Goal: Communication & Community: Answer question/provide support

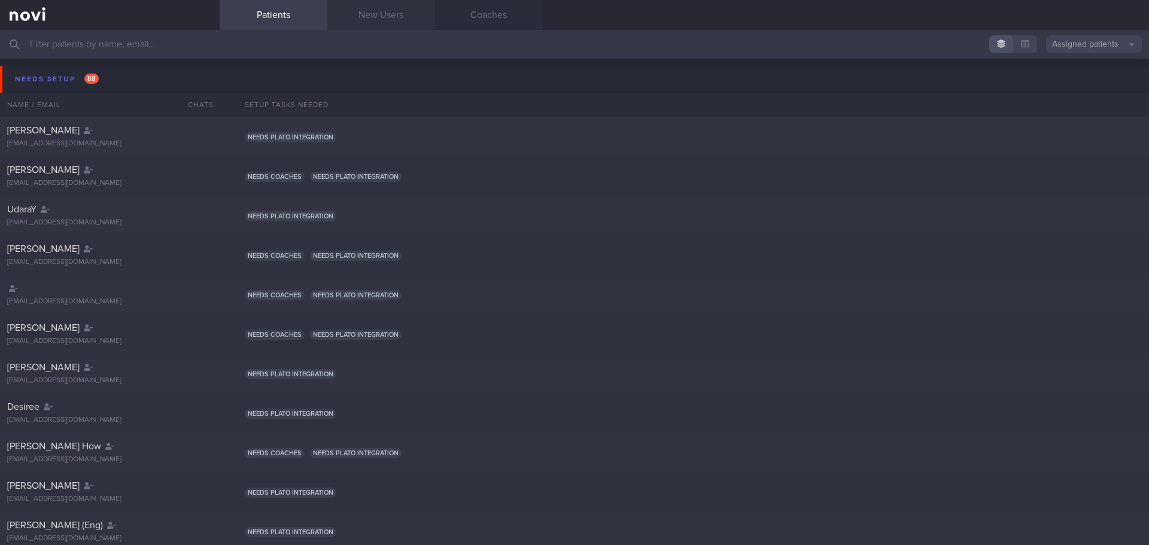
click at [388, 22] on link "New Users" at bounding box center [381, 15] width 108 height 30
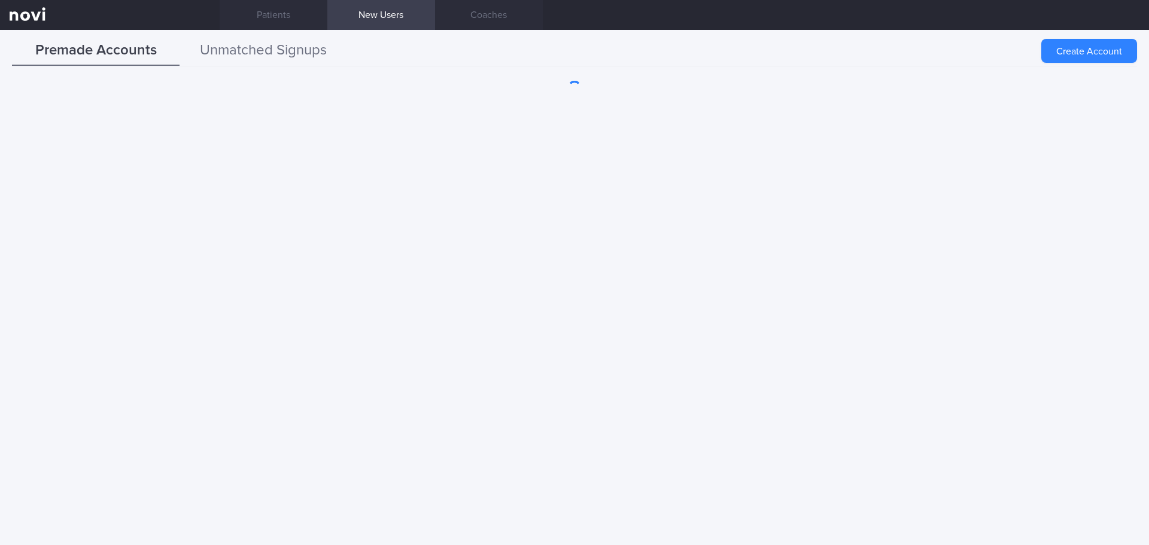
click at [209, 50] on button "Unmatched Signups" at bounding box center [264, 51] width 168 height 30
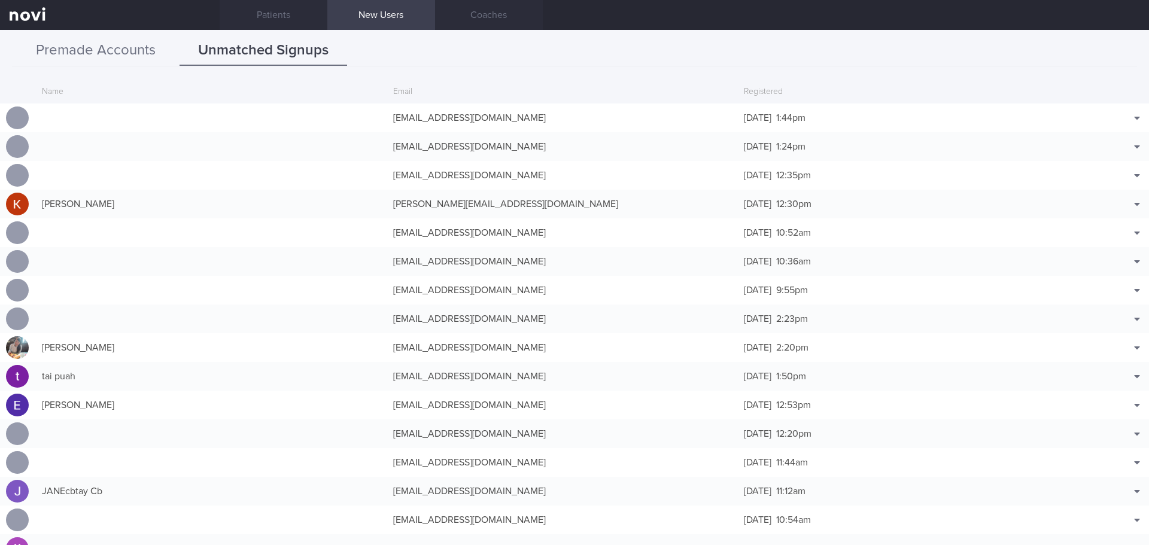
click at [123, 57] on button "Premade Accounts" at bounding box center [96, 51] width 168 height 30
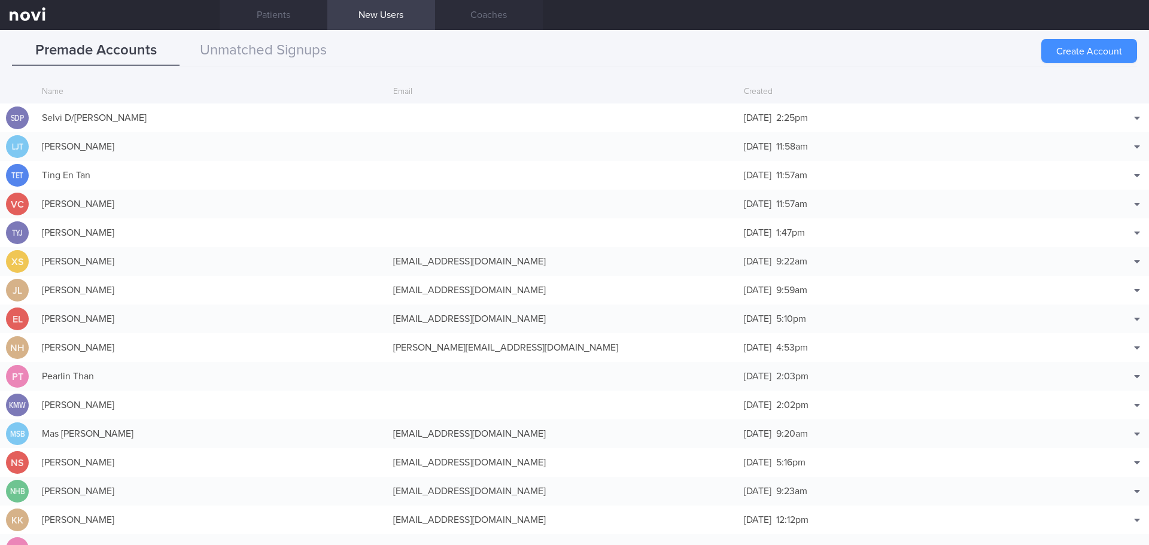
click at [1126, 46] on button "Create Account" at bounding box center [1089, 51] width 96 height 24
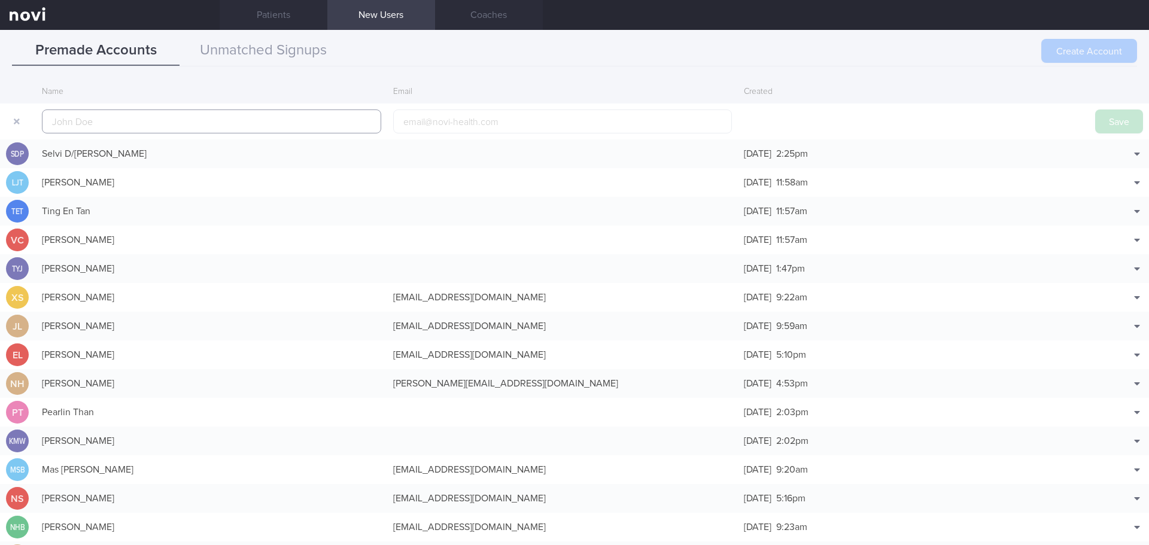
scroll to position [29, 0]
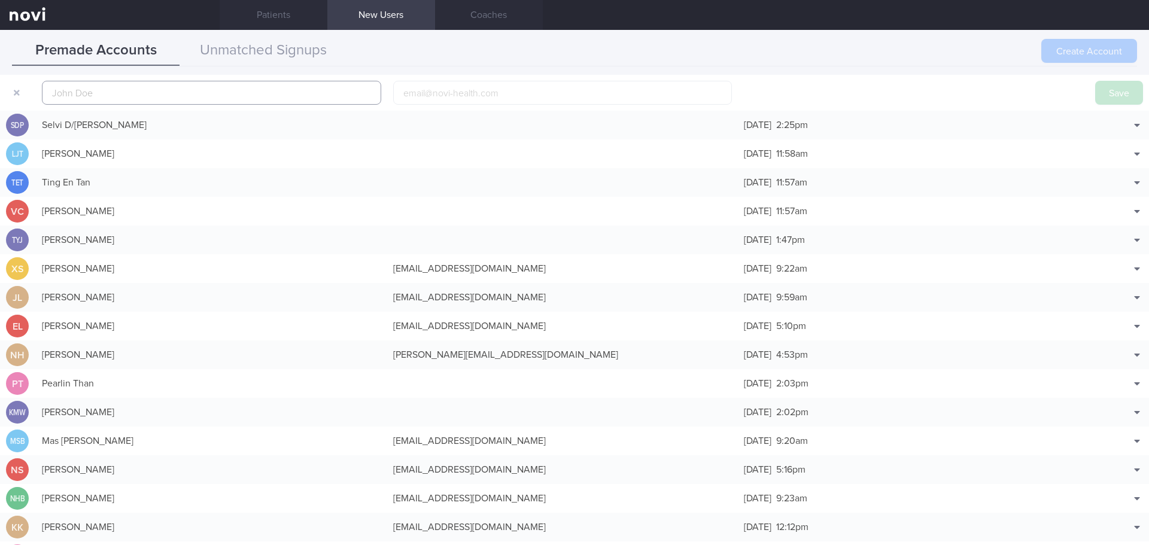
click at [184, 88] on input "text" at bounding box center [211, 93] width 339 height 24
paste input "ANG [PERSON_NAME]"
type input "ANG [PERSON_NAME]"
click at [1120, 93] on button "Save" at bounding box center [1119, 93] width 48 height 24
click at [282, 55] on button "Unmatched Signups" at bounding box center [264, 51] width 168 height 30
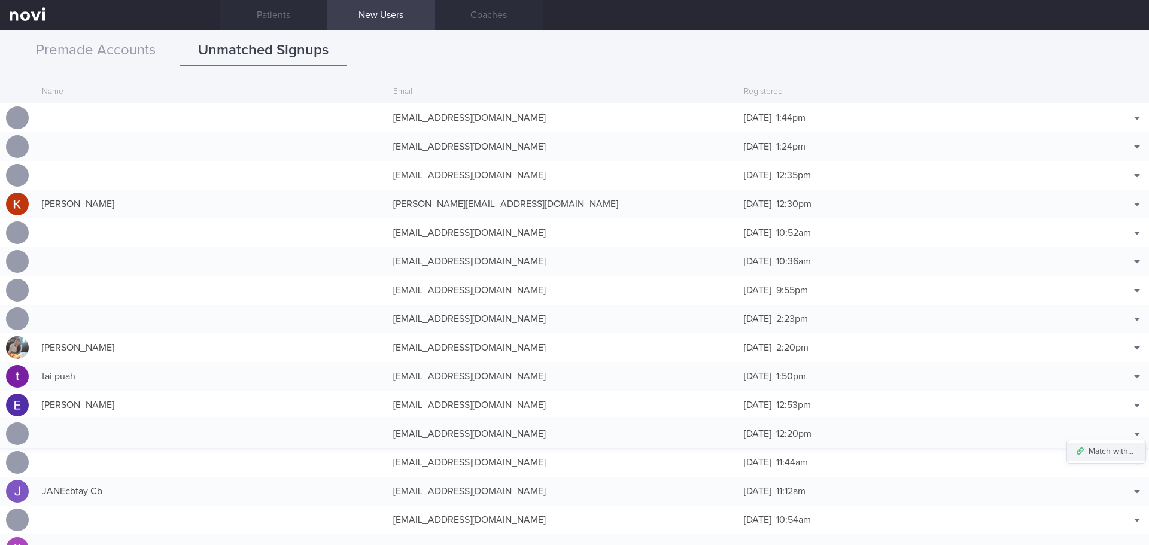
click at [1109, 450] on button "Match with..." at bounding box center [1106, 452] width 78 height 18
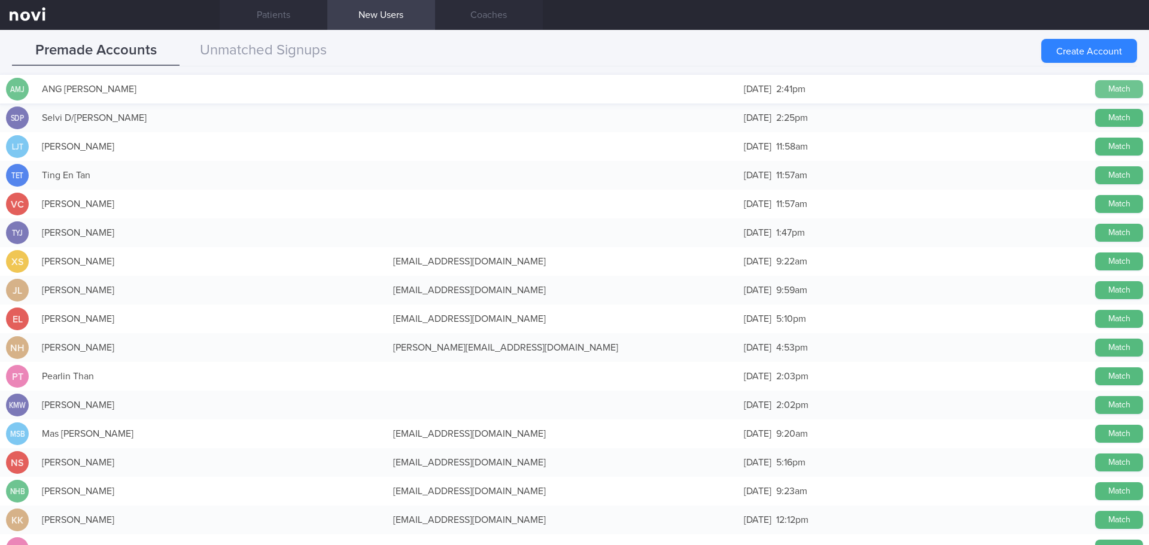
click at [1100, 91] on button "Match" at bounding box center [1119, 89] width 48 height 18
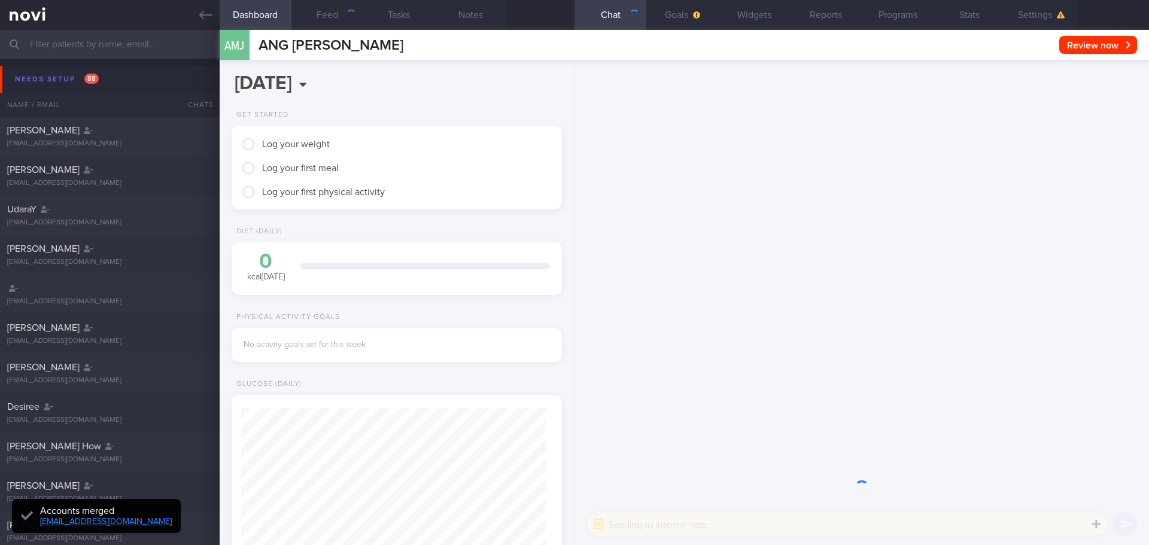
scroll to position [150, 300]
click at [71, 75] on div "Needs setup 88" at bounding box center [57, 79] width 90 height 16
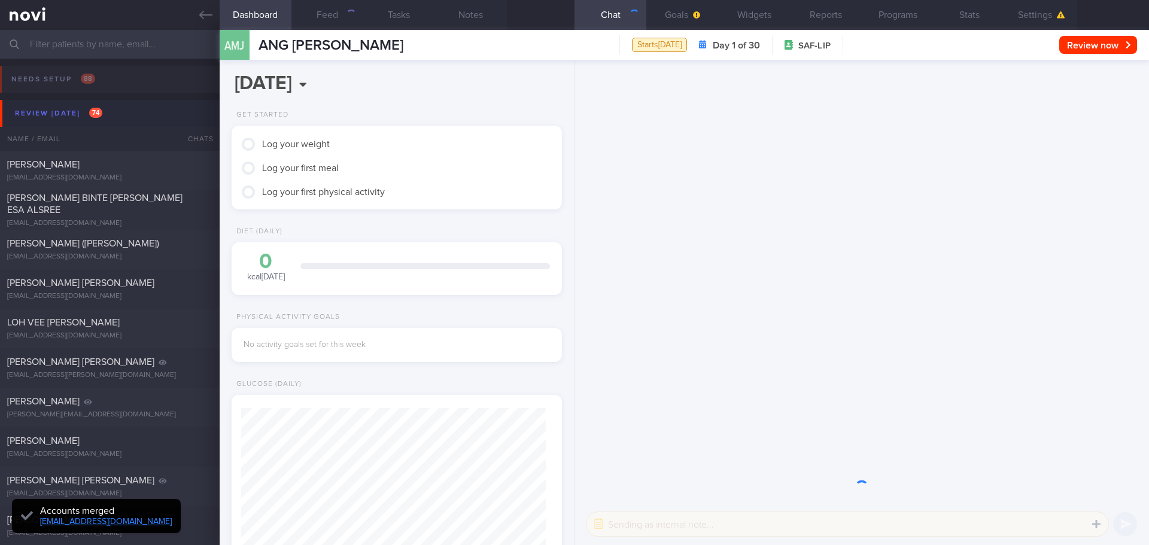
click at [71, 104] on button "Review today 74" at bounding box center [576, 113] width 1152 height 27
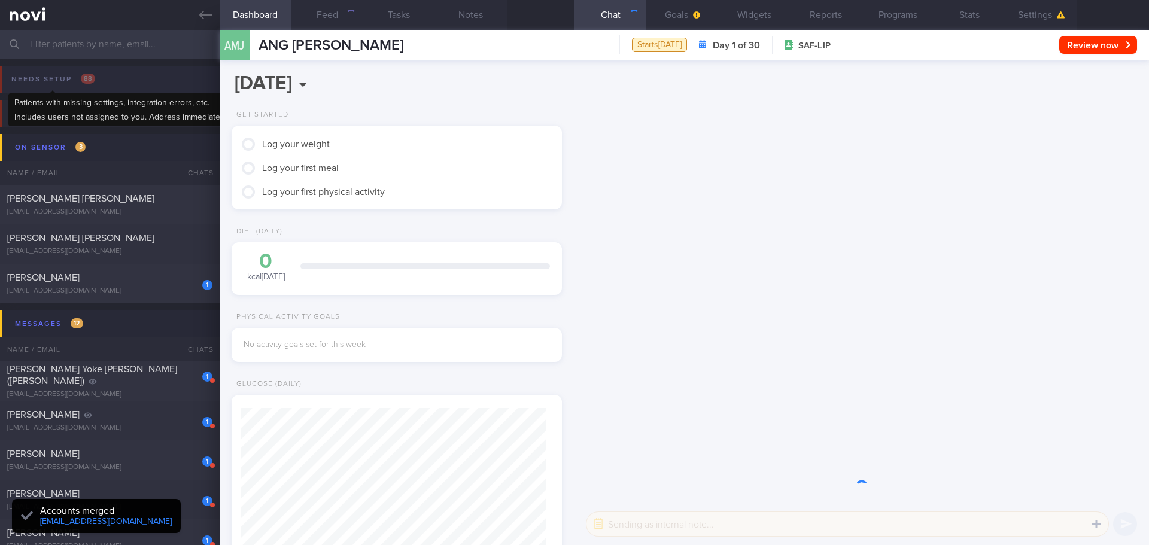
click at [67, 76] on div "Needs setup 88" at bounding box center [53, 79] width 90 height 16
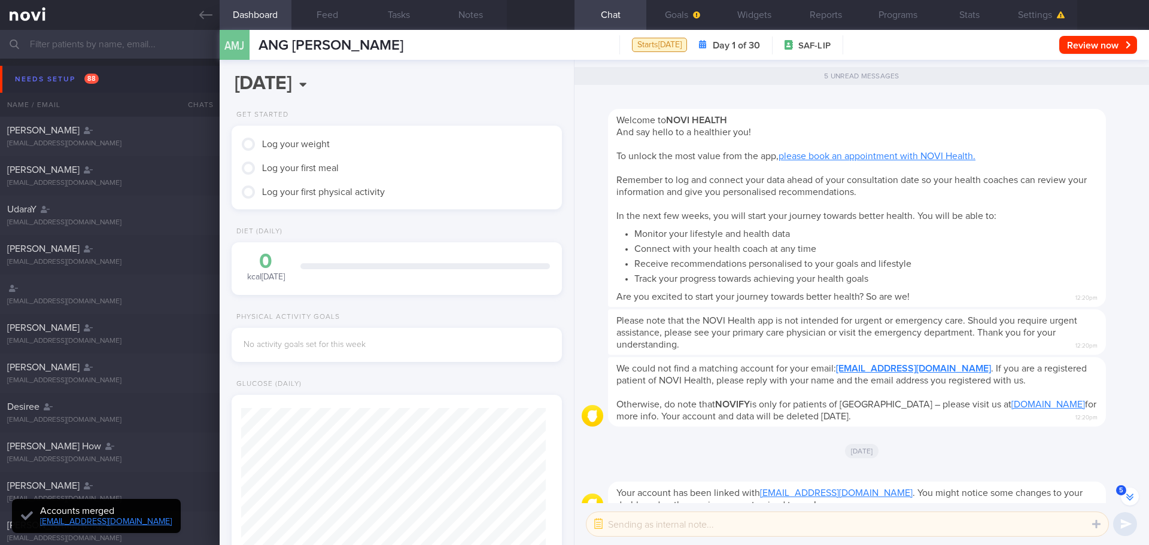
click at [832, 166] on div "Welcome to NOVI HEALTH And say hello to a healthier you! To unlock the most val…" at bounding box center [857, 208] width 498 height 198
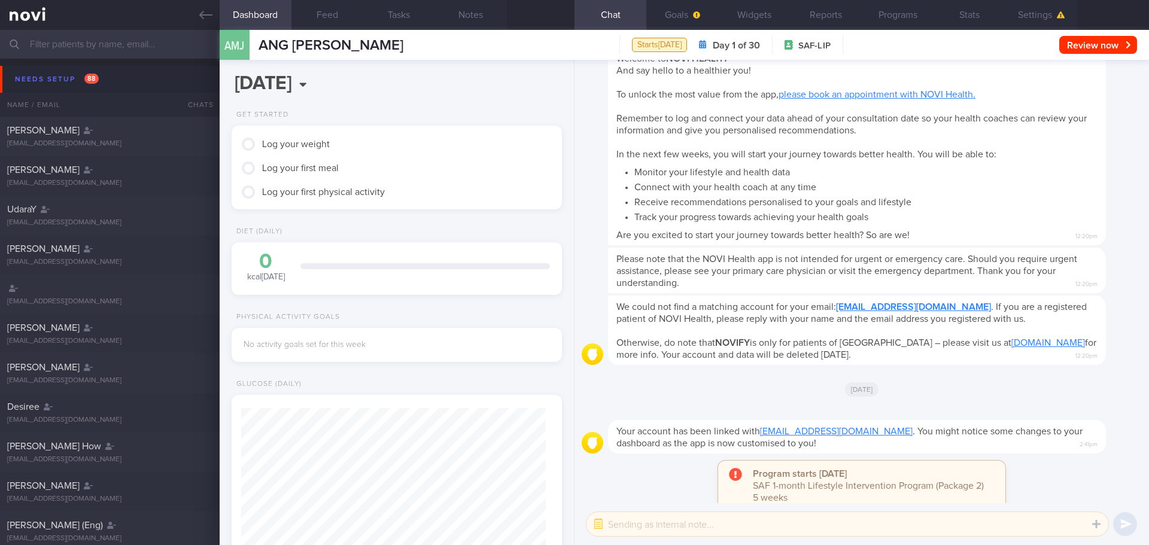
scroll to position [0, 0]
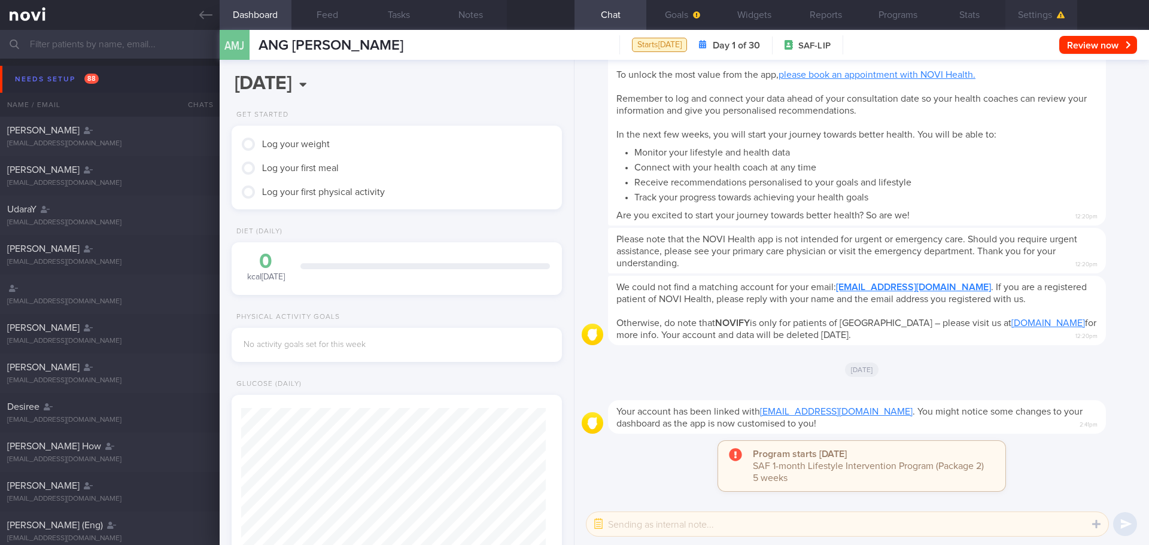
click at [1033, 13] on button "Settings" at bounding box center [1041, 15] width 72 height 30
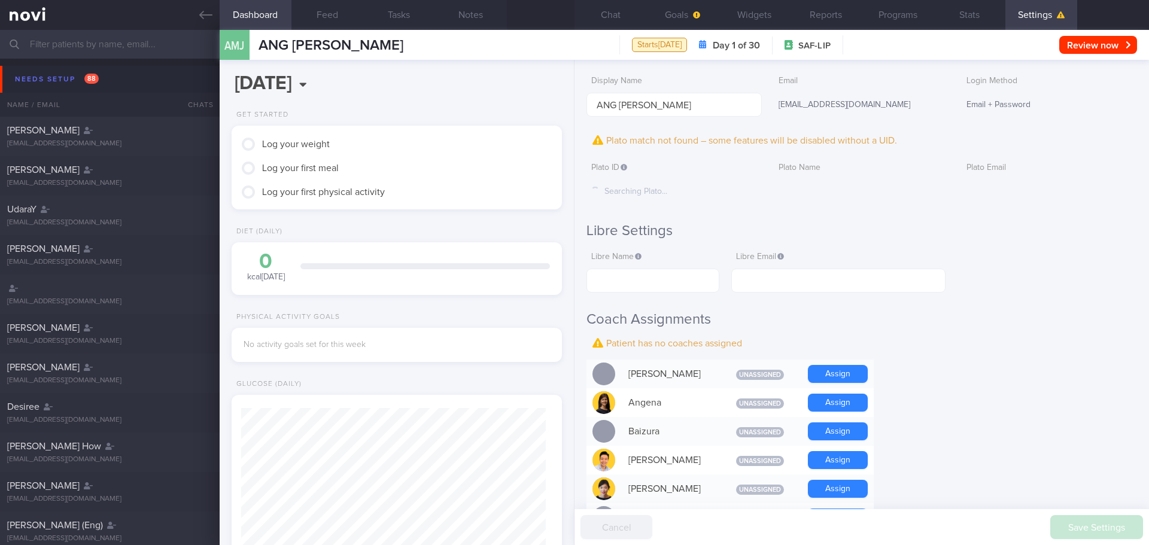
scroll to position [180, 0]
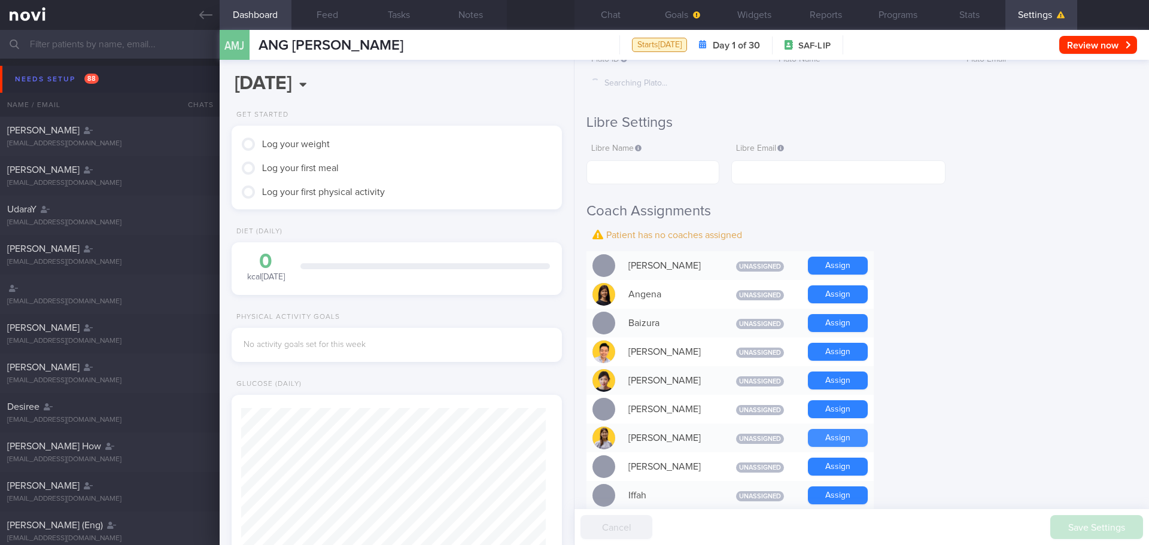
click at [828, 436] on button "Assign" at bounding box center [838, 438] width 60 height 18
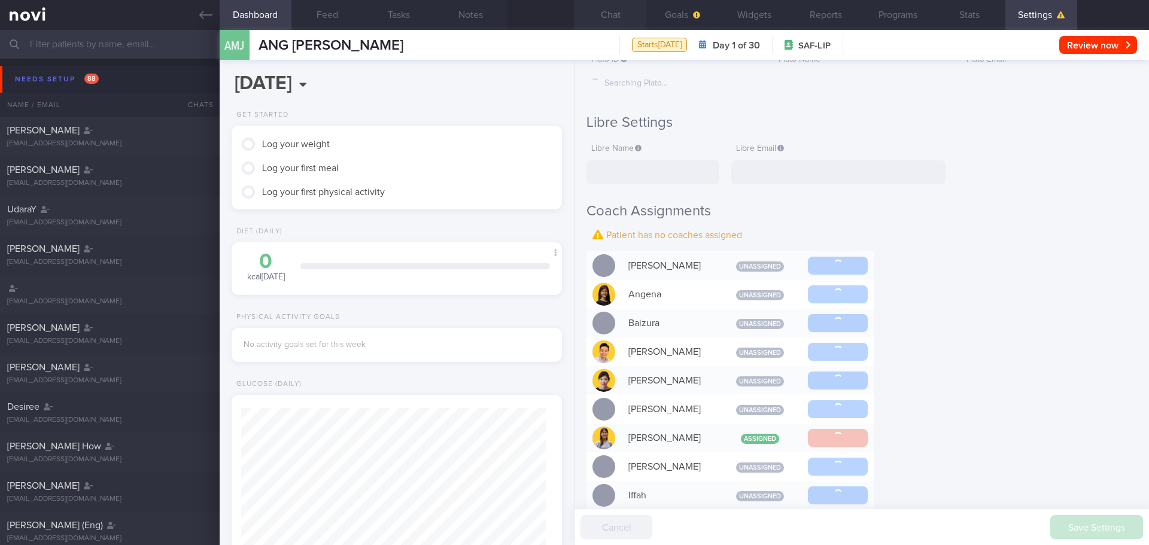
click at [605, 19] on button "Chat" at bounding box center [610, 15] width 72 height 30
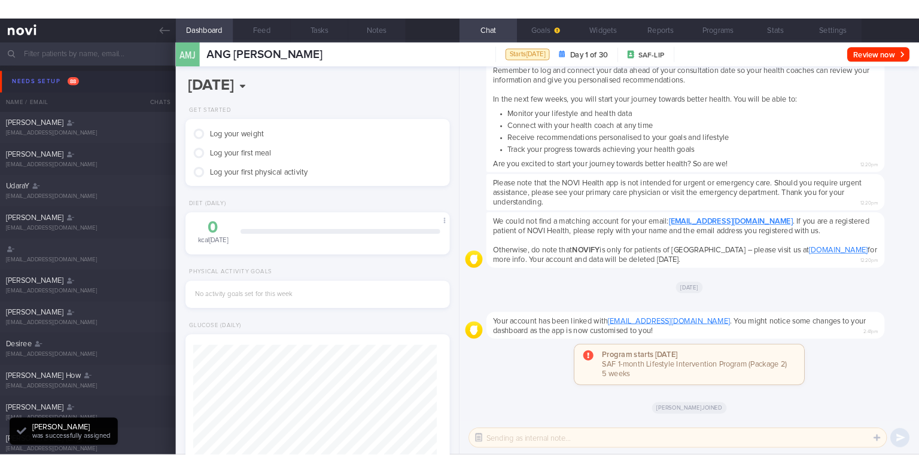
scroll to position [152, 305]
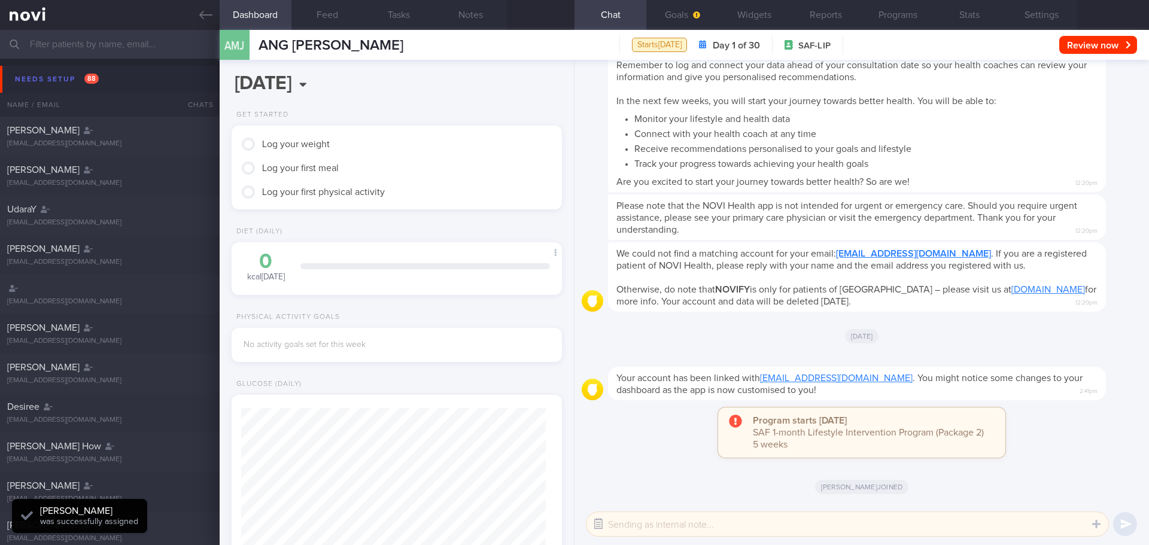
click at [598, 522] on icon "button" at bounding box center [598, 524] width 5 height 5
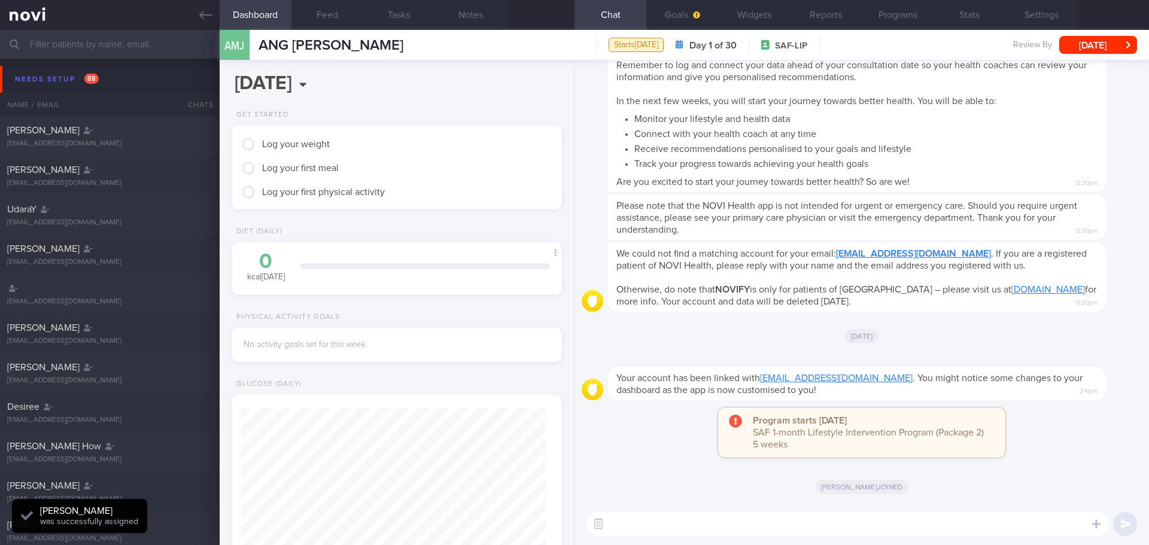
click at [638, 524] on textarea at bounding box center [847, 524] width 522 height 24
type textarea "Hi [PERSON_NAME]"
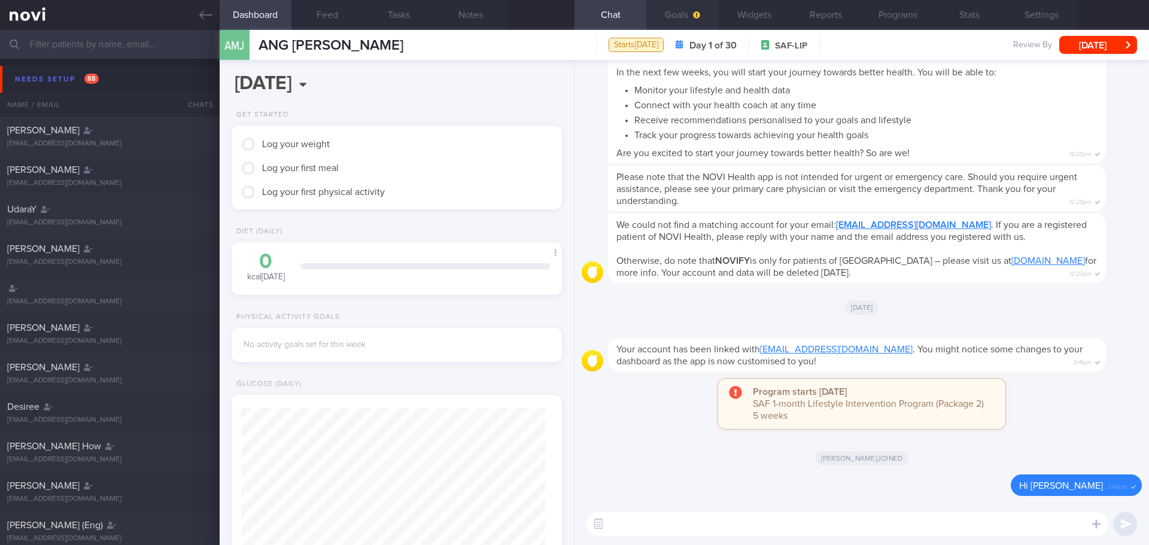
click at [666, 14] on button "Goals" at bounding box center [682, 15] width 72 height 30
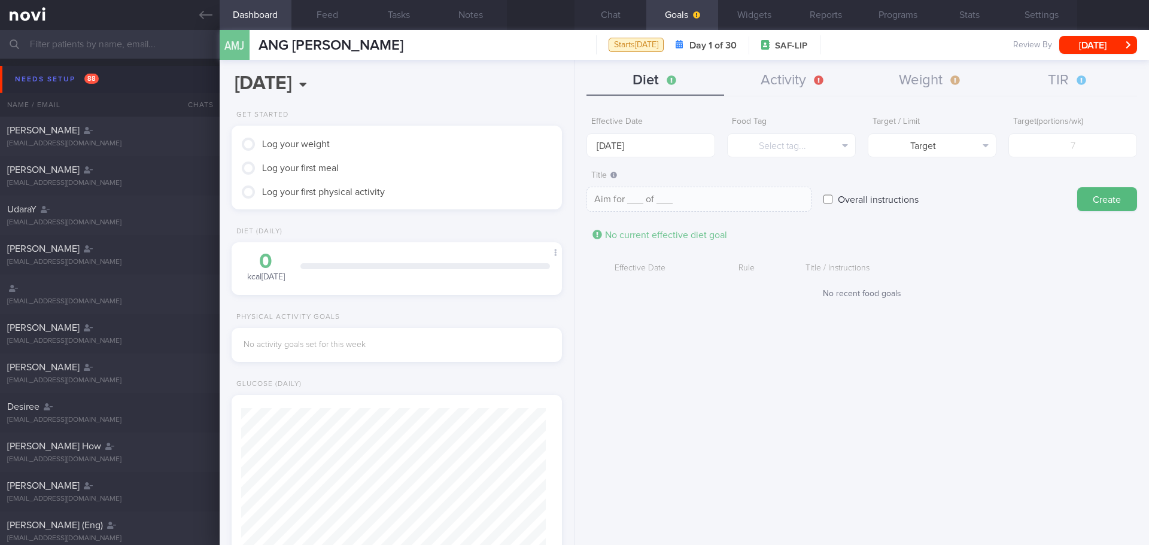
click at [741, 345] on div "Effective Date [DATE] Food Tag Select tag... Select tag... Calories Carbs Prote…" at bounding box center [861, 323] width 574 height 443
click at [782, 366] on div "Effective Date [DATE] Food Tag Select tag... Select tag... Calories Carbs Prote…" at bounding box center [861, 323] width 574 height 443
click at [1072, 84] on button "TIR" at bounding box center [1068, 81] width 138 height 30
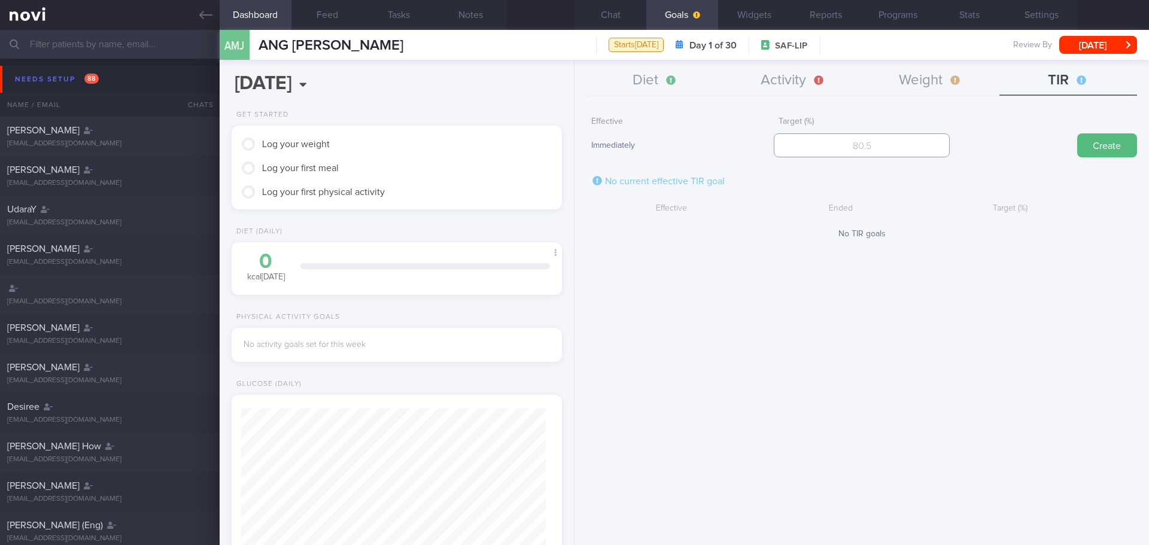
click at [883, 145] on input "number" at bounding box center [861, 145] width 175 height 24
type input "95"
click at [1099, 148] on button "Create" at bounding box center [1107, 145] width 60 height 24
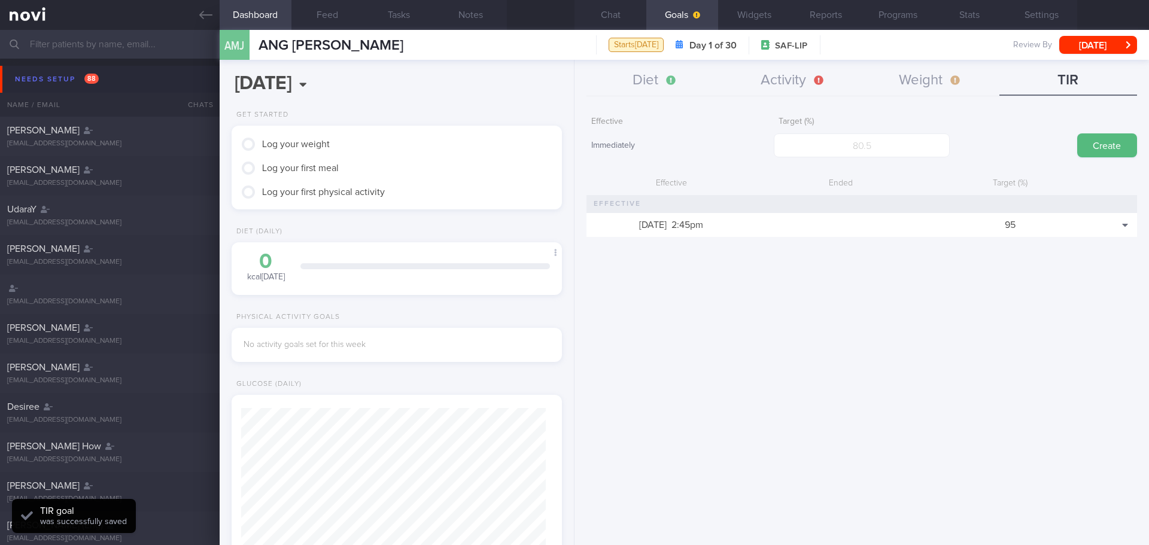
click at [1082, 214] on div "95" at bounding box center [1010, 225] width 169 height 24
click at [1063, 294] on div "Effective Immediately Target (%) Create Effective Ended Target (%) 26 Aug 2025 …" at bounding box center [861, 323] width 574 height 443
click at [1054, 337] on div "Effective Immediately Target (%) Create Effective Ended Target (%) 26 Aug 2025 …" at bounding box center [861, 323] width 574 height 443
click at [1054, 338] on div "Effective Immediately Target (%) Create Effective Ended Target (%) 26 Aug 2025 …" at bounding box center [861, 323] width 574 height 443
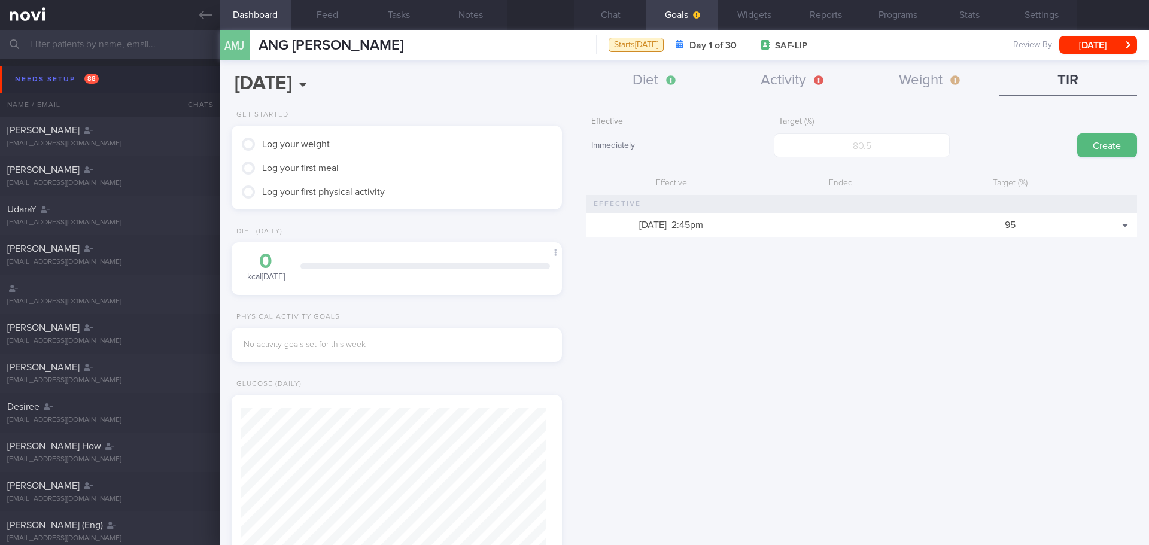
click at [1054, 338] on div "Effective Immediately Target (%) Create Effective Ended Target (%) 26 Aug 2025 …" at bounding box center [861, 323] width 574 height 443
click at [1046, 315] on div "Effective Immediately Target (%) Create Effective Ended Target (%) 26 Aug 2025 …" at bounding box center [861, 323] width 574 height 443
click at [1028, 279] on div "Effective Immediately Target (%) Create Effective Ended Target (%) 26 Aug 2025 …" at bounding box center [861, 323] width 574 height 443
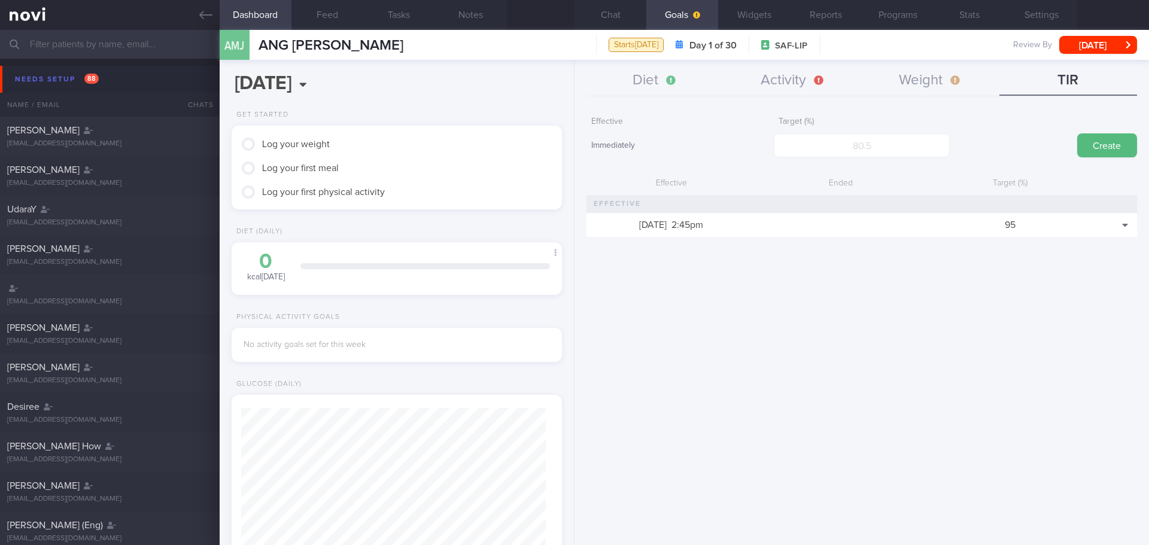
click at [1028, 279] on div "Effective Immediately Target (%) Create Effective Ended Target (%) 26 Aug 2025 …" at bounding box center [861, 323] width 574 height 443
click at [1002, 337] on div "Effective Immediately Target (%) Create Effective Ended Target (%) 26 Aug 2025 …" at bounding box center [861, 323] width 574 height 443
click at [974, 471] on div "Effective Immediately Target (%) Create Effective Ended Target (%) 26 Aug 2025 …" at bounding box center [861, 323] width 574 height 443
click at [971, 471] on div "Effective Immediately Target (%) Create Effective Ended Target (%) 26 Aug 2025 …" at bounding box center [861, 323] width 574 height 443
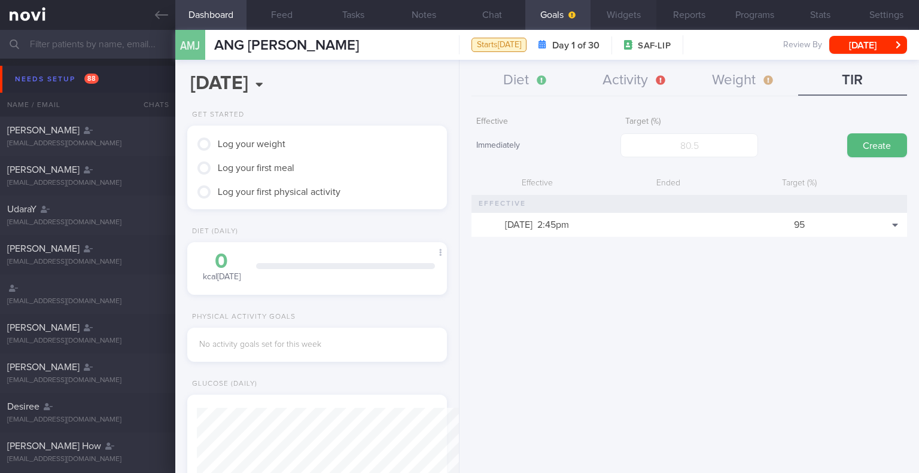
scroll to position [154, 0]
click at [123, 44] on input "text" at bounding box center [459, 44] width 919 height 29
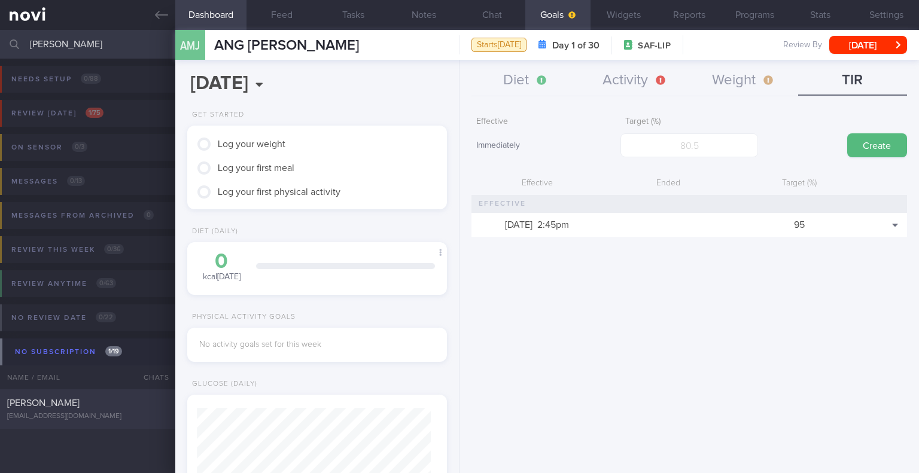
type input "yong yean"
drag, startPoint x: 62, startPoint y: 401, endPoint x: 533, endPoint y: 69, distance: 576.7
click at [62, 402] on span "[PERSON_NAME]" at bounding box center [43, 403] width 72 height 10
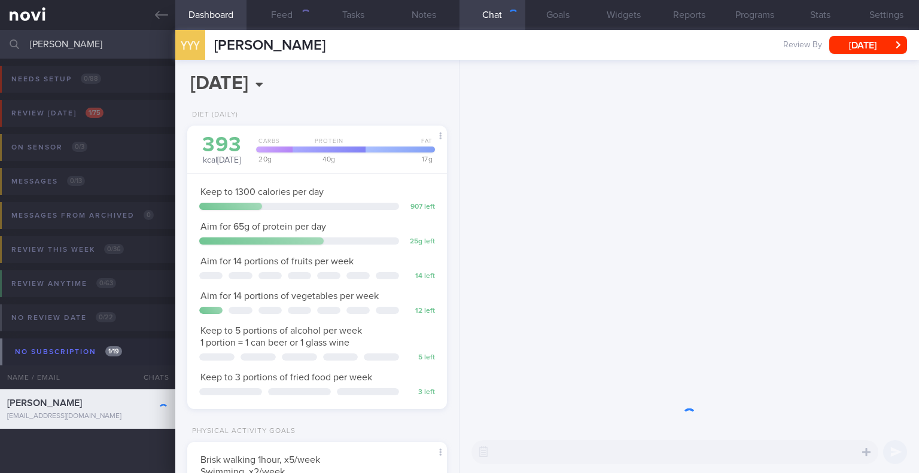
scroll to position [117, 234]
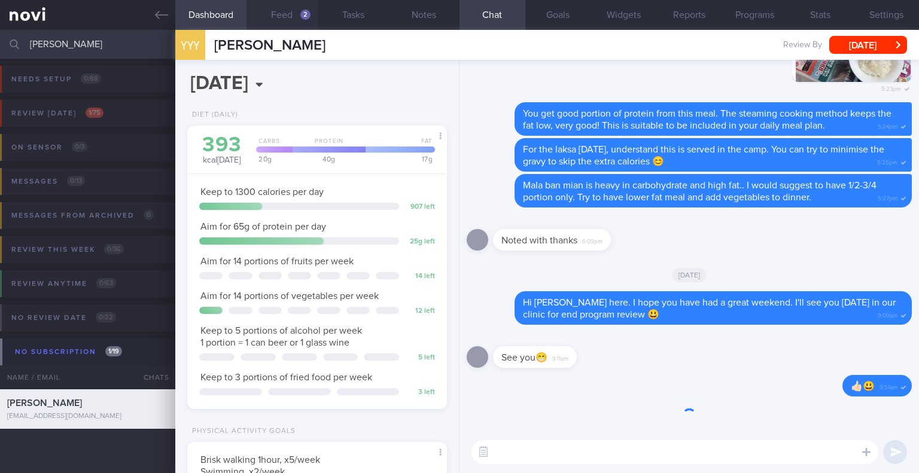
click at [287, 24] on button "Feed 2" at bounding box center [282, 15] width 71 height 30
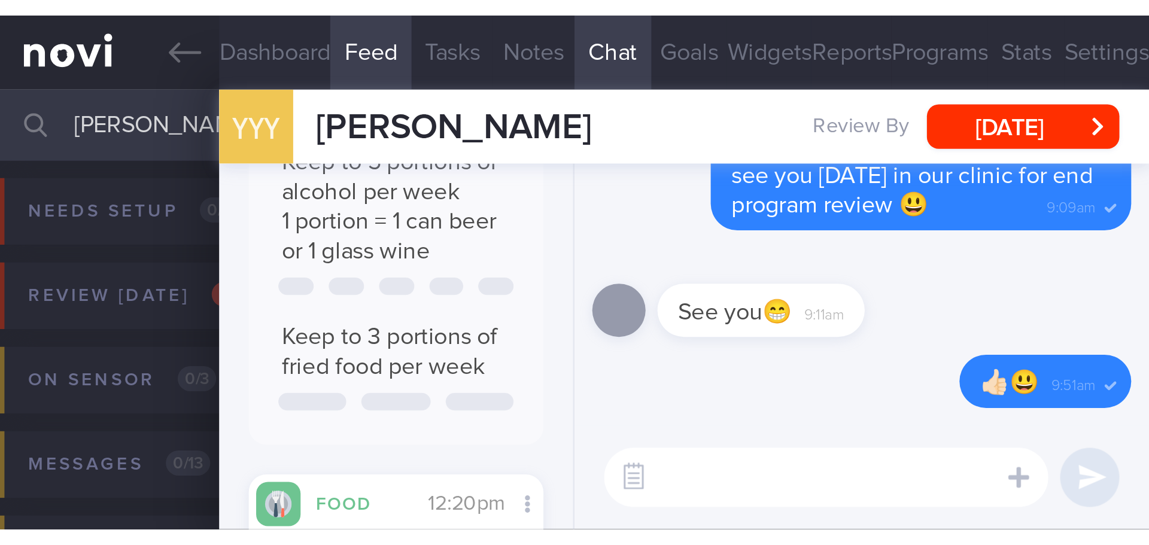
scroll to position [167, 300]
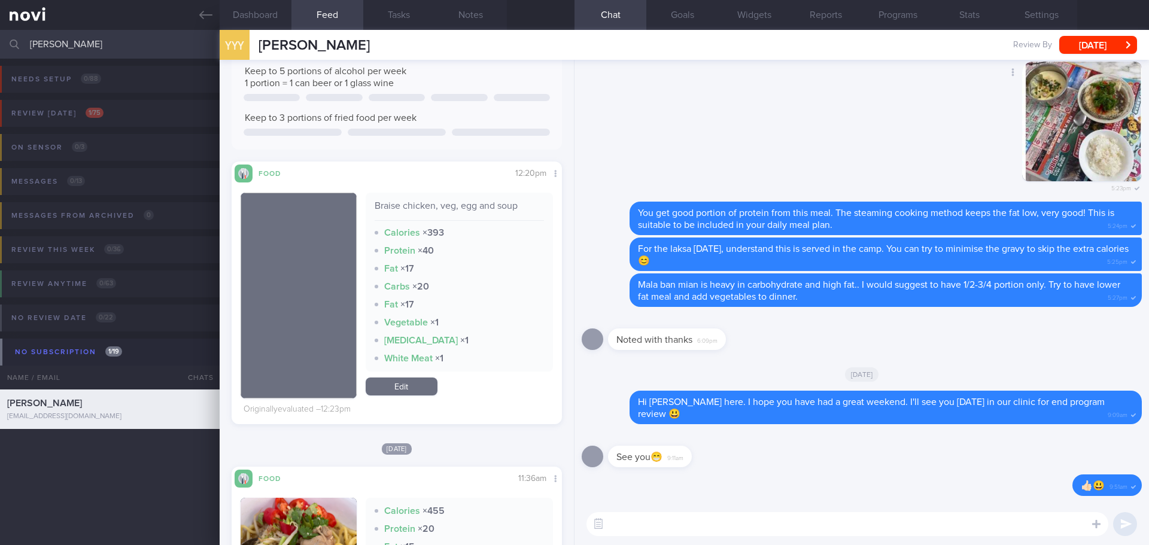
click at [701, 165] on div "Delete 5:23pm" at bounding box center [862, 132] width 560 height 141
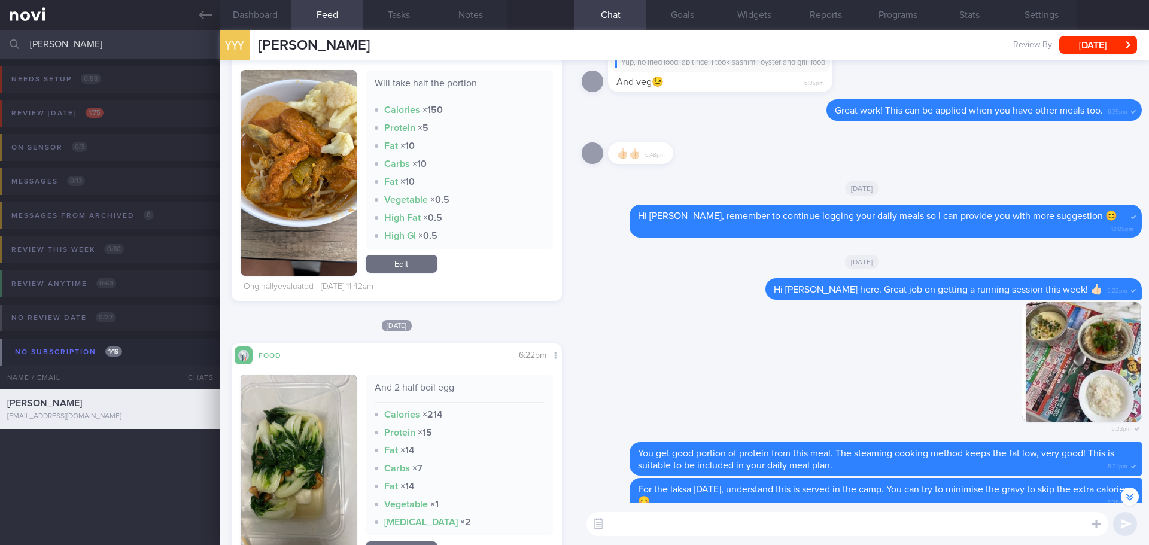
scroll to position [4727, 0]
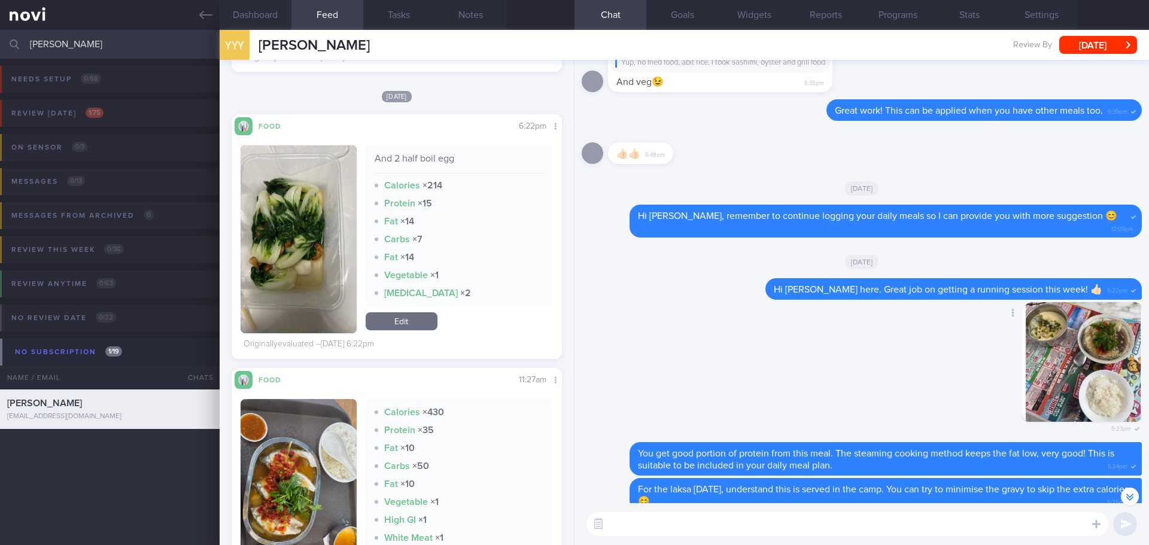
click at [1046, 367] on button "button" at bounding box center [1082, 362] width 120 height 120
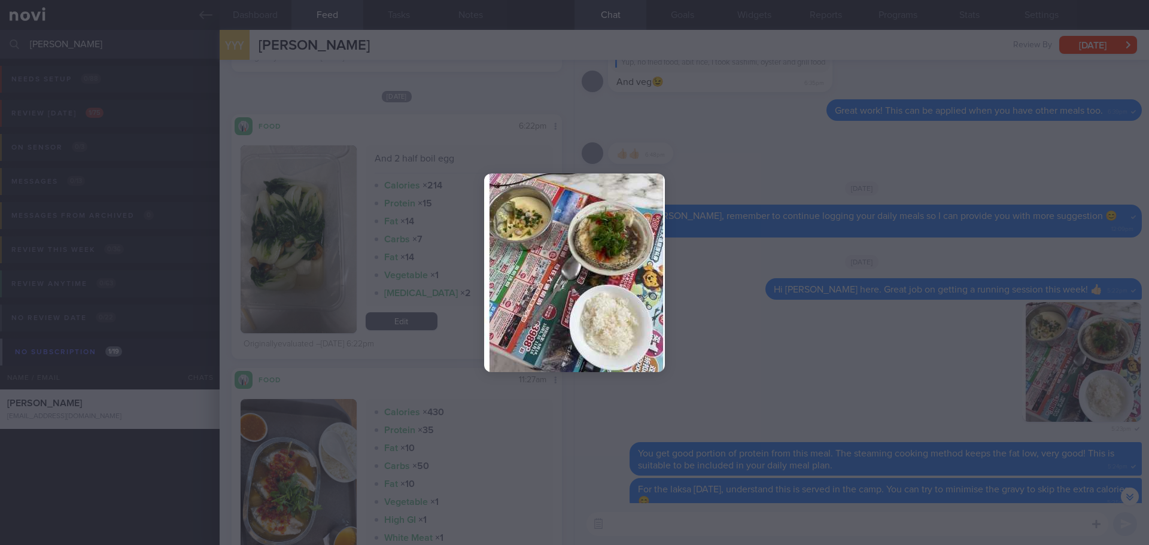
click at [819, 300] on div at bounding box center [574, 272] width 1149 height 545
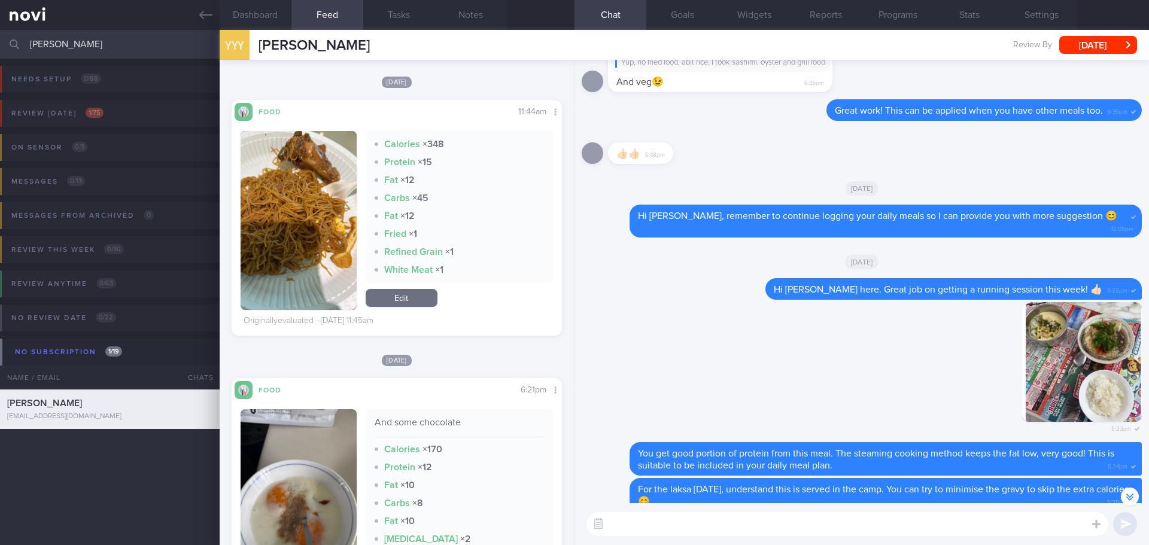
scroll to position [5325, 0]
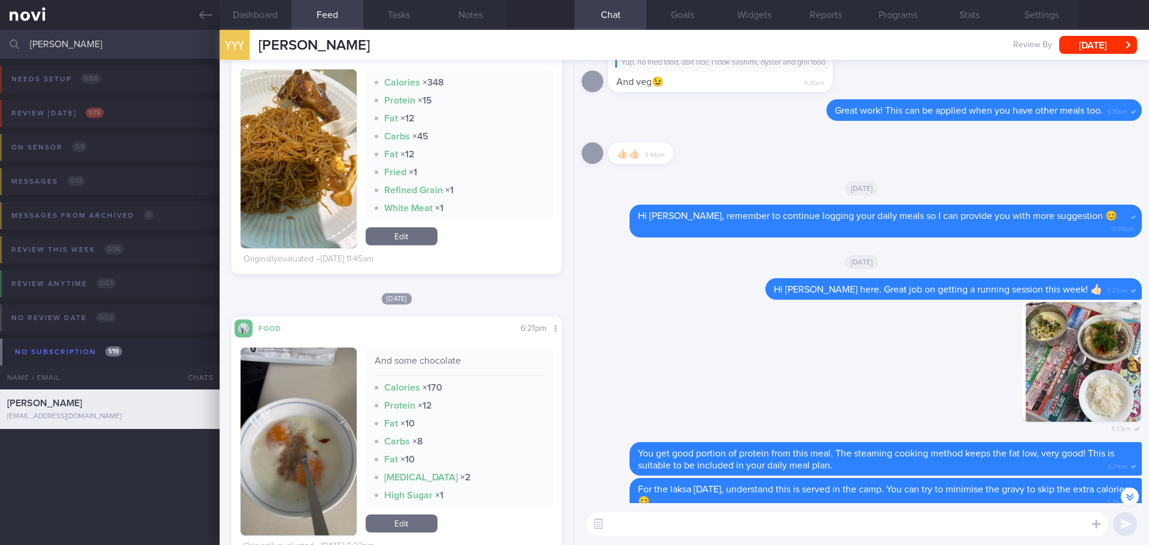
click at [565, 387] on div "All types Food Activity Glucose Weight Medicine Blood Pressure CGM Install Rece…" at bounding box center [397, 302] width 354 height 485
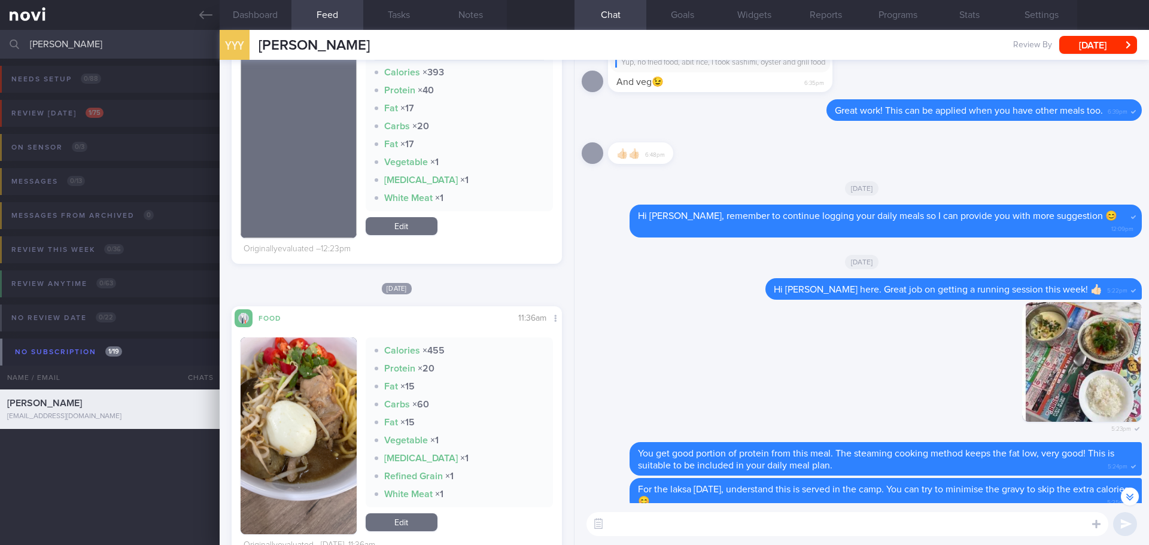
scroll to position [419, 0]
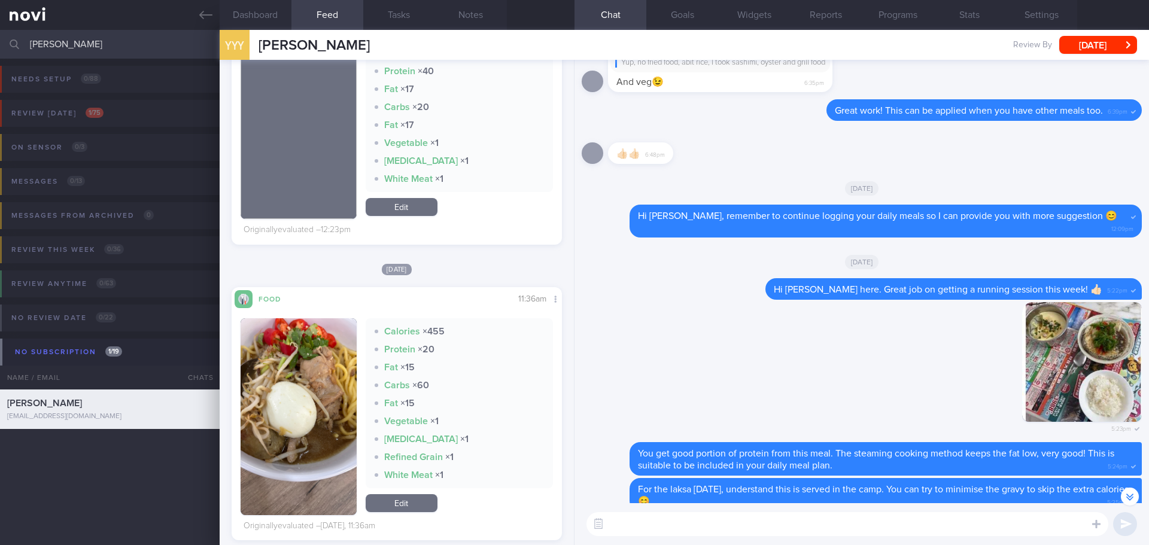
click at [335, 386] on button "button" at bounding box center [299, 416] width 116 height 197
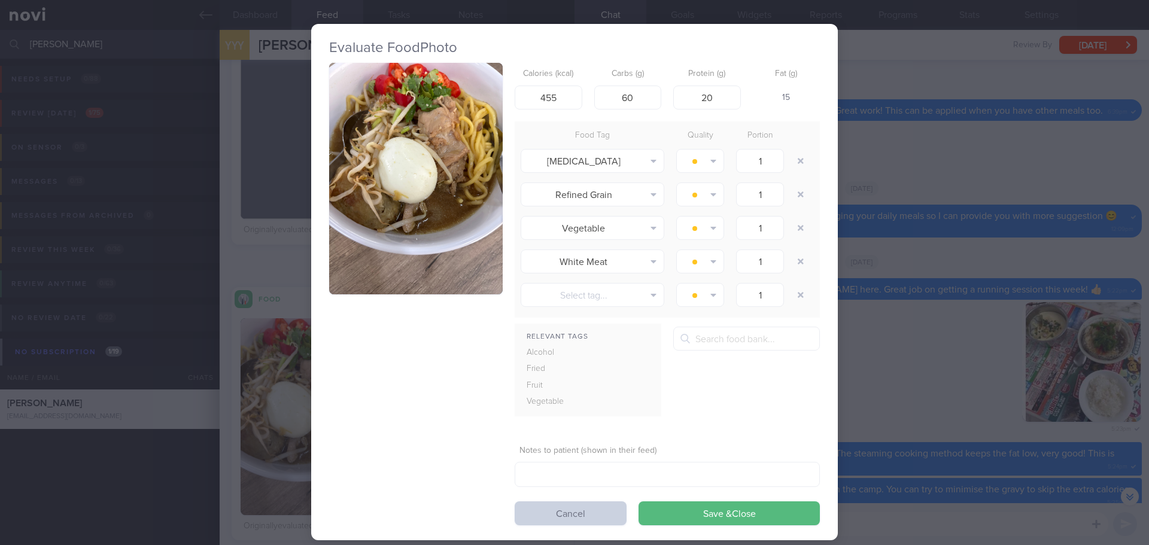
click at [606, 515] on button "Cancel" at bounding box center [571, 513] width 112 height 24
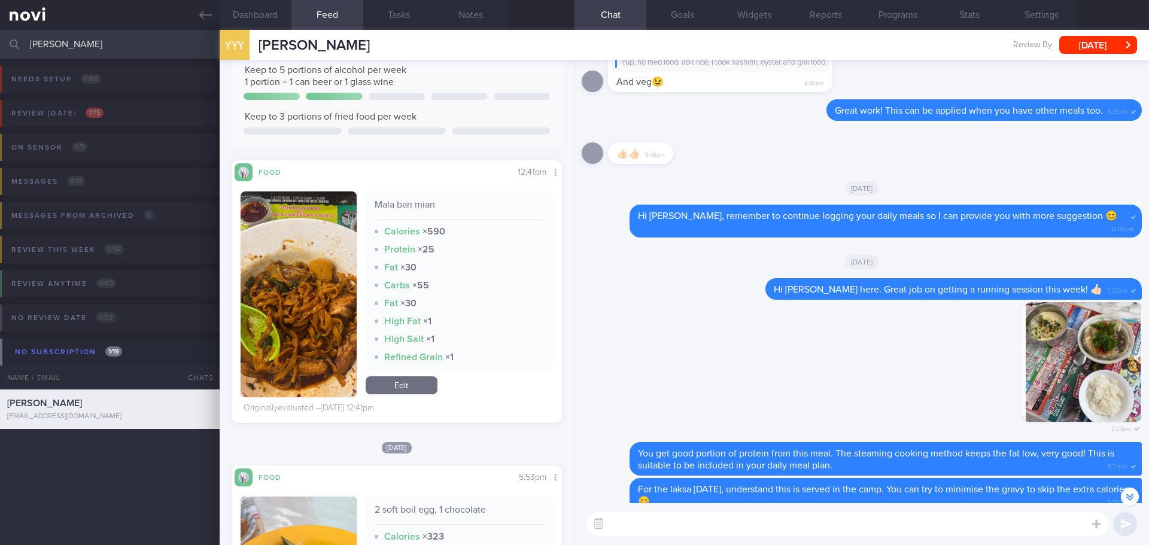
scroll to position [1137, 0]
click at [335, 309] on button "button" at bounding box center [299, 294] width 116 height 206
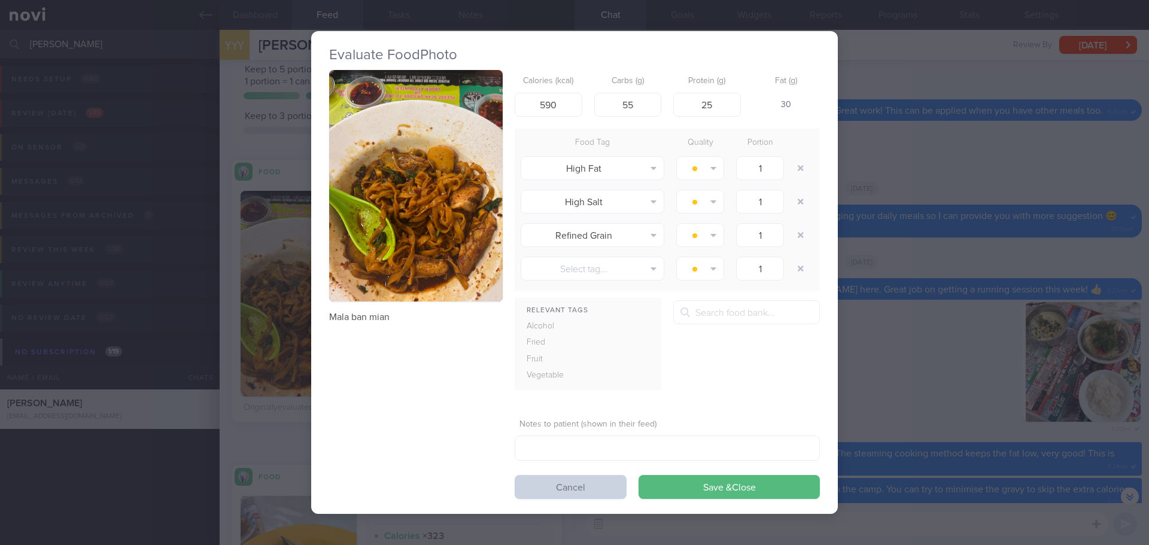
click at [564, 485] on button "Cancel" at bounding box center [571, 487] width 112 height 24
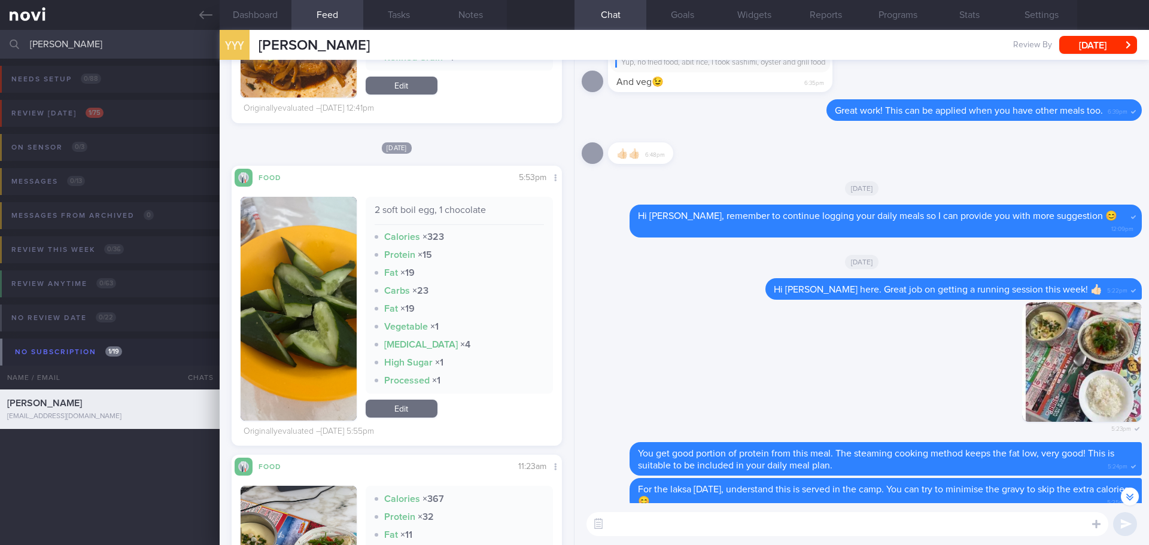
scroll to position [1735, 0]
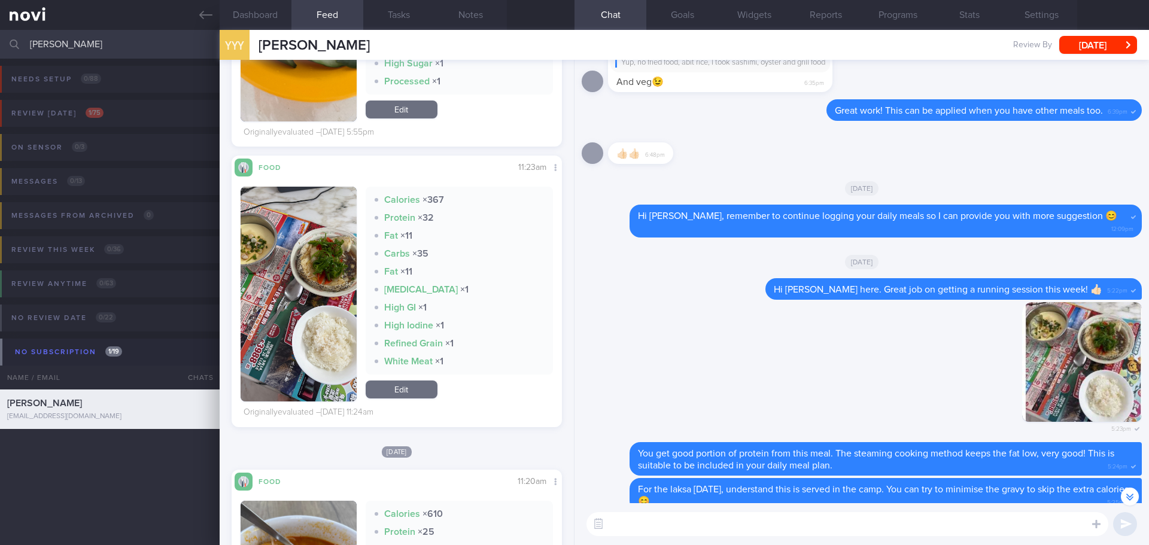
click at [325, 287] on button "button" at bounding box center [299, 294] width 116 height 215
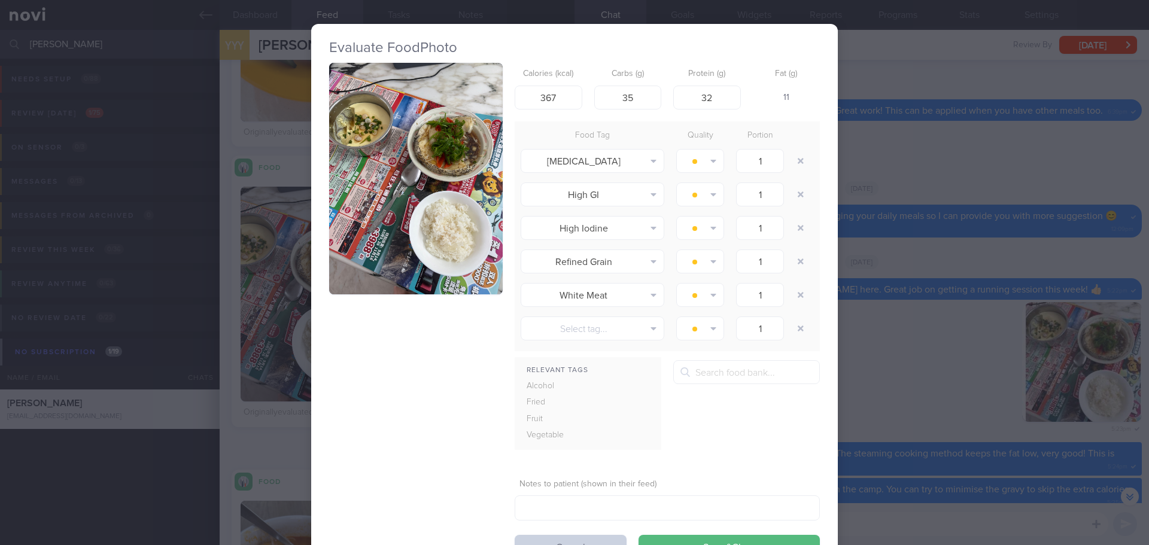
click at [562, 540] on button "Cancel" at bounding box center [571, 547] width 112 height 24
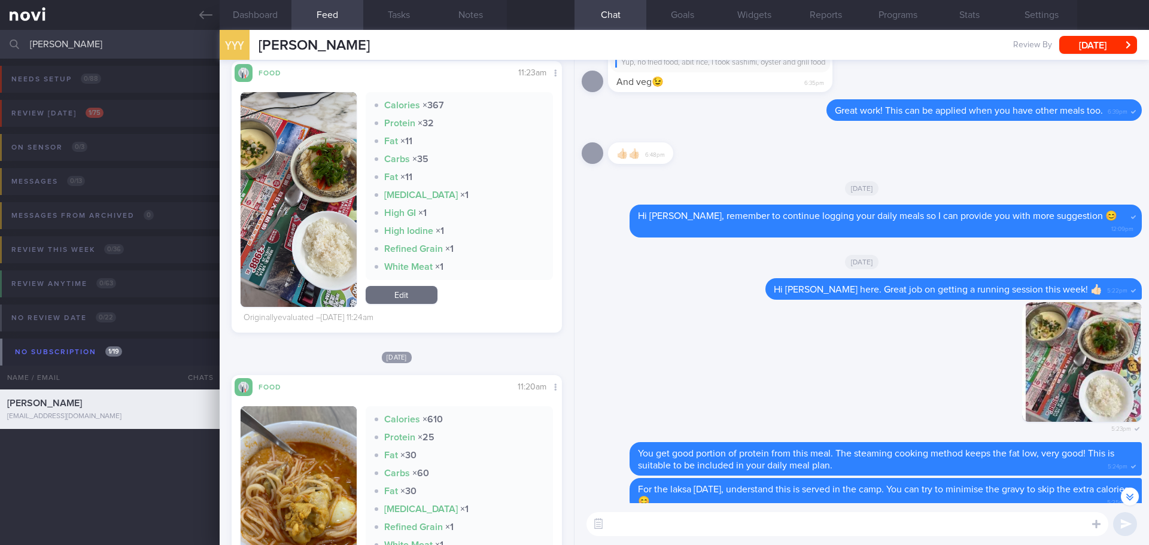
scroll to position [1855, 0]
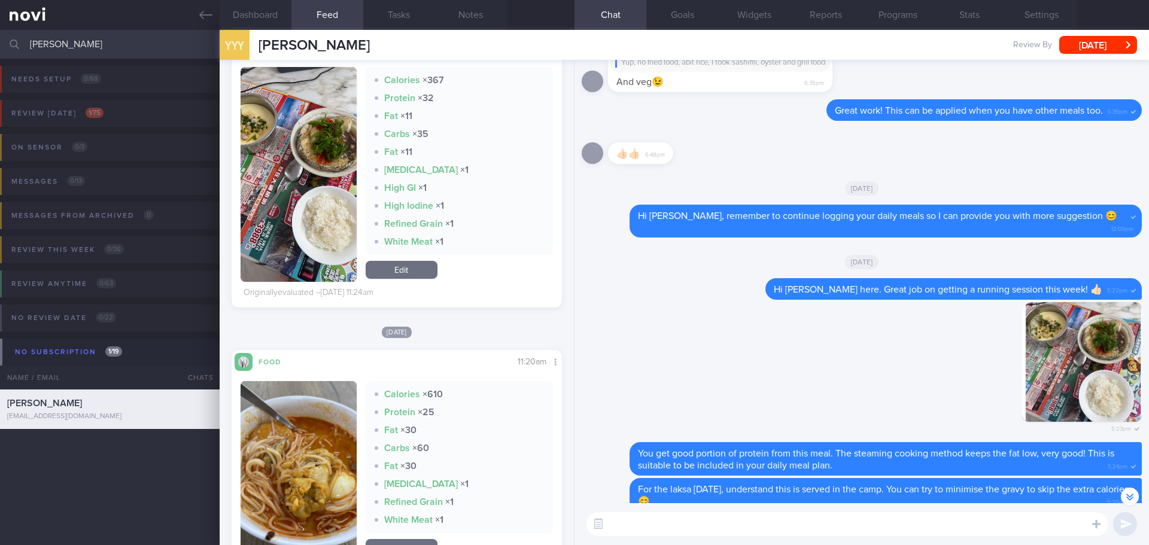
click at [331, 229] on button "button" at bounding box center [299, 174] width 116 height 215
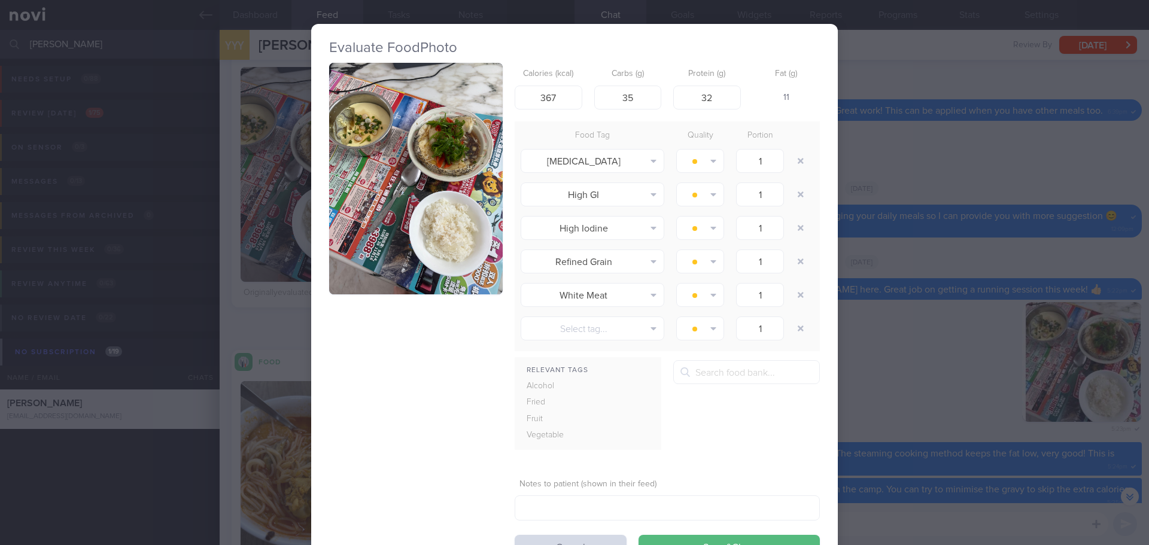
click at [854, 177] on div "Evaluate Food Photo Calories (kcal) 367 Carbs (g) 35 Protein (g) 32 Fat (g) 11 …" at bounding box center [574, 272] width 1149 height 545
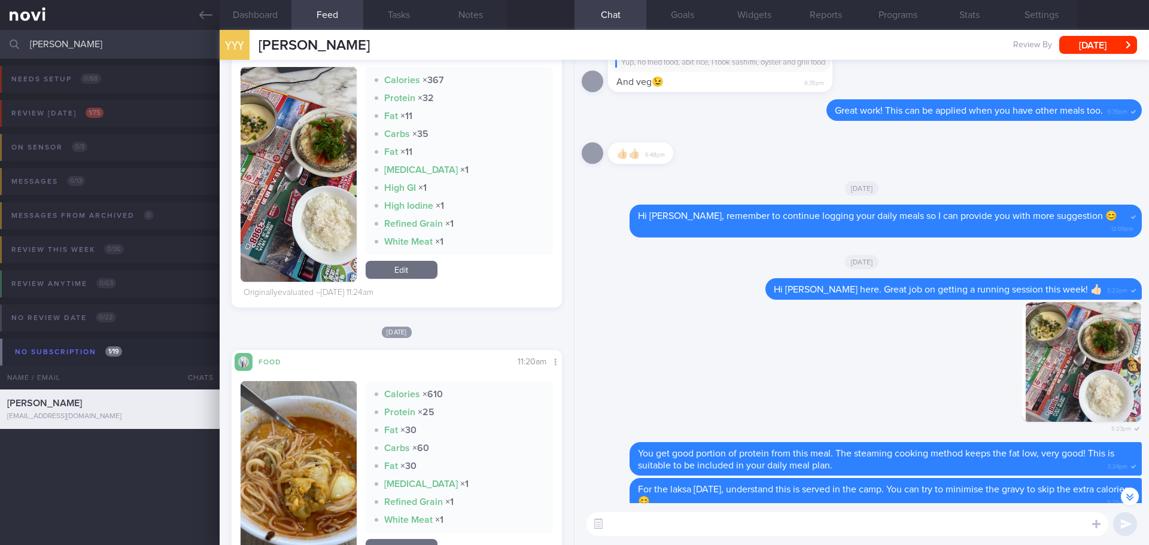
scroll to position [2034, 0]
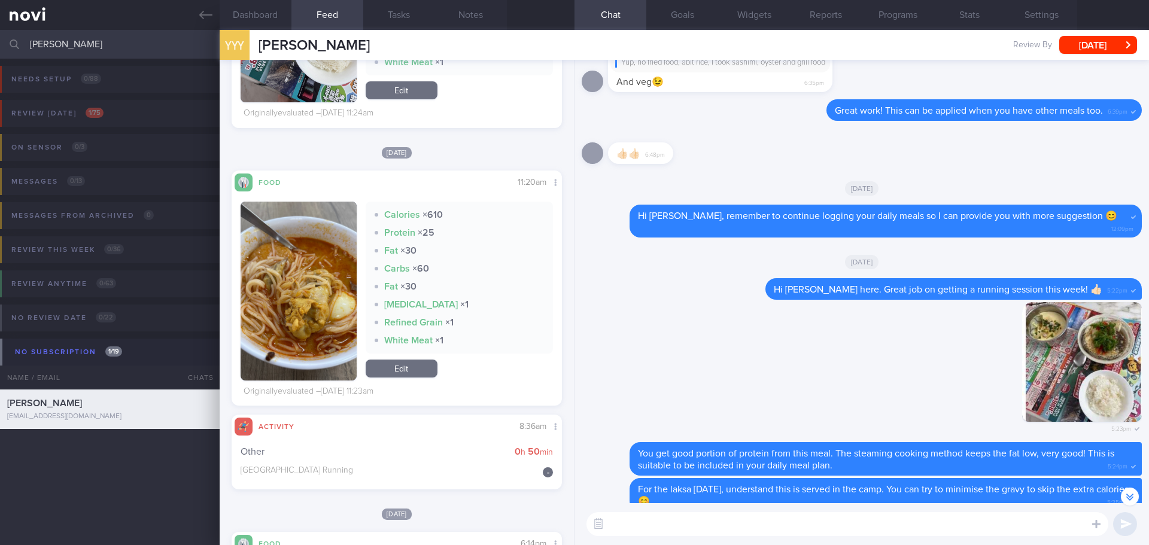
click at [318, 306] on button "button" at bounding box center [299, 291] width 116 height 179
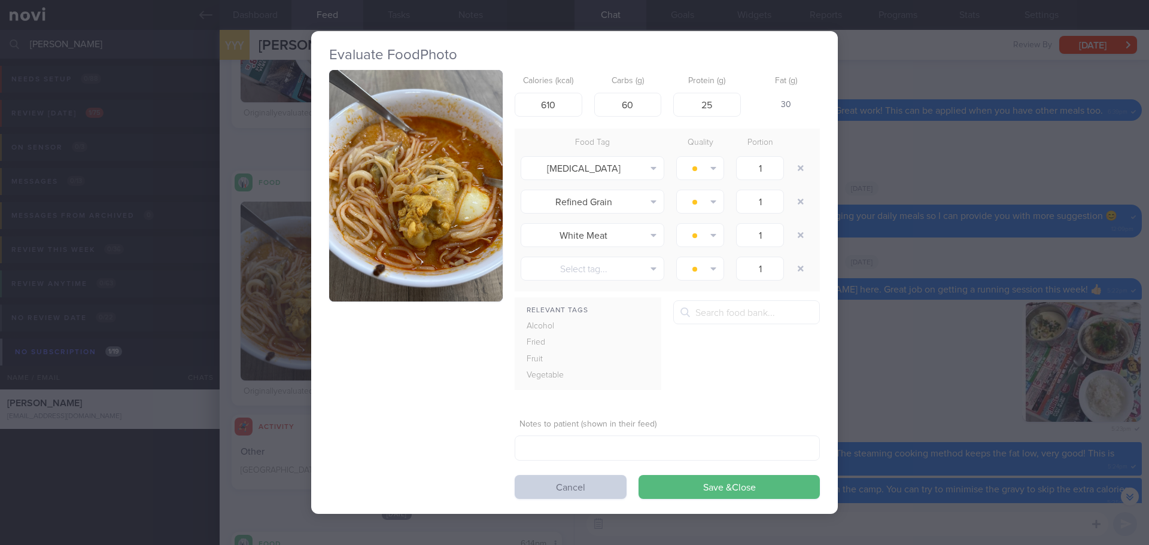
click at [559, 485] on button "Cancel" at bounding box center [571, 487] width 112 height 24
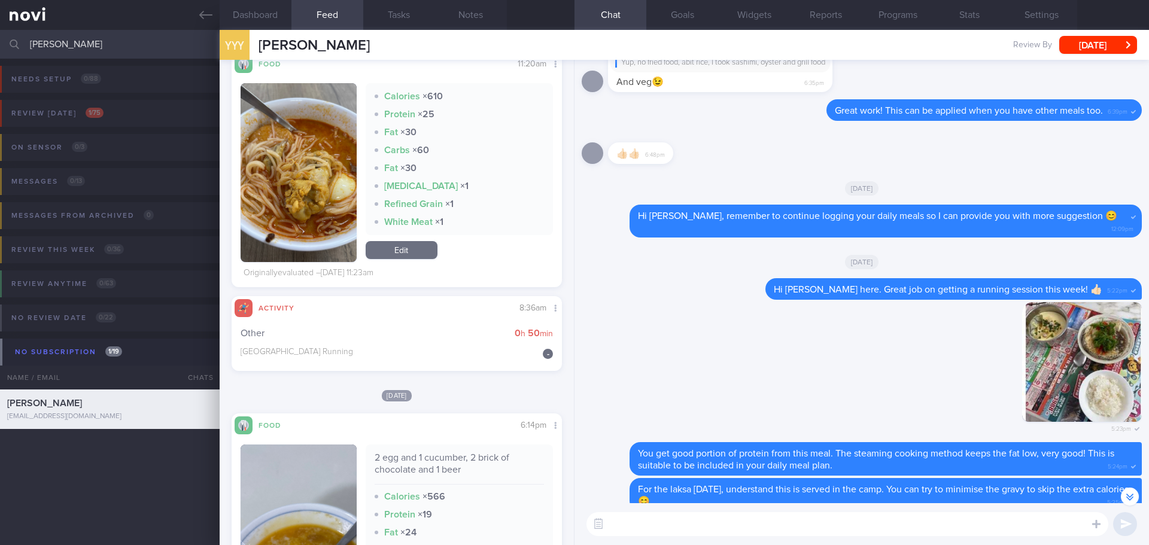
scroll to position [2034, 0]
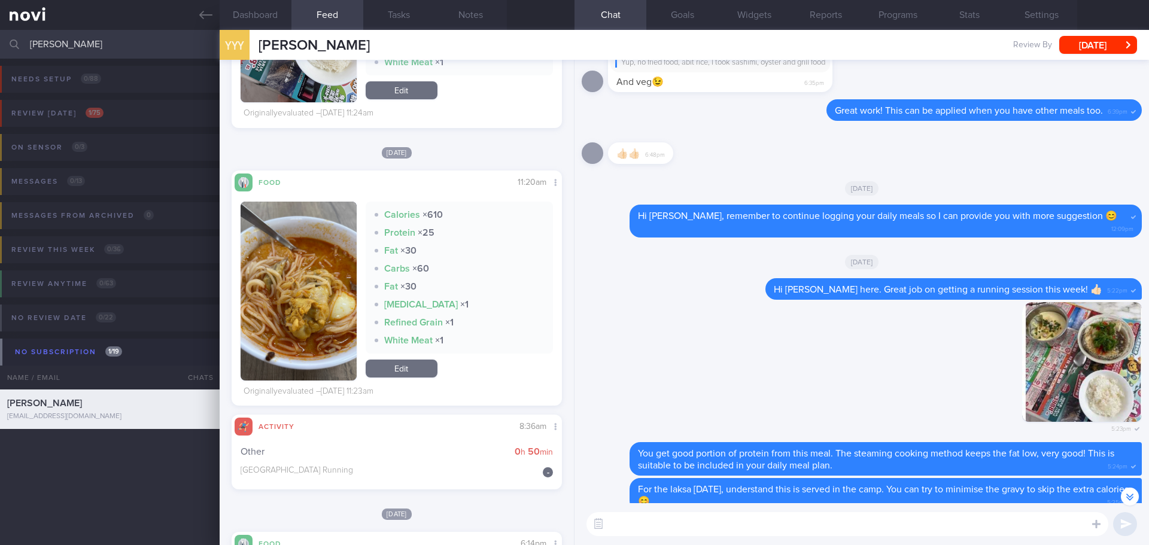
click at [322, 287] on button "button" at bounding box center [299, 291] width 116 height 179
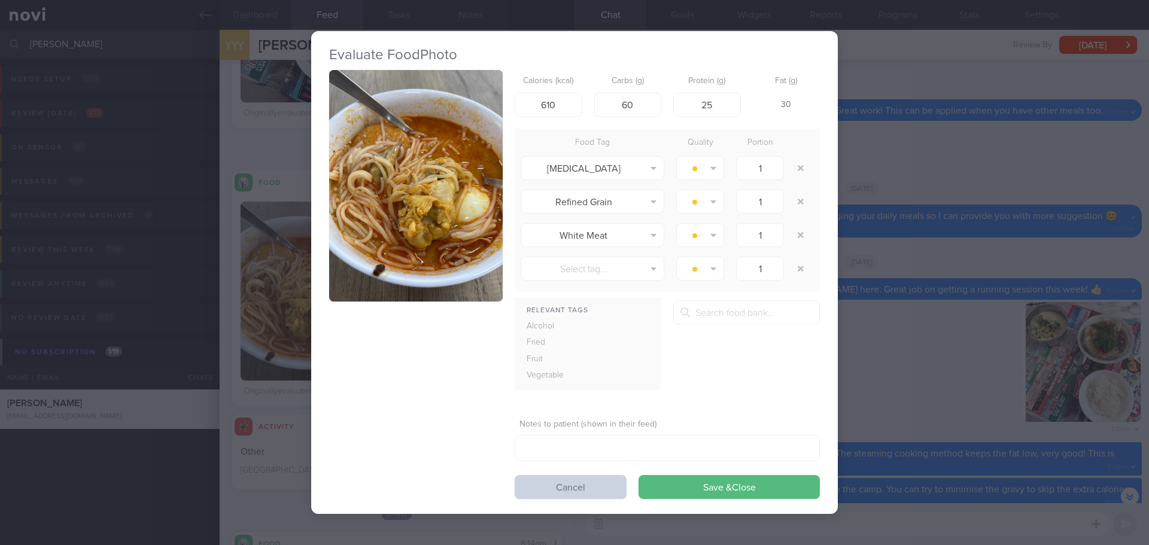
click at [558, 488] on button "Cancel" at bounding box center [571, 487] width 112 height 24
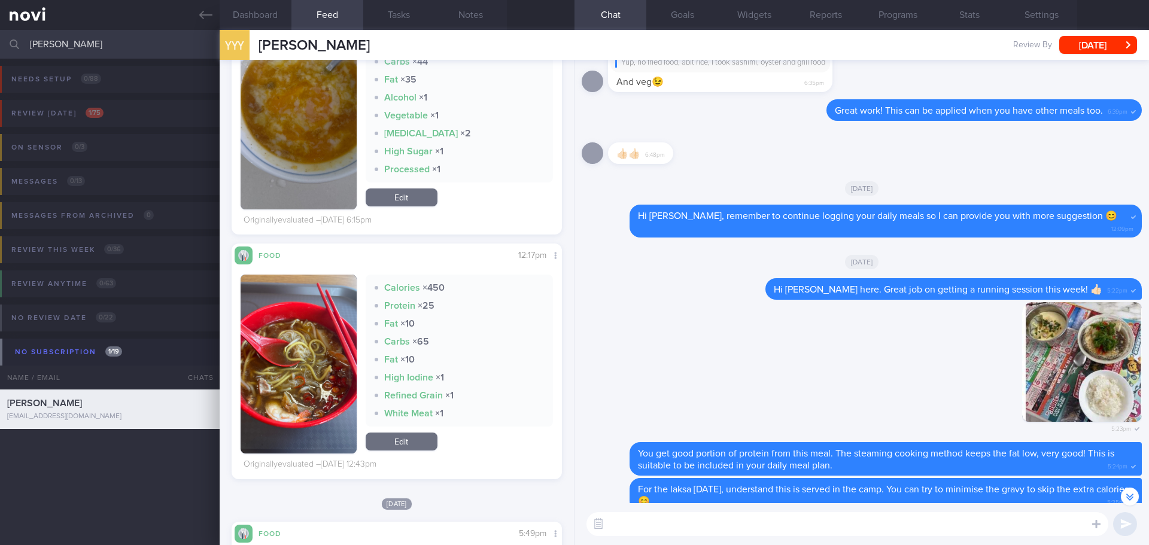
scroll to position [2453, 0]
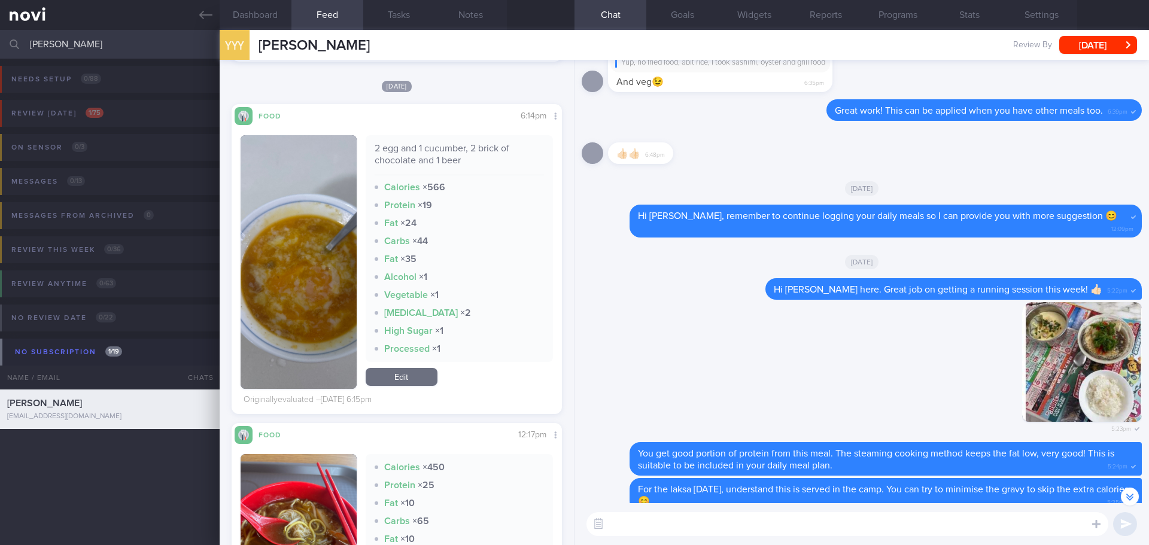
click at [302, 254] on button "button" at bounding box center [299, 262] width 116 height 254
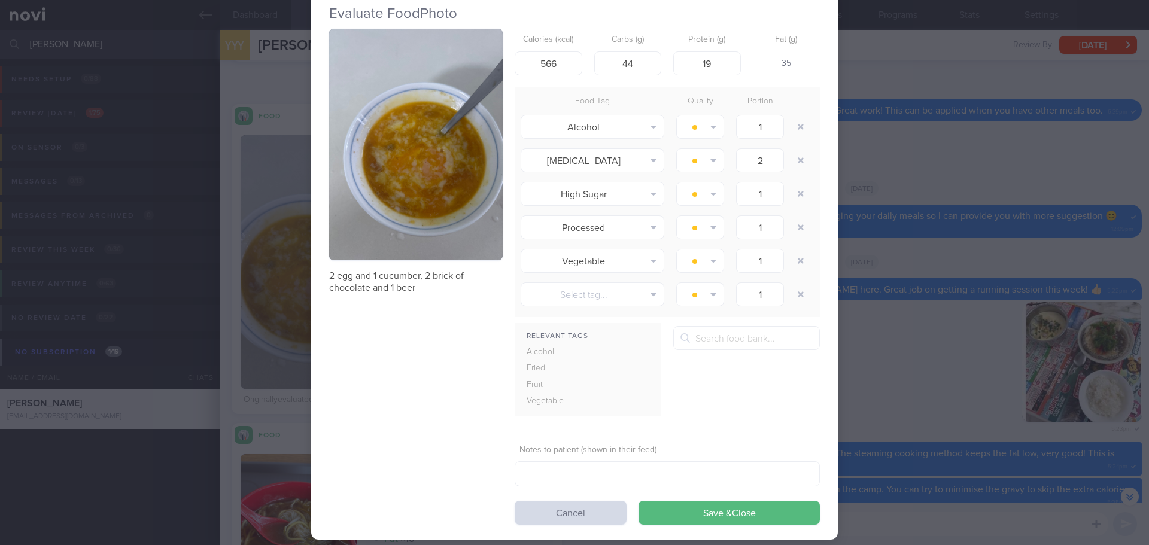
scroll to position [53, 0]
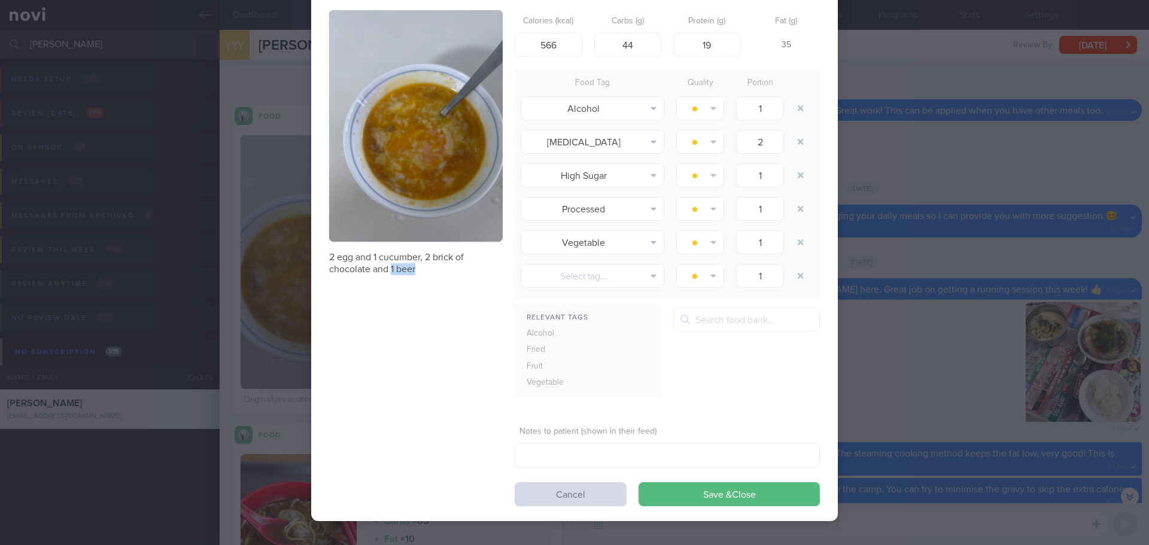
drag, startPoint x: 412, startPoint y: 267, endPoint x: 387, endPoint y: 272, distance: 25.6
click at [387, 272] on p "2 egg and 1 cucumber, 2 brick of chocolate and 1 beer" at bounding box center [416, 263] width 174 height 24
click at [410, 297] on div "2 egg and 1 cucumber, 2 brick of chocolate and 1 beer Calories (kcal) 566 Carbs…" at bounding box center [574, 258] width 491 height 496
click at [534, 486] on button "Cancel" at bounding box center [571, 494] width 112 height 24
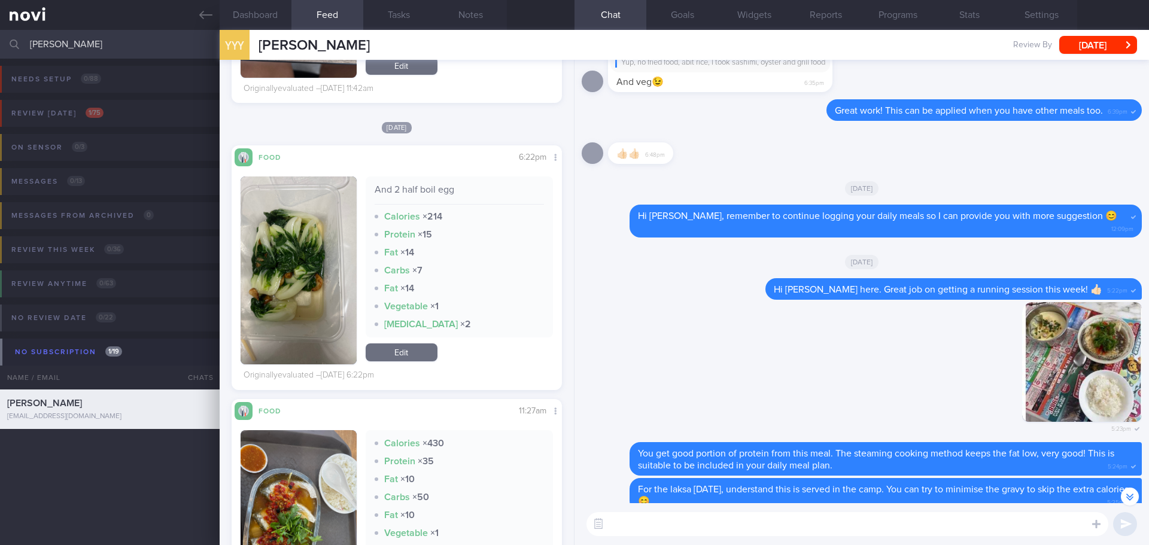
scroll to position [4847, 0]
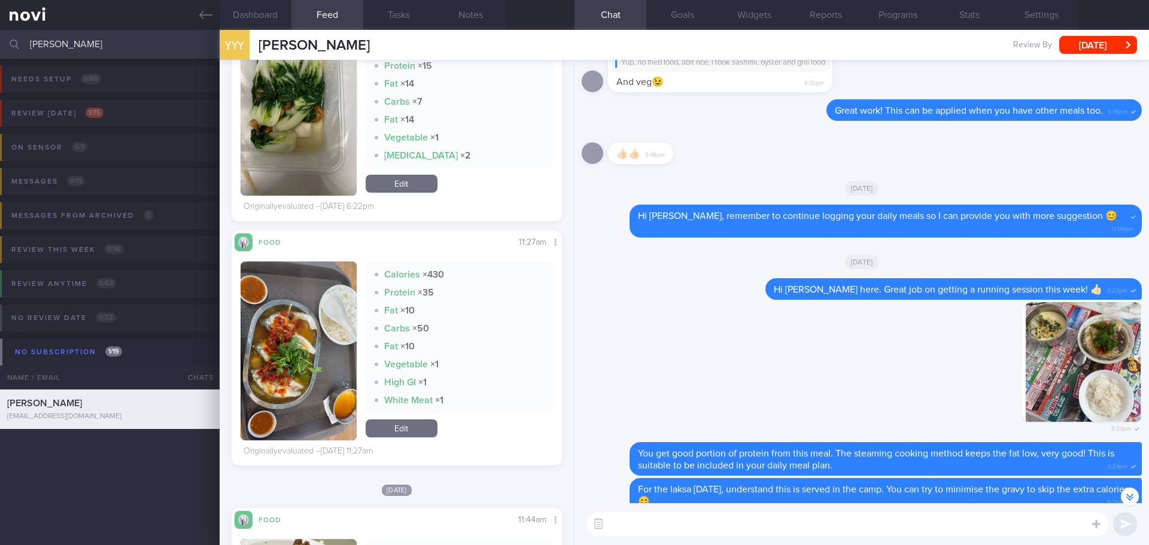
click at [285, 349] on button "button" at bounding box center [299, 350] width 116 height 179
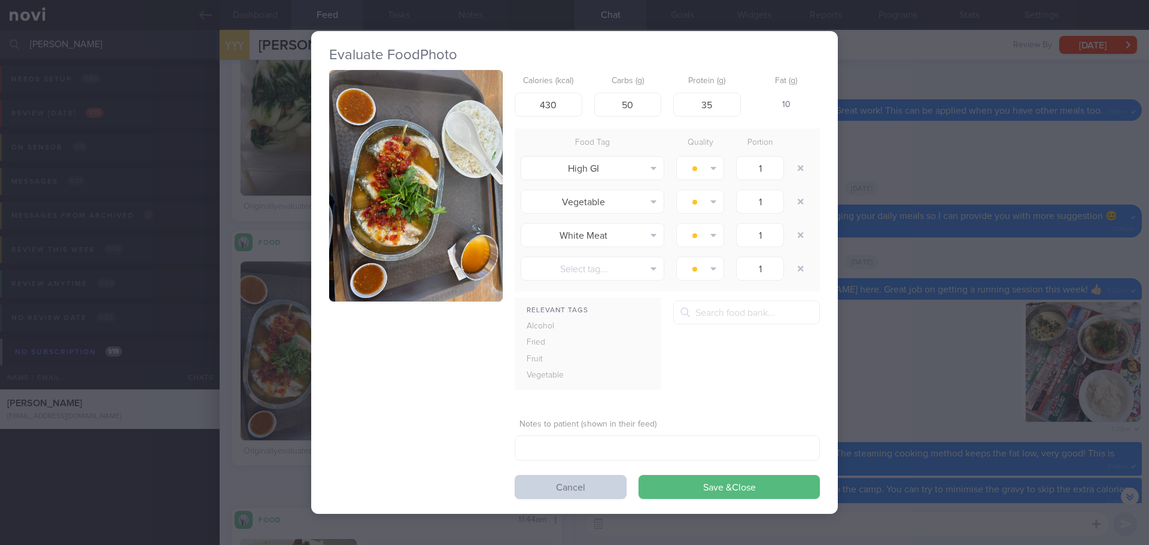
click at [587, 496] on button "Cancel" at bounding box center [571, 487] width 112 height 24
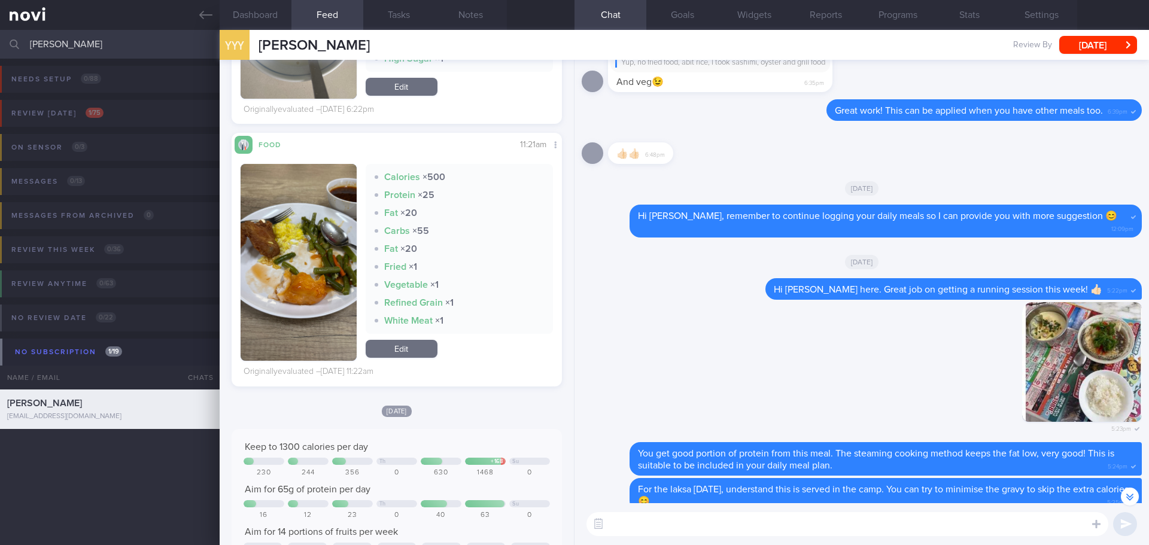
scroll to position [196, 311]
click at [315, 267] on button "button" at bounding box center [299, 262] width 116 height 197
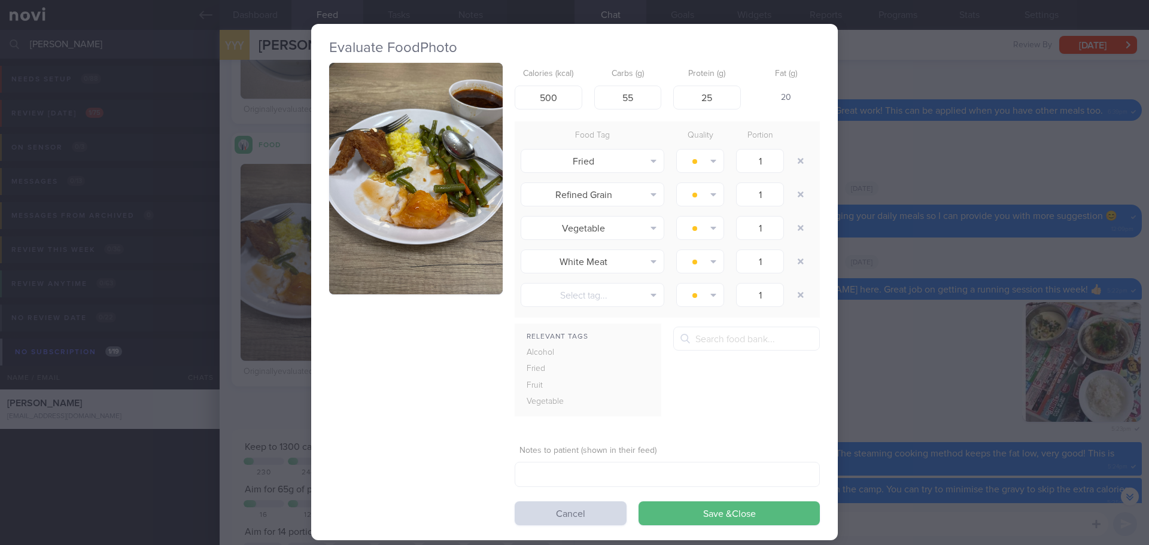
click at [406, 226] on button "button" at bounding box center [416, 179] width 174 height 232
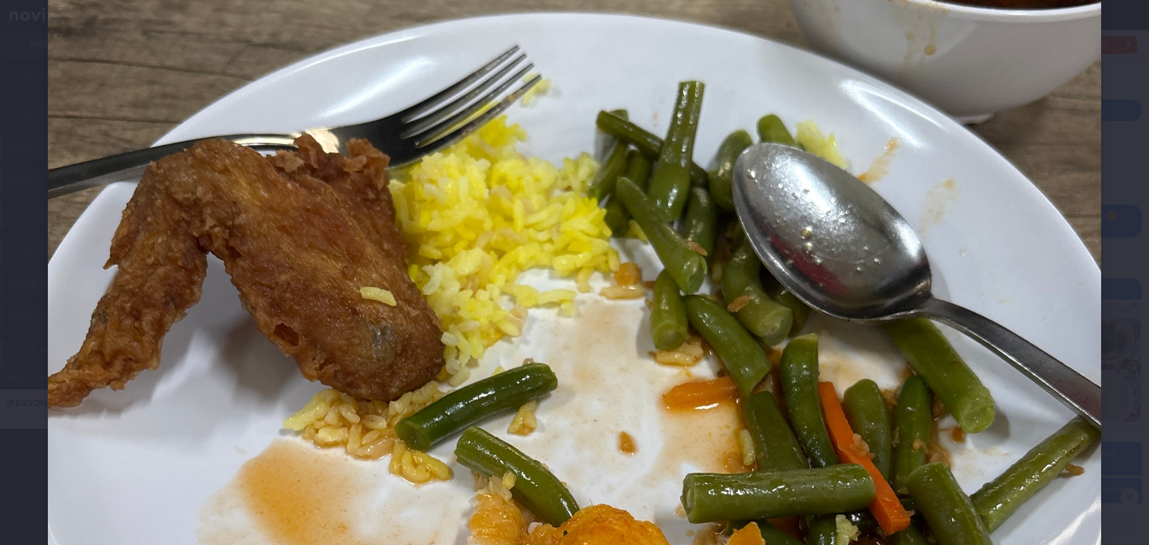
scroll to position [299, 0]
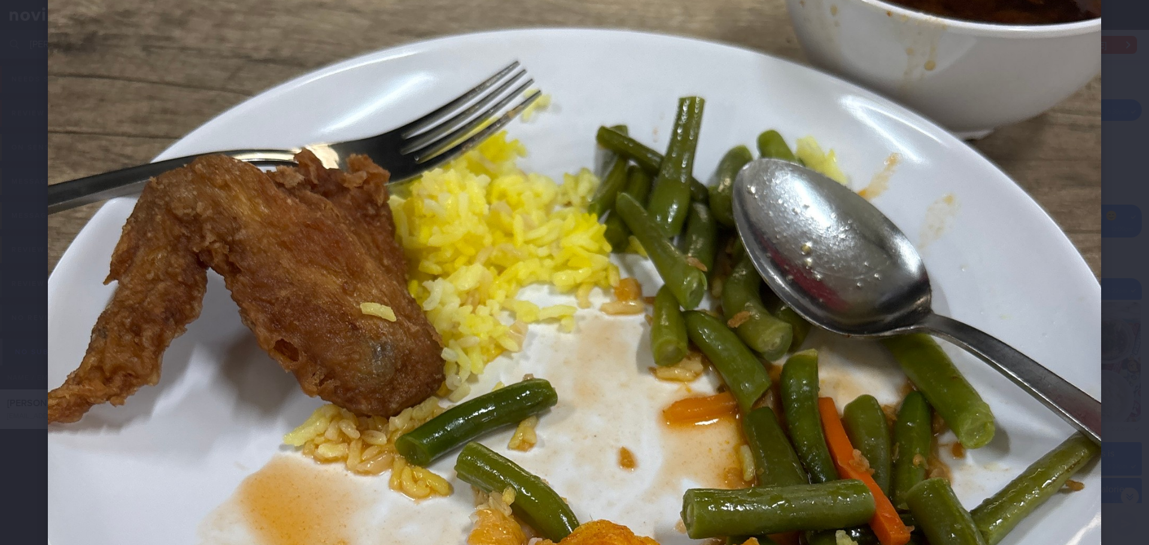
click at [1115, 238] on div at bounding box center [574, 451] width 1149 height 1500
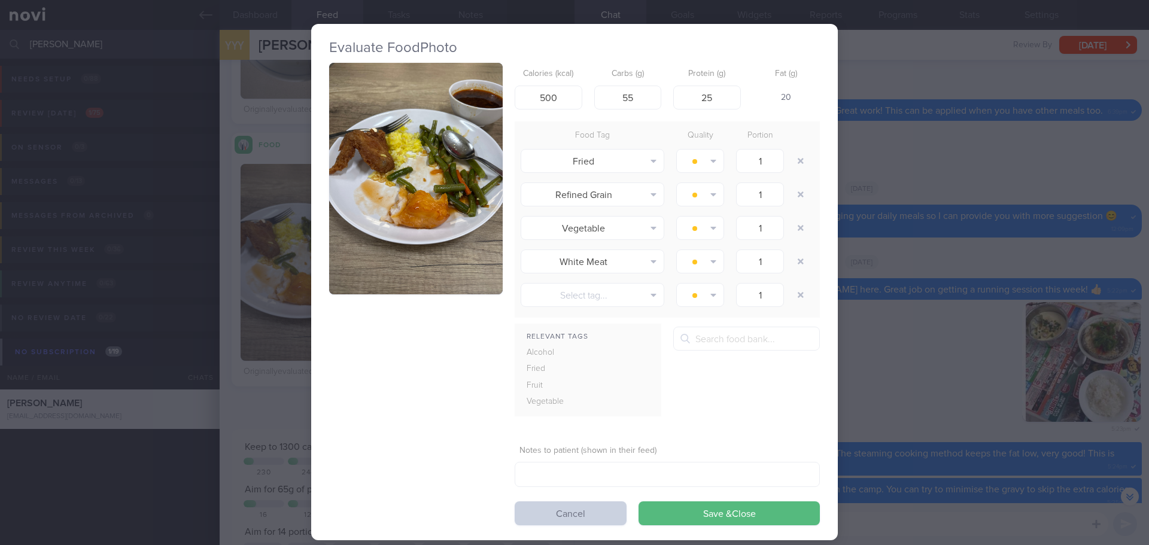
click at [613, 509] on button "Cancel" at bounding box center [571, 513] width 112 height 24
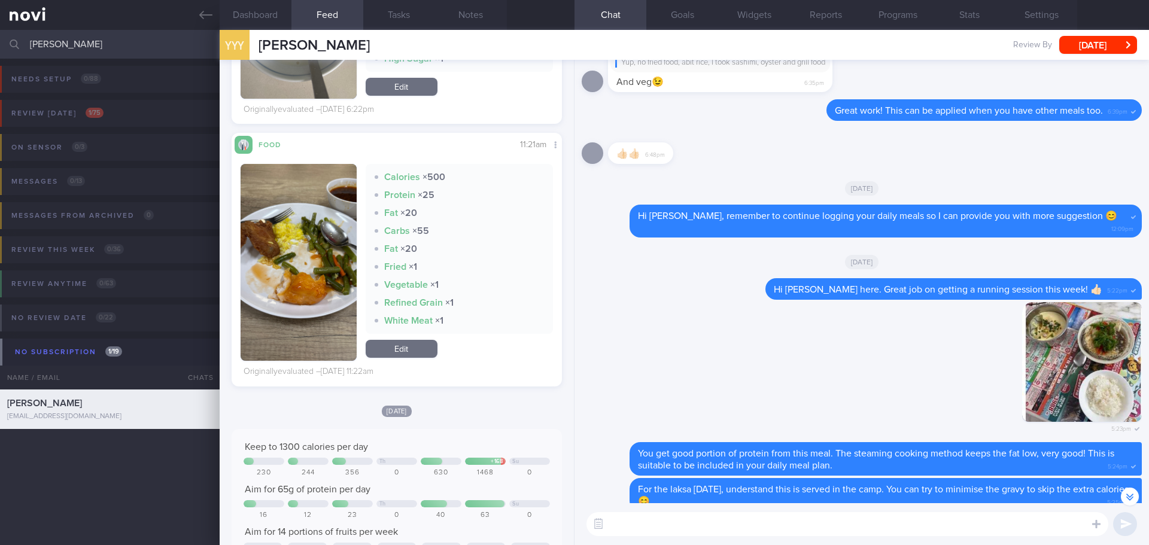
click at [296, 261] on button "button" at bounding box center [299, 262] width 116 height 197
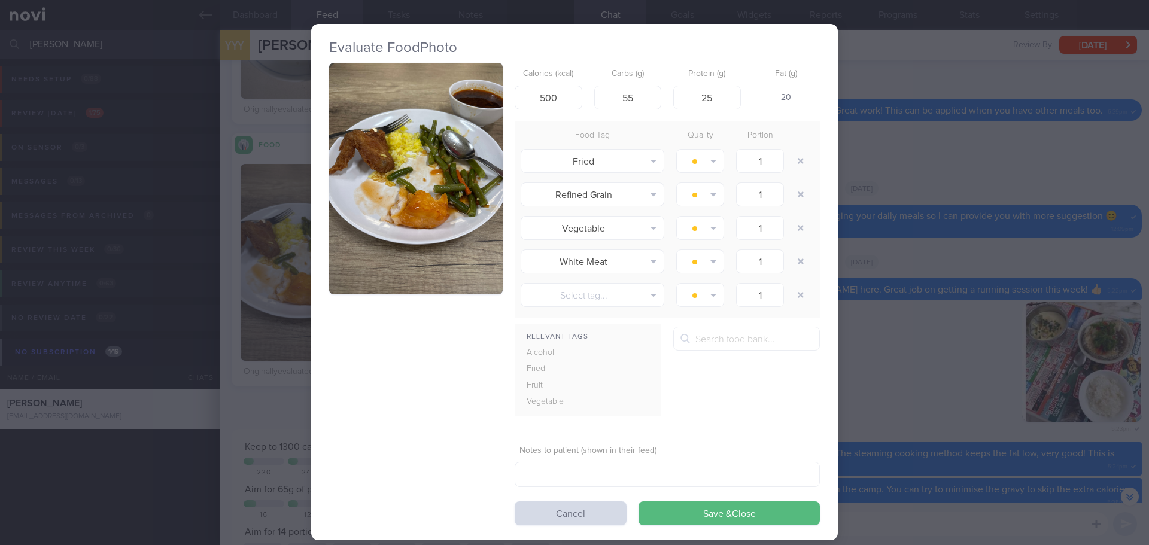
click at [836, 276] on div "Evaluate Food Photo Calories (kcal) 500 Carbs (g) 55 Protein (g) 25 Fat (g) 20 …" at bounding box center [574, 272] width 1149 height 545
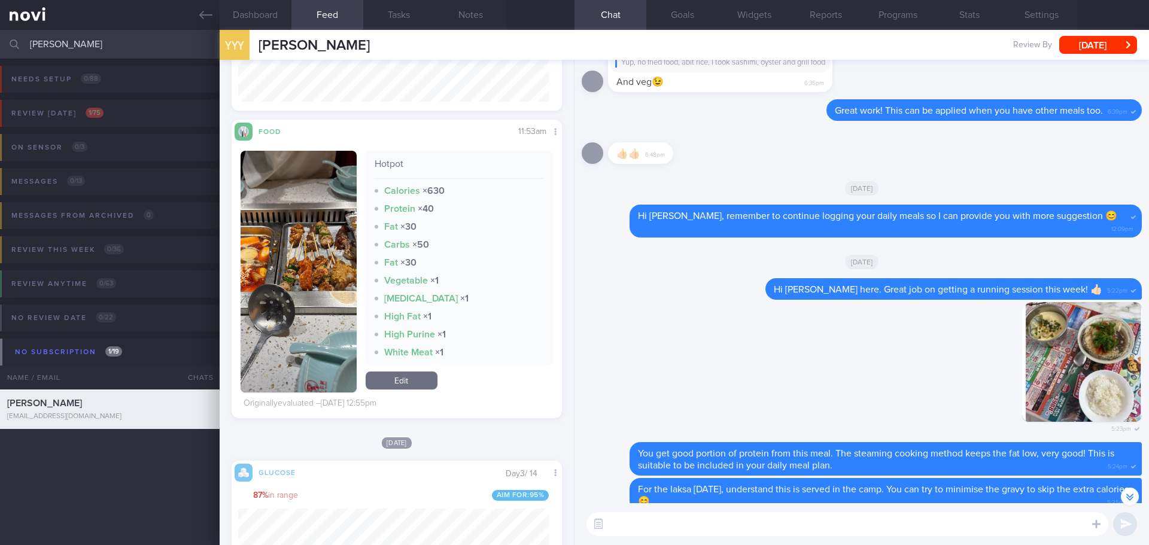
scroll to position [7898, 0]
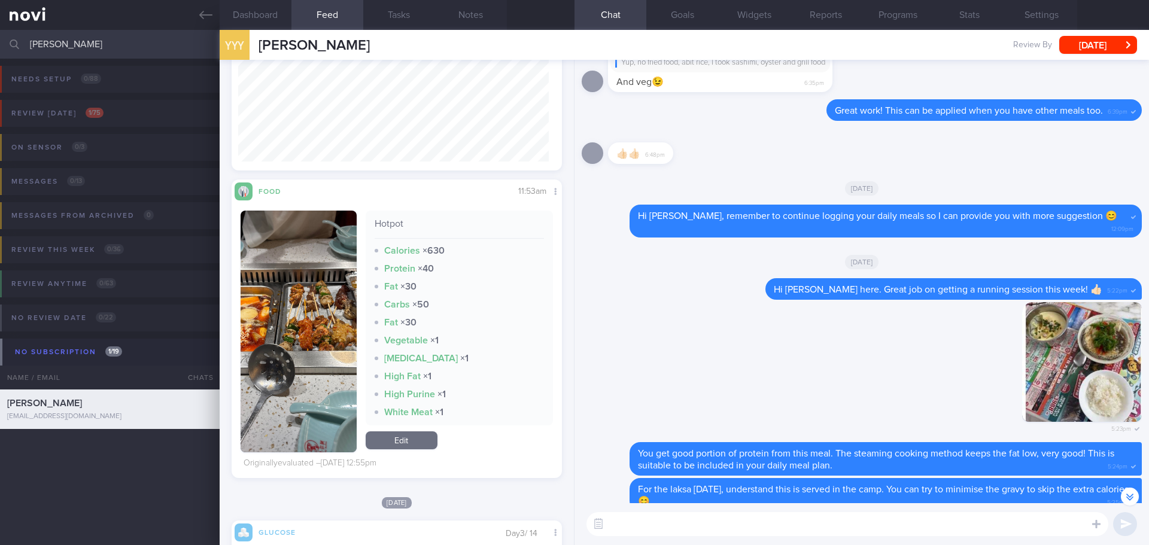
click at [329, 324] on button "button" at bounding box center [299, 332] width 116 height 242
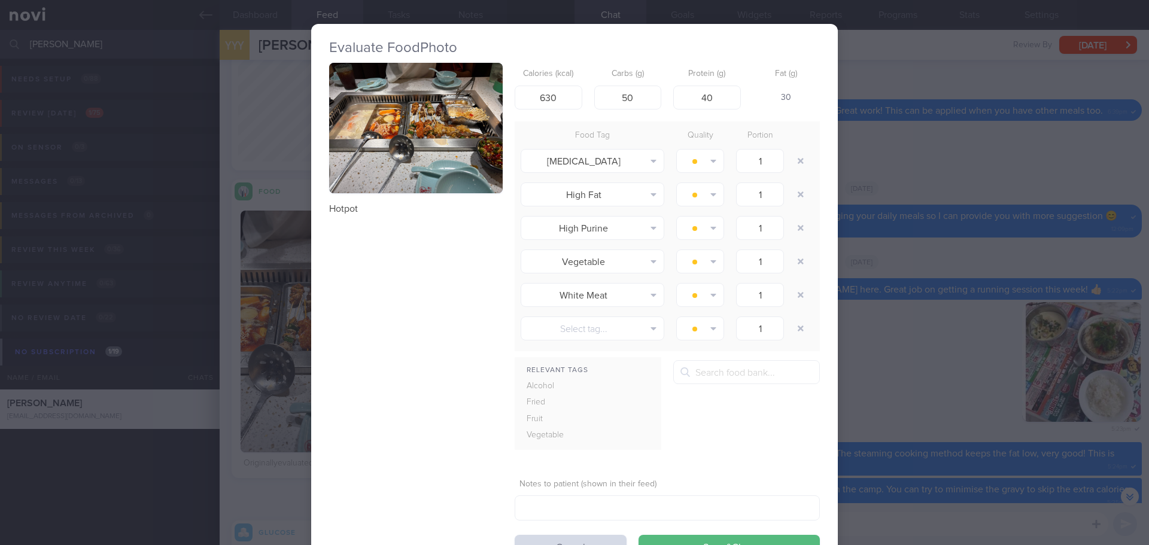
click at [434, 150] on button "button" at bounding box center [416, 128] width 174 height 130
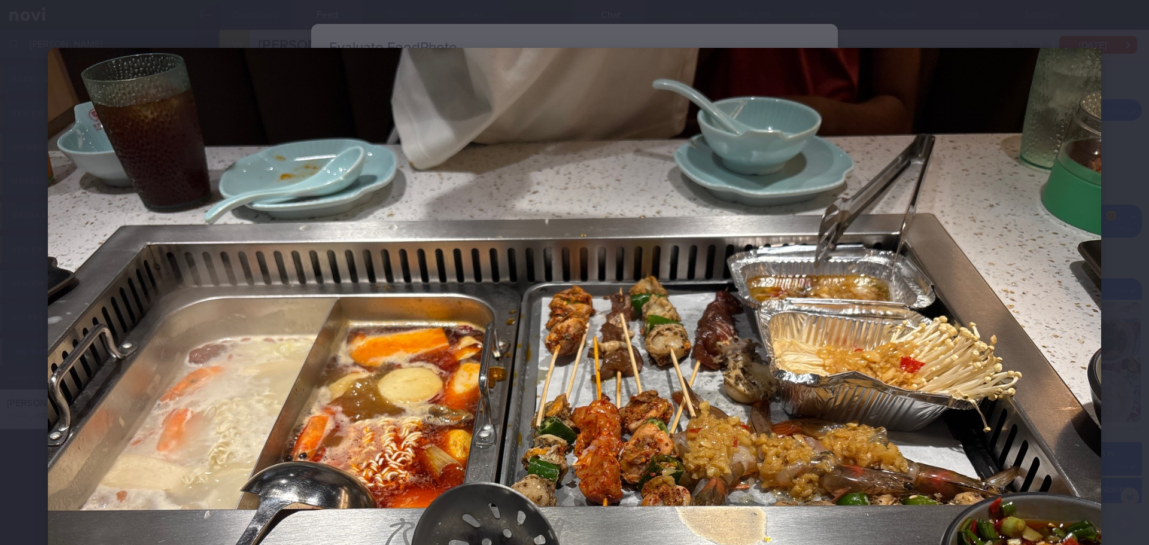
click at [1109, 159] on div at bounding box center [574, 443] width 1149 height 886
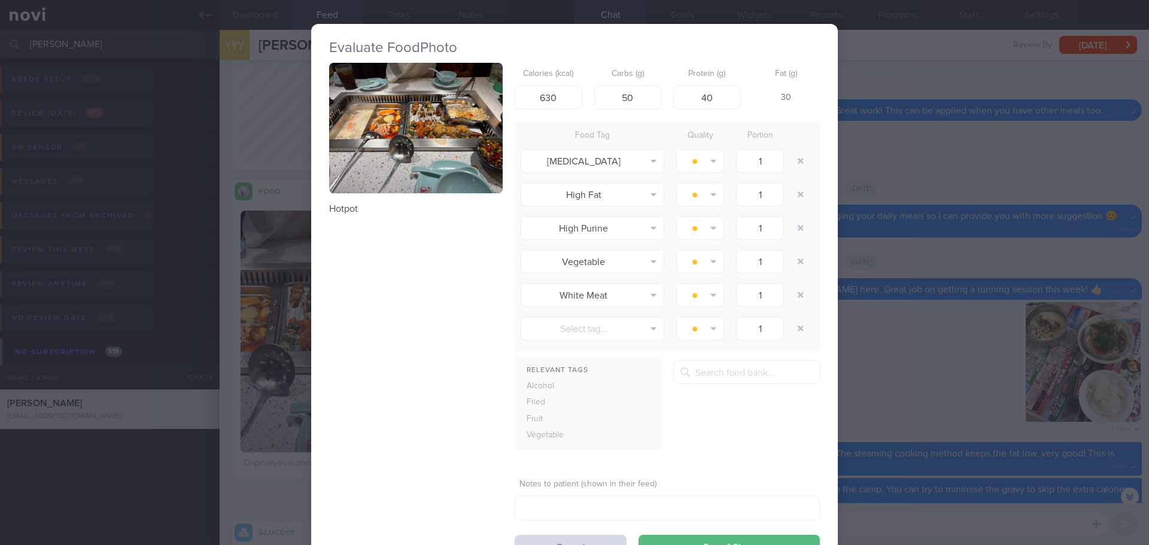
click at [878, 352] on div "Evaluate Food Photo Hotpot Calories (kcal) 630 Carbs (g) 50 Protein (g) 40 Fat …" at bounding box center [574, 272] width 1149 height 545
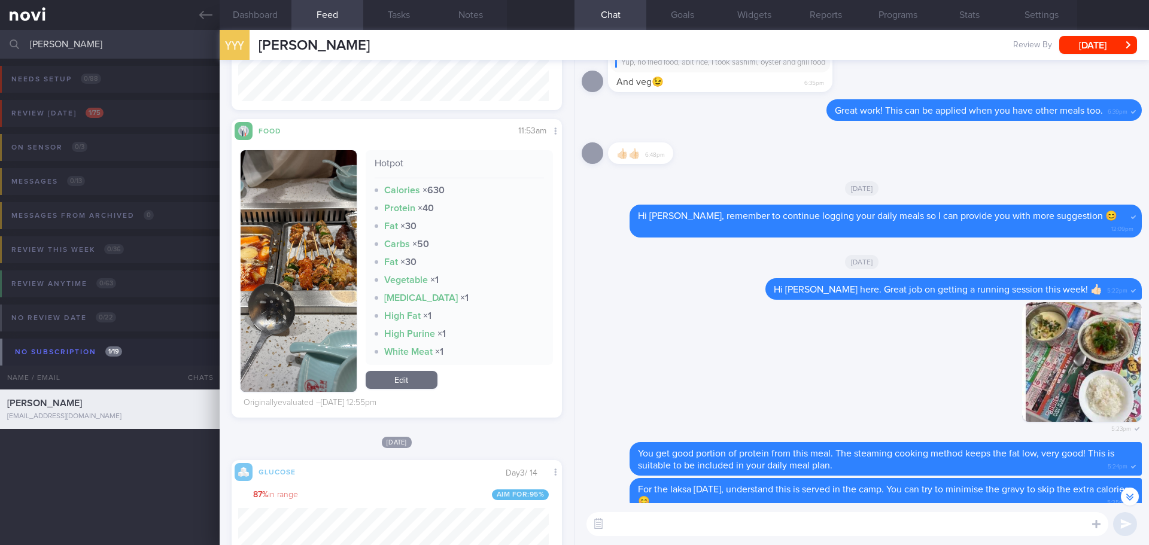
scroll to position [7958, 0]
click at [334, 276] on button "button" at bounding box center [299, 272] width 116 height 242
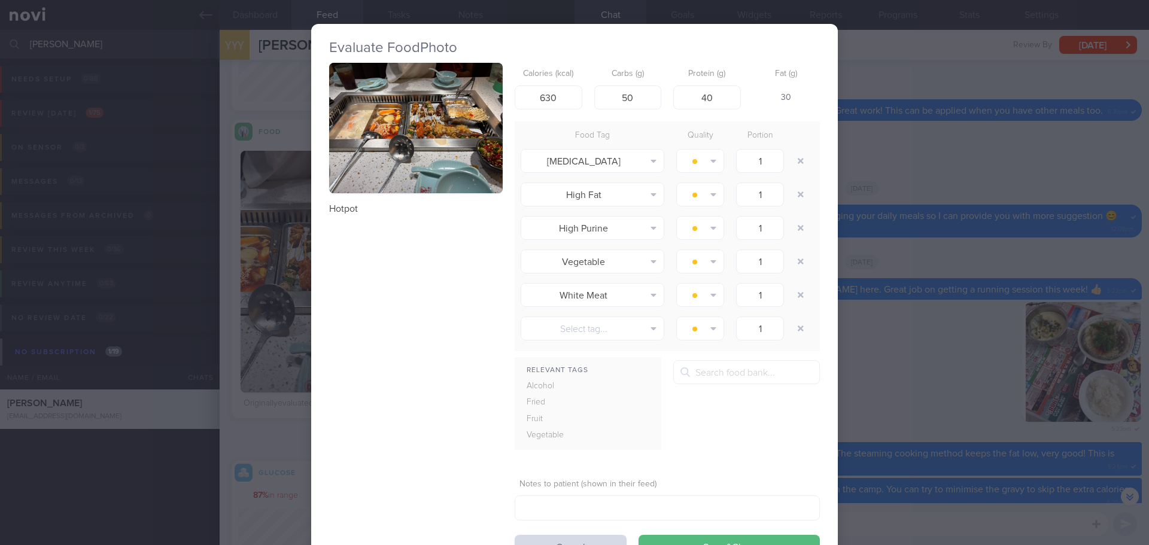
click at [381, 156] on button "button" at bounding box center [416, 128] width 174 height 130
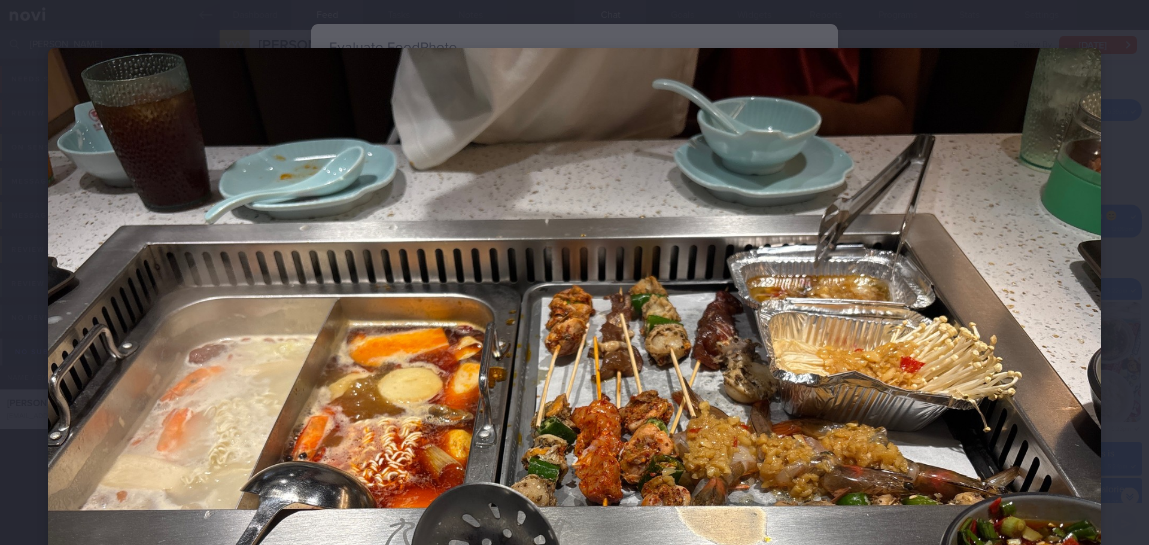
scroll to position [299, 0]
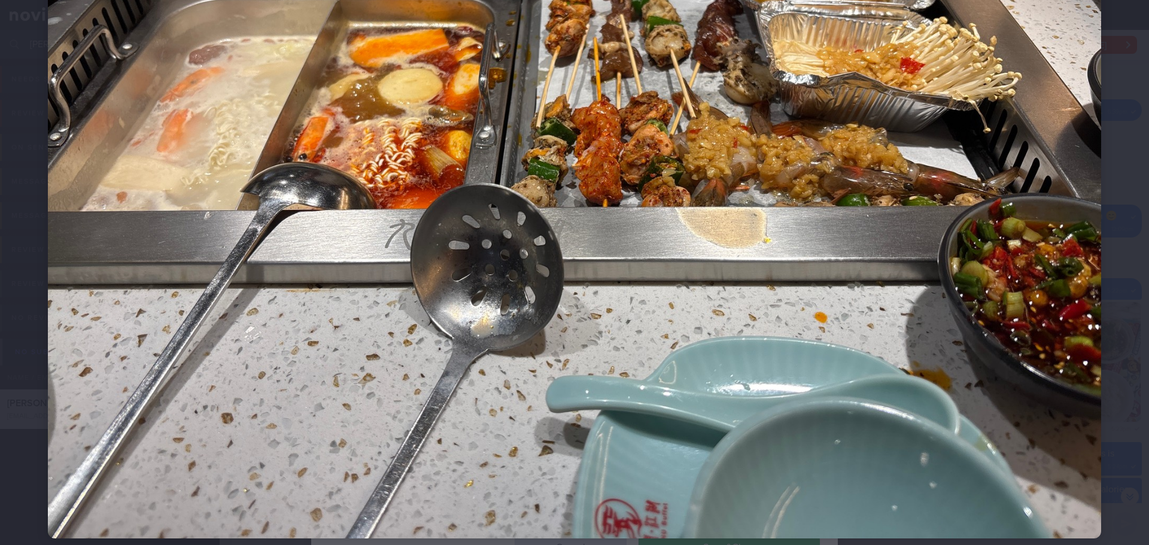
click at [1110, 168] on div at bounding box center [574, 144] width 1149 height 886
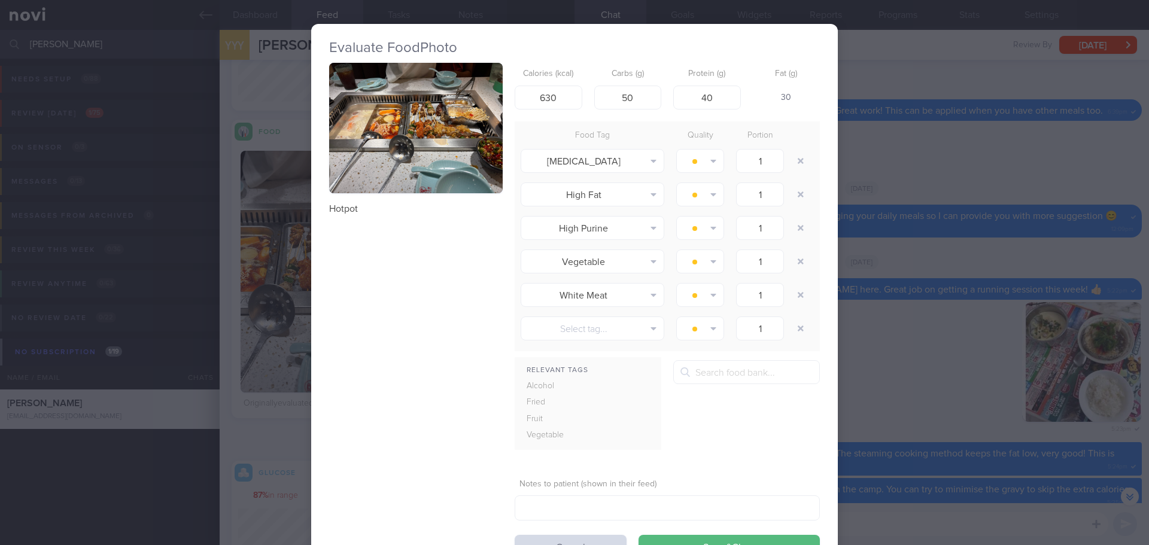
click at [895, 296] on div "Evaluate Food Photo Hotpot Calories (kcal) 630 Carbs (g) 50 Protein (g) 40 Fat …" at bounding box center [574, 272] width 1149 height 545
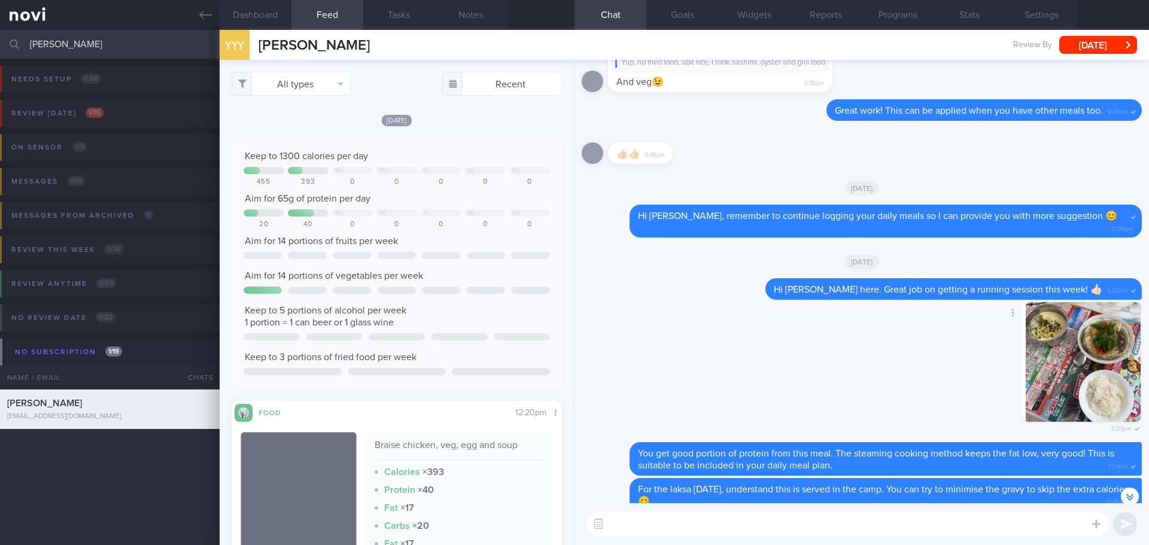
click at [666, 334] on div "Delete 5:23pm" at bounding box center [862, 372] width 560 height 141
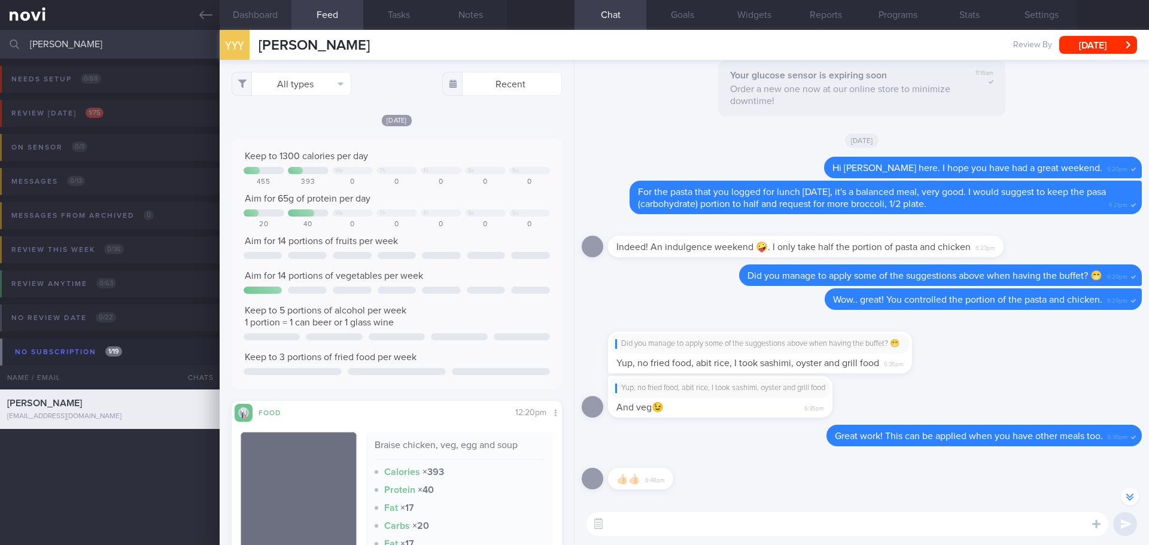
scroll to position [-805, 0]
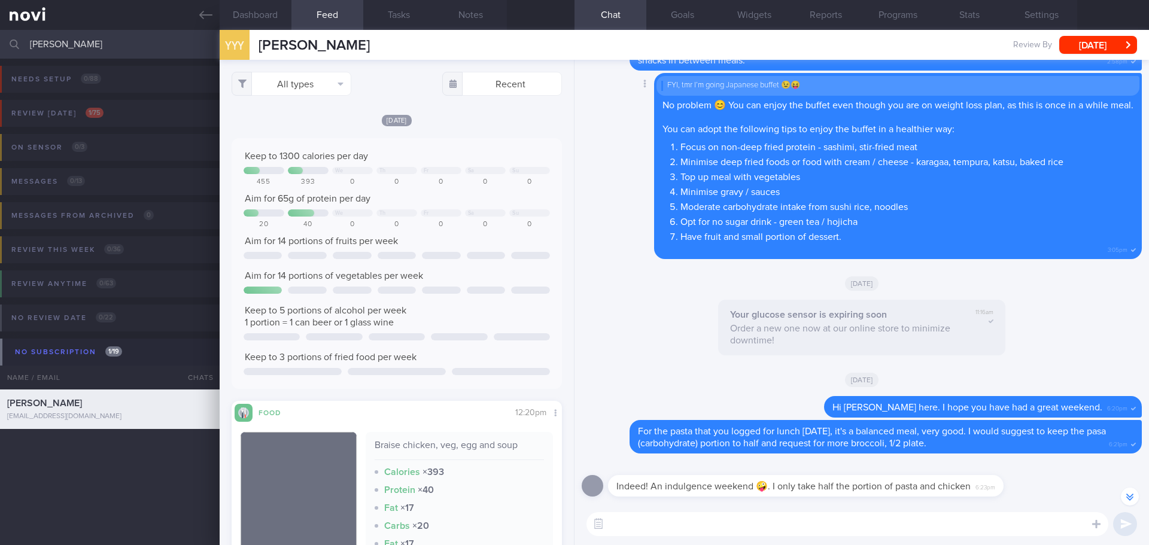
click at [606, 252] on div "Delete FYI, tmr I’m going Japanese buffet 😉😝 No problem 😊 You can enjoy the buf…" at bounding box center [874, 165] width 536 height 185
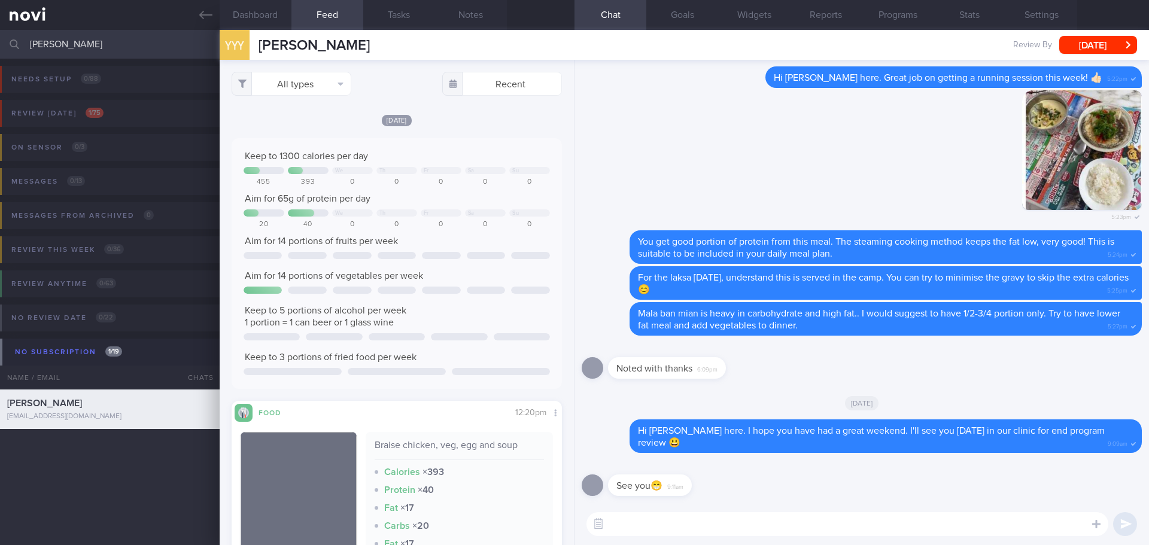
scroll to position [0, 0]
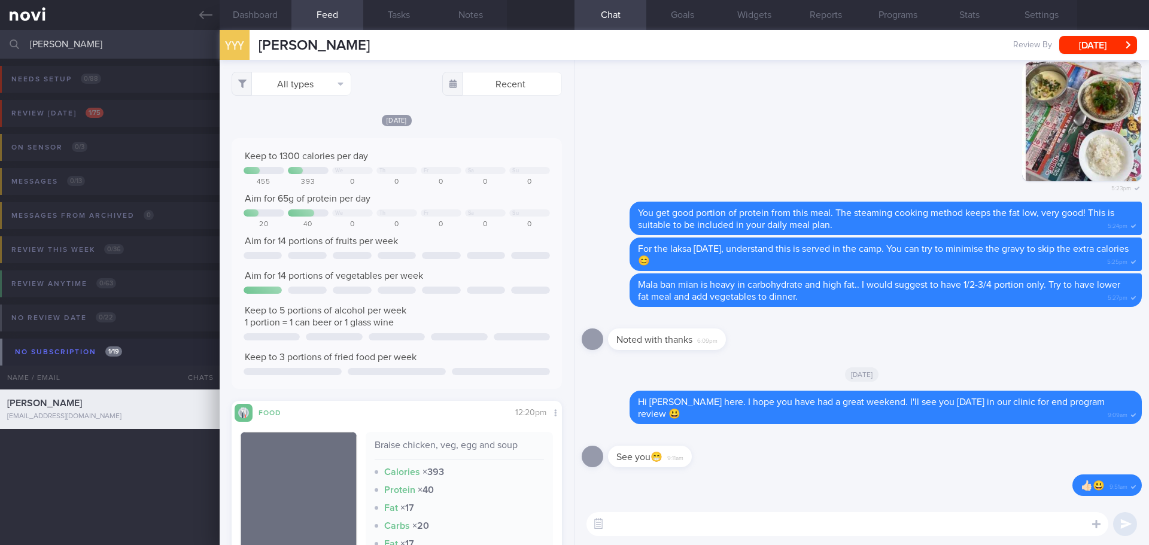
click at [936, 347] on div "Noted with thanks 6:09pm" at bounding box center [862, 335] width 560 height 43
drag, startPoint x: 60, startPoint y: 44, endPoint x: -79, endPoint y: 55, distance: 139.2
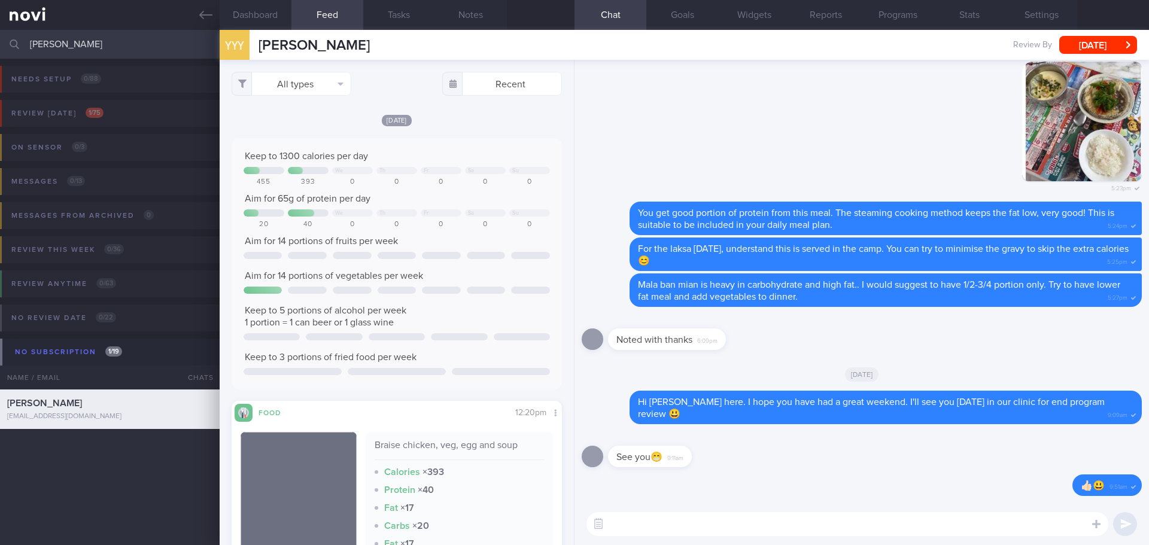
click at [0, 55] on html "You are offline! Some functionality will be unavailable Patients New Users Coac…" at bounding box center [574, 272] width 1149 height 545
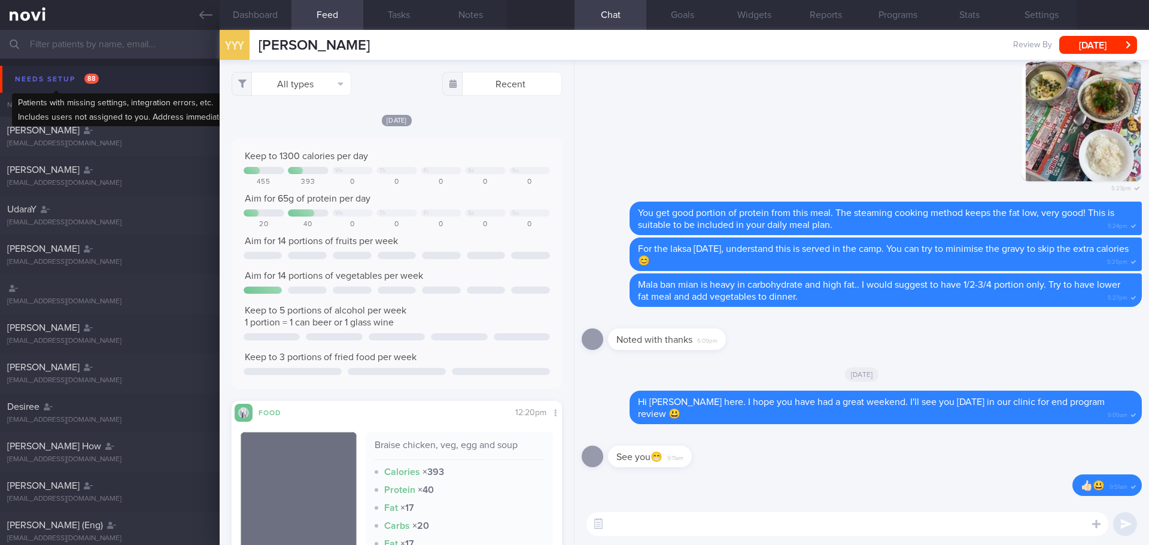
click at [26, 81] on div "Needs setup 88" at bounding box center [57, 79] width 90 height 16
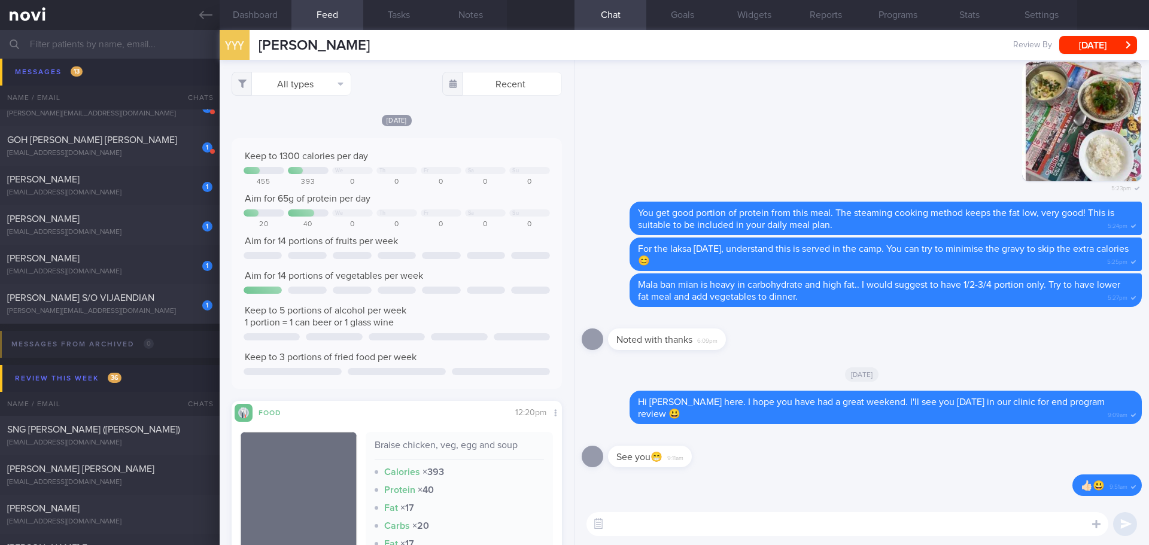
scroll to position [539, 0]
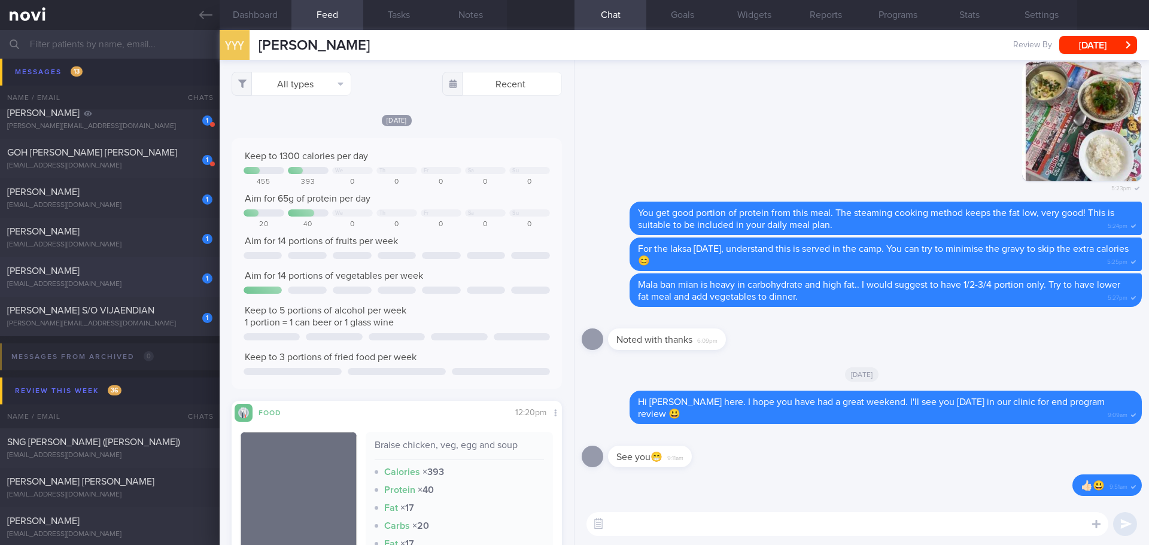
click at [186, 278] on div "1" at bounding box center [199, 274] width 26 height 19
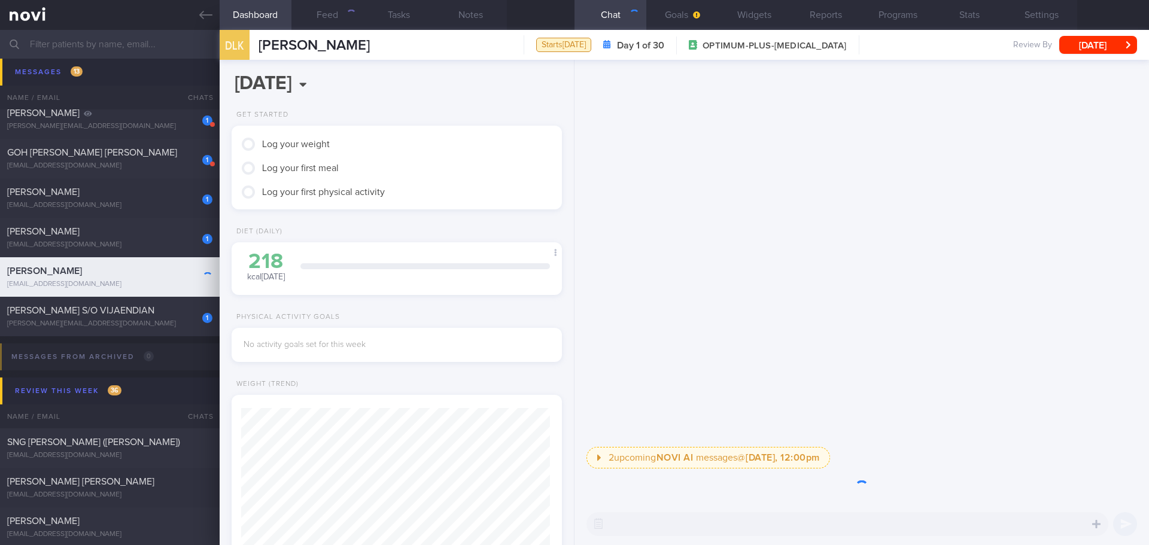
scroll to position [598191, 598041]
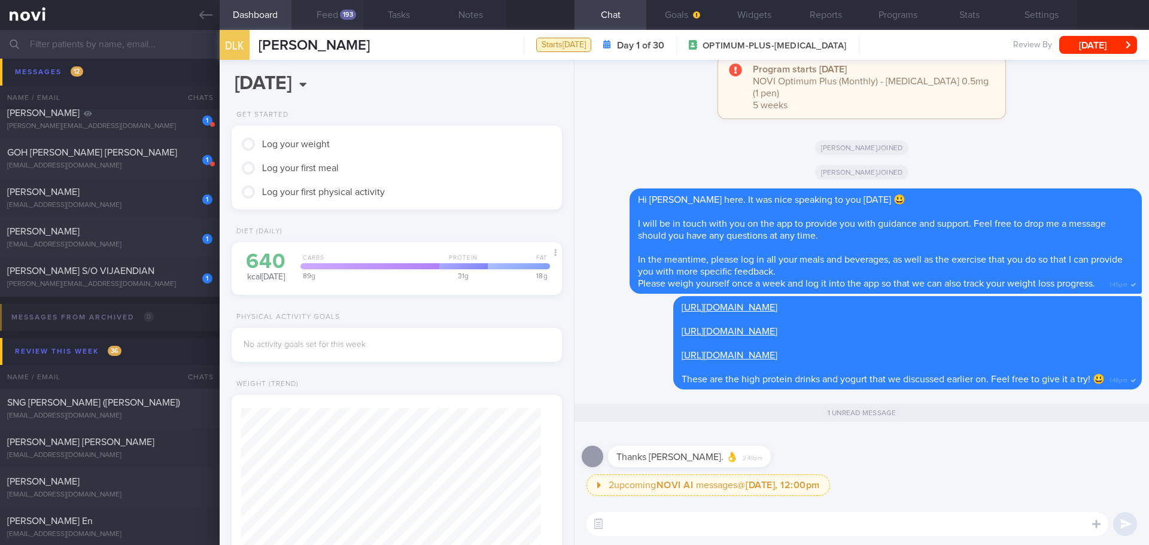
click at [346, 12] on div "193" at bounding box center [348, 15] width 16 height 10
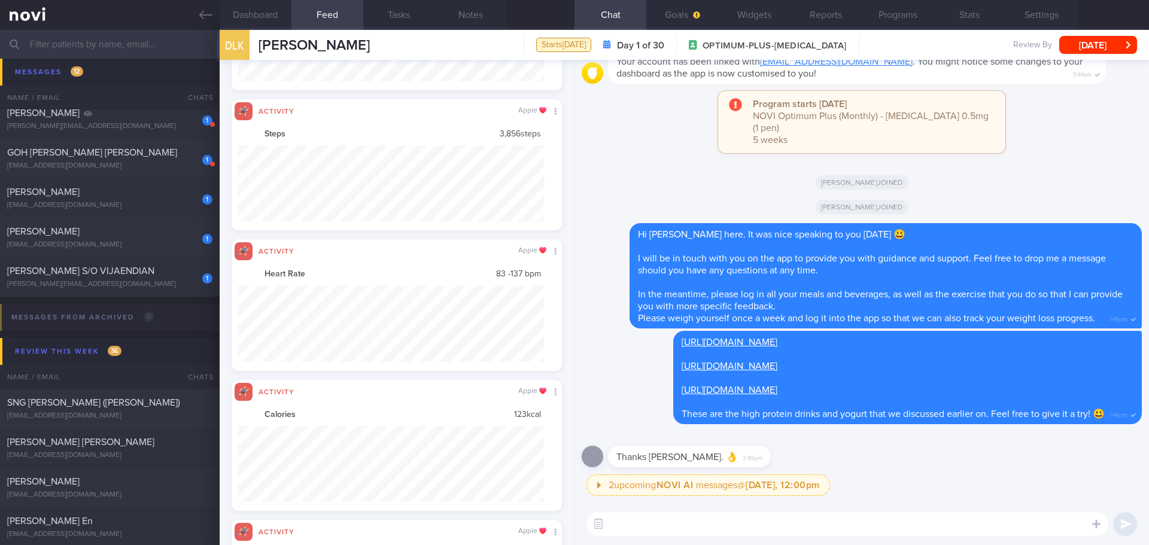
scroll to position [76, 306]
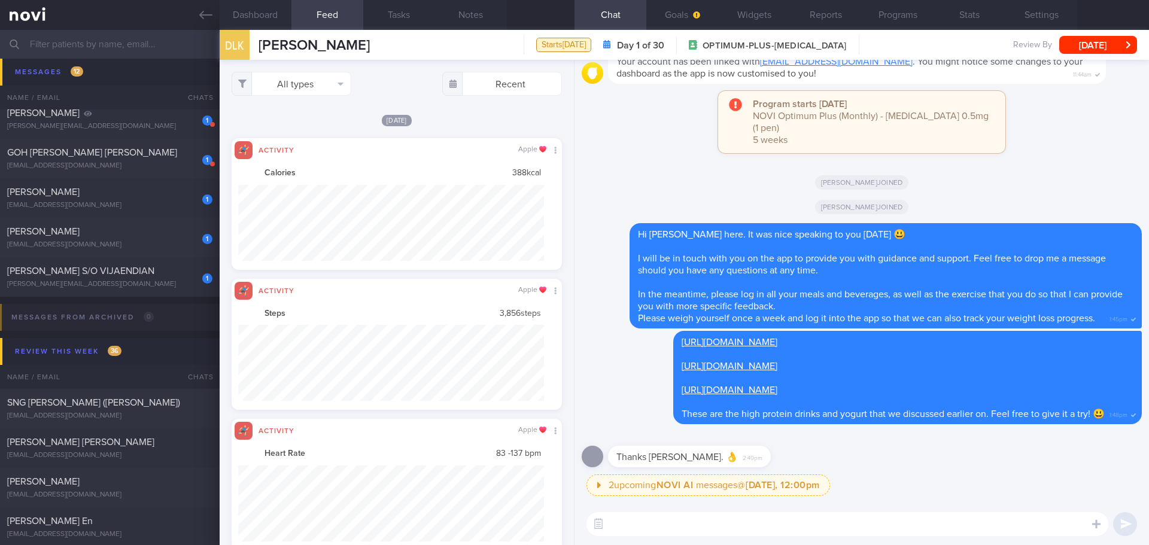
click at [331, 71] on div "All types Food Activity Glucose Weight Medicine Blood Pressure CGM Install Rece…" at bounding box center [397, 302] width 354 height 485
click at [330, 78] on button "All types" at bounding box center [292, 84] width 120 height 24
click at [312, 124] on button "Activity" at bounding box center [291, 125] width 118 height 18
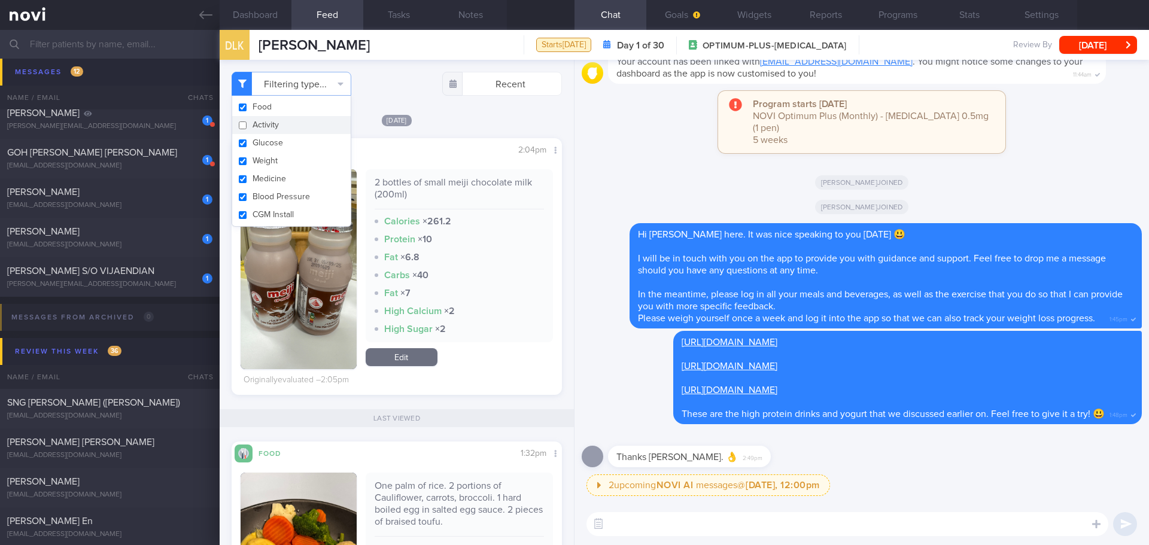
checkbox input "false"
click at [463, 108] on div "Filtering type... Food Activity Glucose Weight Medicine Blood Pressure CGM Inst…" at bounding box center [397, 302] width 354 height 485
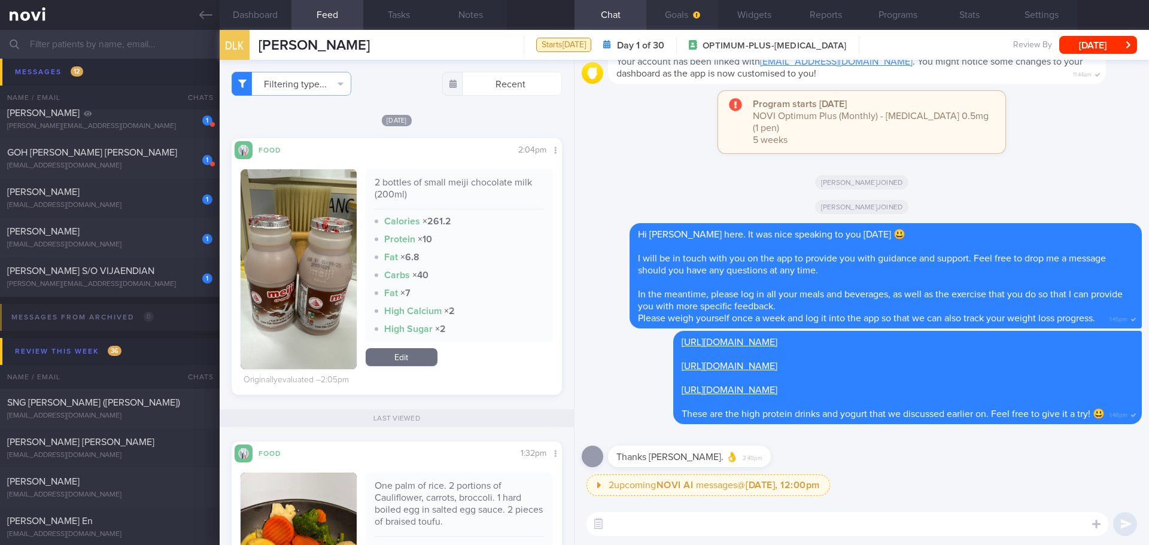
click at [699, 16] on icon "button" at bounding box center [696, 14] width 7 height 7
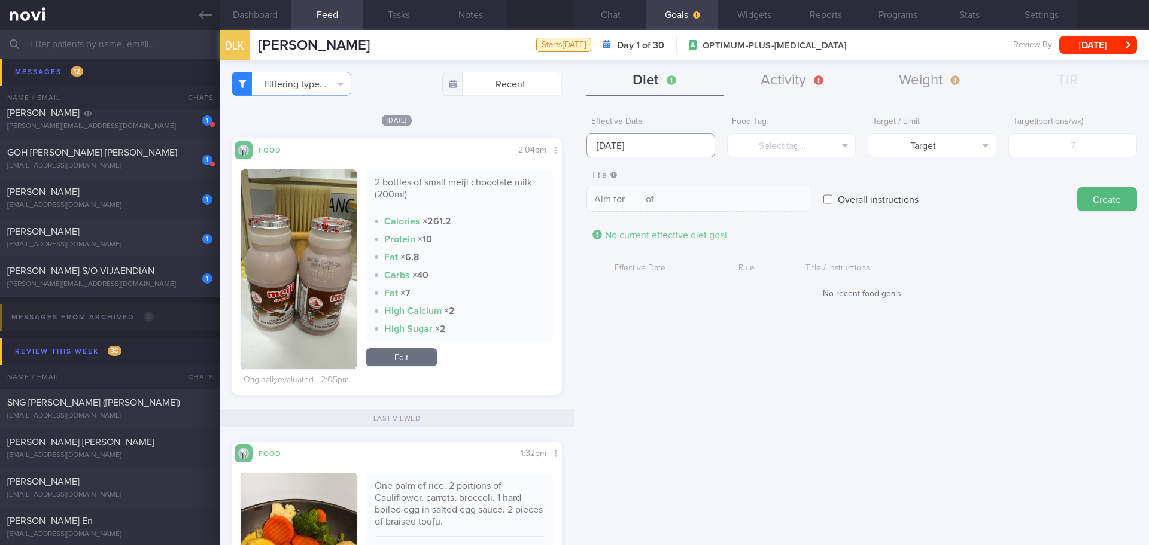
click at [636, 143] on input "[DATE]" at bounding box center [650, 145] width 129 height 24
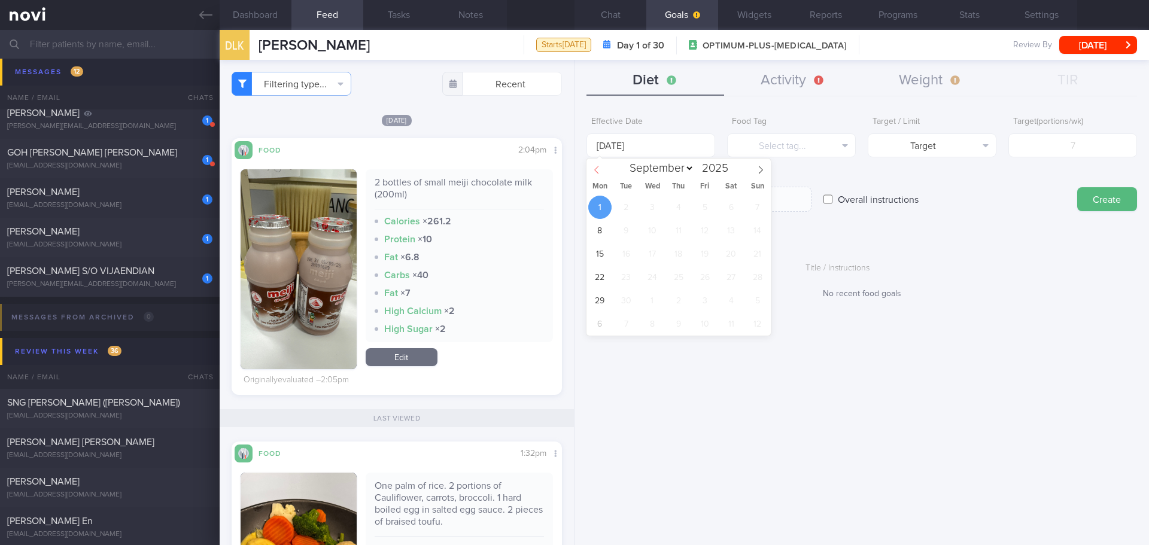
click at [600, 168] on icon at bounding box center [596, 170] width 8 height 8
select select "7"
click at [594, 304] on span "25" at bounding box center [599, 300] width 23 height 23
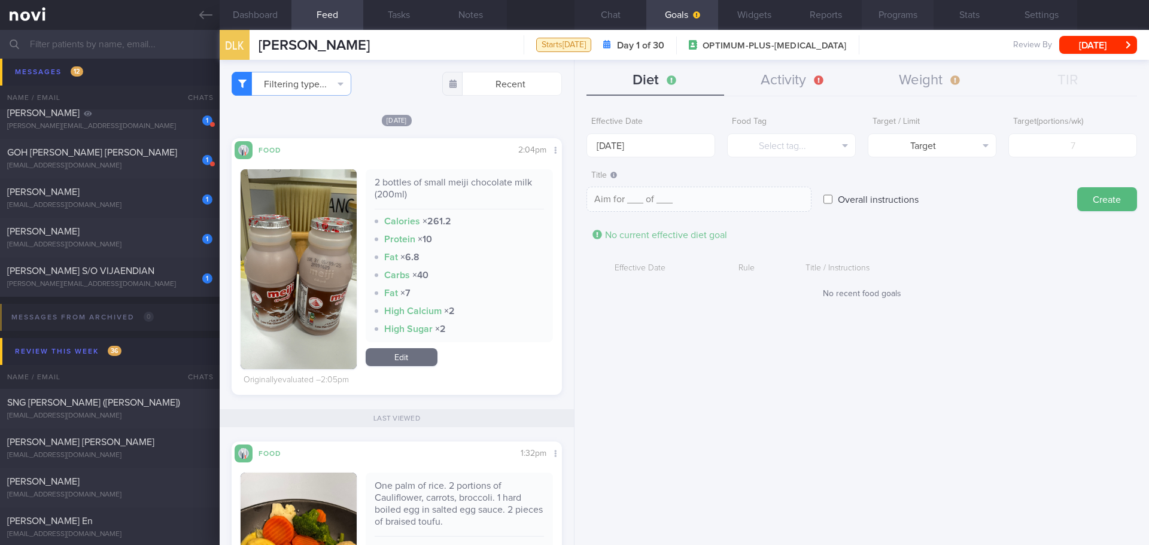
click at [886, 17] on button "Programs" at bounding box center [898, 15] width 72 height 30
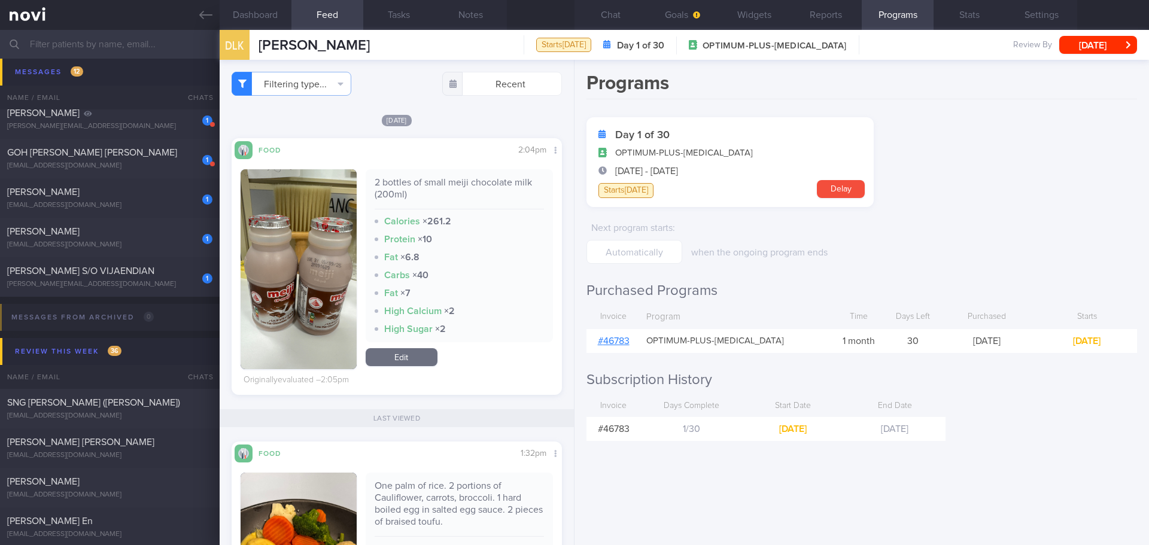
click at [625, 340] on link "# 46783" at bounding box center [614, 341] width 32 height 10
click at [1067, 174] on form "Day 1 of 30 OPTIMUM-PLUS-WEGOVY 26 Aug - 24 Sep Starts today Delay Next program…" at bounding box center [861, 190] width 550 height 147
click at [683, 22] on button "Goals" at bounding box center [682, 15] width 72 height 30
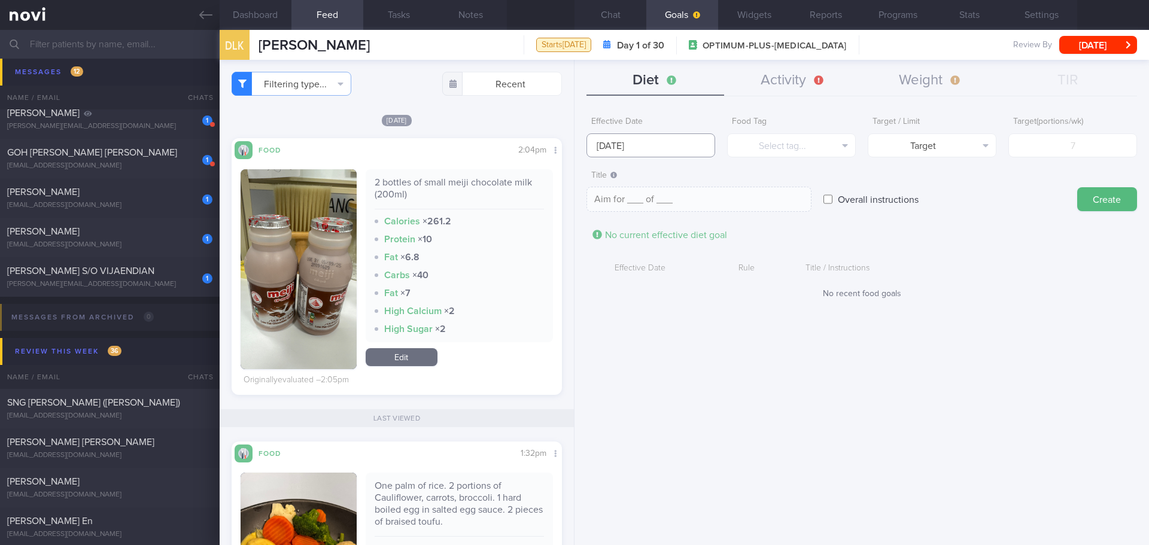
click at [629, 145] on input "[DATE]" at bounding box center [650, 145] width 129 height 24
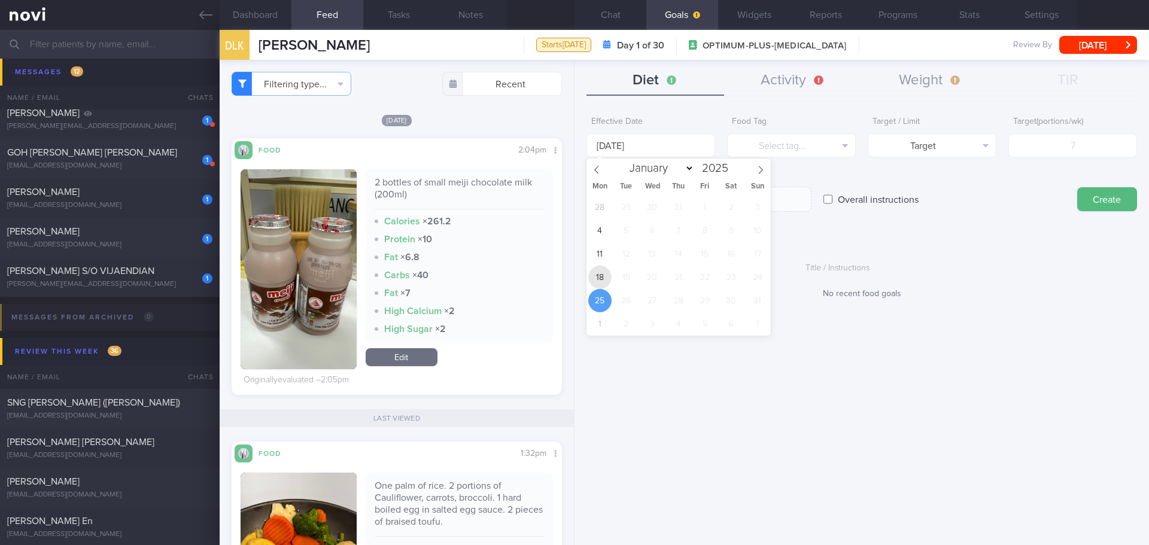
click at [597, 278] on span "18" at bounding box center [599, 277] width 23 height 23
type input "[DATE]"
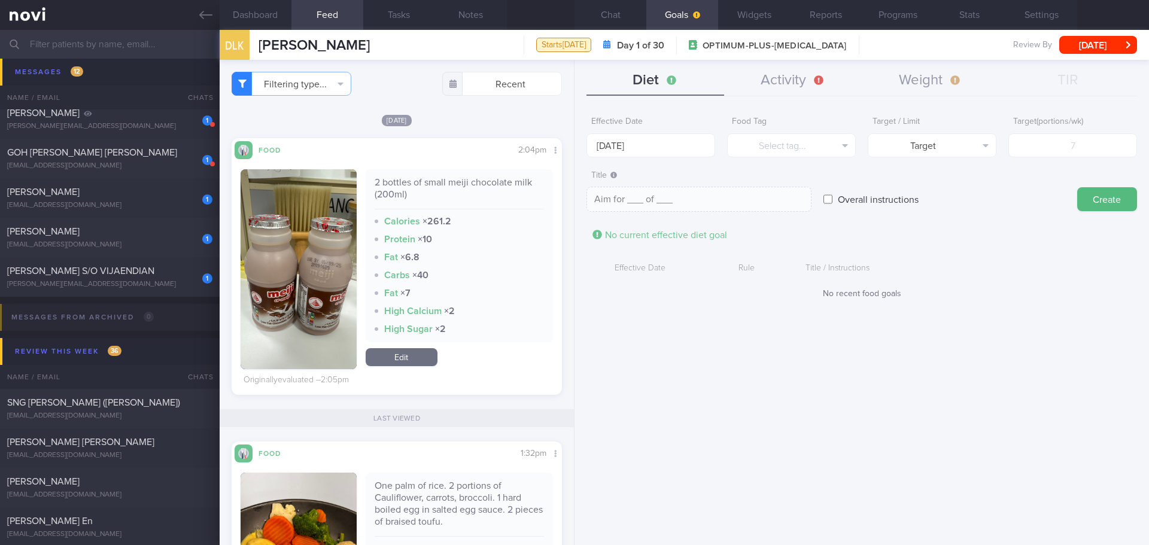
click at [886, 341] on div "Effective Date 18 Aug 2025 Food Tag Select tag... Select tag... Calories Carbs …" at bounding box center [861, 323] width 574 height 443
click at [779, 151] on button "Select tag..." at bounding box center [791, 145] width 129 height 24
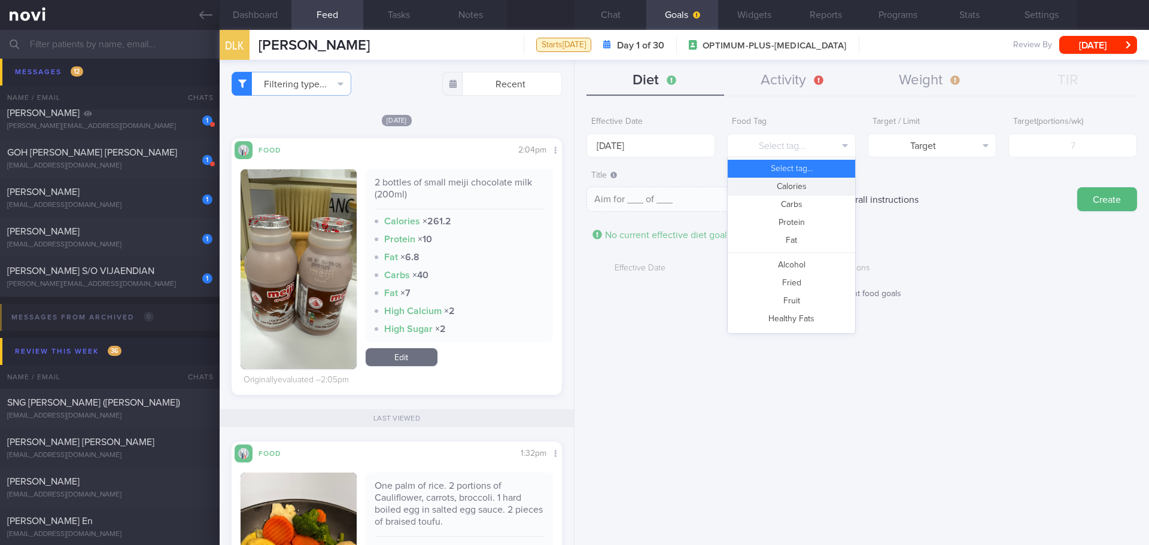
click at [799, 185] on button "Calories" at bounding box center [791, 187] width 127 height 18
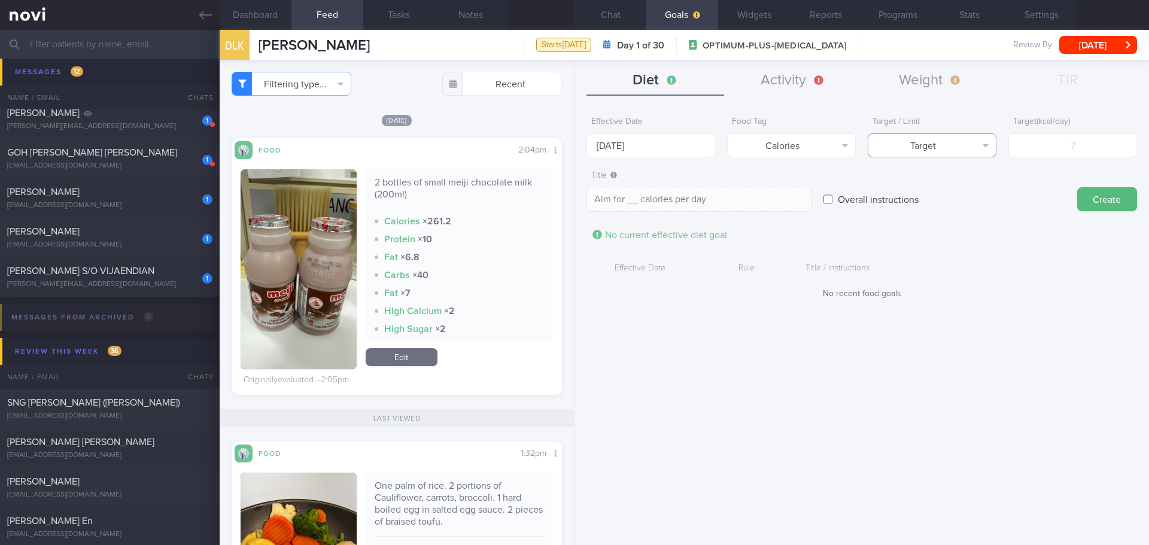
click at [933, 145] on button "Target" at bounding box center [932, 145] width 129 height 24
click at [944, 190] on button "Limit" at bounding box center [931, 187] width 127 height 18
type textarea "Keep to __ calories per day"
click at [1062, 154] on input "number" at bounding box center [1072, 145] width 129 height 24
type input "1"
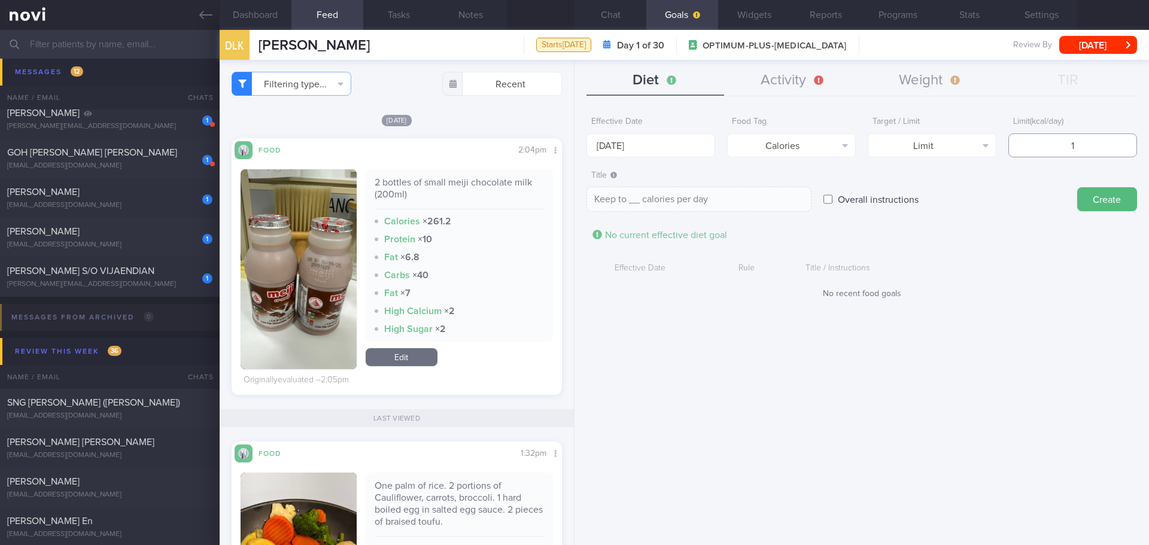
type textarea "Keep to 1 calories per day"
type input "17"
type textarea "Keep to 17 calories per day"
type input "170"
type textarea "Keep to 170 calories per day"
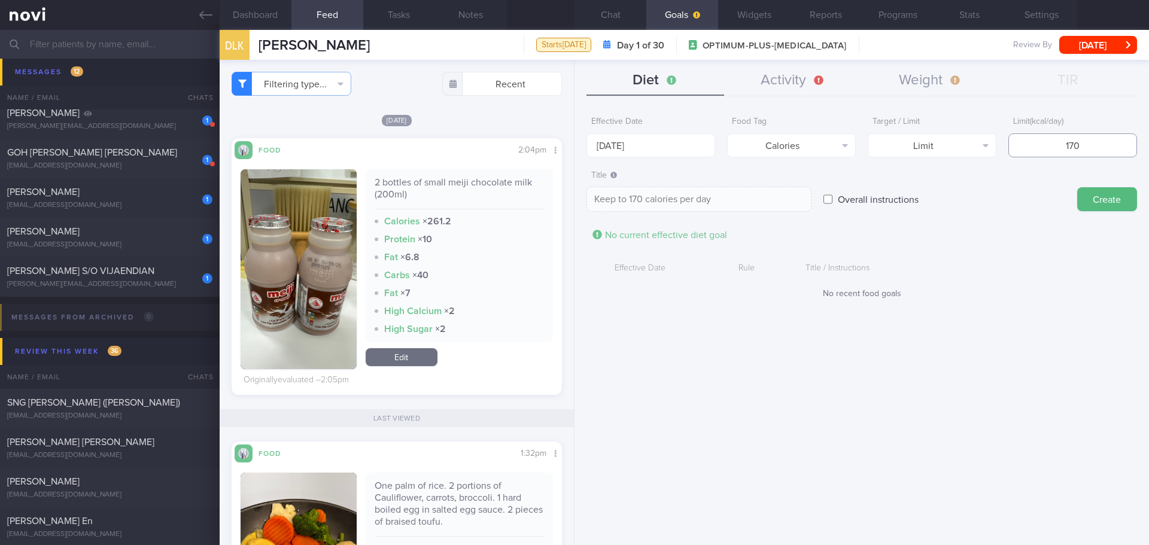
type input "1700"
type textarea "Keep to 1700 calories per day"
type input "1700"
click at [1091, 196] on button "Create" at bounding box center [1107, 199] width 60 height 24
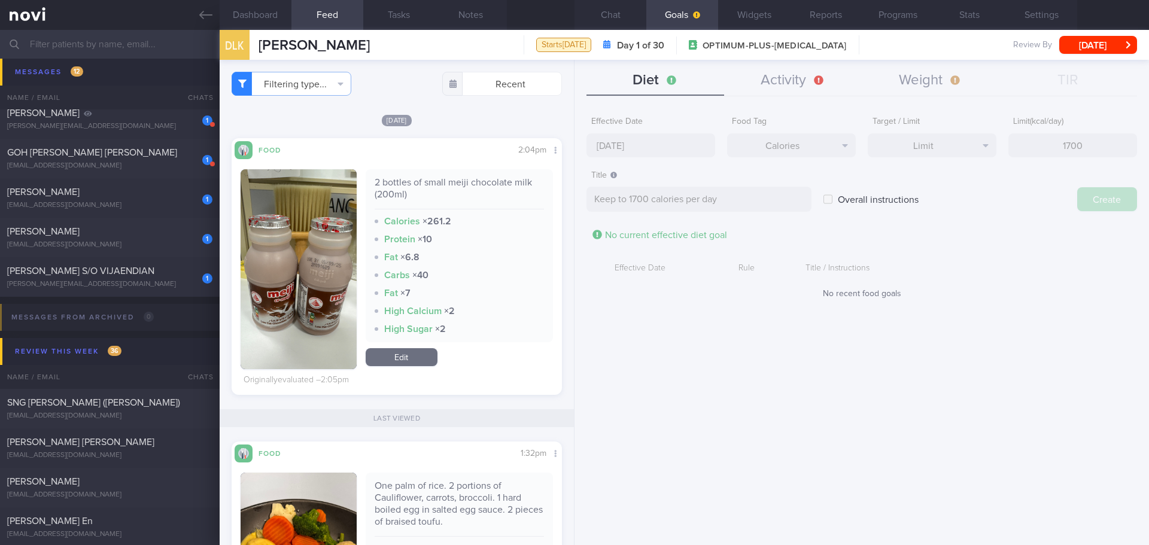
type input "[DATE]"
type textarea "Aim for ___ of ___"
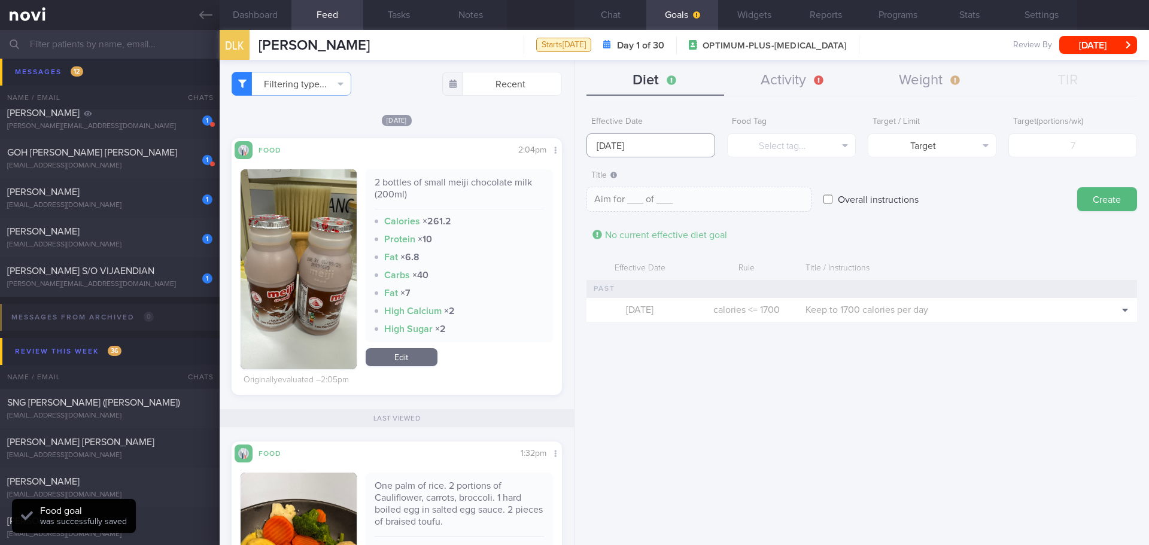
click at [605, 142] on input "[DATE]" at bounding box center [650, 145] width 129 height 24
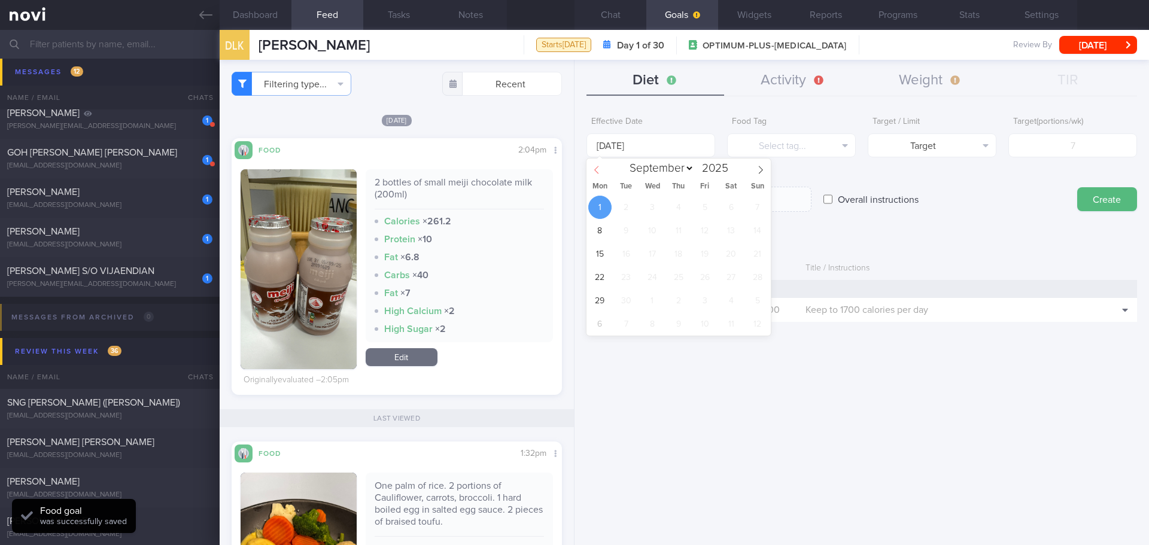
click at [597, 169] on icon at bounding box center [596, 170] width 8 height 8
select select "7"
click at [595, 304] on span "25" at bounding box center [599, 300] width 23 height 23
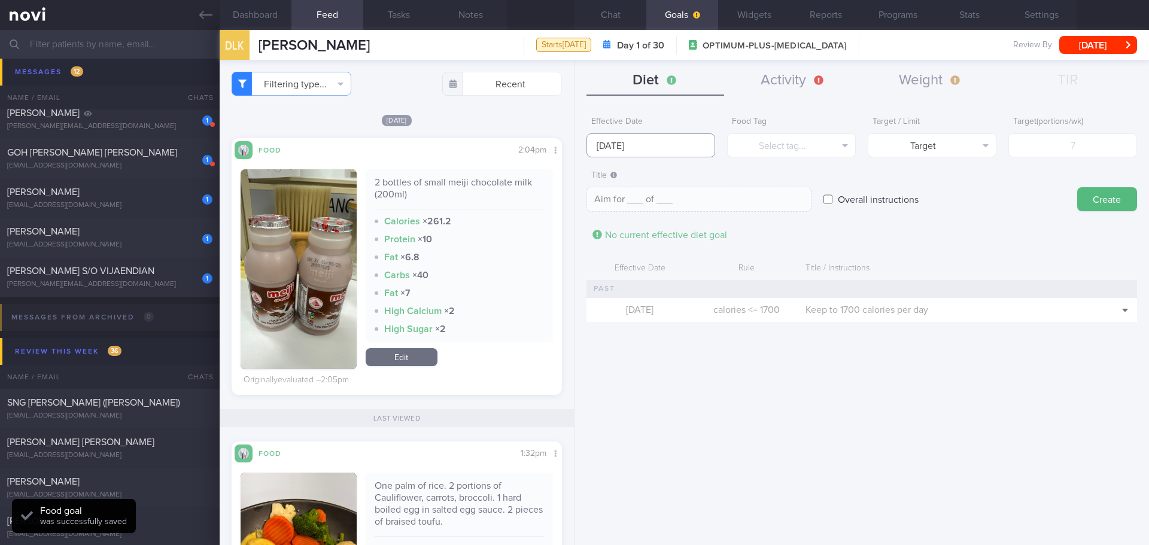
click at [605, 150] on input "[DATE]" at bounding box center [650, 145] width 129 height 24
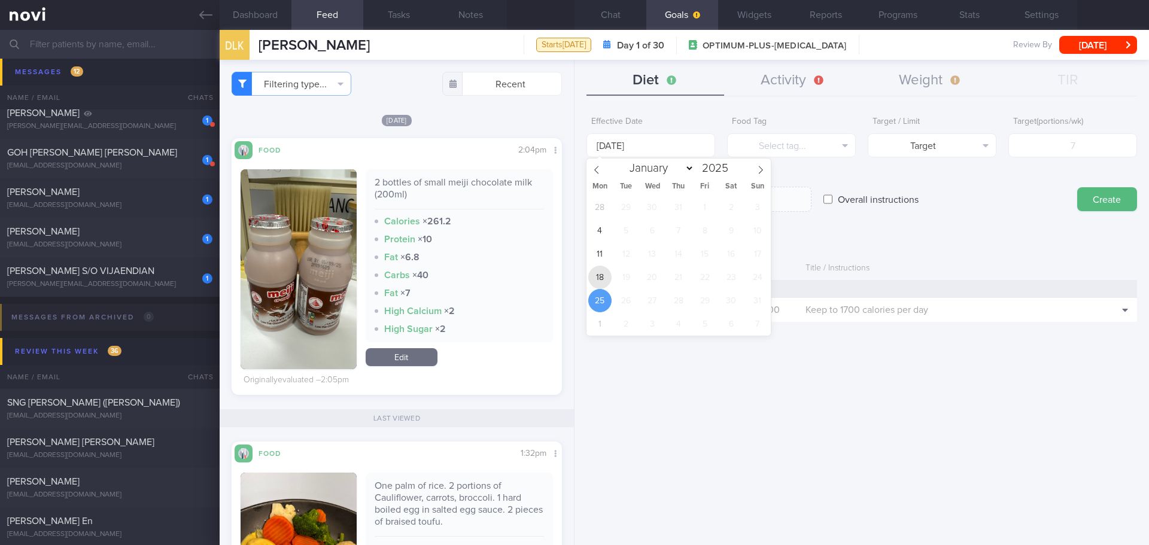
click at [597, 278] on span "18" at bounding box center [599, 277] width 23 height 23
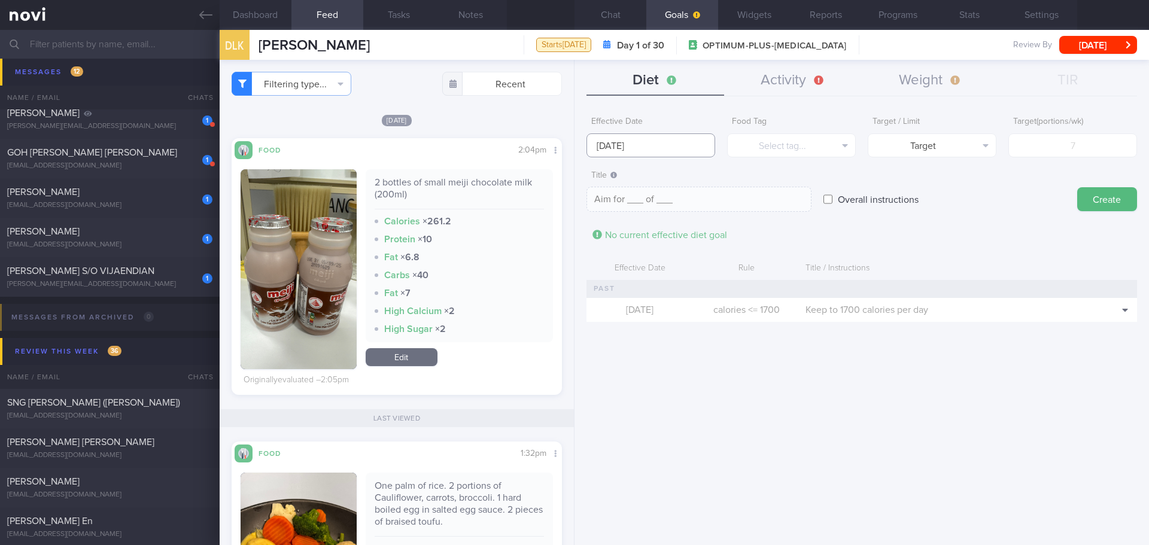
click at [632, 145] on input "[DATE]" at bounding box center [650, 145] width 129 height 24
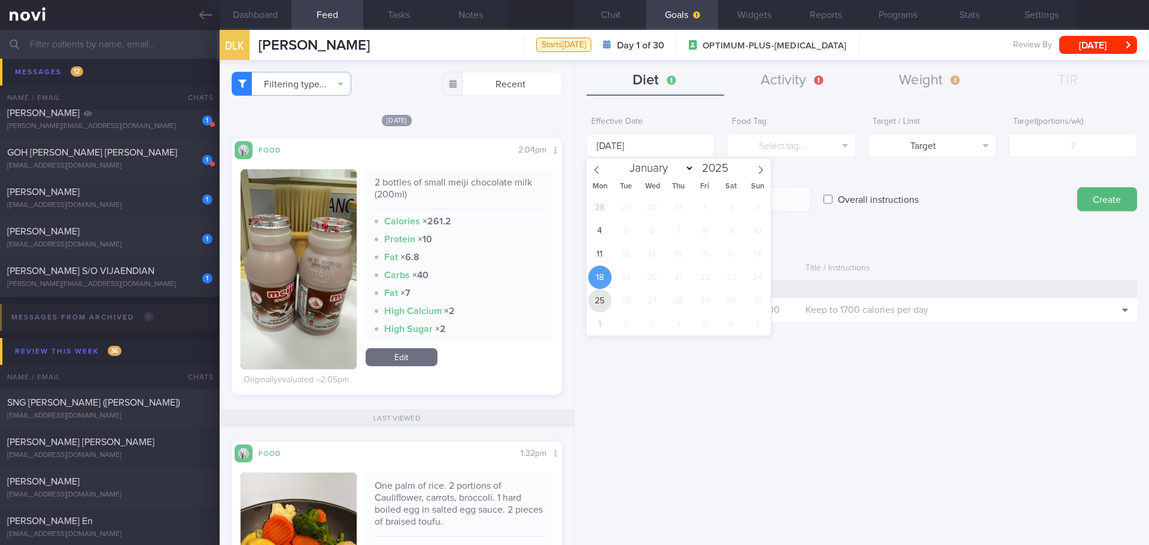
click at [602, 295] on span "25" at bounding box center [599, 300] width 23 height 23
type input "[DATE]"
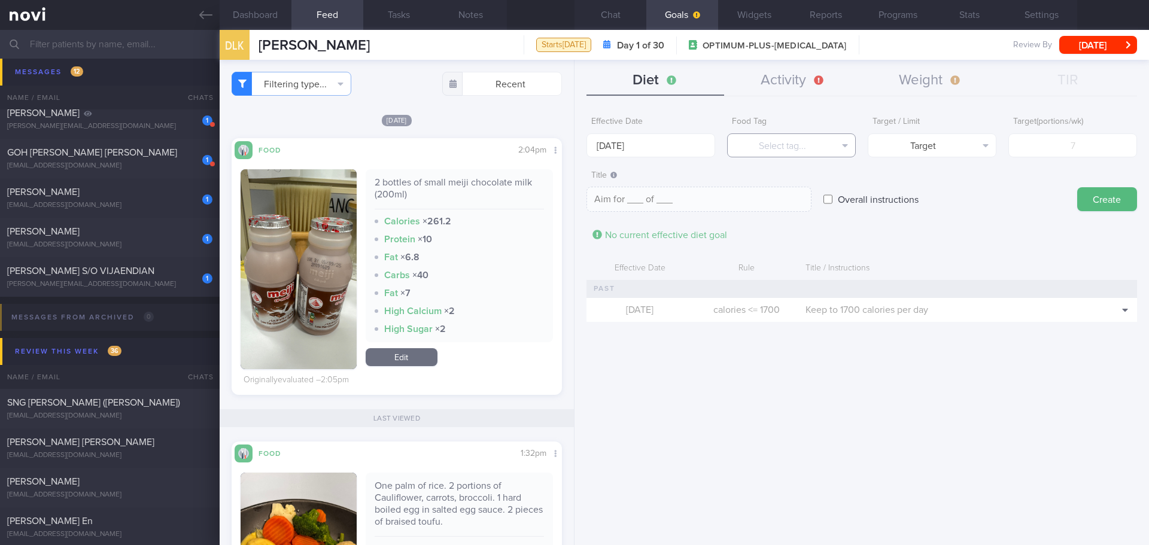
click at [770, 147] on button "Select tag..." at bounding box center [791, 145] width 129 height 24
click at [1125, 307] on icon at bounding box center [1125, 310] width 6 height 10
click at [1122, 311] on icon at bounding box center [1125, 310] width 6 height 10
click at [786, 139] on button "Select tag..." at bounding box center [791, 145] width 129 height 24
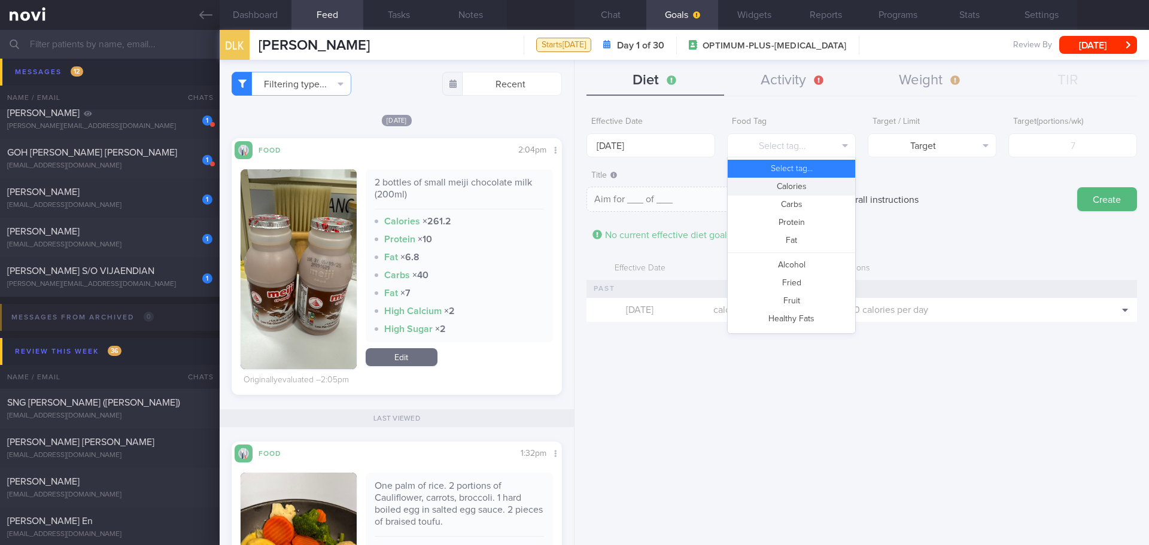
click at [783, 188] on button "Calories" at bounding box center [791, 187] width 127 height 18
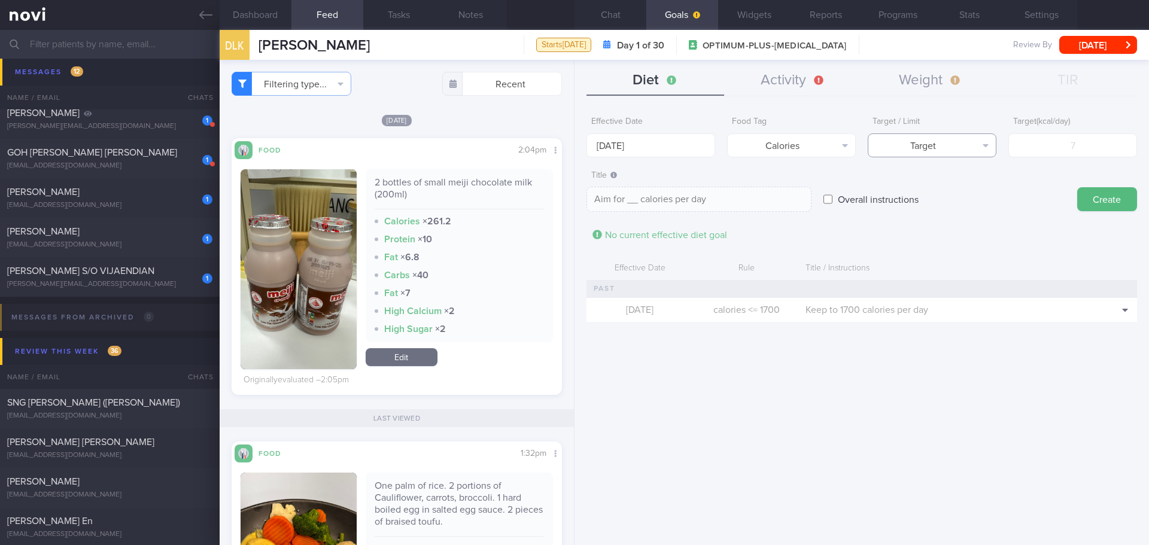
click at [971, 147] on button "Target" at bounding box center [932, 145] width 129 height 24
click at [960, 191] on button "Limit" at bounding box center [931, 187] width 127 height 18
type textarea "Keep to __ calories per day"
click at [1091, 150] on input "number" at bounding box center [1072, 145] width 129 height 24
type input "1"
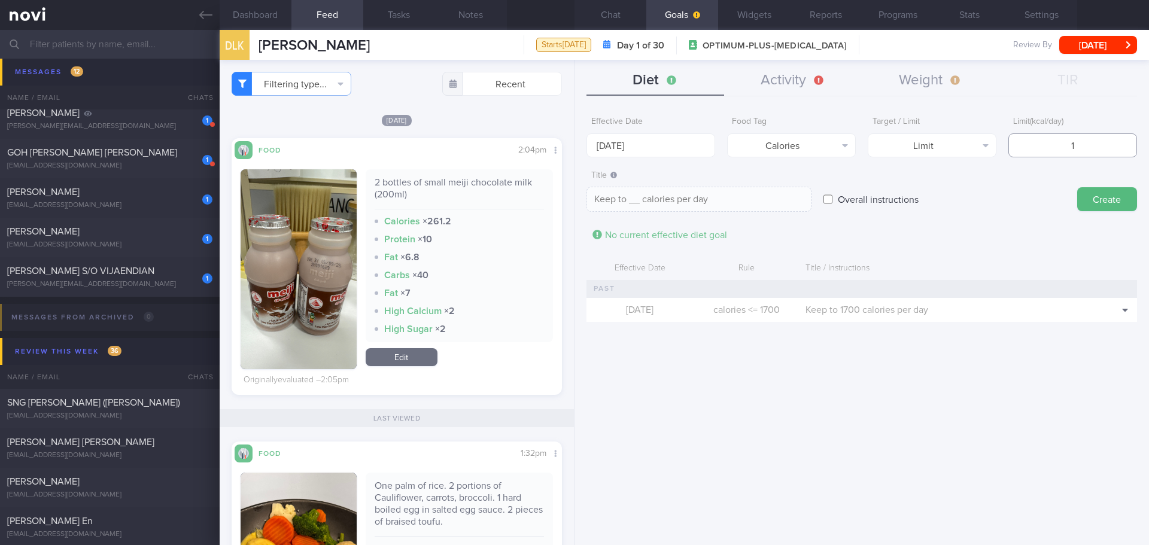
type textarea "Keep to 1 calories per day"
type input "17"
type textarea "Keep to 17 calories per day"
type input "170"
type textarea "Keep to 170 calories per day"
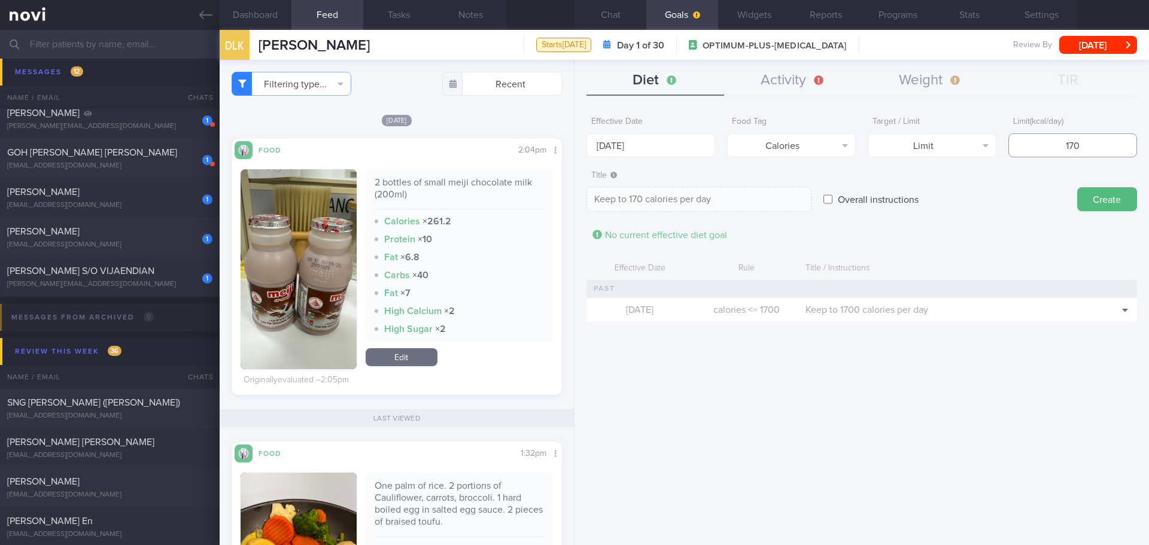
type input "1700"
type textarea "Keep to 1700 calories per day"
type input "1700"
click at [1094, 212] on form "Effective Date 25 Aug 2025 Food Tag Calories Select tag... Calories Carbs Prote…" at bounding box center [861, 222] width 550 height 223
click at [1099, 187] on button "Create" at bounding box center [1107, 199] width 60 height 24
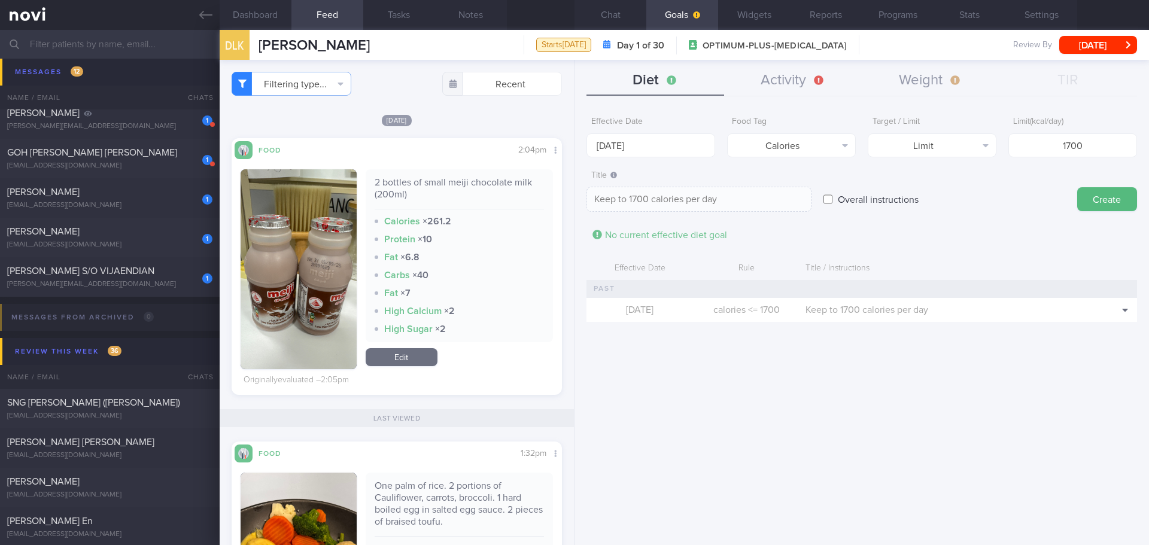
type input "[DATE]"
type textarea "Aim for ___ of ___"
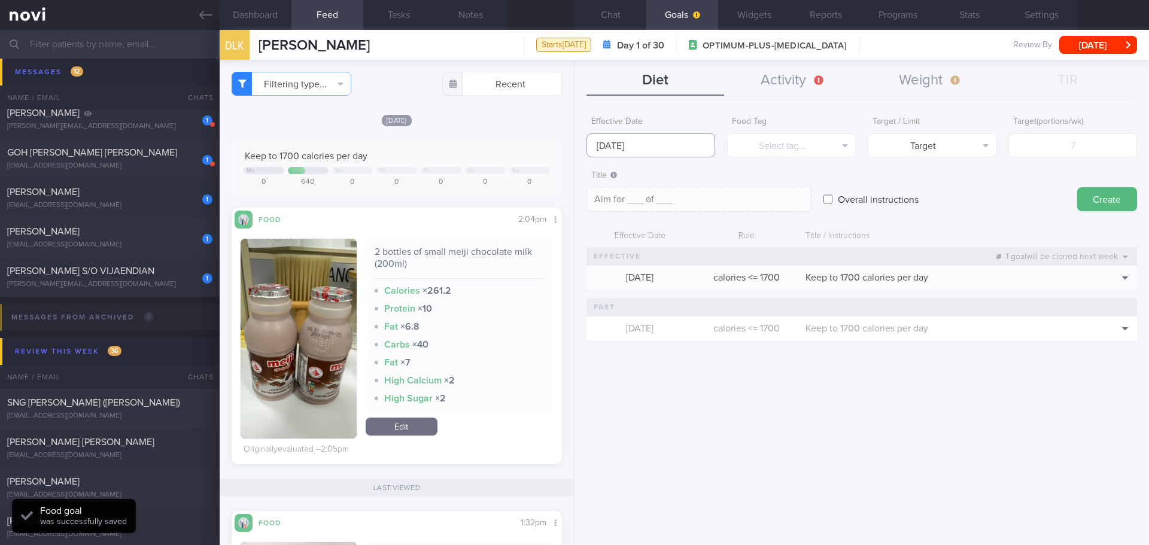
click at [630, 148] on input "[DATE]" at bounding box center [650, 145] width 129 height 24
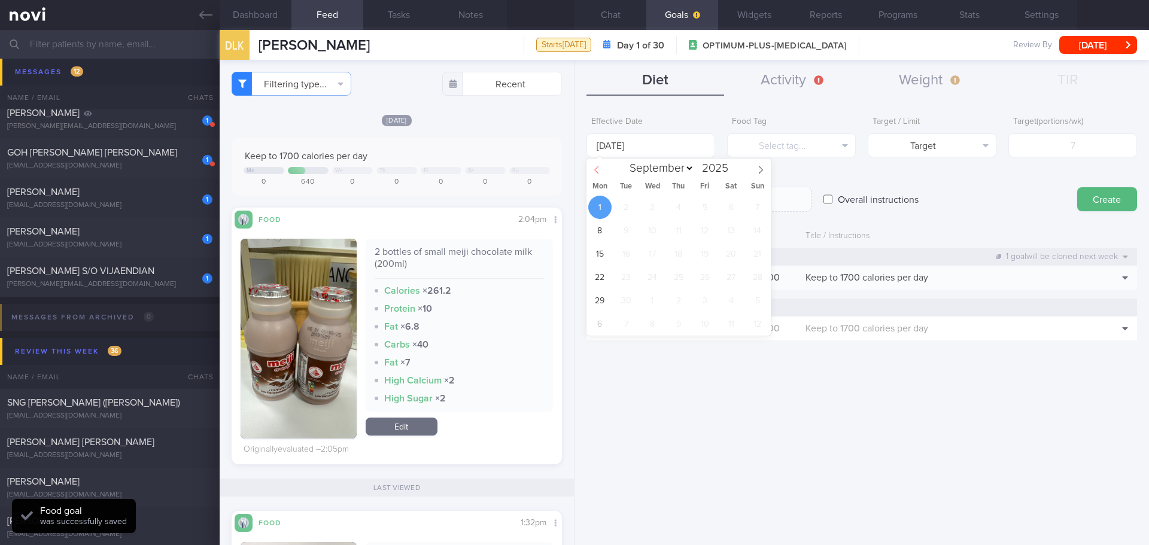
click at [597, 170] on icon at bounding box center [596, 170] width 8 height 8
select select "7"
click at [603, 299] on span "25" at bounding box center [599, 300] width 23 height 23
type input "[DATE]"
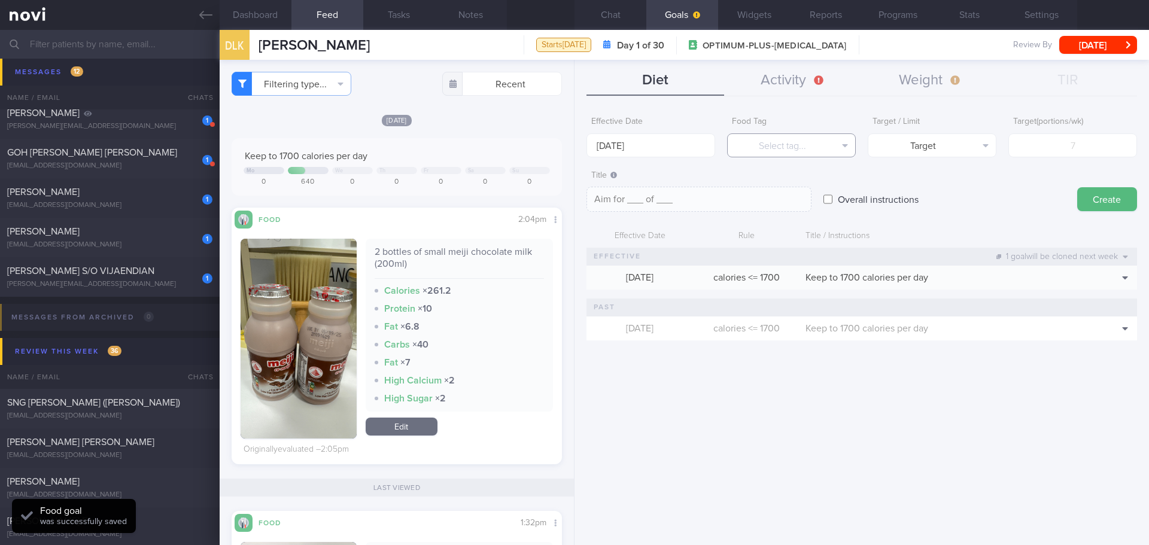
click at [816, 145] on button "Select tag..." at bounding box center [791, 145] width 129 height 24
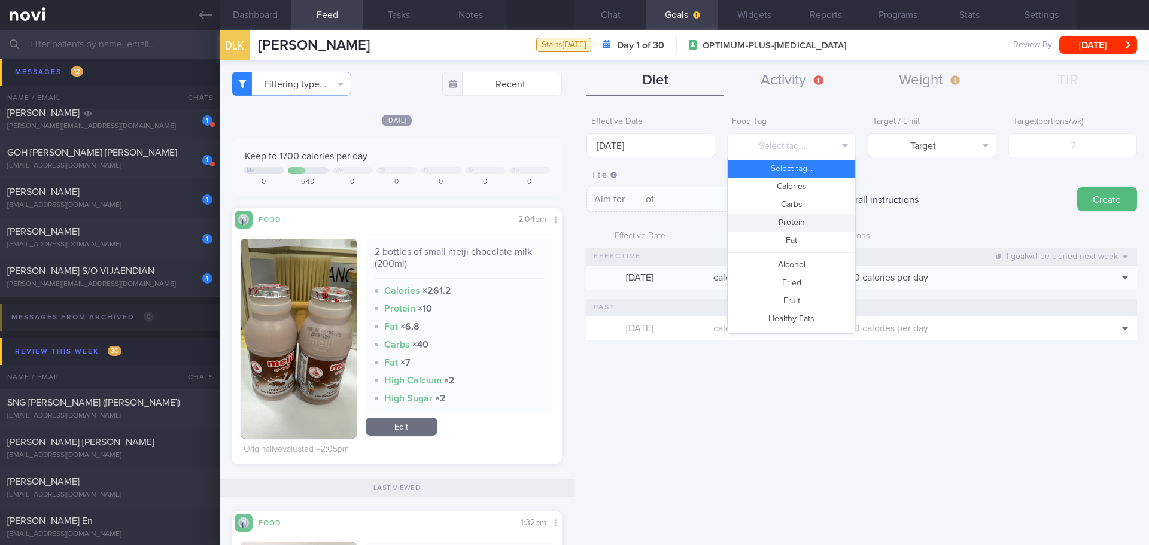
click at [808, 223] on button "Protein" at bounding box center [791, 223] width 127 height 18
type textarea "Aim for __g of protein per day"
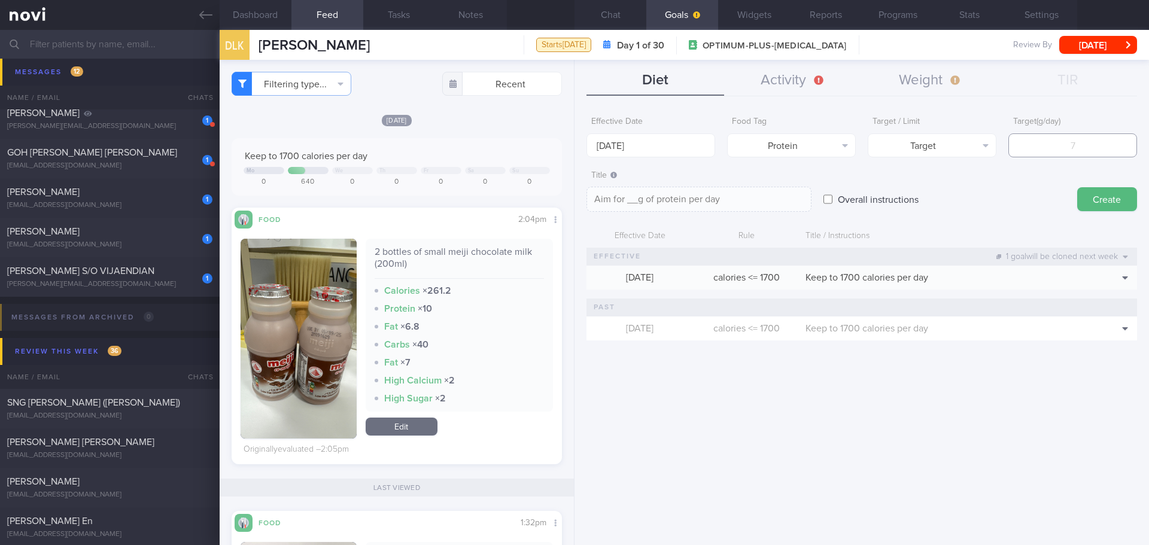
click at [1044, 141] on input "number" at bounding box center [1072, 145] width 129 height 24
type input "13"
type textarea "Aim for 13g of protein per day"
type input "130"
type textarea "Aim for 130g of protein per day"
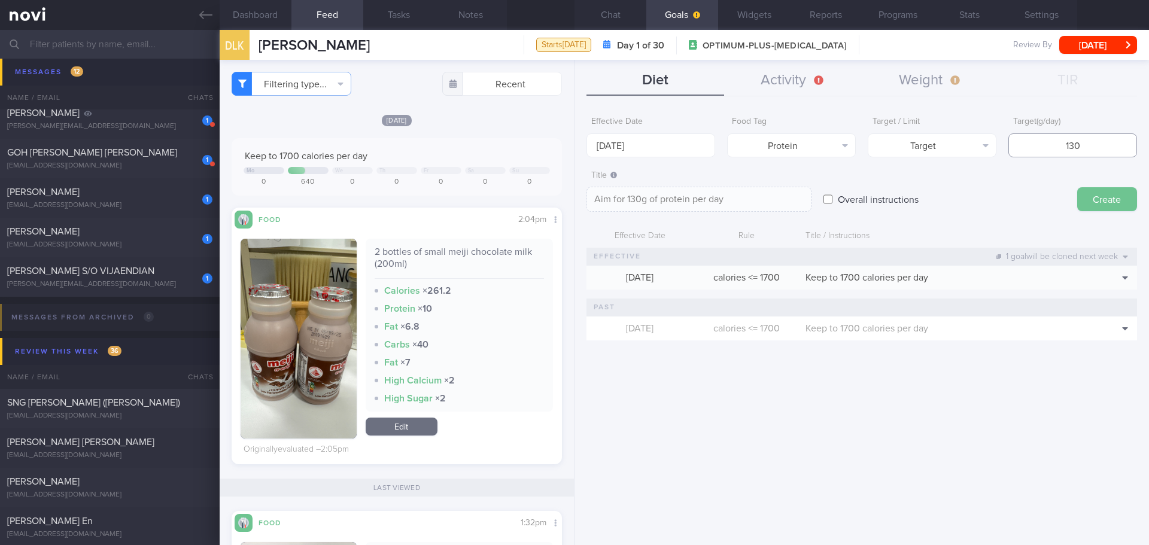
type input "13"
type textarea "Aim for 13g of protein per day"
type input "1"
type textarea "Aim for 1g of protein per day"
type input "12"
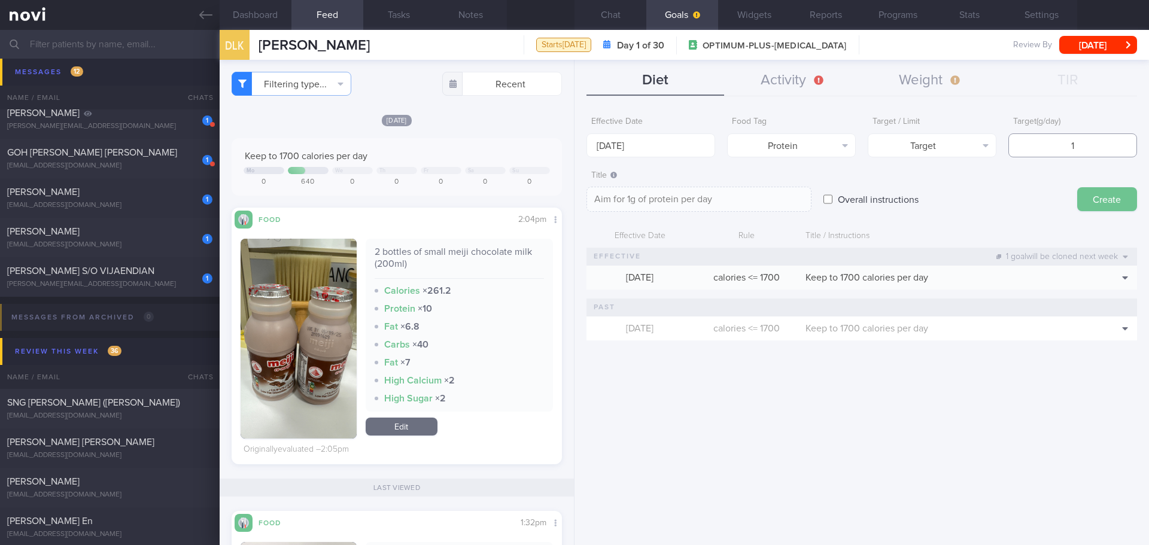
type textarea "Aim for 12g of protein per day"
type input "120"
type textarea "Aim for 120g of protein per day"
type input "120"
click at [640, 202] on textarea "Aim for 120g of protein per day" at bounding box center [698, 199] width 225 height 25
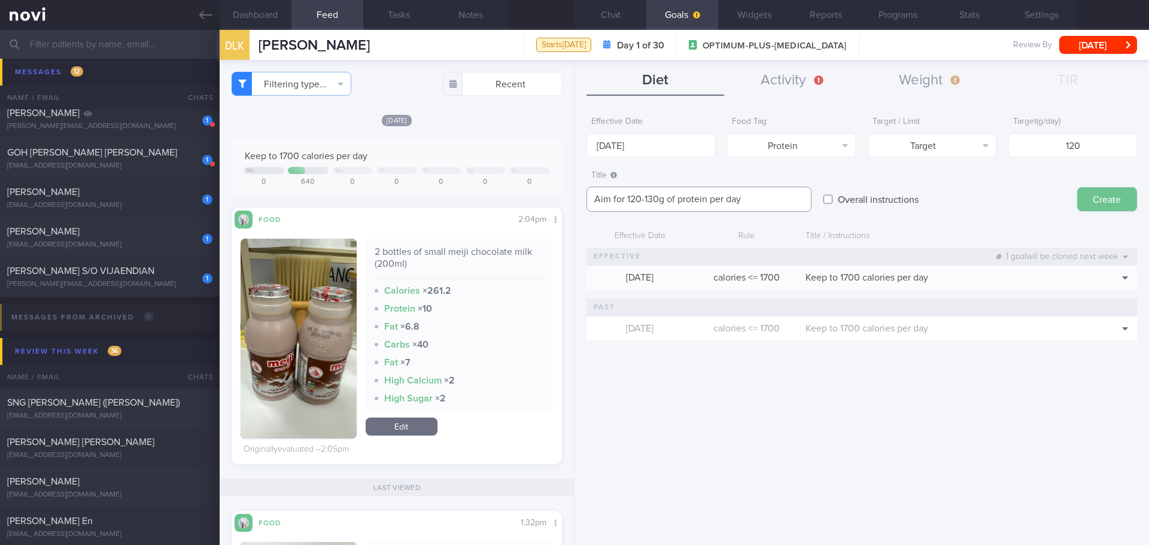
type textarea "Aim for 120-130g of protein per day"
click at [1110, 205] on button "Create" at bounding box center [1107, 199] width 60 height 24
type input "[DATE]"
type textarea "Aim for ___ of ___"
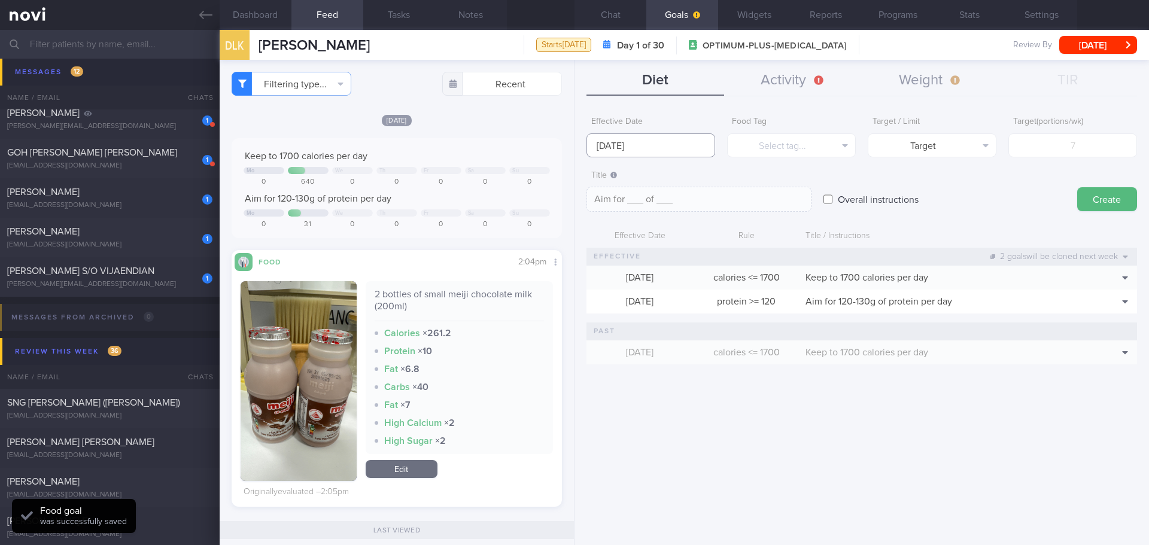
click at [604, 144] on input "[DATE]" at bounding box center [650, 145] width 129 height 24
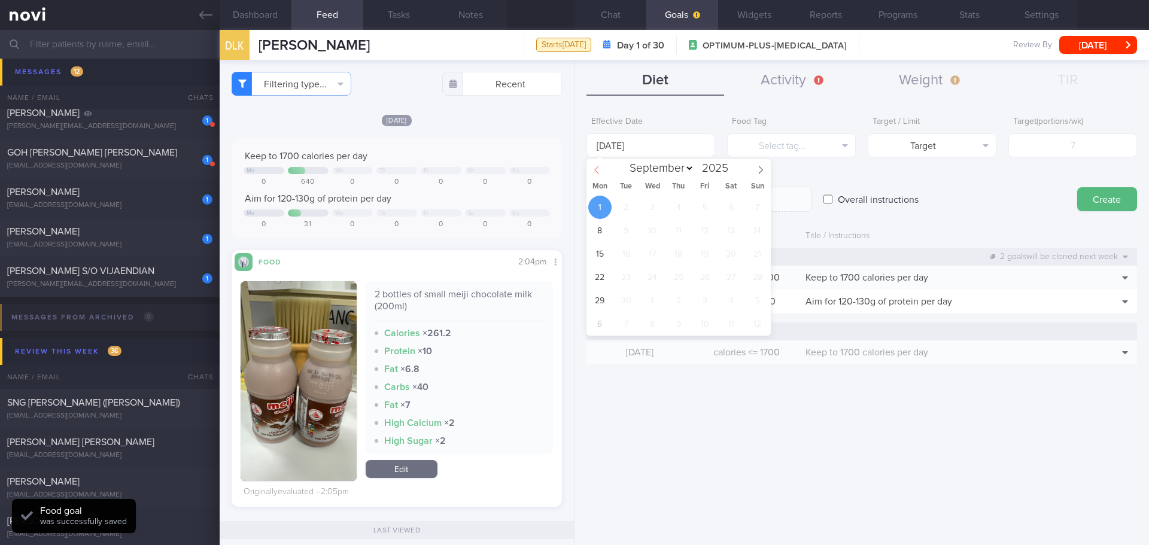
click at [595, 171] on icon at bounding box center [596, 170] width 8 height 8
select select "7"
click at [597, 299] on span "25" at bounding box center [599, 300] width 23 height 23
type input "[DATE]"
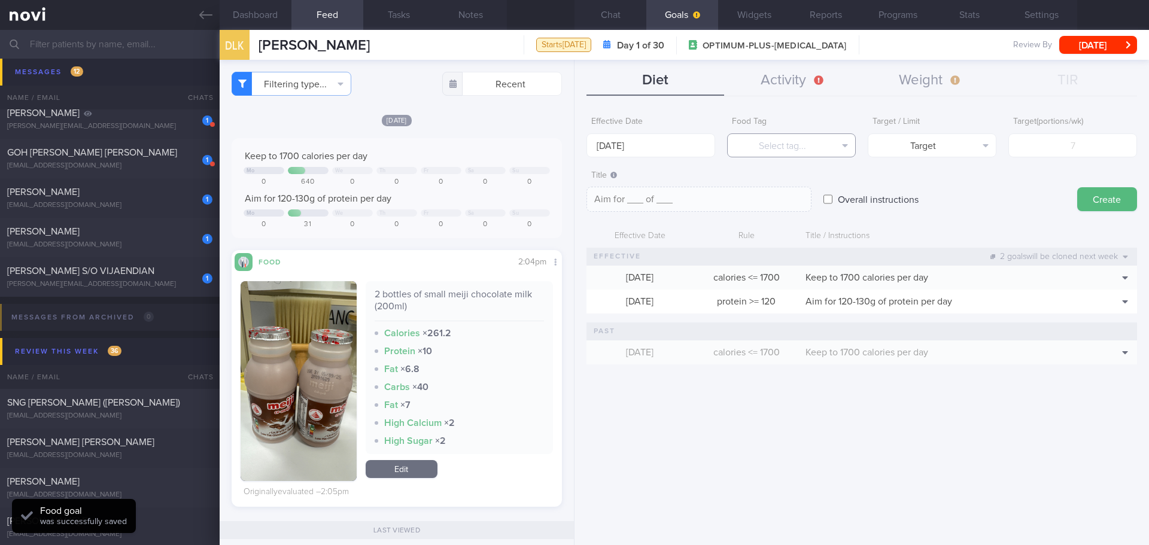
click at [784, 146] on button "Select tag..." at bounding box center [791, 145] width 129 height 24
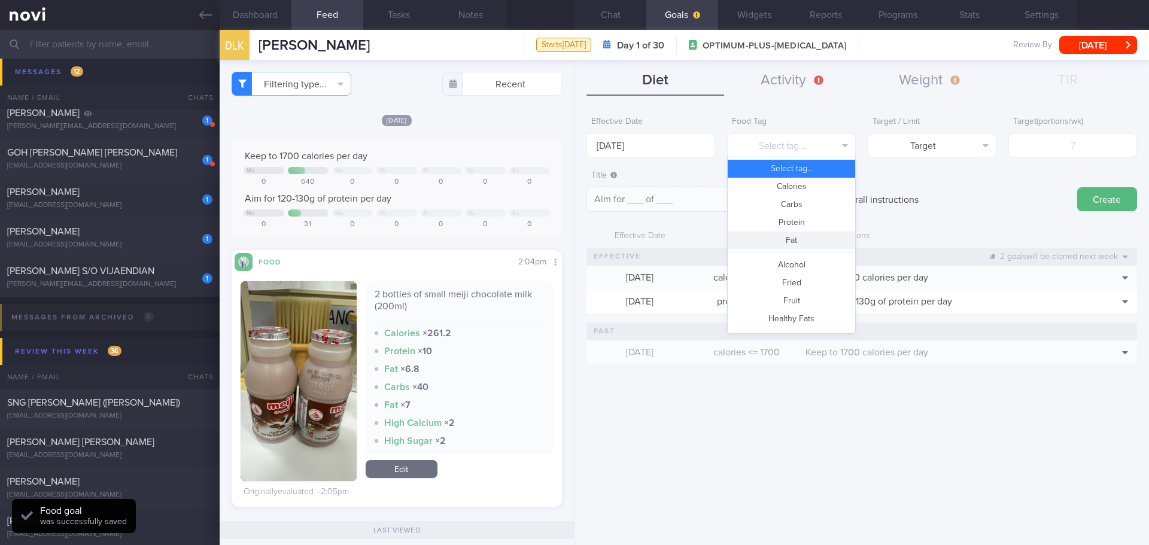
click at [821, 235] on button "Fat" at bounding box center [791, 241] width 127 height 18
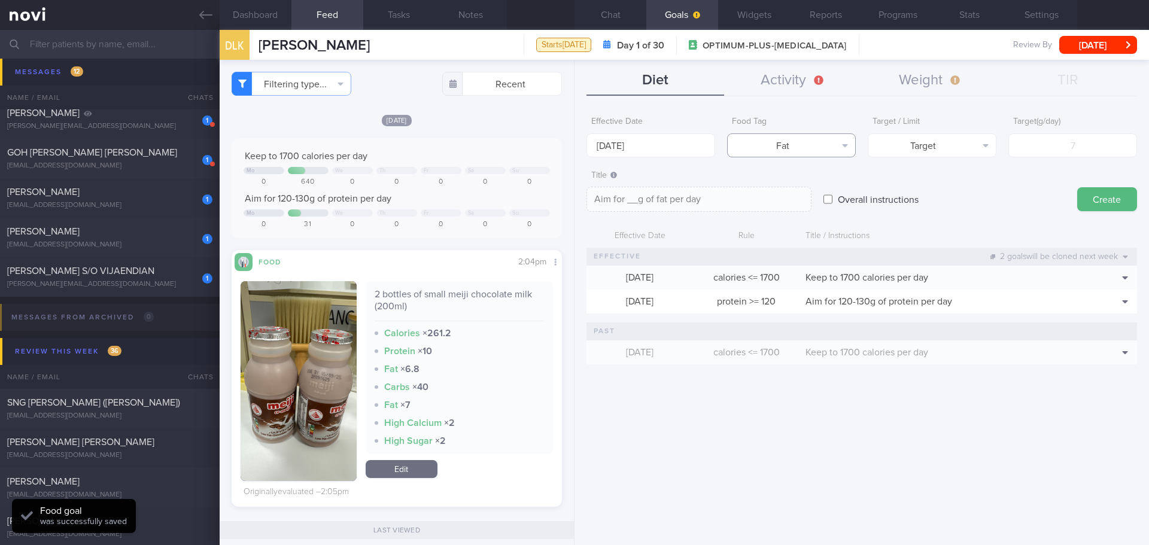
click at [845, 139] on button "Fat" at bounding box center [791, 145] width 129 height 24
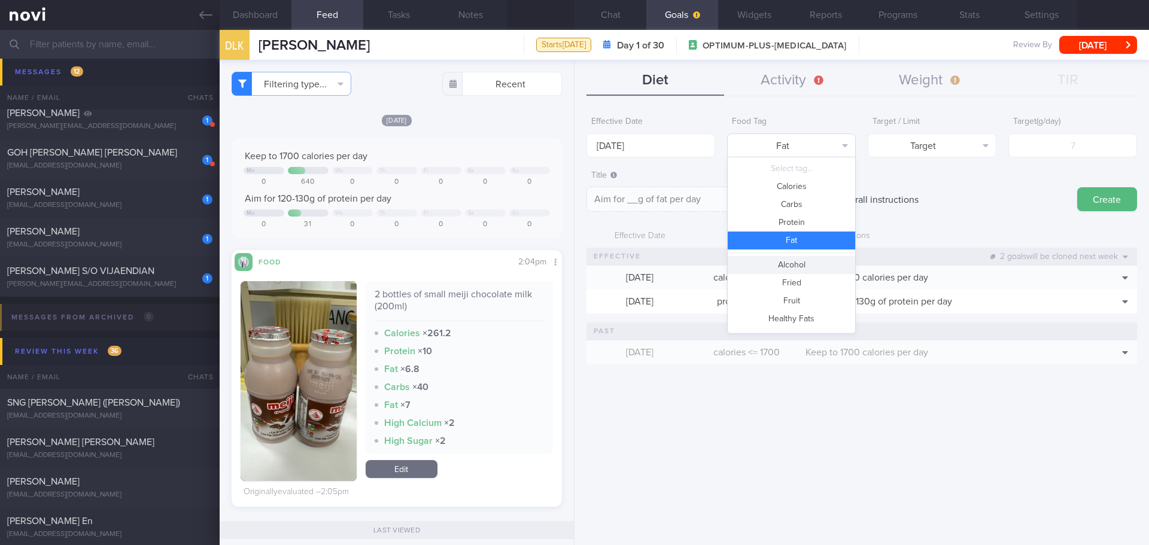
scroll to position [74, 0]
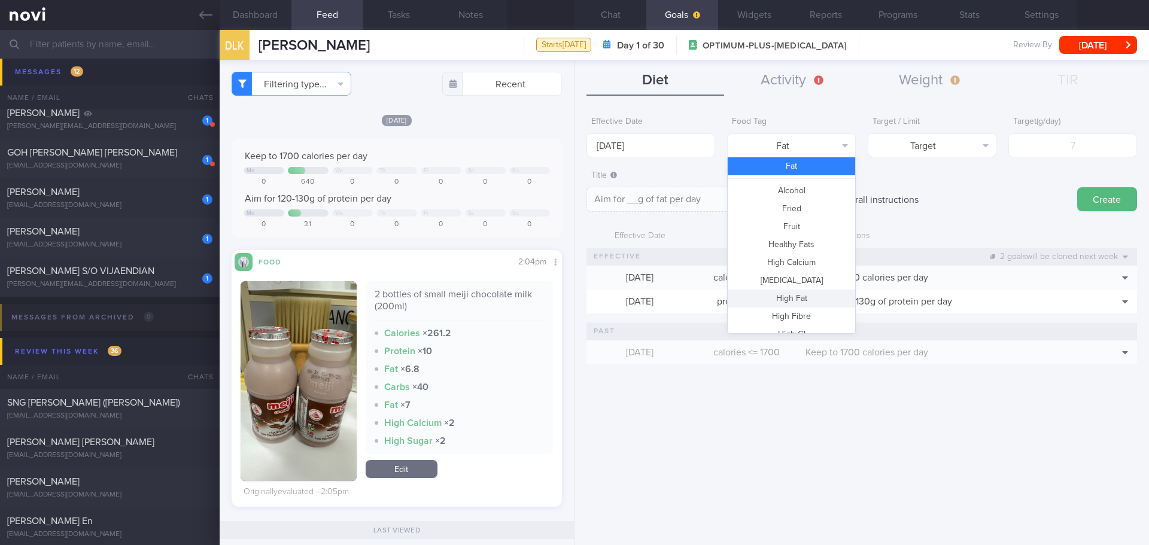
drag, startPoint x: 805, startPoint y: 294, endPoint x: 871, endPoint y: 218, distance: 100.1
click at [805, 294] on button "High Fat" at bounding box center [791, 299] width 127 height 18
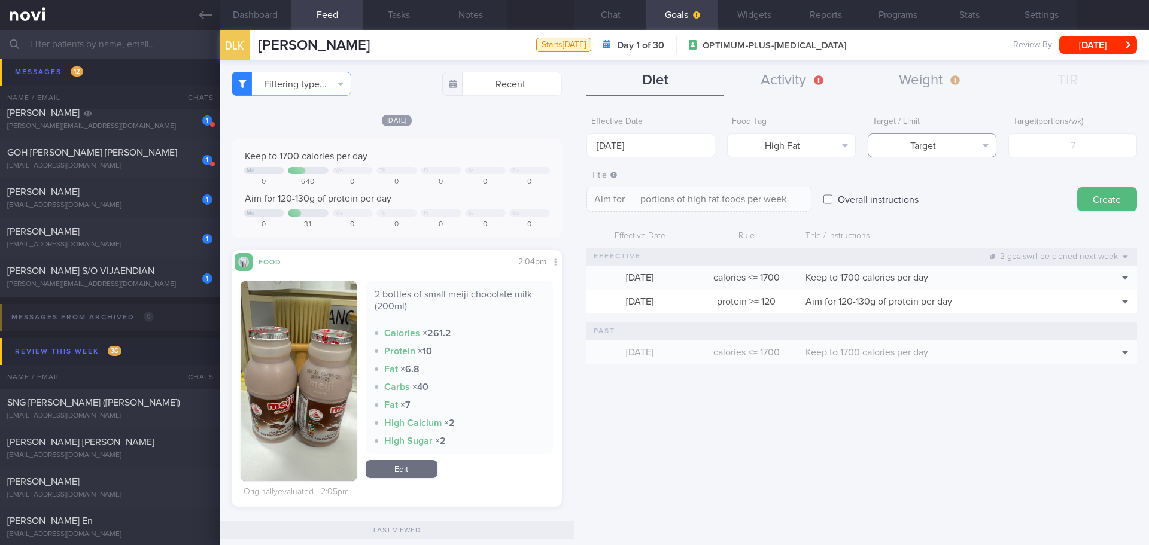
click at [938, 147] on button "Target" at bounding box center [932, 145] width 129 height 24
click at [935, 190] on button "Limit" at bounding box center [931, 187] width 127 height 18
type textarea "Keep to __ portions of high fat foods per week"
click at [1053, 144] on input "number" at bounding box center [1072, 145] width 129 height 24
type input "3"
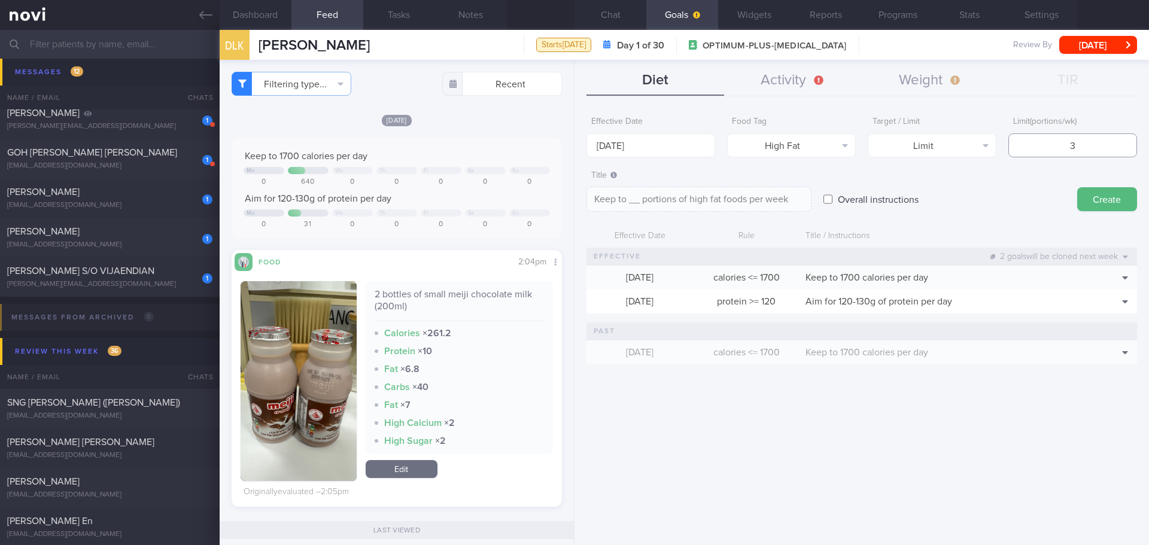
type textarea "Keep to 3 portions of high fat foods per week"
type input "3"
click at [1100, 193] on button "Create" at bounding box center [1107, 199] width 60 height 24
type input "[DATE]"
type textarea "Aim for ___ of ___"
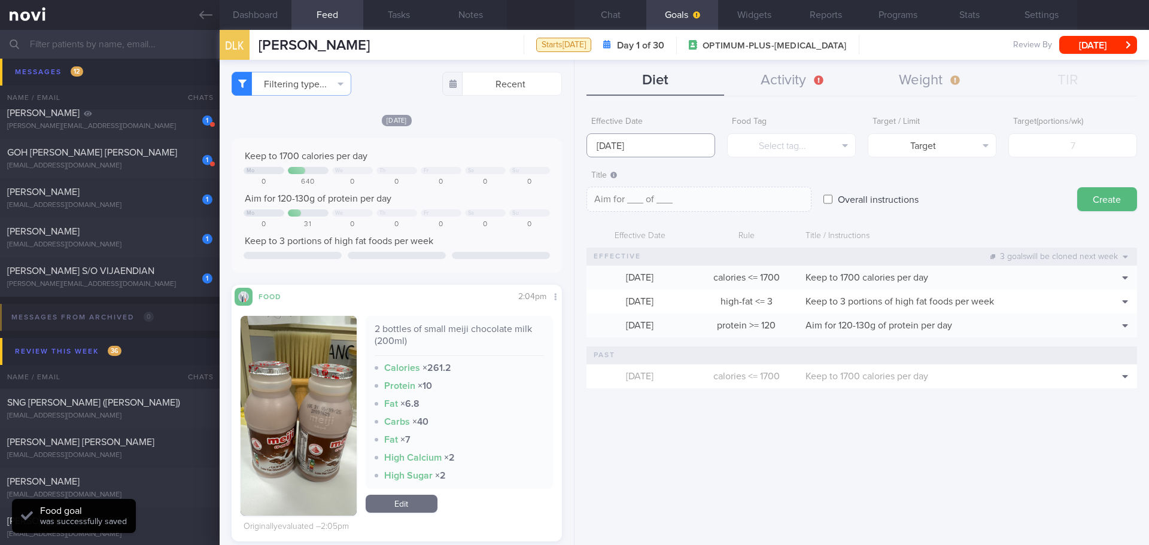
click at [644, 141] on input "[DATE]" at bounding box center [650, 145] width 129 height 24
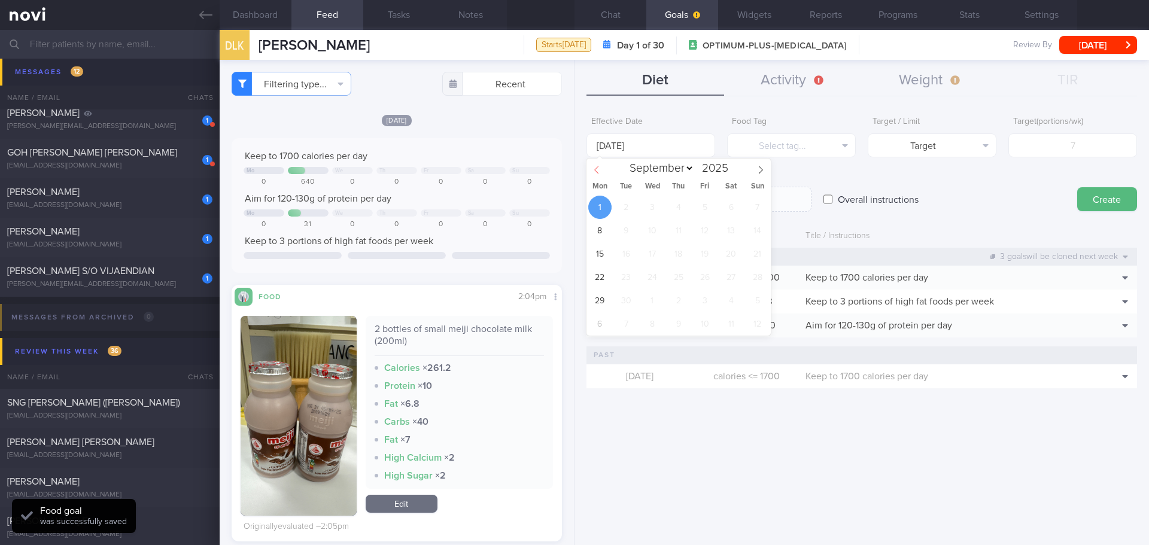
click at [597, 172] on icon at bounding box center [596, 170] width 8 height 8
select select "7"
click at [604, 296] on span "25" at bounding box center [599, 300] width 23 height 23
type input "[DATE]"
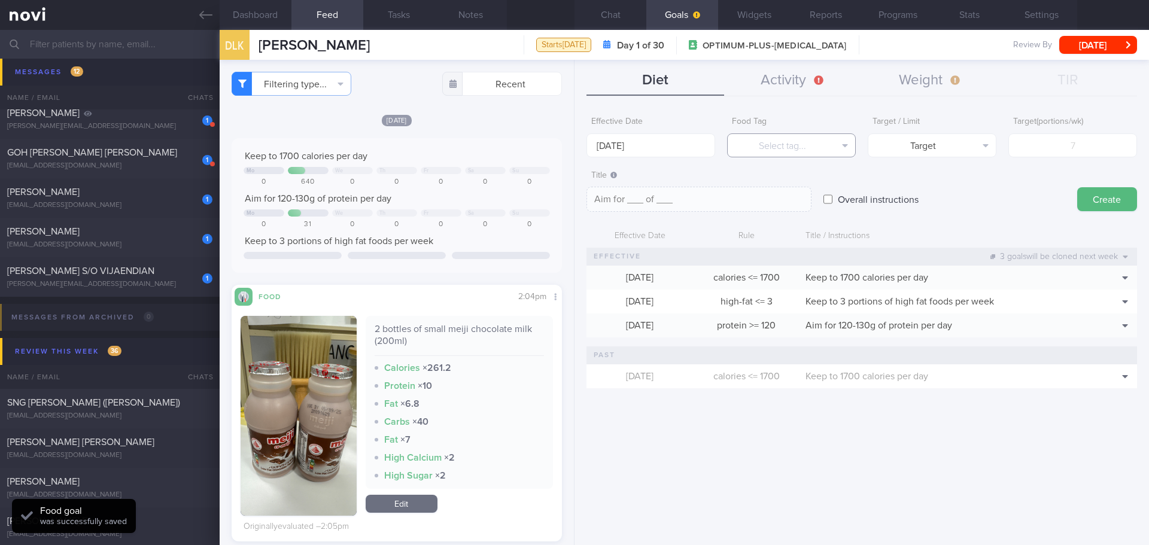
click at [794, 150] on button "Select tag..." at bounding box center [791, 145] width 129 height 24
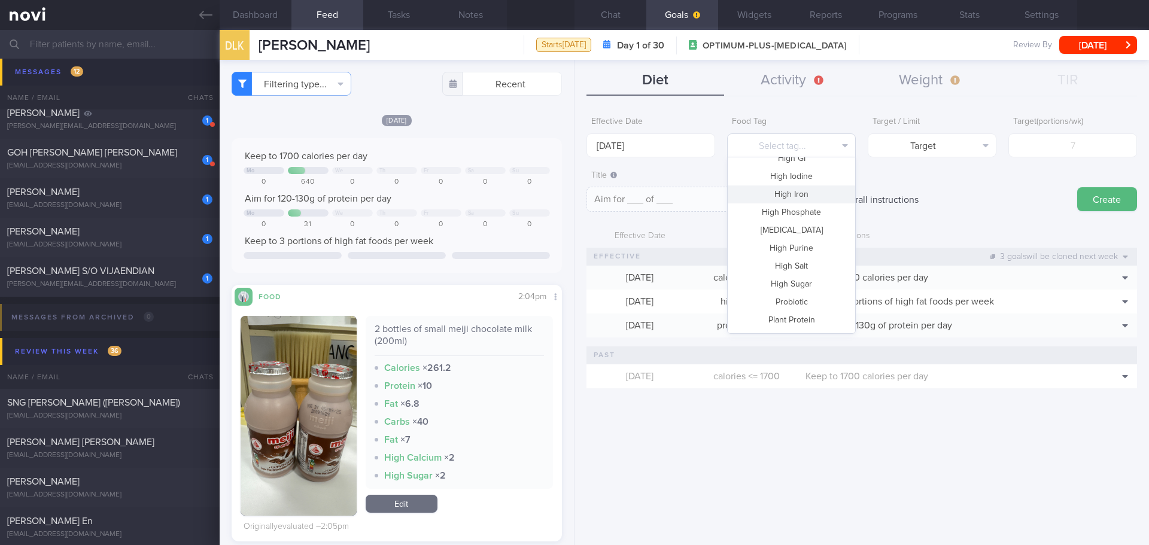
scroll to position [254, 0]
click at [808, 281] on button "High Sugar" at bounding box center [791, 281] width 127 height 18
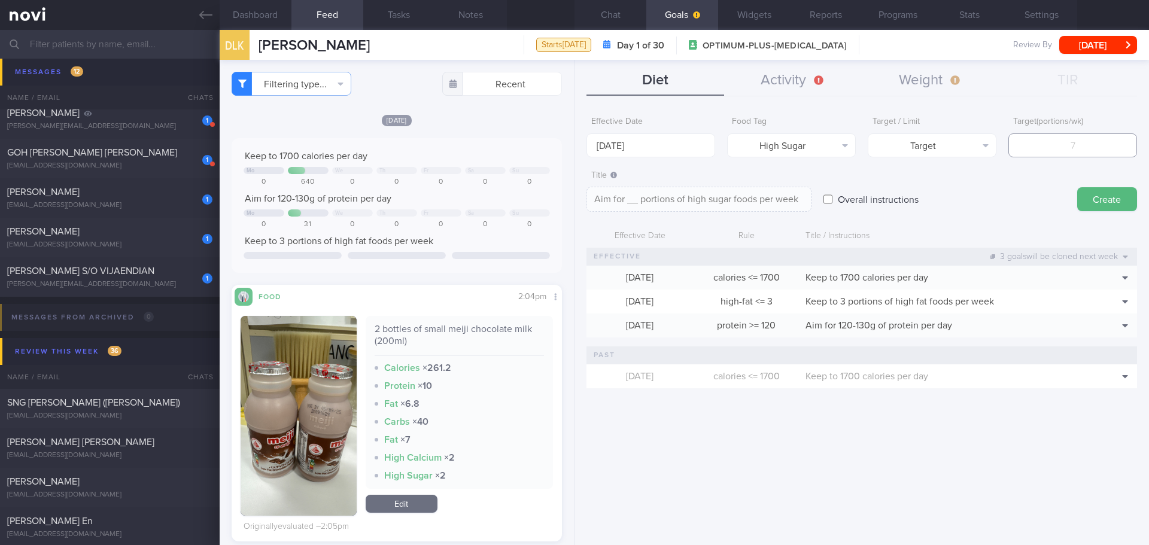
click at [1093, 138] on input "number" at bounding box center [1072, 145] width 129 height 24
drag, startPoint x: 993, startPoint y: 145, endPoint x: 984, endPoint y: 166, distance: 23.0
click at [993, 145] on button "Target" at bounding box center [932, 145] width 129 height 24
click at [972, 190] on button "Limit" at bounding box center [931, 187] width 127 height 18
type textarea "Keep to __ portions of high sugar foods per week"
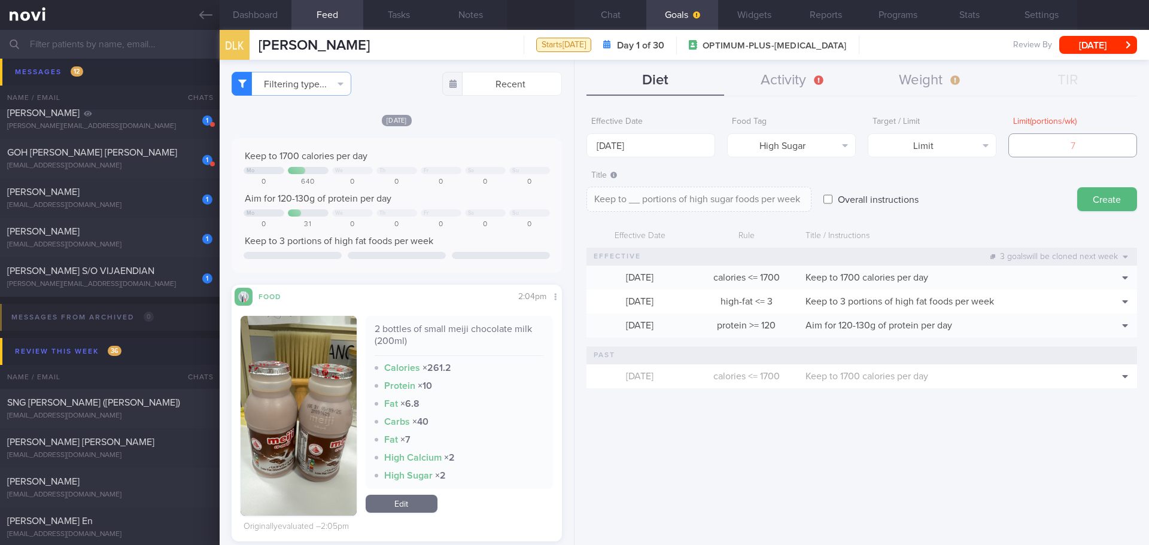
click at [1051, 147] on input "number" at bounding box center [1072, 145] width 129 height 24
type input "2"
type textarea "Keep to 2 portions of high sugar foods per week"
type input "2"
click at [1106, 197] on button "Create" at bounding box center [1107, 199] width 60 height 24
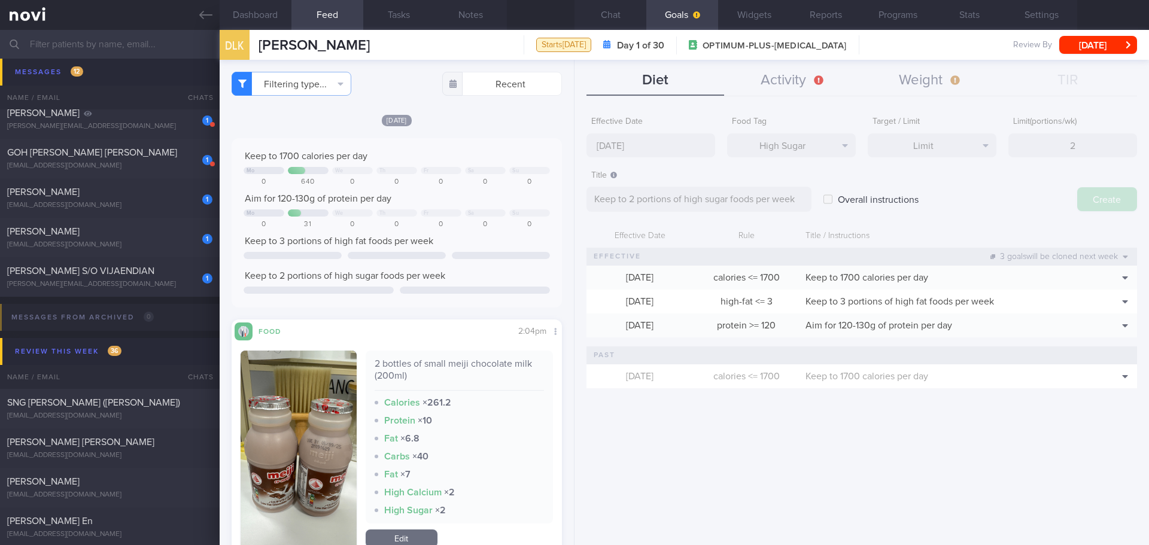
type input "[DATE]"
type textarea "Aim for ___ of ___"
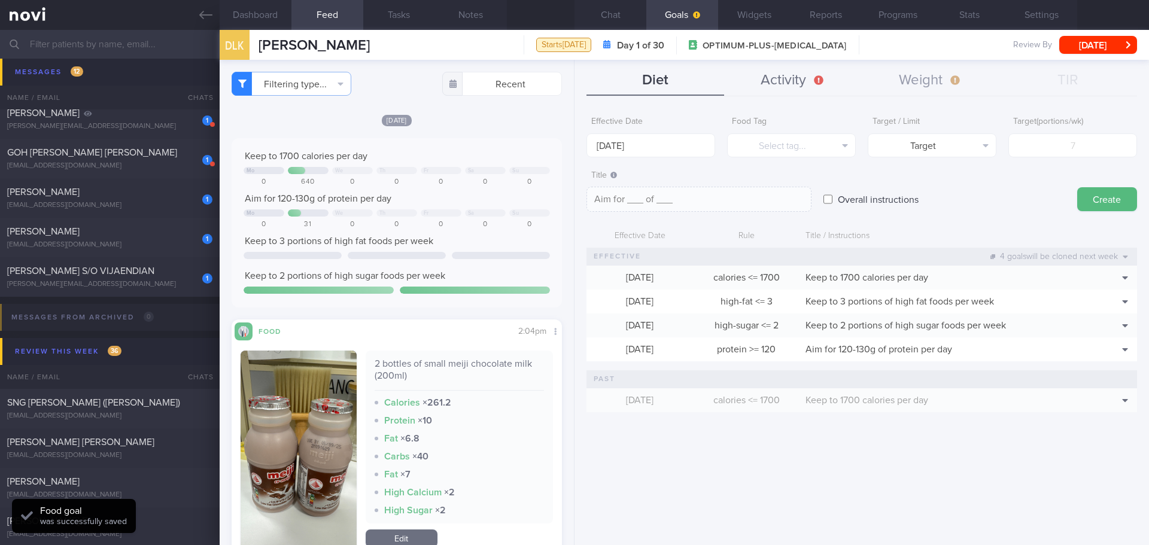
click at [796, 78] on button "Activity" at bounding box center [793, 81] width 138 height 30
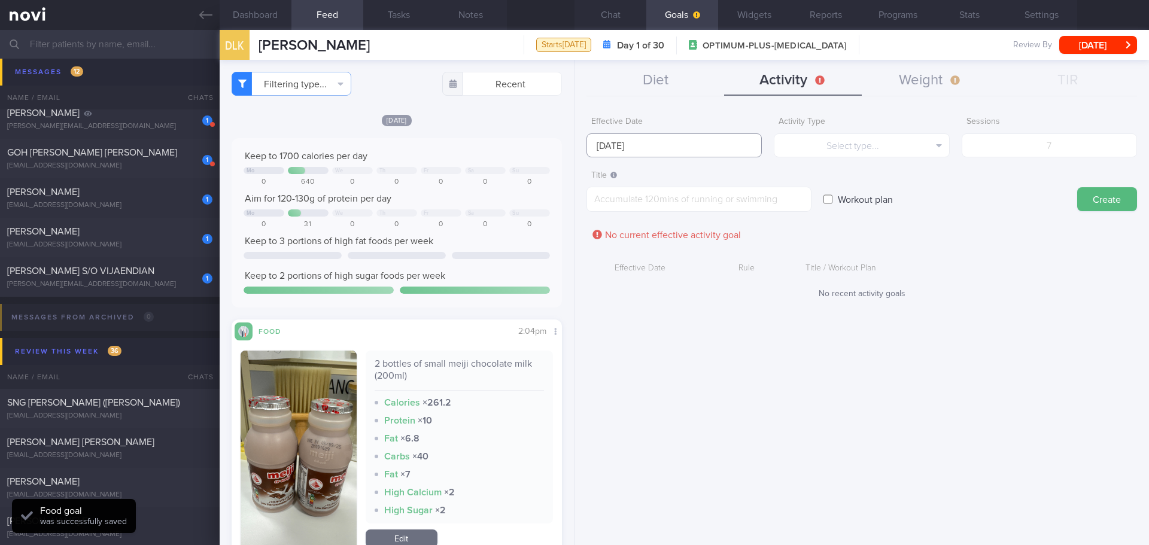
click at [646, 151] on input "[DATE]" at bounding box center [673, 145] width 175 height 24
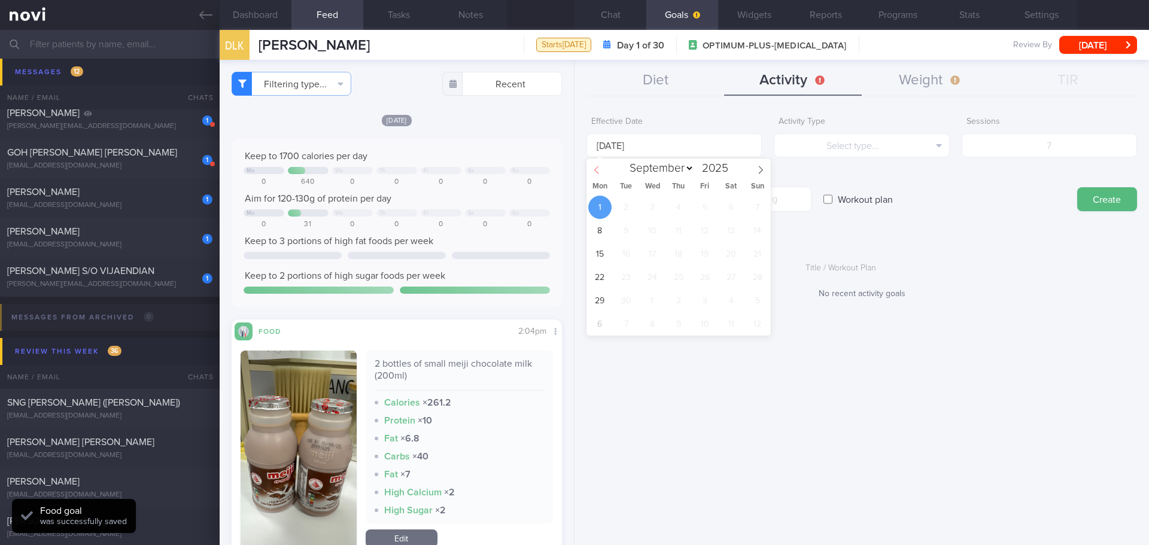
click at [595, 177] on span at bounding box center [596, 169] width 20 height 20
select select "7"
drag, startPoint x: 594, startPoint y: 294, endPoint x: 586, endPoint y: 288, distance: 9.3
click at [594, 294] on span "25" at bounding box center [599, 300] width 23 height 23
type input "[DATE]"
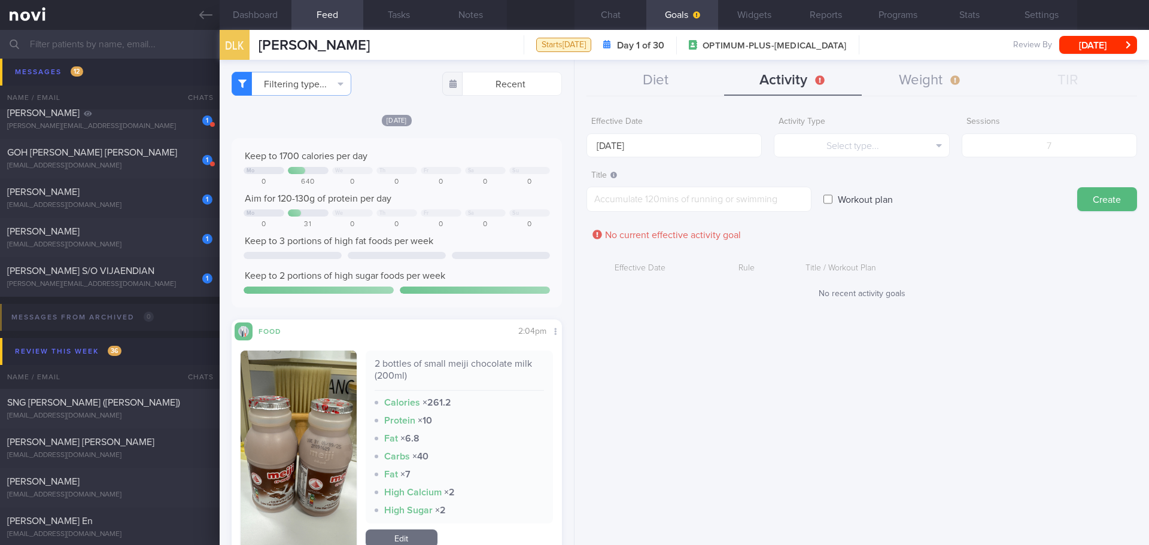
click at [0, 0] on span "1" at bounding box center [0, 0] width 0 height 0
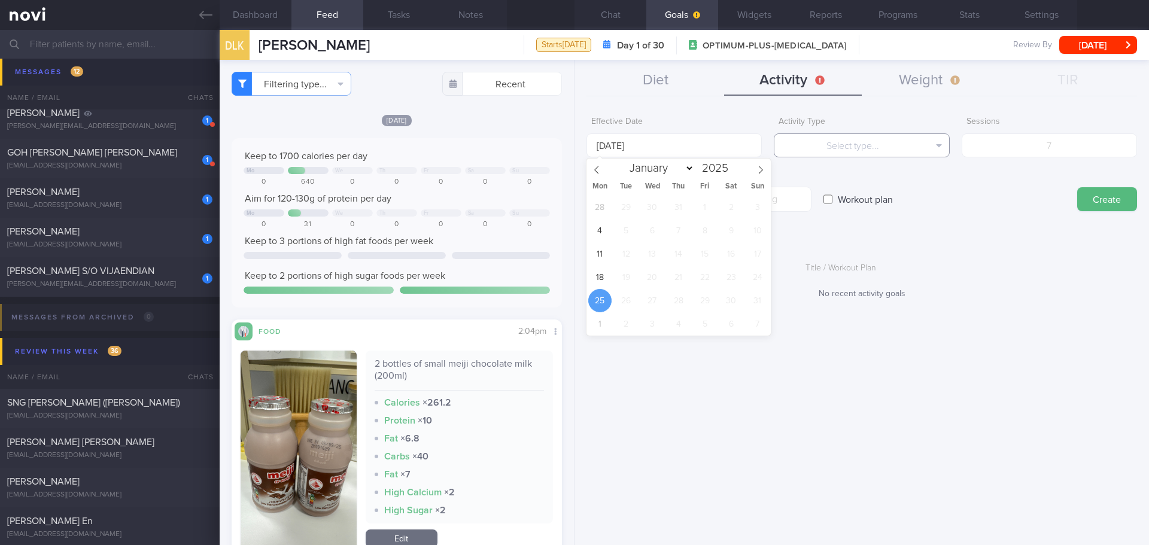
click at [935, 152] on button "Select type..." at bounding box center [861, 145] width 175 height 24
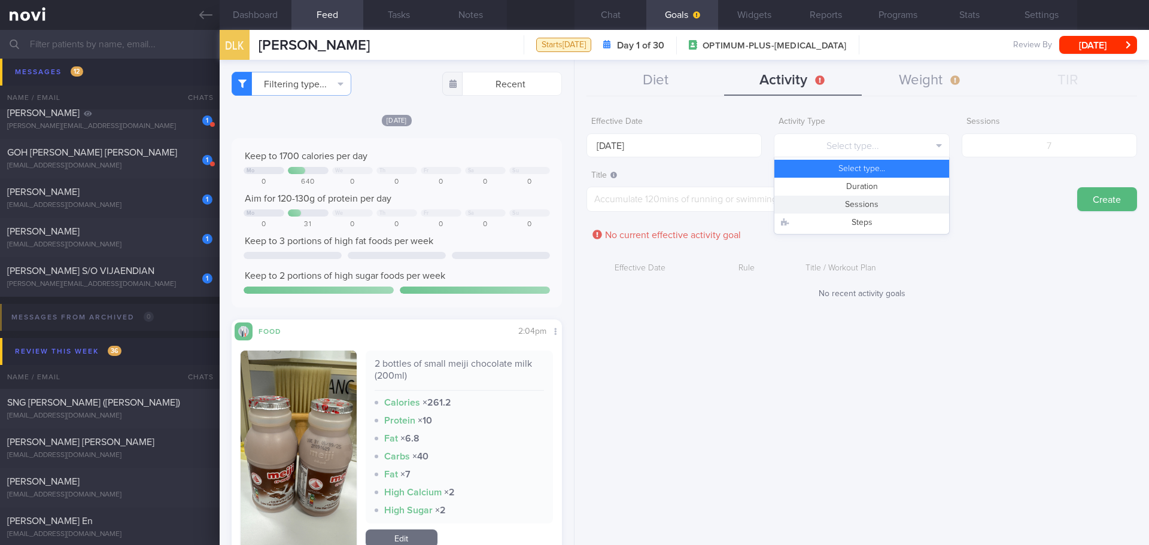
click at [896, 203] on button "Sessions" at bounding box center [861, 205] width 174 height 18
click at [1005, 154] on input "number" at bounding box center [1049, 145] width 175 height 24
type input "3"
click at [706, 190] on textarea at bounding box center [698, 199] width 225 height 25
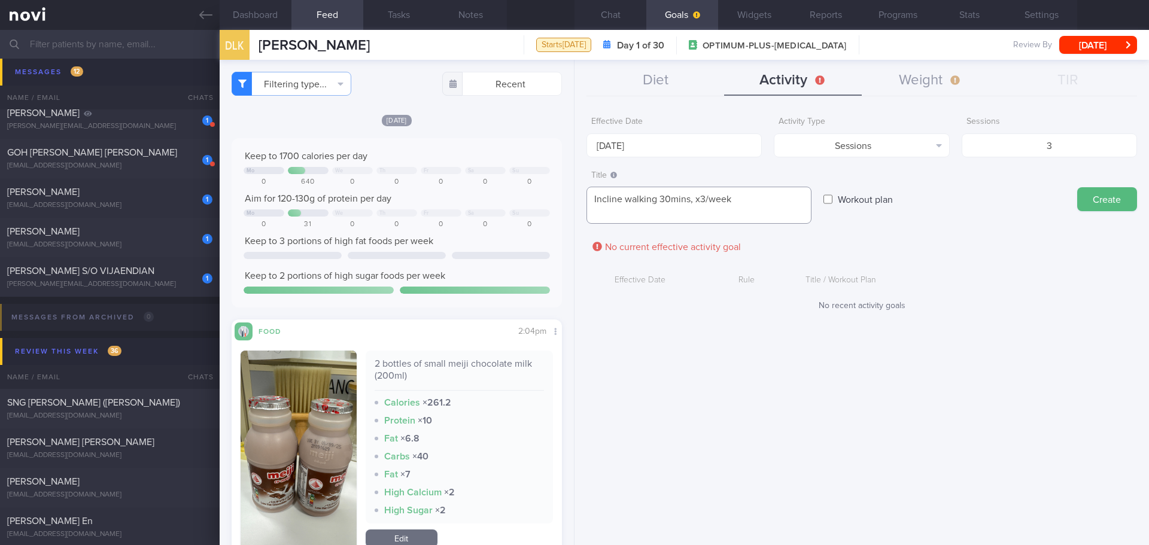
scroll to position [0, 0]
type textarea "Incline walking 30mins, x3/week Weight training, x1/week"
click at [1118, 204] on button "Create" at bounding box center [1107, 199] width 60 height 24
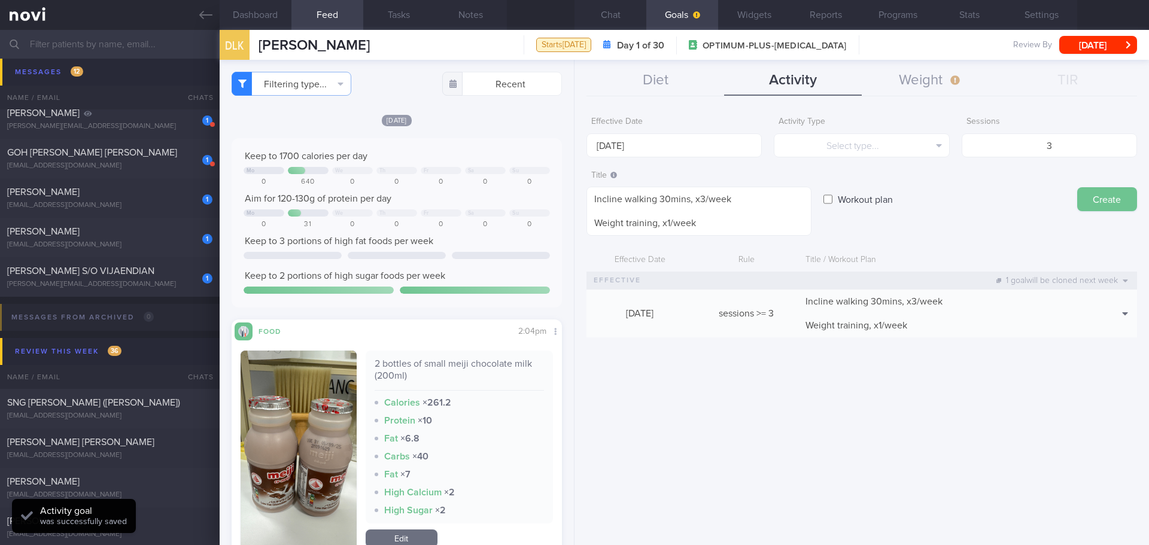
type input "[DATE]"
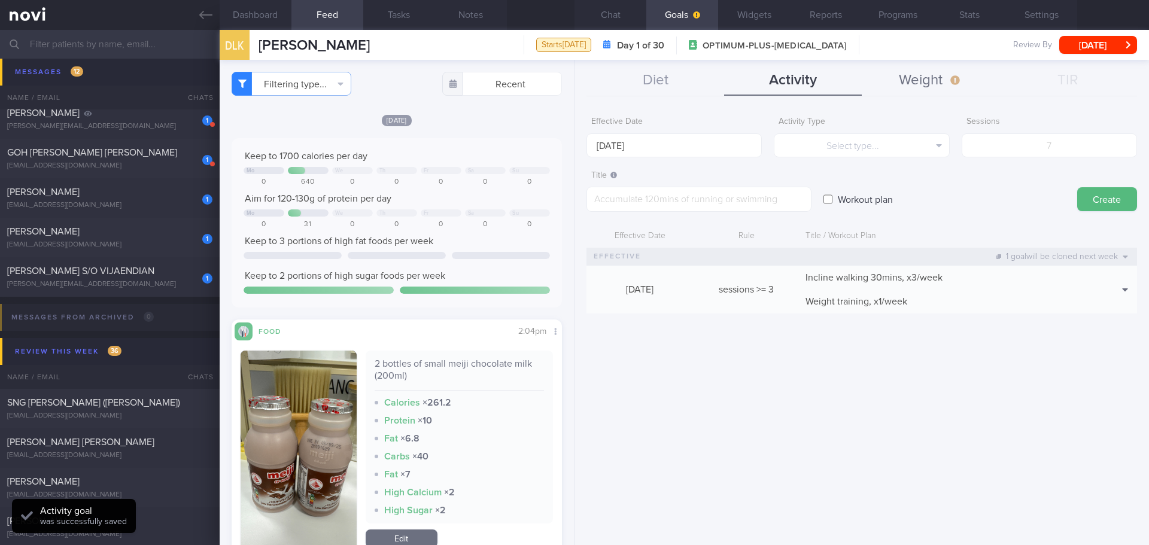
click at [931, 76] on button "Weight" at bounding box center [931, 81] width 138 height 30
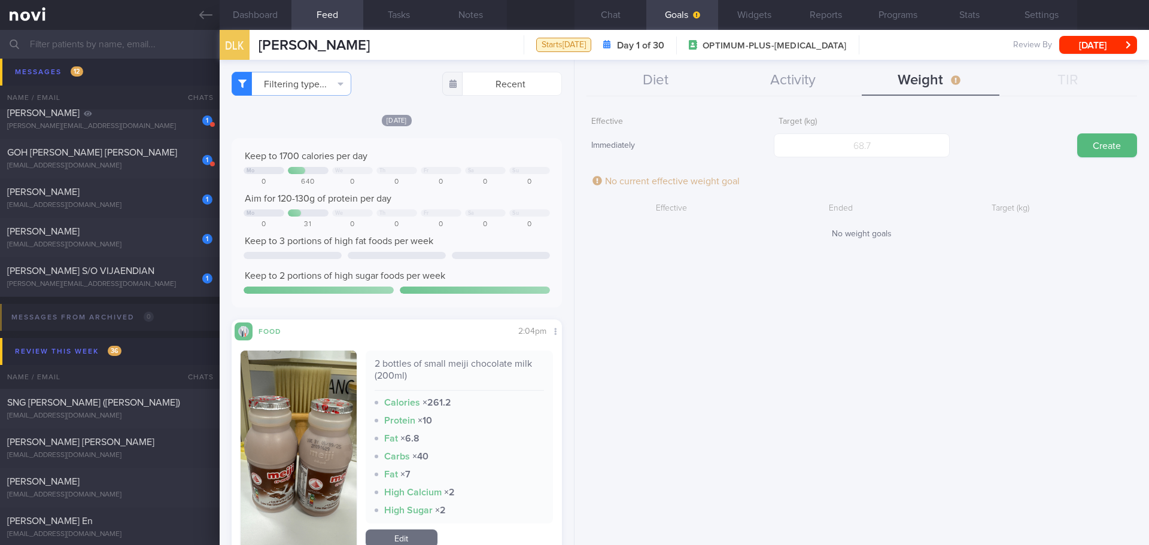
click at [792, 366] on div "Effective Immediately Target (kg) Create No current effective weight goal Effec…" at bounding box center [861, 323] width 574 height 443
click at [787, 331] on div "Effective Immediately Target (kg) Create No current effective weight goal Effec…" at bounding box center [861, 323] width 574 height 443
click at [905, 155] on input "number" at bounding box center [861, 145] width 175 height 24
type input "117"
click at [1090, 149] on button "Create" at bounding box center [1107, 145] width 60 height 24
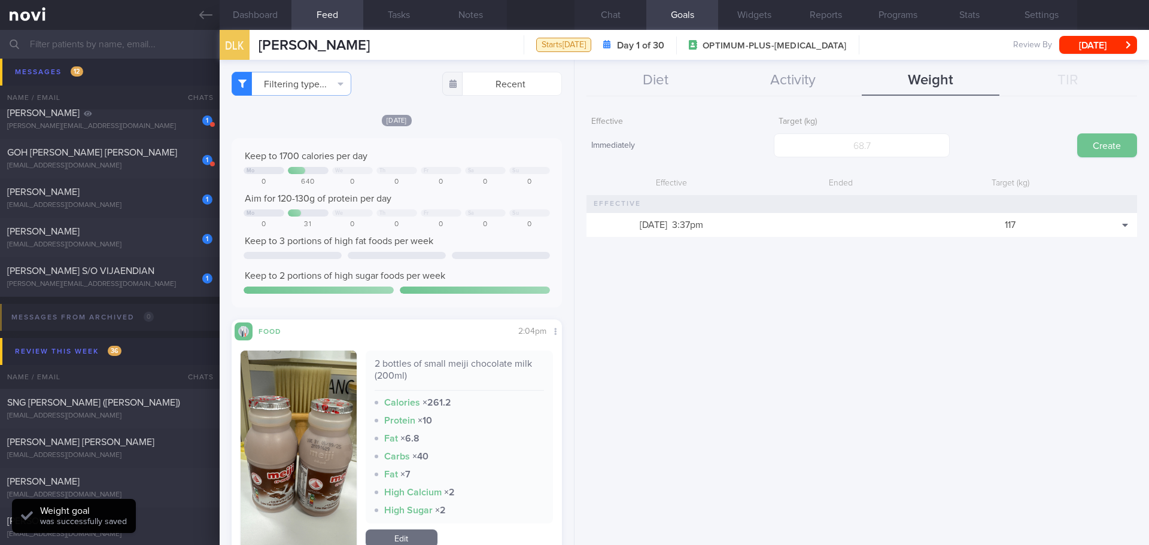
scroll to position [167, 300]
click at [1000, 352] on div "Effective Immediately Target (kg) Create Effective Ended Target (kg) 26 Aug 202…" at bounding box center [861, 323] width 574 height 443
click at [950, 357] on div "Effective Immediately Target (kg) Create Effective Ended Target (kg) 26 Aug 202…" at bounding box center [861, 323] width 574 height 443
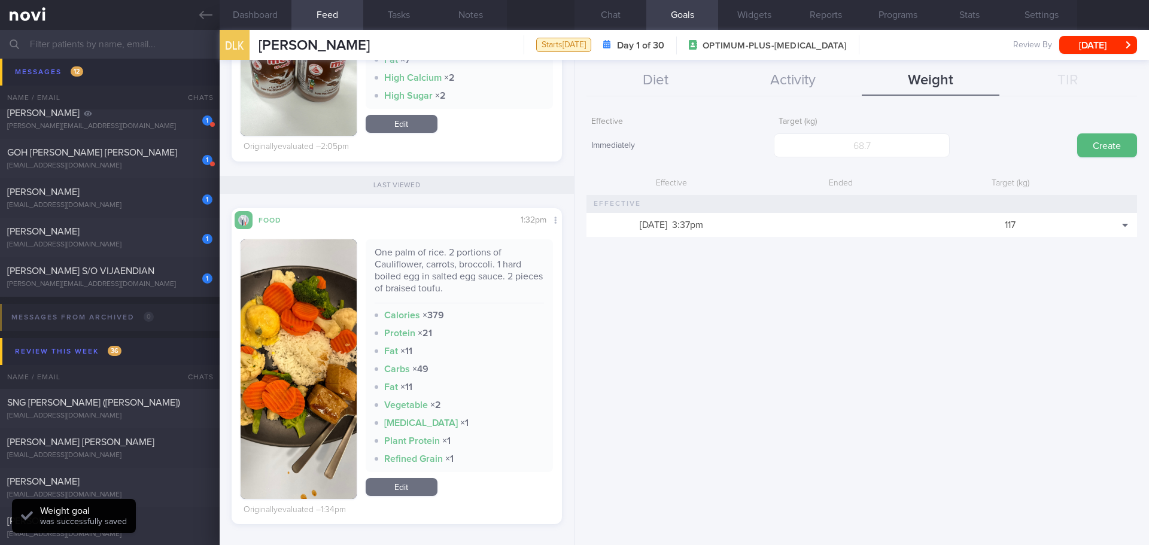
scroll to position [56, 0]
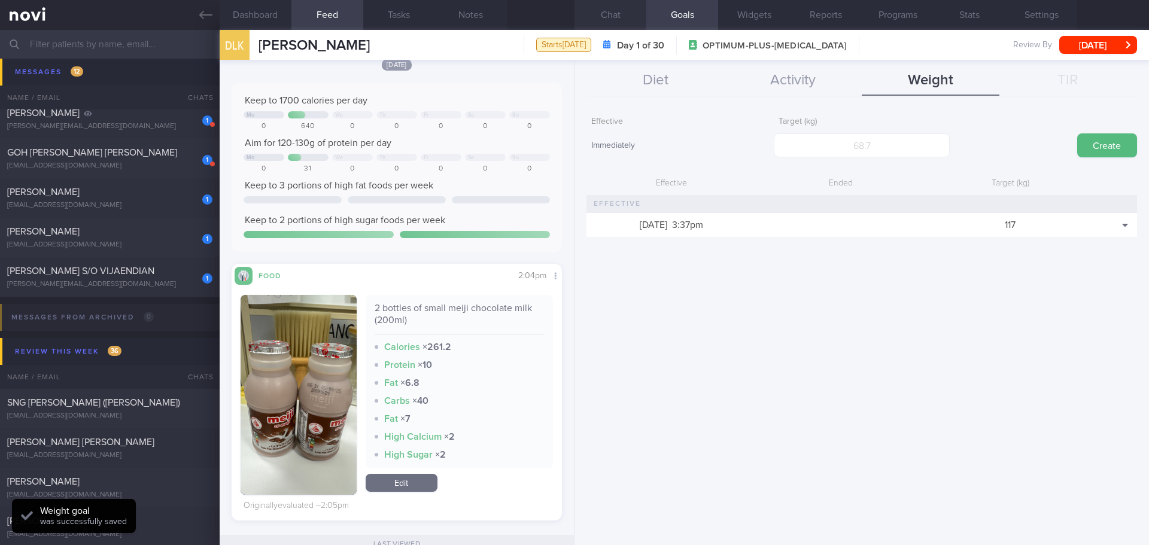
click at [607, 17] on button "Chat" at bounding box center [610, 15] width 72 height 30
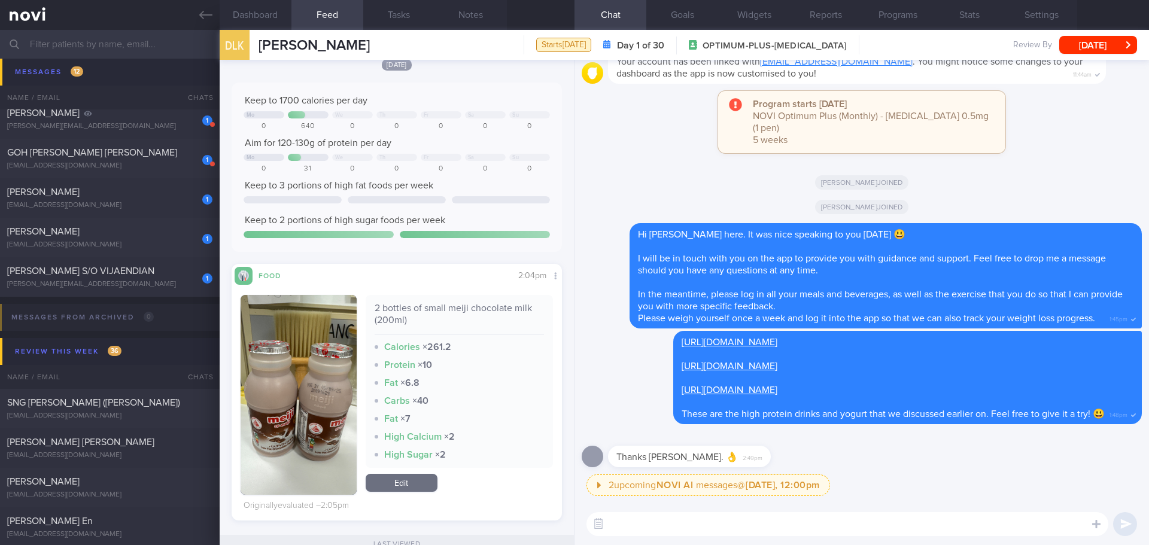
click at [935, 491] on div "2 upcoming NOVI AI messages @ Tomorrow, 12:00pm Tomorrow, 12:00pm Keeping to th…" at bounding box center [863, 488] width 555 height 29
click at [960, 483] on div "2 upcoming NOVI AI messages @ Tomorrow, 12:00pm Tomorrow, 12:00pm Keeping to th…" at bounding box center [863, 488] width 555 height 29
click at [989, 479] on div "2 upcoming NOVI AI messages @ Tomorrow, 12:00pm Tomorrow, 12:00pm Keeping to th…" at bounding box center [863, 488] width 555 height 29
click at [1009, 479] on div "2 upcoming NOVI AI messages @ Tomorrow, 12:00pm Tomorrow, 12:00pm Keeping to th…" at bounding box center [863, 488] width 555 height 29
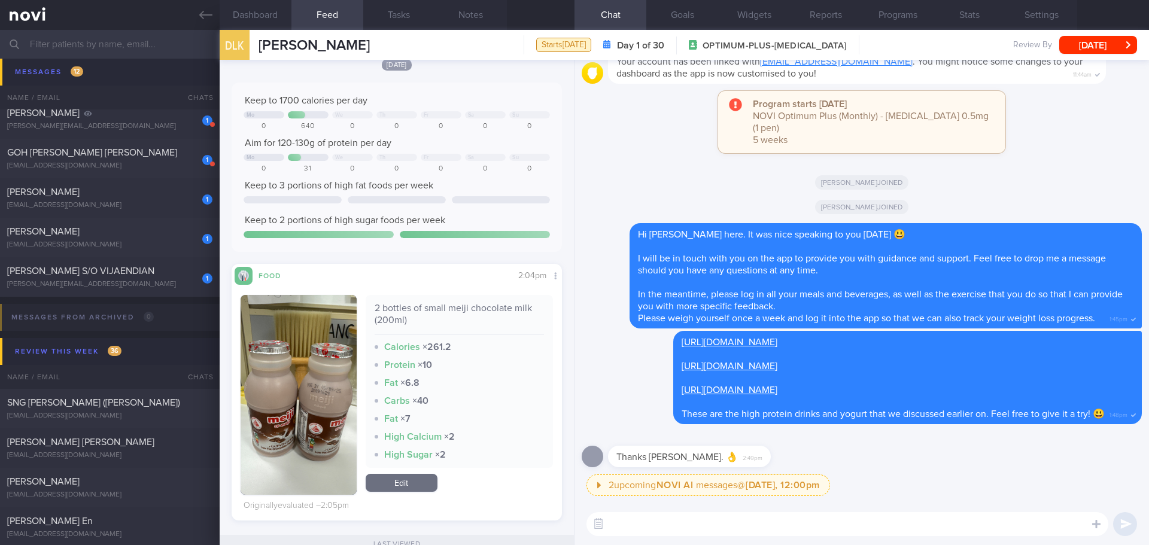
click at [1009, 479] on div "2 upcoming NOVI AI messages @ Tomorrow, 12:00pm Tomorrow, 12:00pm Keeping to th…" at bounding box center [863, 488] width 555 height 29
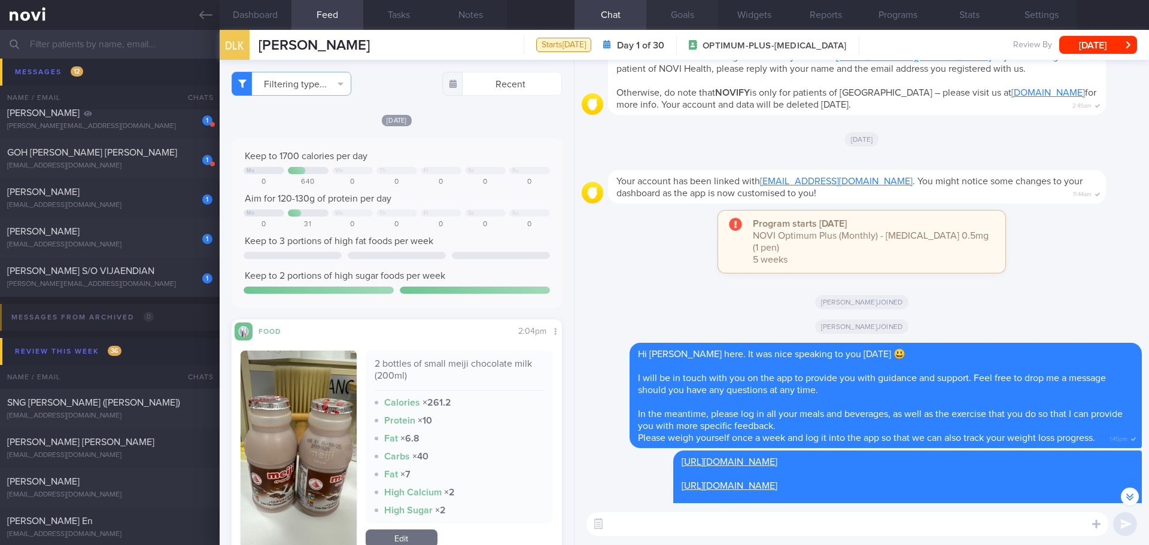
click at [695, 21] on button "Goals" at bounding box center [682, 15] width 72 height 30
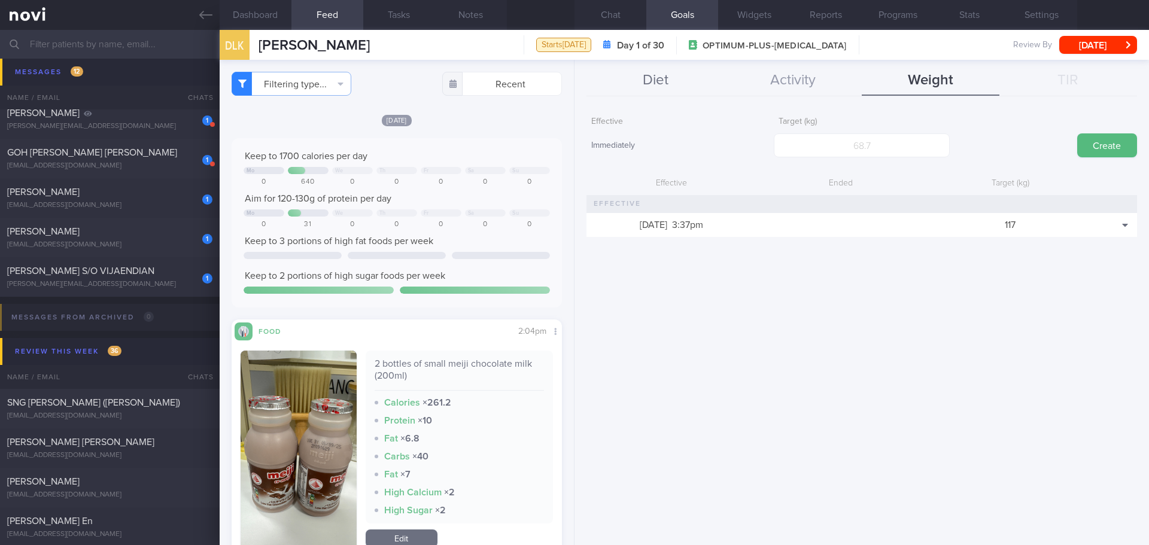
click at [655, 85] on button "Diet" at bounding box center [655, 81] width 138 height 30
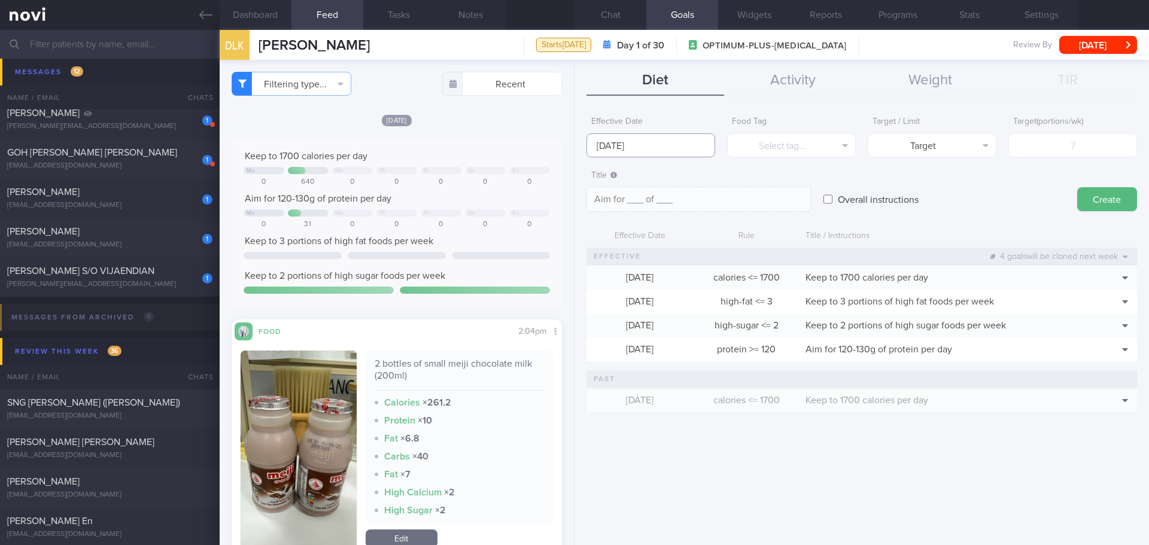
click at [648, 150] on input "[DATE]" at bounding box center [650, 145] width 129 height 24
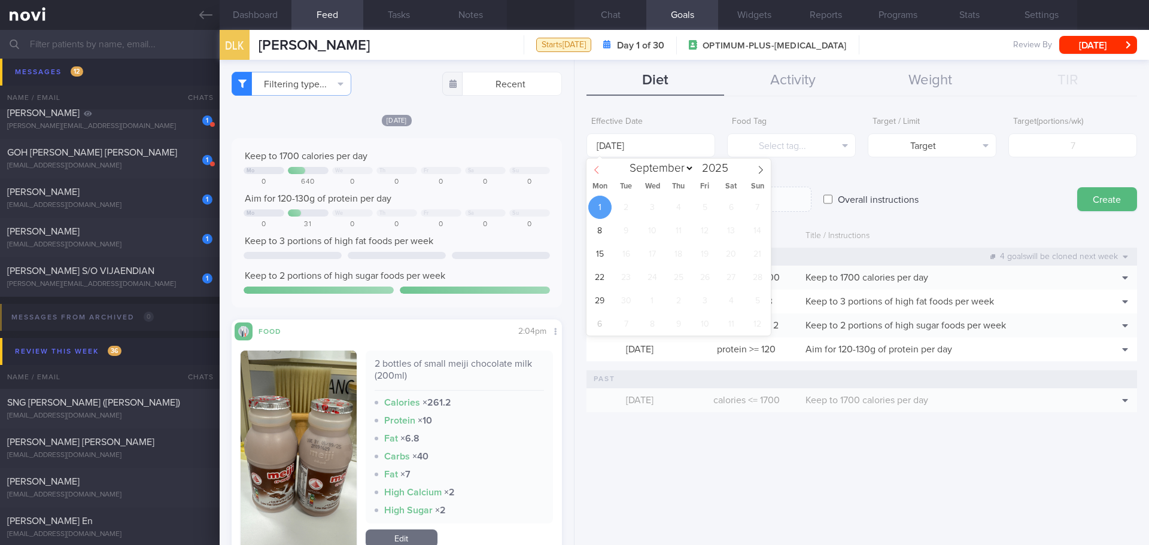
click at [600, 169] on icon at bounding box center [596, 170] width 8 height 8
select select "7"
click at [600, 303] on span "25" at bounding box center [599, 300] width 23 height 23
type input "[DATE]"
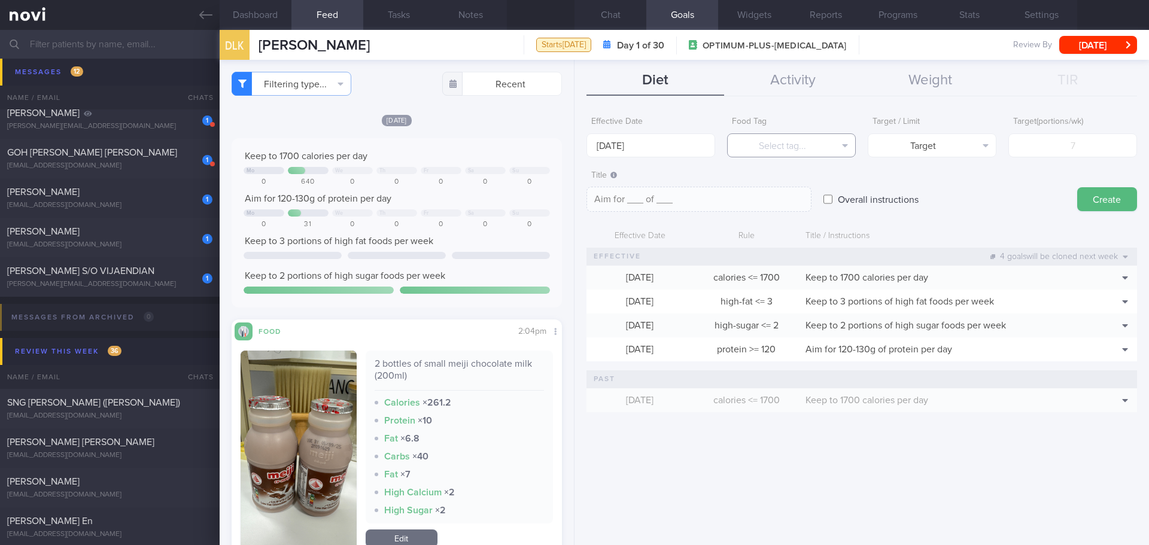
click at [753, 153] on button "Select tag..." at bounding box center [791, 145] width 129 height 24
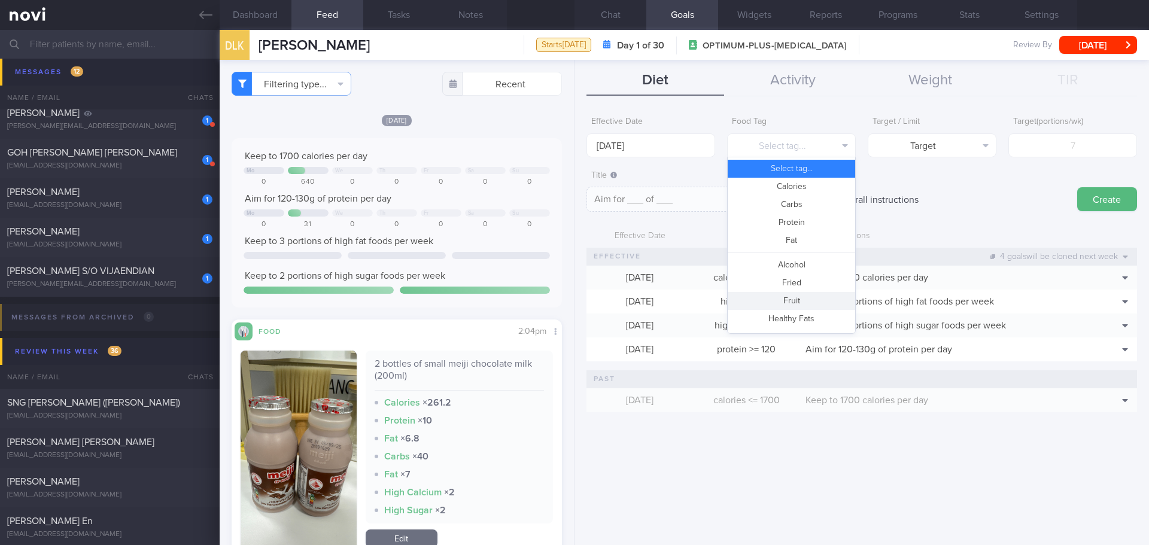
drag, startPoint x: 795, startPoint y: 299, endPoint x: 993, endPoint y: 170, distance: 236.2
click at [795, 299] on button "Fruit" at bounding box center [791, 301] width 127 height 18
type textarea "Aim for __ portions of fruits per week"
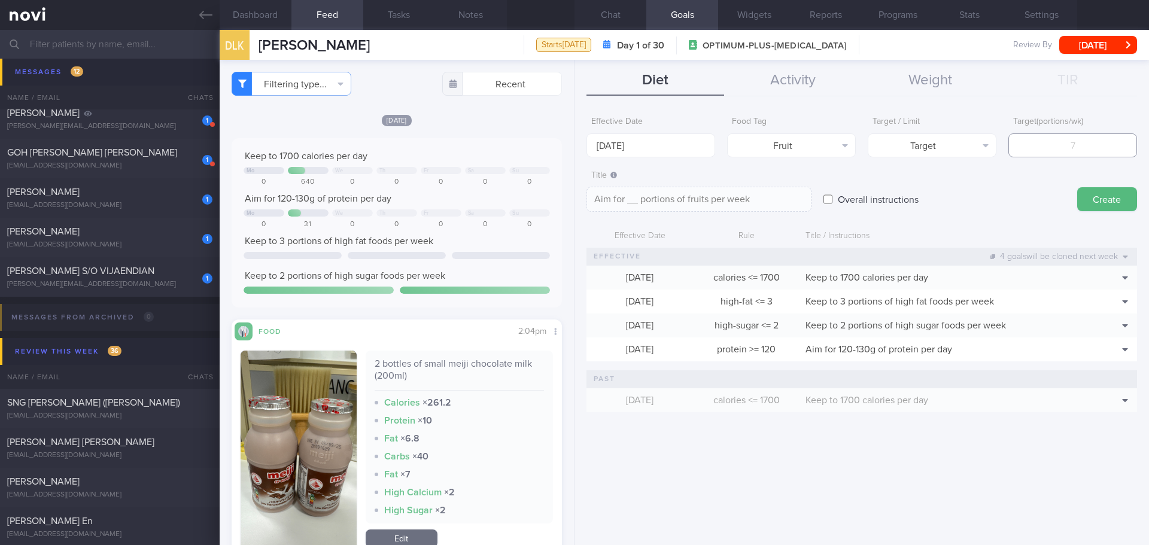
click at [1055, 136] on input "number" at bounding box center [1072, 145] width 129 height 24
type input "1"
type textarea "Aim for 1 portions of fruits per week"
type input "14"
type textarea "Aim for 14 portions of fruits per week"
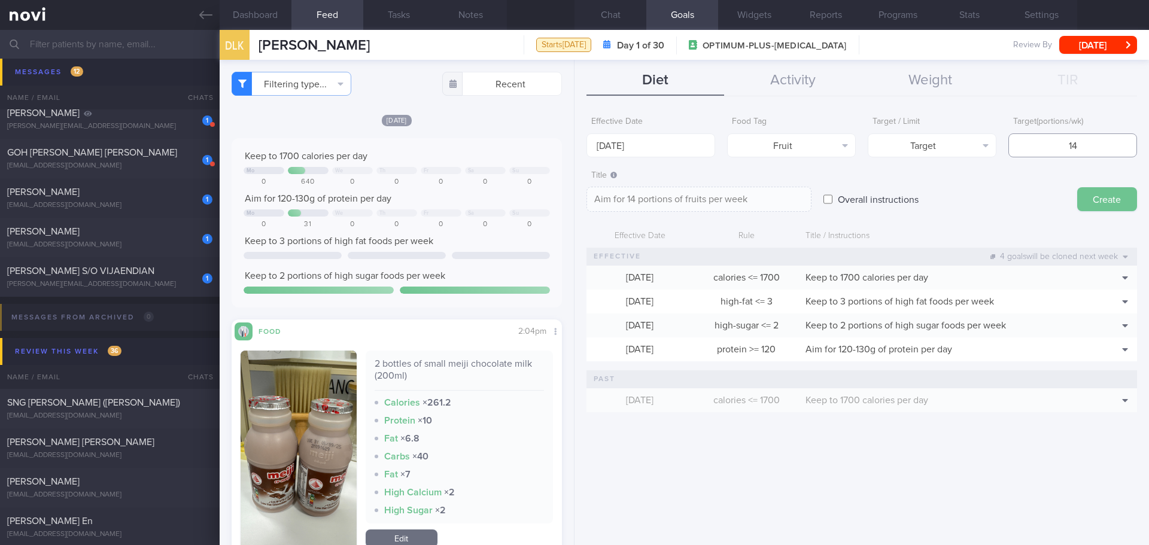
type input "14"
click at [1111, 196] on button "Create" at bounding box center [1107, 199] width 60 height 24
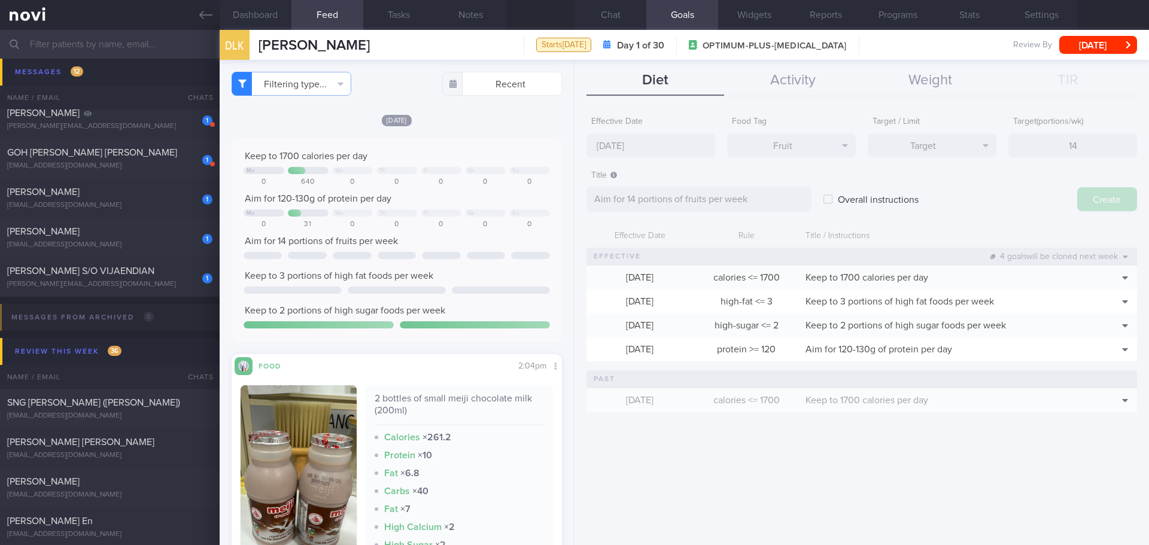
type input "[DATE]"
type textarea "Aim for ___ of ___"
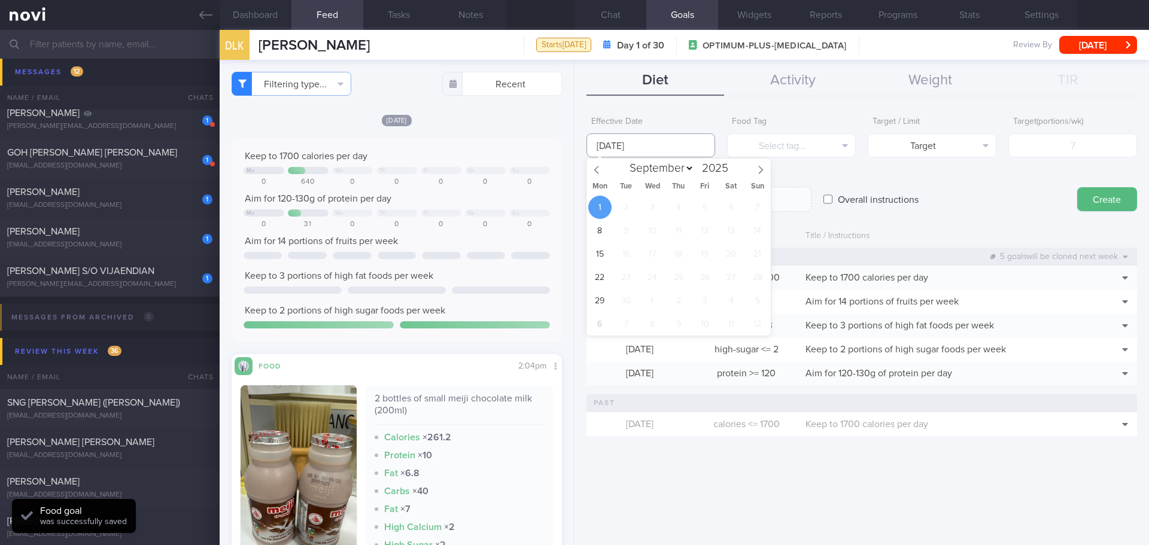
click at [637, 148] on input "[DATE]" at bounding box center [650, 145] width 129 height 24
click at [600, 175] on span at bounding box center [596, 169] width 20 height 20
select select "7"
click at [602, 299] on span "25" at bounding box center [599, 300] width 23 height 23
type input "[DATE]"
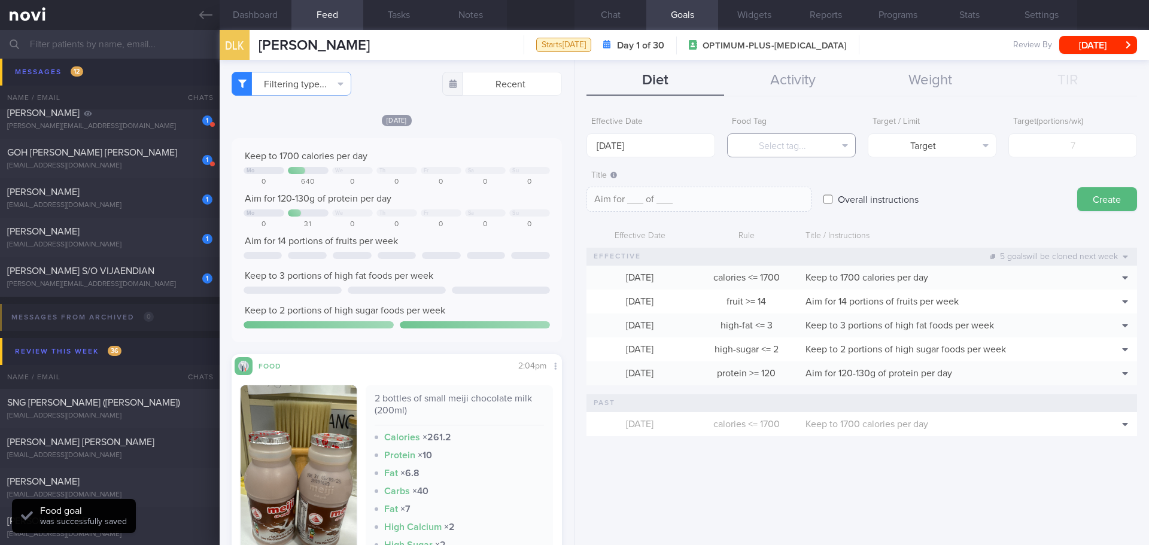
click at [772, 153] on button "Select tag..." at bounding box center [791, 145] width 129 height 24
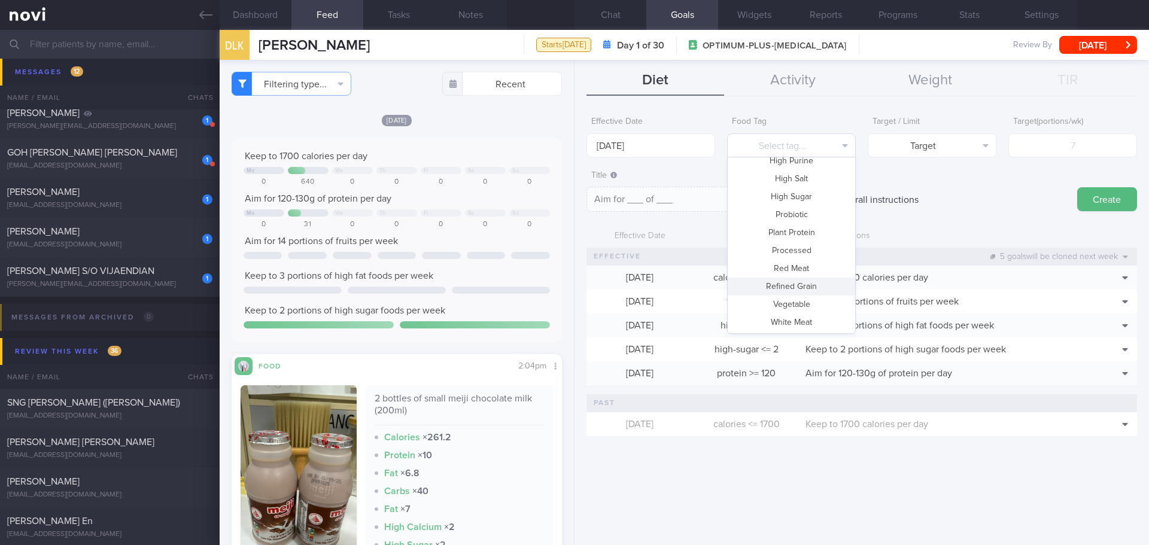
scroll to position [356, 0]
click at [793, 284] on button "Vegetable" at bounding box center [791, 286] width 127 height 18
type textarea "Aim for __ portions of vegetables per week"
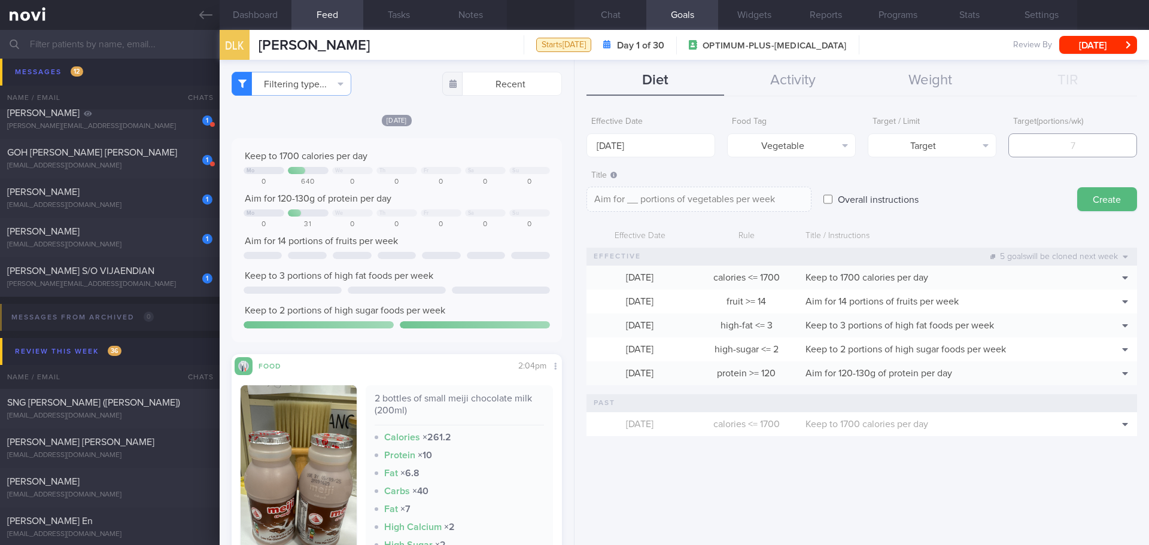
click at [1063, 148] on input "number" at bounding box center [1072, 145] width 129 height 24
type input "1"
type textarea "Aim for 1 portions of vegetables per week"
type input "14"
type textarea "Aim for 14 portions of vegetables per week"
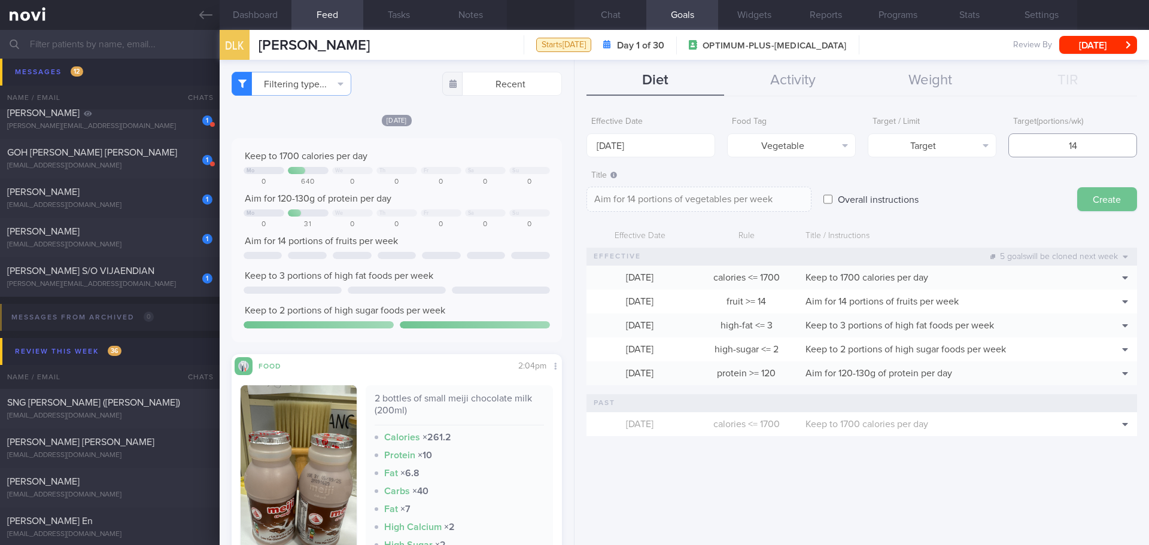
type input "14"
click at [1097, 203] on button "Create" at bounding box center [1107, 199] width 60 height 24
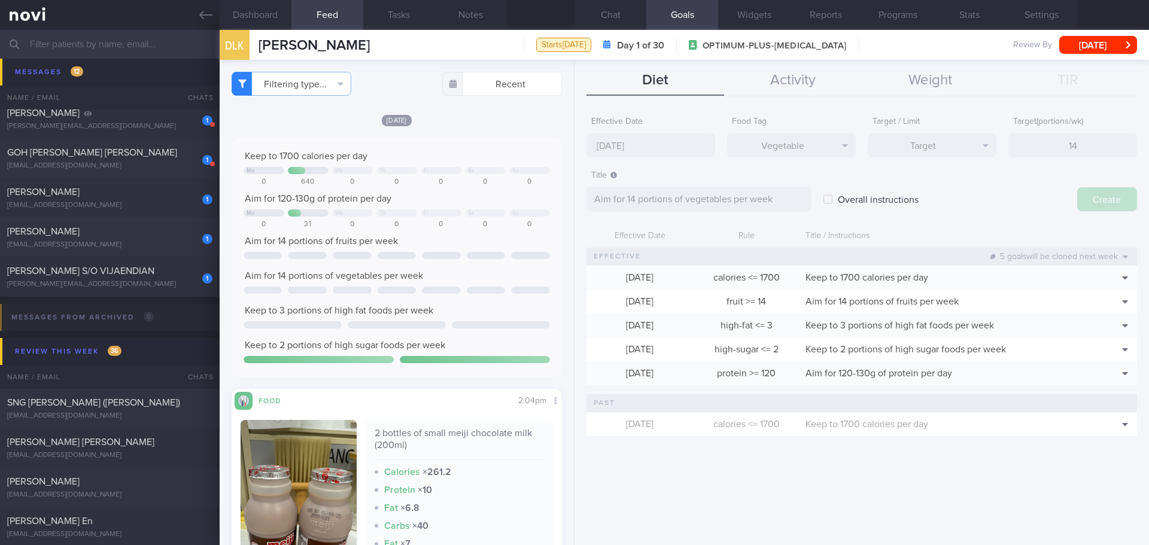
type input "[DATE]"
type textarea "Aim for ___ of ___"
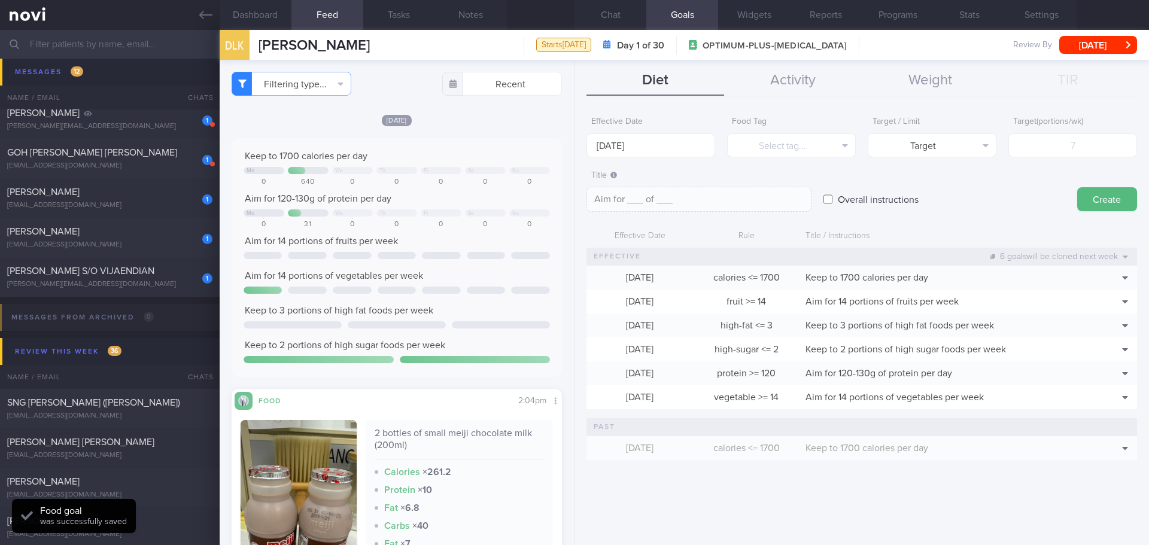
click at [977, 208] on div "Overall instructions" at bounding box center [944, 188] width 242 height 47
click at [999, 203] on div "Overall instructions" at bounding box center [944, 188] width 242 height 47
click at [937, 516] on div "Effective Date [DATE] Food Tag Select tag... Select tag... Calories Carbs Prote…" at bounding box center [861, 323] width 574 height 443
click at [937, 512] on div "Effective Date [DATE] Food Tag Select tag... Select tag... Calories Carbs Prote…" at bounding box center [861, 323] width 574 height 443
click at [605, 9] on button "Chat" at bounding box center [610, 15] width 72 height 30
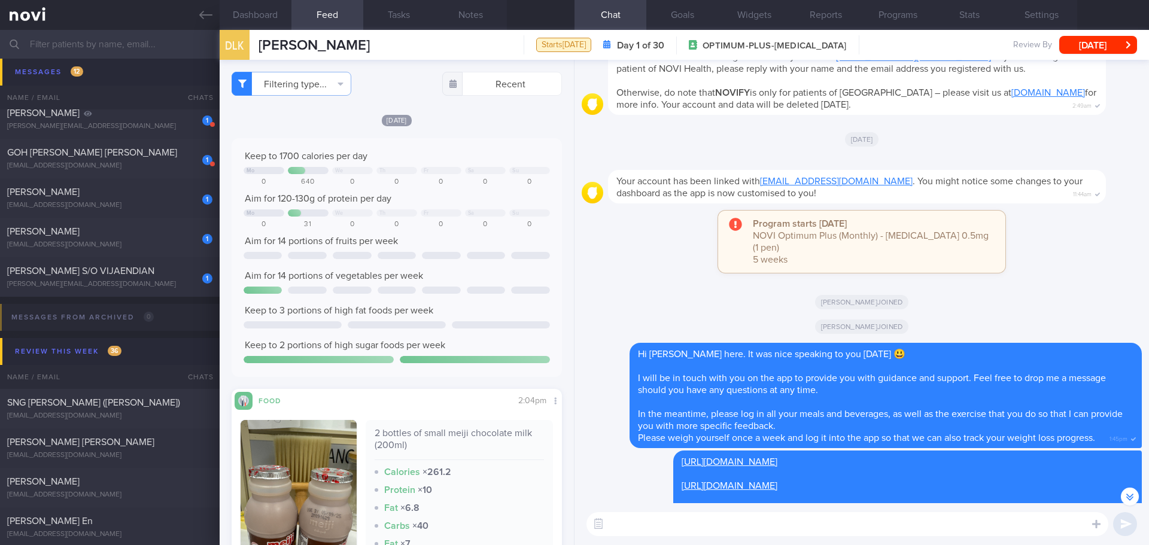
drag, startPoint x: 136, startPoint y: 287, endPoint x: 689, endPoint y: 83, distance: 589.3
click at [136, 287] on div "[PERSON_NAME][EMAIL_ADDRESS][DOMAIN_NAME]" at bounding box center [109, 284] width 205 height 9
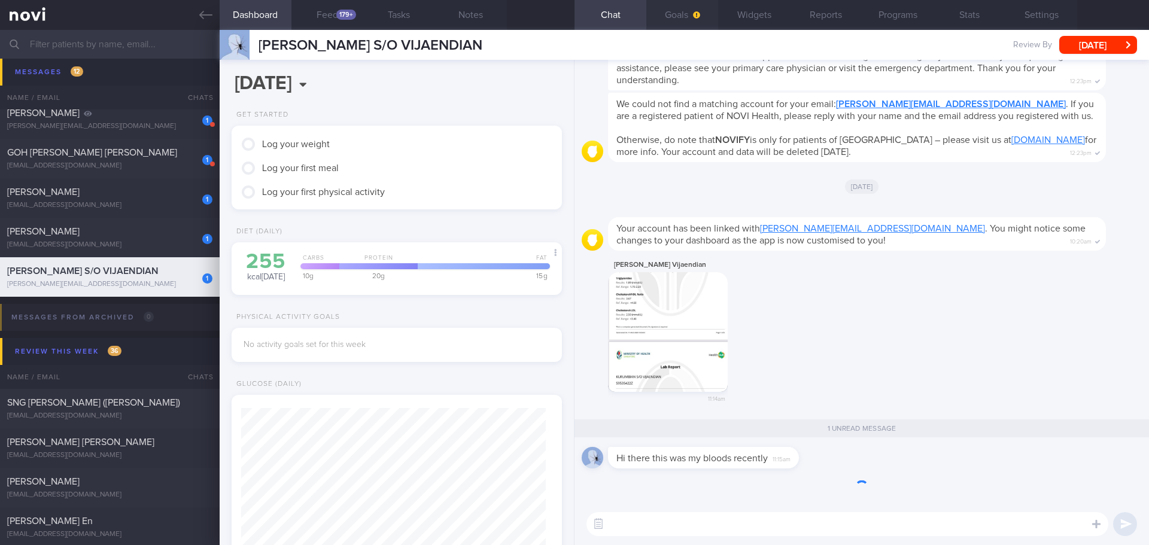
scroll to position [1, 0]
click at [681, 20] on button "Goals" at bounding box center [682, 15] width 72 height 30
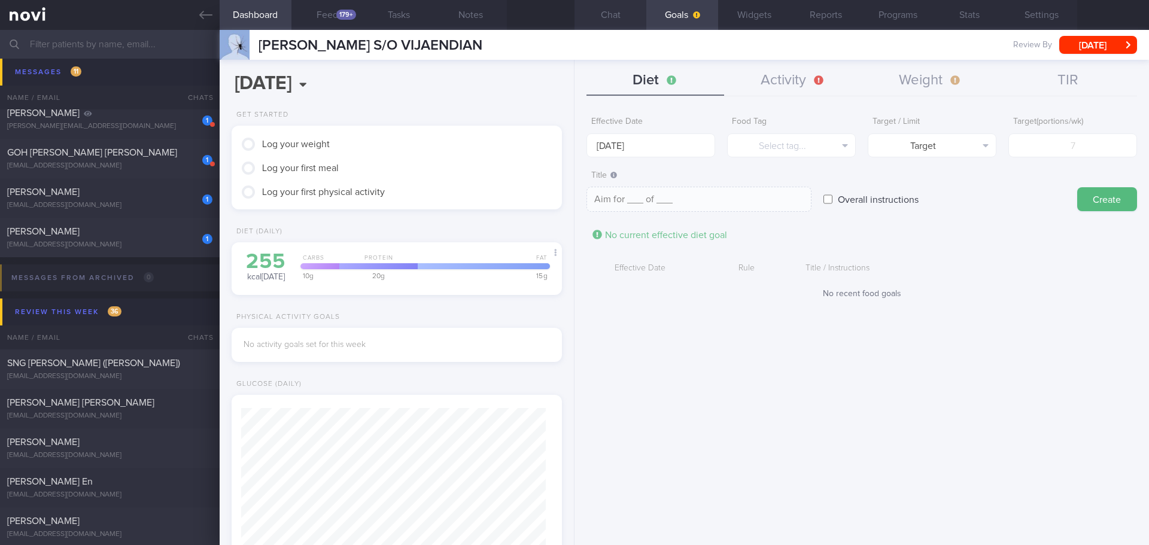
click at [620, 15] on button "Chat" at bounding box center [610, 15] width 72 height 30
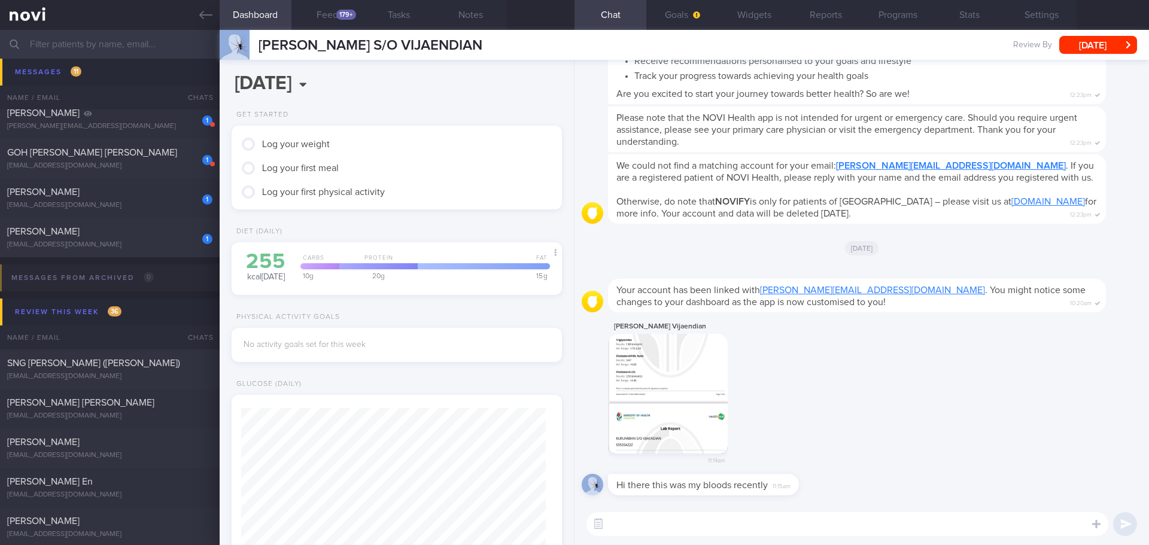
click at [856, 470] on div "Kurumbian Vijaendian 11:14am" at bounding box center [862, 397] width 560 height 155
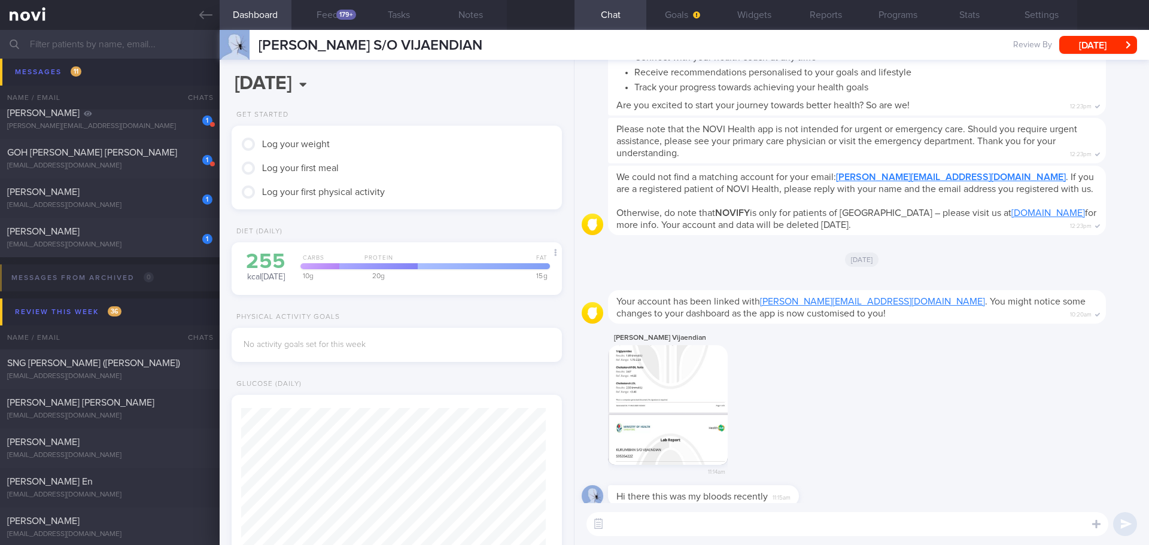
scroll to position [1, 0]
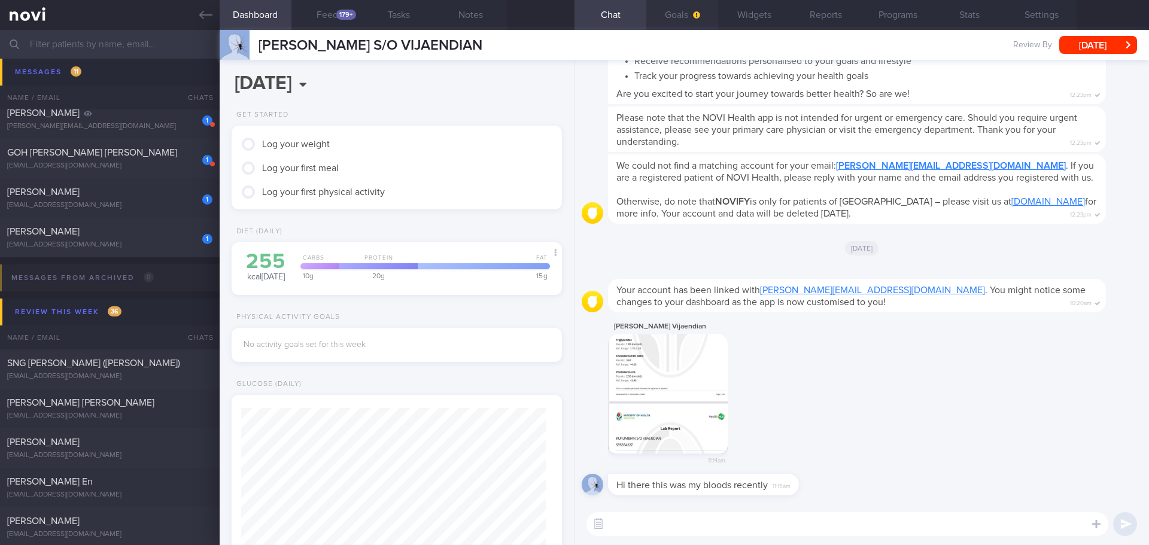
click at [680, 21] on button "Goals" at bounding box center [682, 15] width 72 height 30
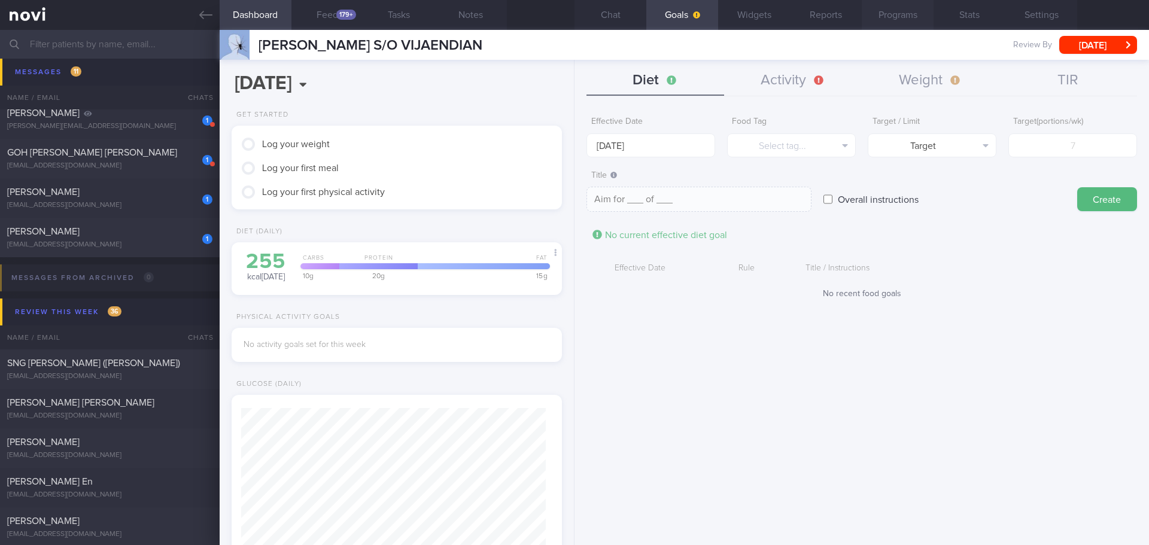
click at [902, 13] on button "Programs" at bounding box center [898, 15] width 72 height 30
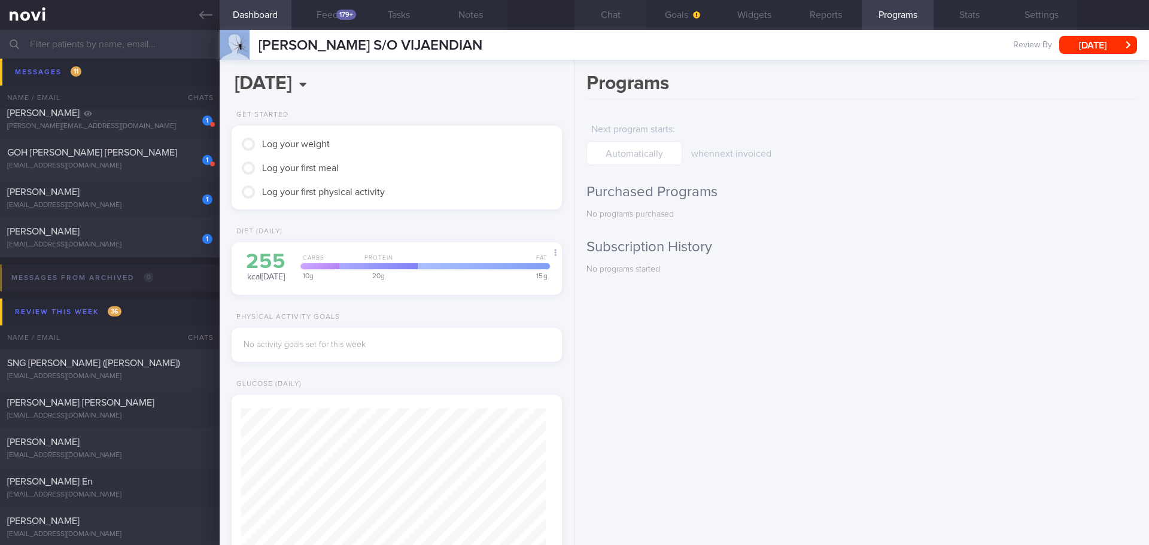
click at [604, 16] on button "Chat" at bounding box center [610, 15] width 72 height 30
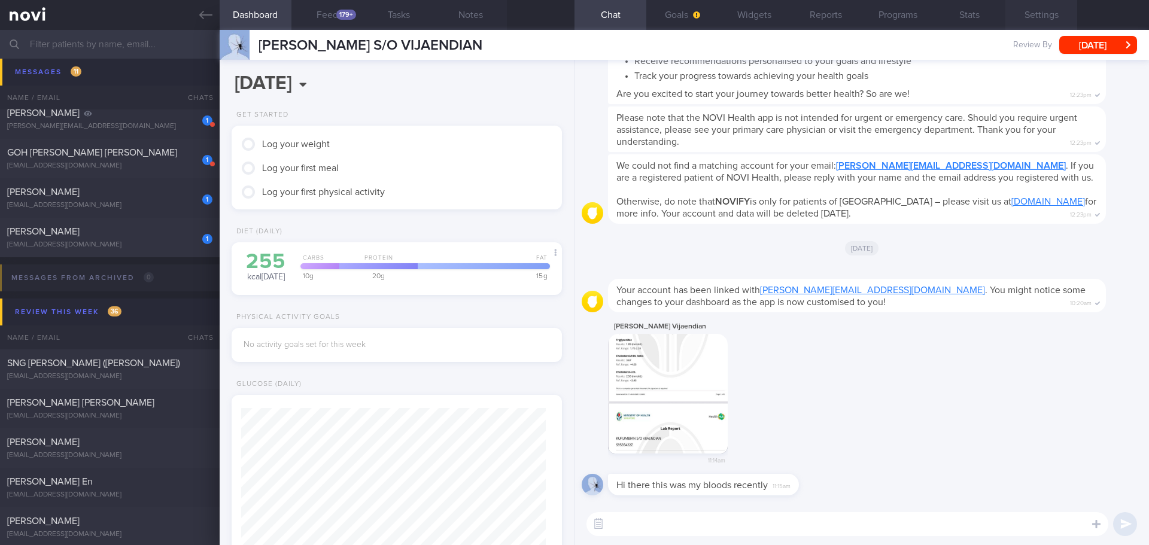
click at [1030, 14] on button "Settings" at bounding box center [1041, 15] width 72 height 30
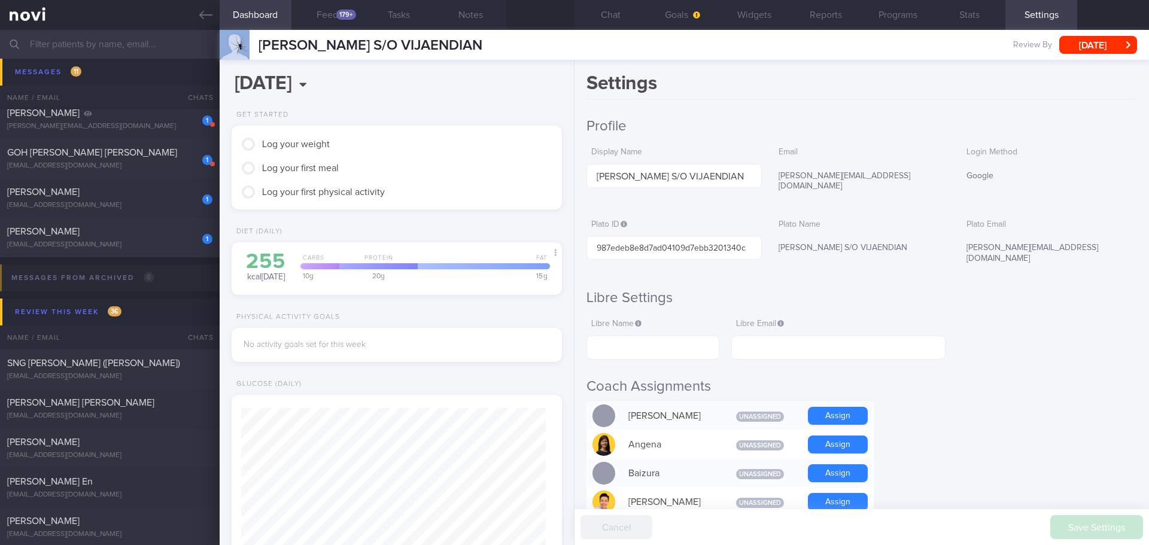
click at [701, 17] on button "Goals" at bounding box center [682, 15] width 72 height 30
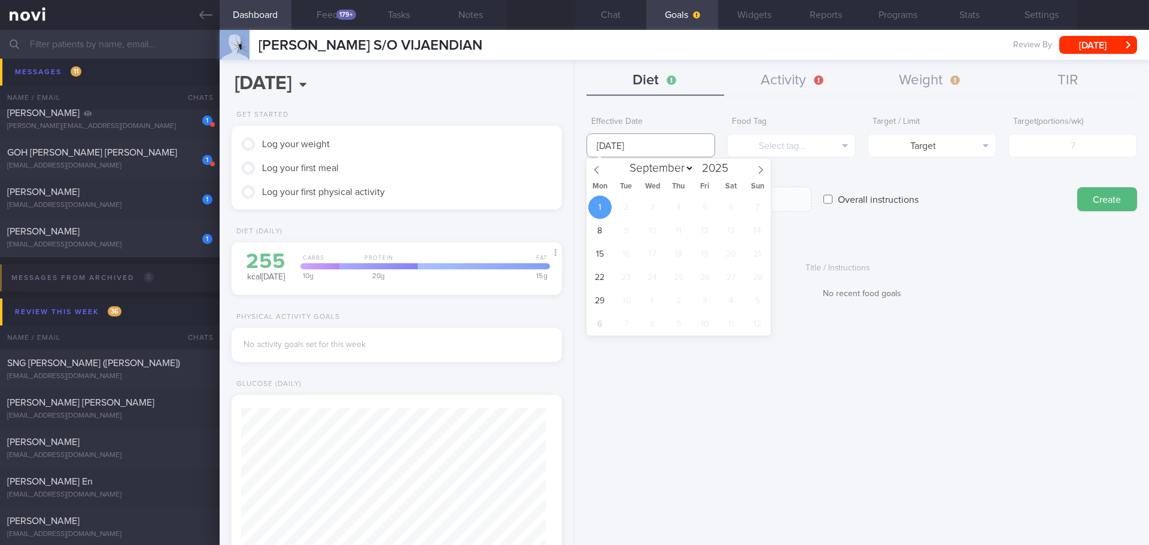
click at [655, 136] on input "[DATE]" at bounding box center [650, 145] width 129 height 24
click at [598, 175] on span at bounding box center [596, 169] width 20 height 20
select select "7"
click at [602, 306] on span "25" at bounding box center [599, 300] width 23 height 23
type input "[DATE]"
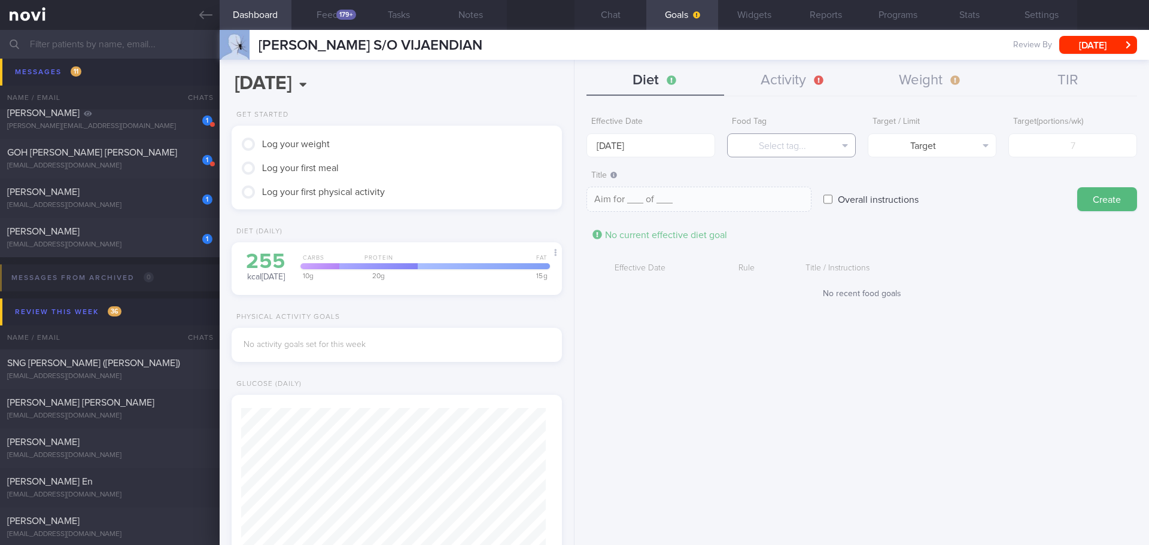
click at [769, 144] on button "Select tag..." at bounding box center [791, 145] width 129 height 24
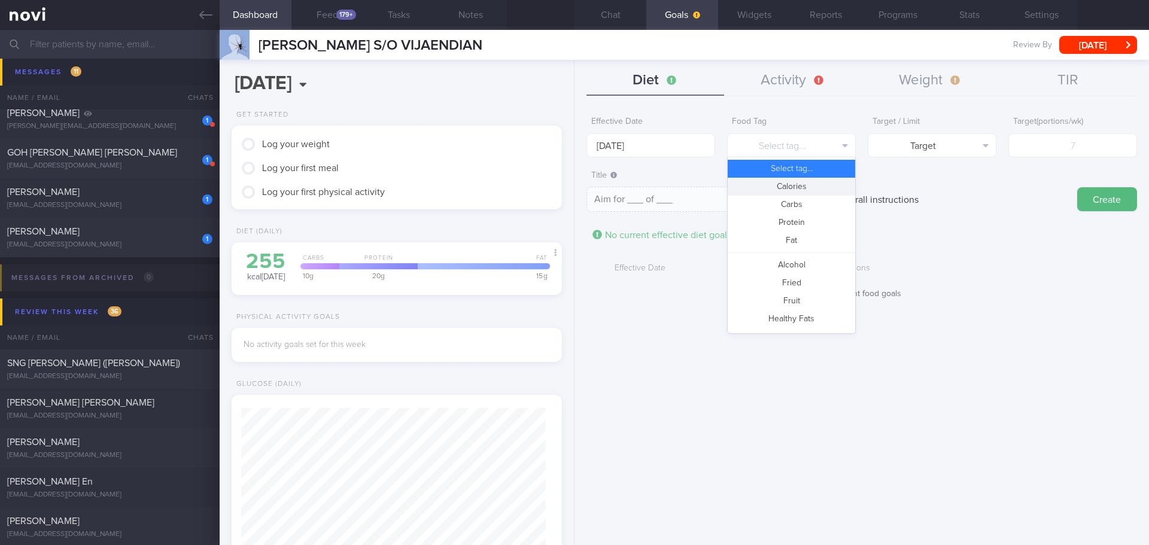
click at [795, 185] on button "Calories" at bounding box center [791, 187] width 127 height 18
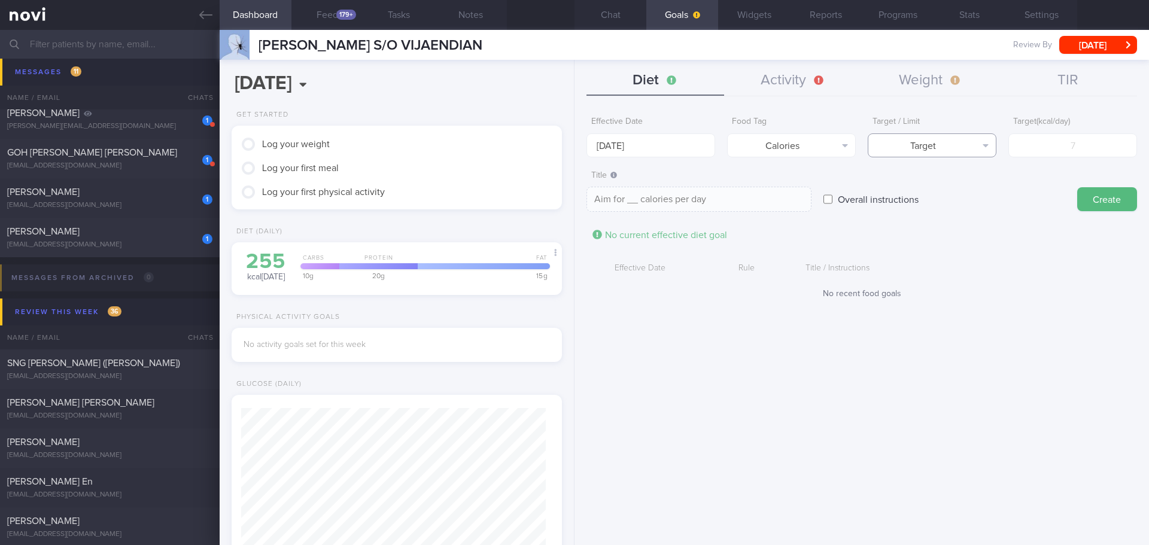
click at [932, 145] on button "Target" at bounding box center [932, 145] width 129 height 24
drag, startPoint x: 934, startPoint y: 185, endPoint x: 1011, endPoint y: 161, distance: 80.2
click at [935, 185] on button "Limit" at bounding box center [931, 187] width 127 height 18
type textarea "Keep to __ calories per day"
click at [1027, 151] on input "number" at bounding box center [1072, 145] width 129 height 24
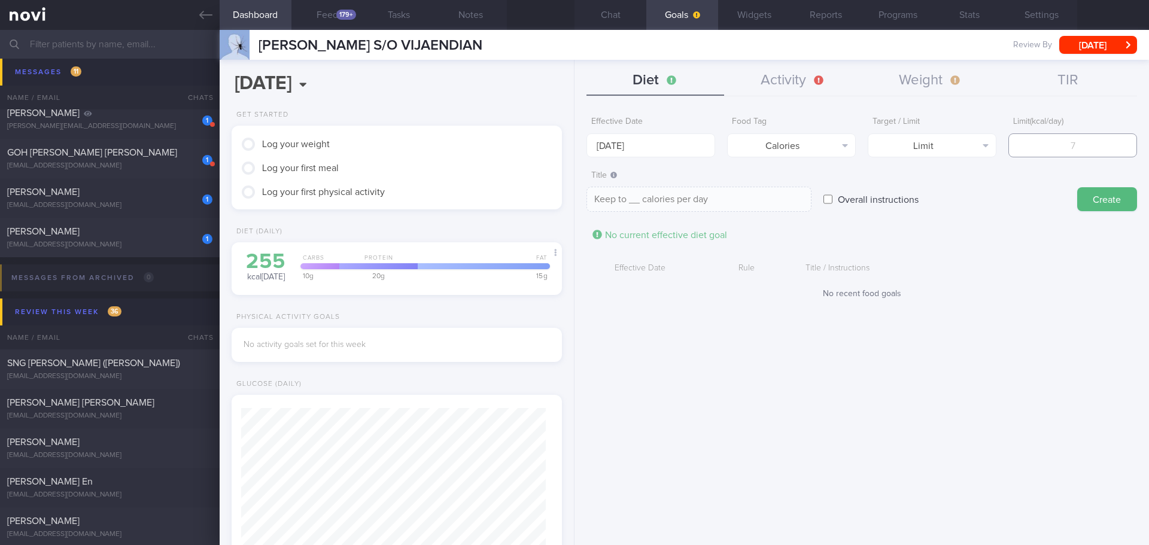
type input "1"
type textarea "Keep to 1 calories per day"
type input "16"
type textarea "Keep to 16 calories per day"
type input "160"
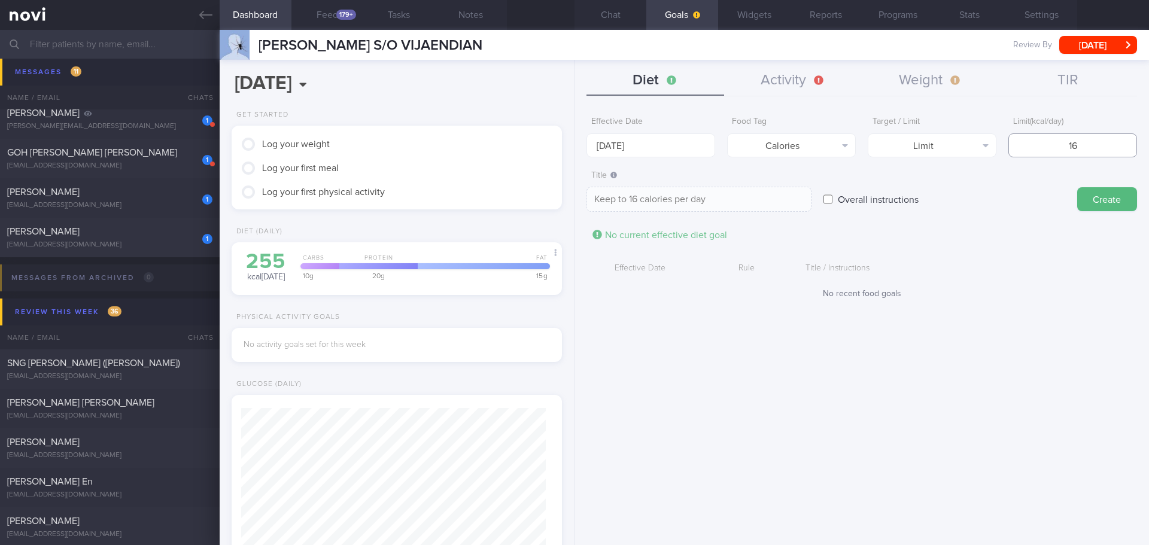
type textarea "Keep to 160 calories per day"
type input "1600"
type textarea "Keep to 1600 calories per day"
type input "1600"
click at [1118, 200] on button "Create" at bounding box center [1107, 199] width 60 height 24
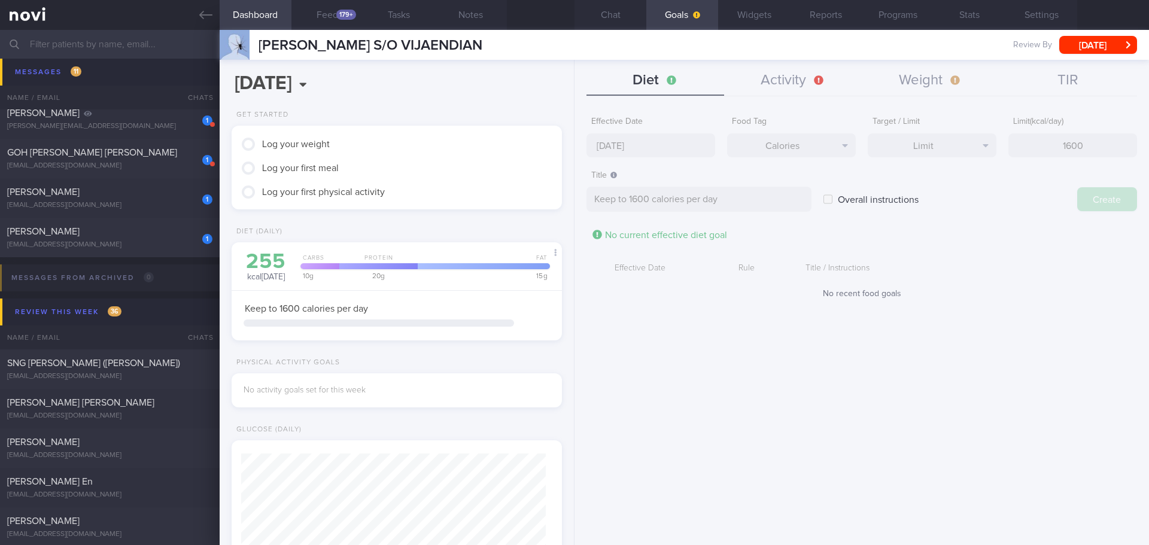
type input "[DATE]"
type textarea "Aim for ___ of ___"
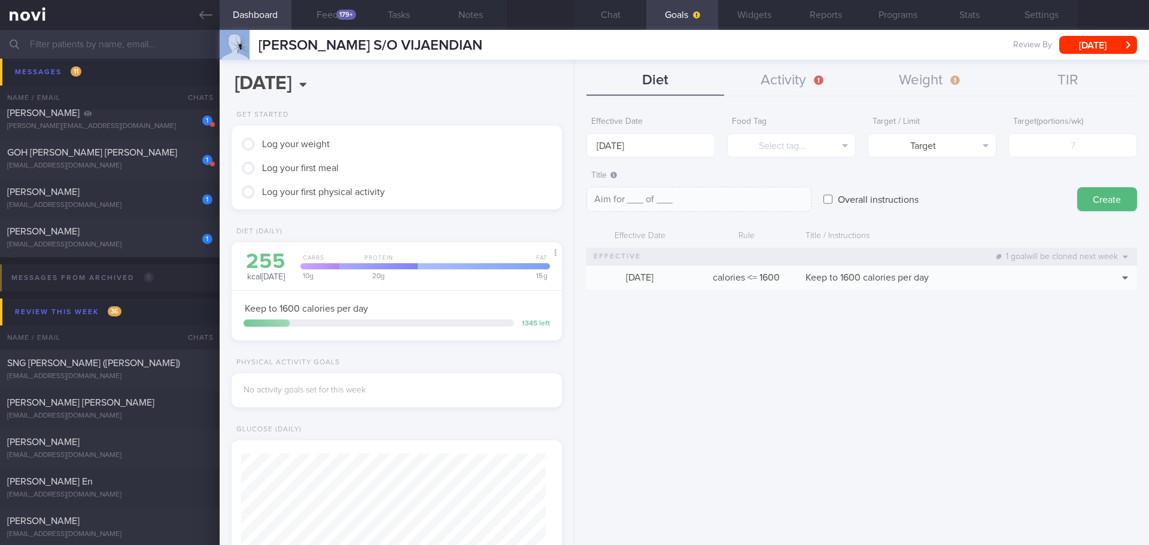
click at [613, 314] on div "Effective Date [DATE] Food Tag Select tag... Select tag... Calories Carbs Prote…" at bounding box center [861, 323] width 574 height 443
click at [660, 147] on input "[DATE]" at bounding box center [650, 145] width 129 height 24
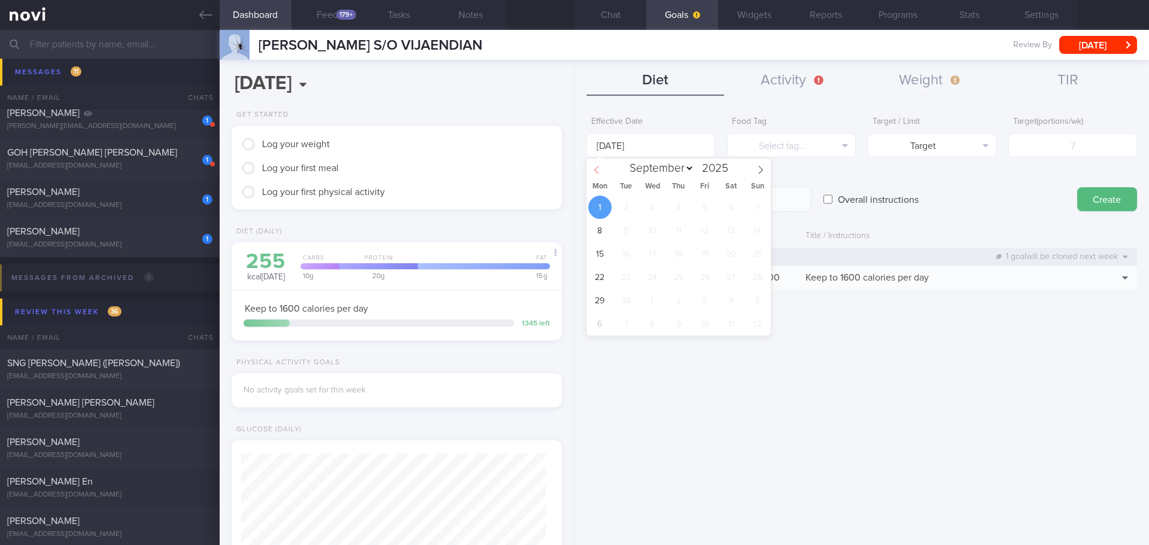
click at [595, 172] on icon at bounding box center [596, 170] width 8 height 8
select select "7"
click at [597, 303] on span "25" at bounding box center [599, 300] width 23 height 23
type input "[DATE]"
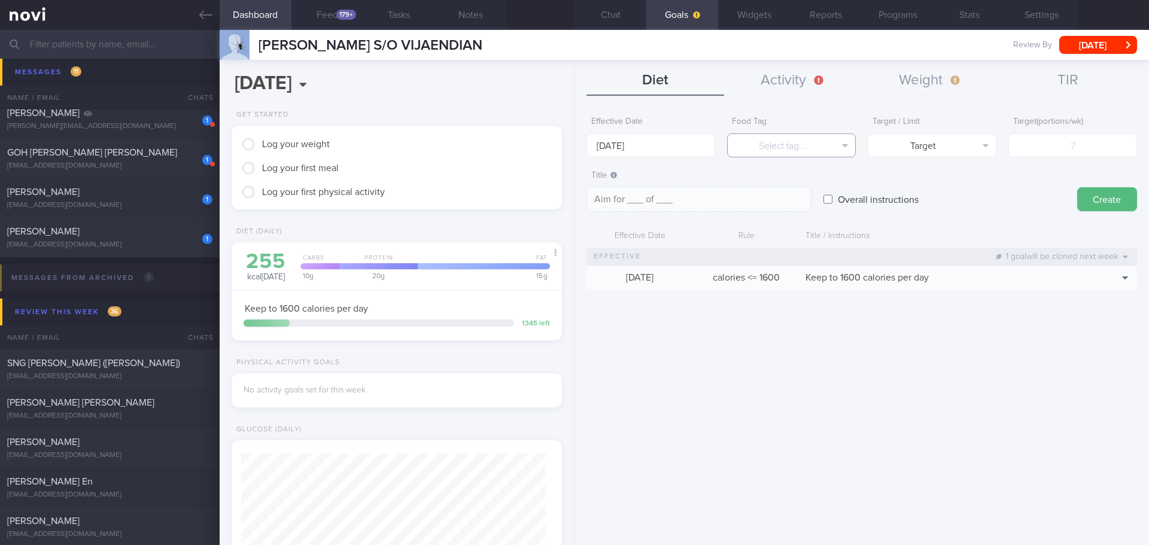
click at [782, 136] on button "Select tag..." at bounding box center [791, 145] width 129 height 24
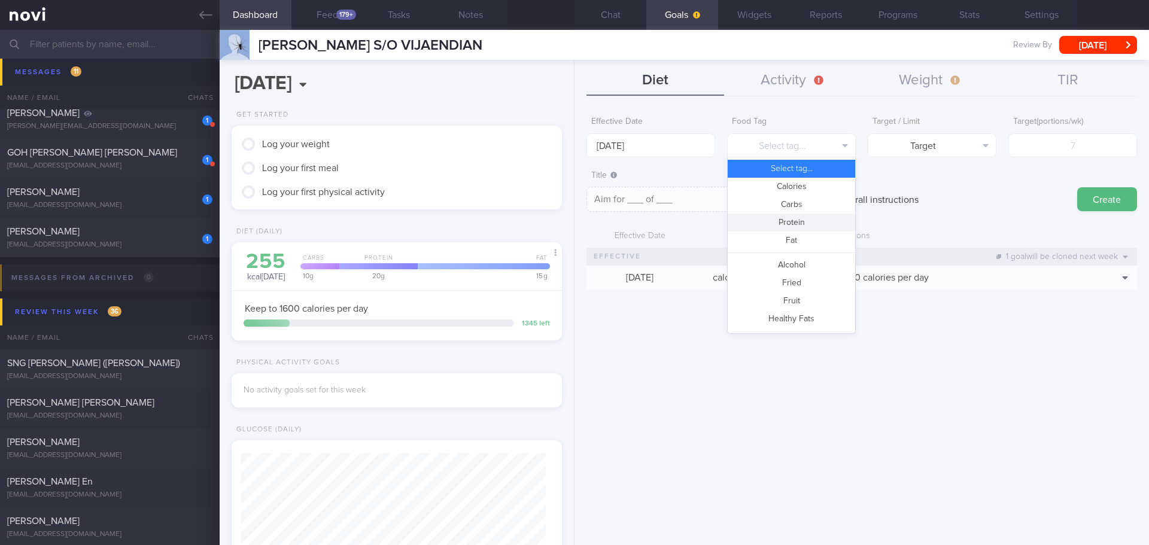
click at [781, 224] on button "Protein" at bounding box center [791, 223] width 127 height 18
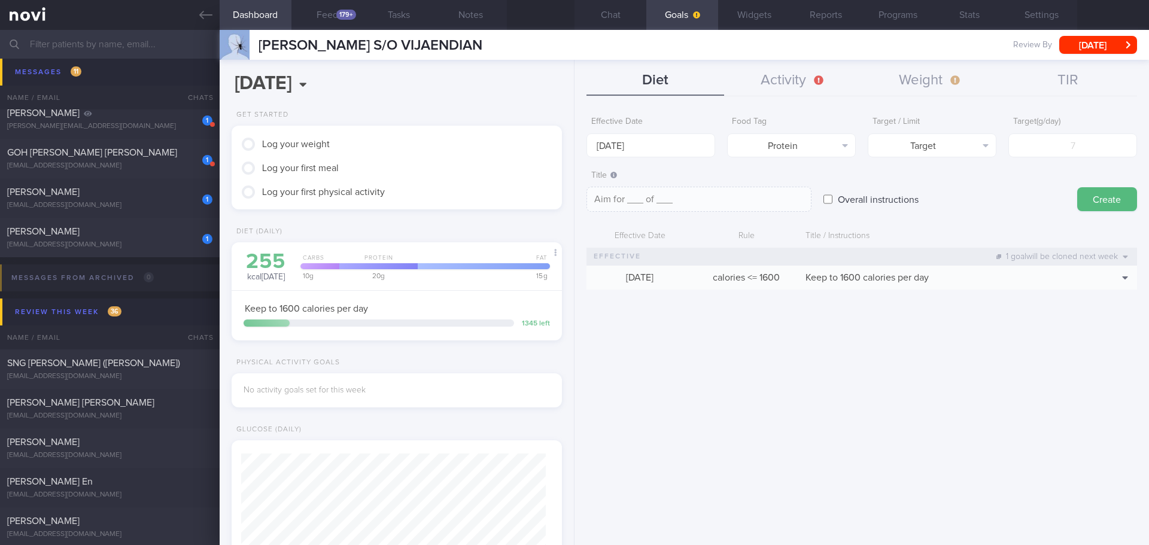
type textarea "Aim for __g of protein per day"
click at [1029, 148] on input "number" at bounding box center [1072, 145] width 129 height 24
type input "9"
type textarea "Aim for 9g of protein per day"
type input "95"
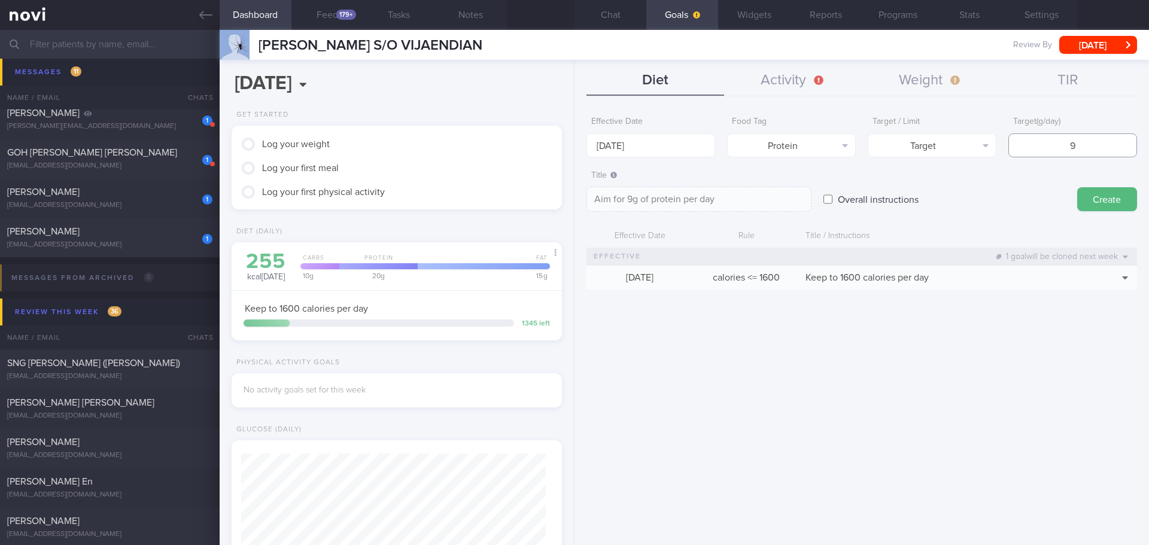
type textarea "Aim for 95g of protein per day"
type input "95"
click at [1125, 203] on button "Create" at bounding box center [1107, 199] width 60 height 24
type input "[DATE]"
type textarea "Aim for ___ of ___"
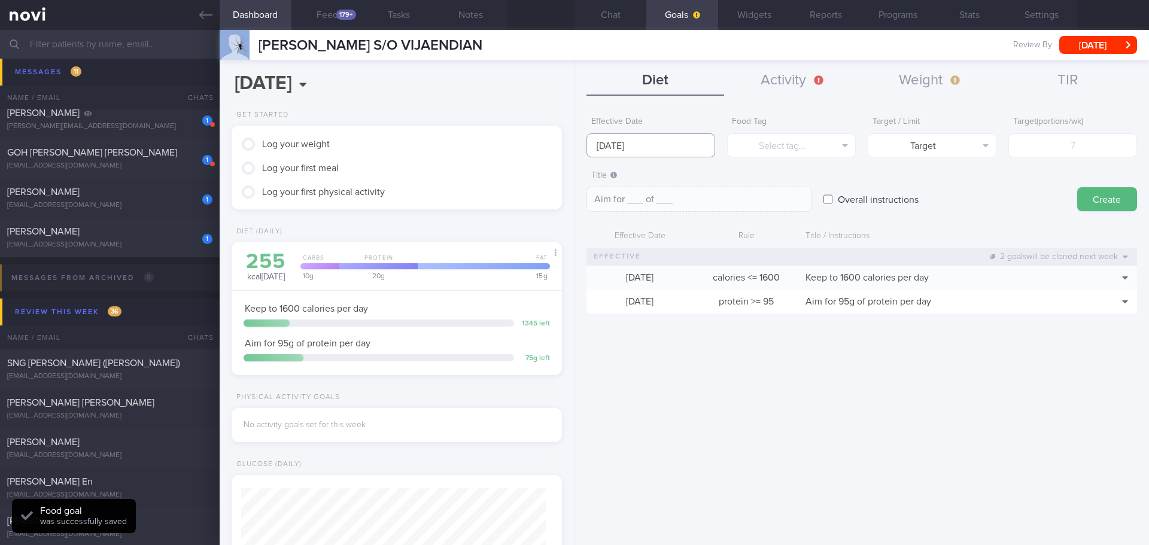
click at [641, 139] on input "[DATE]" at bounding box center [650, 145] width 129 height 24
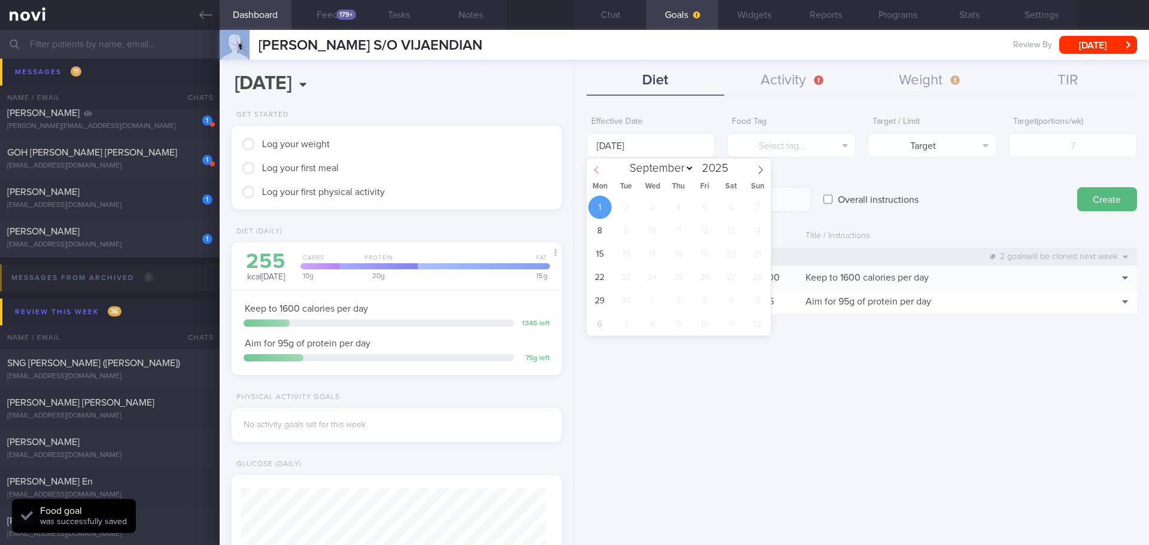
click at [592, 167] on span at bounding box center [596, 169] width 20 height 20
select select "7"
click at [603, 303] on span "25" at bounding box center [599, 300] width 23 height 23
type input "[DATE]"
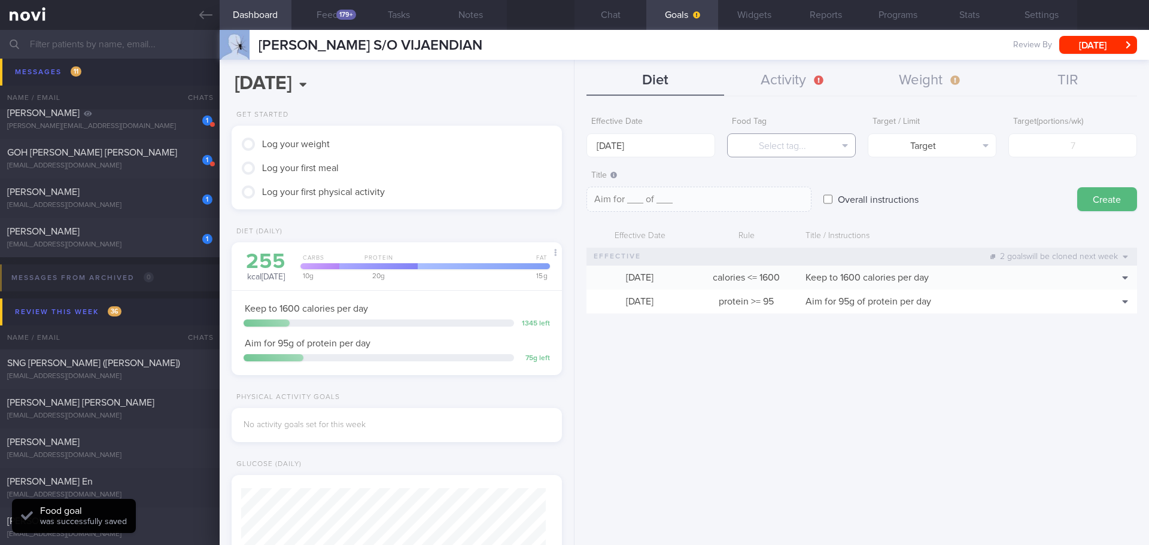
click at [798, 138] on button "Select tag..." at bounding box center [791, 145] width 129 height 24
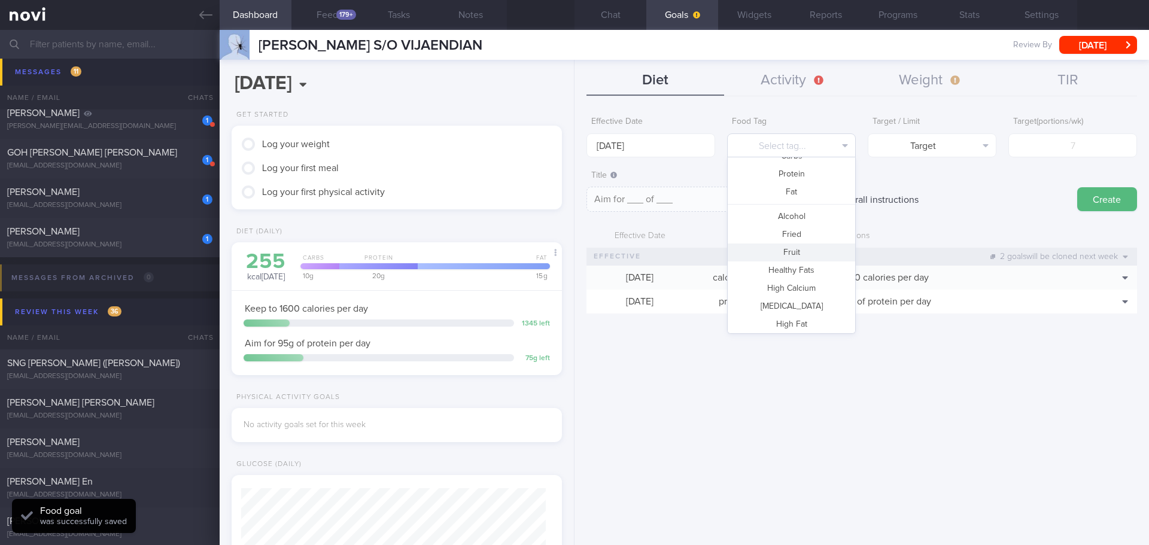
scroll to position [60, 0]
click at [796, 238] on button "Fruit" at bounding box center [791, 241] width 127 height 18
type textarea "Aim for __ portions of fruits per week"
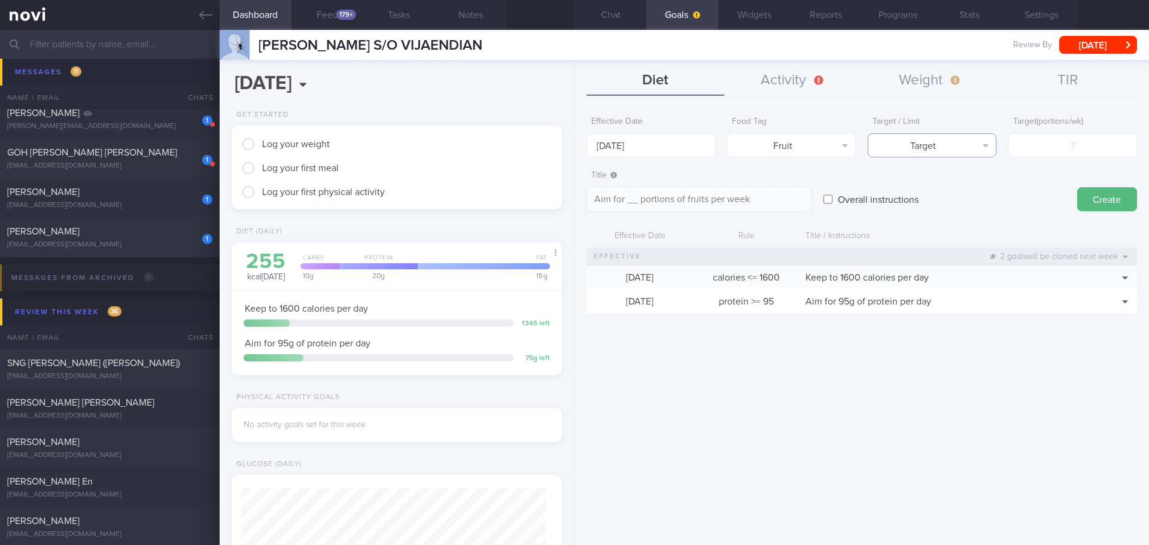
click at [927, 141] on button "Target" at bounding box center [932, 145] width 129 height 24
click at [927, 168] on button "Target" at bounding box center [931, 169] width 127 height 18
click at [1038, 148] on input "number" at bounding box center [1072, 145] width 129 height 24
type input "1"
type textarea "Aim for 1 portions of fruits per week"
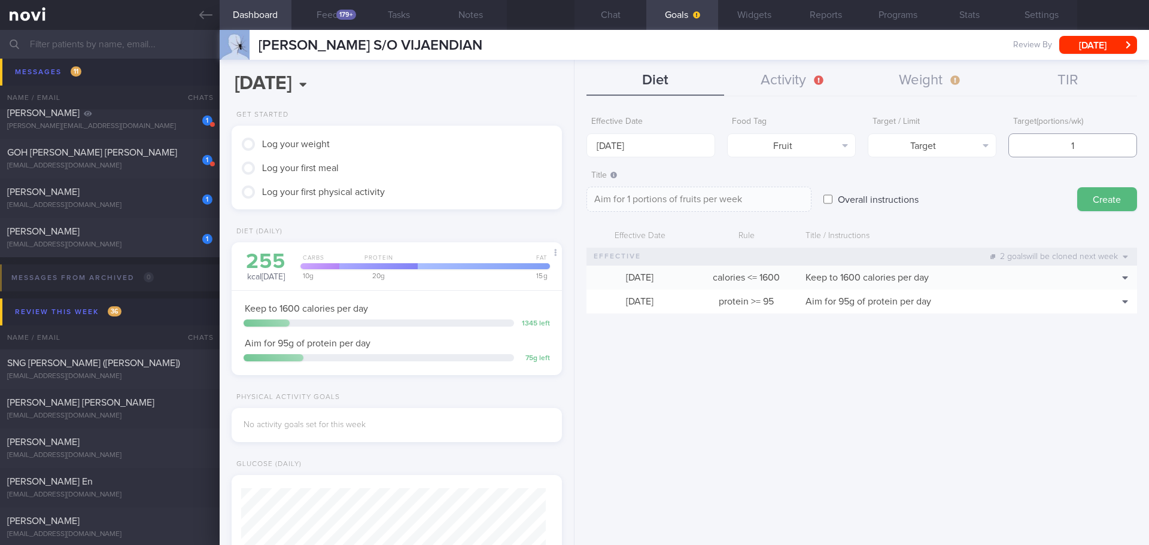
type input "14"
type textarea "Aim for 14 portions of fruits per week"
type input "14"
click at [1110, 194] on button "Create" at bounding box center [1107, 199] width 60 height 24
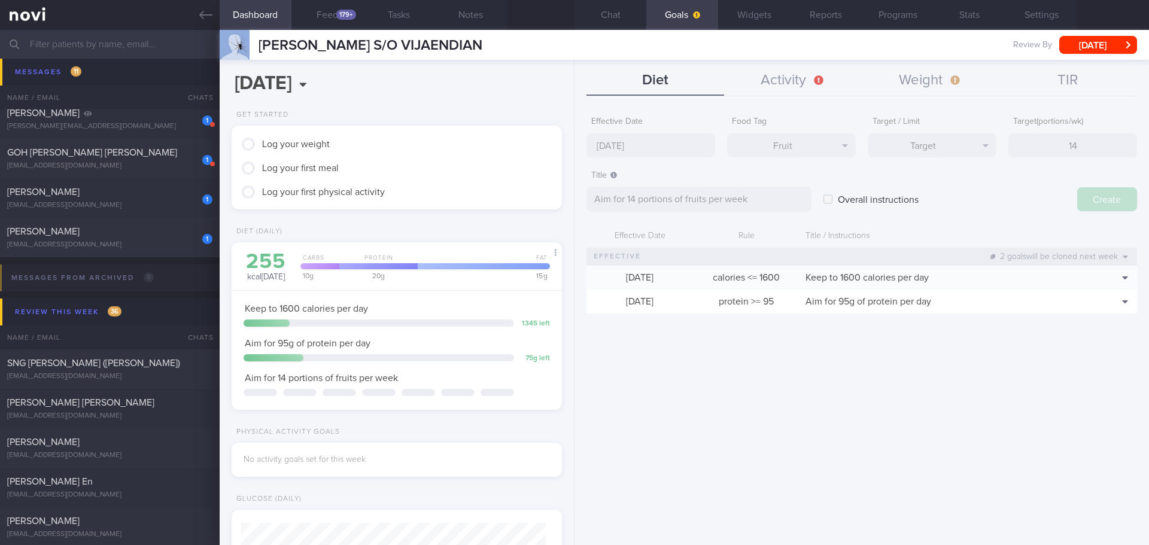
type input "[DATE]"
type textarea "Aim for ___ of ___"
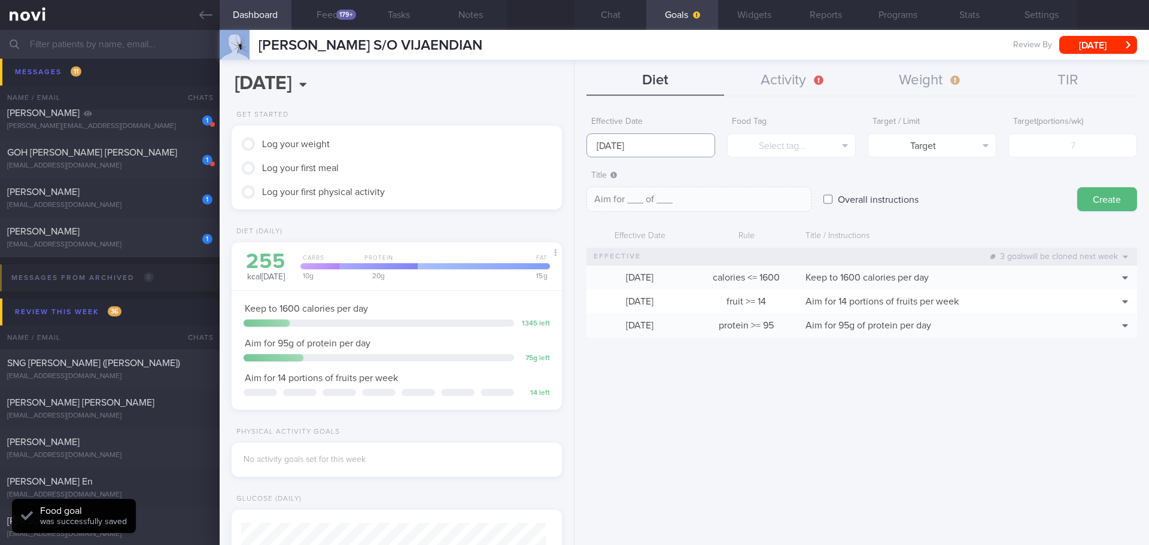
click at [619, 150] on input "[DATE]" at bounding box center [650, 145] width 129 height 24
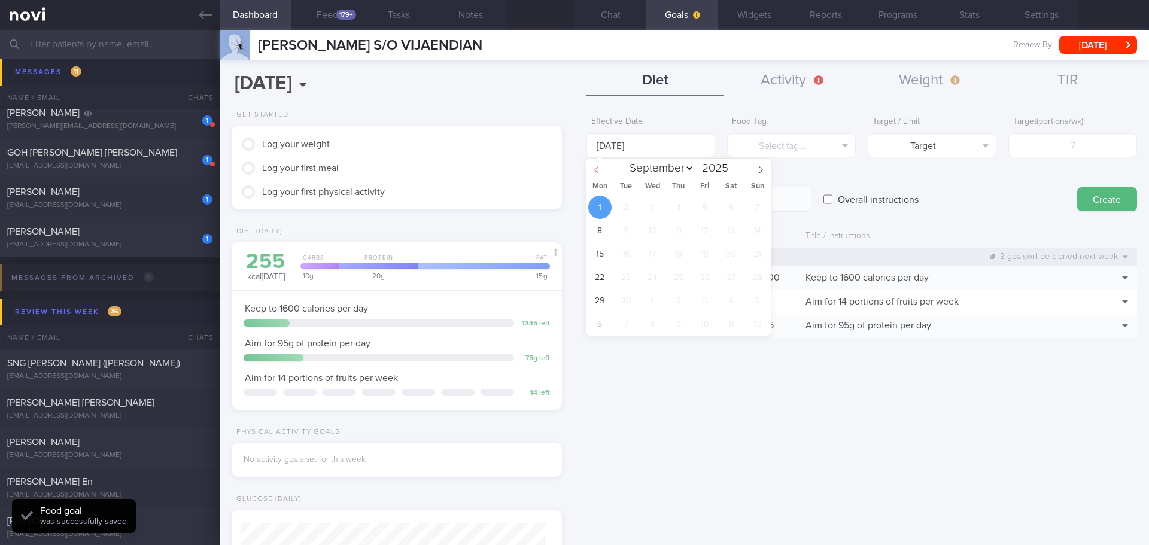
click at [597, 168] on icon at bounding box center [596, 170] width 8 height 8
select select "7"
click at [596, 298] on span "25" at bounding box center [599, 300] width 23 height 23
type input "[DATE]"
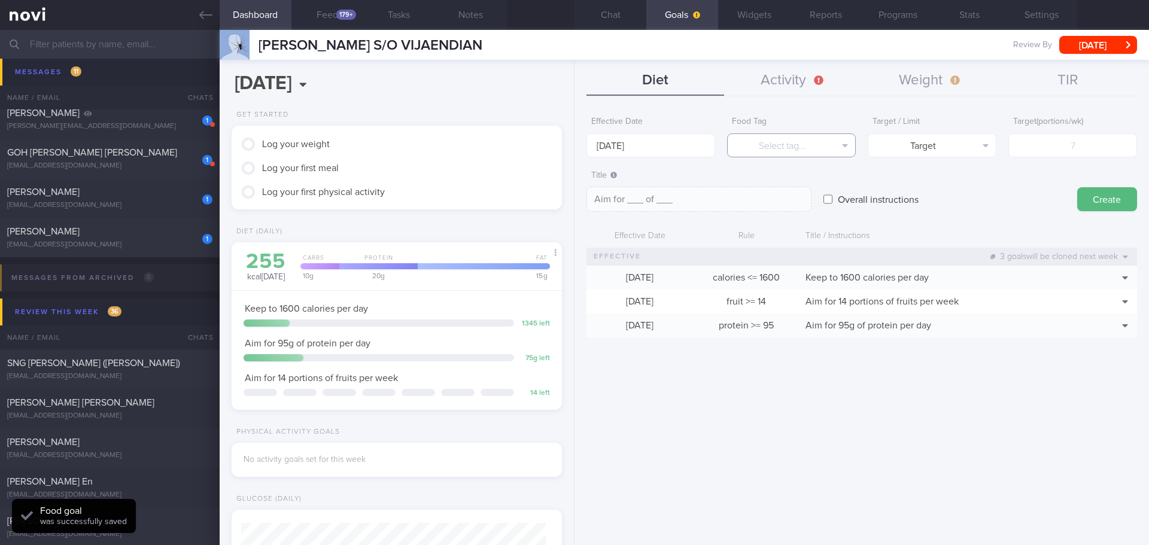
click at [836, 138] on button "Select tag..." at bounding box center [791, 145] width 129 height 24
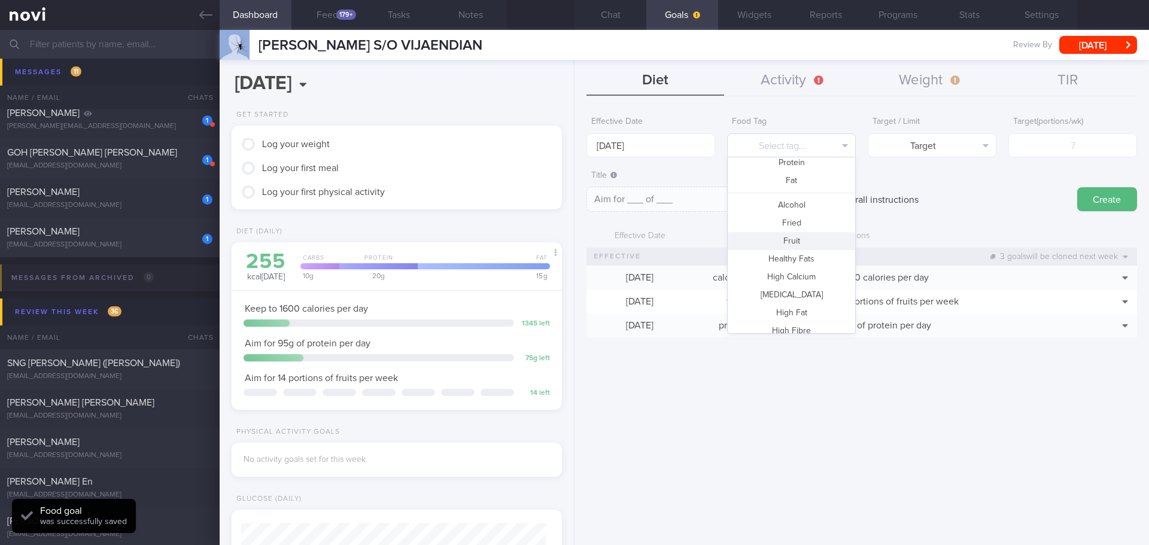
scroll to position [356, 0]
click at [813, 287] on button "Vegetable" at bounding box center [791, 286] width 127 height 18
type textarea "Aim for __ portions of vegetables per week"
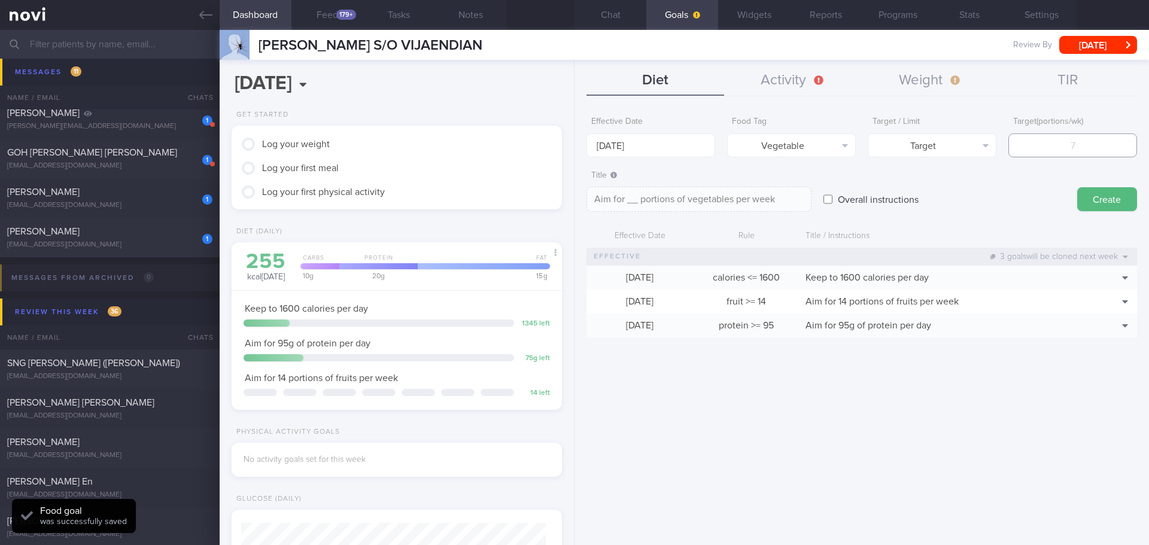
click at [1067, 153] on input "number" at bounding box center [1072, 145] width 129 height 24
type input "14"
type textarea "Aim for 14 portions of vegetables per week"
type input "14"
click at [1091, 194] on button "Create" at bounding box center [1107, 199] width 60 height 24
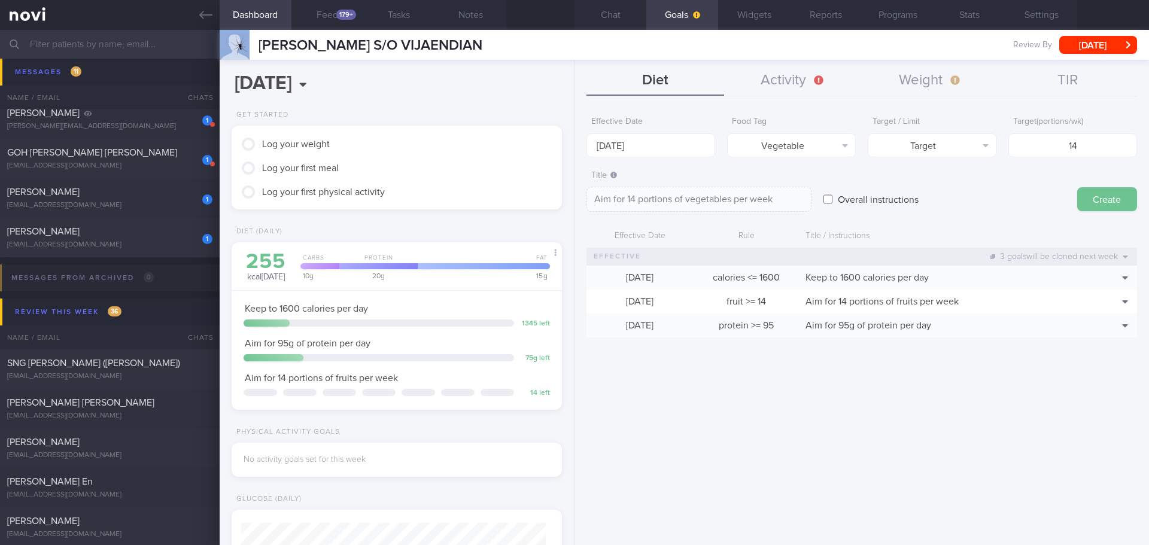
type input "[DATE]"
type textarea "Aim for ___ of ___"
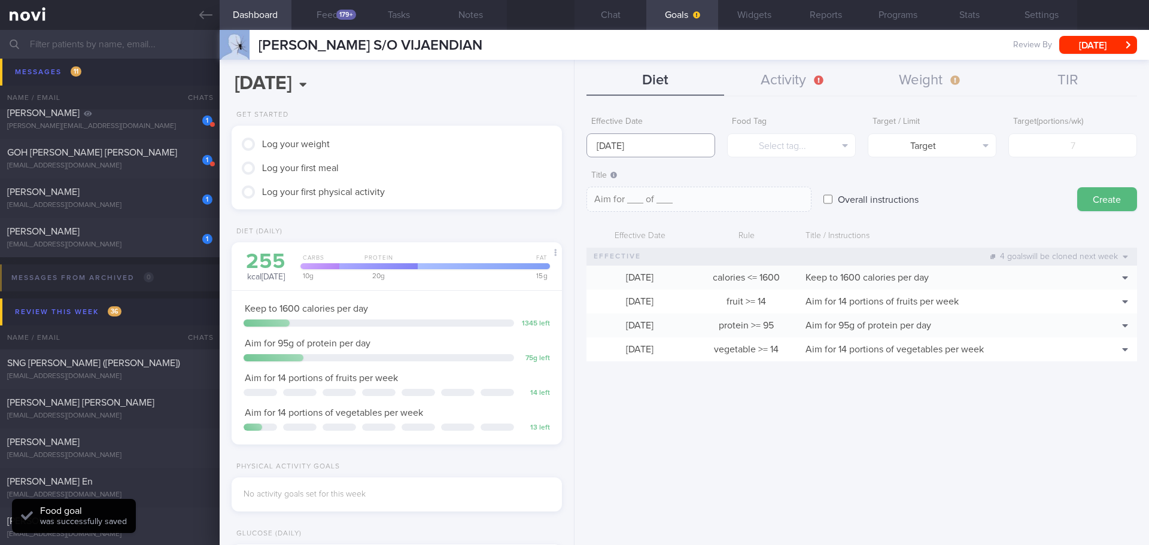
click at [612, 148] on input "[DATE]" at bounding box center [650, 145] width 129 height 24
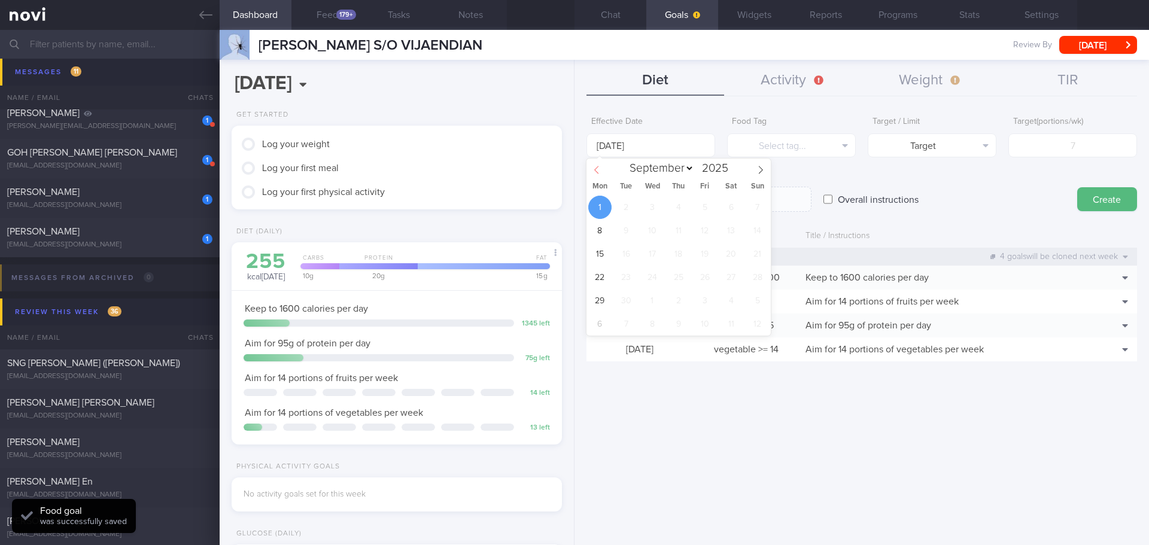
click at [590, 165] on span at bounding box center [596, 169] width 20 height 20
select select "7"
drag, startPoint x: 599, startPoint y: 296, endPoint x: 689, endPoint y: 224, distance: 115.8
click at [598, 296] on span "25" at bounding box center [599, 300] width 23 height 23
type input "[DATE]"
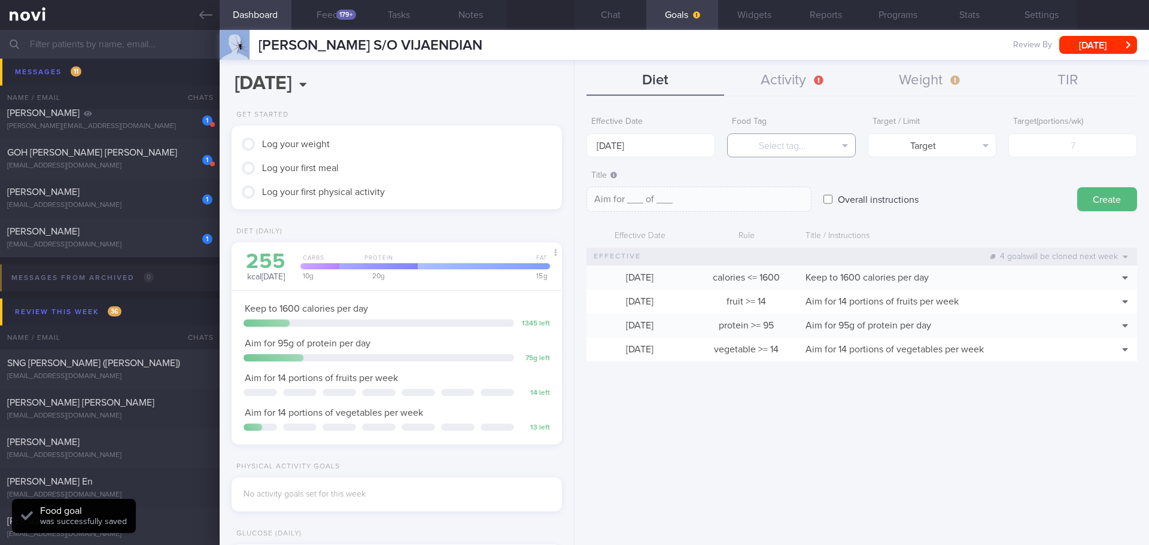
click at [778, 149] on button "Select tag..." at bounding box center [791, 145] width 129 height 24
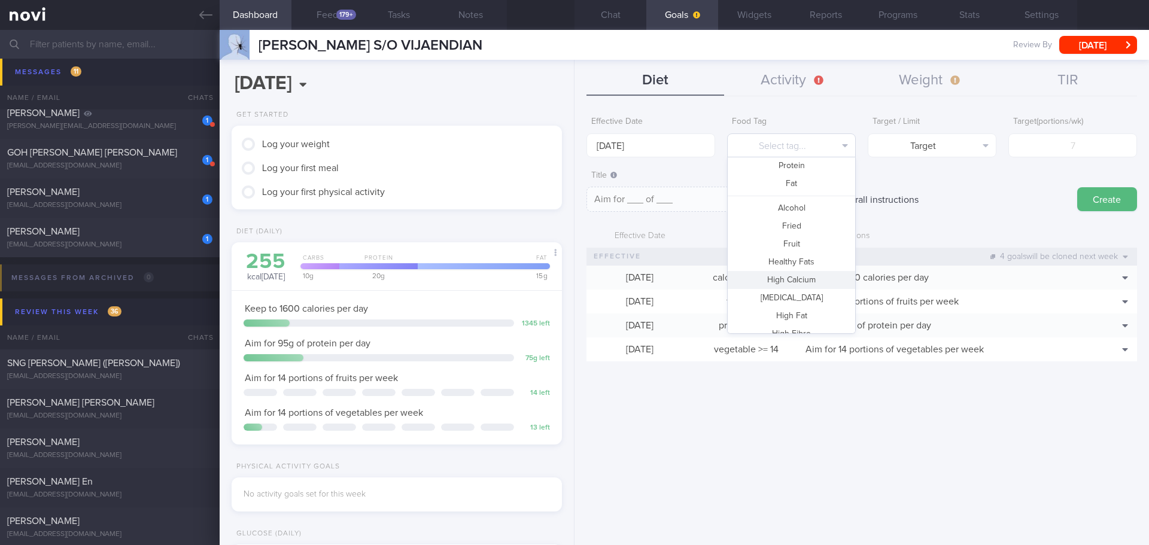
scroll to position [117, 0]
click at [802, 253] on button "High Fat" at bounding box center [791, 256] width 127 height 18
type textarea "Aim for __ portions of high fat foods per week"
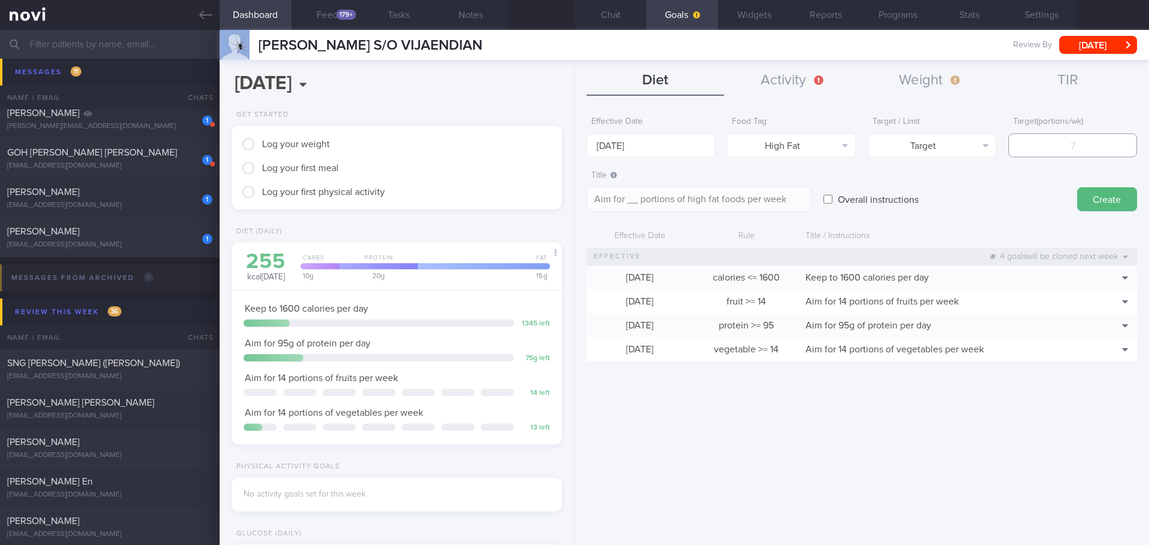
click at [1088, 151] on input "number" at bounding box center [1072, 145] width 129 height 24
type input "3"
type textarea "Aim for 3 portions of high fat foods per week"
type input "3"
click at [947, 139] on button "Target" at bounding box center [932, 145] width 129 height 24
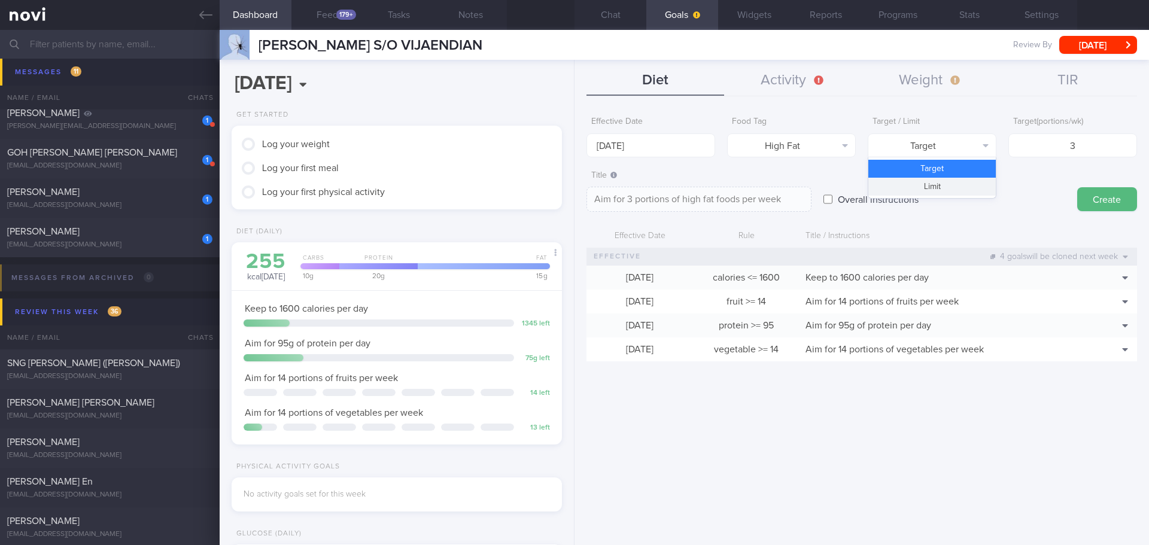
click at [937, 193] on button "Limit" at bounding box center [931, 187] width 127 height 18
type textarea "Keep to 3 portions of high fat foods per week"
click at [1102, 198] on button "Create" at bounding box center [1107, 199] width 60 height 24
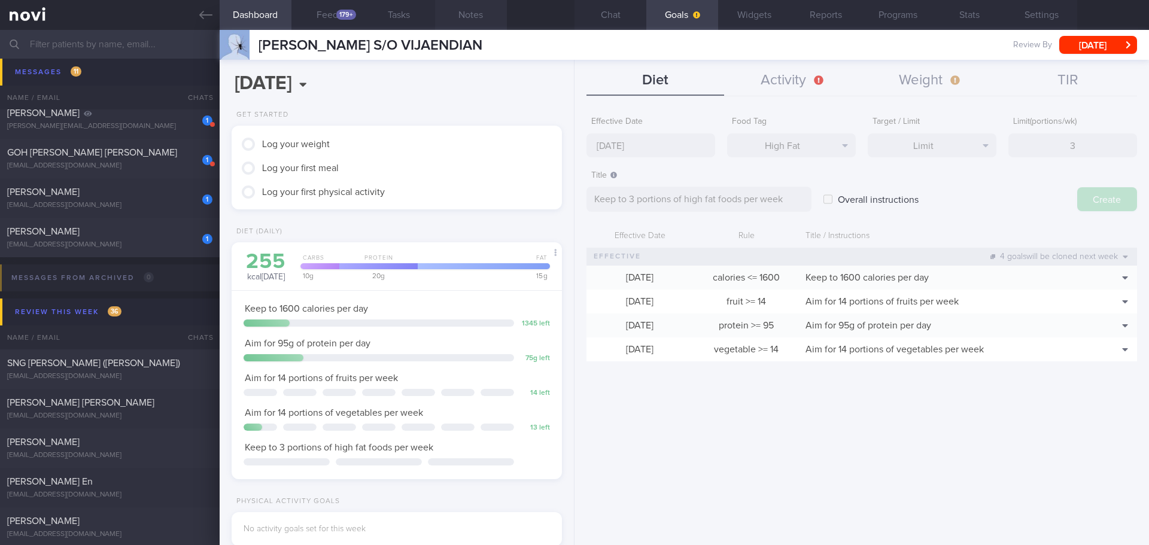
type input "[DATE]"
type textarea "Aim for ___ of ___"
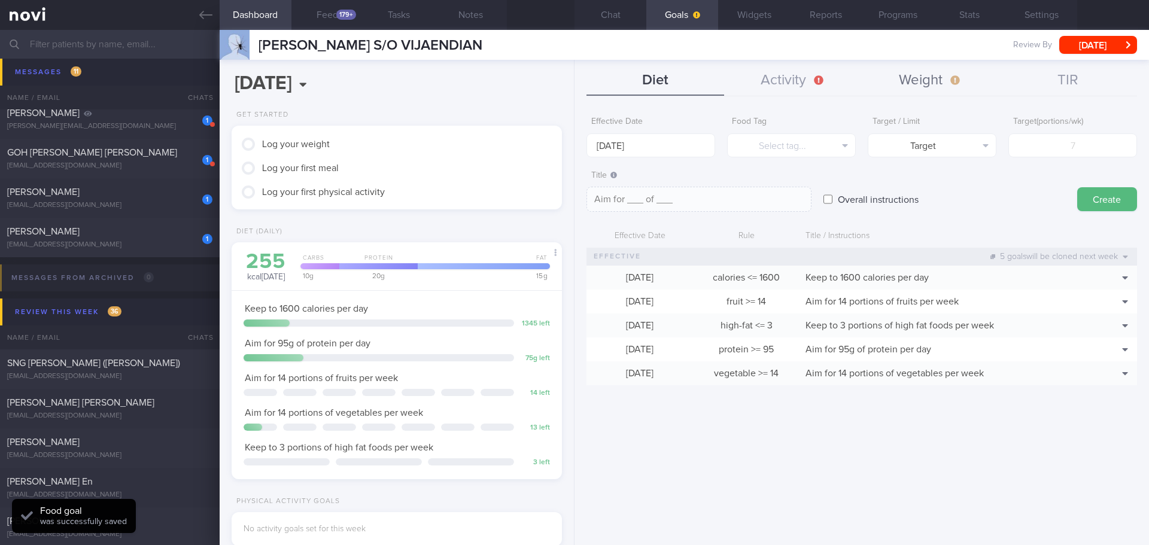
click at [905, 80] on button "Weight" at bounding box center [931, 81] width 138 height 30
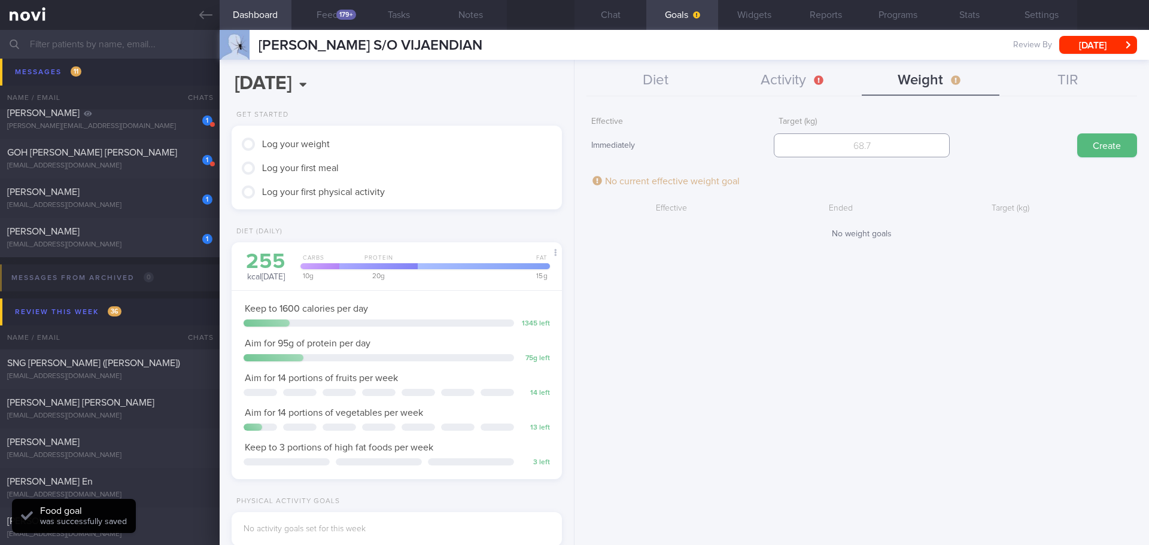
click at [914, 145] on input "number" at bounding box center [861, 145] width 175 height 24
drag, startPoint x: 877, startPoint y: 150, endPoint x: 848, endPoint y: 155, distance: 29.1
click at [848, 155] on input "70" at bounding box center [861, 145] width 175 height 24
type input "83"
click at [1122, 154] on button "Create" at bounding box center [1107, 145] width 60 height 24
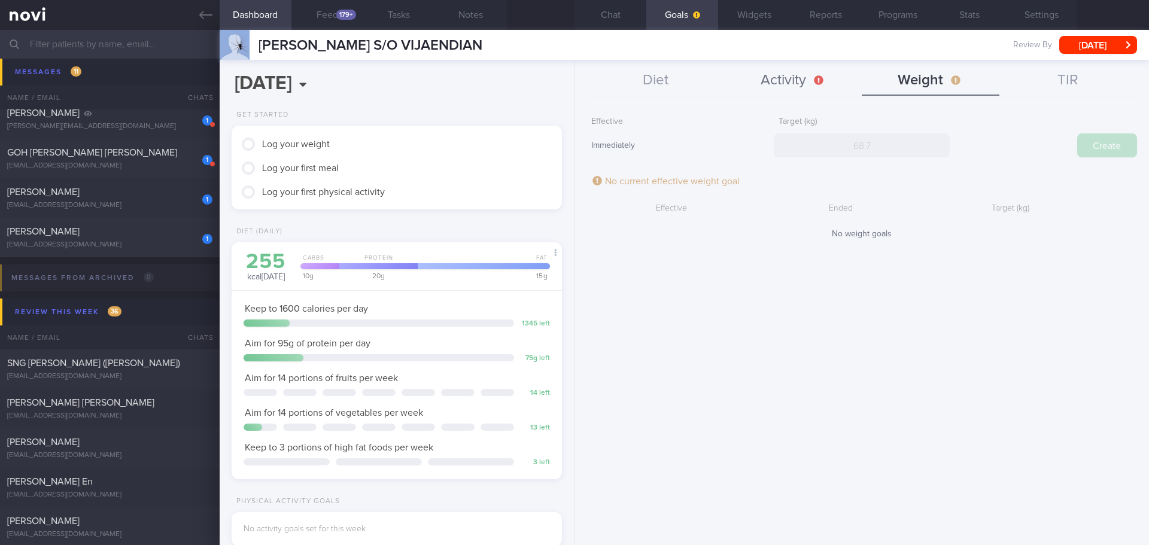
scroll to position [167, 300]
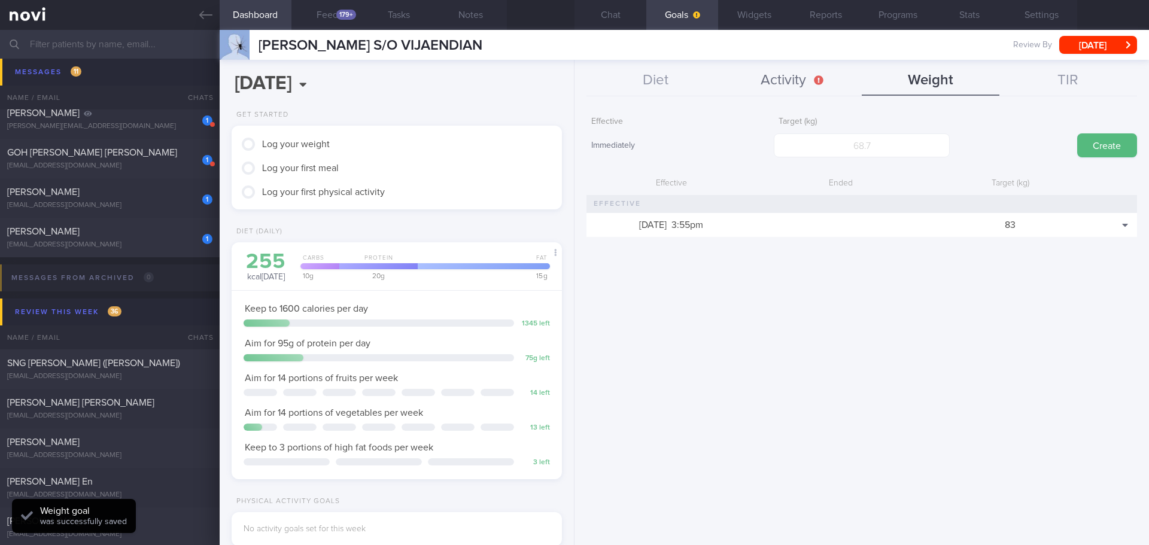
click at [804, 72] on button "Activity" at bounding box center [793, 81] width 138 height 30
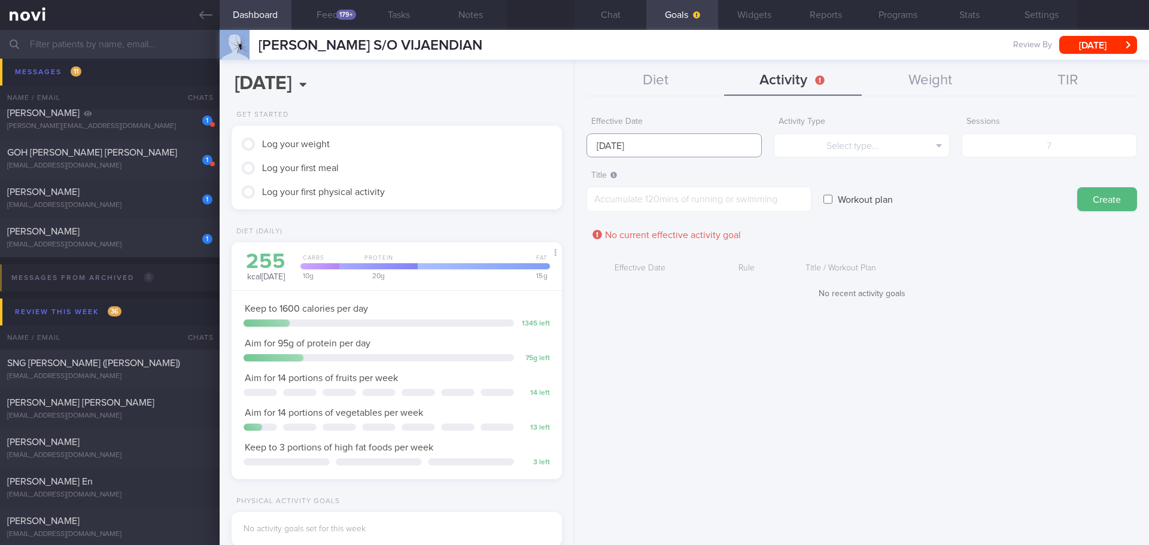
click at [686, 148] on input "[DATE]" at bounding box center [673, 145] width 175 height 24
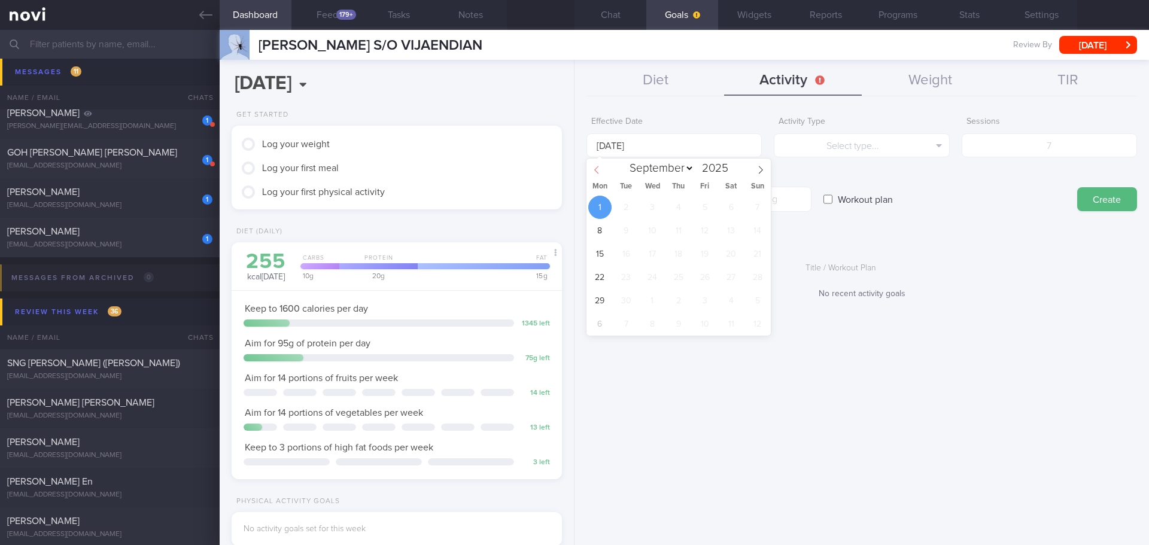
click at [598, 166] on icon at bounding box center [596, 170] width 8 height 8
select select "7"
click at [600, 295] on span "25" at bounding box center [599, 300] width 23 height 23
type input "[DATE]"
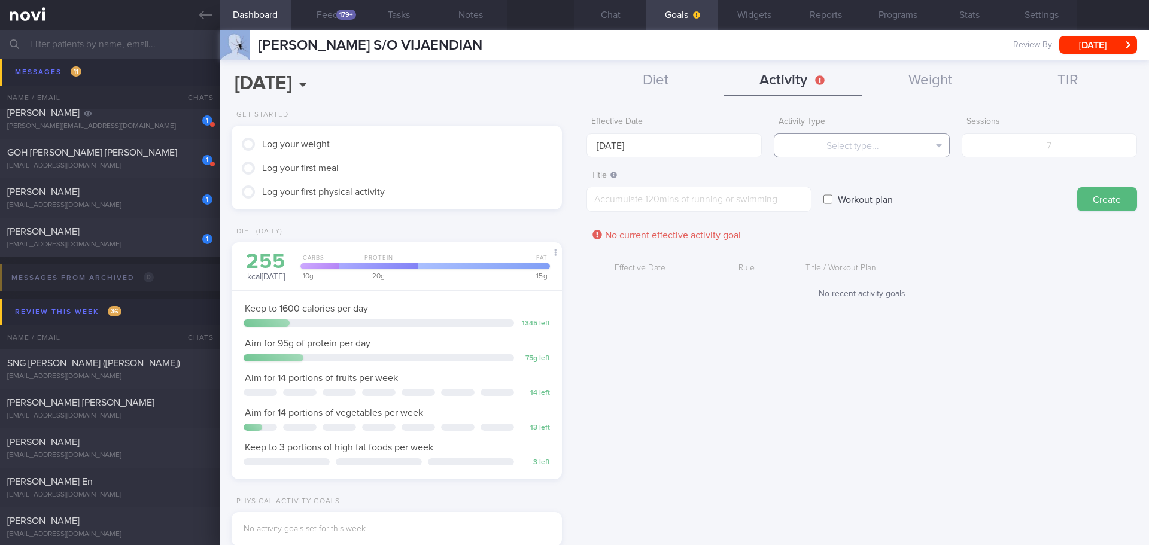
click at [874, 152] on button "Select type..." at bounding box center [861, 145] width 175 height 24
click at [875, 200] on button "Sessions" at bounding box center [861, 205] width 174 height 18
click at [1035, 150] on input "number" at bounding box center [1049, 145] width 175 height 24
type input "4"
click at [725, 211] on textarea at bounding box center [698, 199] width 225 height 25
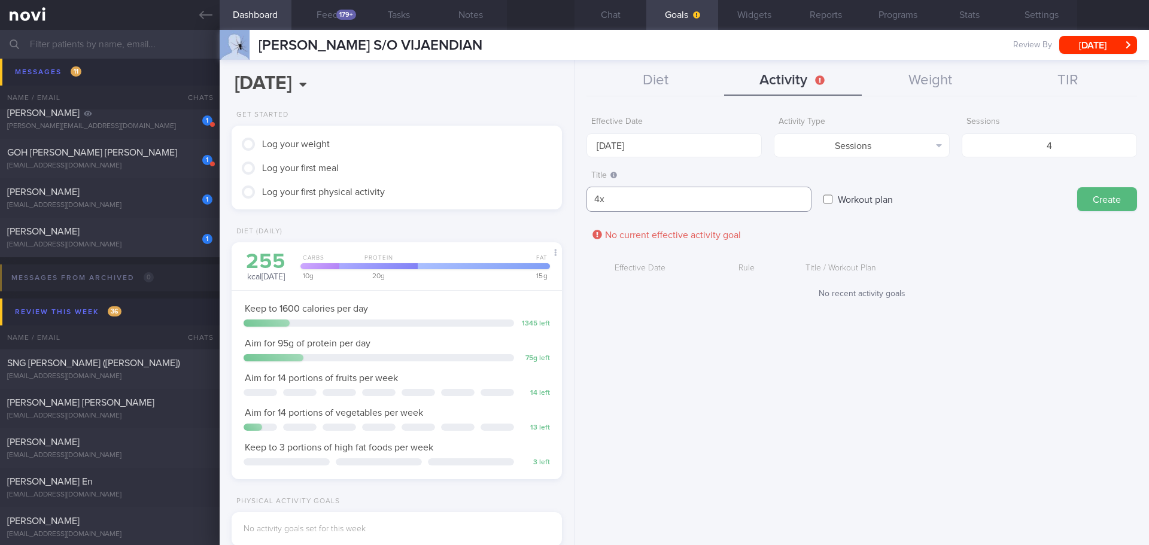
type textarea "4"
click at [725, 211] on textarea "Gym - 4x/week" at bounding box center [698, 199] width 225 height 25
type textarea "Gym - 4x/week Inclined walking + strength training"
click at [1099, 202] on button "Create" at bounding box center [1107, 199] width 60 height 24
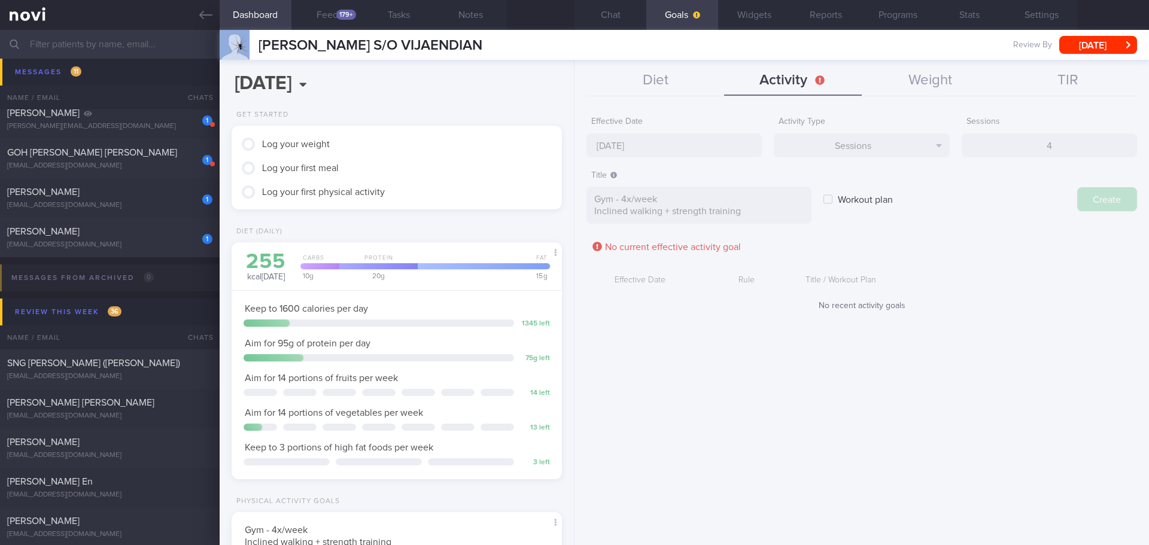
type input "[DATE]"
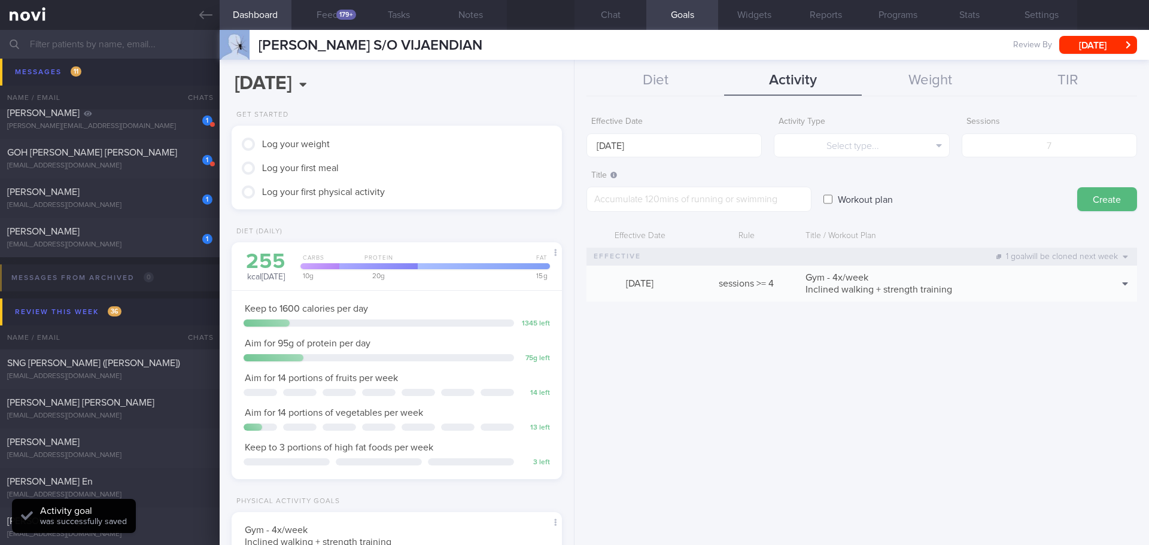
click at [1020, 305] on form "Effective Date 1 Sep 2025 Activity Type Select type... Select type... Duration …" at bounding box center [861, 212] width 550 height 203
click at [1025, 320] on div "Effective Date 1 Sep 2025 Activity Type Select type... Select type... Duration …" at bounding box center [861, 323] width 574 height 443
click at [1025, 322] on div "Effective Date 1 Sep 2025 Activity Type Select type... Select type... Duration …" at bounding box center [861, 323] width 574 height 443
click at [324, 13] on button "Feed 179+" at bounding box center [327, 15] width 72 height 30
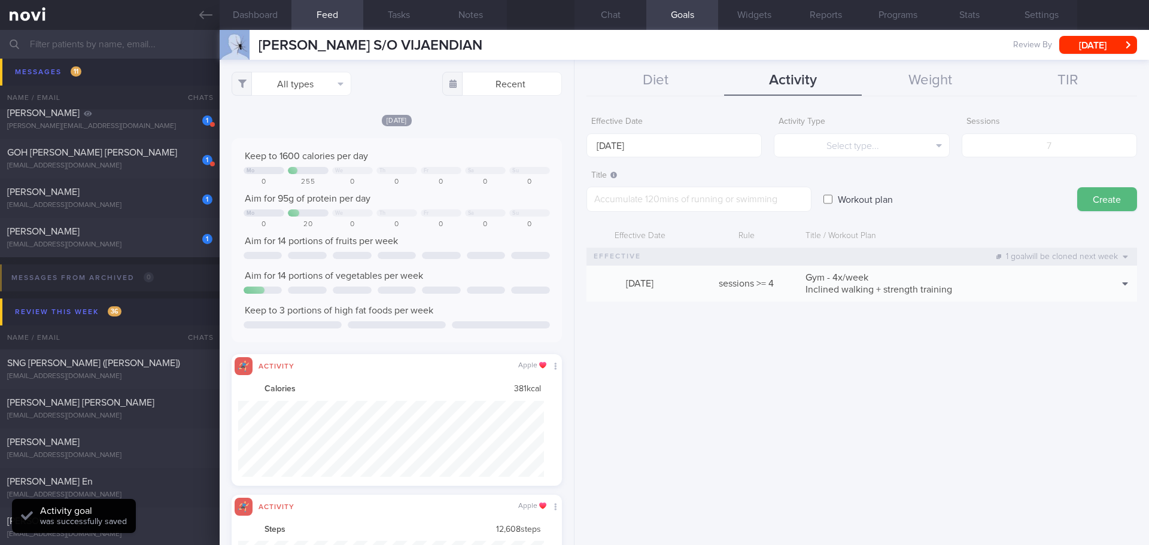
scroll to position [76, 306]
click at [440, 137] on div "Today Keep to 1600 calories per day Mo We Th Fr Sa Su 0 255 0 0 0 0 0 Aim for 9…" at bounding box center [397, 300] width 330 height 372
click at [318, 80] on button "All types" at bounding box center [292, 84] width 120 height 24
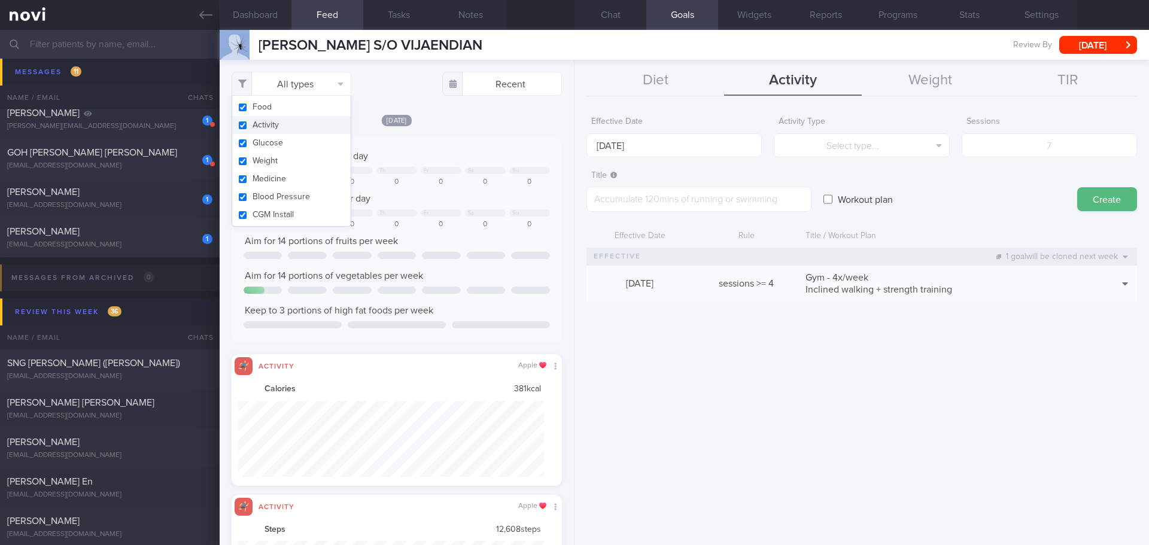
click at [293, 124] on button "Activity" at bounding box center [291, 125] width 118 height 18
checkbox input "false"
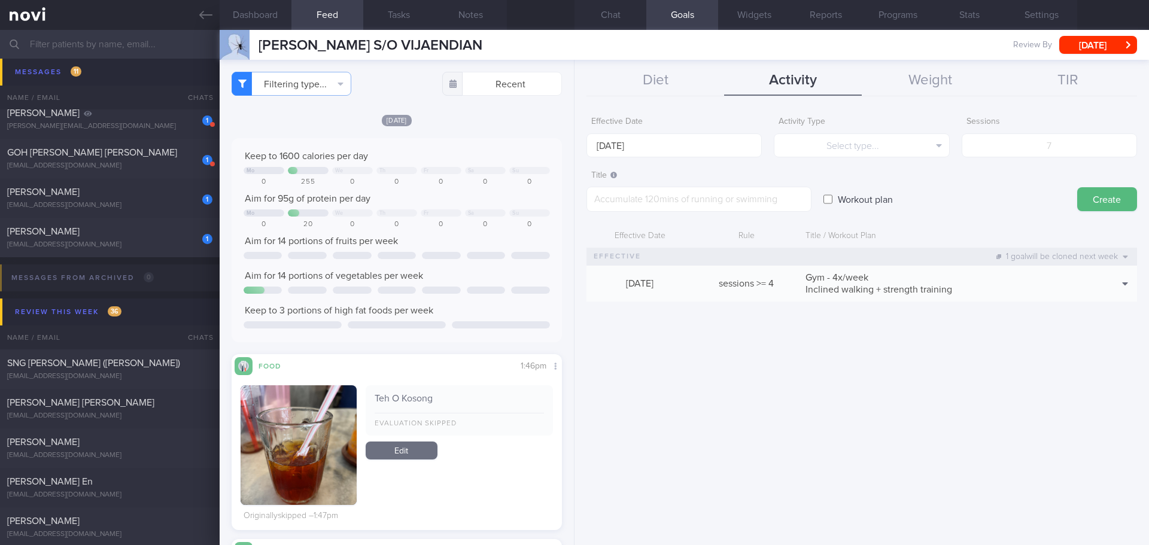
click at [452, 120] on div "[DATE]" at bounding box center [397, 120] width 330 height 13
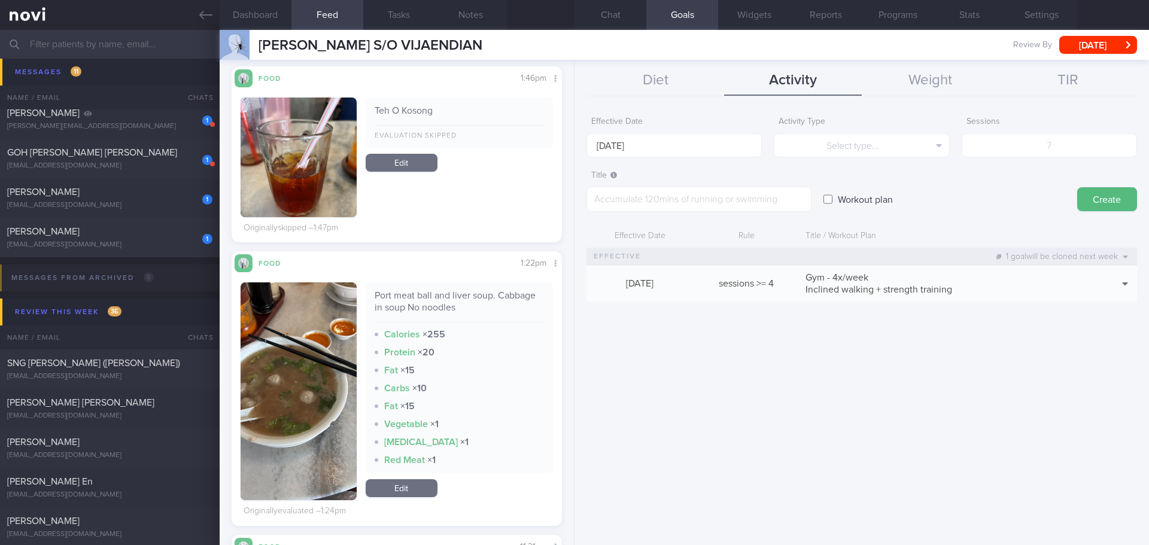
scroll to position [228, 0]
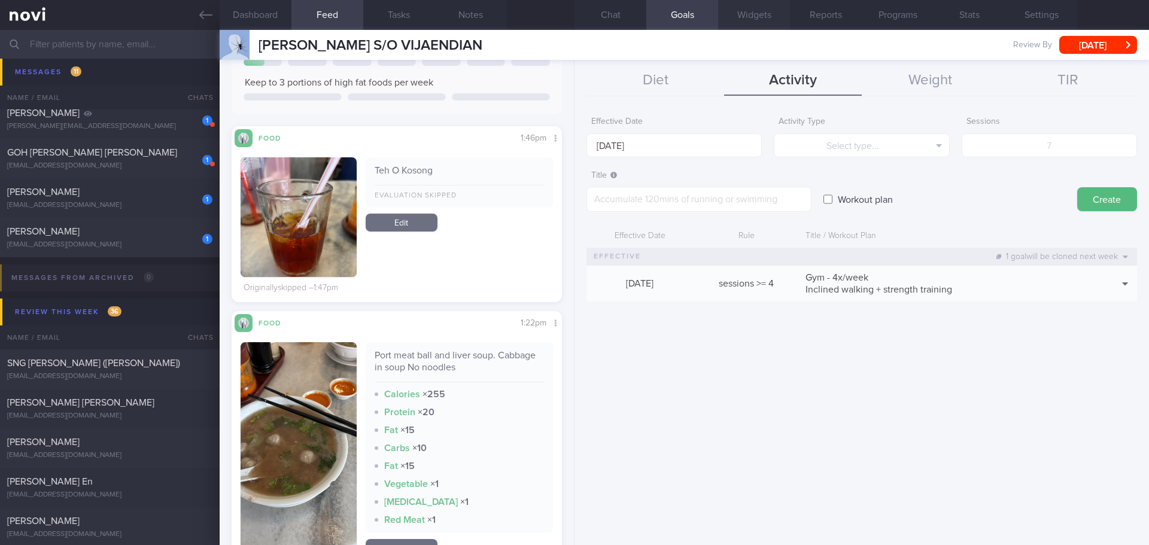
click at [733, 11] on button "Widgets" at bounding box center [754, 15] width 72 height 30
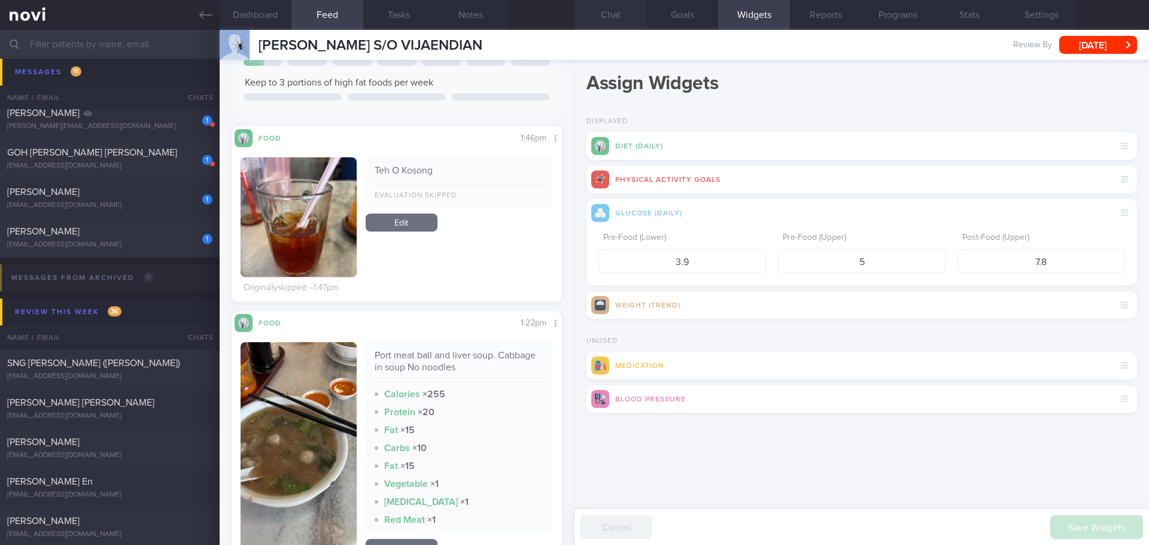
click at [609, 11] on button "Chat" at bounding box center [610, 15] width 72 height 30
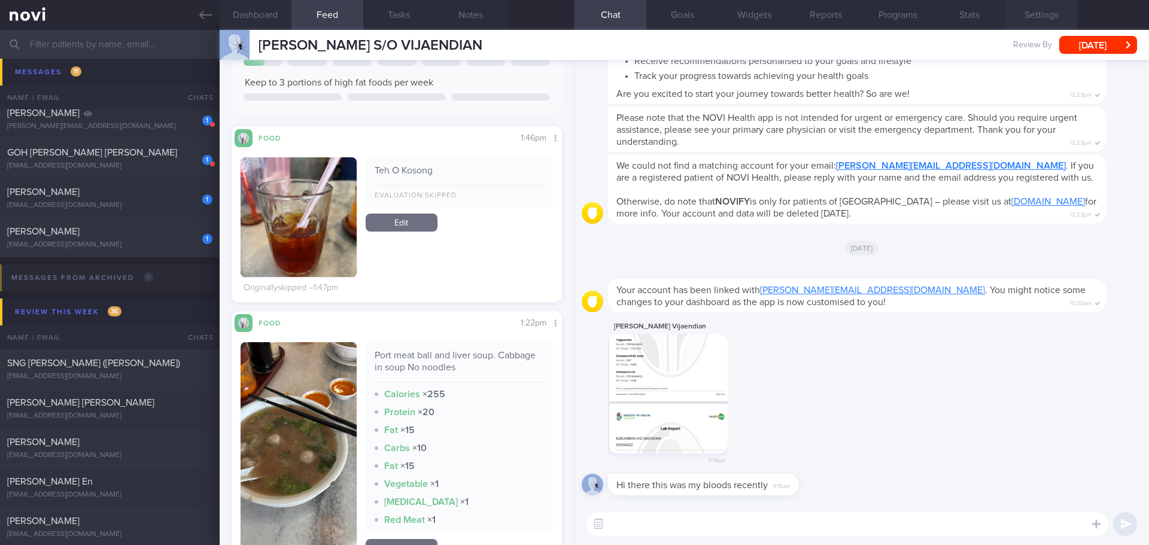
click at [1030, 5] on button "Settings" at bounding box center [1041, 15] width 72 height 30
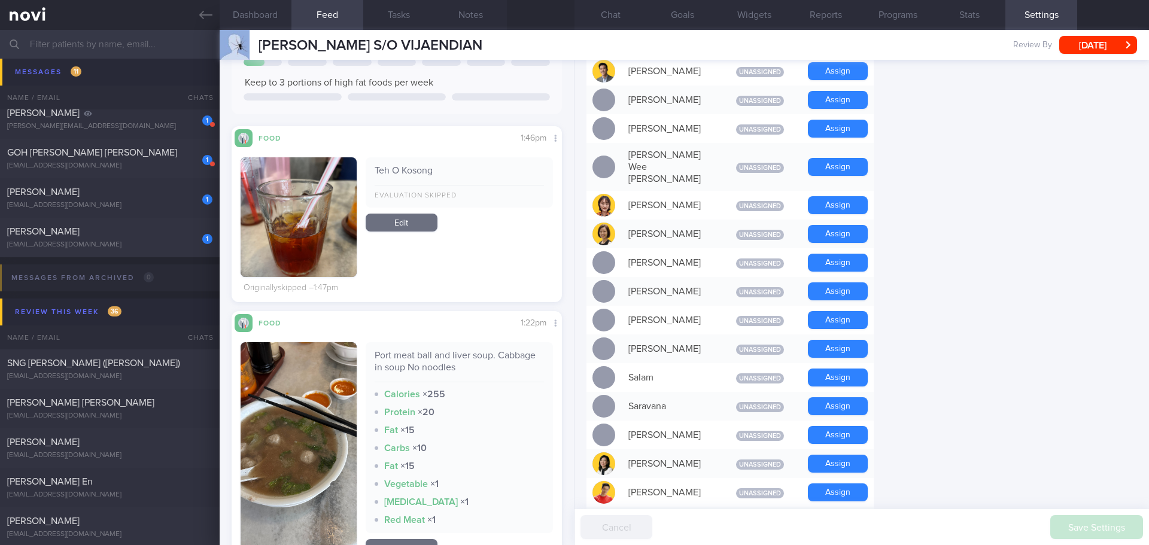
scroll to position [1017, 0]
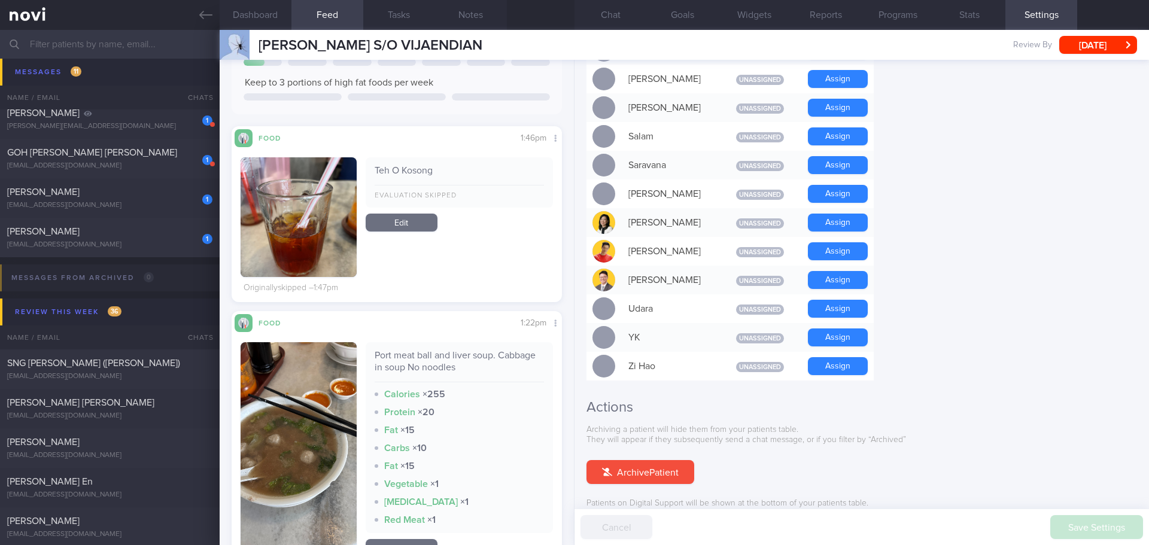
scroll to position [898, 0]
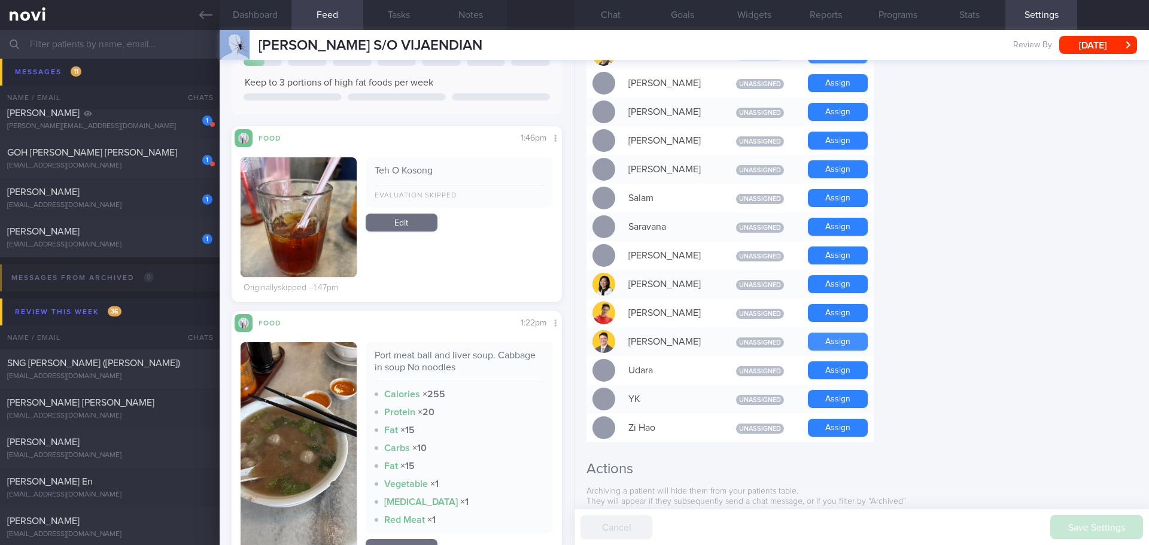
click at [853, 333] on button "Assign" at bounding box center [838, 342] width 60 height 18
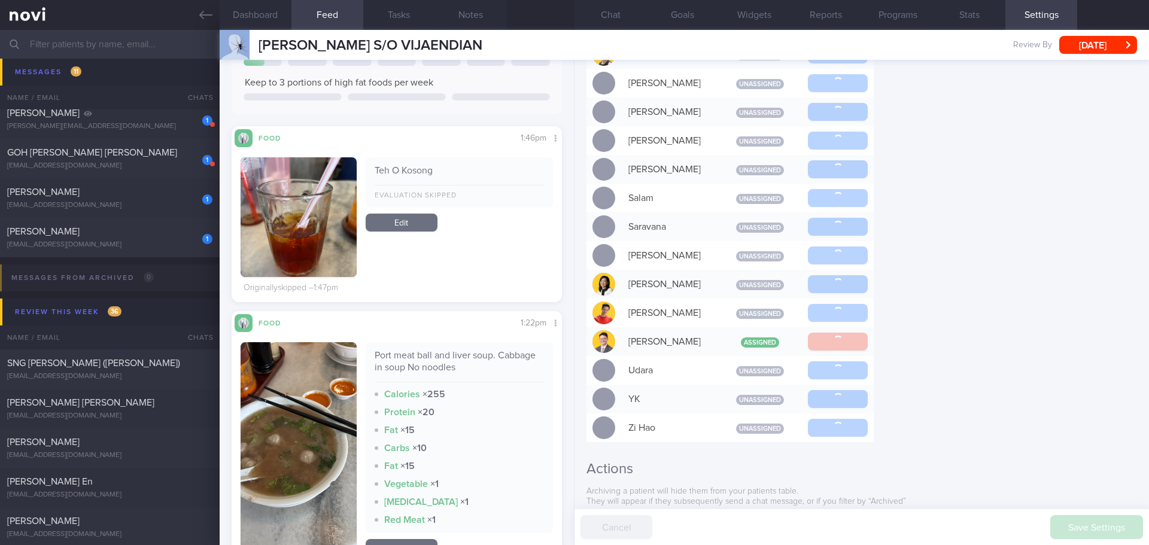
click at [975, 304] on div "Settings Profile Display Name KURUMBIAN S/O VIJAENDIAN Email kurumbian@gmail.co…" at bounding box center [861, 302] width 574 height 485
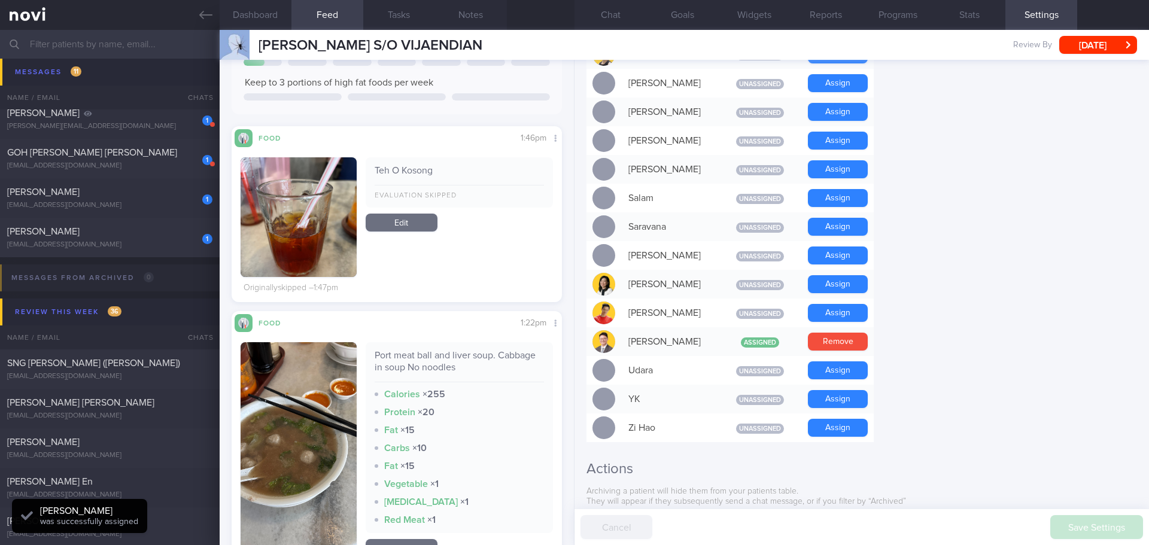
scroll to position [152, 305]
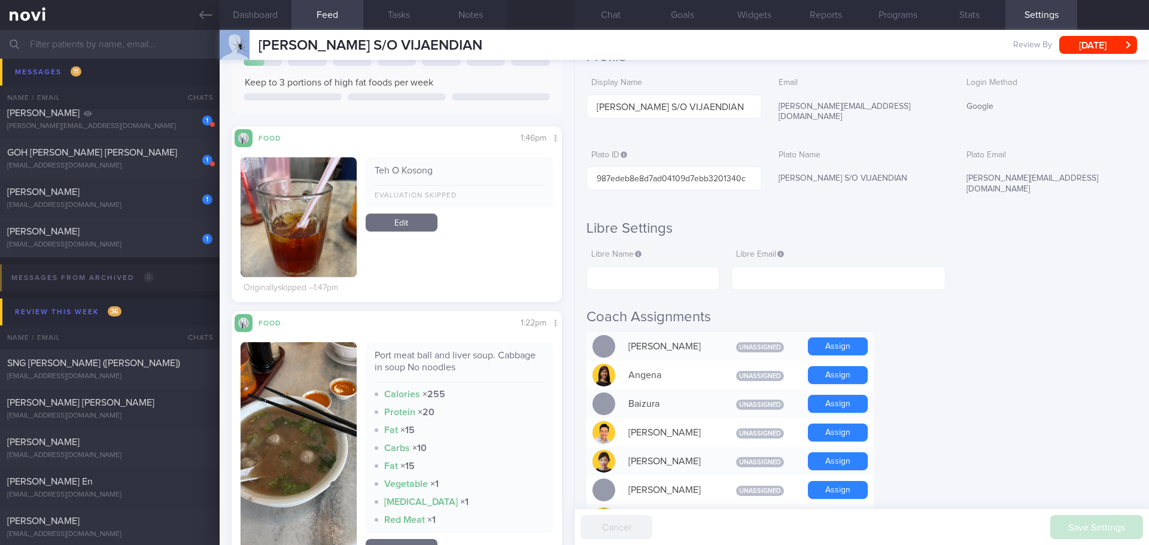
scroll to position [0, 0]
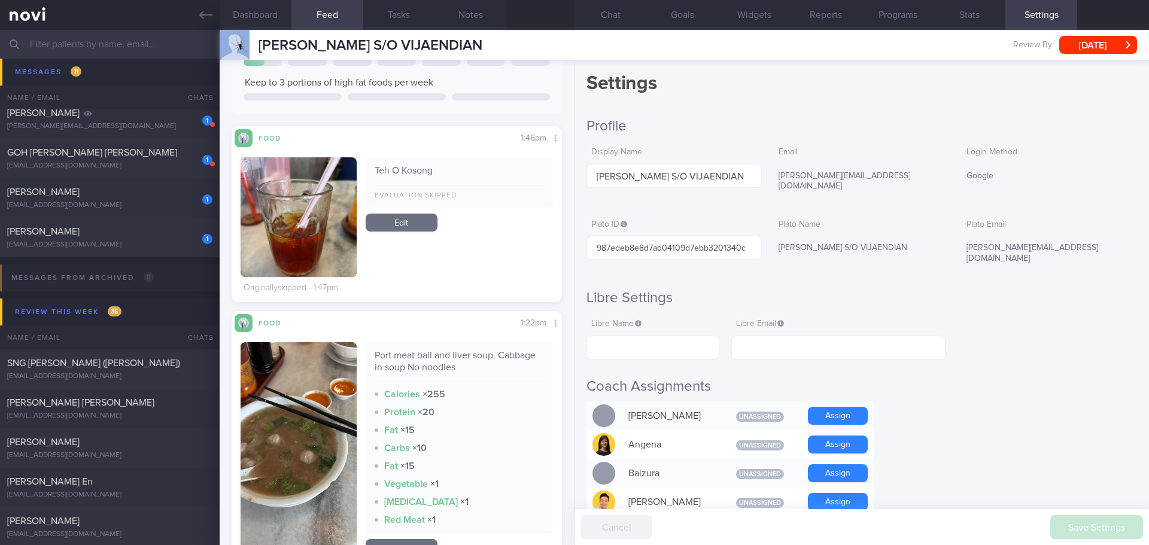
click at [615, 17] on button "Chat" at bounding box center [610, 15] width 72 height 30
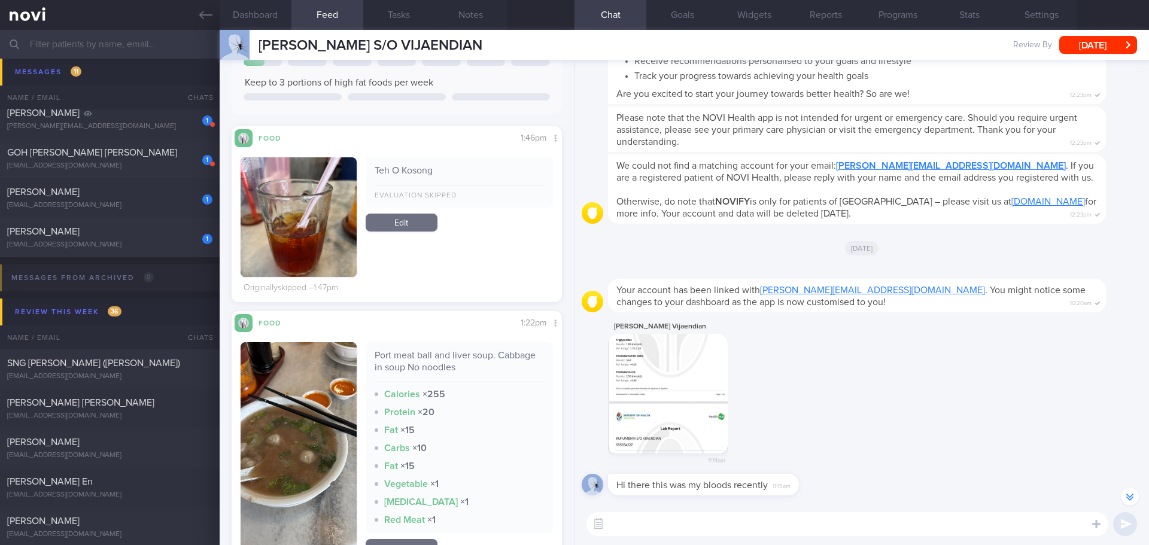
click at [730, 524] on textarea at bounding box center [847, 524] width 522 height 24
click at [727, 525] on textarea "Hi Kurumbian," at bounding box center [847, 524] width 522 height 24
paste textarea "Elizabeth here. It was nice speaking to you. I will be in touch with you on the…"
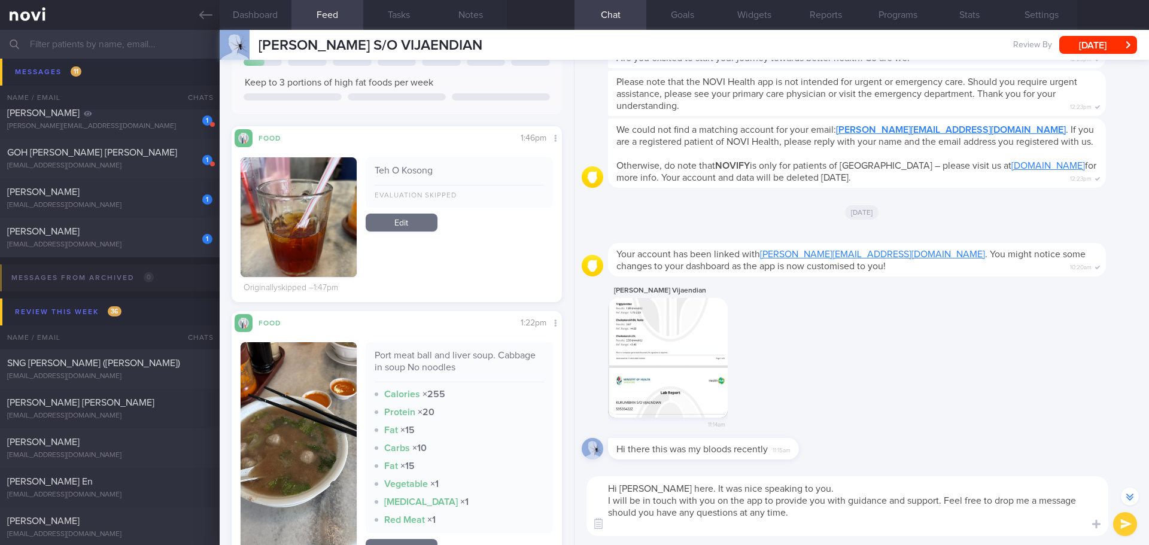
scroll to position [-69, 0]
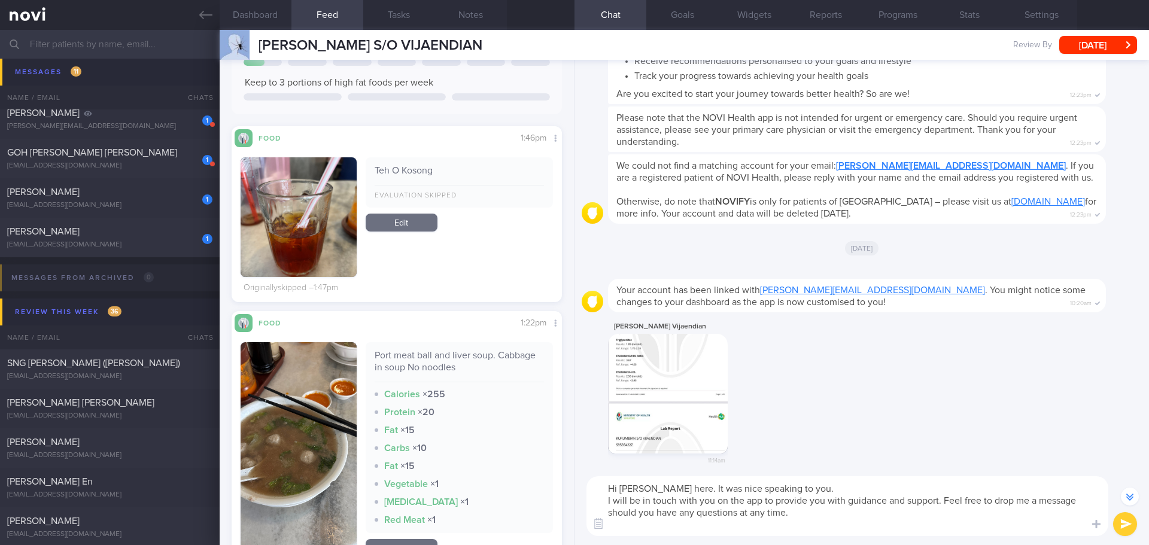
click at [871, 489] on textarea "Hi Kurumbian, Elizabeth here. It was nice speaking to you. I will be in touch w…" at bounding box center [847, 506] width 522 height 60
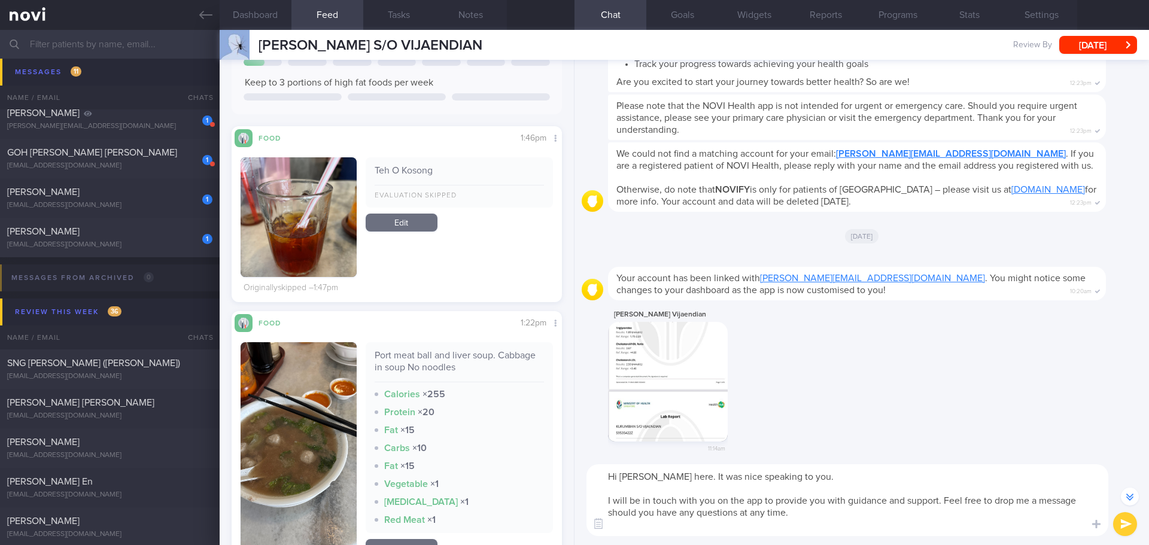
scroll to position [-81, 0]
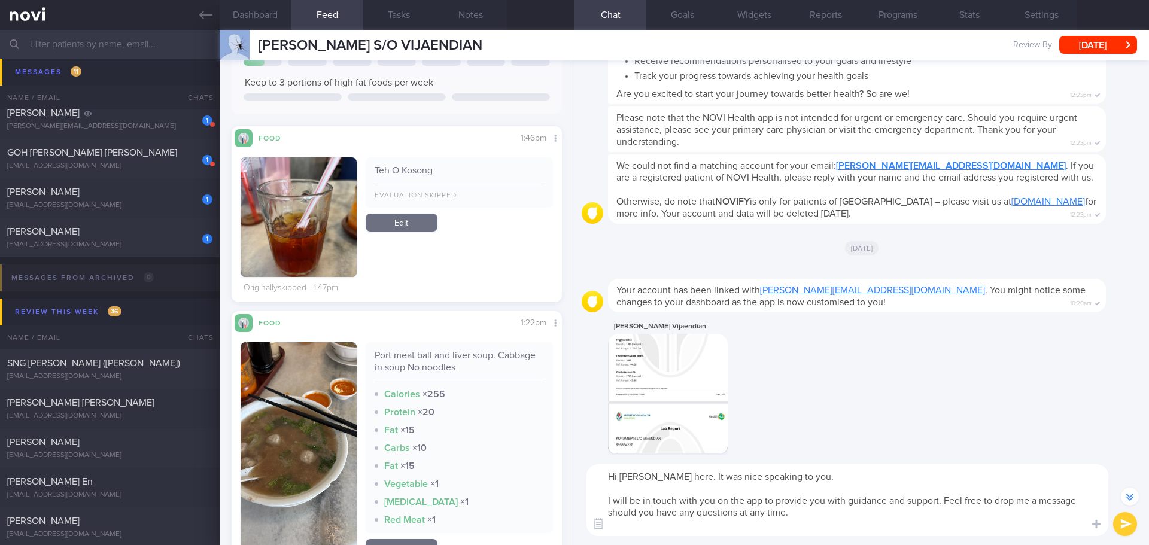
click at [871, 489] on textarea "Hi Kurumbian, Elizabeth here. It was nice speaking to you. I will be in touch w…" at bounding box center [847, 500] width 522 height 72
click at [876, 482] on textarea "Hi Kurumbian, Elizabeth here. It was nice speaking to you. I will be in touch w…" at bounding box center [847, 500] width 522 height 72
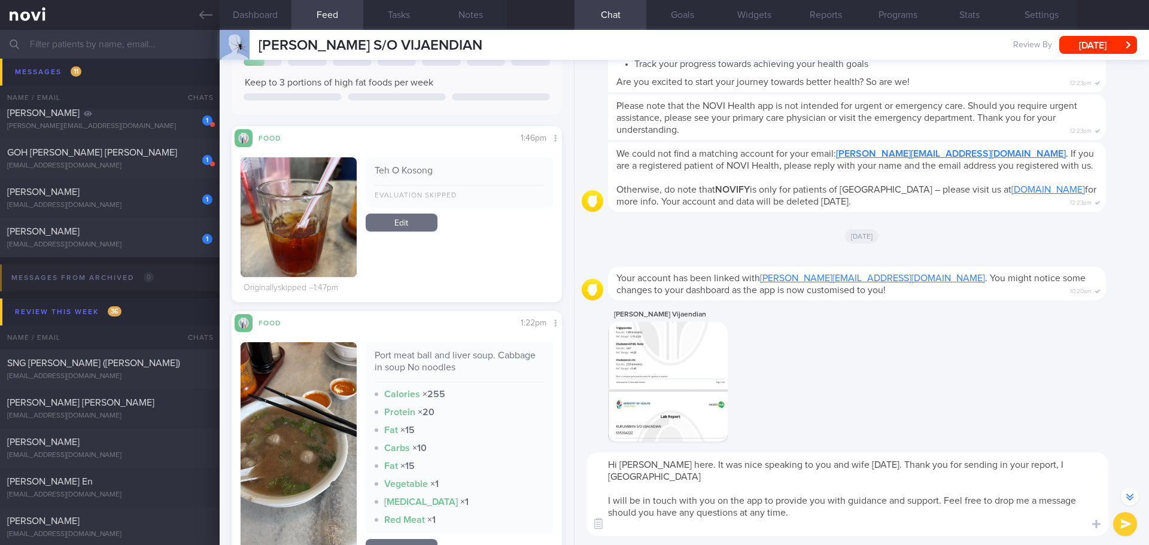
scroll to position [-93, 0]
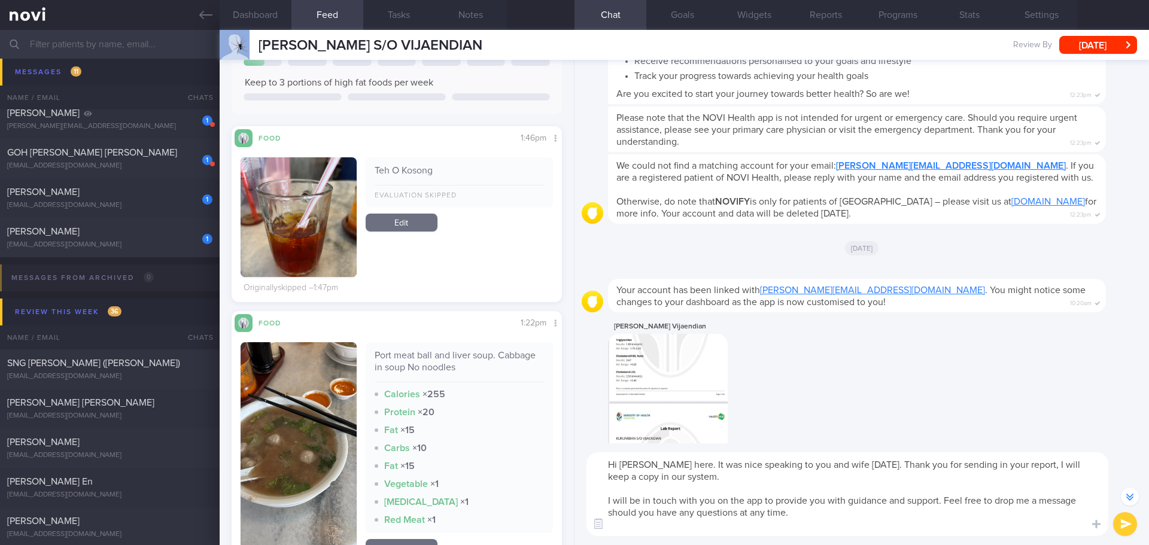
click at [715, 530] on textarea "Hi Kurumbian, Elizabeth here. It was nice speaking to you and wife today. Thank…" at bounding box center [847, 494] width 522 height 84
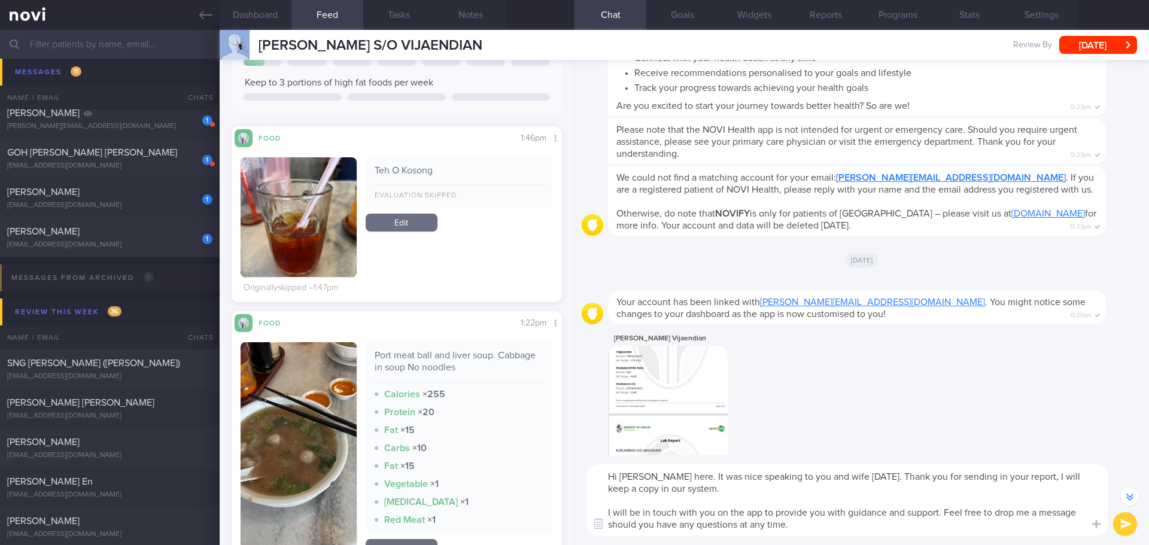
scroll to position [-81, 0]
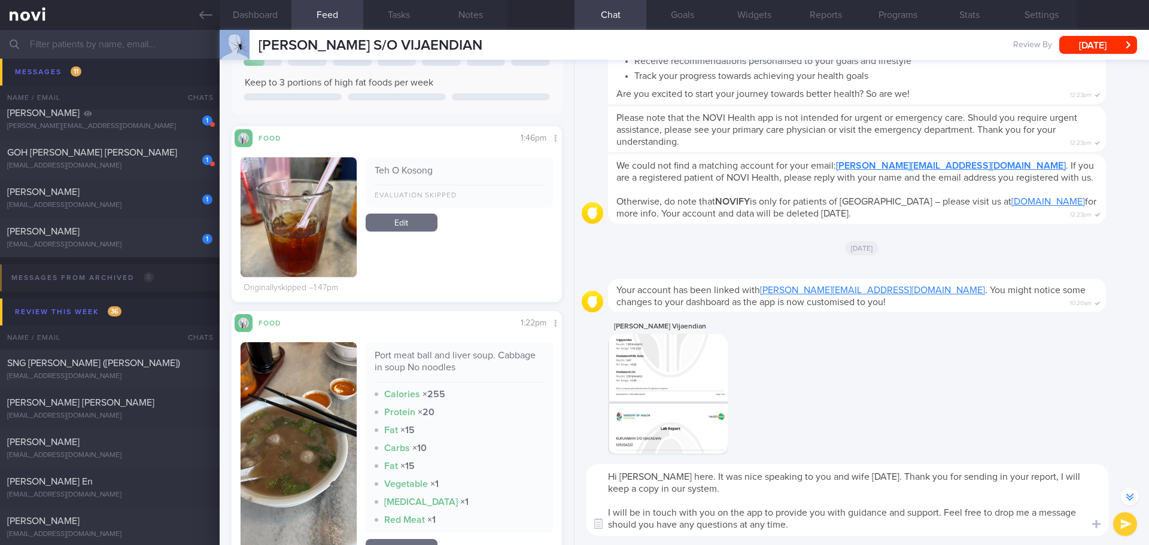
drag, startPoint x: 942, startPoint y: 515, endPoint x: 599, endPoint y: 513, distance: 342.9
click at [599, 513] on textarea "Hi Kurumbian, Elizabeth here. It was nice speaking to you and wife today. Thank…" at bounding box center [847, 500] width 522 height 72
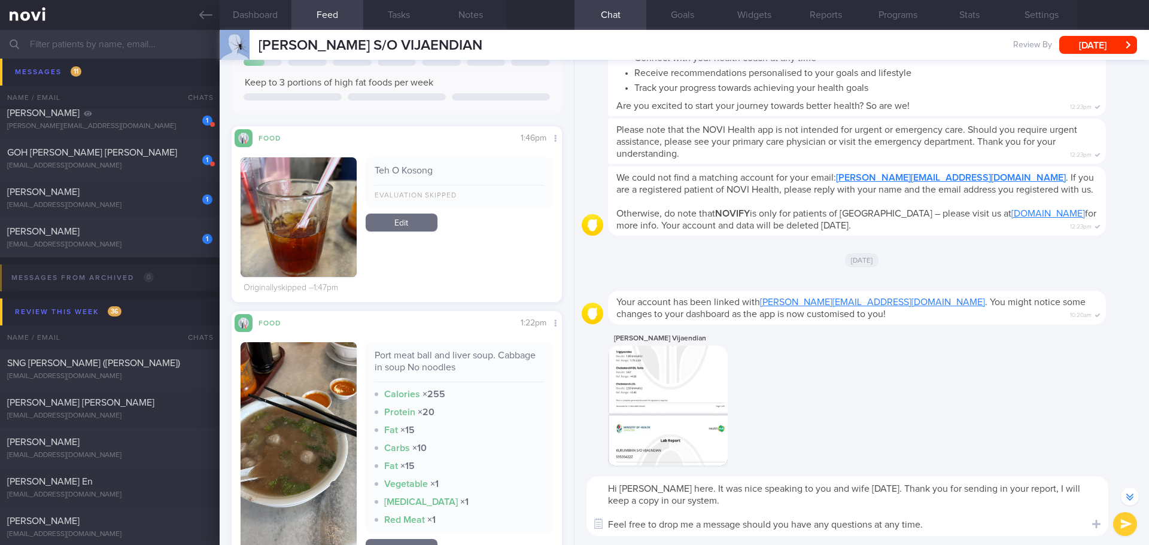
scroll to position [-69, 0]
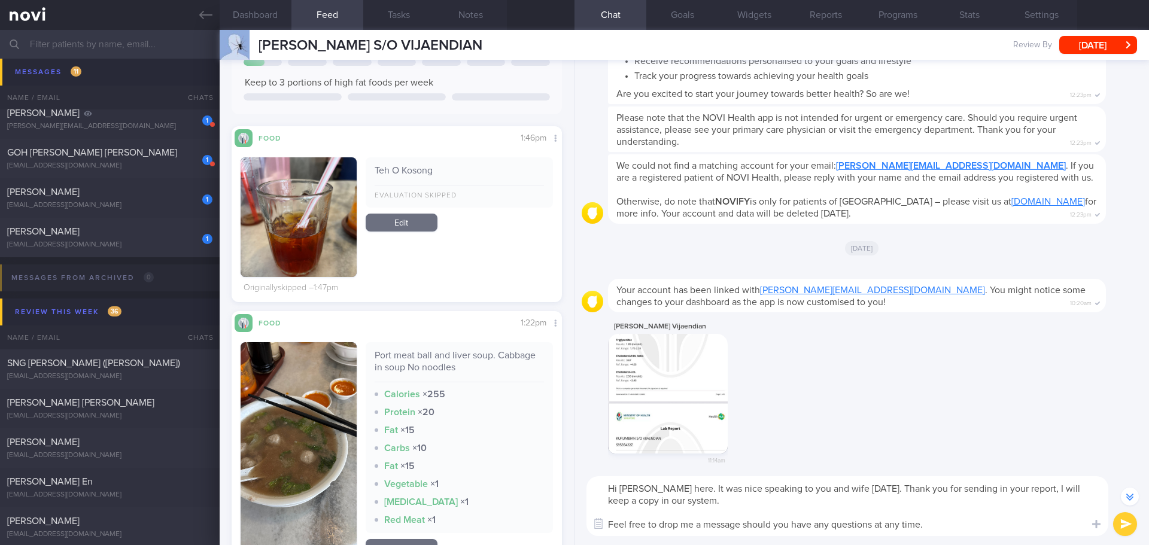
click at [952, 524] on textarea "Hi Kurumbian, Elizabeth here. It was nice speaking to you and wife today. Thank…" at bounding box center [847, 506] width 522 height 60
type textarea "Hi Kurumbian, Elizabeth here. It was nice speaking to you and wife today. Thank…"
click at [1122, 520] on button "submit" at bounding box center [1125, 524] width 24 height 24
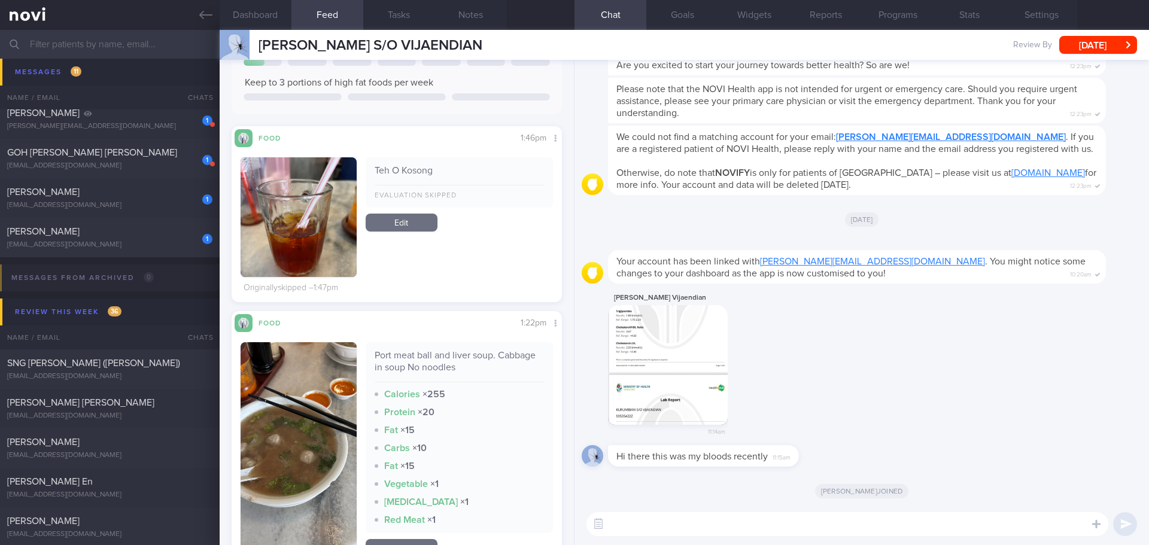
scroll to position [0, 0]
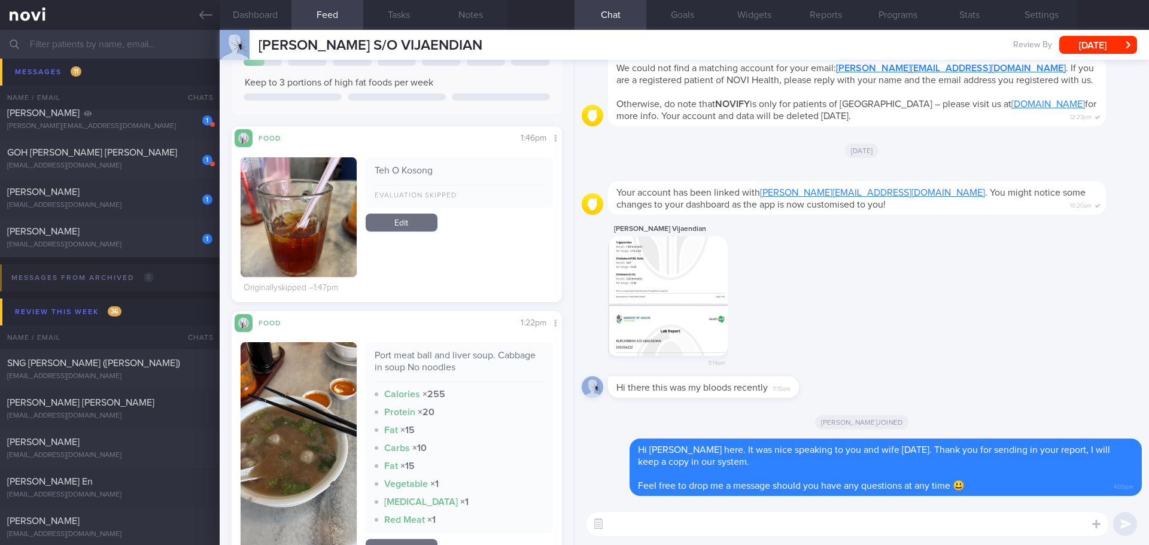
click at [670, 297] on button "button" at bounding box center [668, 296] width 120 height 120
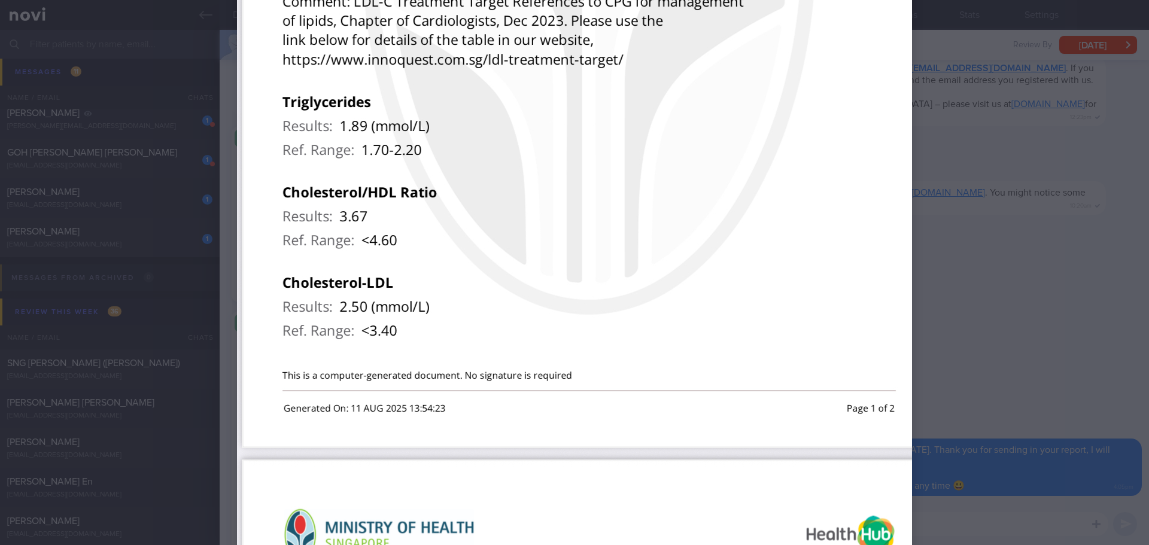
scroll to position [239, 0]
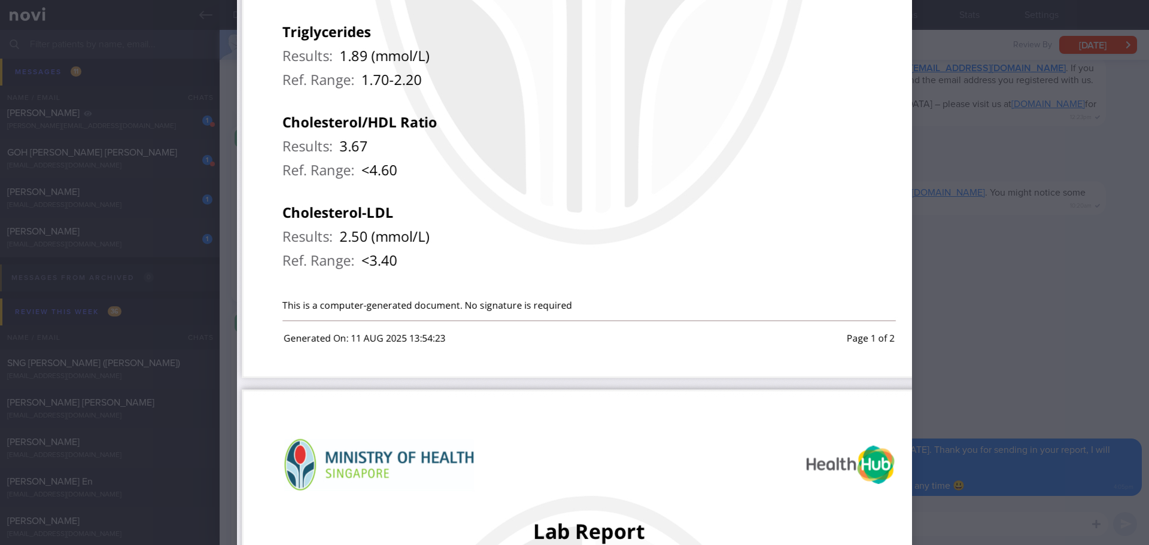
click at [997, 175] on div at bounding box center [574, 272] width 1149 height 545
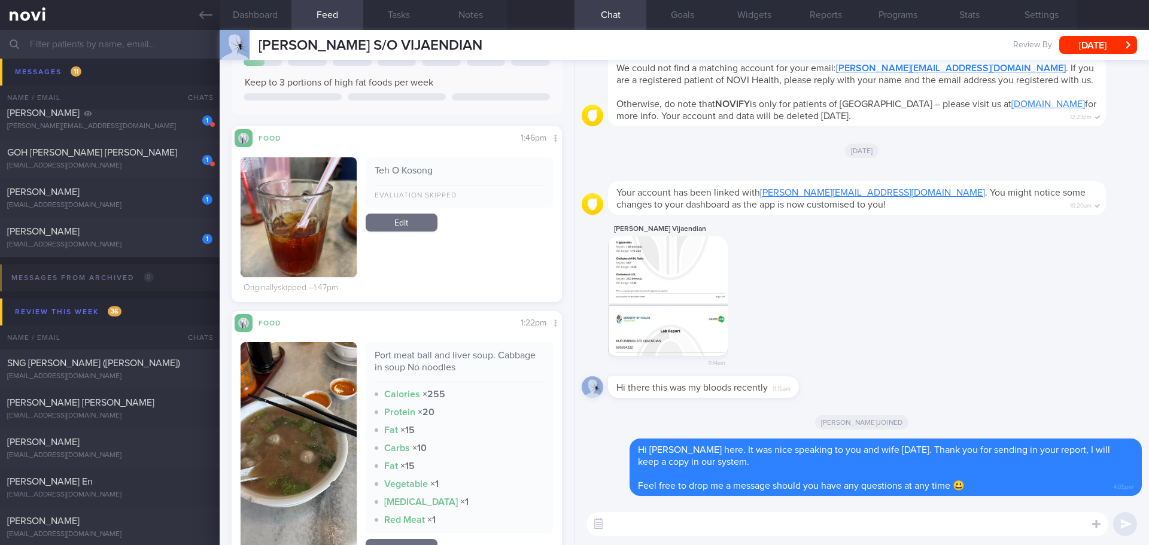
click at [996, 203] on div "Your account has been linked with kurumbian@gmail.com . You might notice some c…" at bounding box center [857, 198] width 498 height 34
click at [805, 525] on textarea at bounding box center [847, 524] width 522 height 24
type textarea "Your overall blood result looks good."
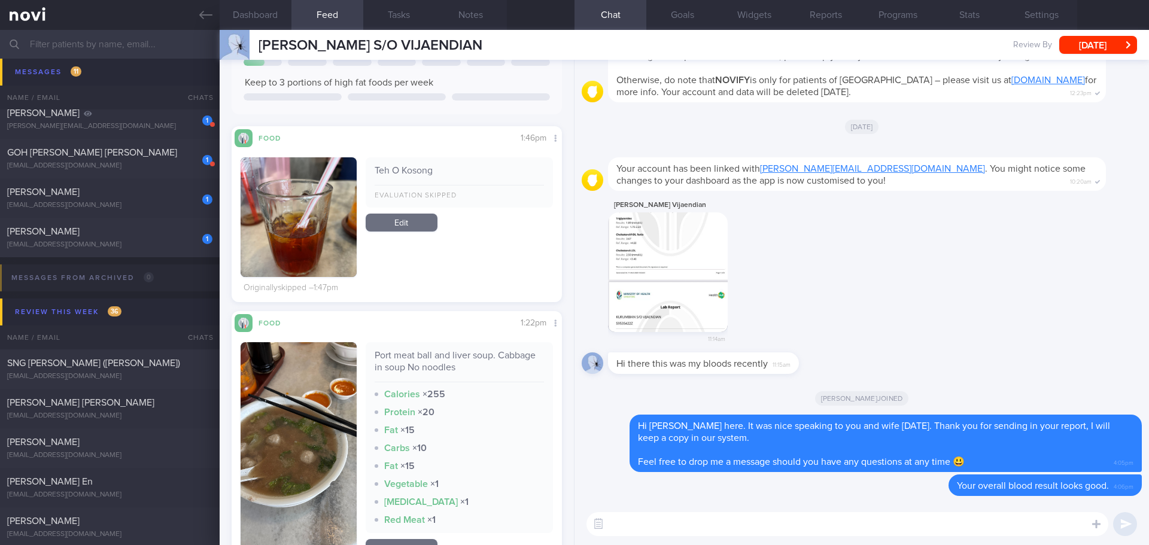
click at [974, 185] on div "Your account has been linked with kurumbian@gmail.com . You might notice some c…" at bounding box center [857, 174] width 498 height 34
click at [204, 5] on link at bounding box center [110, 15] width 220 height 30
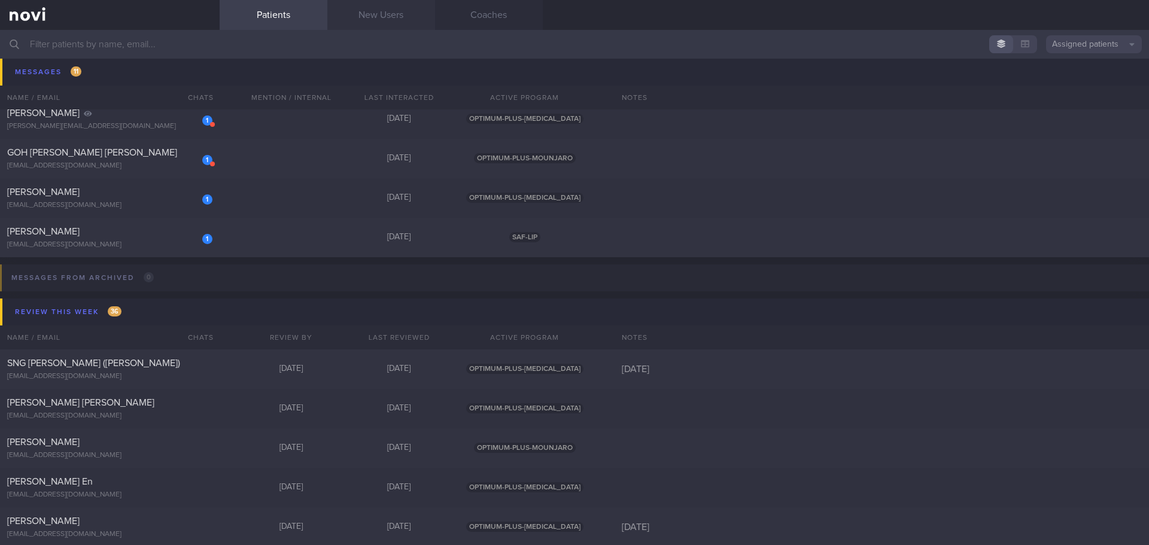
click at [396, 17] on link "New Users" at bounding box center [381, 15] width 108 height 30
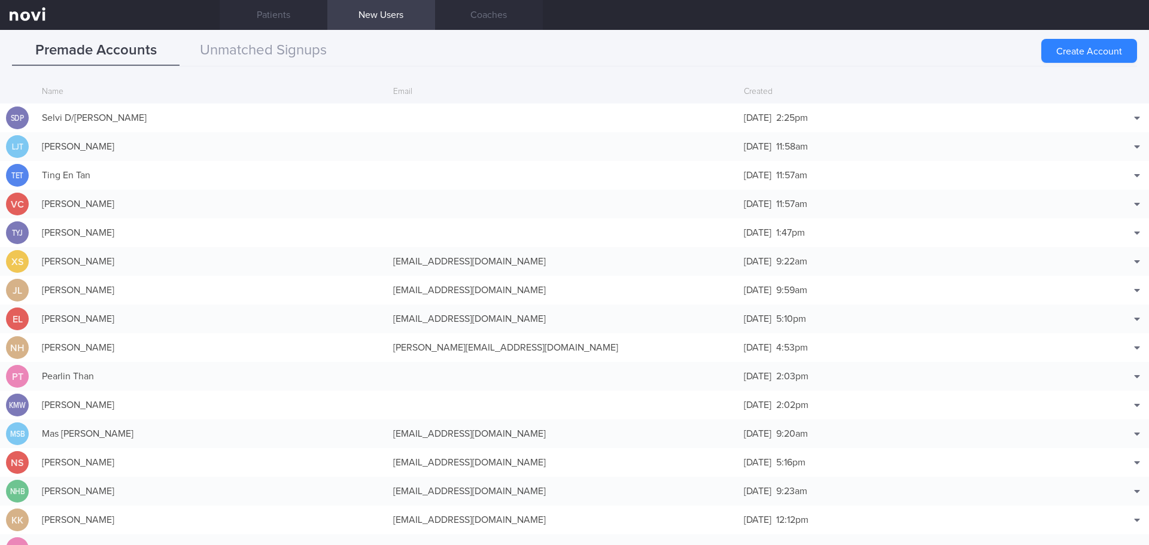
click at [675, 47] on div "Premade Accounts Unmatched Signups" at bounding box center [574, 51] width 1125 height 31
click at [1082, 51] on button "Create Account" at bounding box center [1089, 51] width 96 height 24
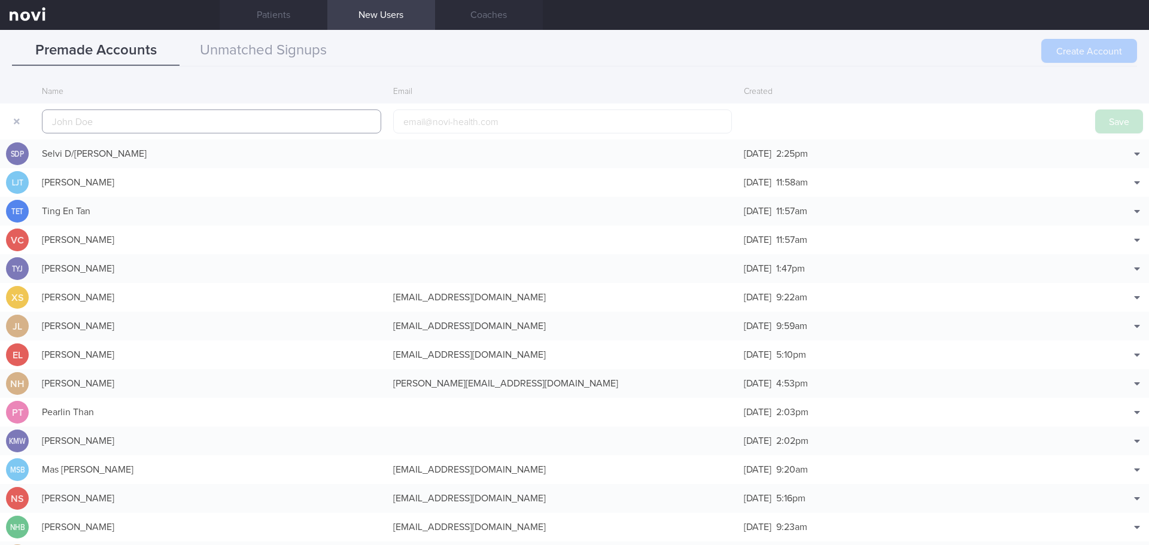
scroll to position [29, 0]
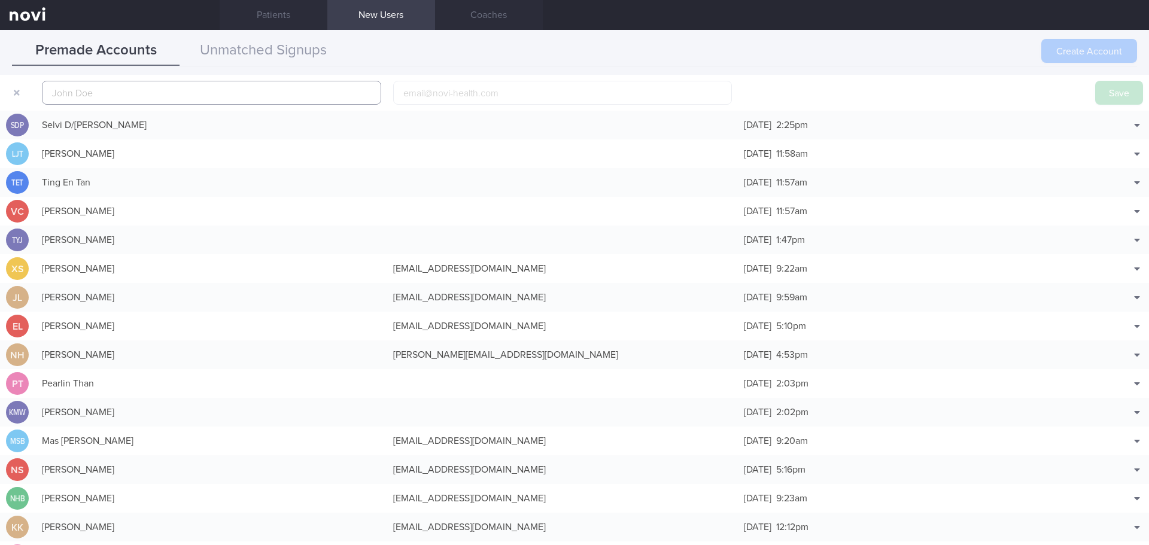
click at [160, 88] on input "text" at bounding box center [211, 93] width 339 height 24
paste input "[PERSON_NAME]"
type input "[PERSON_NAME]"
click at [496, 96] on input "email" at bounding box center [562, 93] width 339 height 24
paste input "[EMAIL_ADDRESS][DOMAIN_NAME]"
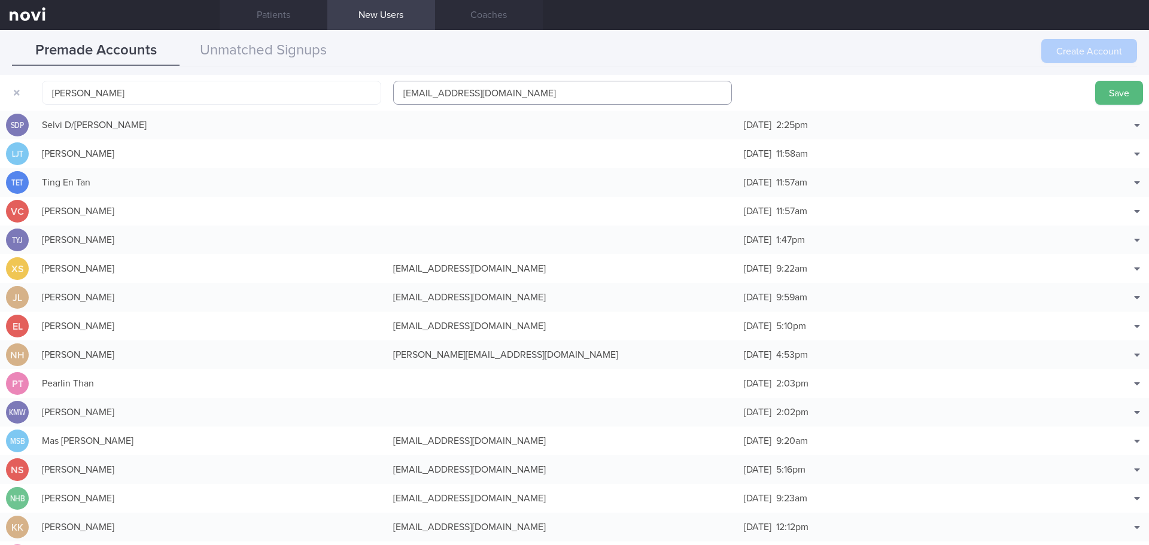
click at [465, 93] on input "[EMAIL_ADDRESS][DOMAIN_NAME]" at bounding box center [562, 93] width 339 height 24
type input "[EMAIL_ADDRESS][DOMAIN_NAME]"
click at [1100, 89] on button "Save" at bounding box center [1119, 93] width 48 height 24
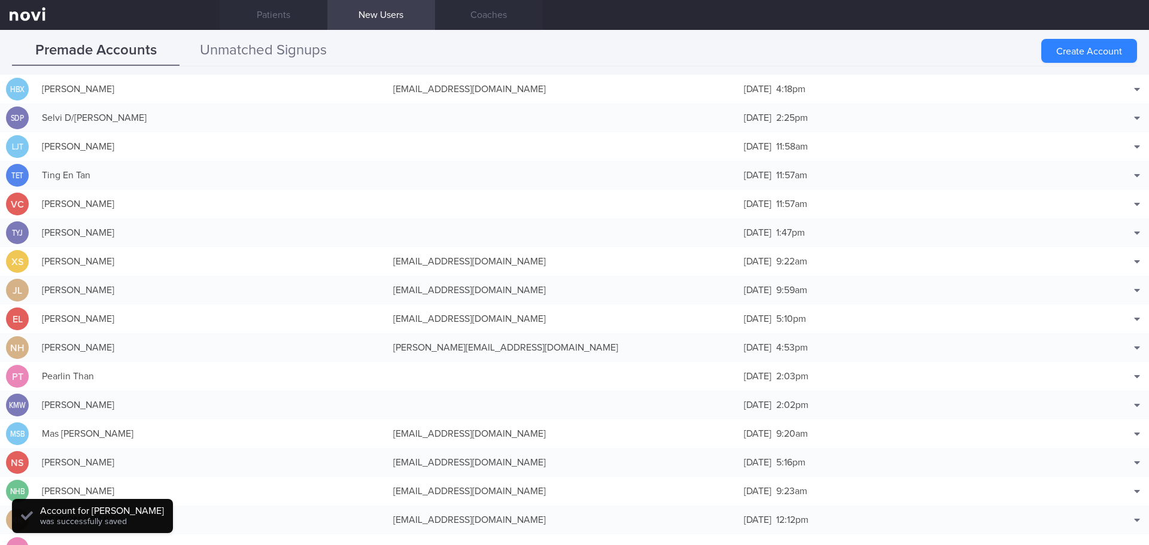
click at [291, 42] on button "Unmatched Signups" at bounding box center [264, 51] width 168 height 30
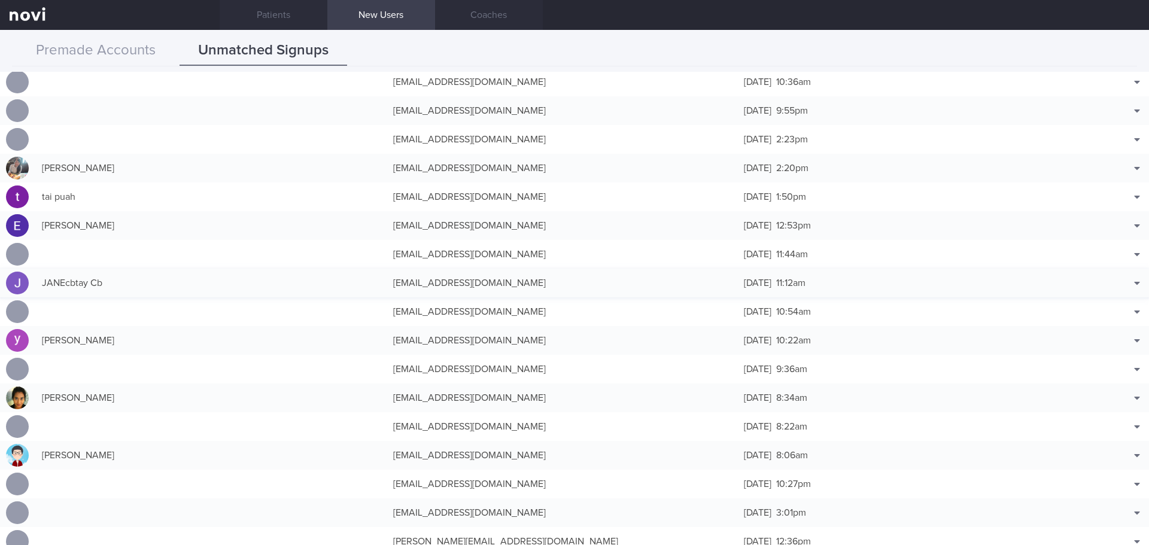
scroll to position [0, 0]
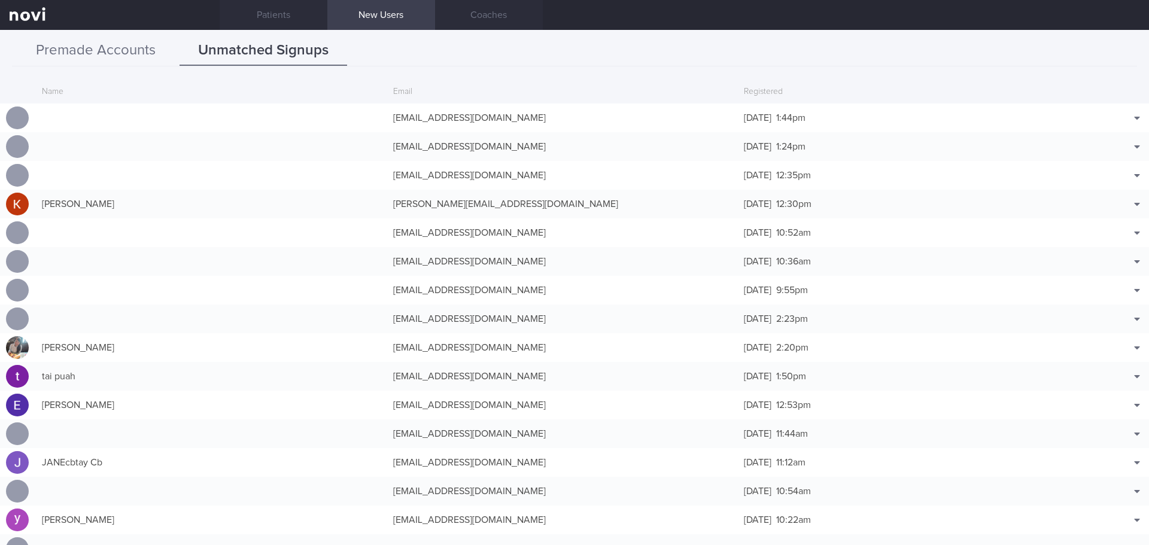
click at [90, 41] on button "Premade Accounts" at bounding box center [96, 51] width 168 height 30
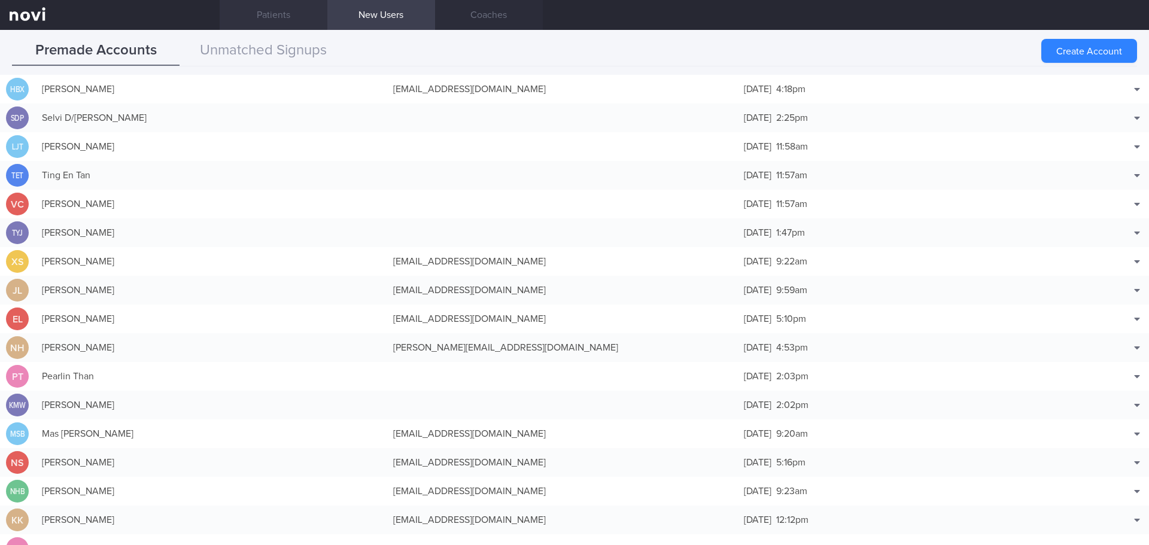
click at [254, 2] on link "Patients" at bounding box center [274, 15] width 108 height 30
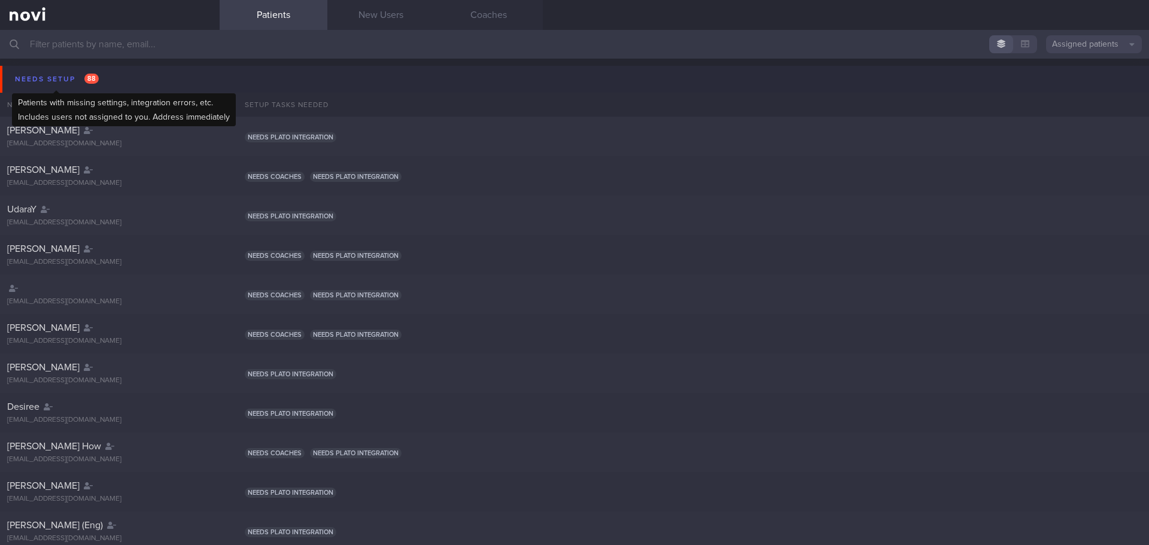
click at [69, 78] on div "Needs setup 88" at bounding box center [57, 79] width 90 height 16
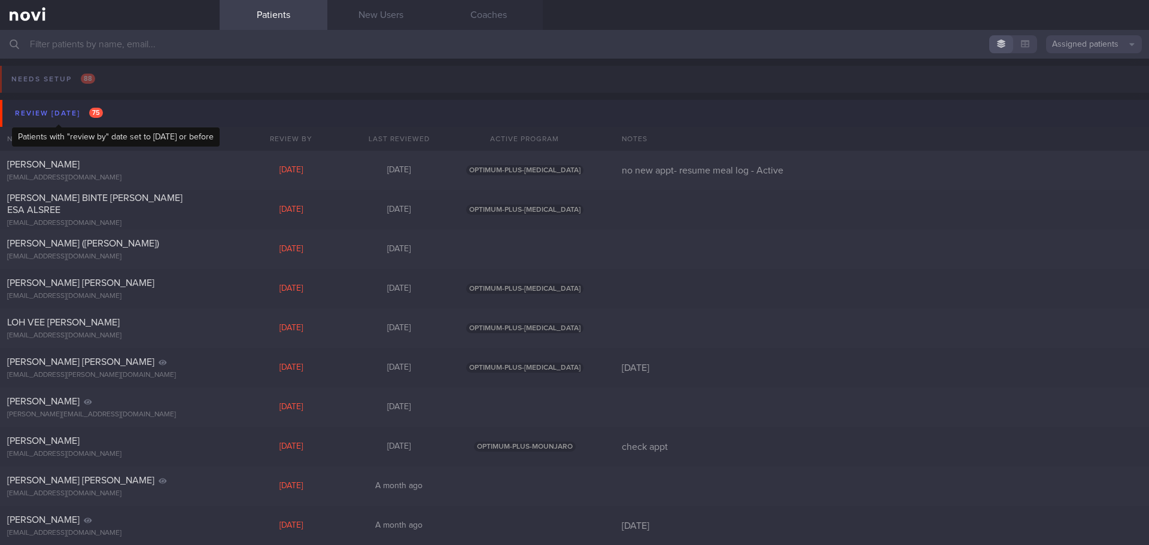
click at [65, 118] on div "Review [DATE] 75" at bounding box center [59, 113] width 94 height 16
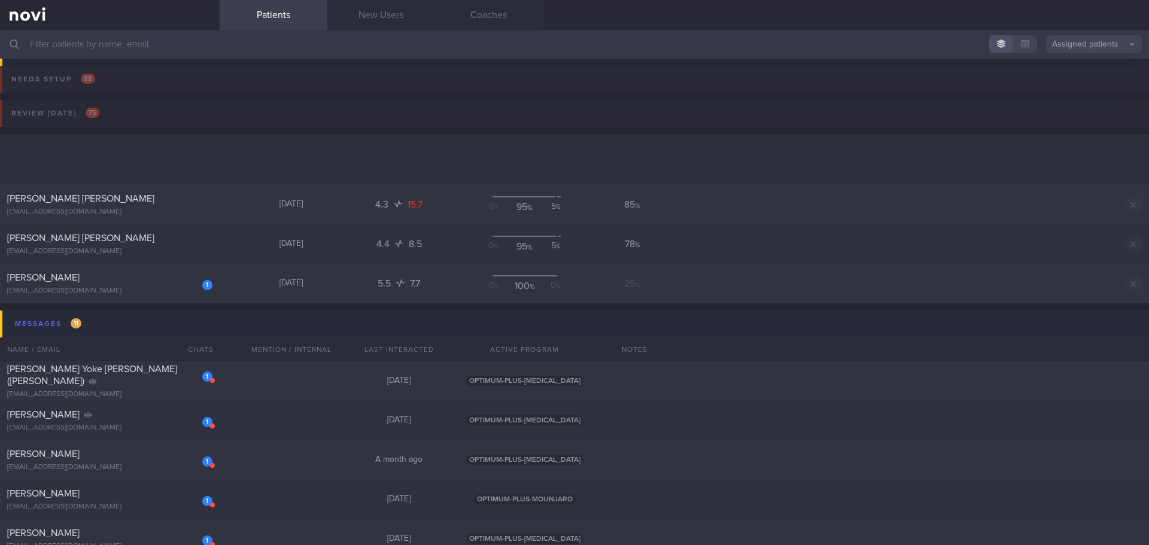
scroll to position [299, 0]
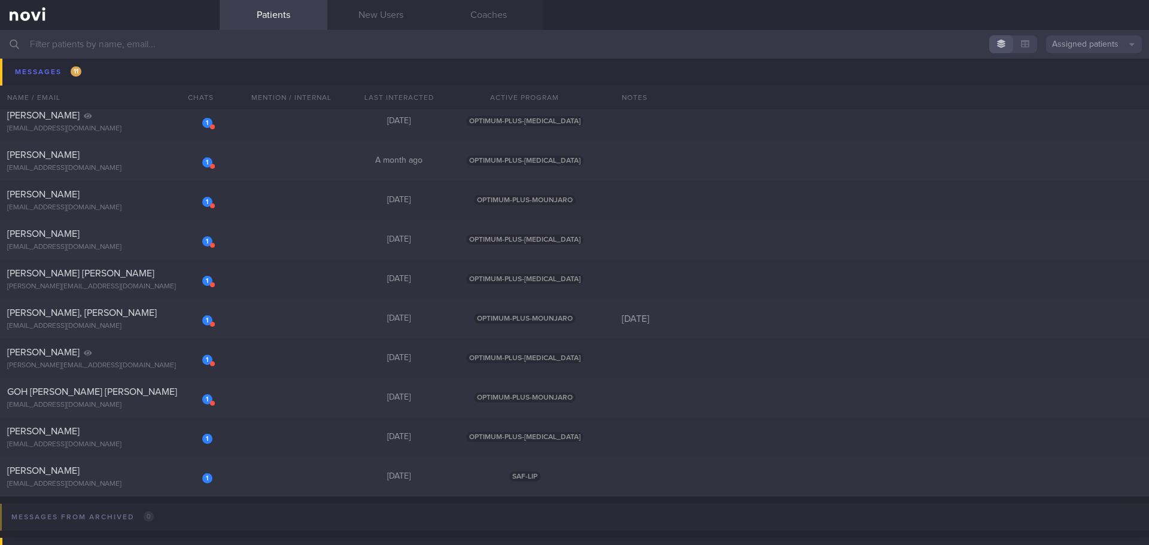
click at [118, 45] on input "text" at bounding box center [574, 44] width 1149 height 29
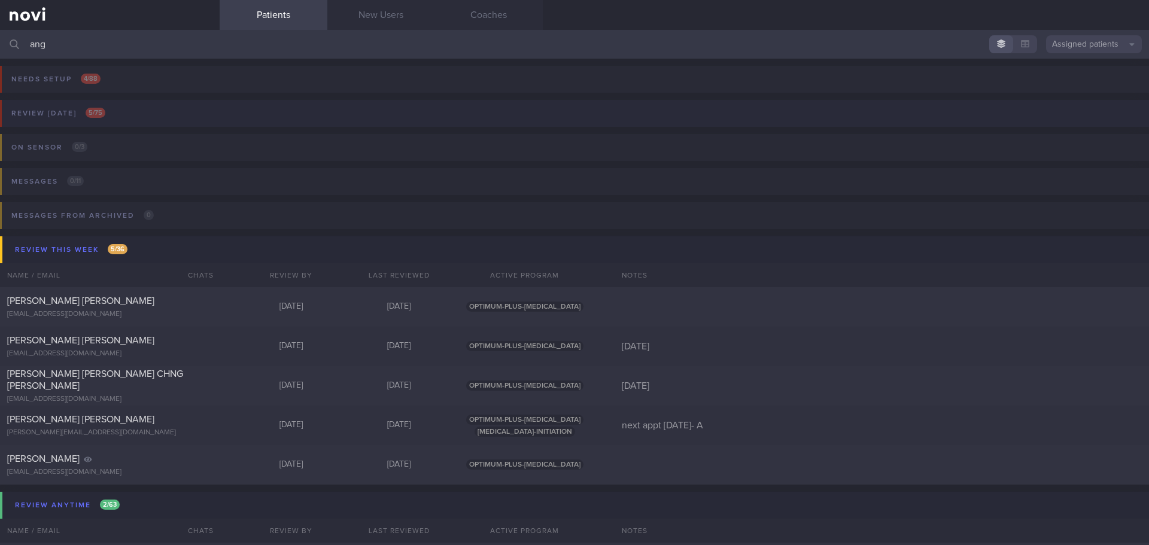
type input "ang"
click at [97, 123] on button "Review today 5 / 75" at bounding box center [572, 117] width 1152 height 34
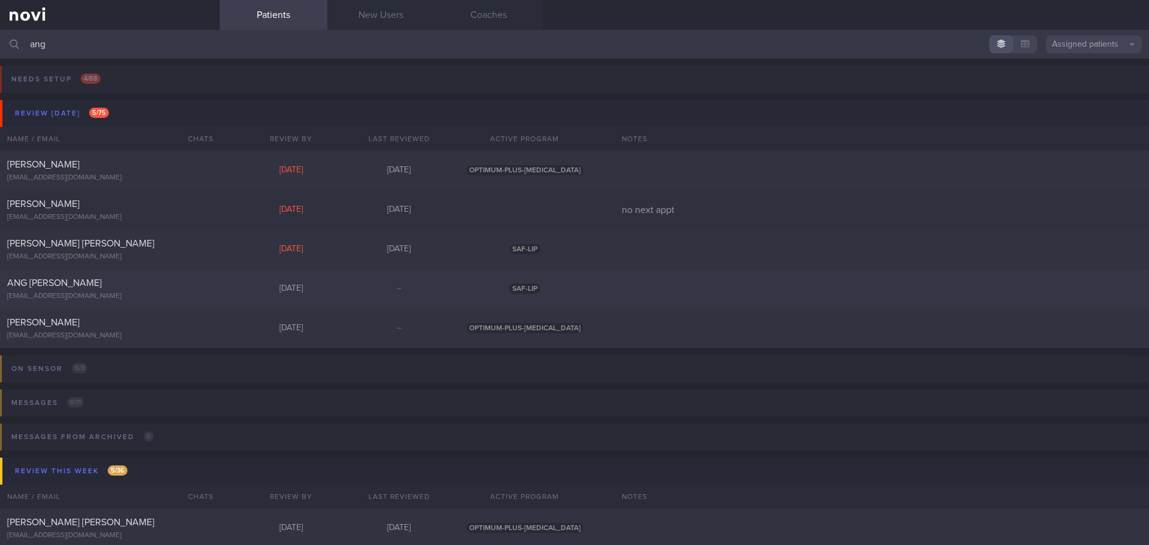
click at [78, 284] on div "ANG [PERSON_NAME]" at bounding box center [108, 283] width 202 height 12
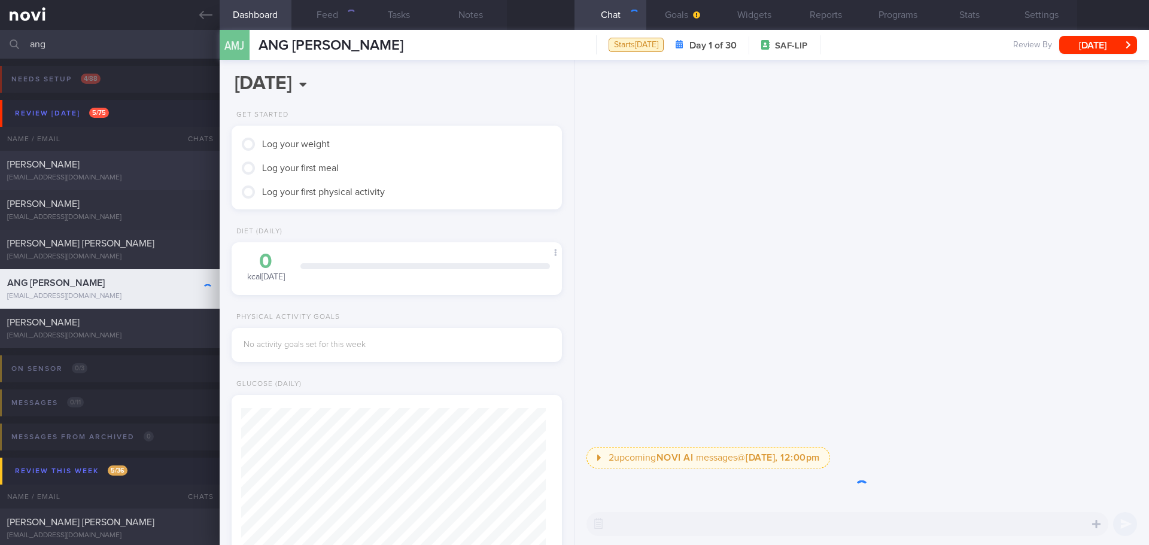
scroll to position [152, 305]
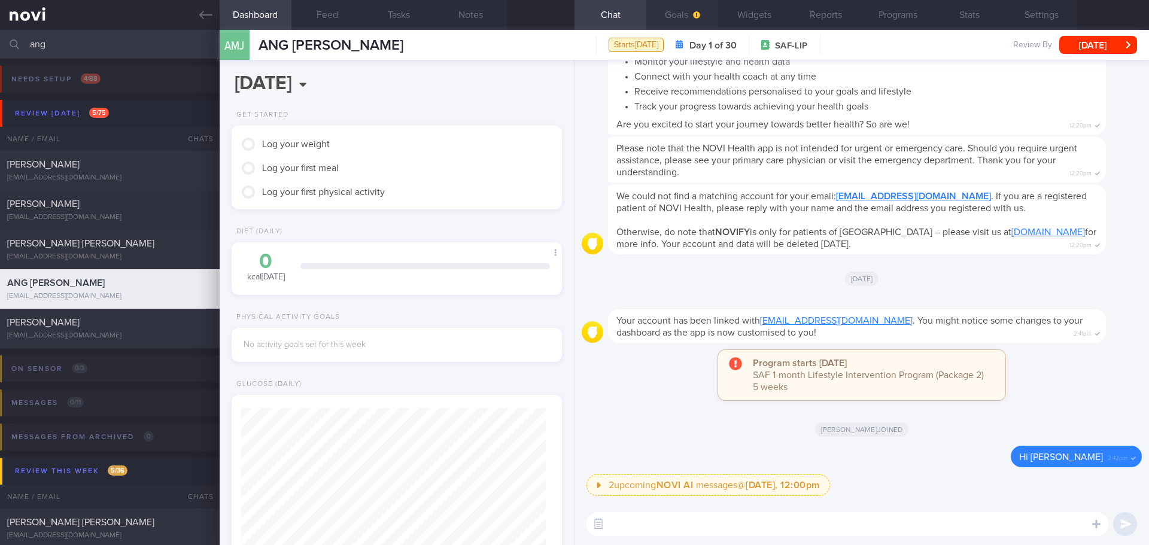
click at [687, 16] on button "Goals" at bounding box center [682, 15] width 72 height 30
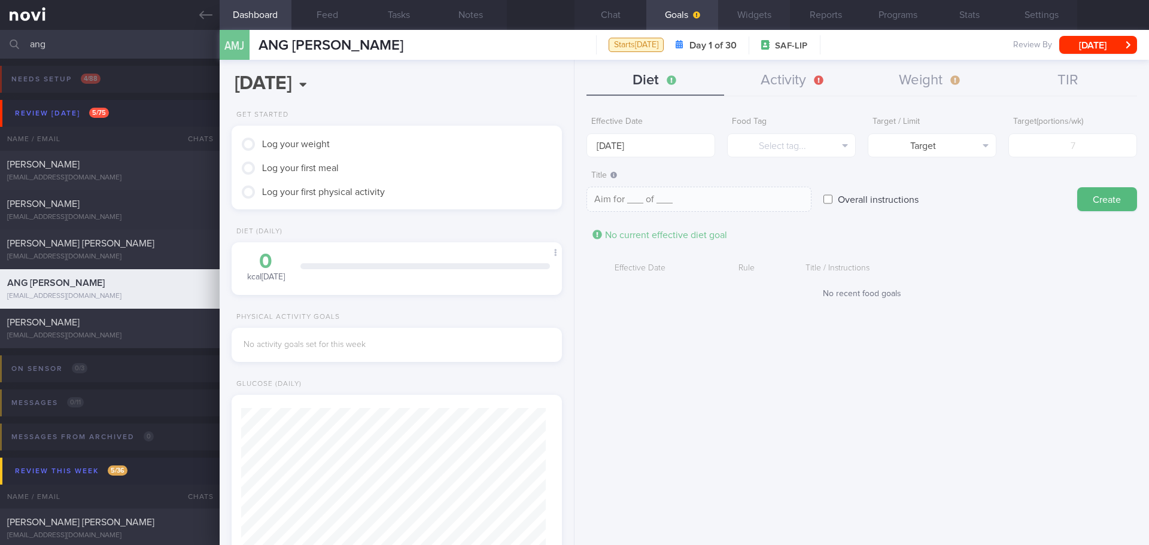
click at [740, 11] on button "Widgets" at bounding box center [754, 15] width 72 height 30
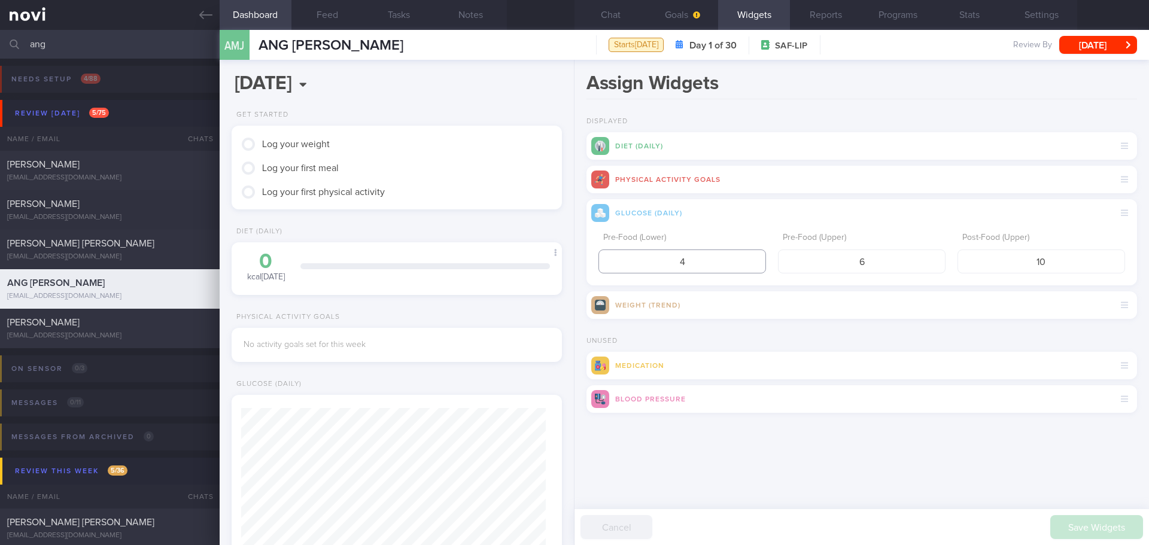
click at [692, 260] on input "4" at bounding box center [682, 262] width 168 height 24
type input "3.9"
click at [875, 257] on input "6" at bounding box center [862, 262] width 168 height 24
type input "5"
drag, startPoint x: 1087, startPoint y: 263, endPoint x: 972, endPoint y: 273, distance: 115.3
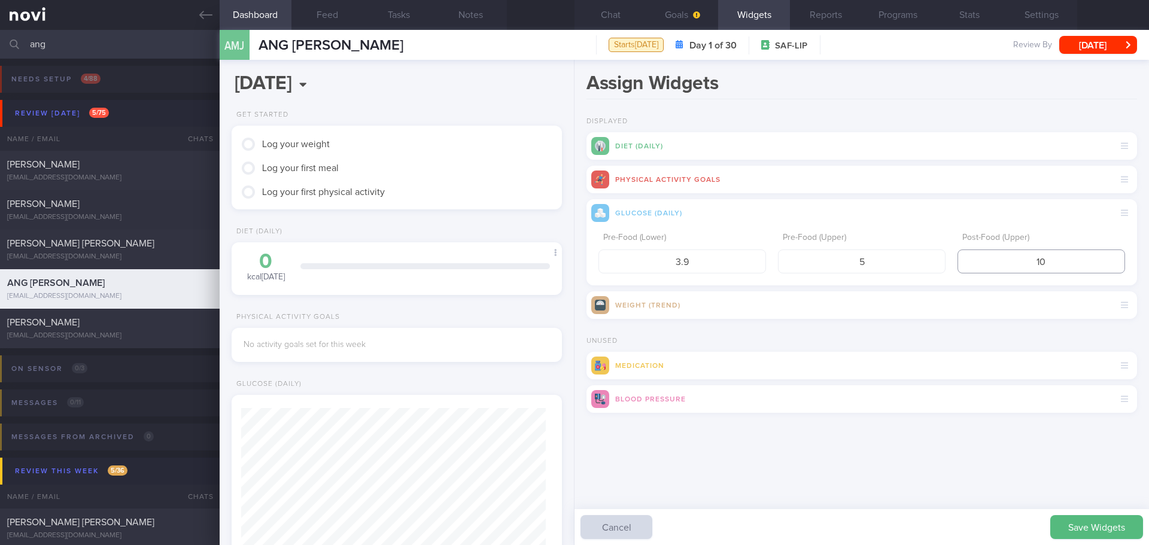
click at [972, 273] on input "10" at bounding box center [1041, 262] width 168 height 24
type input "7.8"
click at [1110, 521] on button "Save Widgets" at bounding box center [1096, 527] width 93 height 24
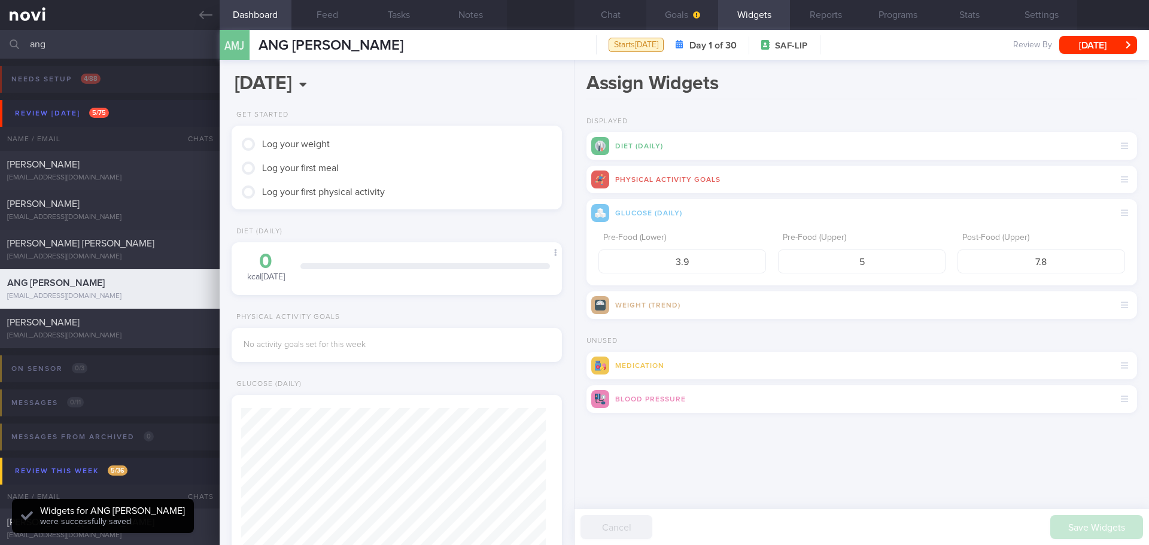
scroll to position [152, 305]
click at [692, 17] on span "button" at bounding box center [695, 15] width 10 height 10
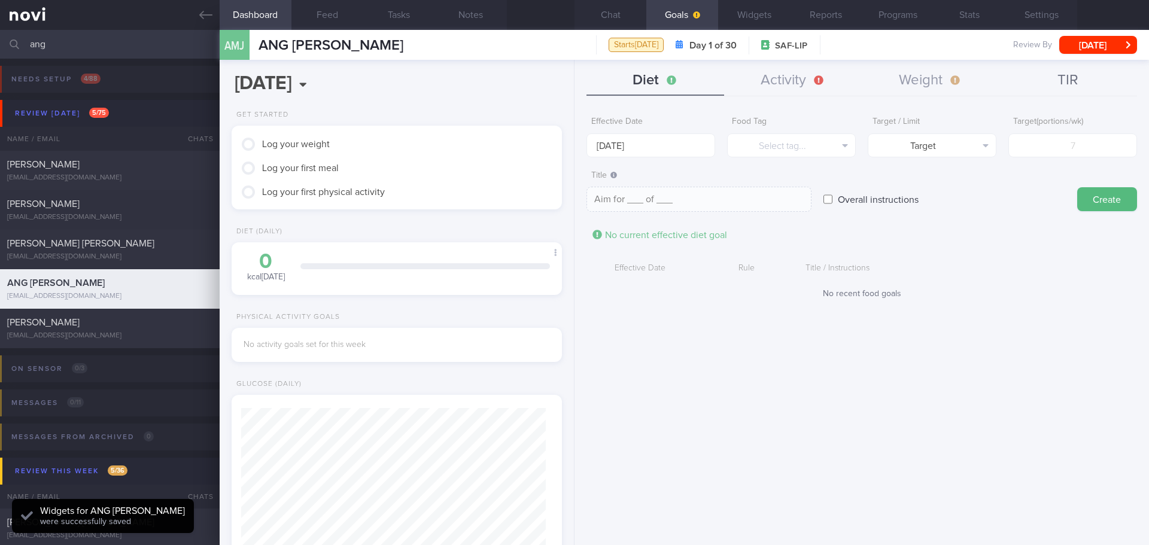
click at [1064, 67] on button "TIR" at bounding box center [1068, 81] width 138 height 30
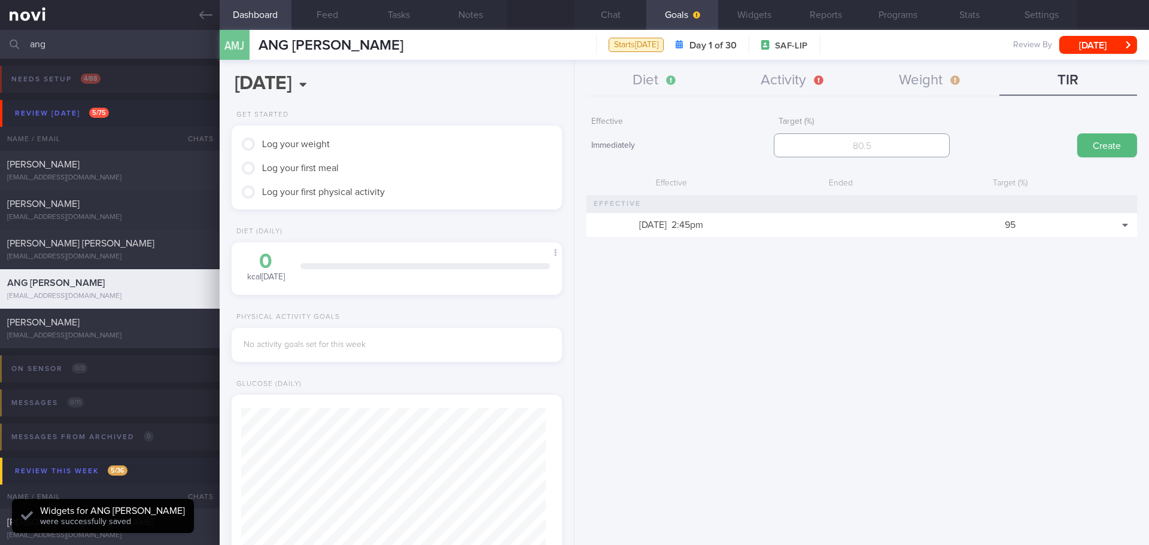
click at [921, 146] on input "number" at bounding box center [861, 145] width 175 height 24
click at [927, 84] on button "Weight" at bounding box center [931, 81] width 138 height 30
click at [878, 157] on div "Effective Immediately Target (kg) Create" at bounding box center [861, 134] width 550 height 47
click at [878, 148] on input "number" at bounding box center [861, 145] width 175 height 24
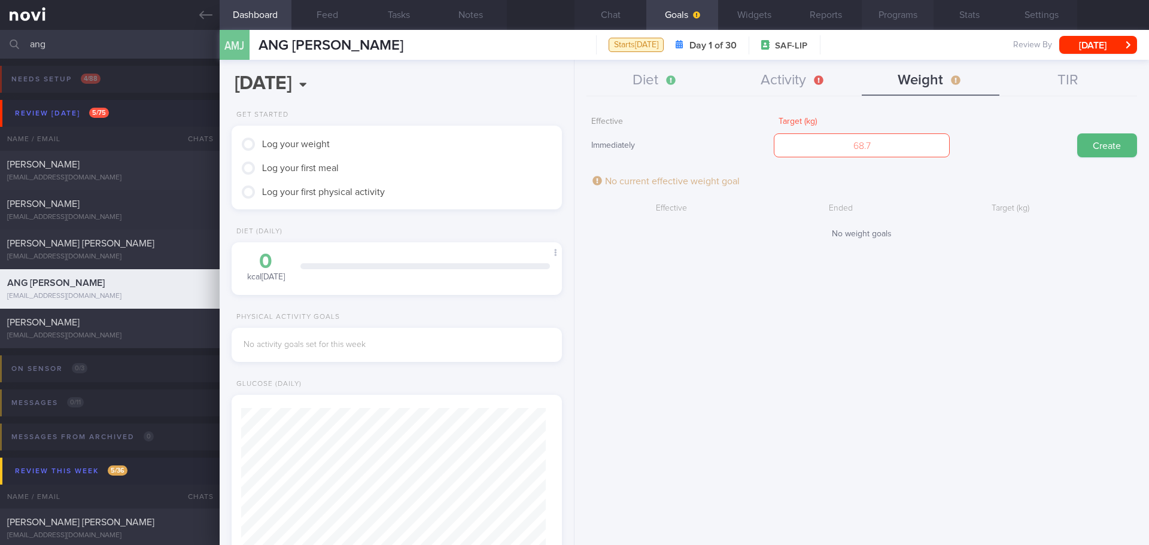
click at [888, 10] on button "Programs" at bounding box center [898, 15] width 72 height 30
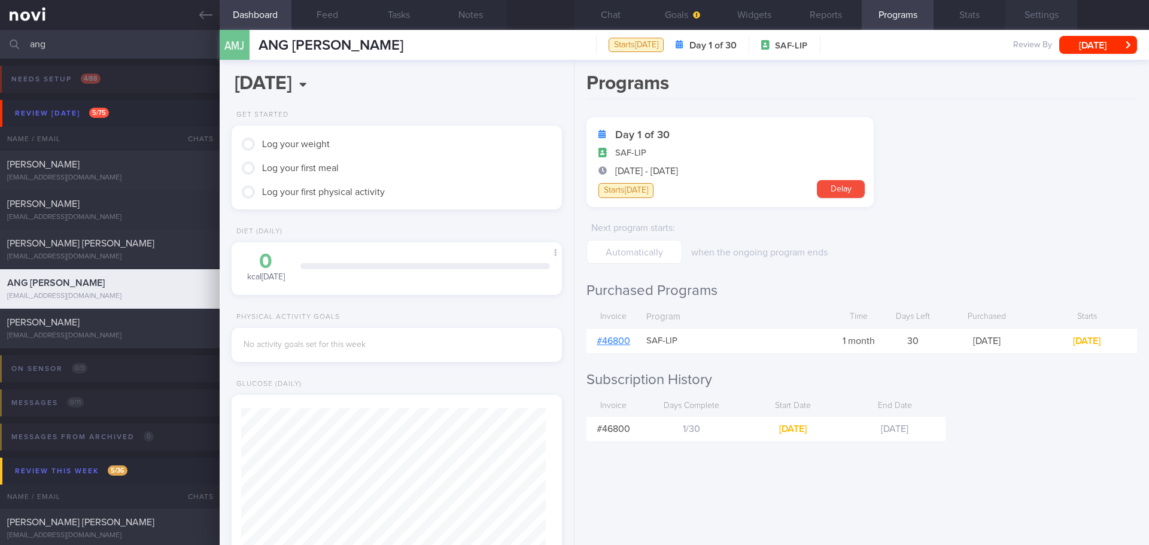
click at [1011, 11] on button "Settings" at bounding box center [1041, 15] width 72 height 30
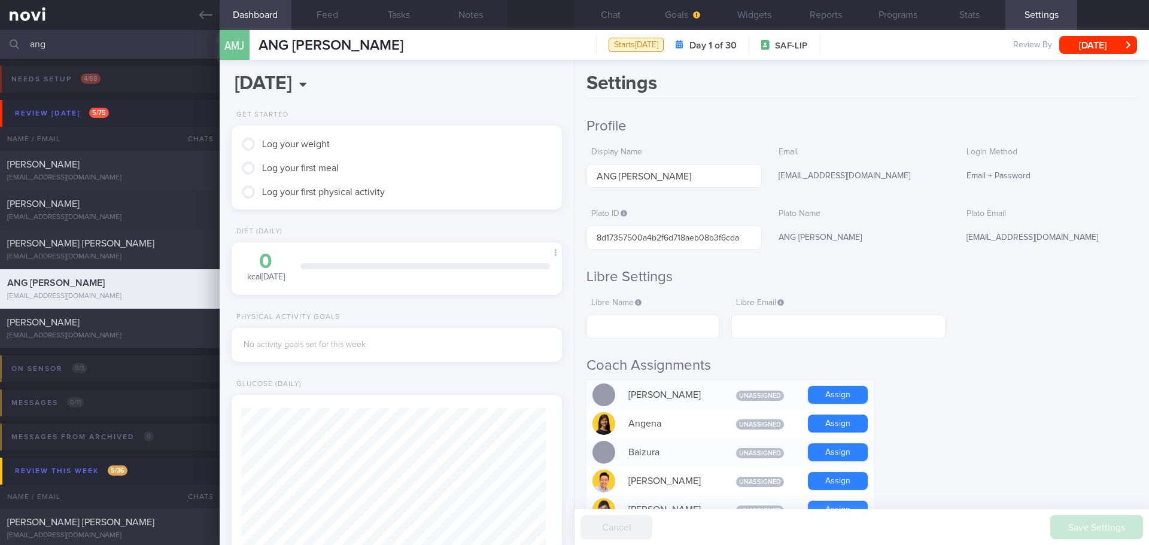
click at [861, 19] on button "Reports" at bounding box center [826, 15] width 72 height 30
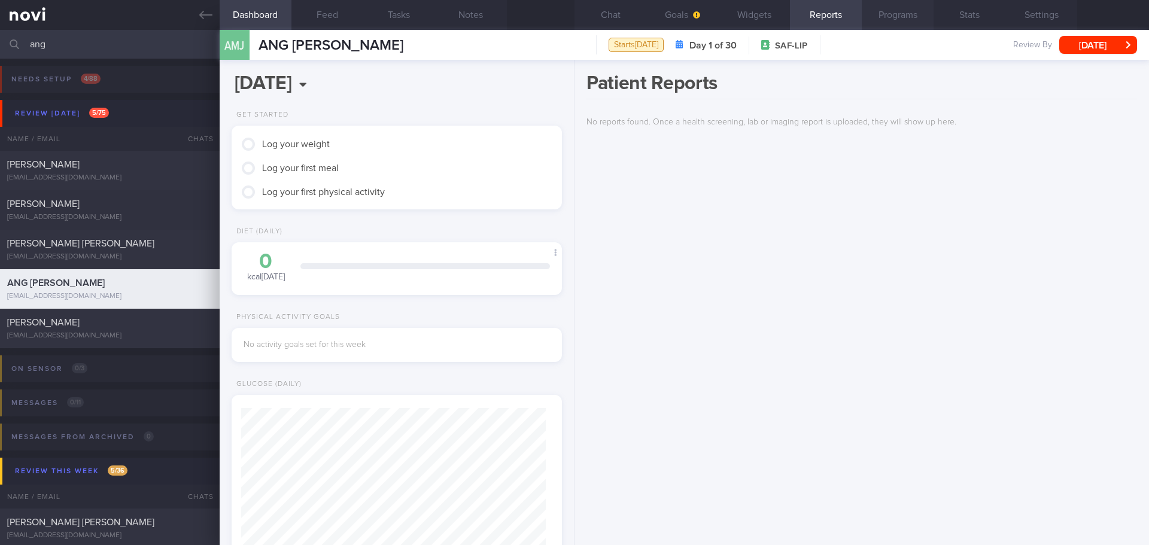
click at [880, 17] on button "Programs" at bounding box center [898, 15] width 72 height 30
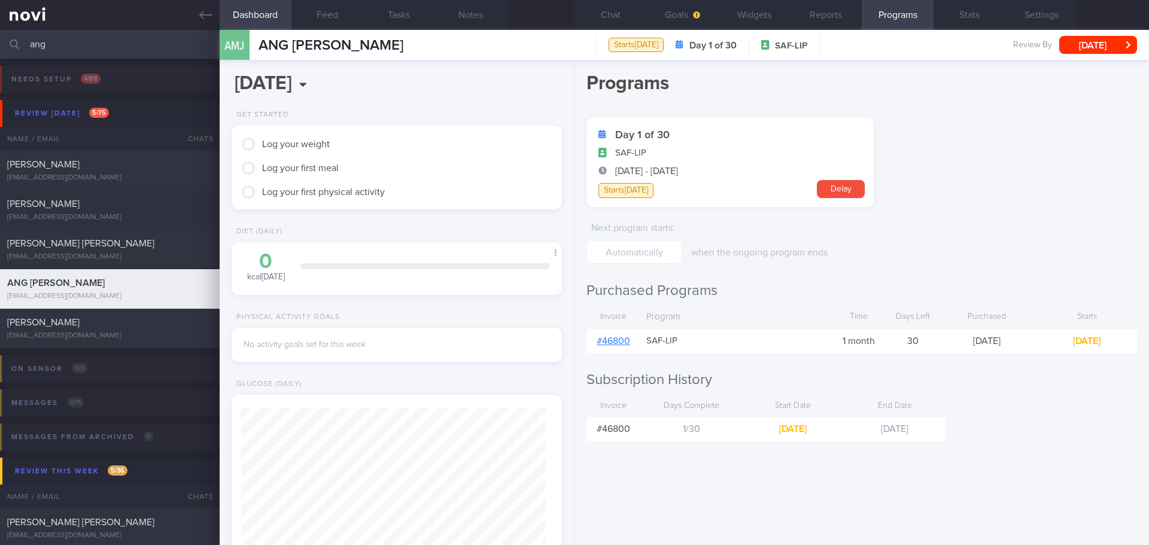
click at [622, 336] on div "# 46800" at bounding box center [613, 341] width 54 height 24
click at [614, 344] on link "# 46800" at bounding box center [614, 341] width 34 height 10
click at [678, 10] on button "Goals" at bounding box center [682, 15] width 72 height 30
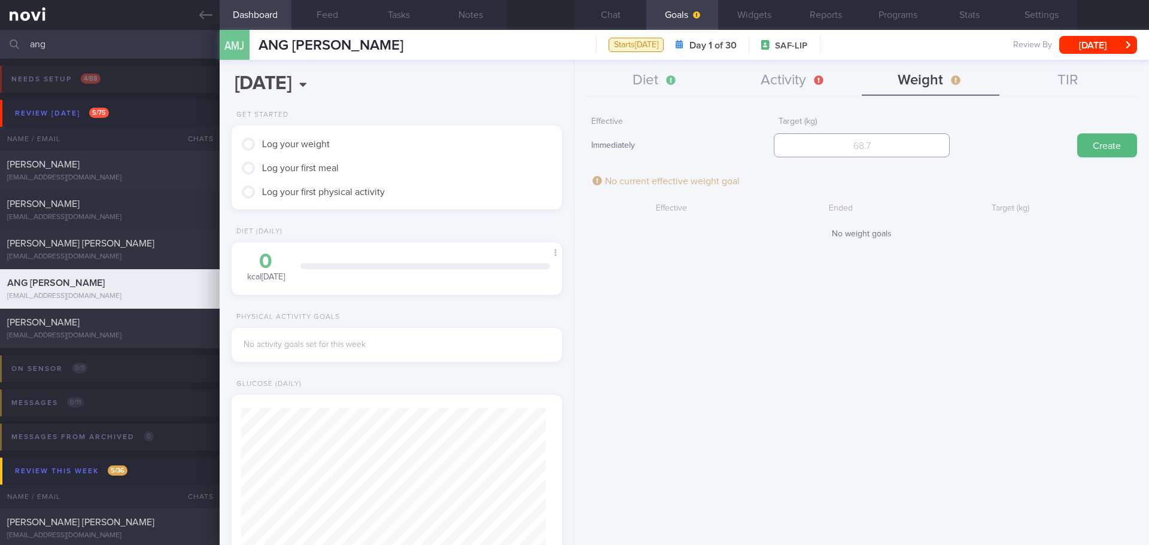
click at [892, 147] on input "number" at bounding box center [861, 145] width 175 height 24
type input "86"
click at [1106, 141] on button "Create" at bounding box center [1107, 145] width 60 height 24
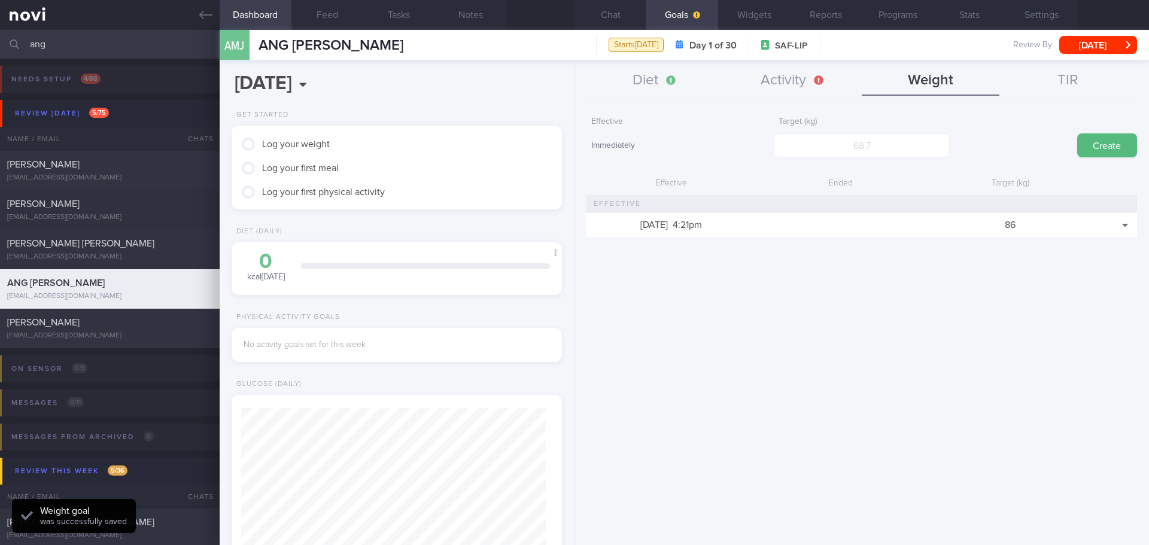
scroll to position [167, 300]
click at [790, 96] on div "Diet Activity Weight TIR" at bounding box center [861, 81] width 550 height 31
click at [786, 87] on button "Activity" at bounding box center [793, 81] width 138 height 30
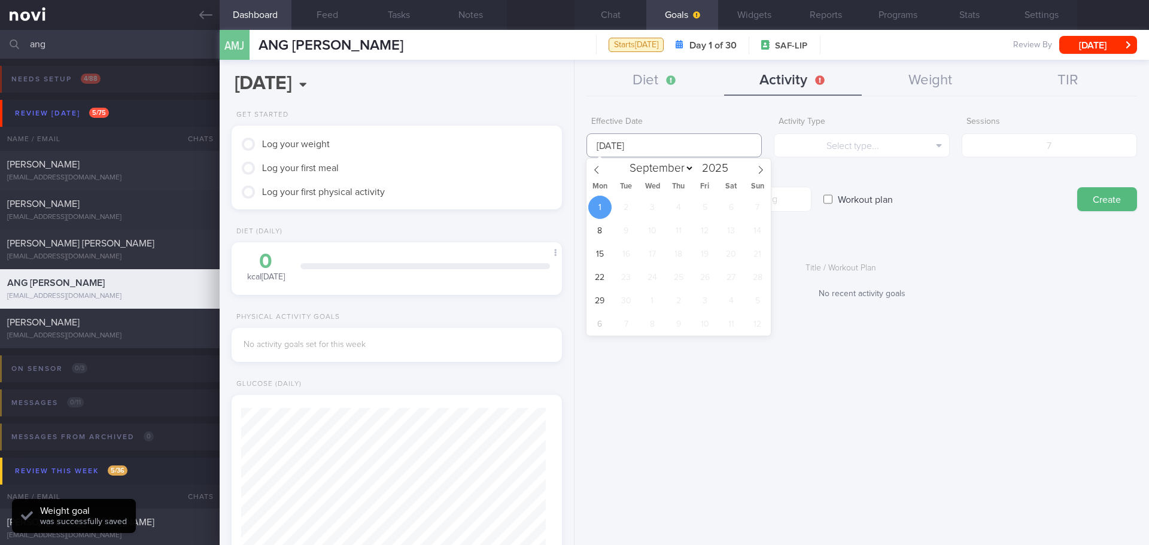
click at [643, 146] on input "[DATE]" at bounding box center [673, 145] width 175 height 24
click at [597, 166] on icon at bounding box center [596, 170] width 8 height 8
select select "7"
click at [605, 300] on span "25" at bounding box center [599, 300] width 23 height 23
type input "[DATE]"
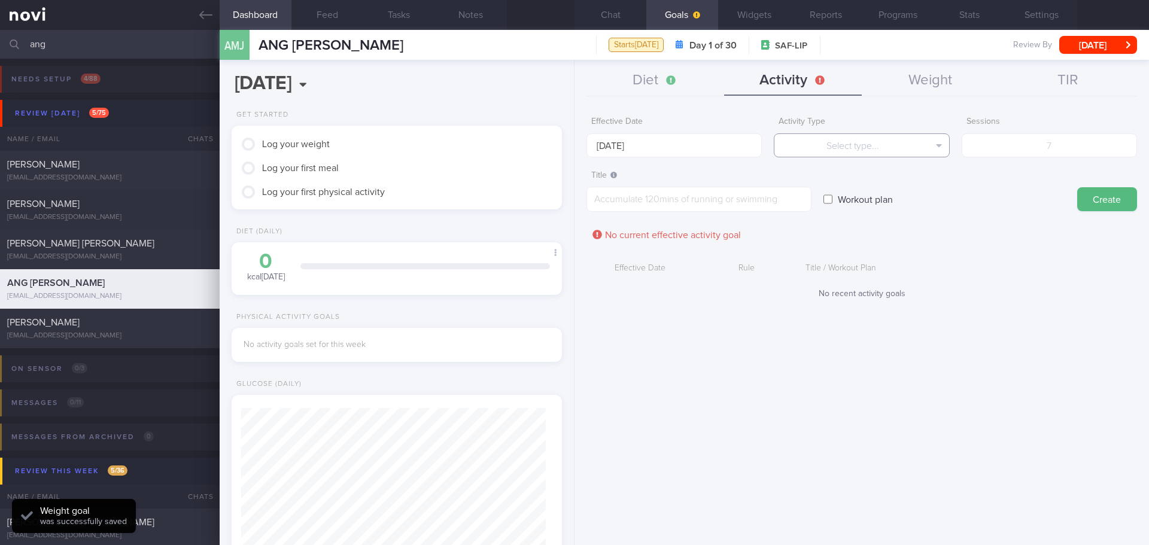
click at [868, 147] on button "Select type..." at bounding box center [861, 145] width 175 height 24
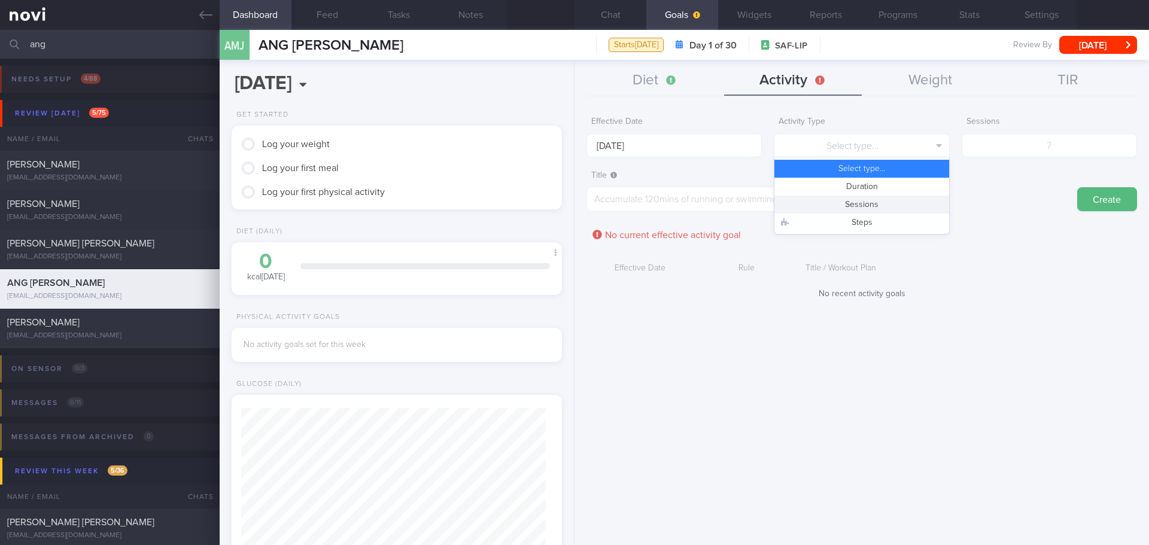
click at [860, 200] on button "Sessions" at bounding box center [861, 205] width 174 height 18
click at [1058, 145] on input "number" at bounding box center [1049, 145] width 175 height 24
type input "3"
click at [741, 202] on textarea at bounding box center [698, 199] width 225 height 25
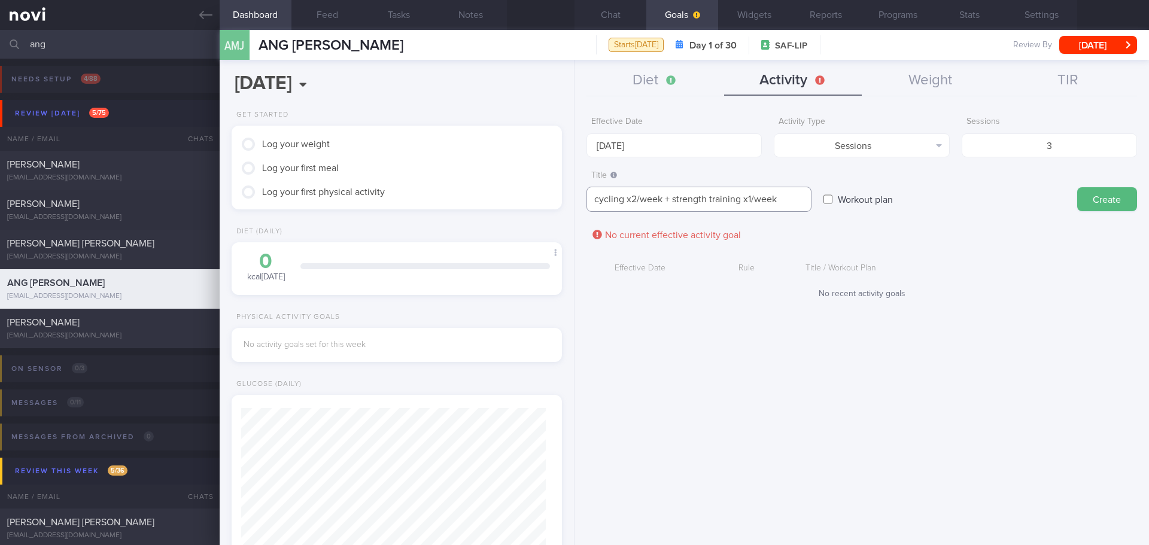
type textarea "cycling x2/week + strength training x1/week"
click at [1000, 213] on form "Effective Date 25 Aug 2025 Activity Type Sessions Select type... Duration Sessi…" at bounding box center [861, 211] width 550 height 200
click at [1101, 205] on button "Create" at bounding box center [1107, 199] width 60 height 24
type input "[DATE]"
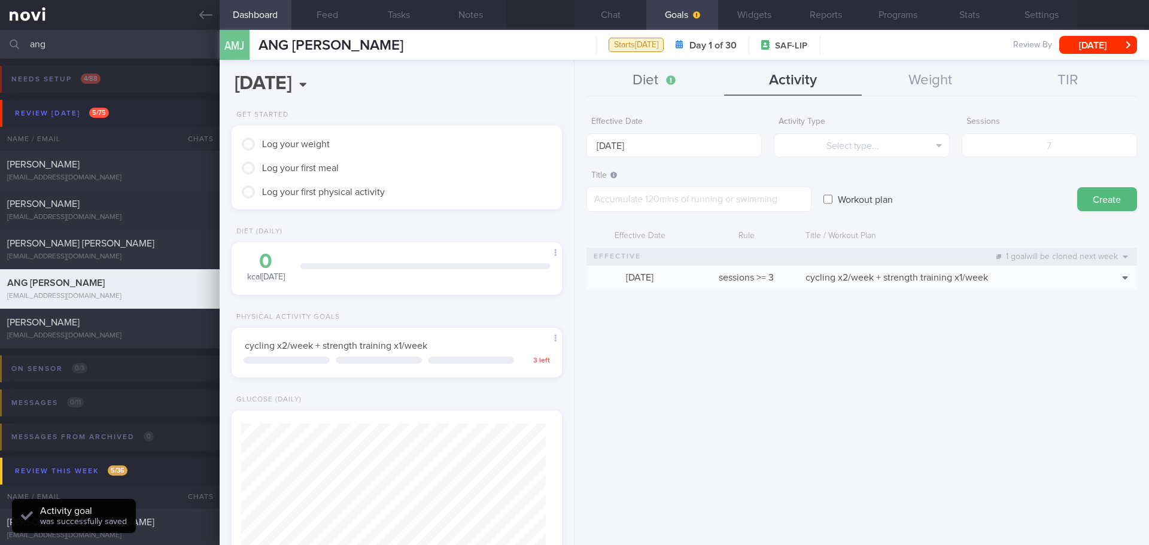
click at [647, 77] on button "Diet" at bounding box center [655, 81] width 138 height 30
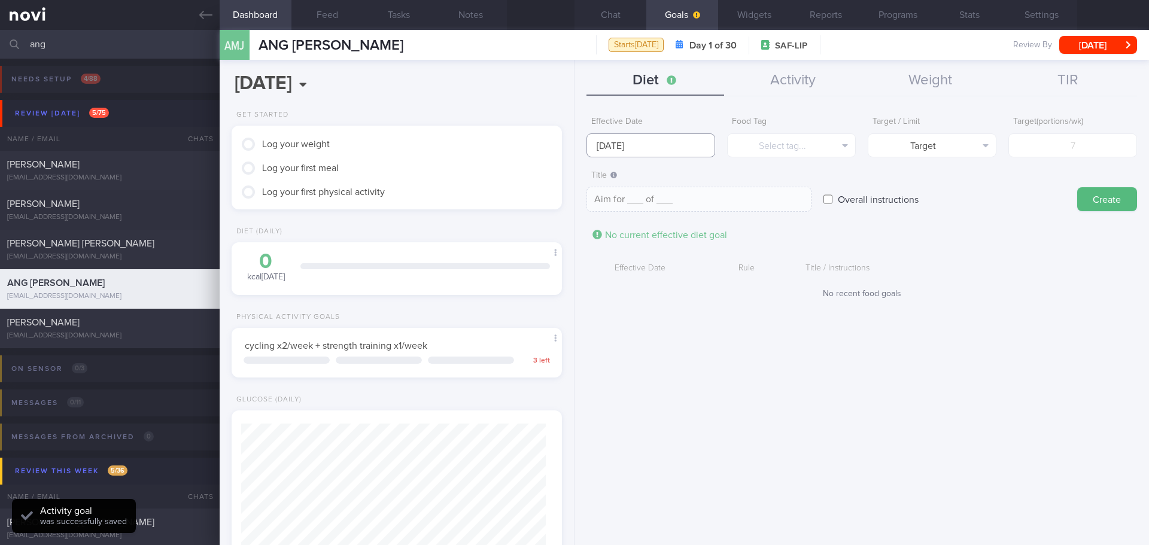
click at [622, 148] on input "[DATE]" at bounding box center [650, 145] width 129 height 24
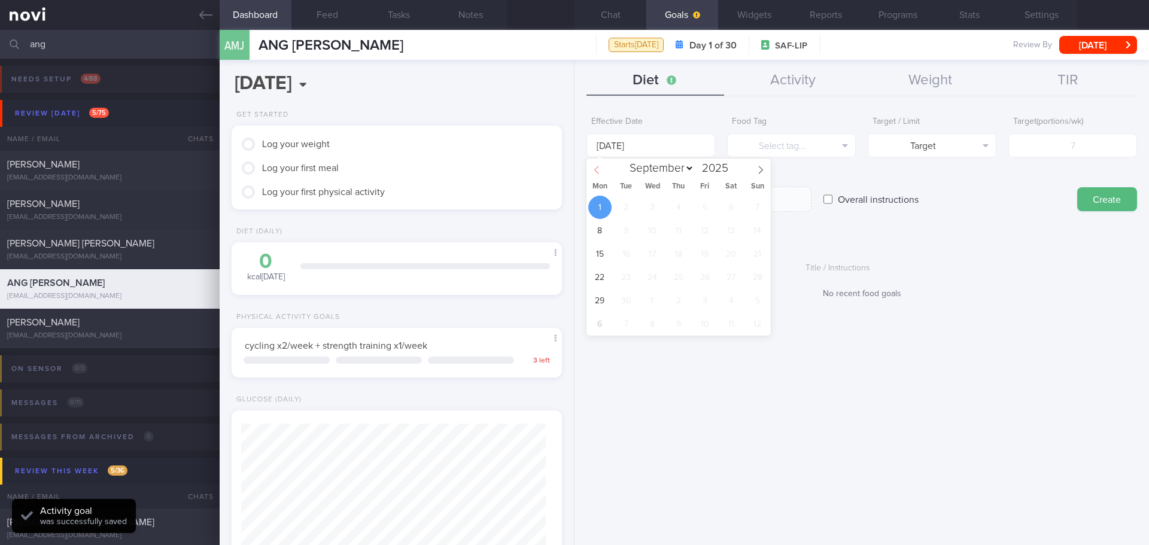
click at [594, 177] on span at bounding box center [596, 169] width 20 height 20
select select "7"
click at [598, 293] on span "25" at bounding box center [599, 300] width 23 height 23
type input "[DATE]"
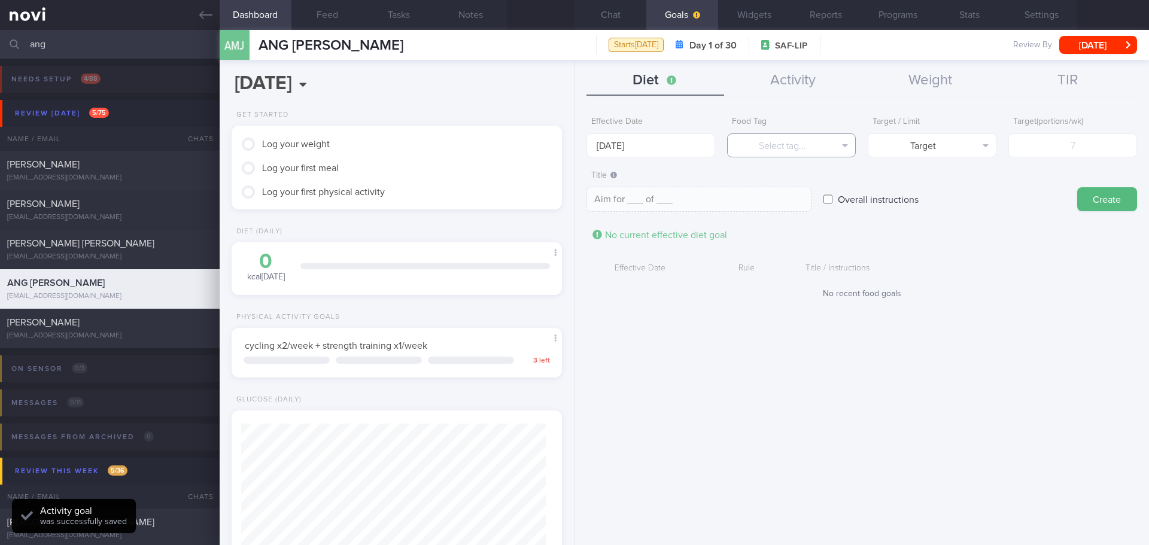
click at [786, 153] on button "Select tag..." at bounding box center [791, 145] width 129 height 24
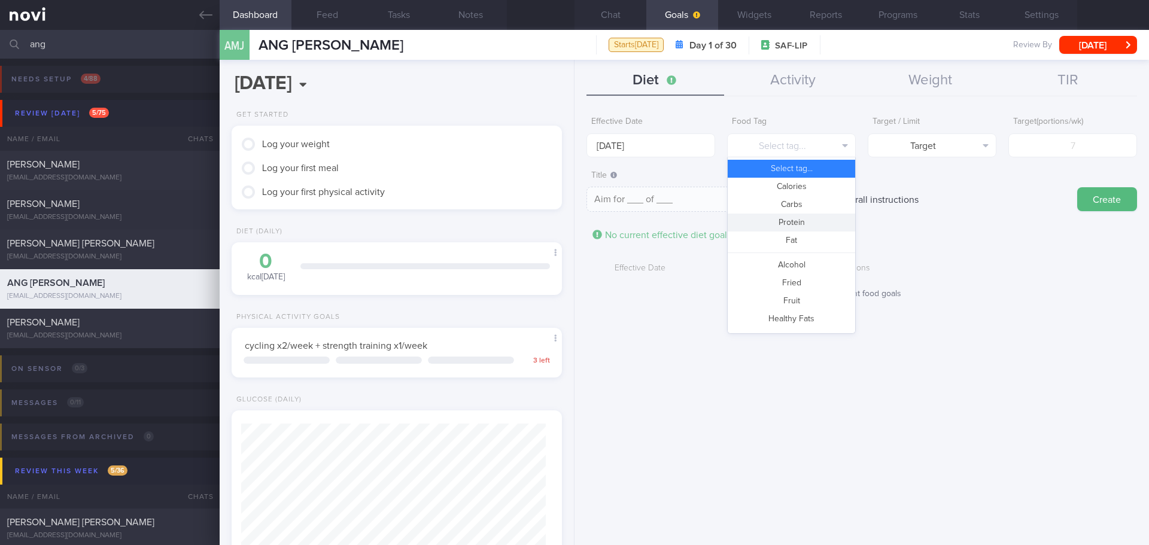
click at [798, 218] on button "Protein" at bounding box center [791, 223] width 127 height 18
type textarea "Aim for __g of protein per day"
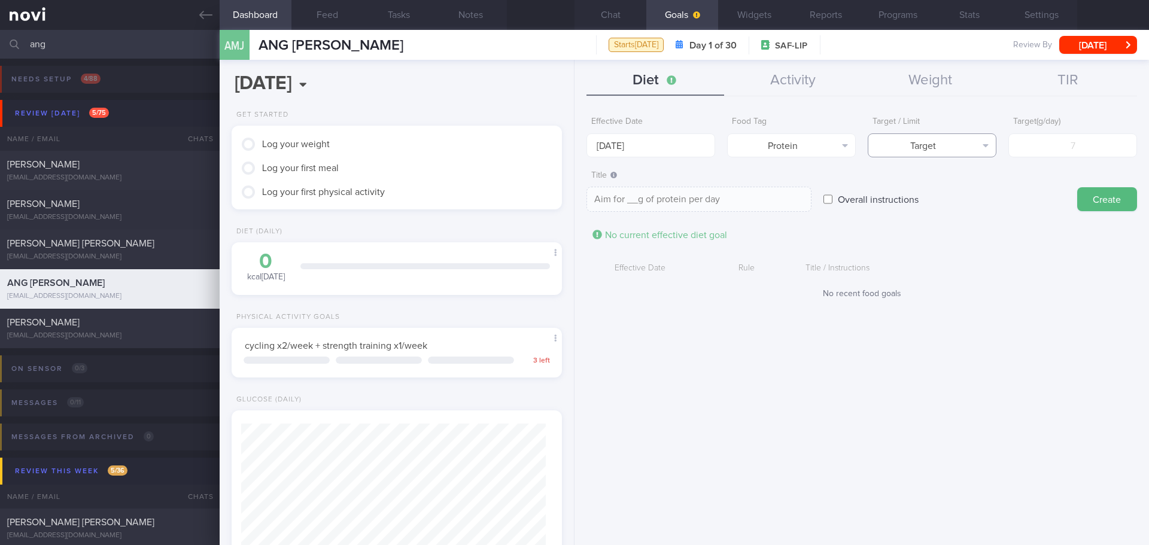
click at [945, 150] on button "Target" at bounding box center [932, 145] width 129 height 24
click at [947, 161] on button "Target" at bounding box center [931, 169] width 127 height 18
click at [1036, 17] on button "Settings" at bounding box center [1041, 15] width 72 height 30
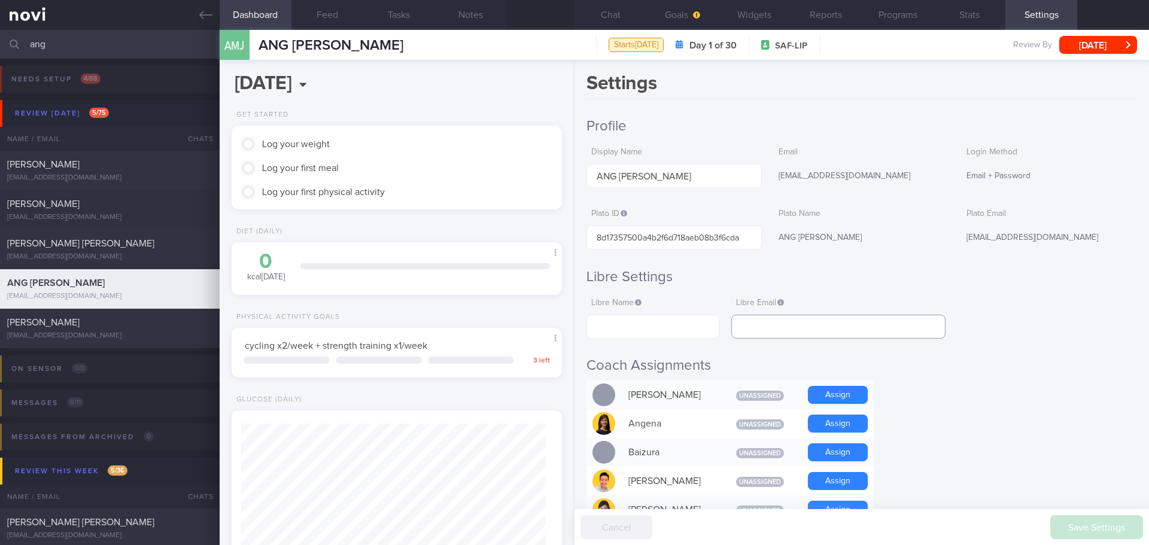
click at [837, 320] on input "text" at bounding box center [838, 327] width 214 height 24
paste input "[EMAIL_ADDRESS][DOMAIN_NAME]"
type input "[EMAIL_ADDRESS][DOMAIN_NAME]"
click at [659, 325] on input "text" at bounding box center [652, 327] width 133 height 24
paste input "Ming Jie ANG"
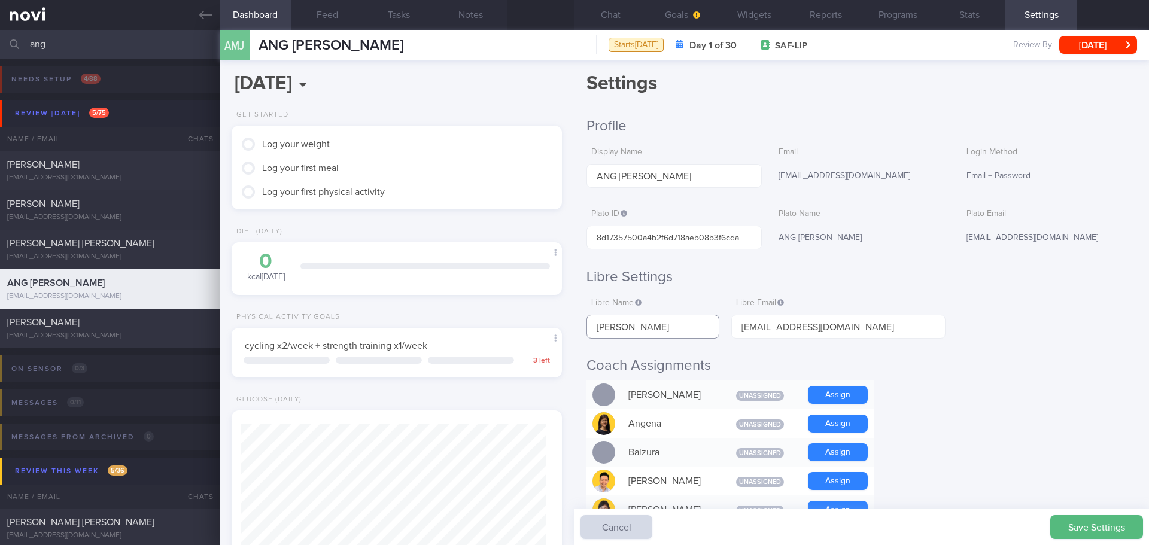
type input "Ming Jie ANG"
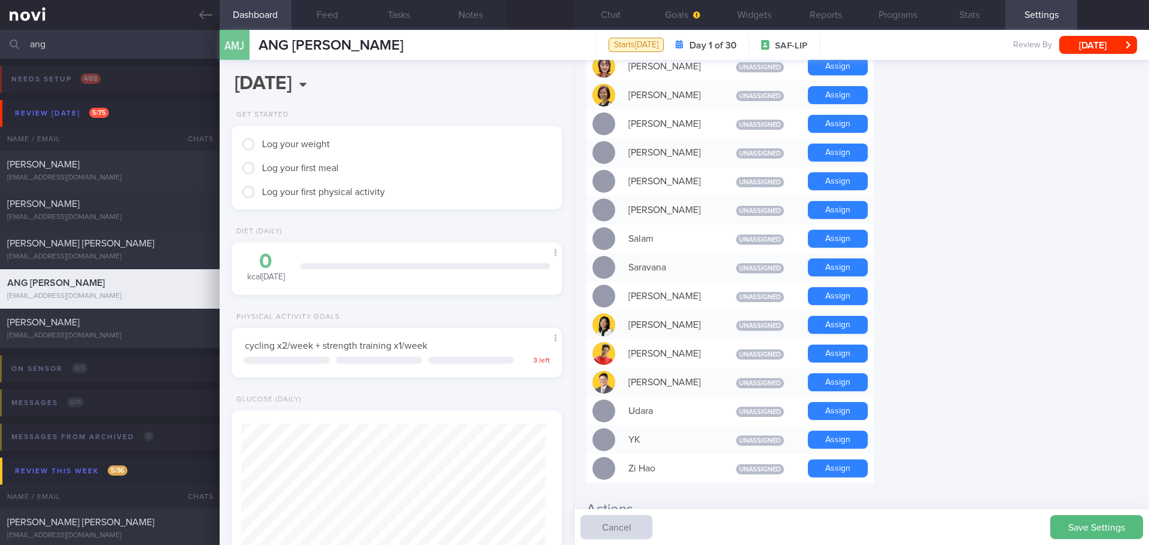
scroll to position [838, 0]
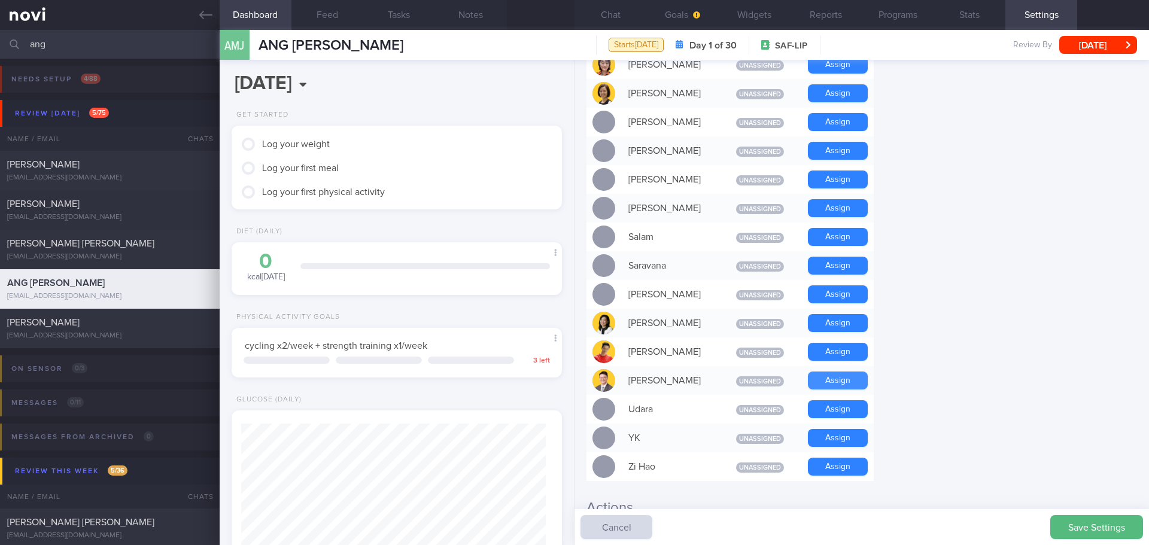
click at [819, 372] on button "Assign" at bounding box center [838, 381] width 60 height 18
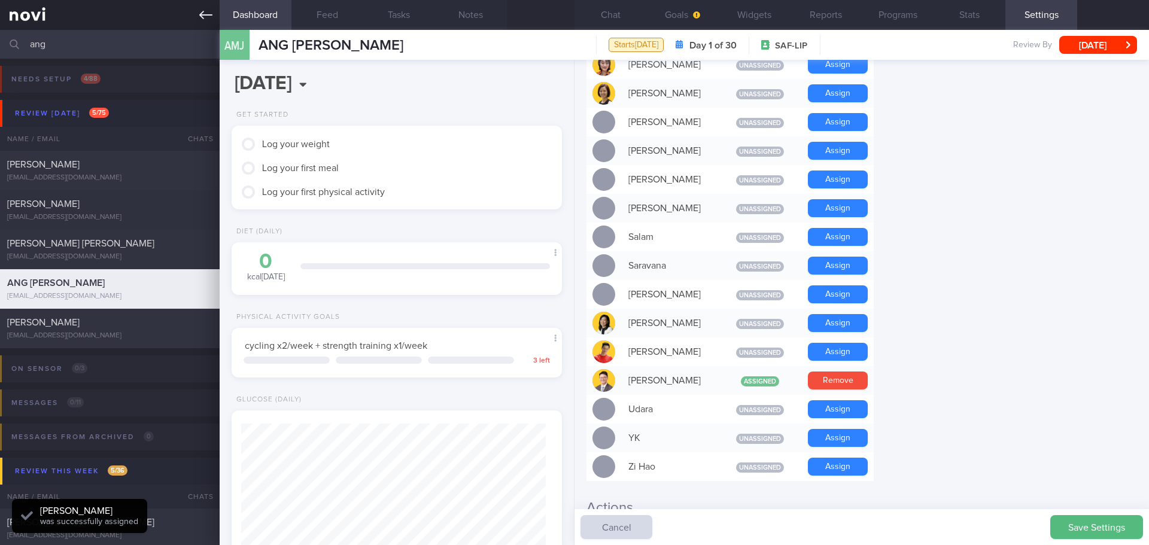
scroll to position [152, 305]
click at [1109, 526] on button "Save Settings" at bounding box center [1096, 527] width 93 height 24
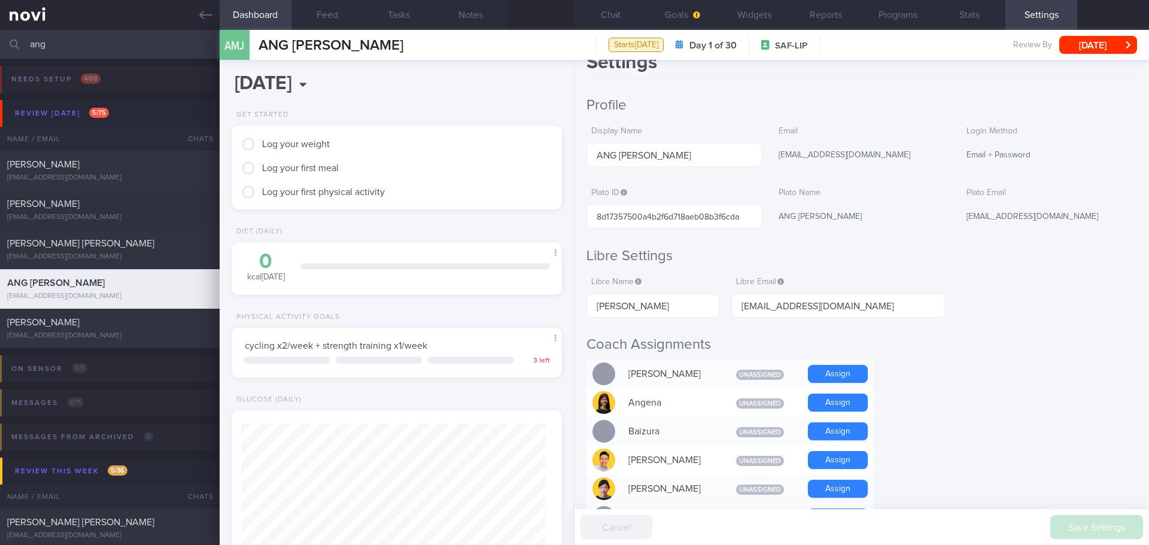
scroll to position [0, 0]
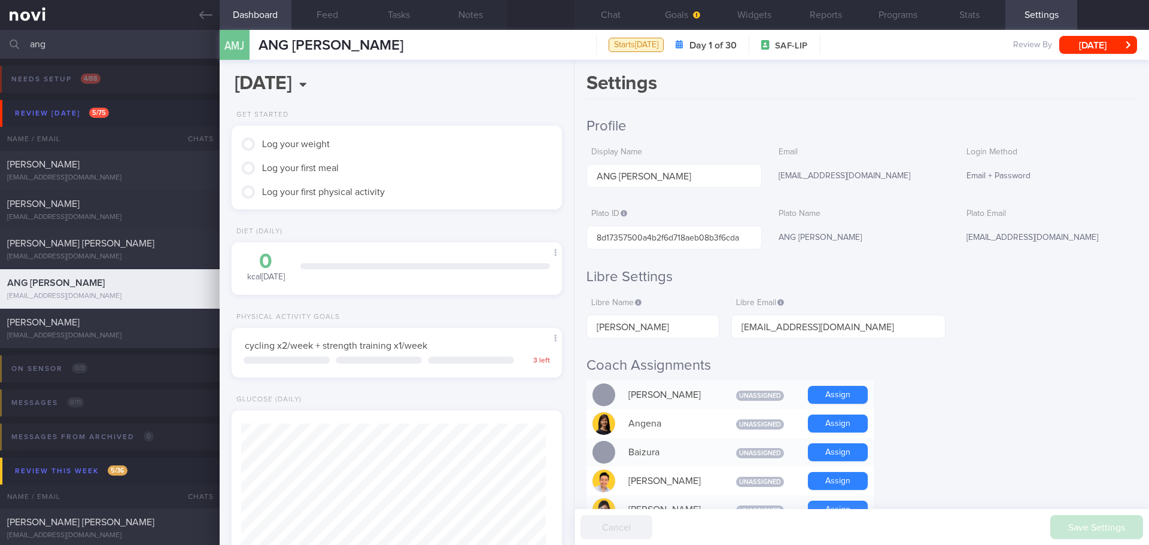
click at [921, 156] on label "Email" at bounding box center [861, 152] width 166 height 11
drag, startPoint x: 54, startPoint y: 37, endPoint x: -3, endPoint y: 48, distance: 58.4
click at [0, 48] on html "You are offline! Some functionality will be unavailable Patients New Users Coac…" at bounding box center [574, 272] width 1149 height 545
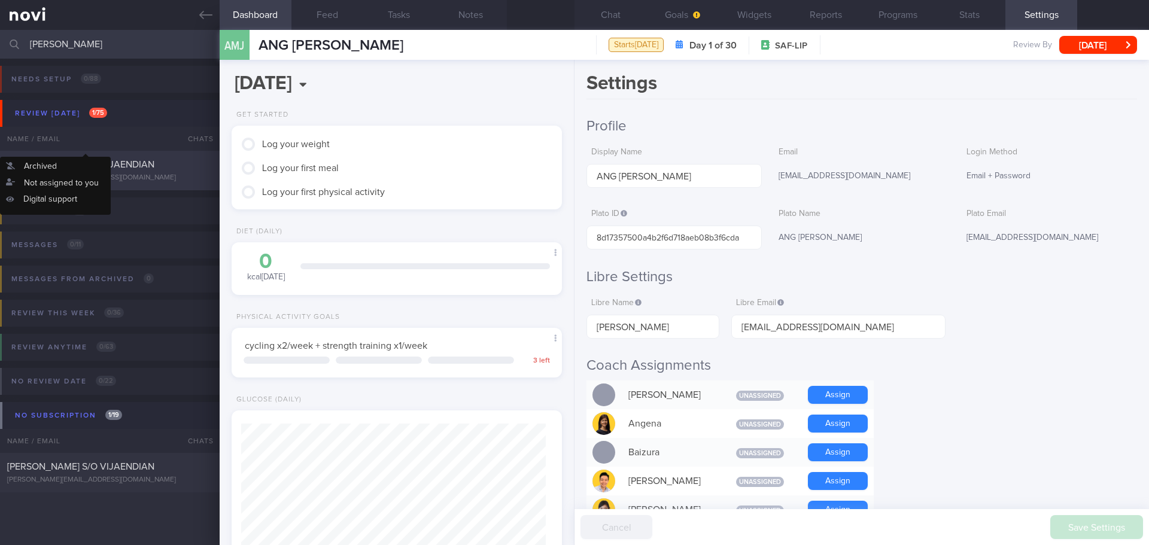
type input "kurumbian"
click at [94, 169] on span "[PERSON_NAME] S/O VIJAENDIAN" at bounding box center [80, 165] width 147 height 10
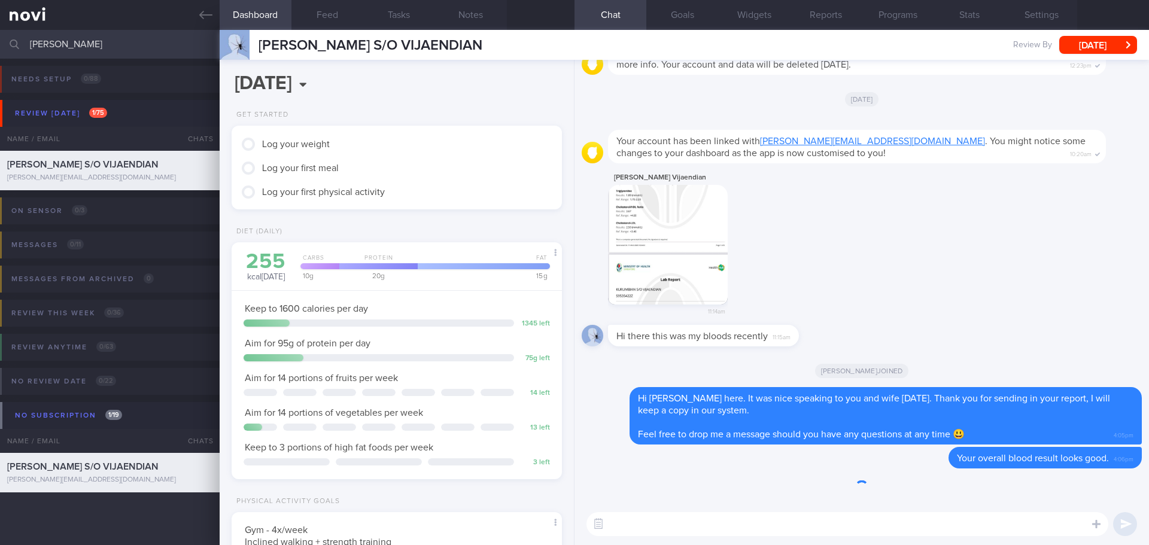
scroll to position [152, 305]
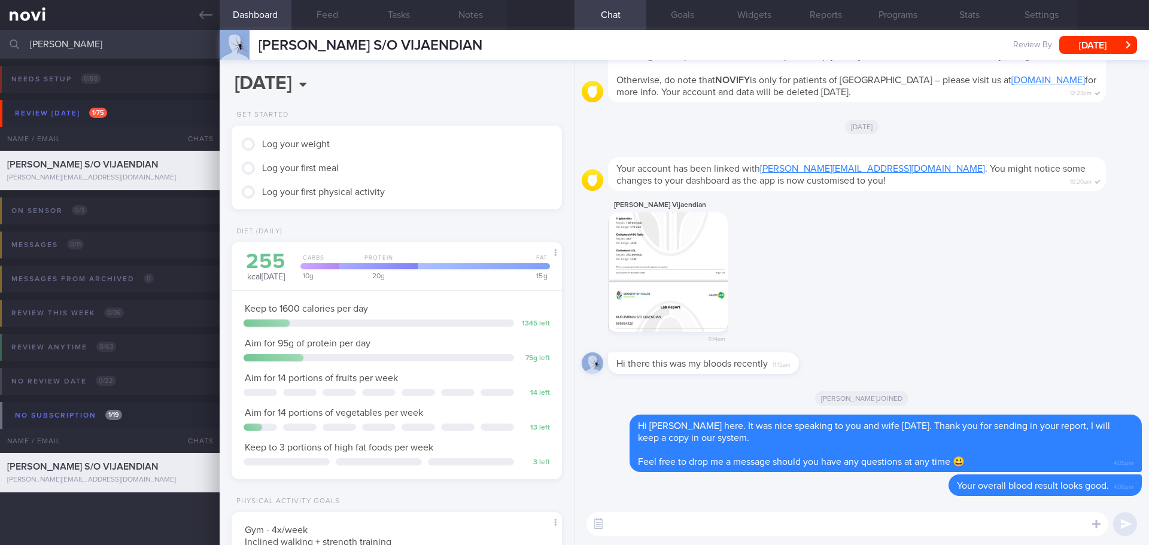
drag, startPoint x: 967, startPoint y: 312, endPoint x: 993, endPoint y: 264, distance: 53.8
click at [971, 311] on div "Kurumbian Vijaendian 11:14am" at bounding box center [862, 275] width 560 height 155
click at [1053, 7] on button "Settings" at bounding box center [1041, 15] width 72 height 30
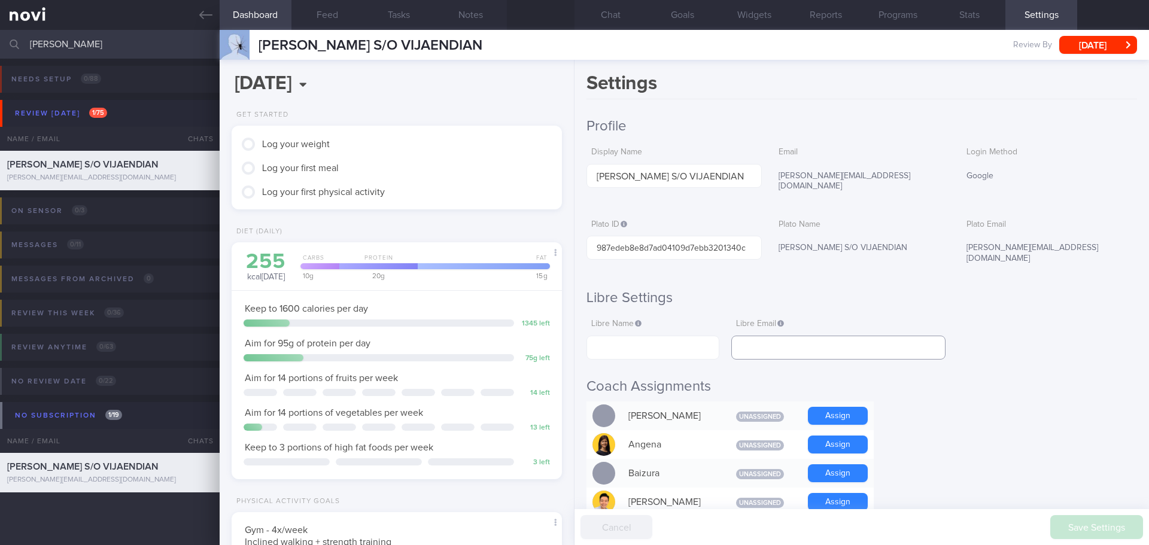
click at [851, 336] on input "text" at bounding box center [838, 348] width 214 height 24
click at [613, 336] on input "text" at bounding box center [652, 348] width 133 height 24
paste input "Kurumbian Vijaendian"
type input "Kurumbian Vijaendian"
click at [797, 336] on input "text" at bounding box center [838, 348] width 214 height 24
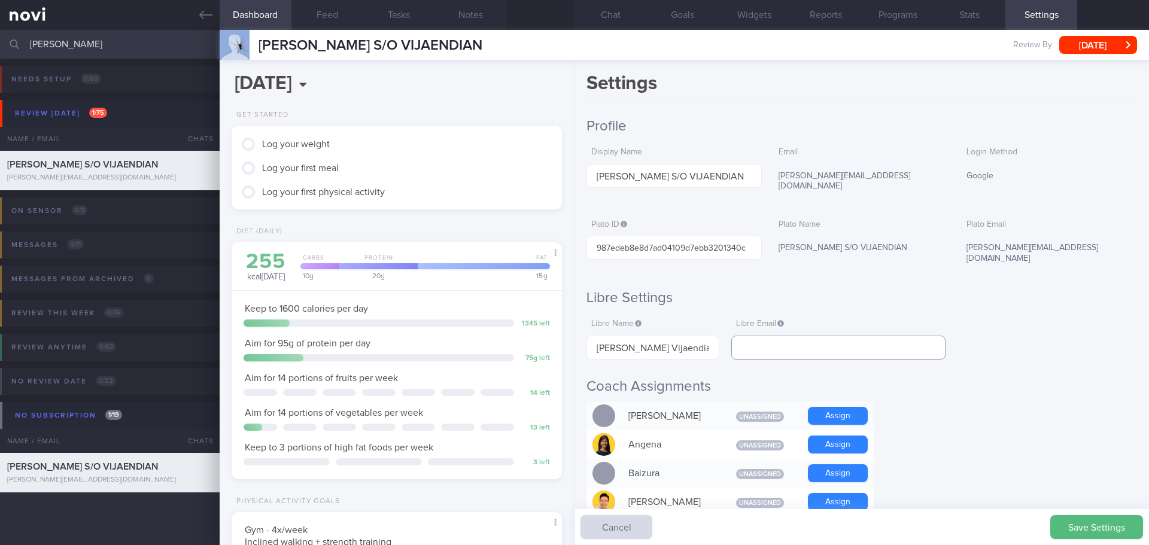
paste input "[PERSON_NAME][EMAIL_ADDRESS][DOMAIN_NAME]"
type input "[PERSON_NAME][EMAIL_ADDRESS][DOMAIN_NAME]"
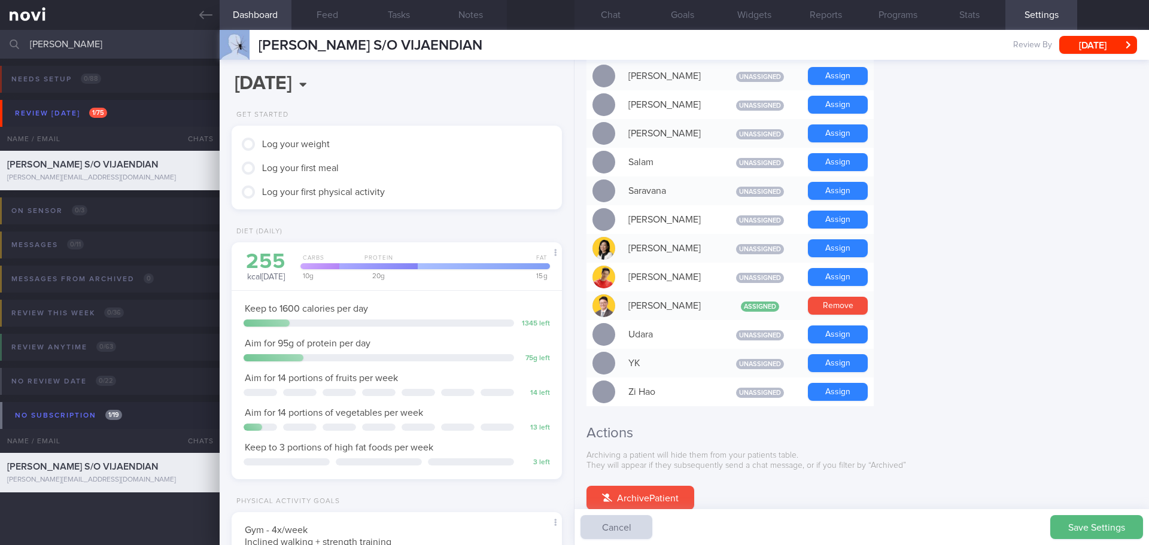
scroll to position [1029, 0]
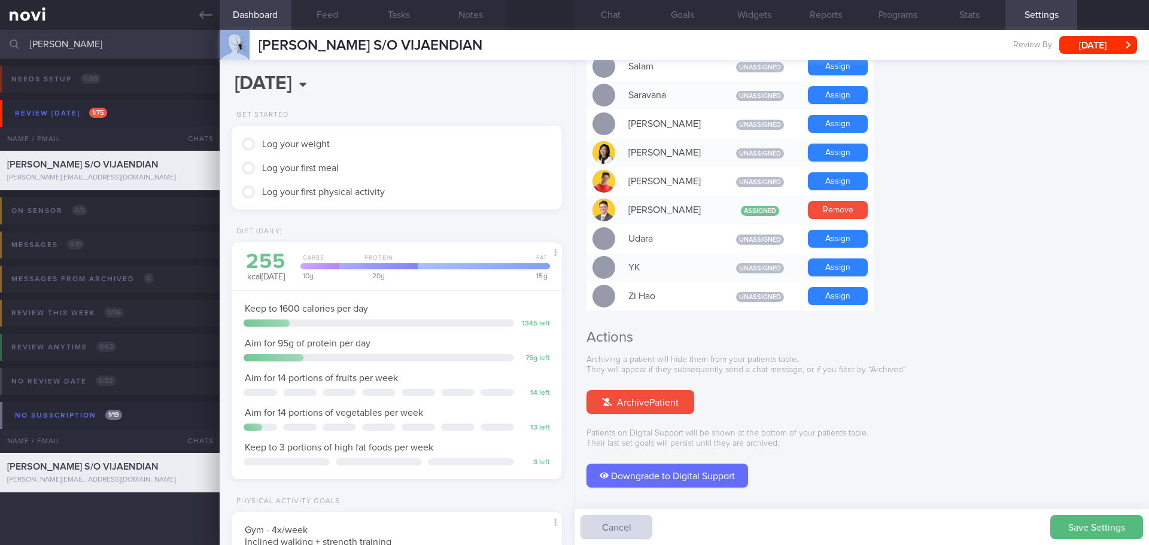
drag, startPoint x: 1079, startPoint y: 525, endPoint x: 961, endPoint y: 378, distance: 188.9
click at [1079, 525] on button "Save Settings" at bounding box center [1096, 527] width 93 height 24
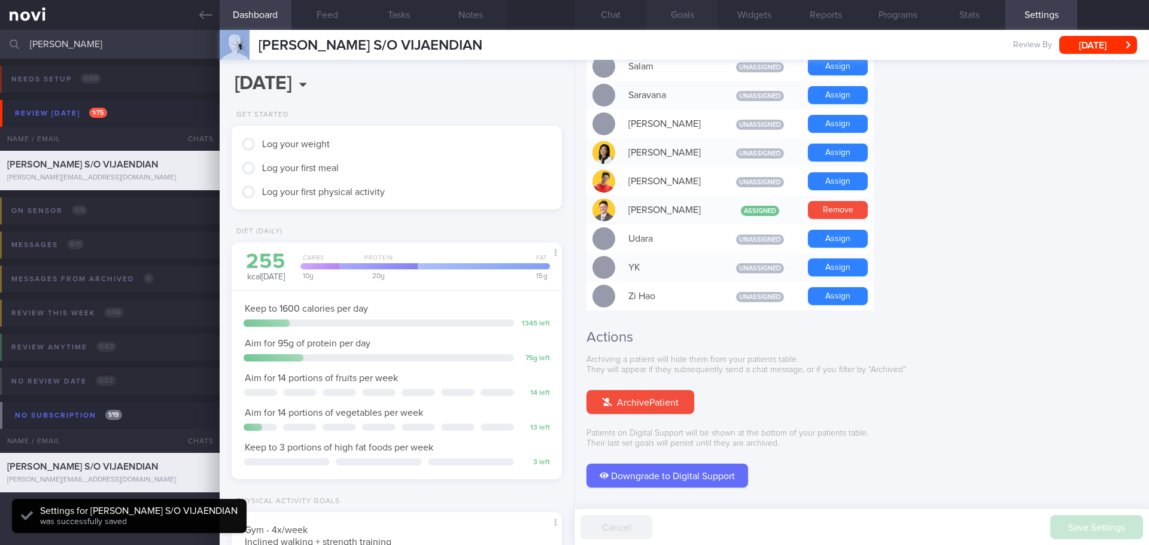
scroll to position [152, 305]
click at [672, 17] on button "Goals" at bounding box center [682, 15] width 72 height 30
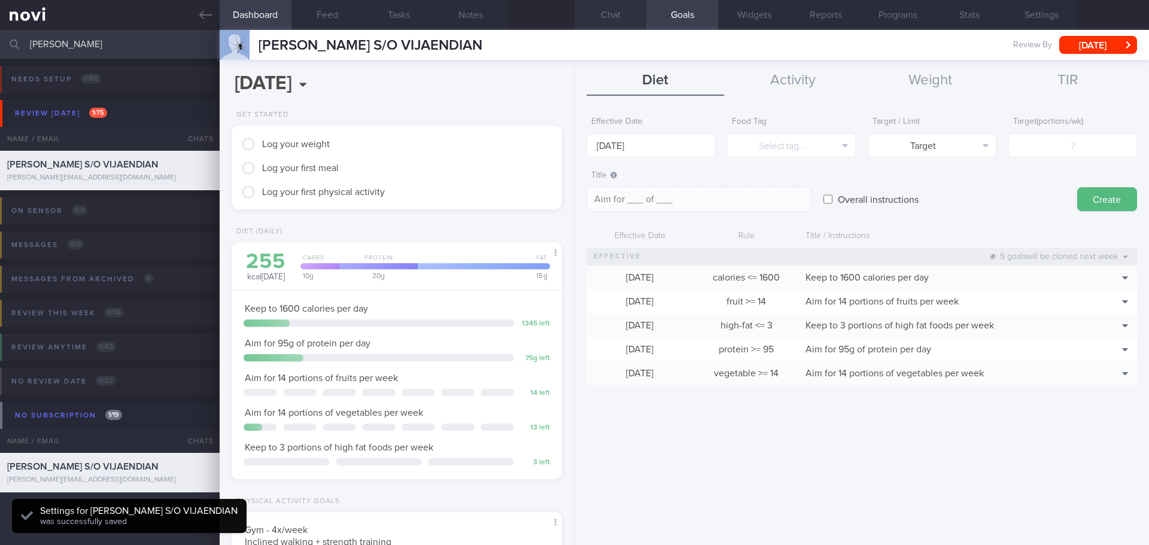
click at [611, 14] on button "Chat" at bounding box center [610, 15] width 72 height 30
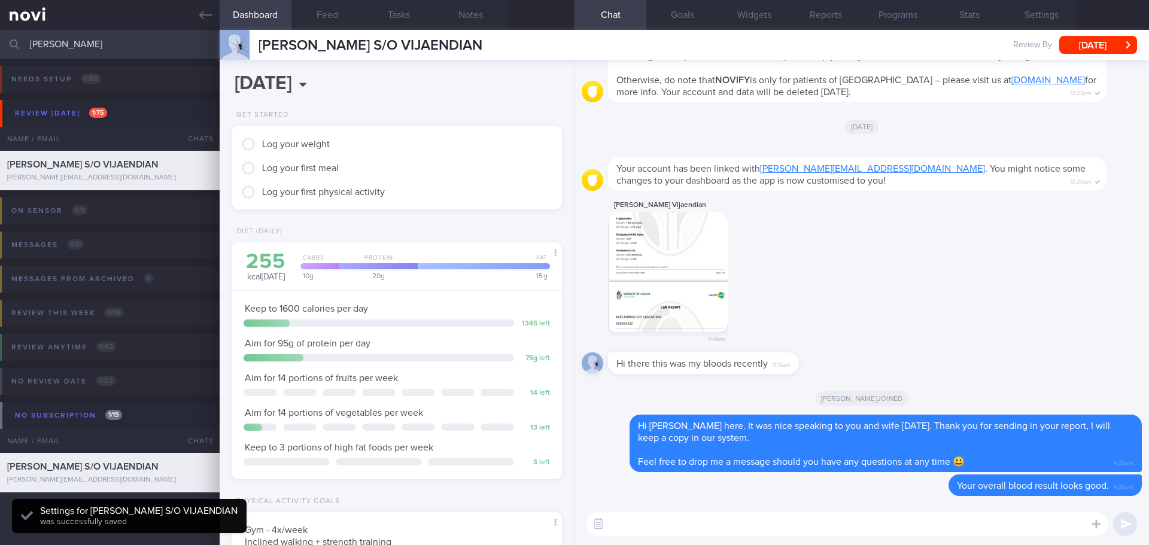
click at [975, 288] on div "Kurumbian Vijaendian 11:14am" at bounding box center [862, 275] width 560 height 155
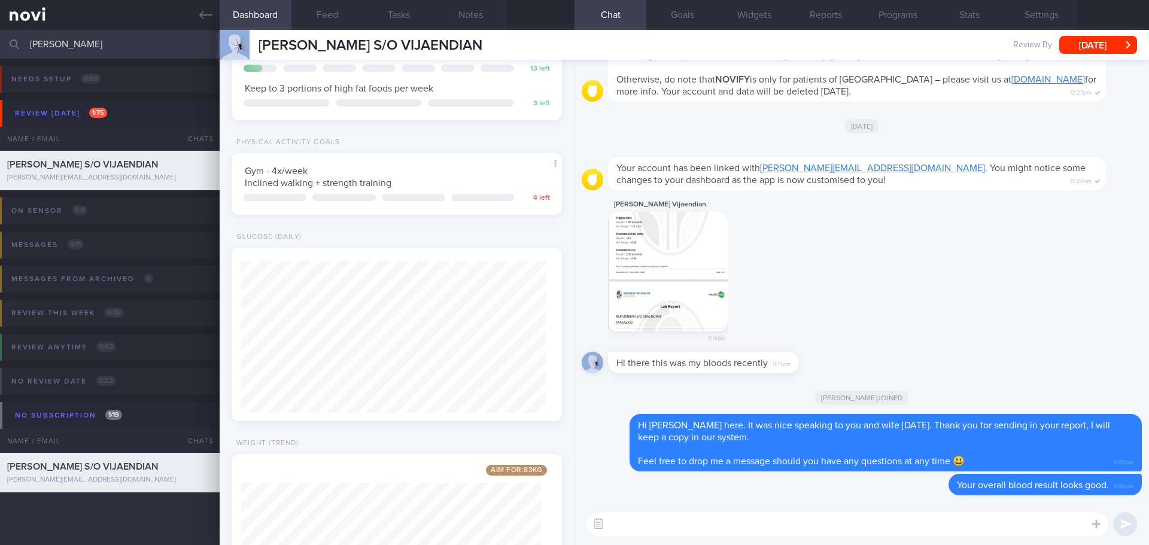
click at [323, 36] on div "KURUMBIAN S/O VIJAENDIAN KURUMBIAN S/O VIJAENDIAN kurumbian@gmail.com" at bounding box center [351, 45] width 263 height 30
click at [323, 20] on button "Feed" at bounding box center [327, 15] width 72 height 30
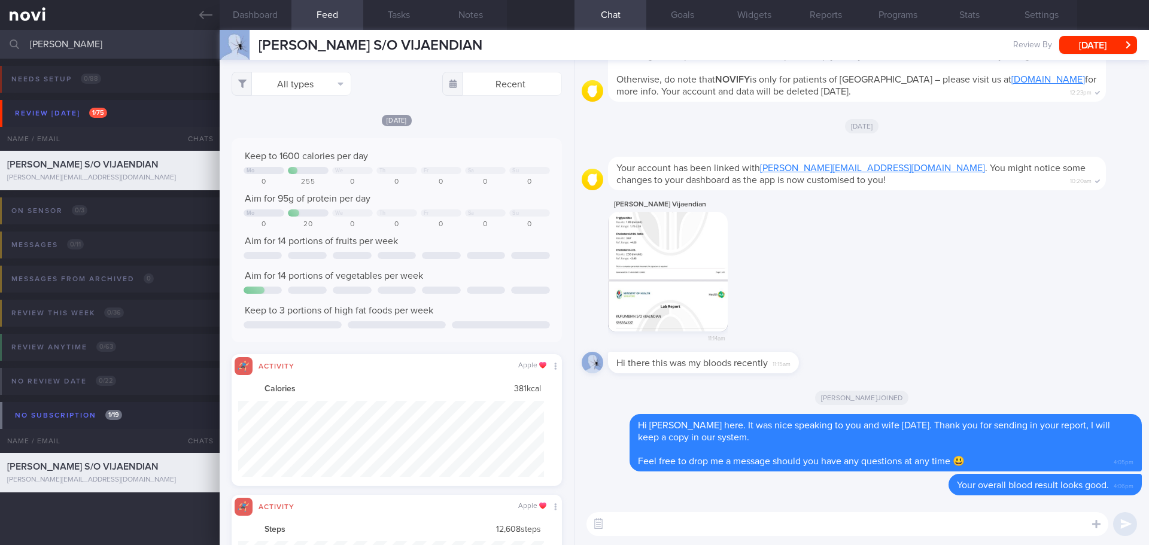
drag, startPoint x: 87, startPoint y: 45, endPoint x: -10, endPoint y: 51, distance: 97.8
click at [0, 51] on html "You are offline! Some functionality will be unavailable Patients New Users Coac…" at bounding box center [574, 272] width 1149 height 545
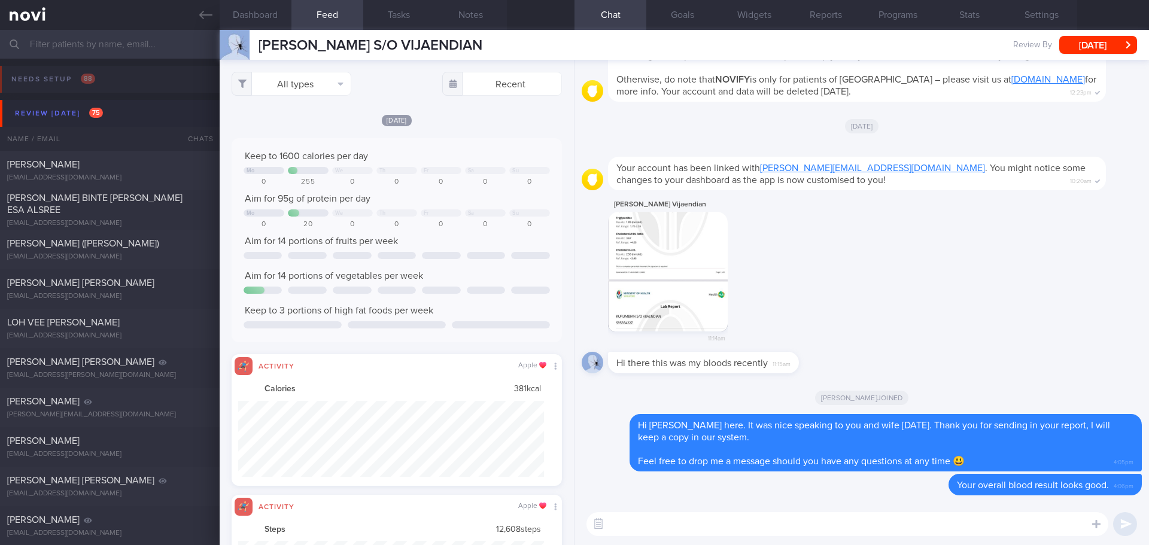
drag, startPoint x: 211, startPoint y: 11, endPoint x: 235, endPoint y: 11, distance: 23.9
click at [211, 11] on icon at bounding box center [205, 14] width 13 height 13
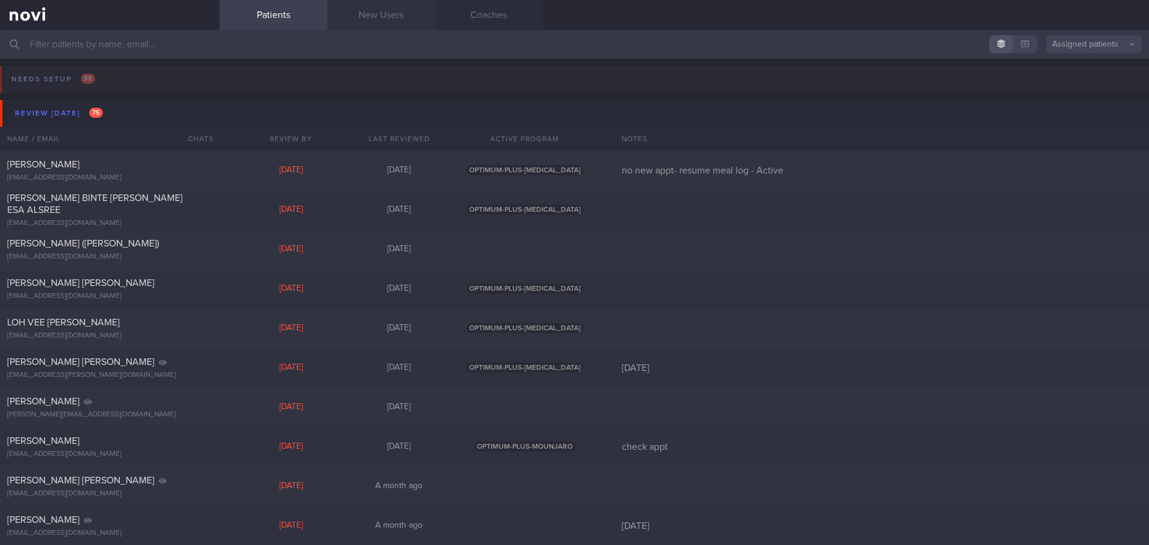
click at [402, 21] on link "New Users" at bounding box center [381, 15] width 108 height 30
click at [393, 19] on link "New Users" at bounding box center [381, 15] width 108 height 30
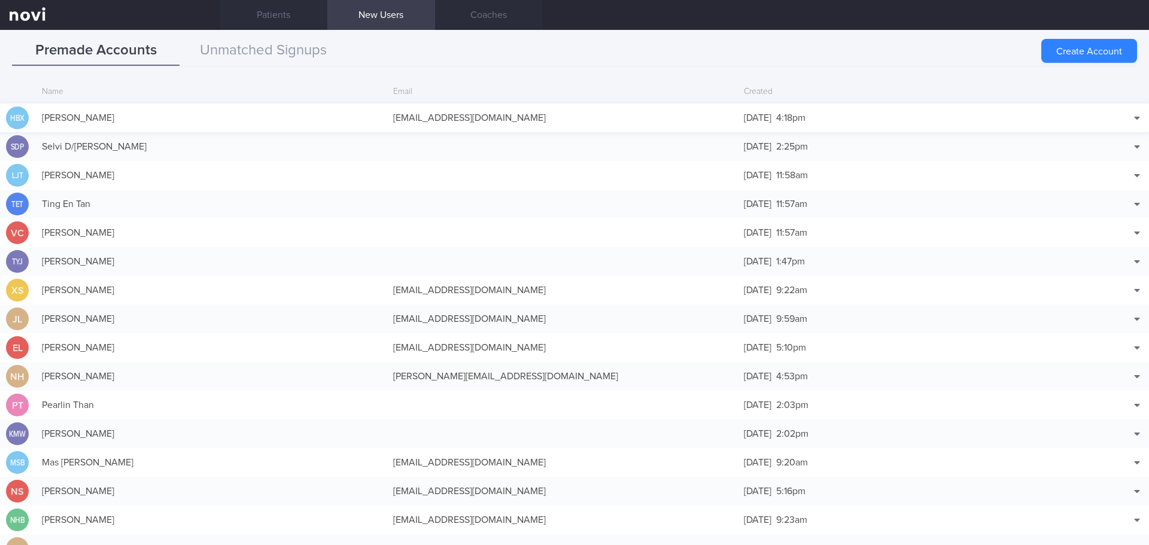
click at [273, 111] on div "[PERSON_NAME]" at bounding box center [211, 118] width 351 height 24
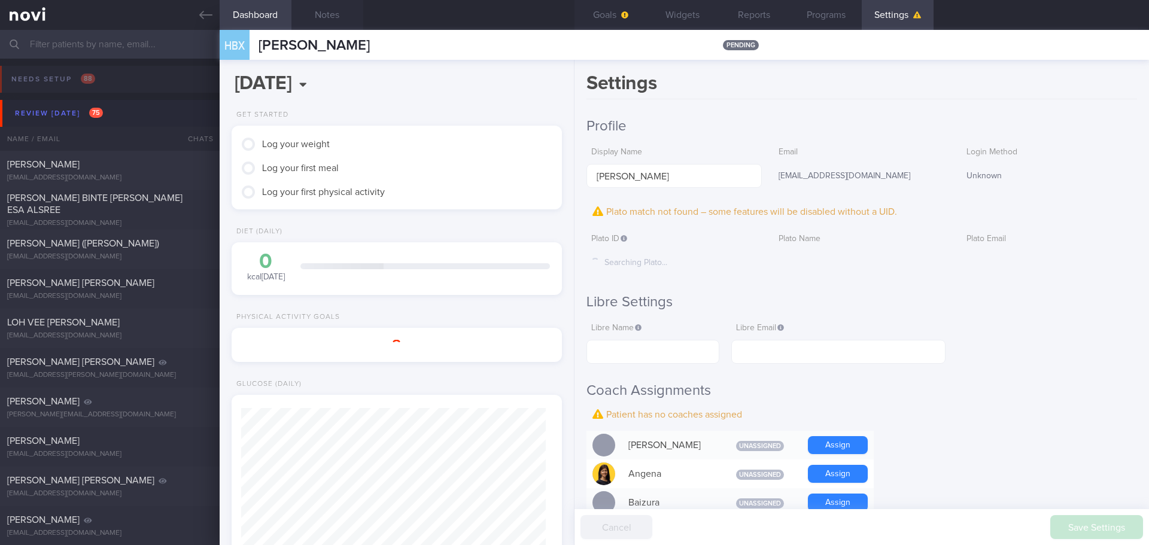
click at [588, 11] on button "Goals" at bounding box center [610, 15] width 72 height 30
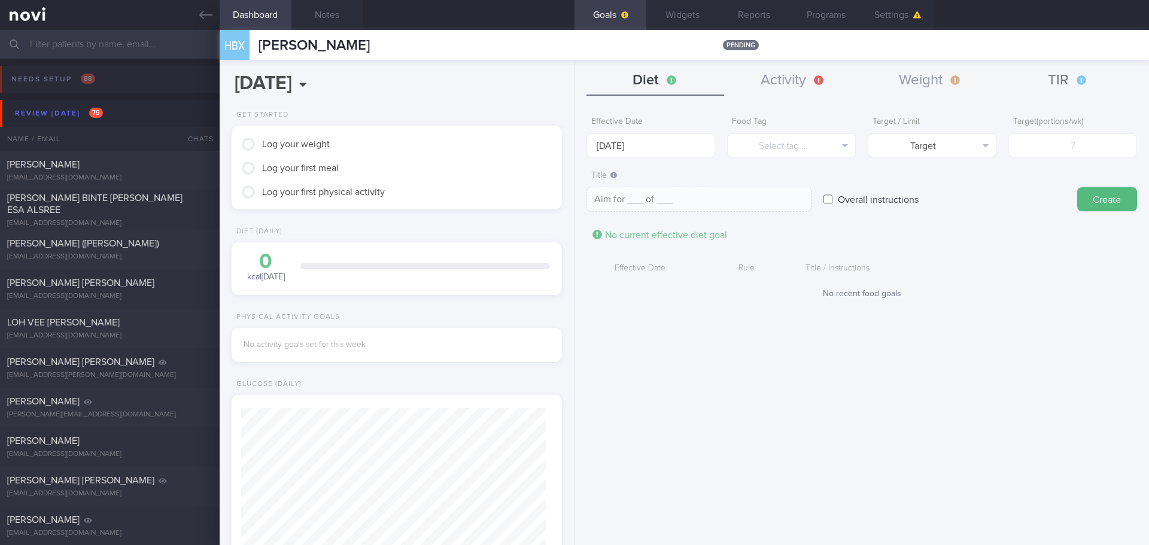
click at [1048, 89] on button "TIR" at bounding box center [1068, 81] width 138 height 30
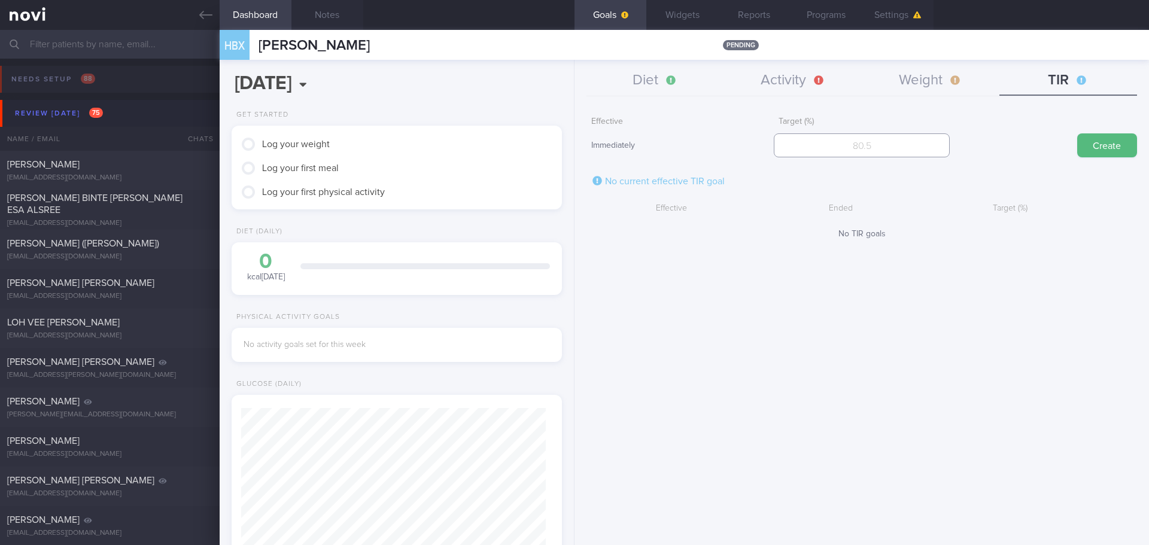
click at [833, 147] on input "number" at bounding box center [861, 145] width 175 height 24
type input "95"
click at [1097, 139] on button "Create" at bounding box center [1107, 145] width 60 height 24
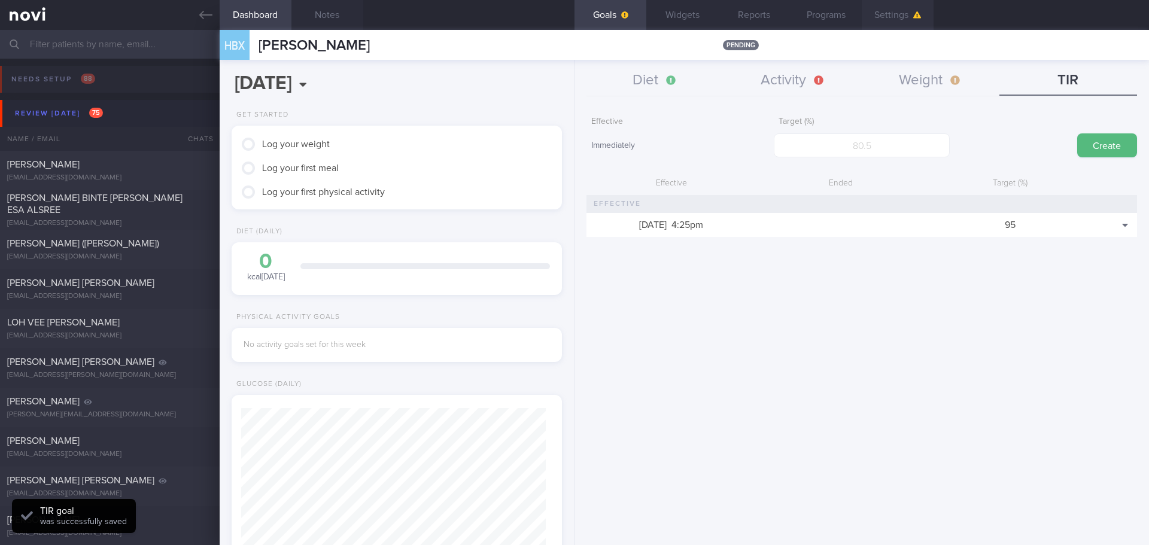
click at [904, 10] on button "Settings" at bounding box center [898, 15] width 72 height 30
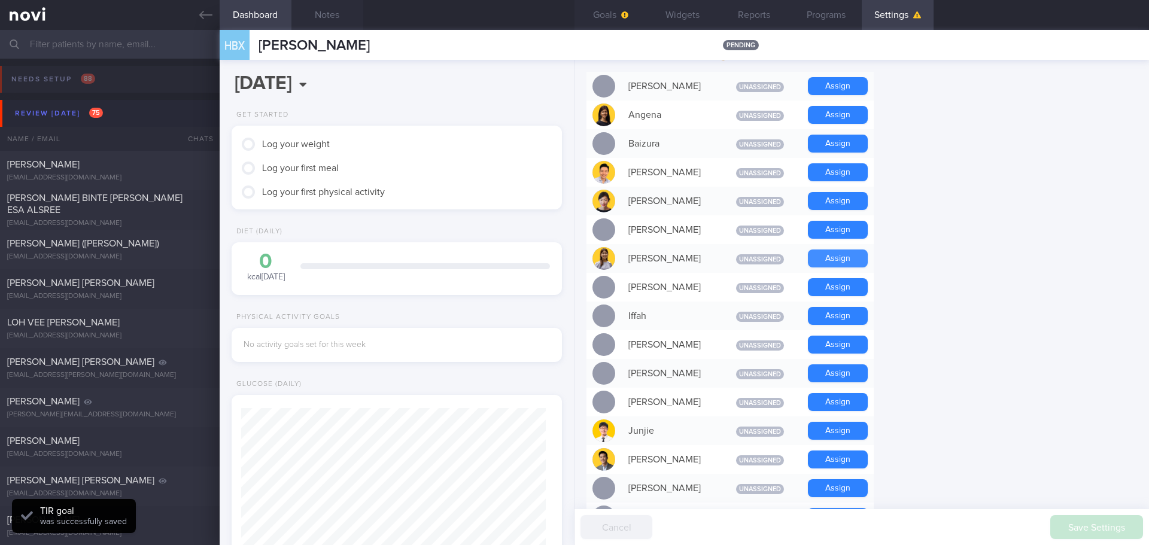
click at [814, 256] on button "Assign" at bounding box center [838, 259] width 60 height 18
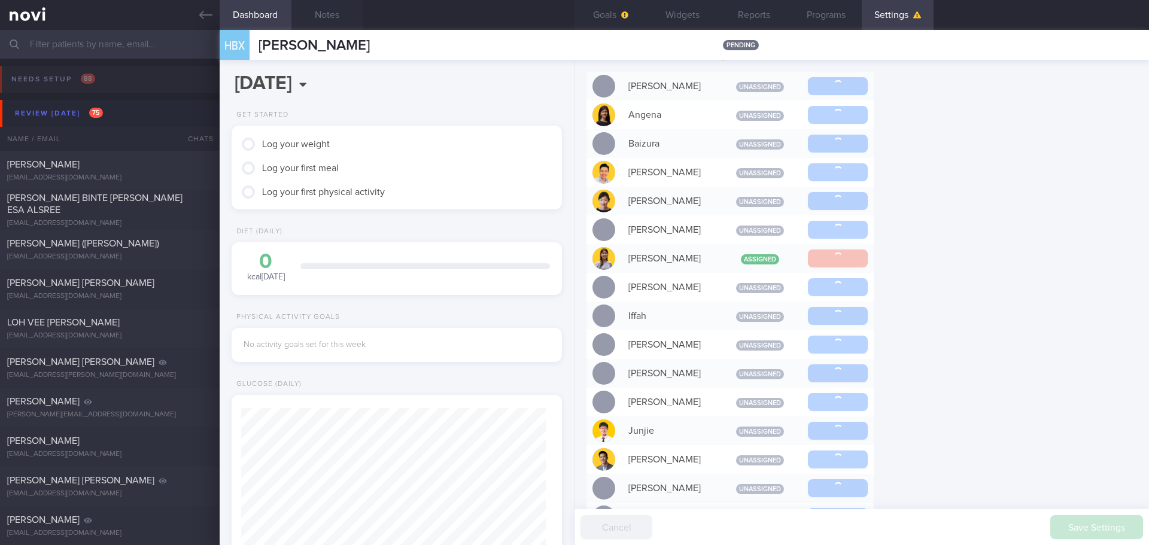
click at [990, 264] on div "Settings Profile Display Name HON BING XUAN Email hon_bing_xuan1@outlook.com Lo…" at bounding box center [861, 302] width 574 height 485
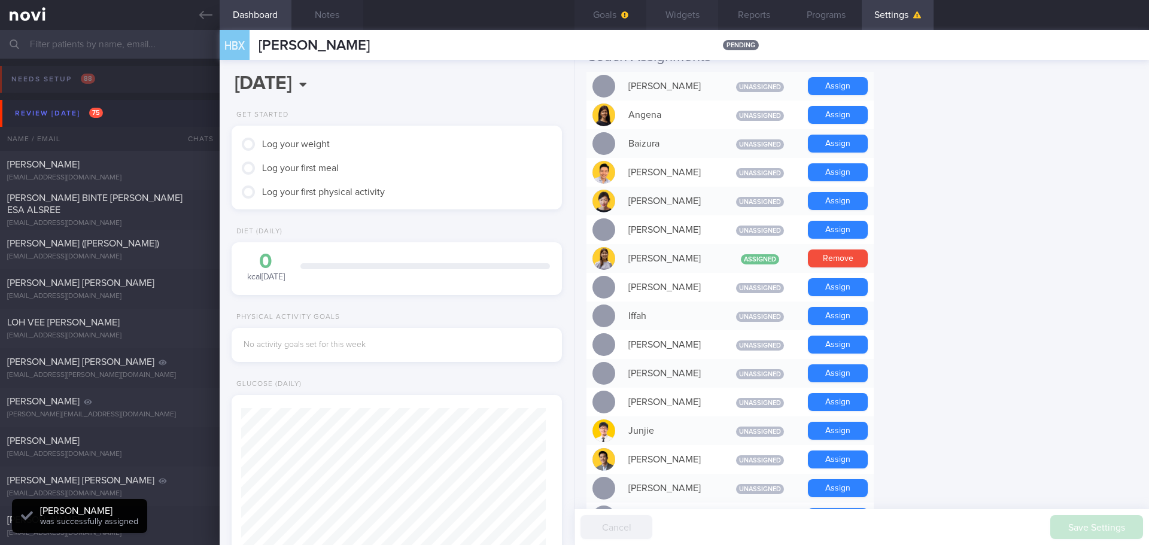
click at [667, 14] on button "Widgets" at bounding box center [682, 15] width 72 height 30
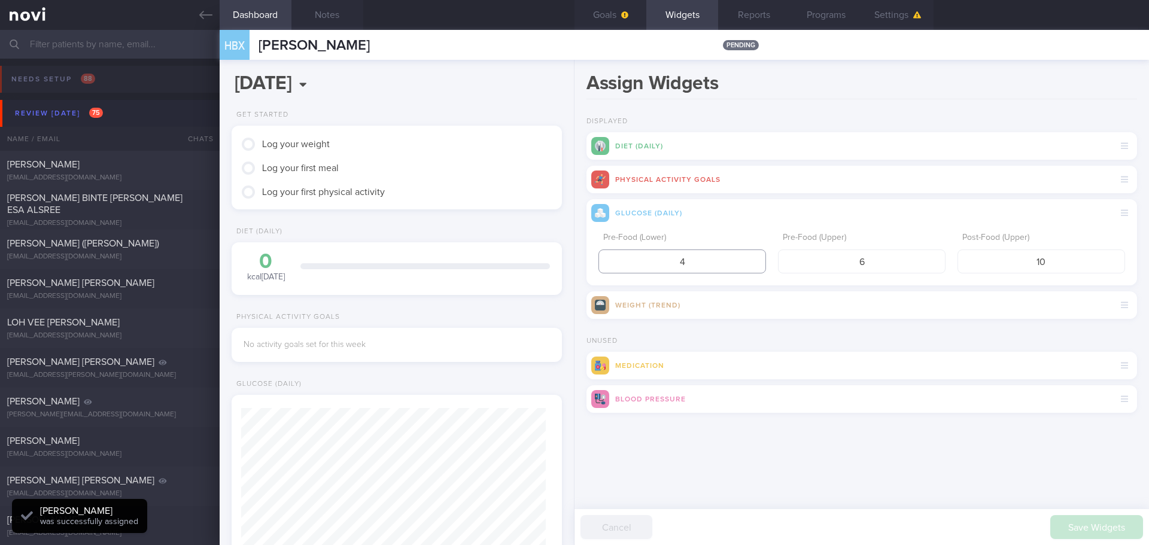
drag, startPoint x: 682, startPoint y: 257, endPoint x: 676, endPoint y: 258, distance: 6.1
click at [676, 258] on input "4" at bounding box center [682, 262] width 168 height 24
type input "3.9"
click at [883, 255] on input "6" at bounding box center [862, 262] width 168 height 24
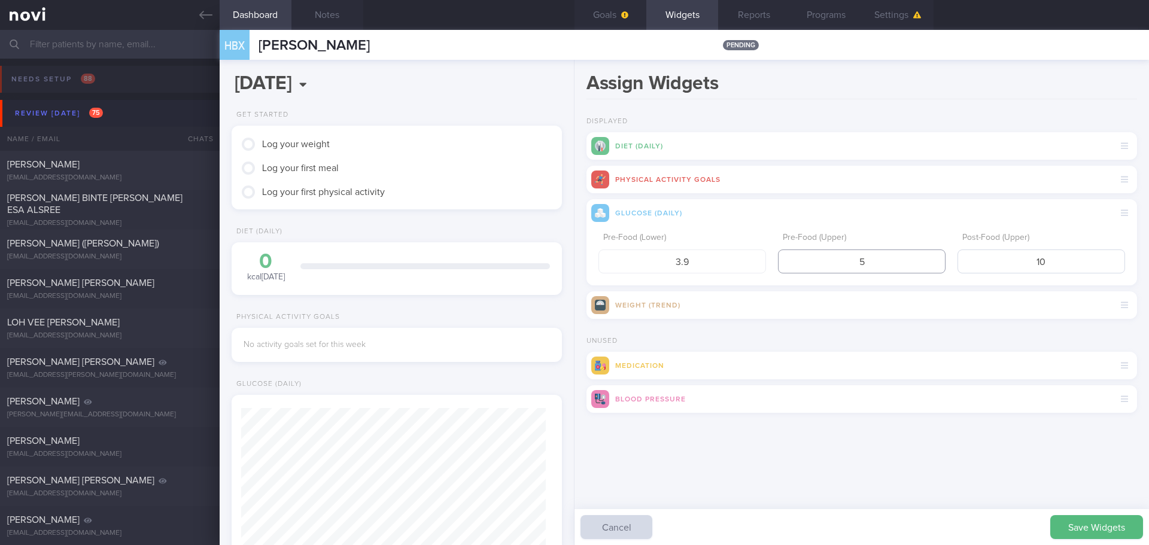
type input "5"
drag, startPoint x: 1058, startPoint y: 266, endPoint x: 969, endPoint y: 279, distance: 90.7
click at [969, 279] on div "Pre-Food (Lower) 3.9 Pre-Food (Upper) 5 Post-Food (Upper) 10" at bounding box center [861, 256] width 550 height 59
type input "7.8"
click at [686, 466] on div "Save Widgets Cancel" at bounding box center [861, 449] width 550 height 36
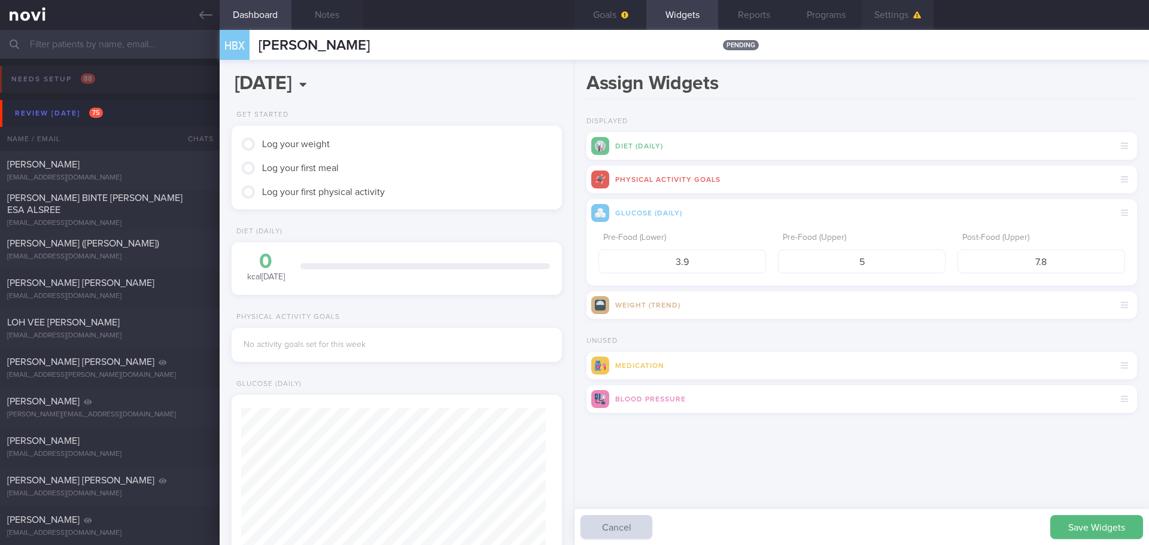
click at [893, 13] on button "Settings" at bounding box center [898, 15] width 72 height 30
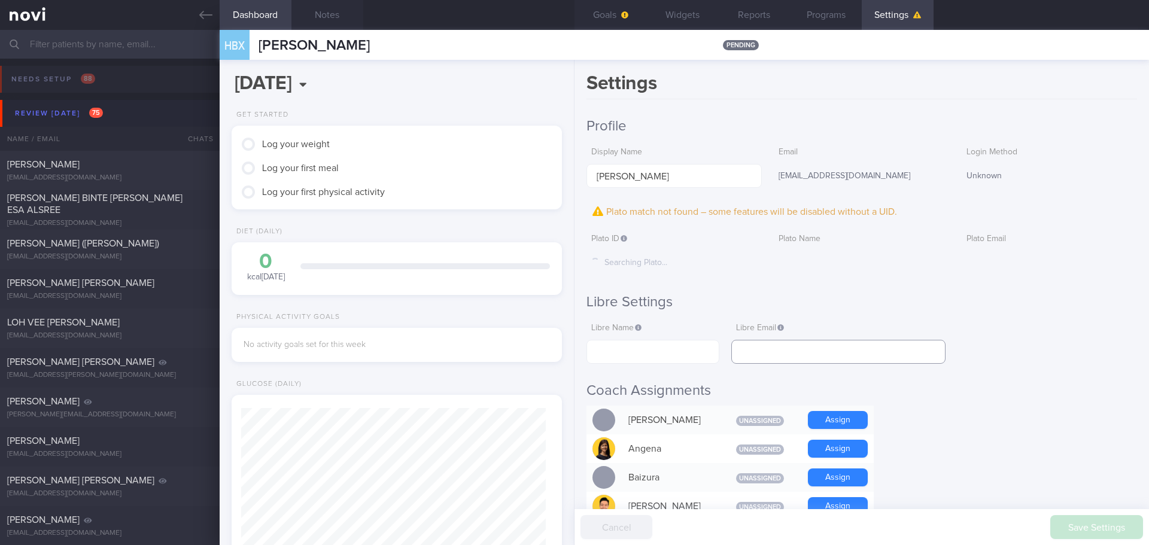
click at [834, 355] on input "text" at bounding box center [838, 352] width 214 height 24
paste input "[EMAIL_ADDRESS][DOMAIN_NAME]"
type input "[EMAIL_ADDRESS][DOMAIN_NAME]"
click at [637, 355] on input "text" at bounding box center [652, 352] width 133 height 24
paste input "[PERSON_NAME]"
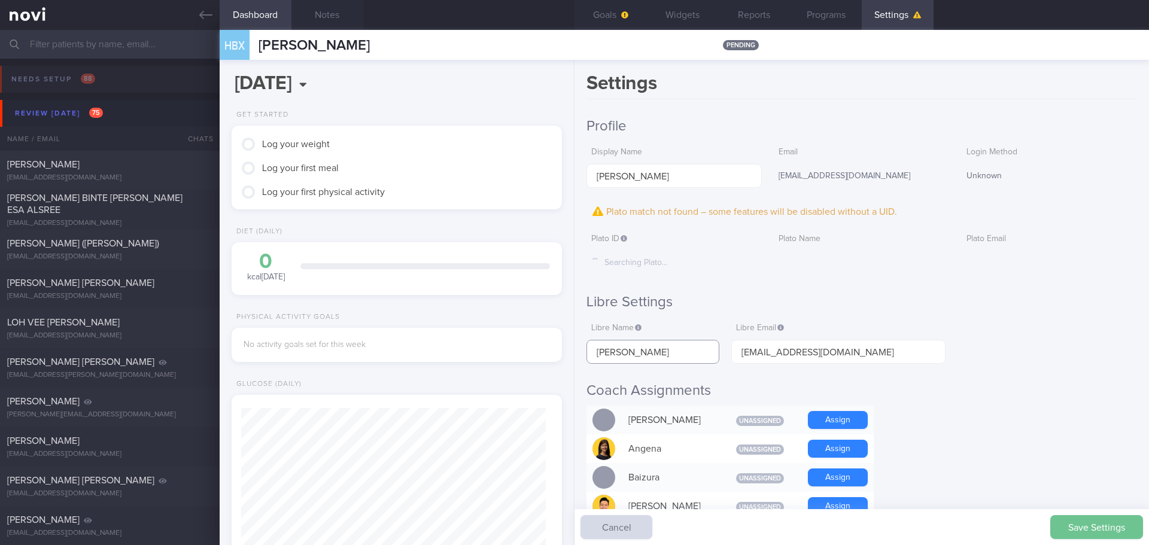
type input "[PERSON_NAME]"
click at [1075, 522] on button "Save Settings" at bounding box center [1096, 527] width 93 height 24
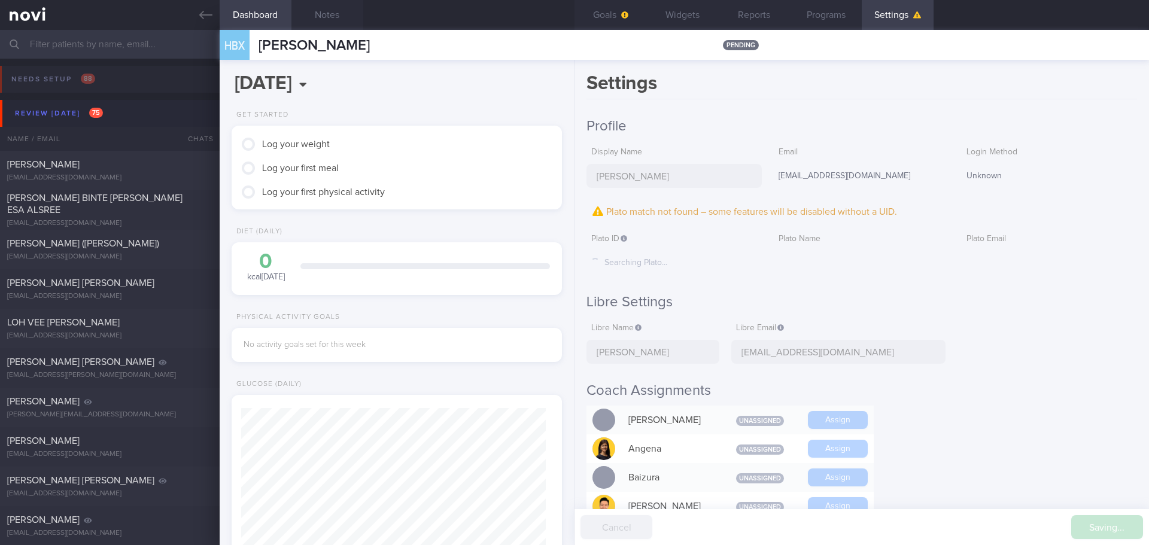
type input "4"
type input "6"
type input "10"
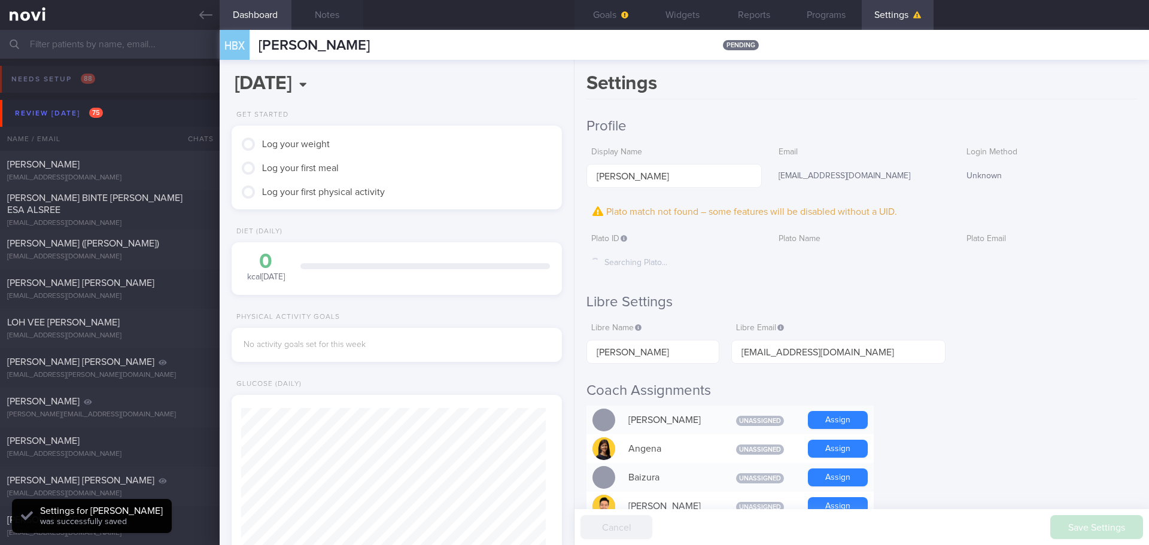
scroll to position [152, 305]
click at [609, 11] on button "Goals" at bounding box center [610, 15] width 72 height 30
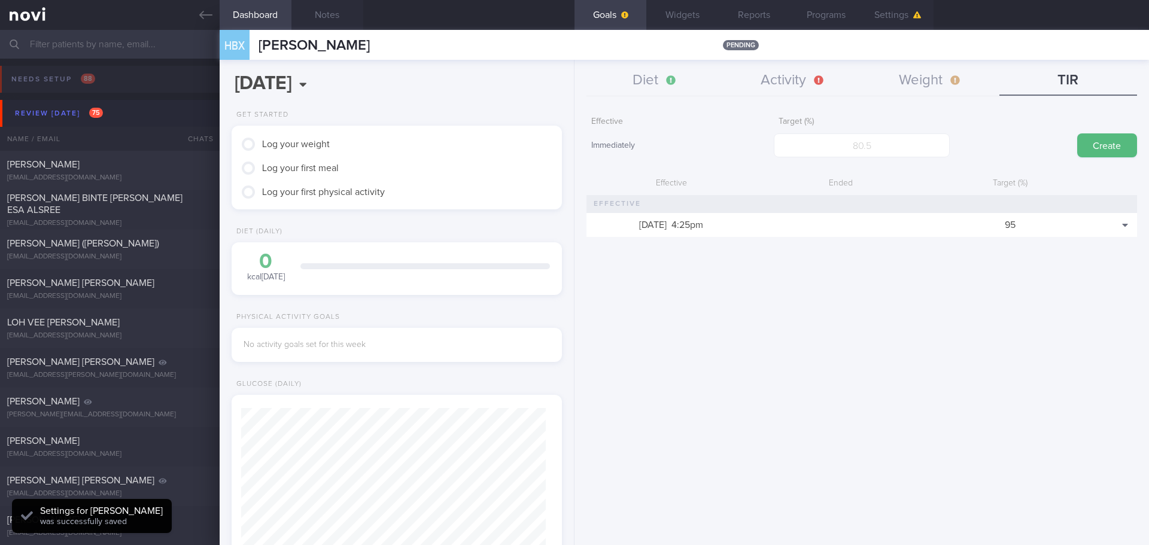
click at [726, 302] on div "Effective Immediately Target (%) Create Effective Ended Target (%) 26 Aug 2025 …" at bounding box center [861, 323] width 574 height 443
click at [683, 5] on button "Widgets" at bounding box center [682, 15] width 72 height 30
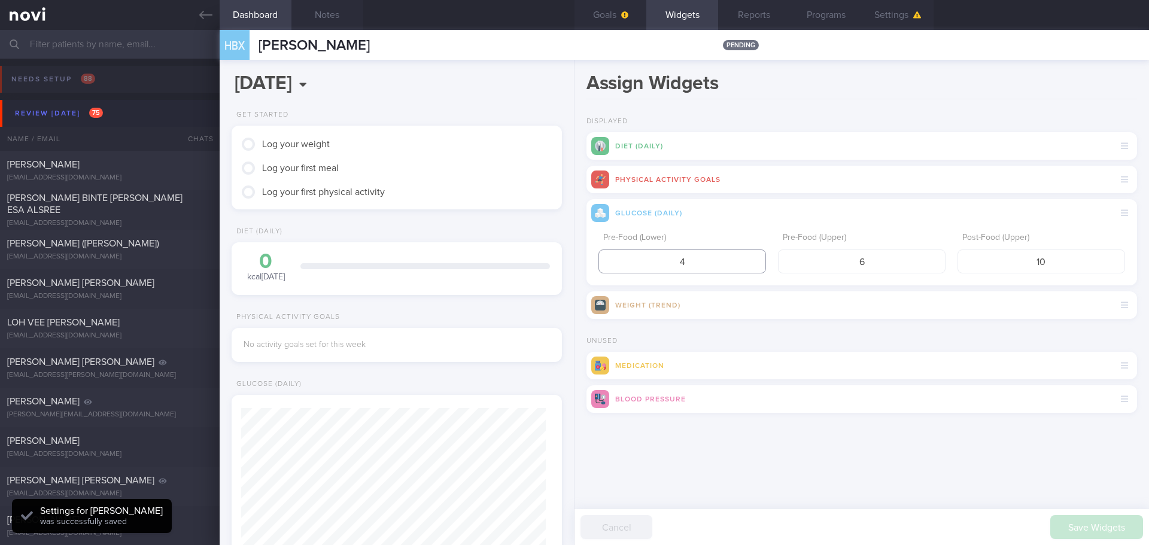
click at [714, 266] on input "4" at bounding box center [682, 262] width 168 height 24
click at [880, 257] on input "6" at bounding box center [862, 262] width 168 height 24
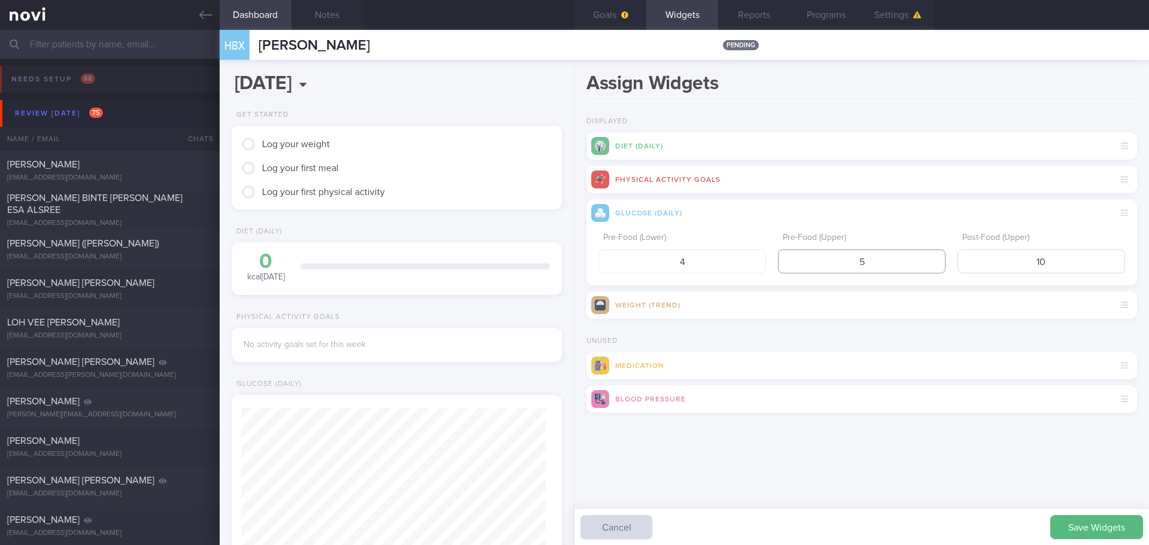
type input "5"
drag, startPoint x: 1051, startPoint y: 260, endPoint x: 1021, endPoint y: 267, distance: 30.8
click at [1021, 267] on input "10" at bounding box center [1041, 262] width 168 height 24
type input "7.8"
click at [734, 267] on input "4" at bounding box center [682, 262] width 168 height 24
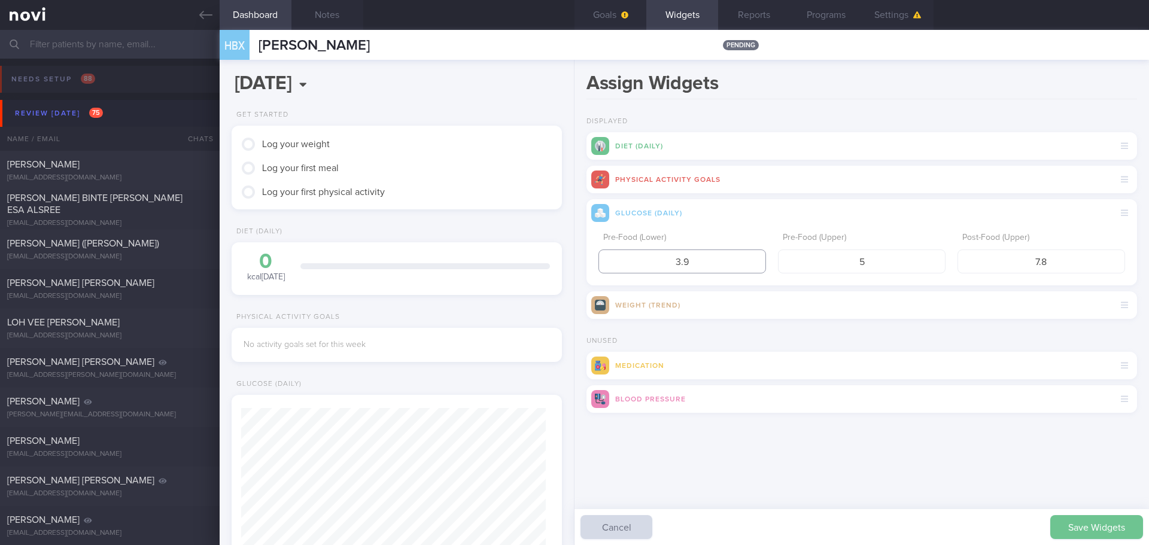
type input "3.9"
click at [1073, 517] on button "Save Widgets" at bounding box center [1096, 527] width 93 height 24
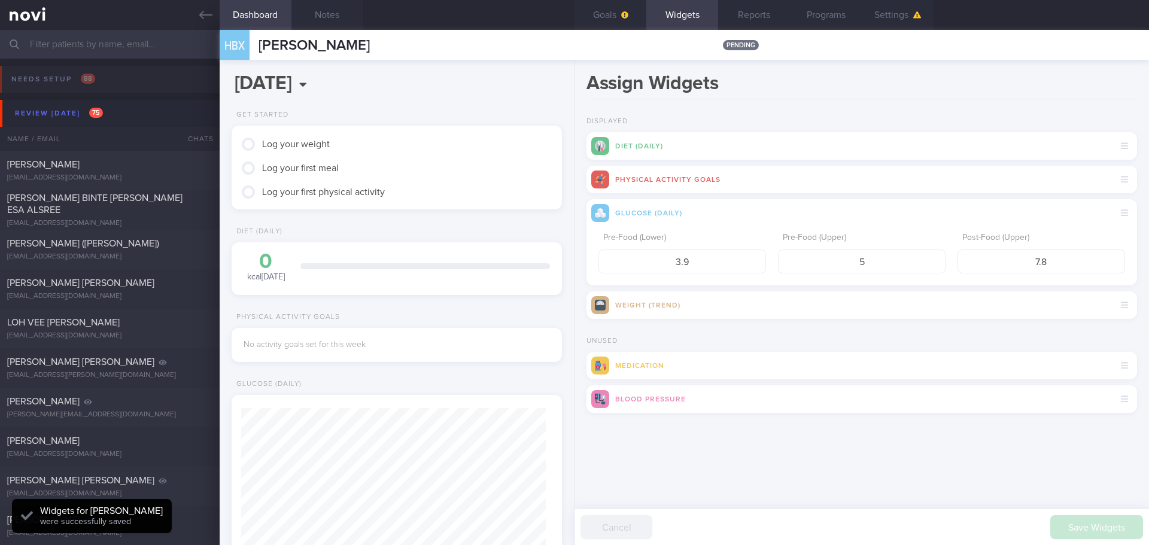
scroll to position [152, 305]
click at [884, 474] on div "Assign Widgets Displayed Diet (Daily) Physical Activity Goals Glucose (Daily) P…" at bounding box center [861, 302] width 574 height 485
click at [202, 20] on icon at bounding box center [205, 14] width 13 height 13
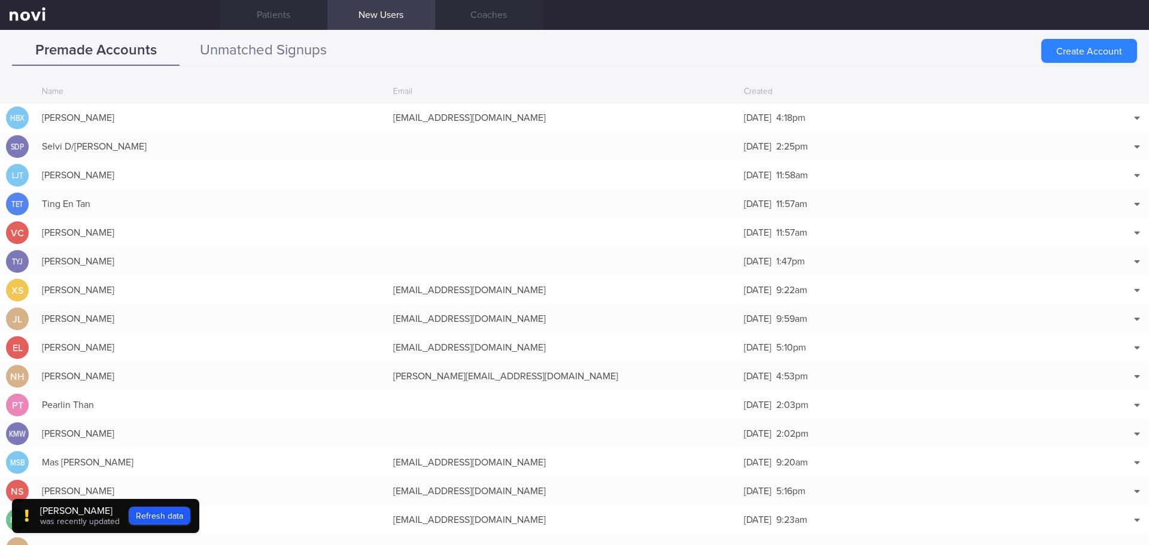
click at [261, 54] on button "Unmatched Signups" at bounding box center [264, 51] width 168 height 30
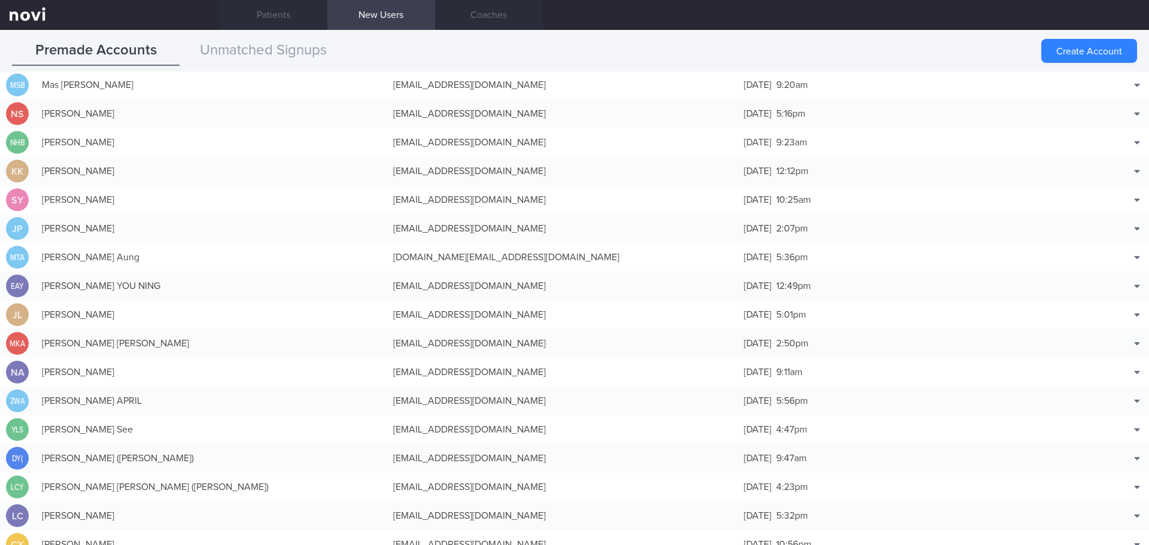
scroll to position [359, 0]
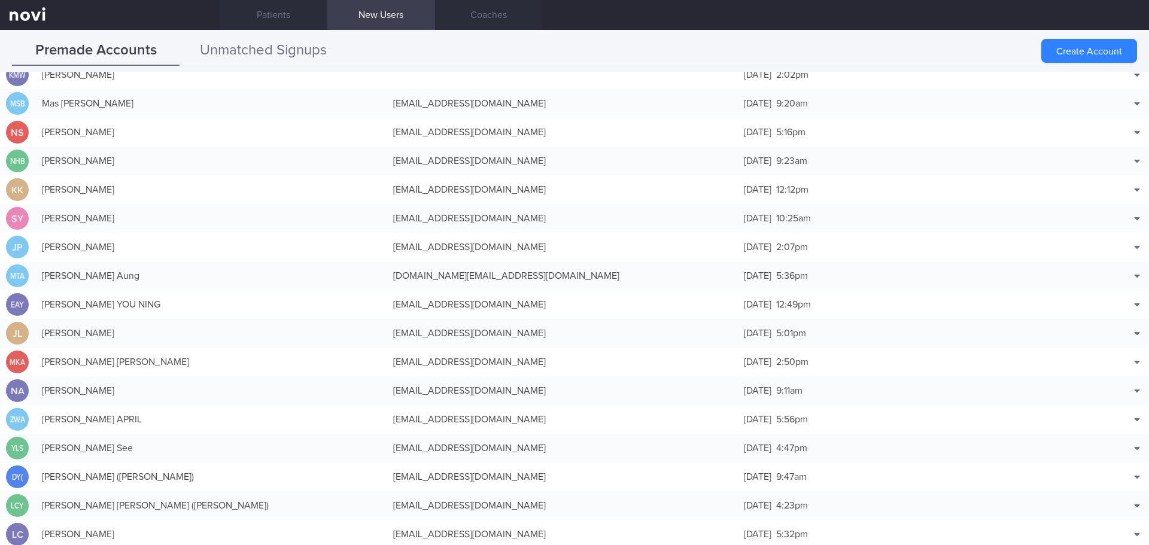
click at [298, 48] on button "Unmatched Signups" at bounding box center [264, 51] width 168 height 30
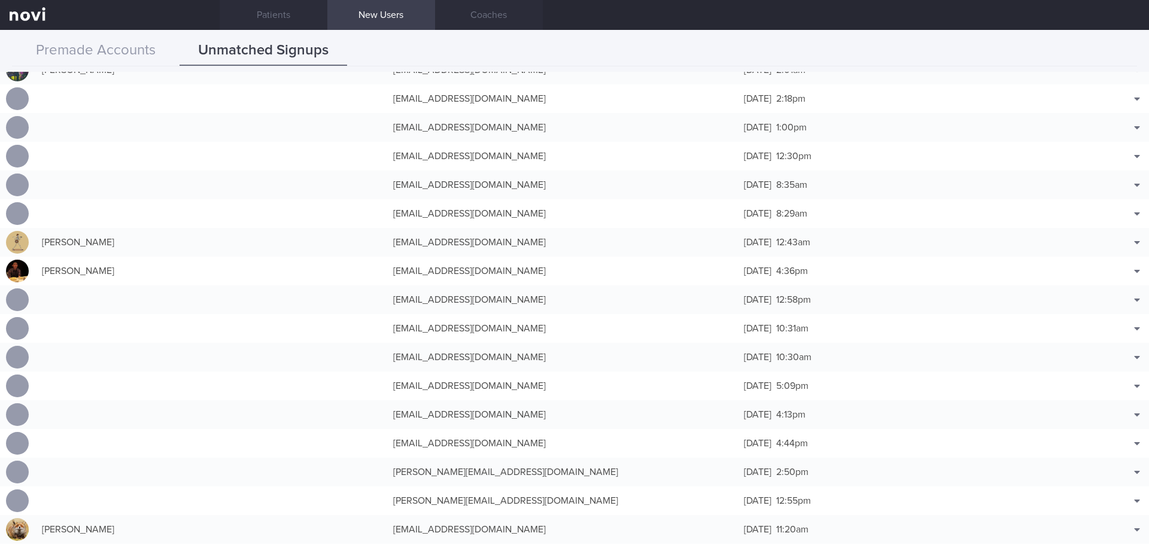
scroll to position [4129, 0]
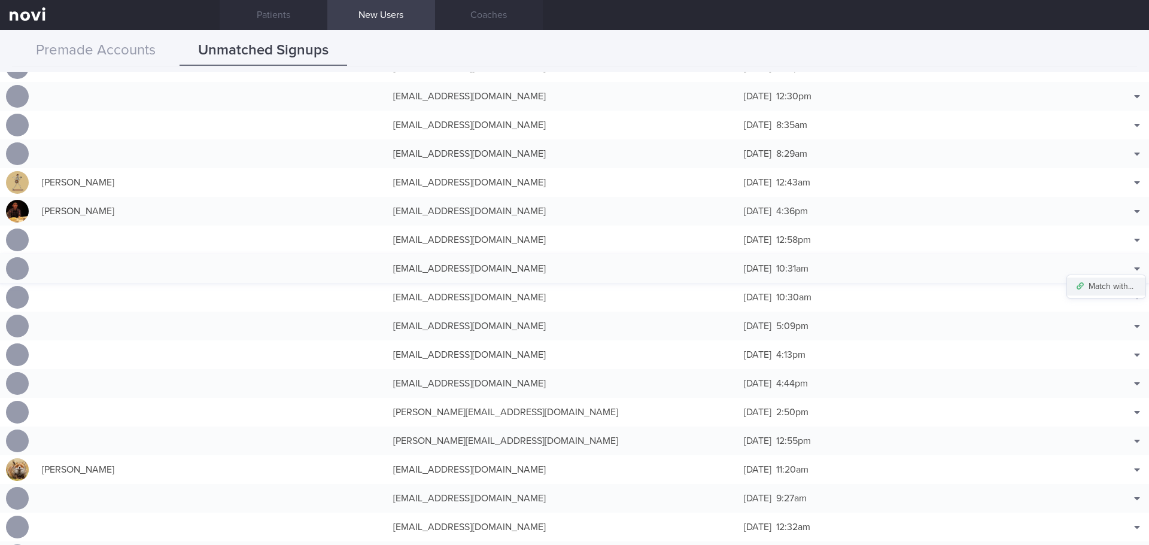
click at [1117, 284] on button "Match with..." at bounding box center [1106, 287] width 78 height 18
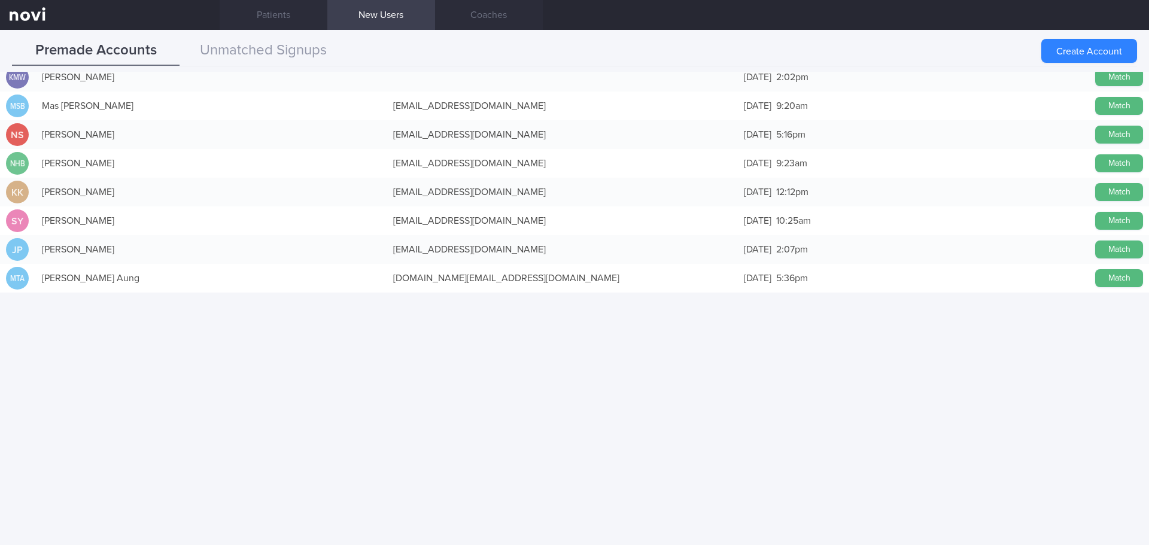
scroll to position [0, 0]
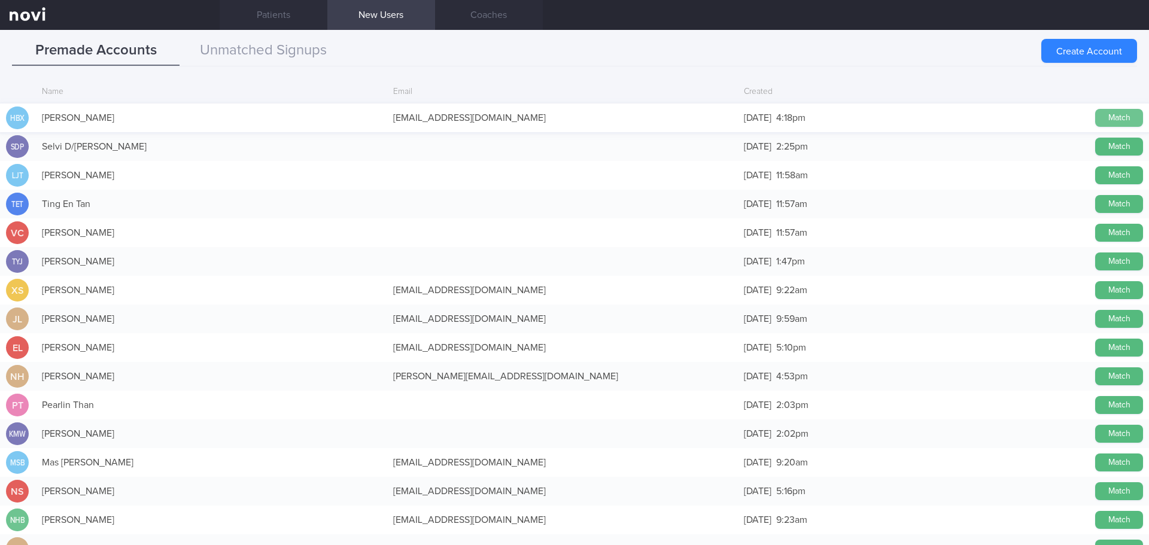
click at [1095, 121] on button "Match" at bounding box center [1119, 118] width 48 height 18
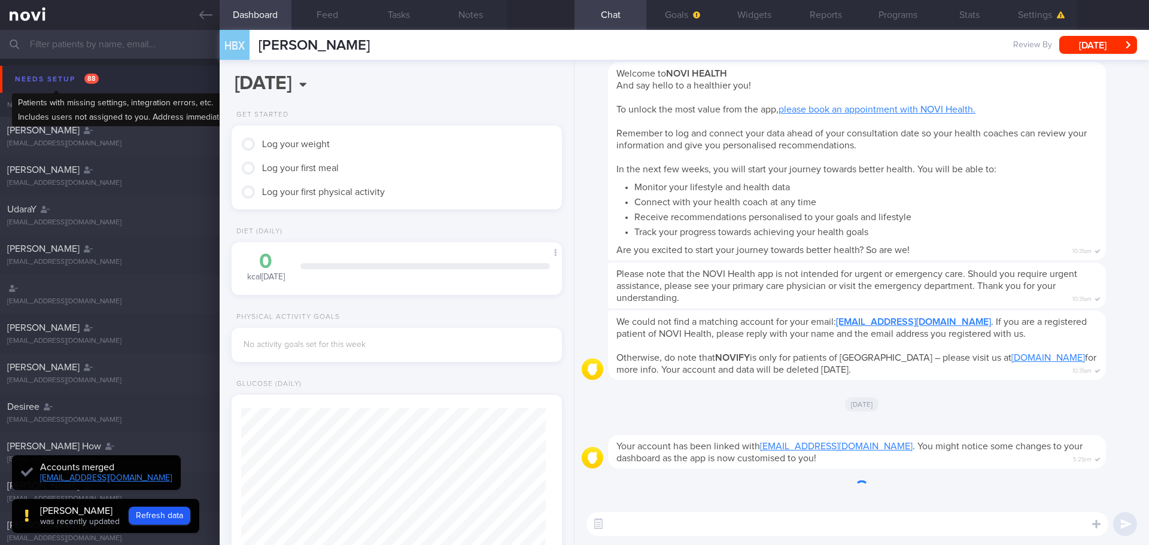
scroll to position [-47, 0]
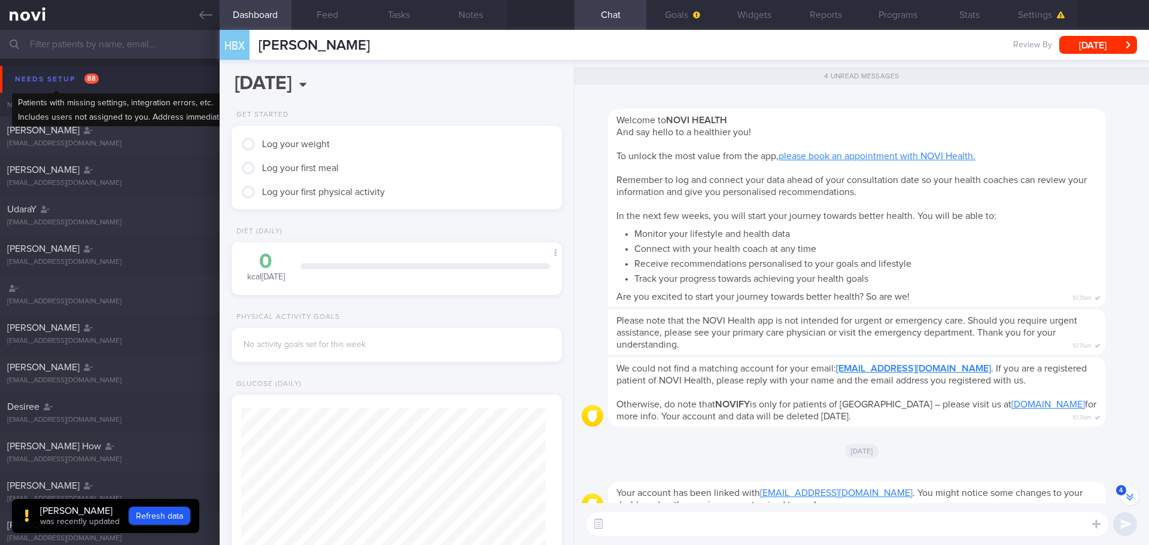
click at [44, 85] on div "Needs setup 88" at bounding box center [57, 79] width 90 height 16
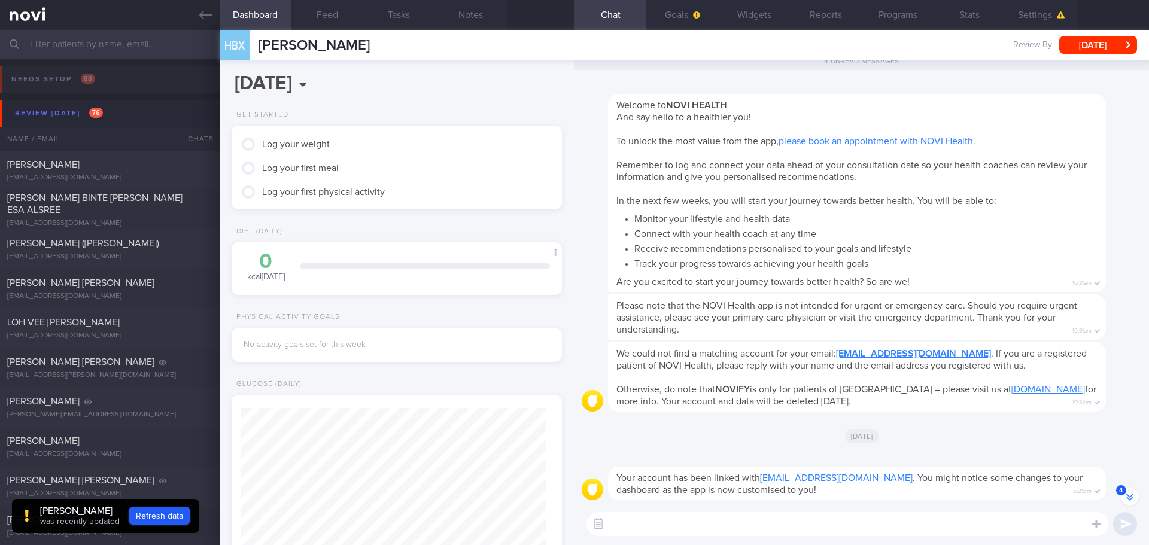
scroll to position [0, 0]
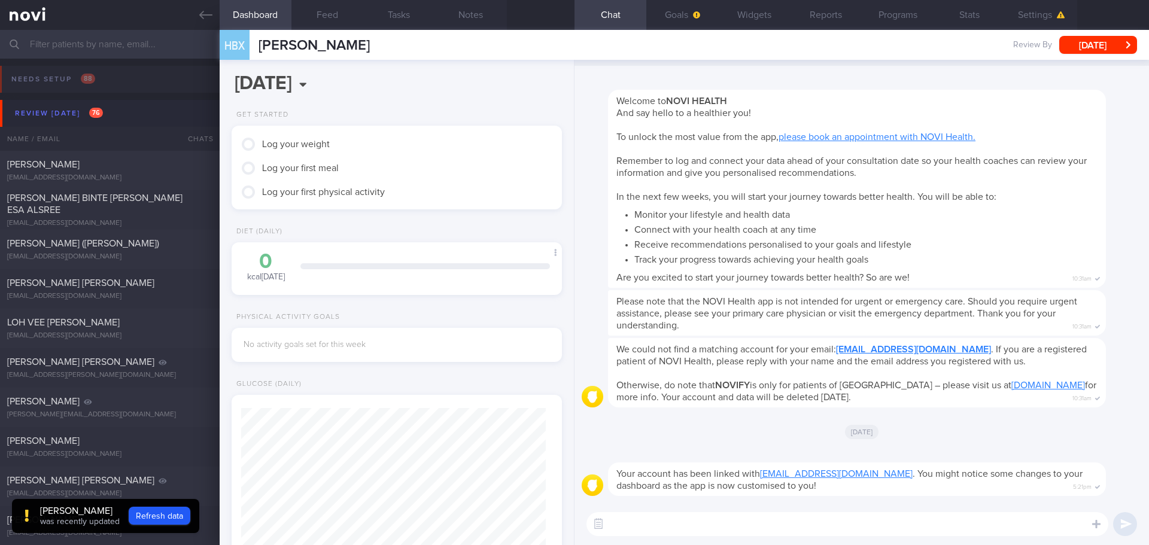
click at [905, 524] on textarea at bounding box center [847, 524] width 522 height 24
type textarea "Hi [PERSON_NAME]"
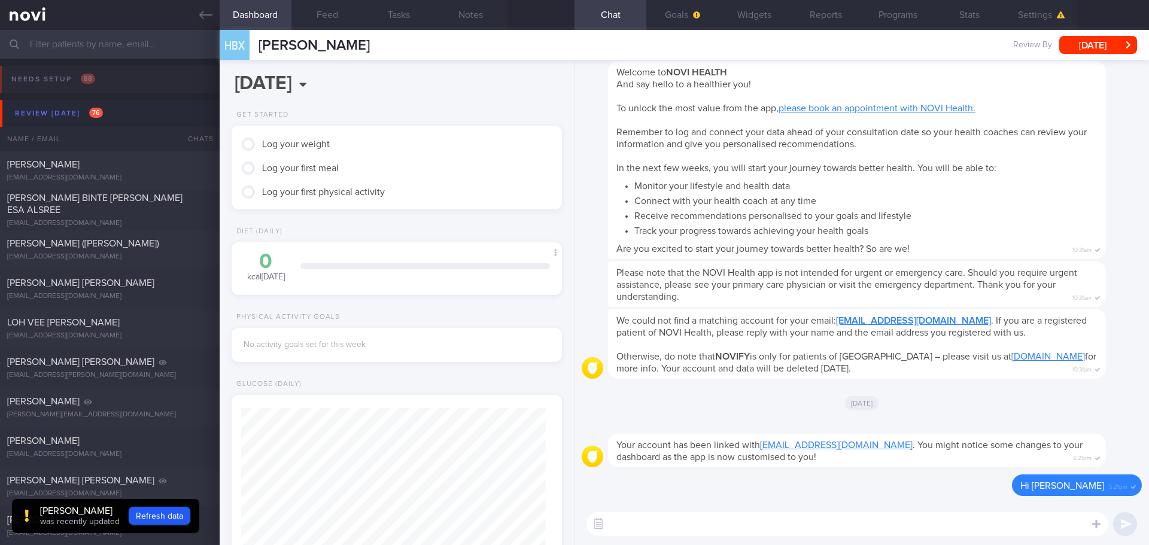
click at [1106, 371] on div "We could not find a matching account for your email: [EMAIL_ADDRESS][DOMAIN_NAM…" at bounding box center [875, 343] width 534 height 69
click at [686, 10] on button "Goals" at bounding box center [682, 15] width 72 height 30
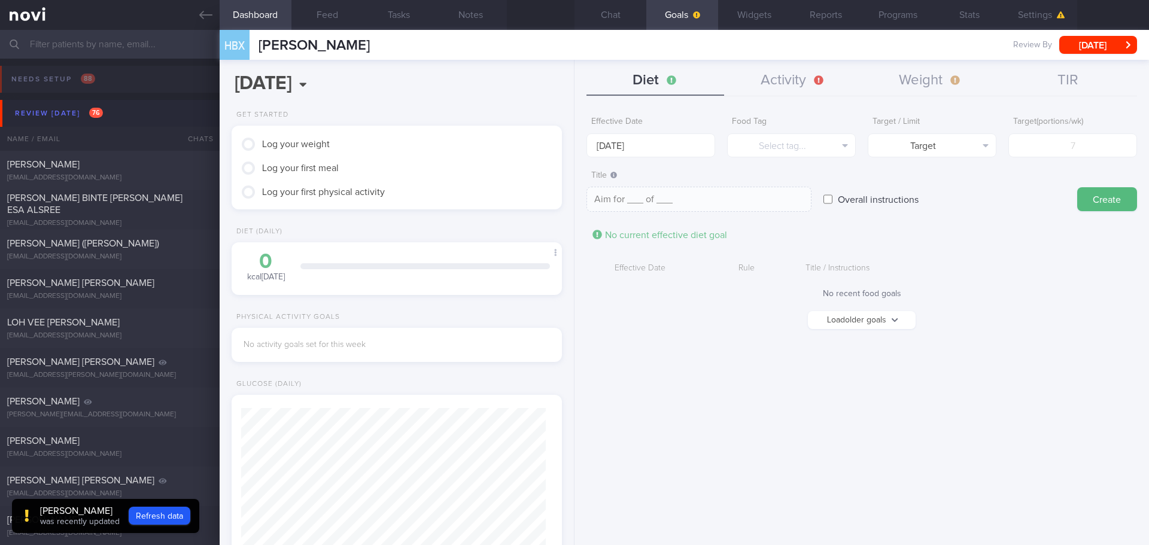
click at [1022, 328] on form "Effective Date [DATE] Food Tag Select tag... Select tag... Calories Carbs Prote…" at bounding box center [861, 226] width 550 height 230
click at [1023, 251] on form "Effective Date [DATE] Food Tag Select tag... Select tag... Calories Carbs Prote…" at bounding box center [861, 226] width 550 height 230
click at [792, 381] on div "Effective Date [DATE] Food Tag Select tag... Select tag... Calories Carbs Prote…" at bounding box center [861, 323] width 574 height 443
click at [1031, 16] on button "Settings" at bounding box center [1041, 15] width 72 height 30
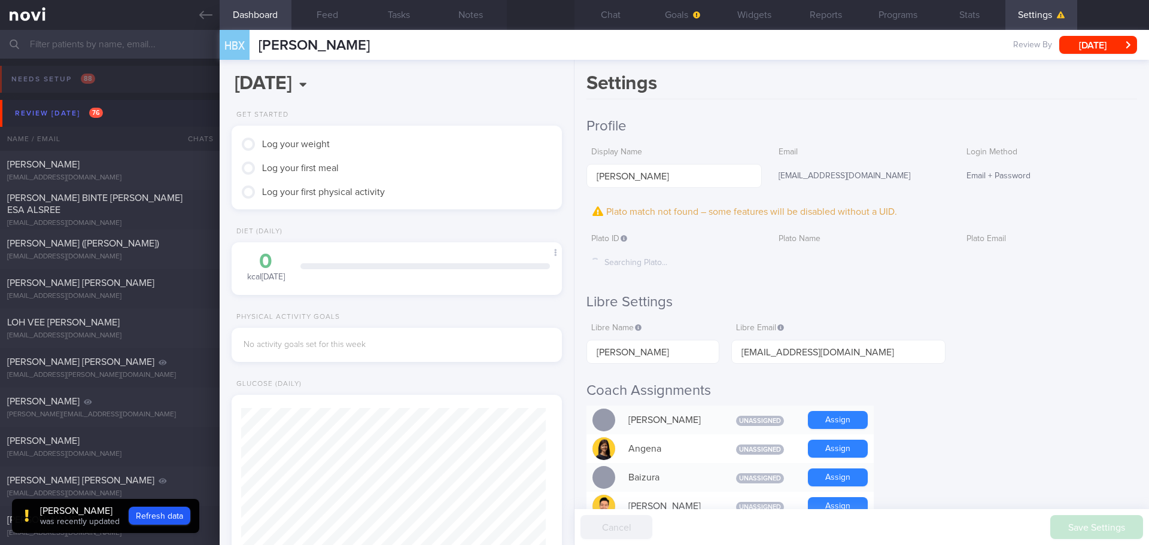
click at [161, 510] on button "Refresh data" at bounding box center [160, 516] width 62 height 18
click at [147, 520] on button "Refresh data" at bounding box center [160, 516] width 62 height 18
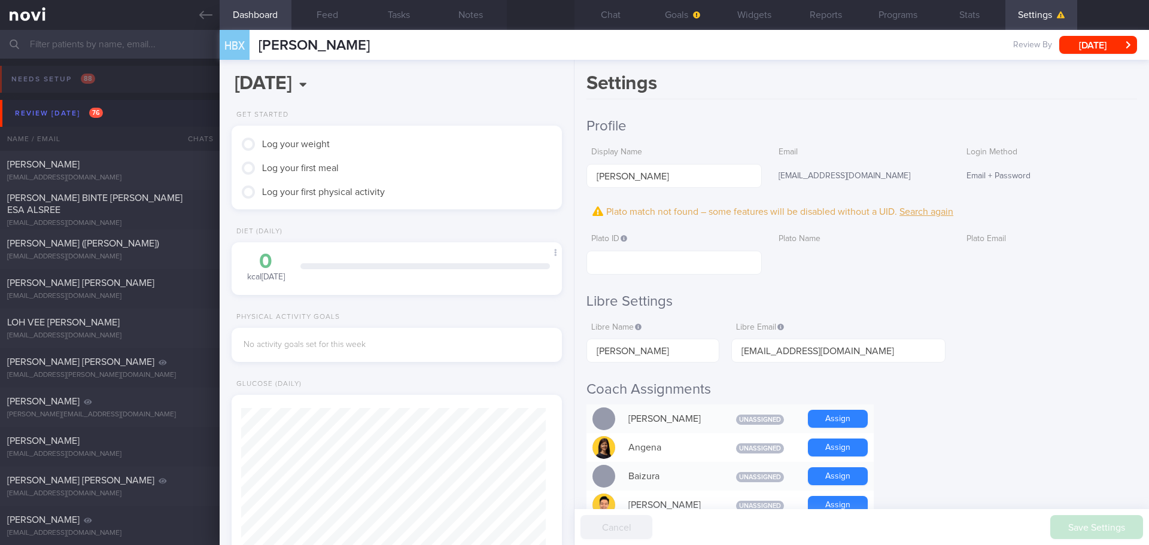
click at [639, 270] on input "text" at bounding box center [673, 263] width 175 height 24
paste input "68f08a40f6ad471c9ae3fdfa6dcd0995"
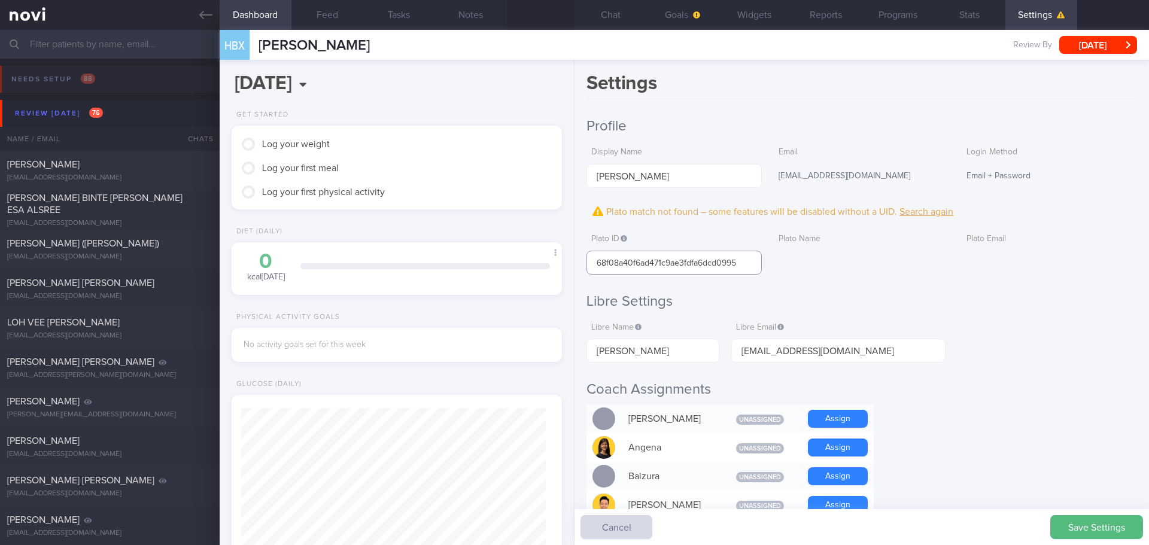
type input "68f08a40f6ad471c9ae3fdfa6dcd0995"
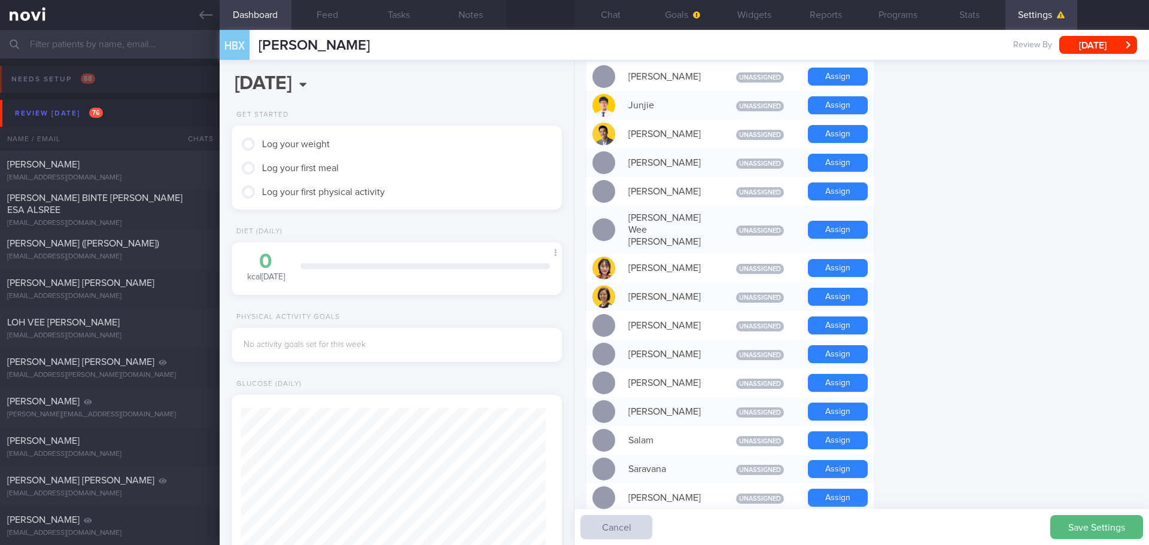
scroll to position [1017, 0]
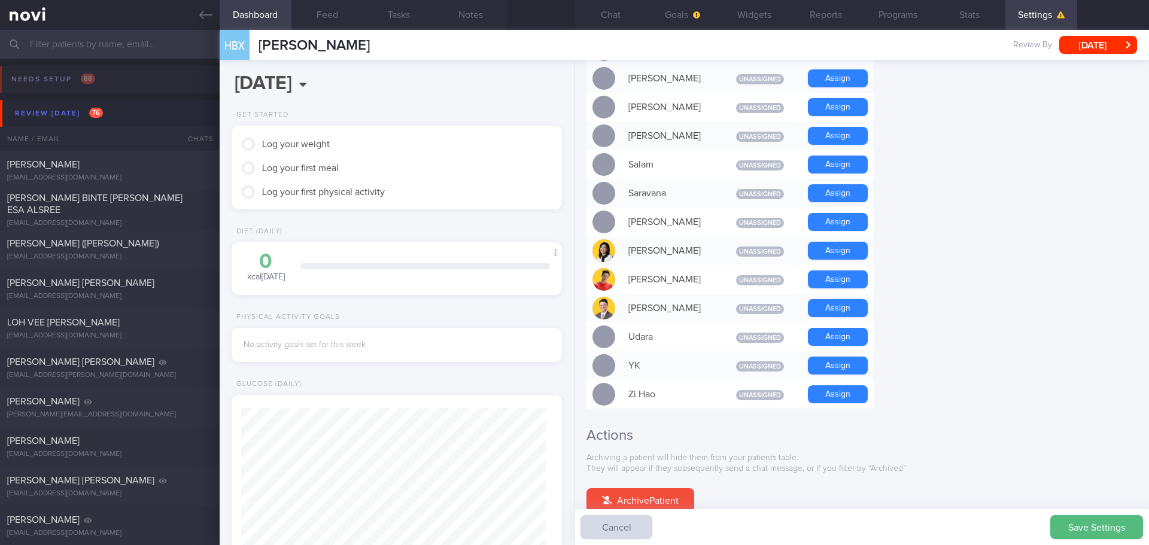
scroll to position [838, 0]
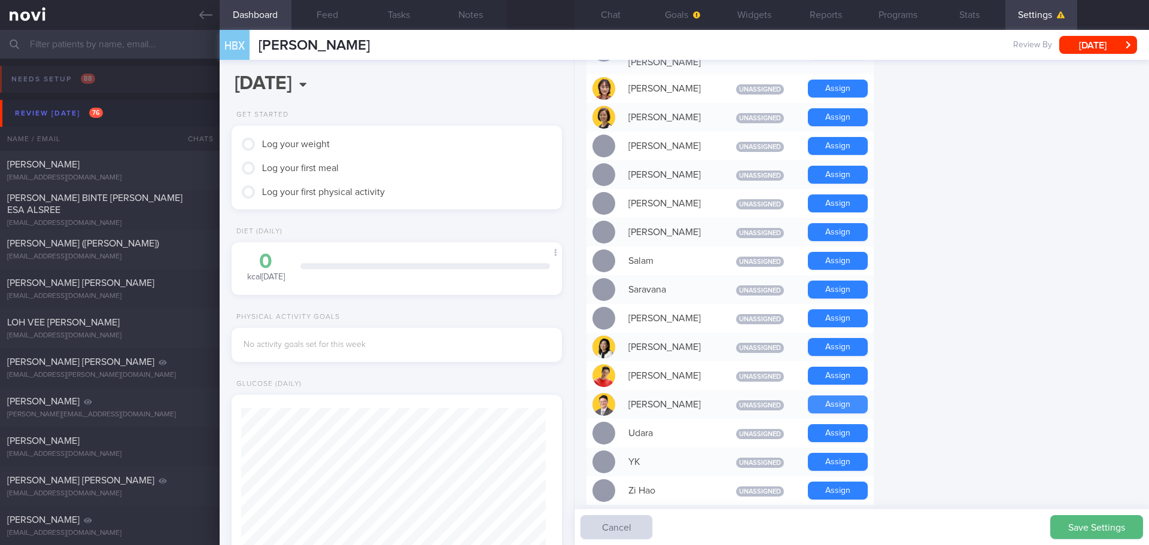
click at [829, 396] on button "Assign" at bounding box center [838, 405] width 60 height 18
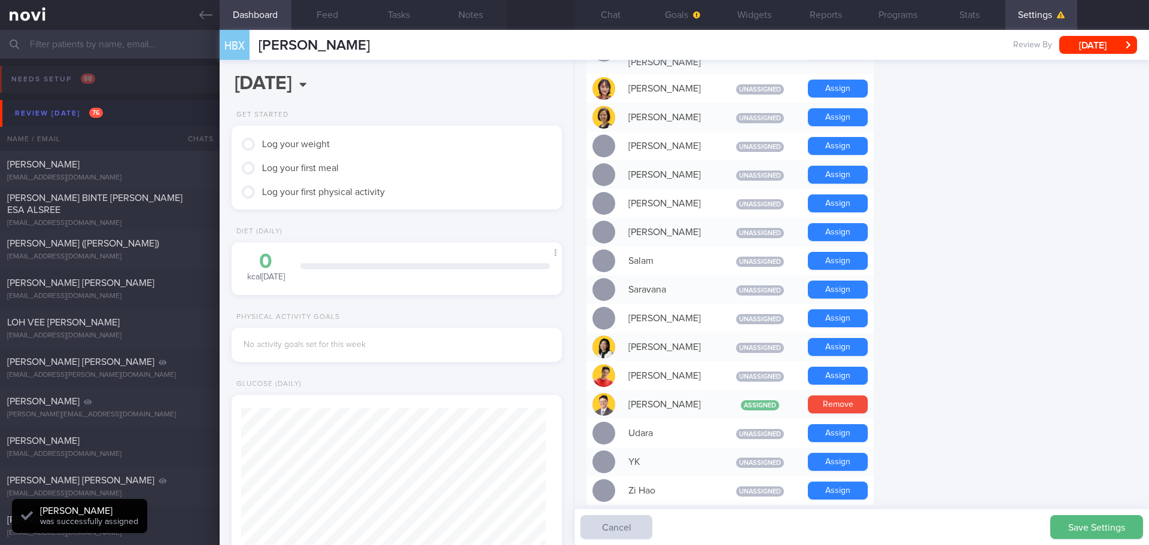
scroll to position [152, 305]
drag, startPoint x: 963, startPoint y: 395, endPoint x: 1005, endPoint y: 467, distance: 83.1
click at [964, 397] on form "Profile Display Name [PERSON_NAME] Email [EMAIL_ADDRESS][DOMAIN_NAME] Login Met…" at bounding box center [861, 6] width 550 height 1453
click at [1067, 525] on button "Save Settings" at bounding box center [1096, 527] width 93 height 24
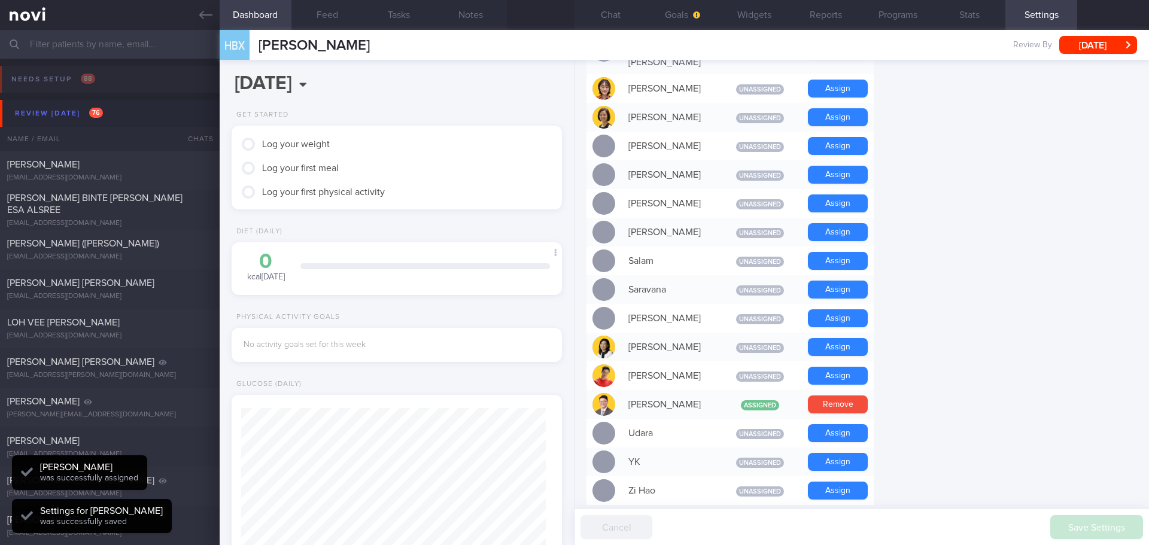
click at [999, 432] on form "Profile Display Name [PERSON_NAME] Email [EMAIL_ADDRESS][DOMAIN_NAME] Login Met…" at bounding box center [861, 18] width 550 height 1428
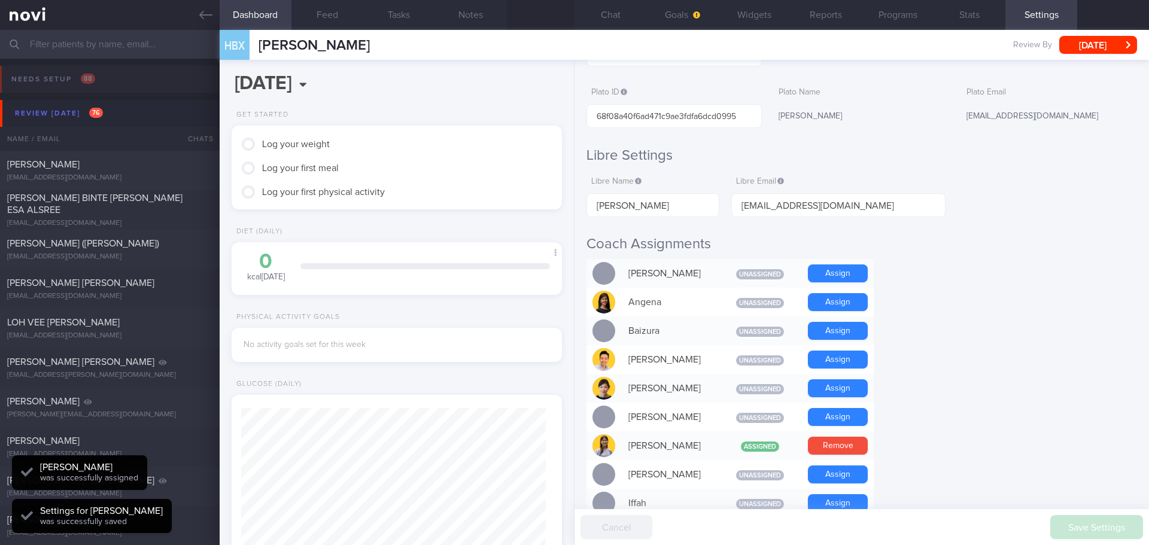
scroll to position [0, 0]
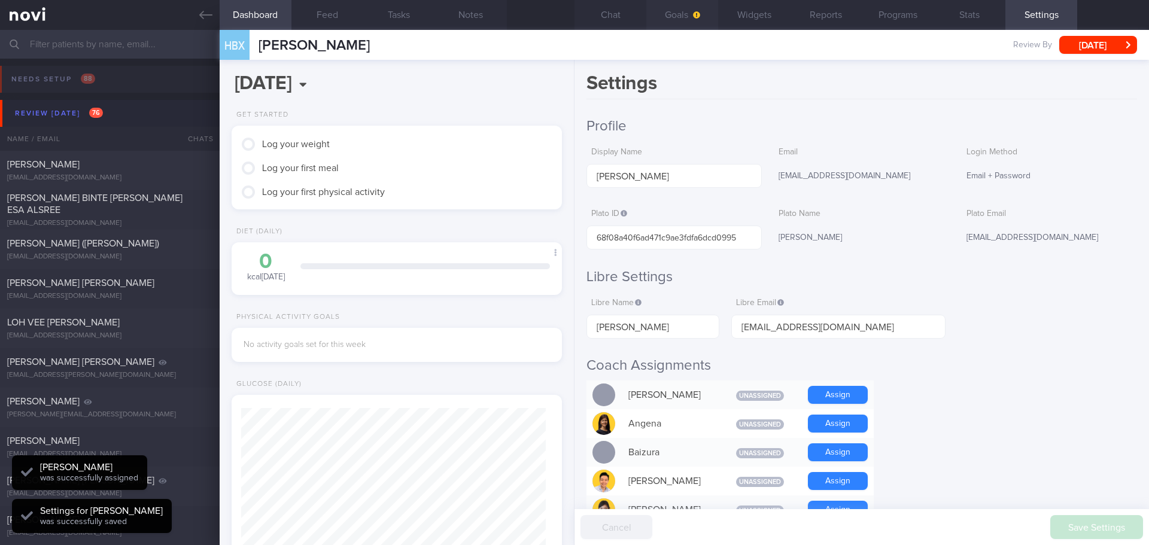
click at [679, 22] on button "Goals" at bounding box center [682, 15] width 72 height 30
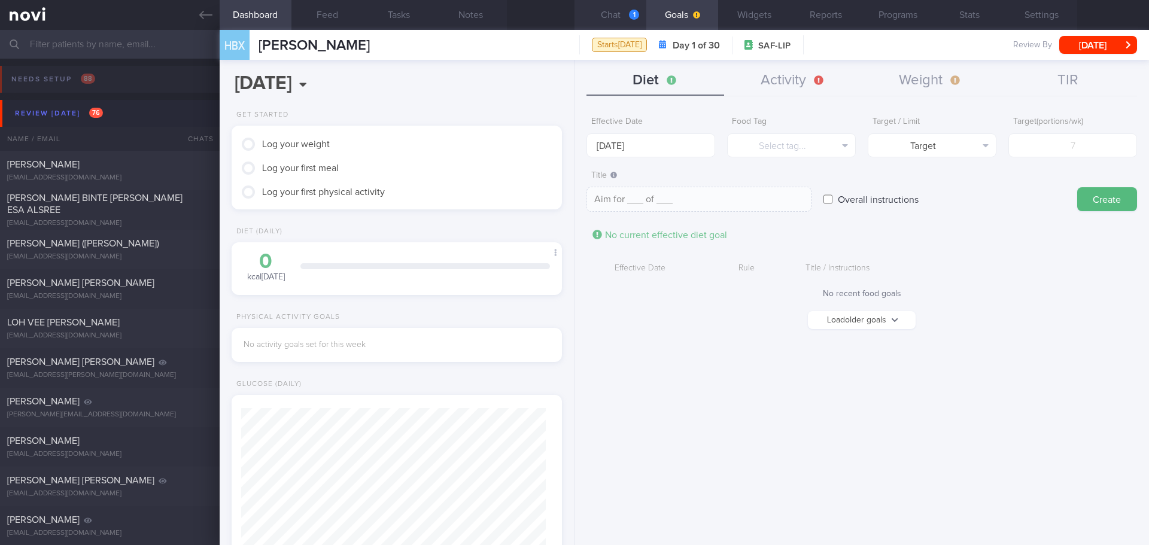
click at [623, 14] on button "Chat 1" at bounding box center [610, 15] width 72 height 30
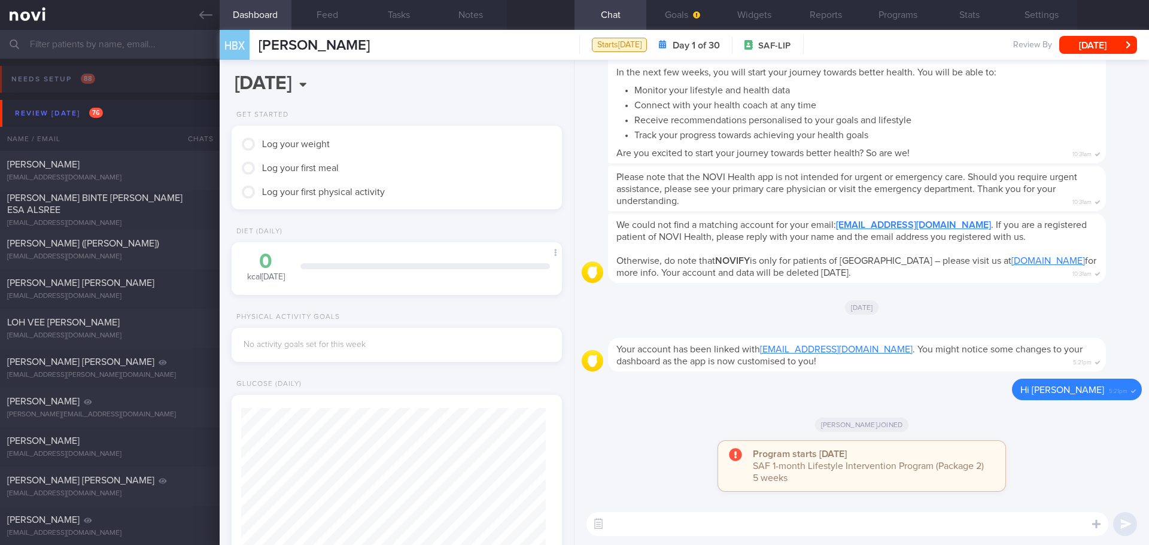
click at [1060, 458] on div "Program starts [DATE] SAF 1-month Lifestyle Intervention Program (Package 2) 5 …" at bounding box center [862, 472] width 560 height 62
click at [684, 25] on button "Goals" at bounding box center [682, 15] width 72 height 30
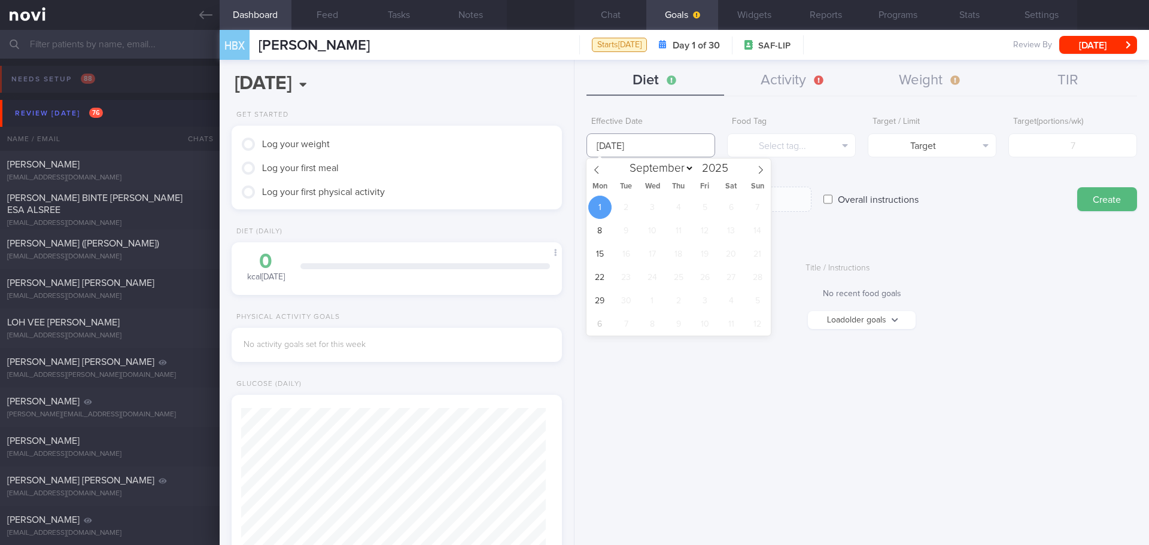
click at [621, 143] on input "[DATE]" at bounding box center [650, 145] width 129 height 24
click at [596, 171] on icon at bounding box center [596, 170] width 8 height 8
select select "7"
click at [598, 299] on span "25" at bounding box center [599, 300] width 23 height 23
type input "[DATE]"
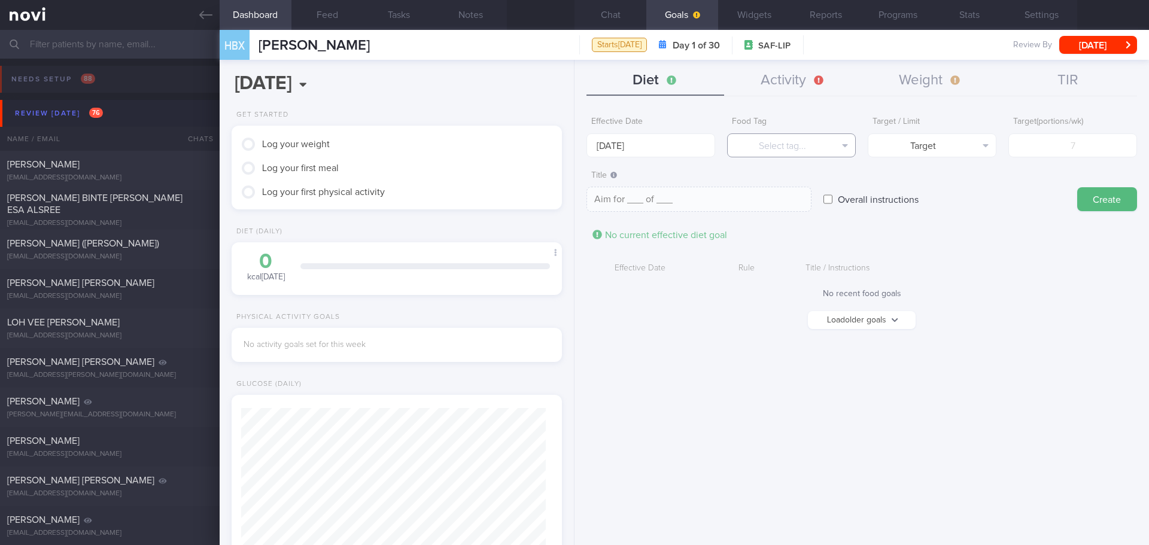
click at [761, 147] on button "Select tag..." at bounding box center [791, 145] width 129 height 24
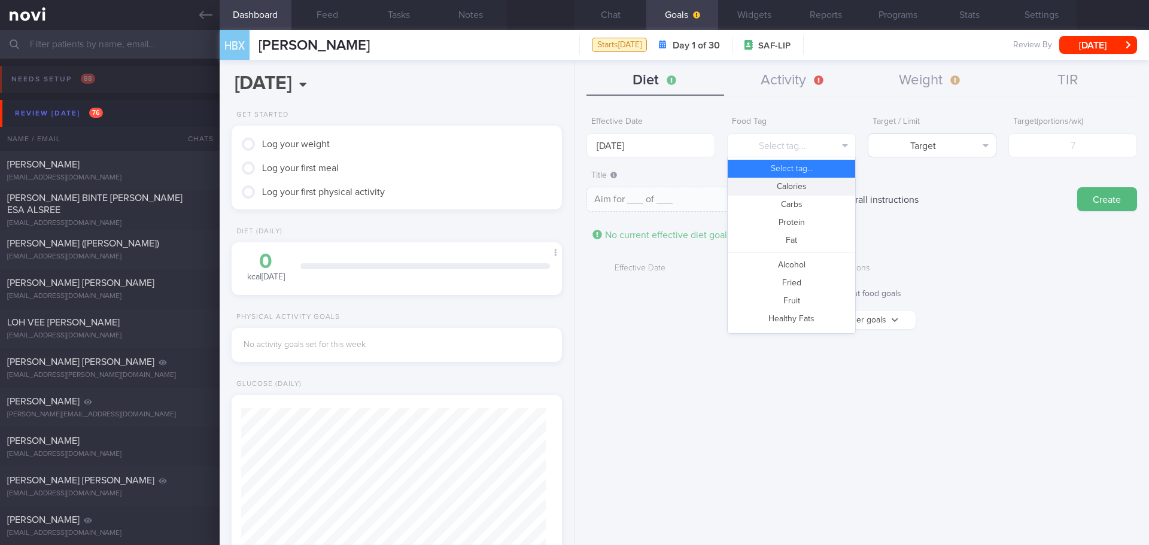
drag, startPoint x: 792, startPoint y: 184, endPoint x: 945, endPoint y: 145, distance: 158.2
click at [793, 184] on button "Calories" at bounding box center [791, 187] width 127 height 18
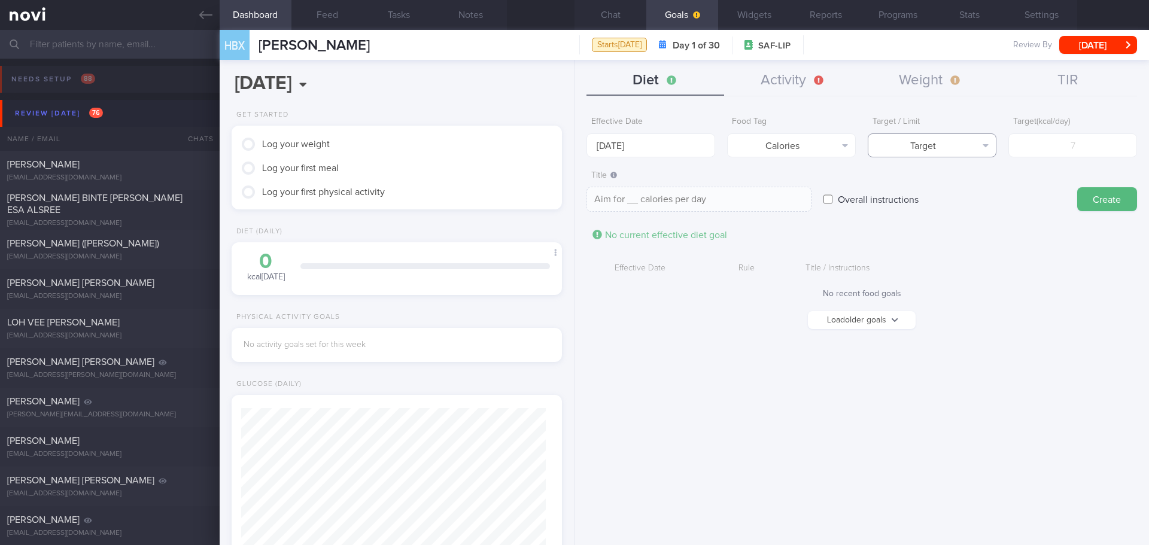
click at [945, 145] on button "Target" at bounding box center [932, 145] width 129 height 24
click at [950, 184] on button "Limit" at bounding box center [931, 187] width 127 height 18
type textarea "Keep to __ calories per day"
click at [1068, 151] on input "number" at bounding box center [1072, 145] width 129 height 24
type input "15"
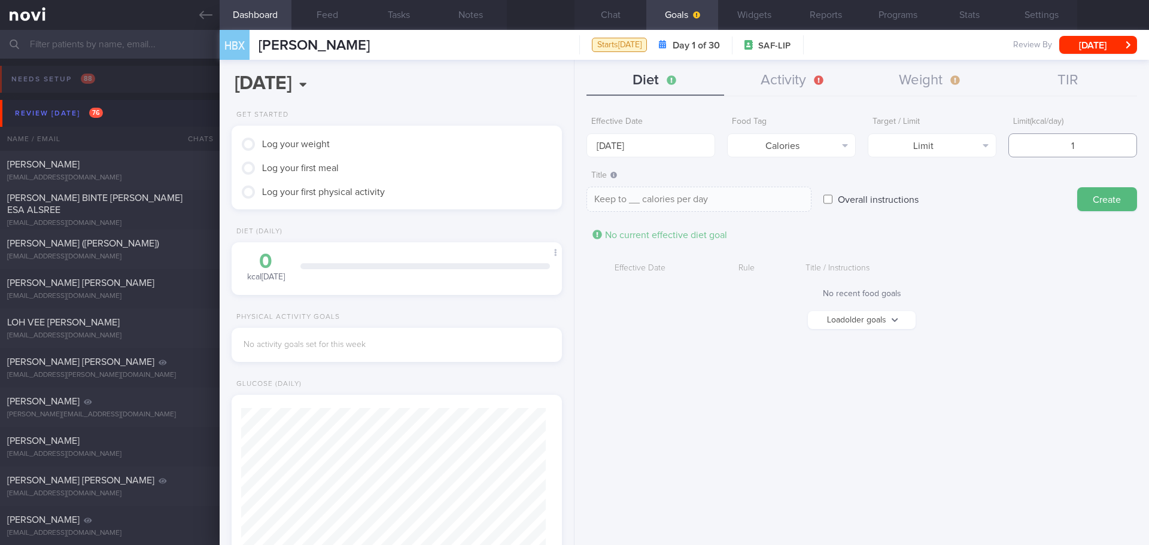
type textarea "Keep to 15 calories per day"
type input "150"
type textarea "Keep to 150 calories per day"
type input "1500"
type textarea "Keep to 1500 calories per day"
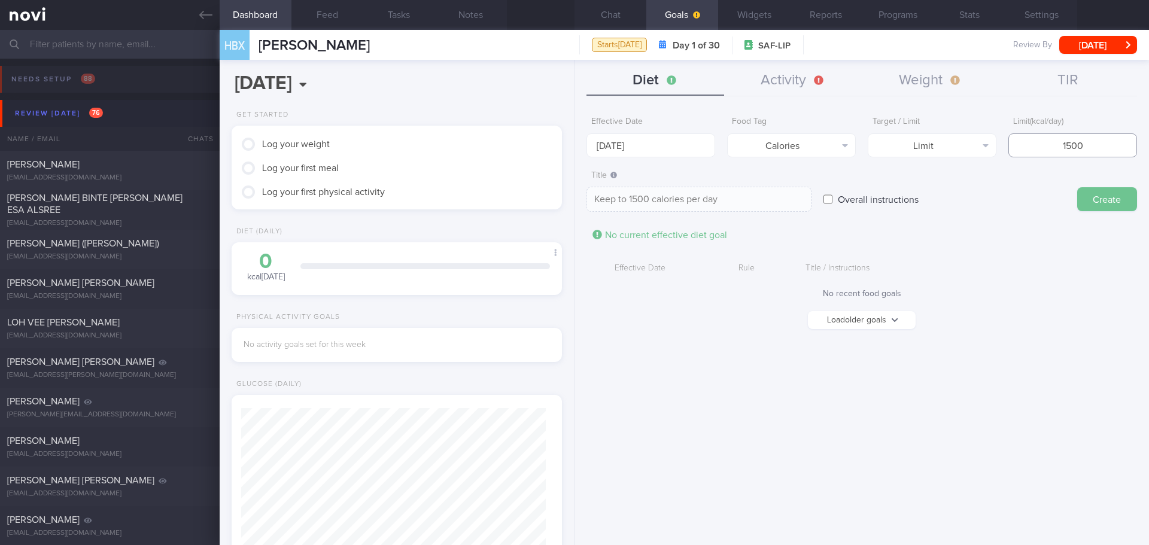
type input "1500"
click at [1096, 196] on button "Create" at bounding box center [1107, 199] width 60 height 24
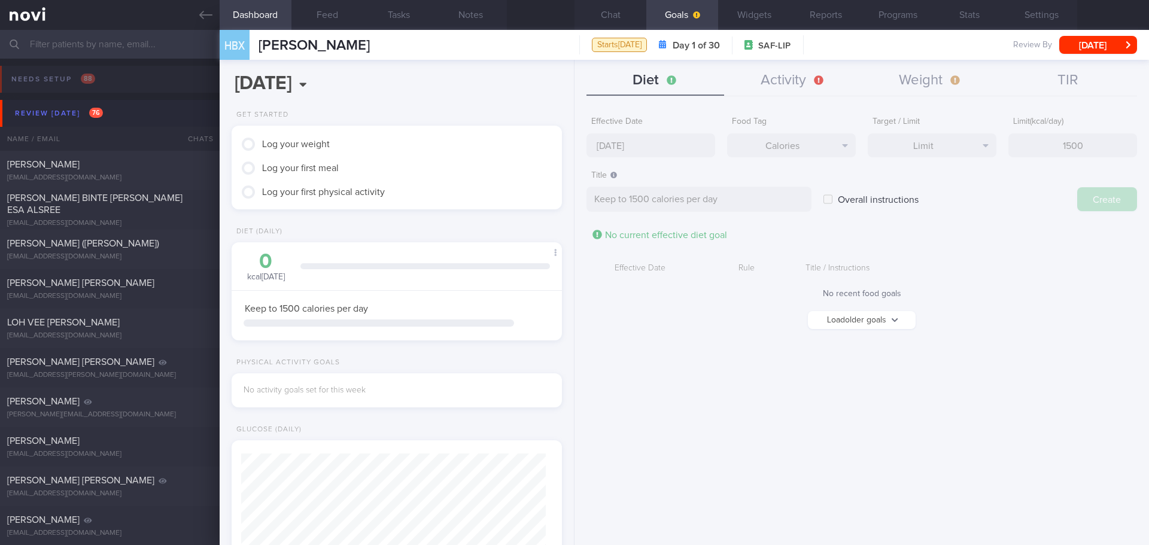
type input "[DATE]"
type textarea "Aim for ___ of ___"
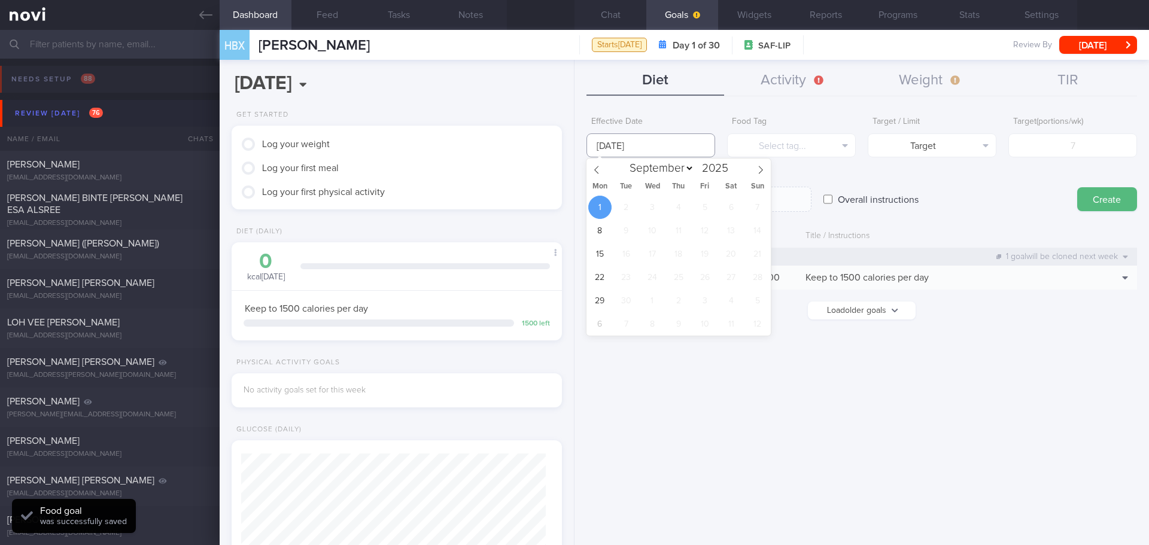
click at [629, 138] on input "[DATE]" at bounding box center [650, 145] width 129 height 24
click at [594, 176] on span at bounding box center [596, 169] width 20 height 20
select select "7"
click at [598, 293] on span "25" at bounding box center [599, 300] width 23 height 23
type input "[DATE]"
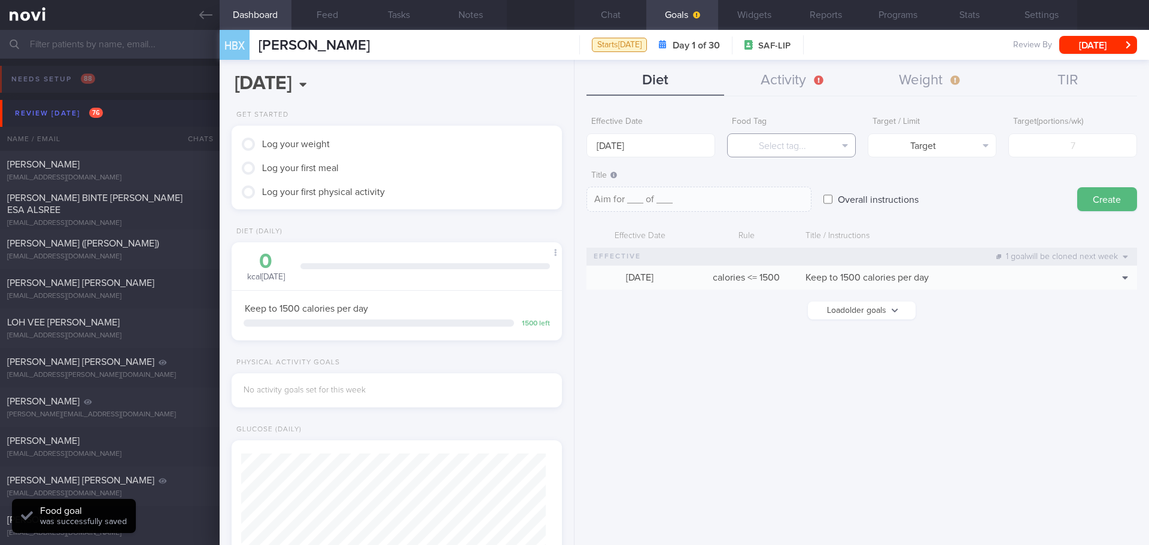
click at [762, 142] on button "Select tag..." at bounding box center [791, 145] width 129 height 24
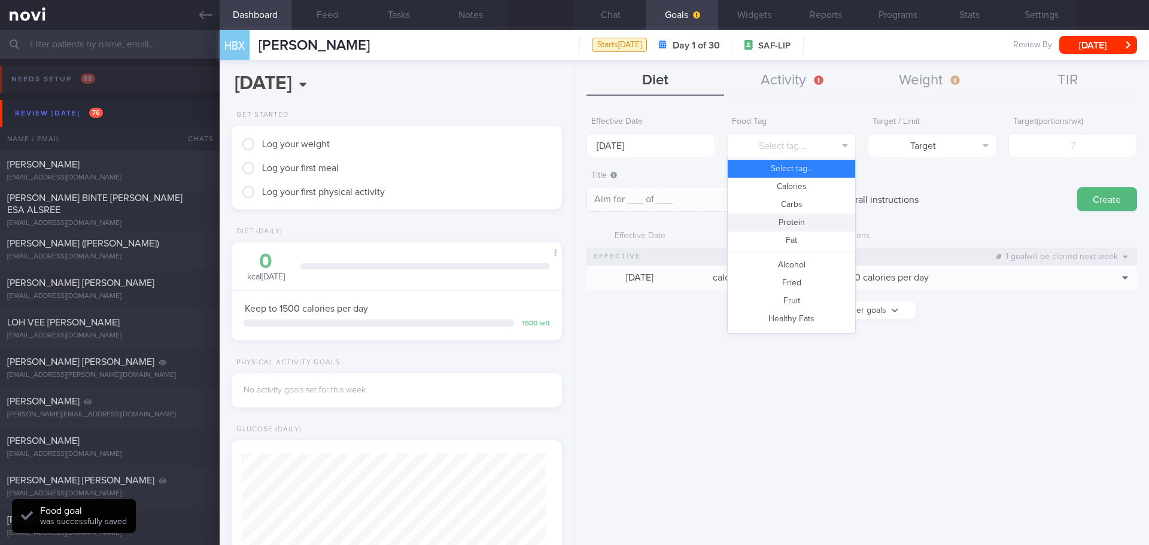
click at [799, 222] on button "Protein" at bounding box center [791, 223] width 127 height 18
type textarea "Aim for __g of protein per day"
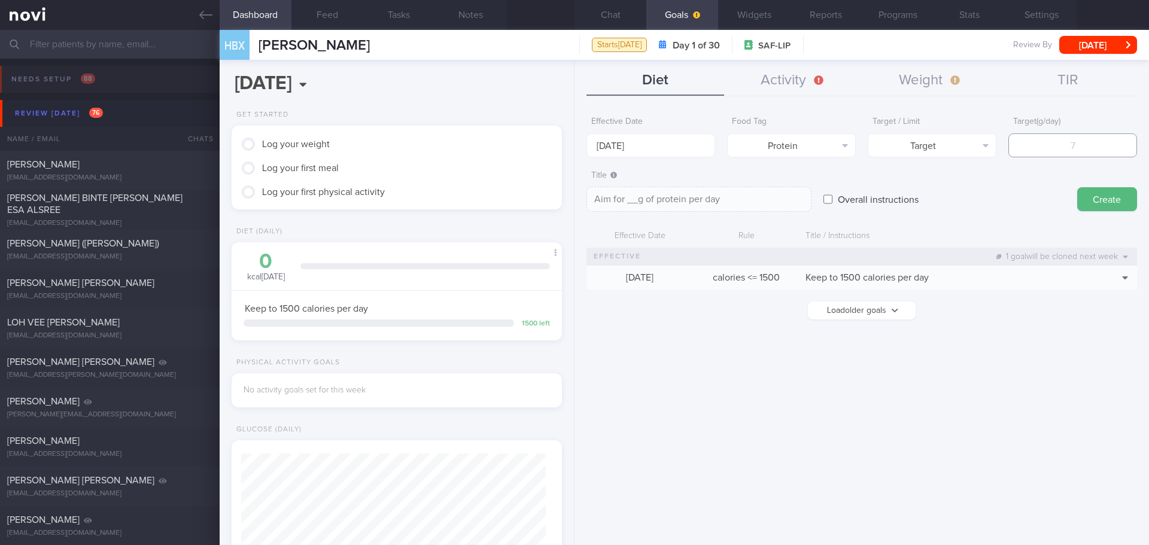
click at [1035, 150] on input "number" at bounding box center [1072, 145] width 129 height 24
type input "1"
type textarea "Aim for 1g of protein per day"
type input "10"
type textarea "Aim for 10g of protein per day"
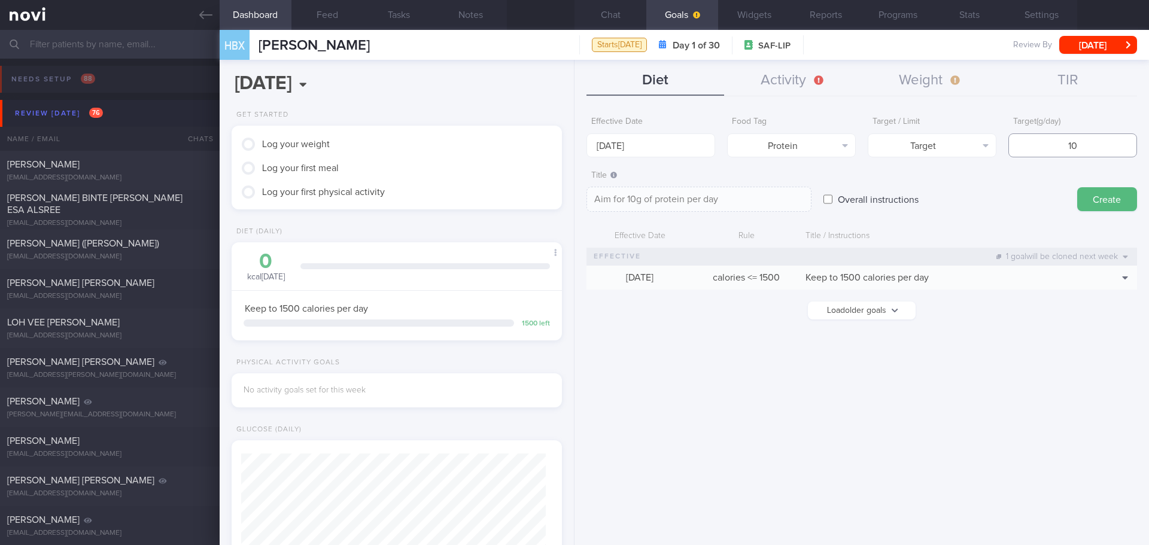
type input "100"
type textarea "Aim for 100g of protein per day"
type input "100"
click at [1105, 206] on button "Create" at bounding box center [1107, 199] width 60 height 24
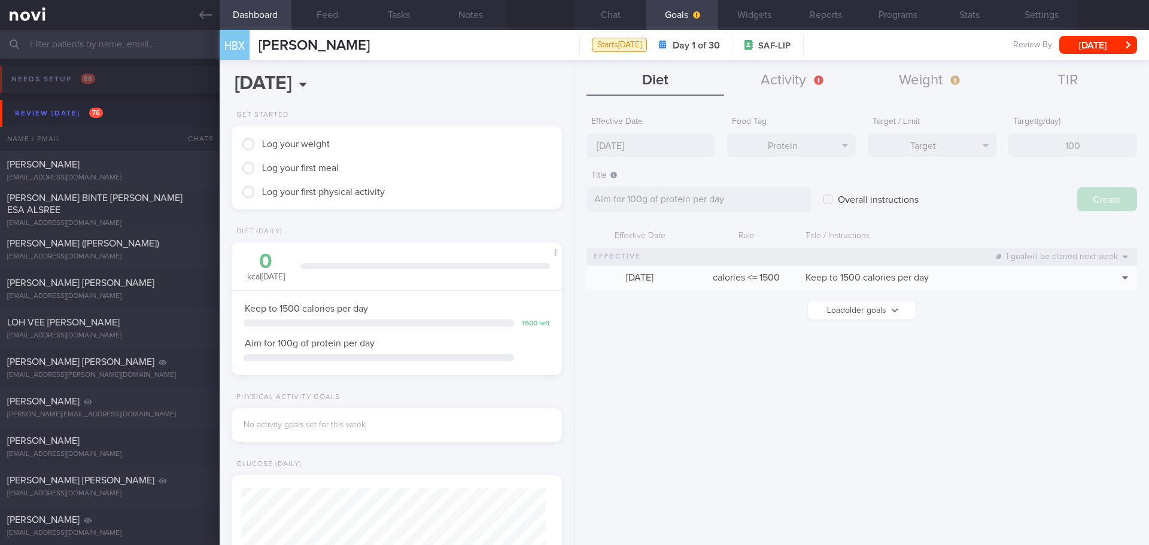
type input "[DATE]"
type textarea "Aim for ___ of ___"
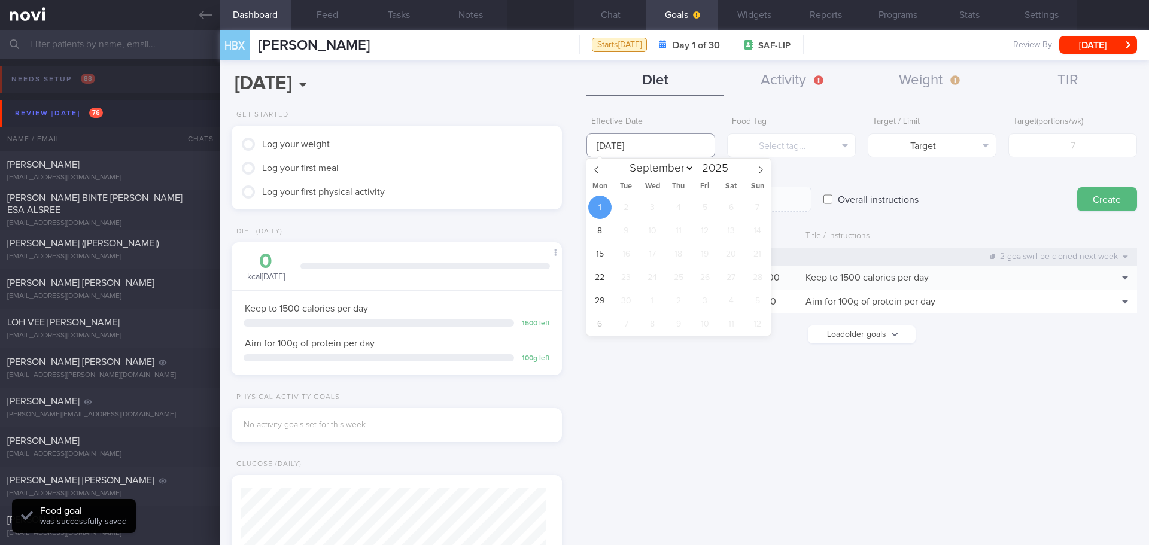
click at [613, 148] on input "[DATE]" at bounding box center [650, 145] width 129 height 24
click at [594, 169] on icon at bounding box center [596, 170] width 8 height 8
select select "7"
click at [599, 302] on span "25" at bounding box center [599, 300] width 23 height 23
type input "[DATE]"
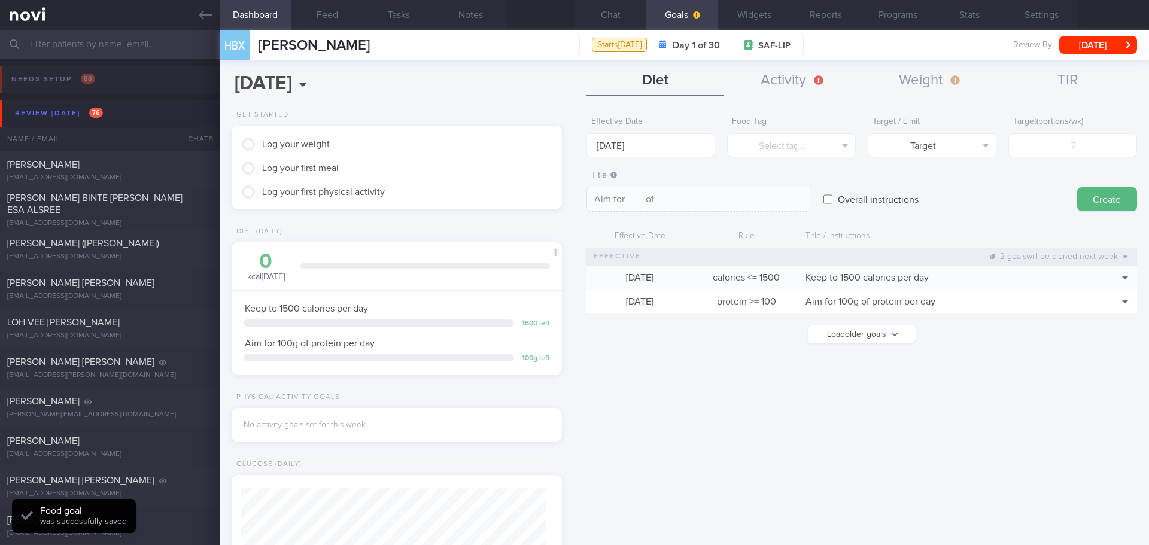
click at [851, 130] on div "Food Tag Select tag... Select tag... Calories Carbs Protein Fat Alcohol Fried F…" at bounding box center [791, 134] width 129 height 47
click at [847, 143] on icon "button" at bounding box center [845, 146] width 6 height 10
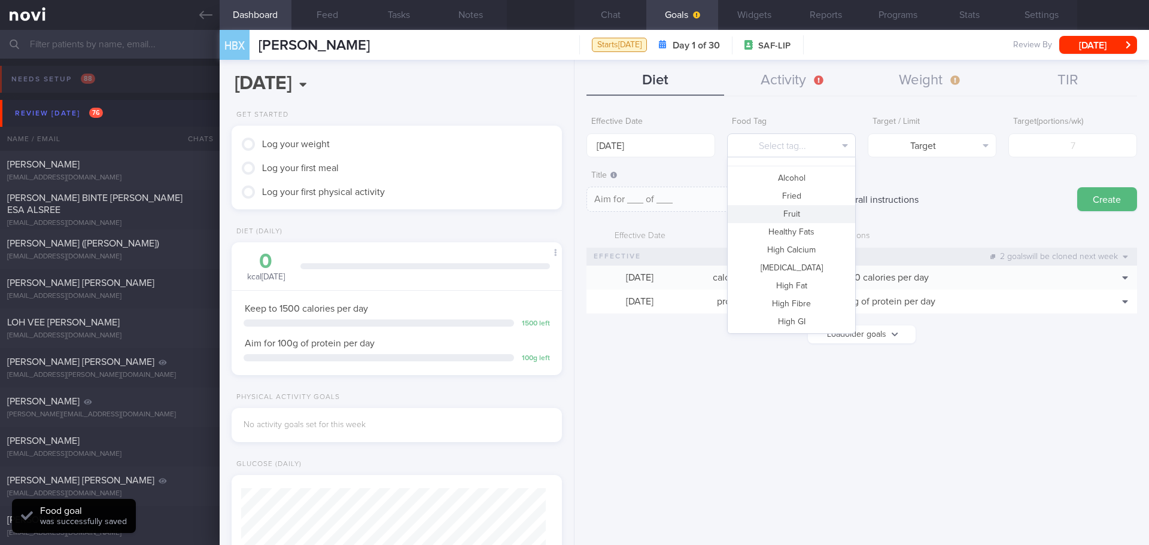
scroll to position [120, 0]
click at [800, 175] on button "Fruit" at bounding box center [791, 181] width 127 height 18
type textarea "Aim for __ portions of fruits per week"
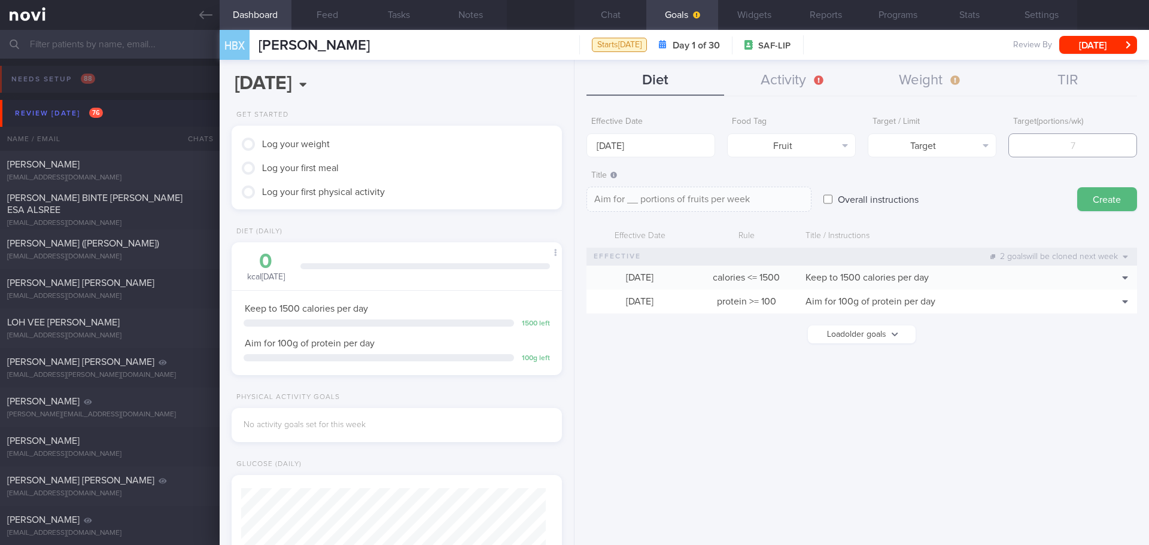
click at [1068, 139] on input "number" at bounding box center [1072, 145] width 129 height 24
type input "1"
type textarea "Aim for 1 portions of fruits per week"
type input "14"
type textarea "Aim for 14 portions of fruits per week"
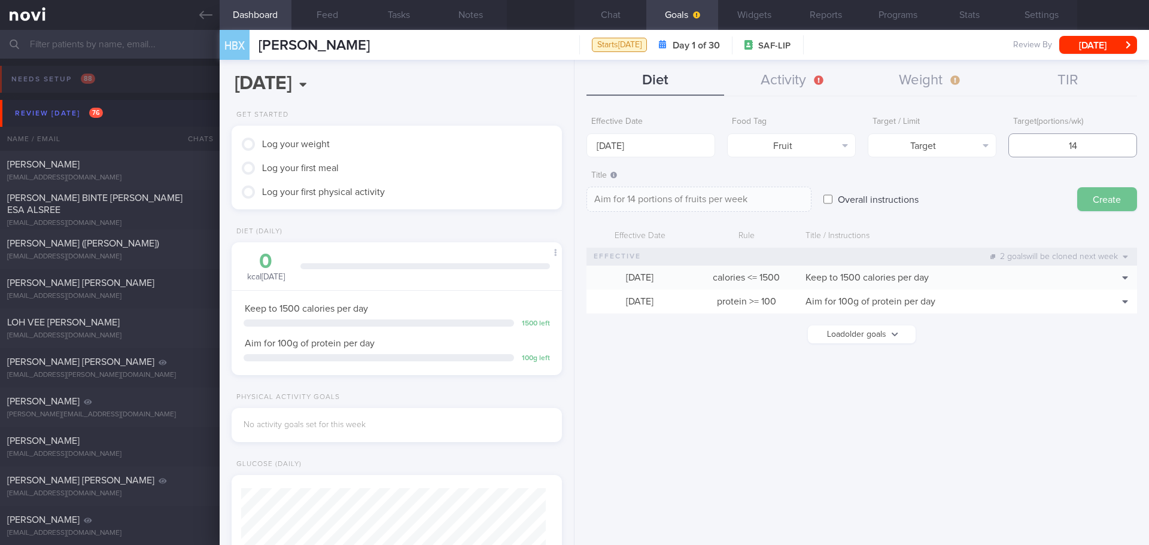
type input "14"
click at [1103, 191] on button "Create" at bounding box center [1107, 199] width 60 height 24
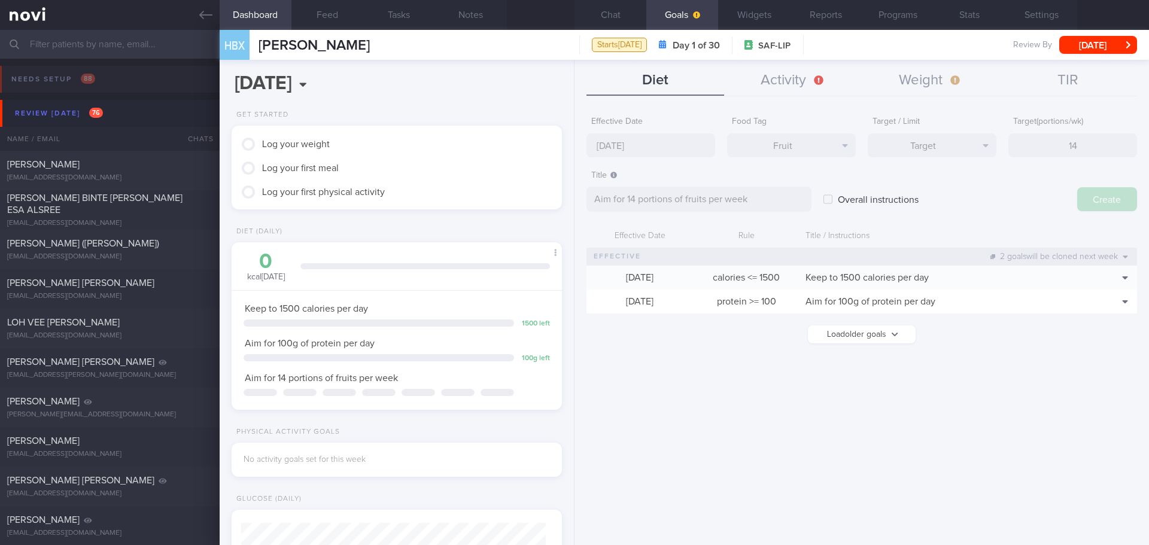
type input "[DATE]"
type textarea "Aim for ___ of ___"
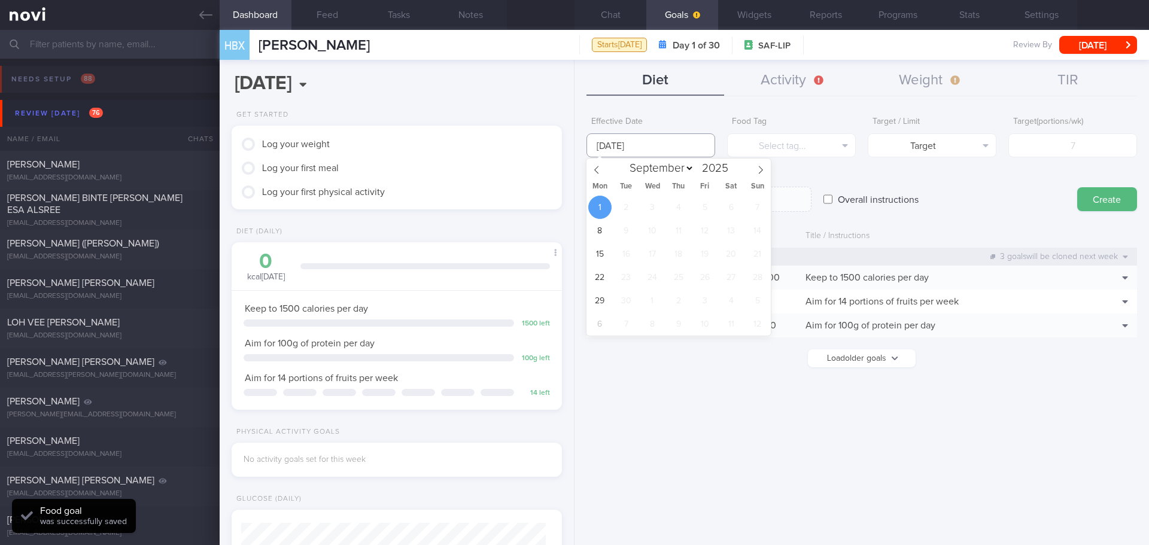
click at [616, 150] on input "[DATE]" at bounding box center [650, 145] width 129 height 24
click at [599, 178] on span at bounding box center [596, 169] width 20 height 20
select select "7"
click at [600, 296] on span "25" at bounding box center [599, 300] width 23 height 23
type input "[DATE]"
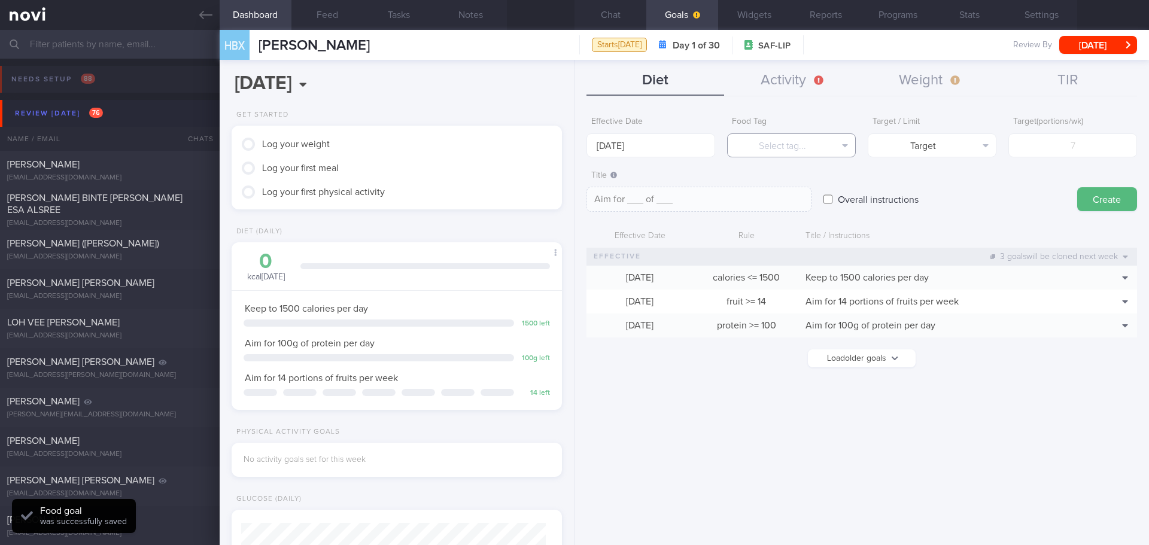
click at [836, 148] on button "Select tag..." at bounding box center [791, 145] width 129 height 24
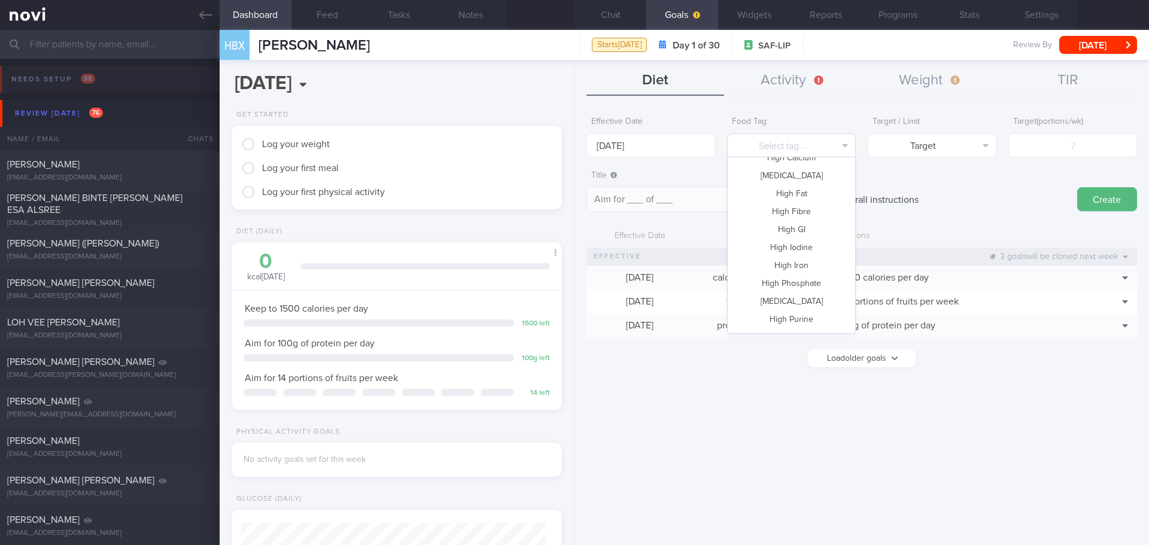
scroll to position [356, 0]
click at [796, 278] on button "Vegetable" at bounding box center [791, 286] width 127 height 18
type textarea "Aim for __ portions of vegetables per week"
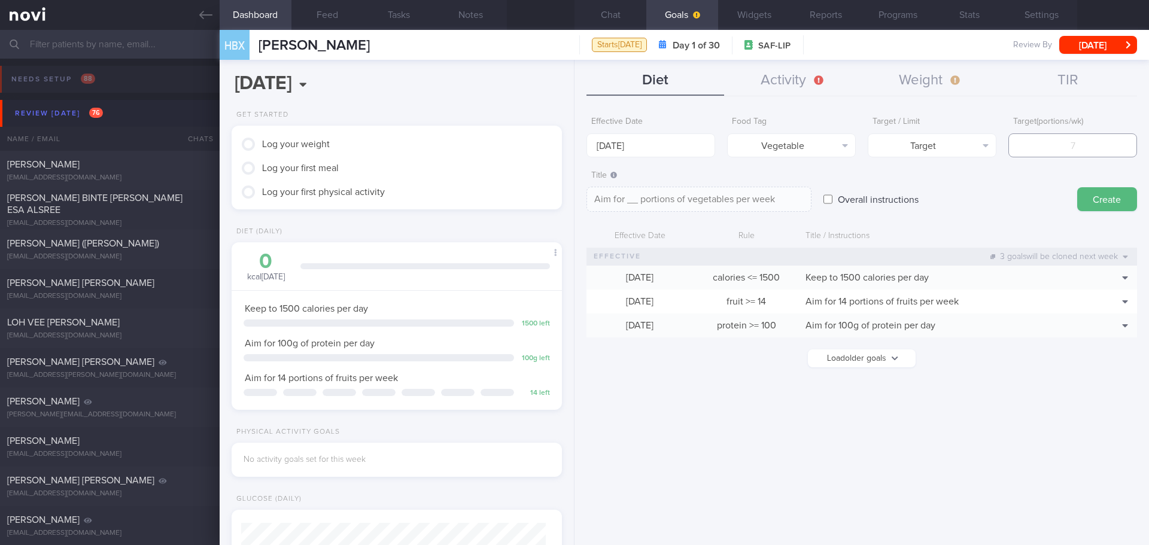
click at [1070, 143] on input "number" at bounding box center [1072, 145] width 129 height 24
type input "1"
type textarea "Aim for 1 portions of vegetables per week"
type input "14"
type textarea "Aim for 14 portions of vegetables per week"
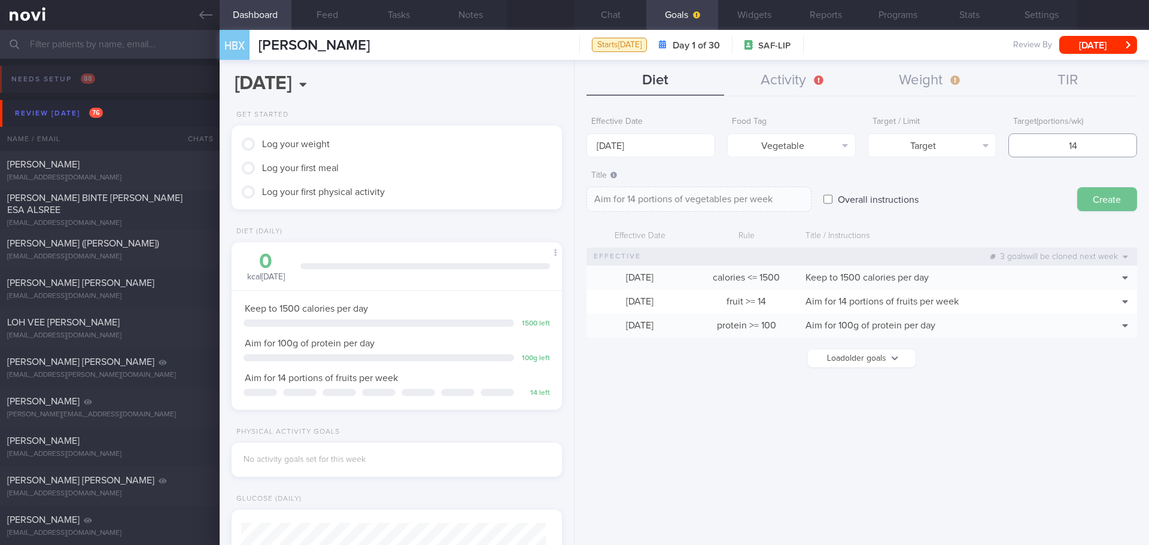
type input "14"
click at [1095, 199] on button "Create" at bounding box center [1107, 199] width 60 height 24
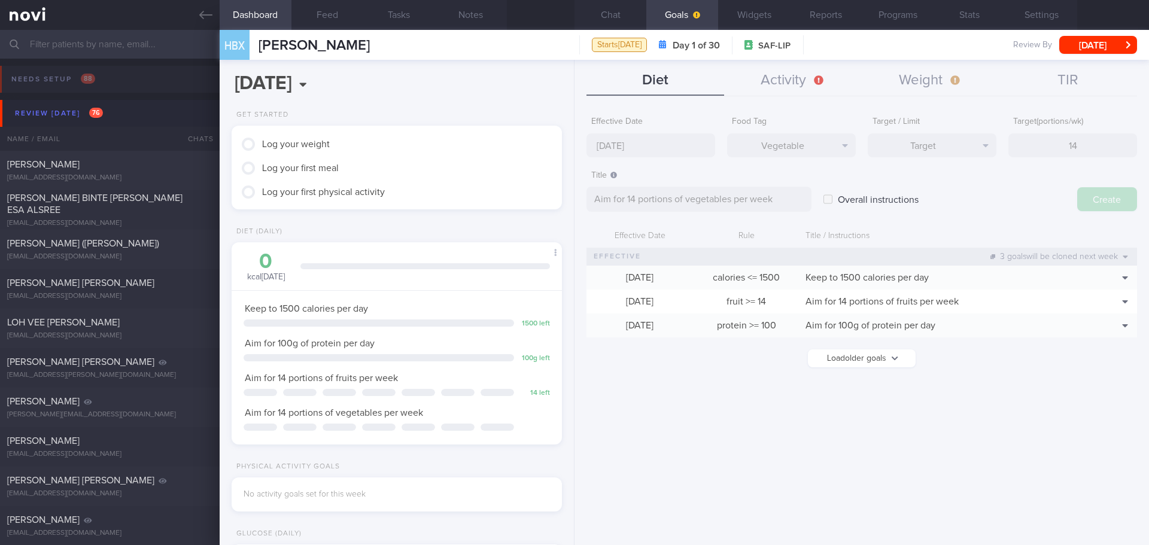
type input "[DATE]"
type textarea "Aim for ___ of ___"
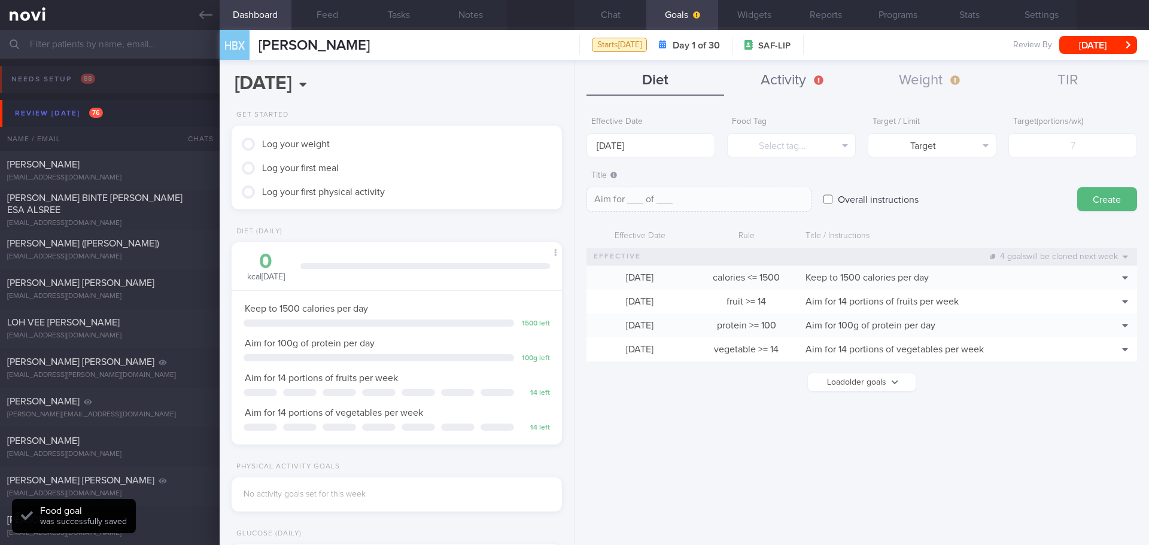
click at [758, 85] on button "Activity" at bounding box center [793, 81] width 138 height 30
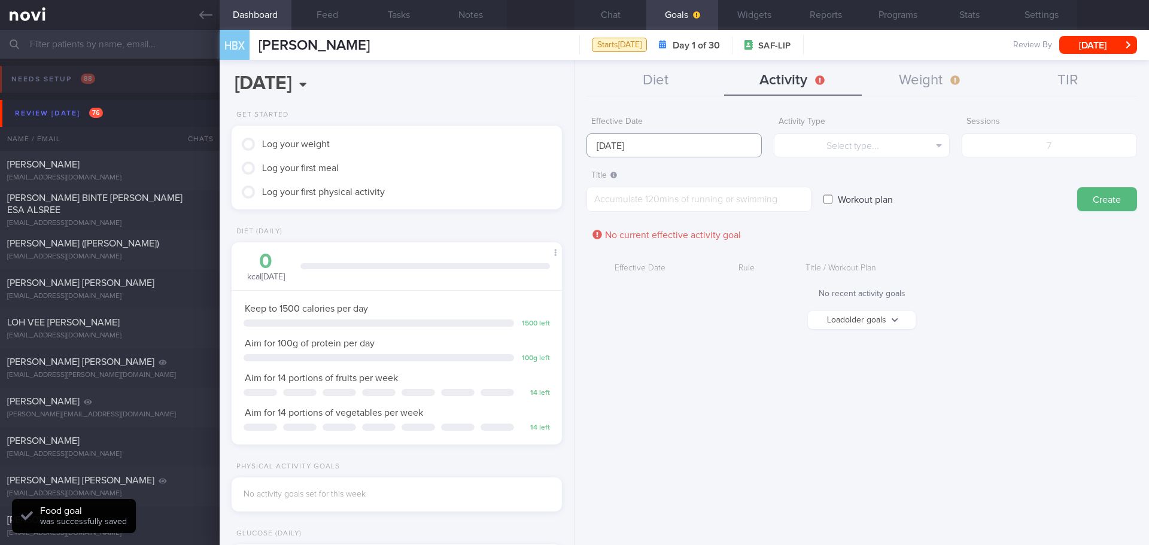
click at [622, 154] on body "You are offline! Some functionality will be unavailable Patients New Users Coac…" at bounding box center [574, 272] width 1149 height 545
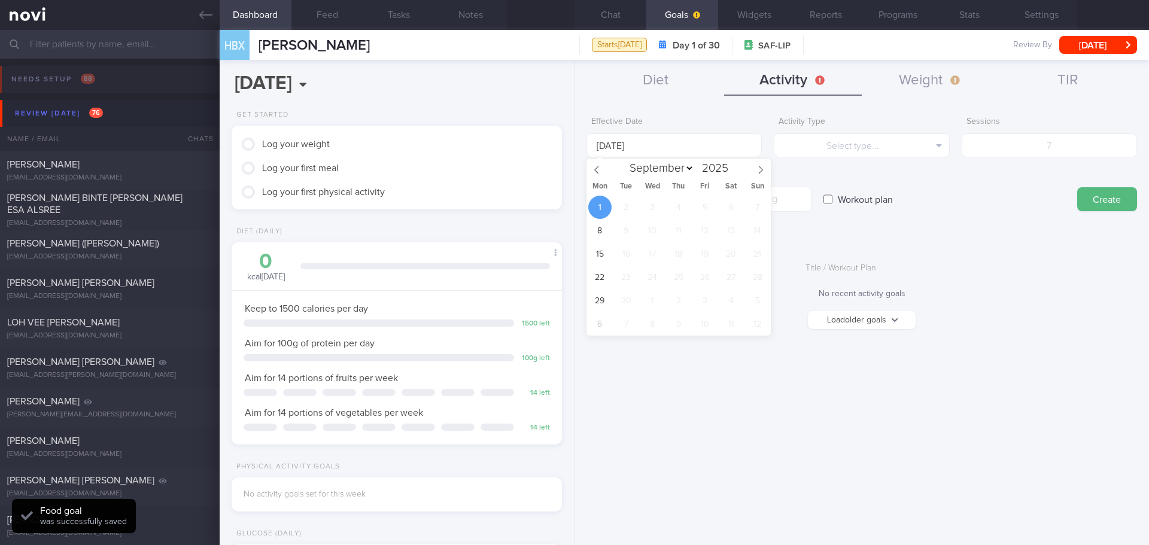
click at [597, 180] on div "Mon Tue Wed Thu Fri Sat Sun" at bounding box center [678, 187] width 184 height 17
click at [598, 174] on icon at bounding box center [596, 170] width 8 height 8
select select "7"
click at [605, 297] on span "25" at bounding box center [599, 300] width 23 height 23
type input "[DATE]"
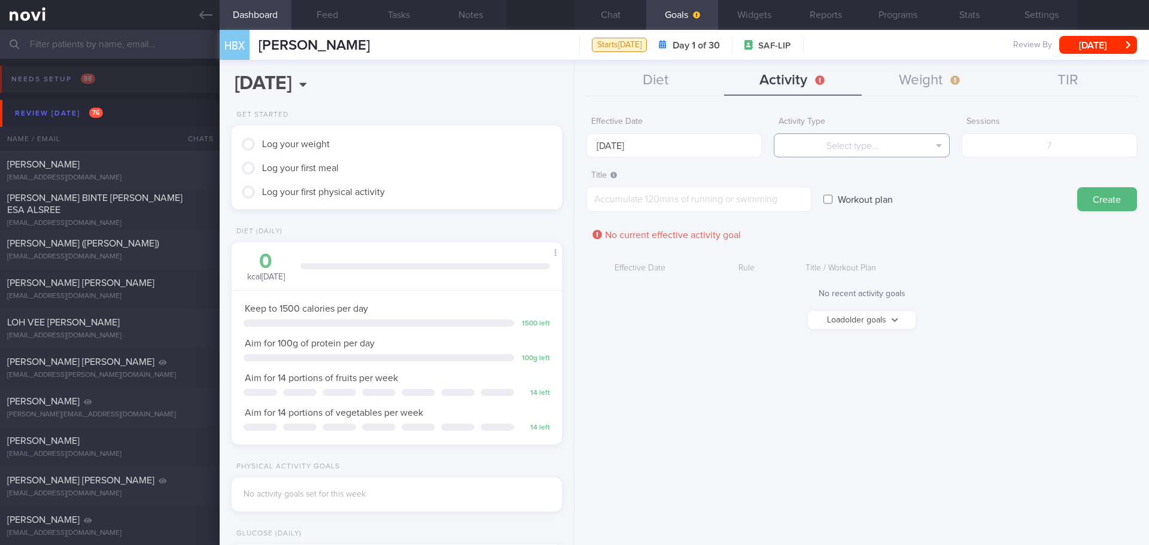
click at [822, 148] on button "Select type..." at bounding box center [861, 145] width 175 height 24
click at [865, 203] on button "Sessions" at bounding box center [861, 205] width 174 height 18
click at [1060, 142] on input "number" at bounding box center [1049, 145] width 175 height 24
click at [1000, 146] on input "number" at bounding box center [1049, 145] width 175 height 24
type input "1"
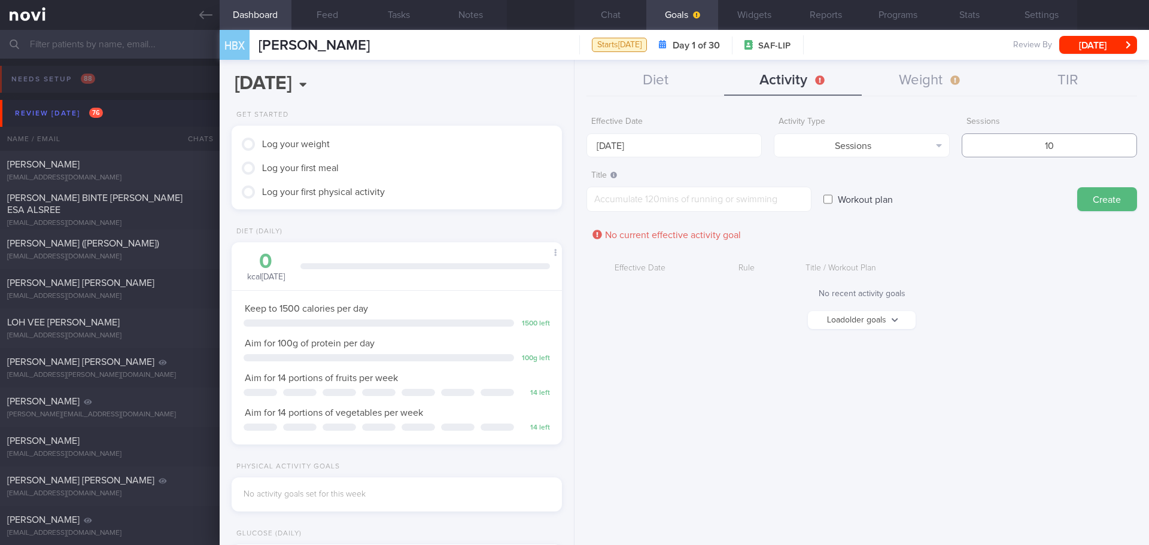
type input "1"
type input "3"
click at [740, 208] on textarea at bounding box center [698, 199] width 225 height 25
type textarea "strength training x3 - 4/week"
click at [856, 211] on label "Workout plan" at bounding box center [865, 199] width 67 height 24
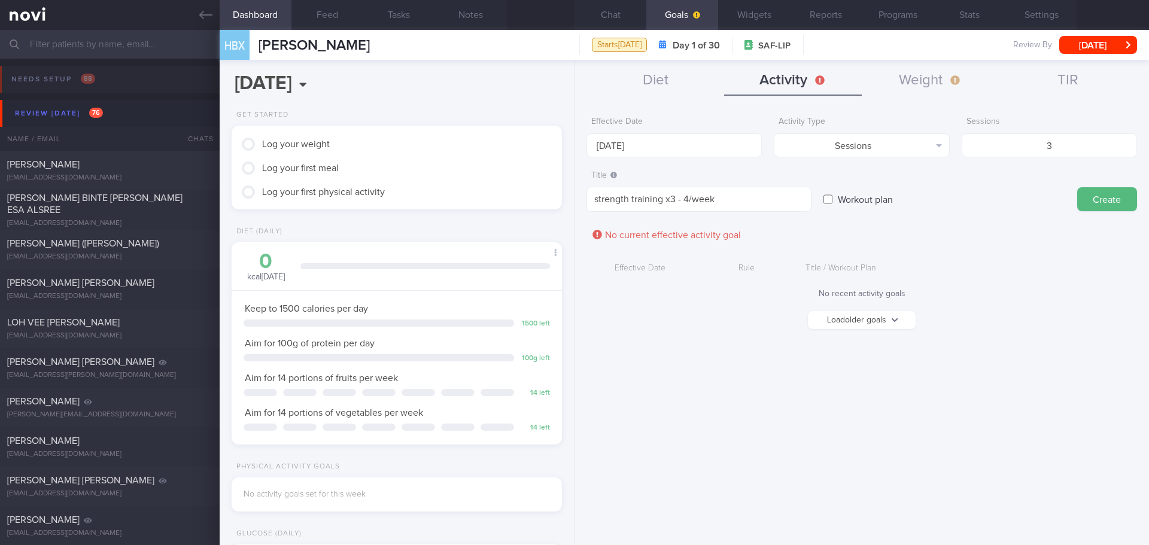
click at [832, 211] on input "Workout plan" at bounding box center [827, 199] width 9 height 24
click at [869, 203] on label "Workout plan" at bounding box center [865, 199] width 67 height 24
click at [832, 203] on input "Workout plan" at bounding box center [827, 199] width 9 height 24
click at [941, 190] on div "Workout plan" at bounding box center [944, 188] width 242 height 47
click at [978, 192] on div "Workout plan" at bounding box center [944, 188] width 242 height 47
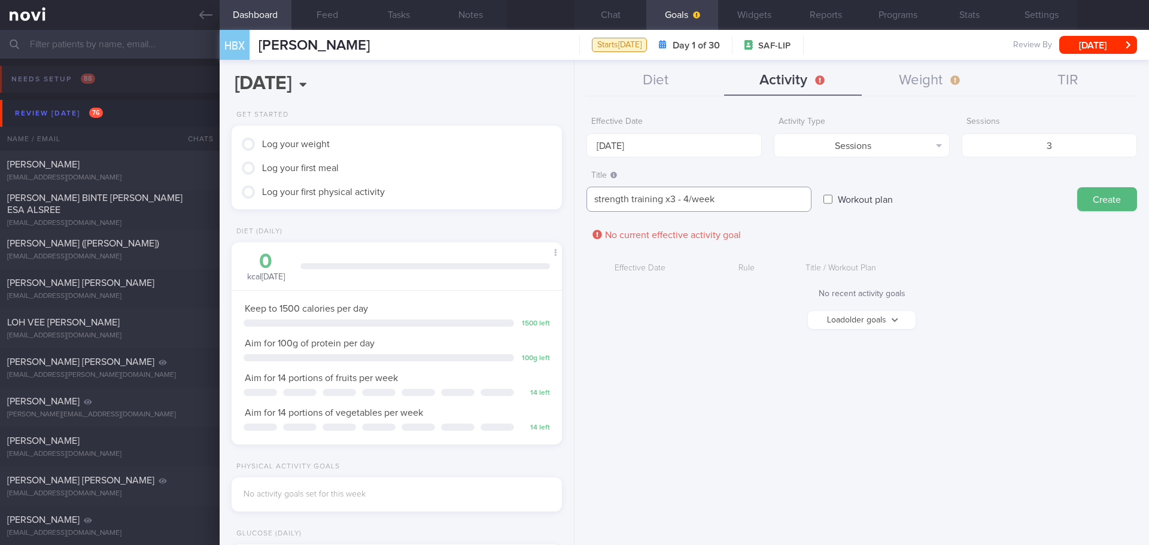
click at [737, 199] on textarea "strength training x3 - 4/week" at bounding box center [698, 199] width 225 height 25
click at [860, 196] on label "Workout plan" at bounding box center [865, 199] width 67 height 24
click at [832, 196] on input "Workout plan" at bounding box center [827, 199] width 9 height 24
checkbox input "true"
click at [768, 194] on textarea "strength training x3 - 4/week" at bounding box center [698, 199] width 225 height 25
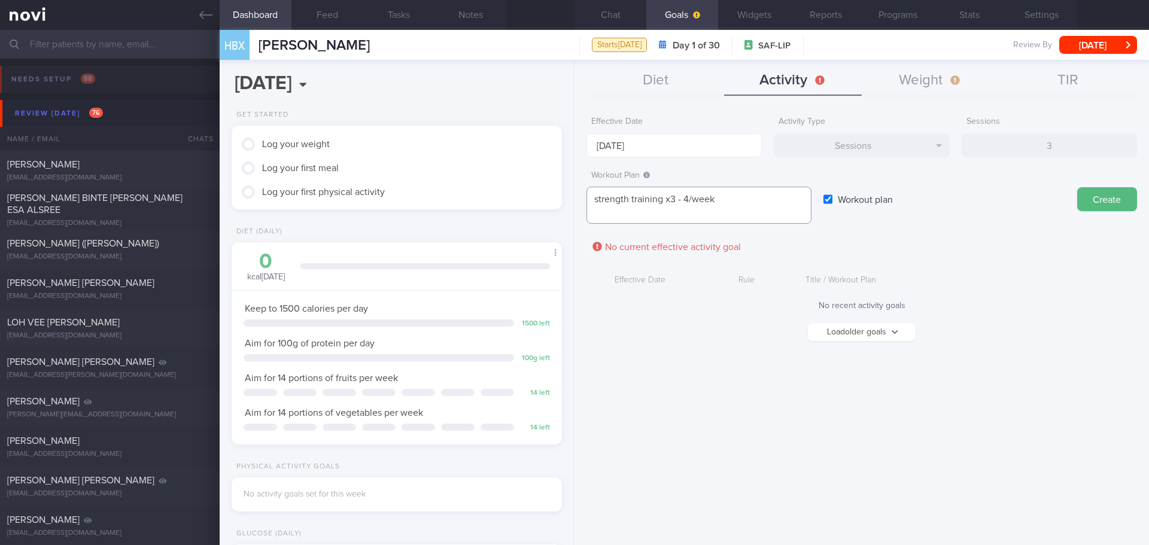
scroll to position [0, 0]
type textarea "strength training x3 - 4/week 12k steps per day"
click at [964, 235] on div "Workout Plan strength training x3 - 4/week 12k steps per day strength training …" at bounding box center [861, 201] width 550 height 72
click at [1100, 198] on button "Create" at bounding box center [1107, 199] width 60 height 24
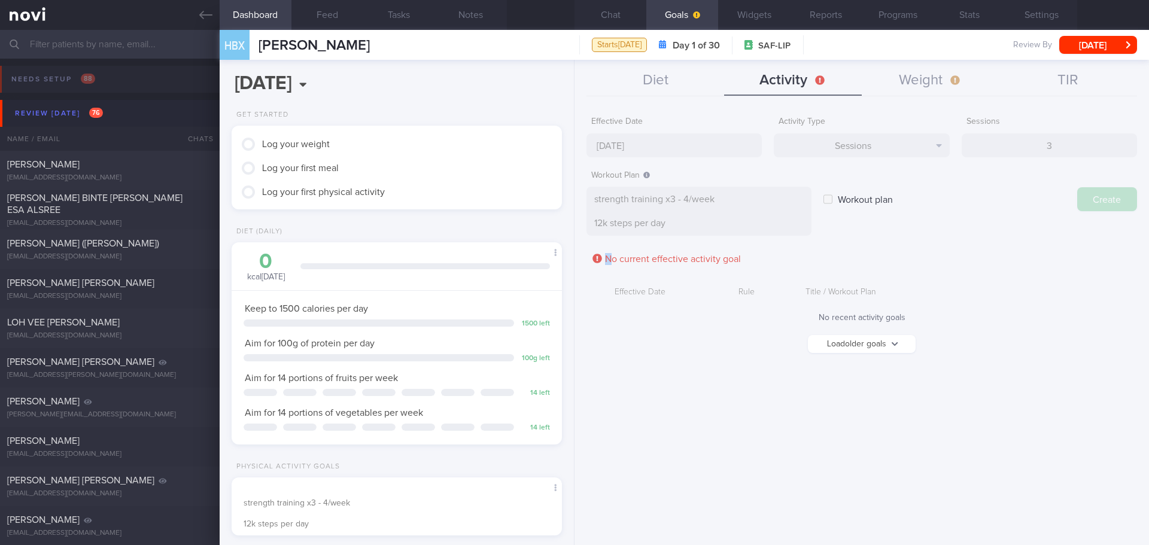
type input "[DATE]"
checkbox input "false"
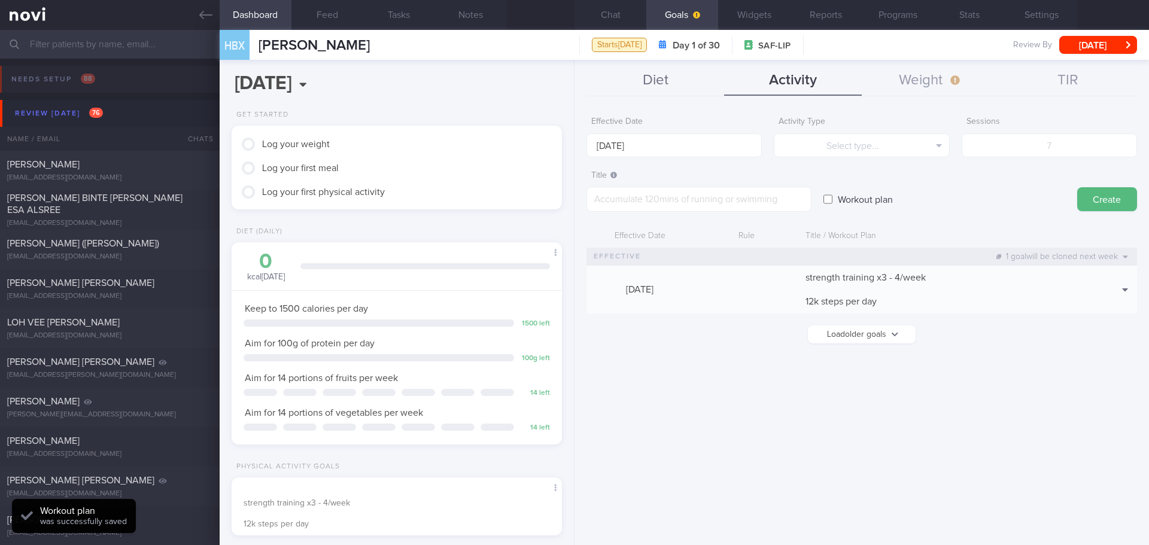
click at [691, 83] on button "Diet" at bounding box center [655, 81] width 138 height 30
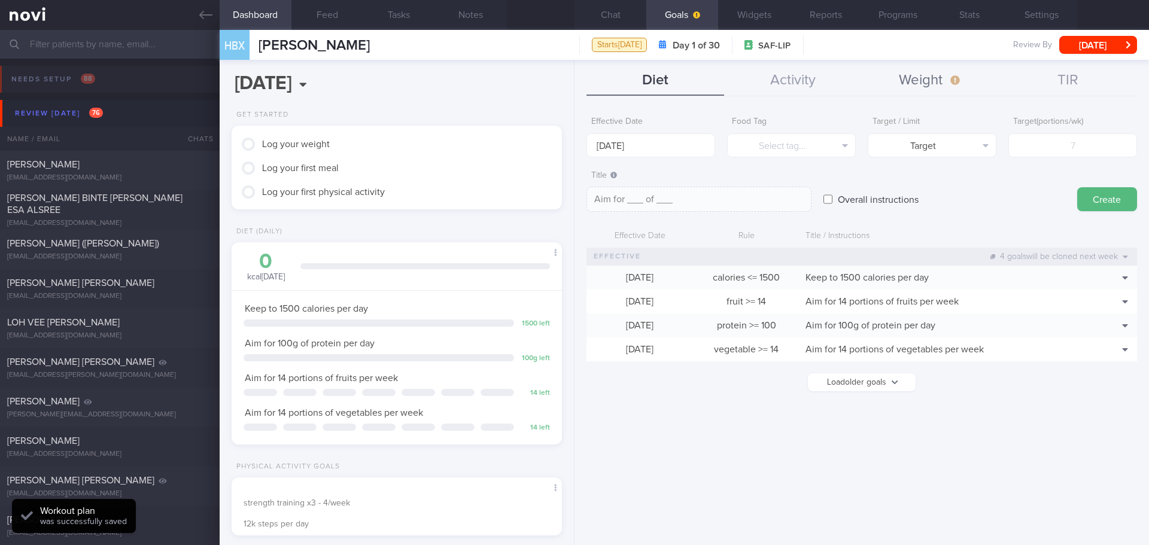
click at [943, 72] on button "Weight" at bounding box center [931, 81] width 138 height 30
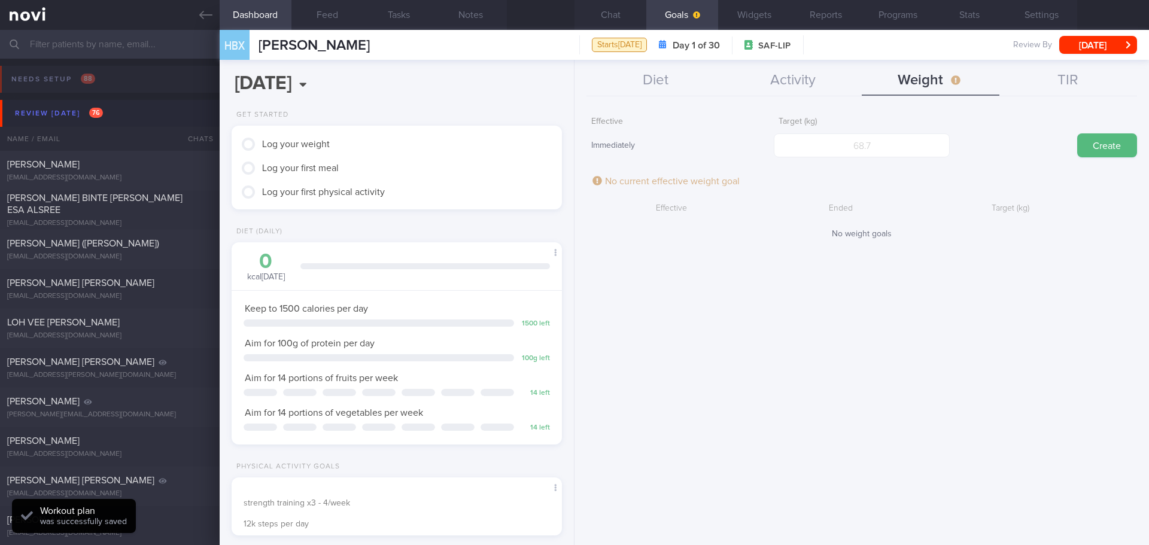
click at [813, 368] on div "Effective Immediately Target (kg) Create No current effective weight goal Effec…" at bounding box center [861, 323] width 574 height 443
click at [641, 418] on div "Effective Immediately Target (kg) Create No current effective weight goal Effec…" at bounding box center [861, 323] width 574 height 443
click at [660, 392] on div "Effective Immediately Target (kg) Create No current effective weight goal Effec…" at bounding box center [861, 323] width 574 height 443
click at [661, 391] on div "Effective Immediately Target (kg) Create No current effective weight goal Effec…" at bounding box center [861, 323] width 574 height 443
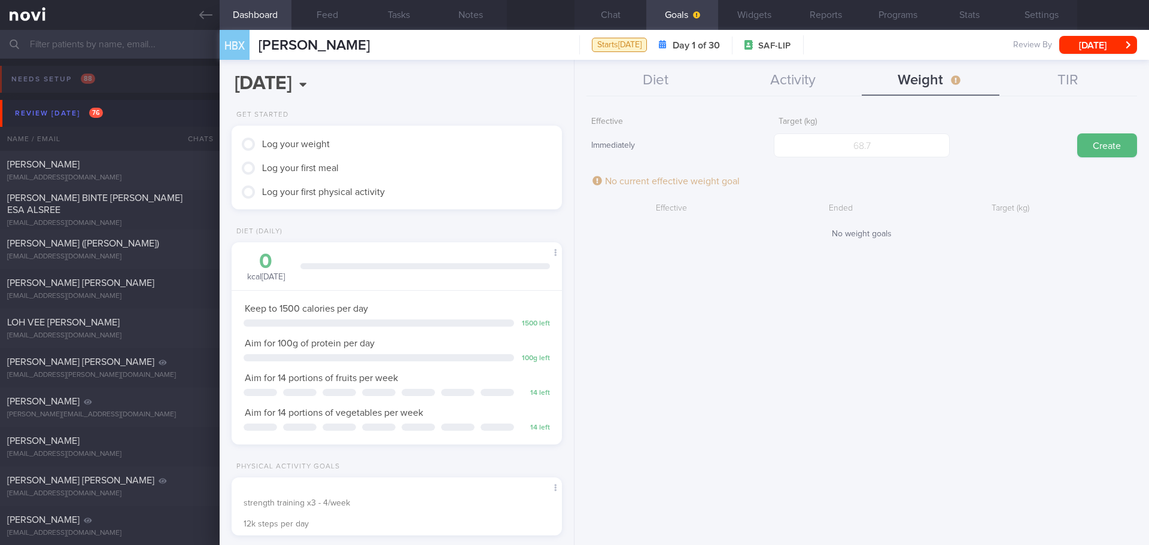
click at [661, 391] on div "Effective Immediately Target (kg) Create No current effective weight goal Effec…" at bounding box center [861, 323] width 574 height 443
click at [668, 82] on button "Diet" at bounding box center [655, 81] width 138 height 30
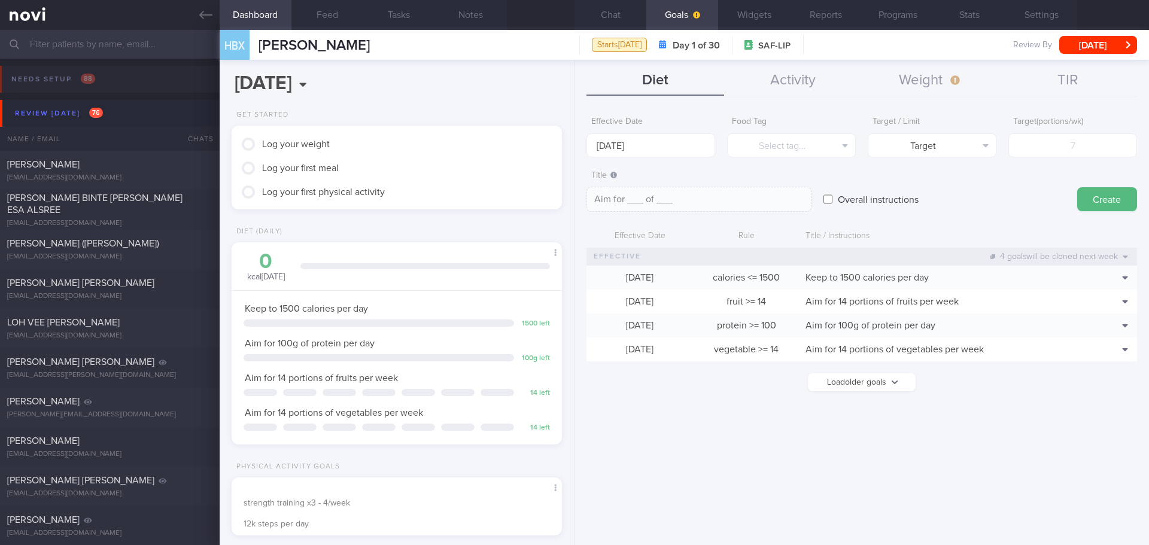
click at [976, 200] on div "Overall instructions" at bounding box center [944, 188] width 242 height 47
click at [977, 200] on div "Overall instructions" at bounding box center [944, 188] width 242 height 47
drag, startPoint x: 612, startPoint y: 13, endPoint x: 655, endPoint y: 101, distance: 98.2
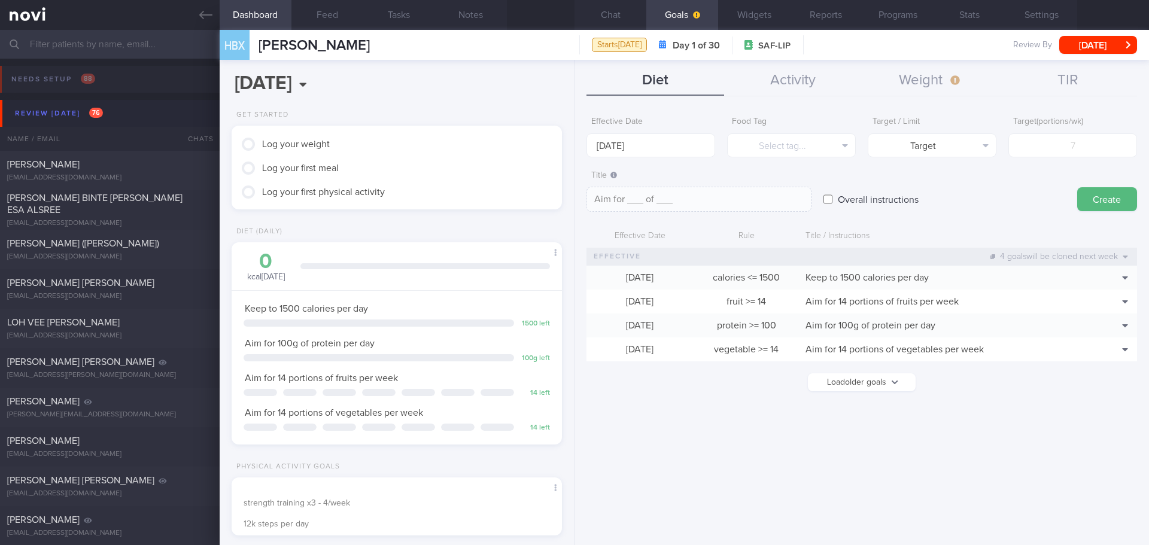
click at [612, 13] on button "Chat" at bounding box center [610, 15] width 72 height 30
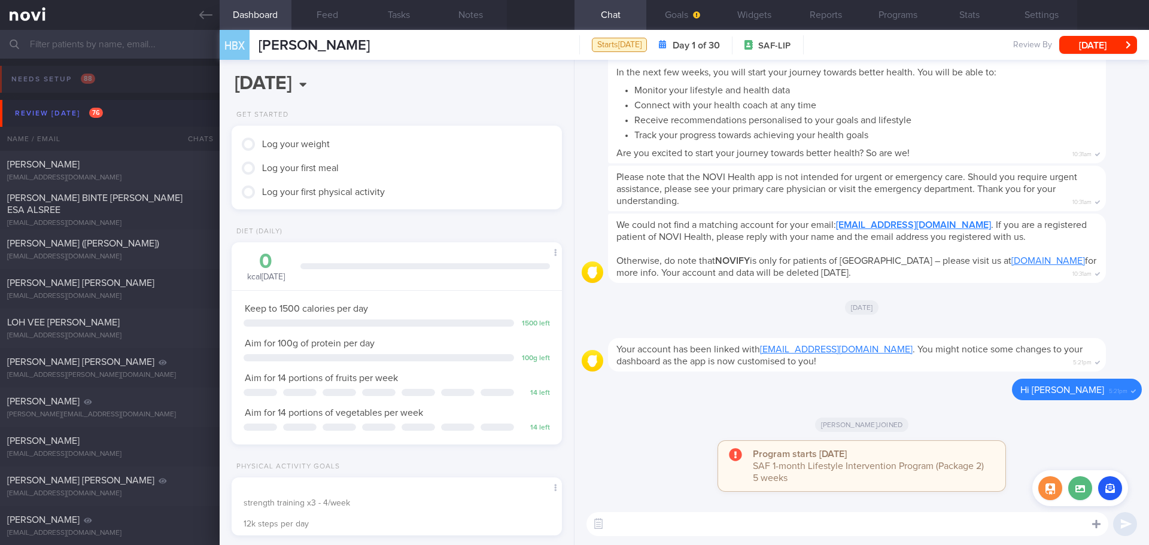
click at [1096, 518] on div at bounding box center [1096, 523] width 22 height 23
click at [1109, 494] on button "button" at bounding box center [1110, 488] width 24 height 24
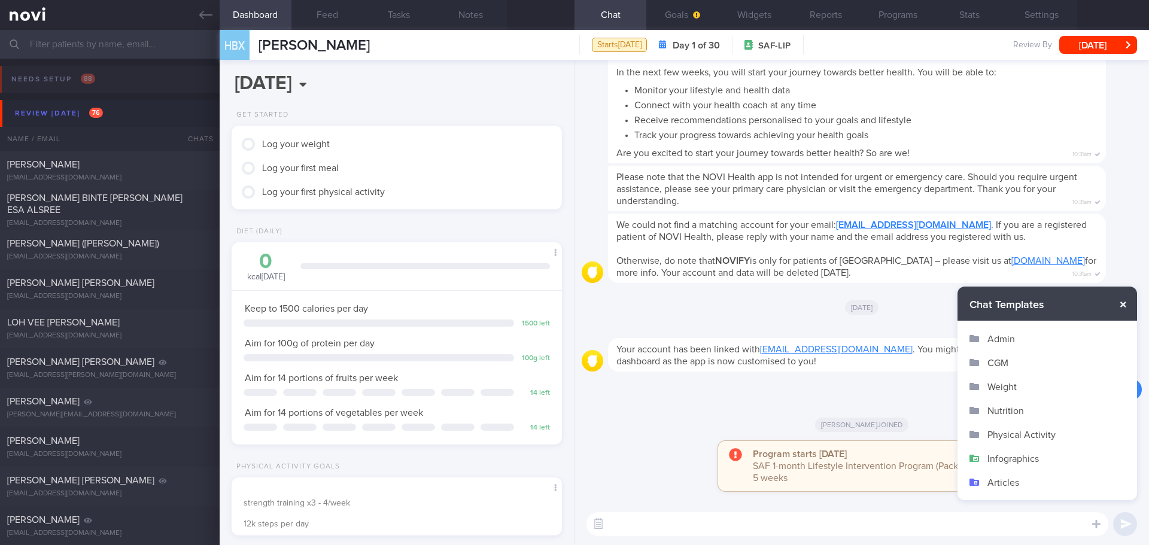
click at [1124, 306] on button "button" at bounding box center [1123, 305] width 22 height 22
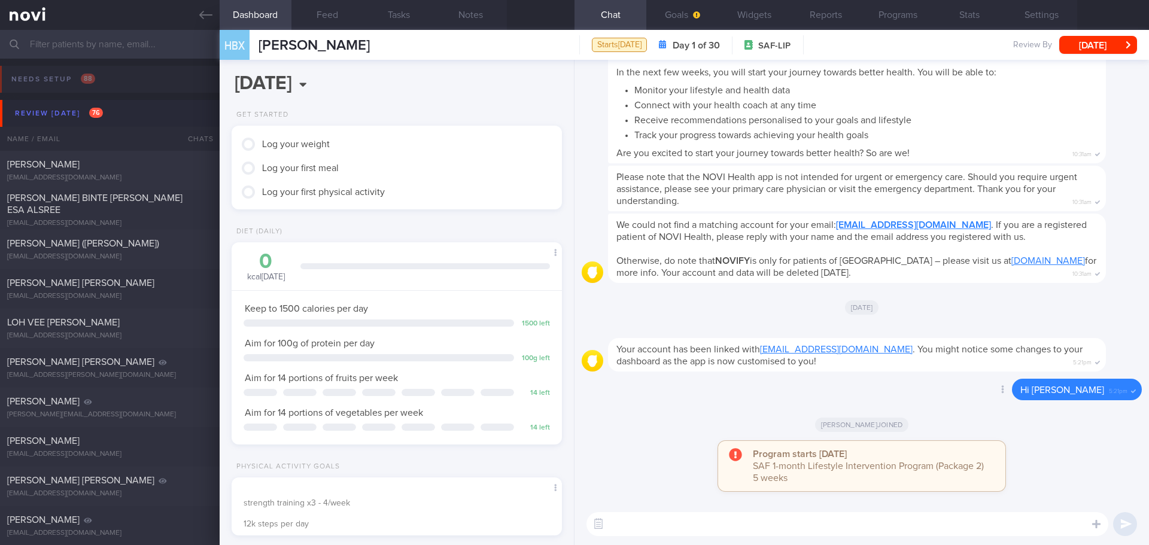
click at [1008, 381] on div "Delete Hi [PERSON_NAME] 5:21pm" at bounding box center [1053, 390] width 178 height 22
click at [1044, 454] on div "Program starts [DATE] SAF 1-month Lifestyle Intervention Program (Package 2) 5 …" at bounding box center [862, 472] width 560 height 62
click at [677, 23] on button "Goals" at bounding box center [682, 15] width 72 height 30
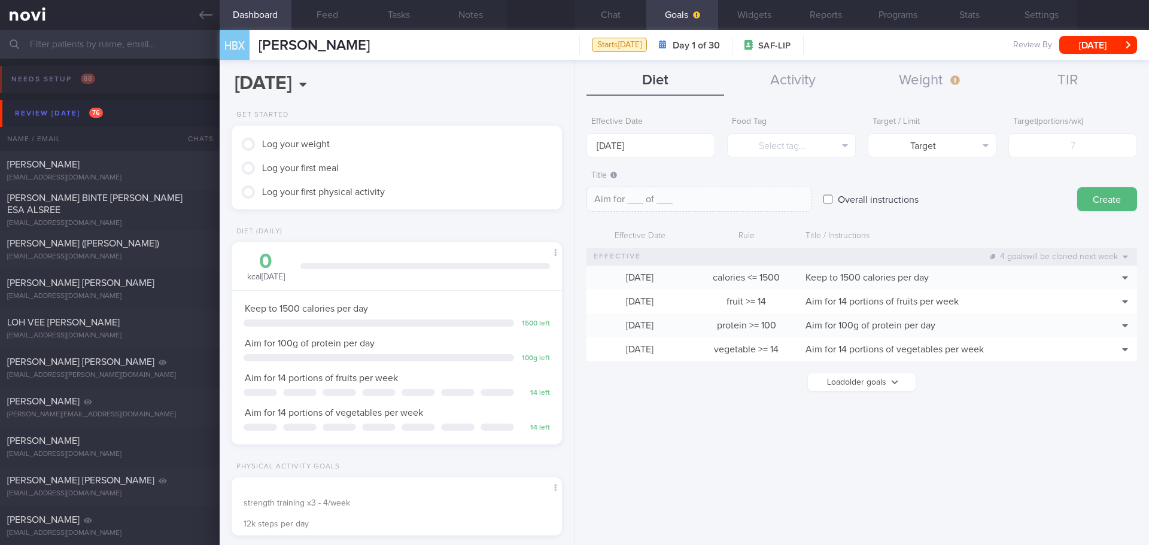
click at [937, 442] on div "Effective Date [DATE] Food Tag Select tag... Select tag... Calories Carbs Prote…" at bounding box center [861, 323] width 574 height 443
click at [921, 73] on button "Weight" at bounding box center [931, 81] width 138 height 30
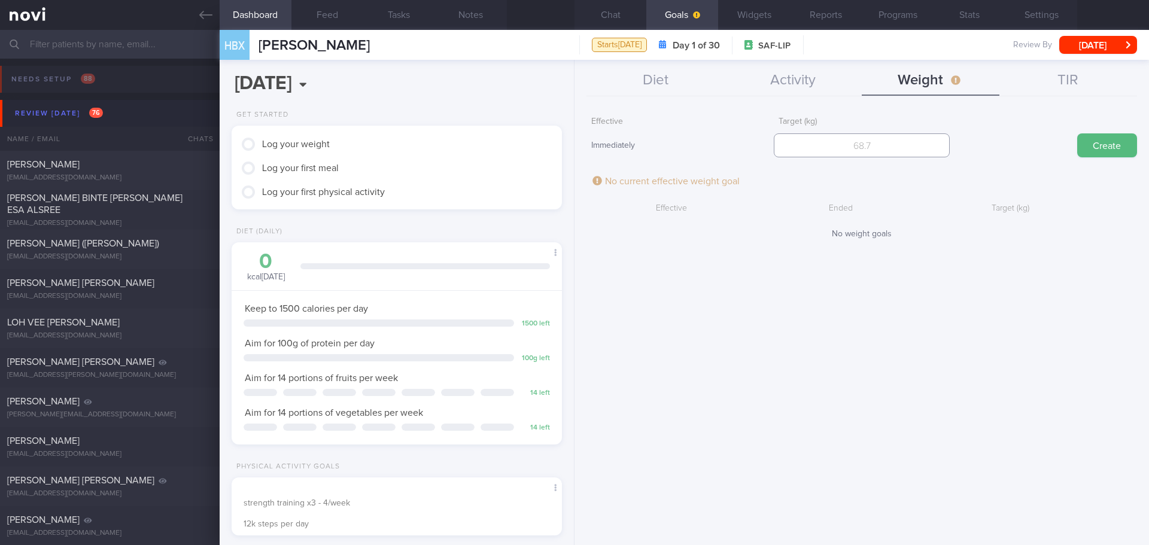
click at [882, 139] on input "number" at bounding box center [861, 145] width 175 height 24
click at [881, 139] on input "number" at bounding box center [861, 145] width 175 height 24
click at [886, 308] on div "Effective Immediately Target (kg) Create No current effective weight goal Effec…" at bounding box center [861, 323] width 574 height 443
click at [902, 144] on input "number" at bounding box center [861, 145] width 175 height 24
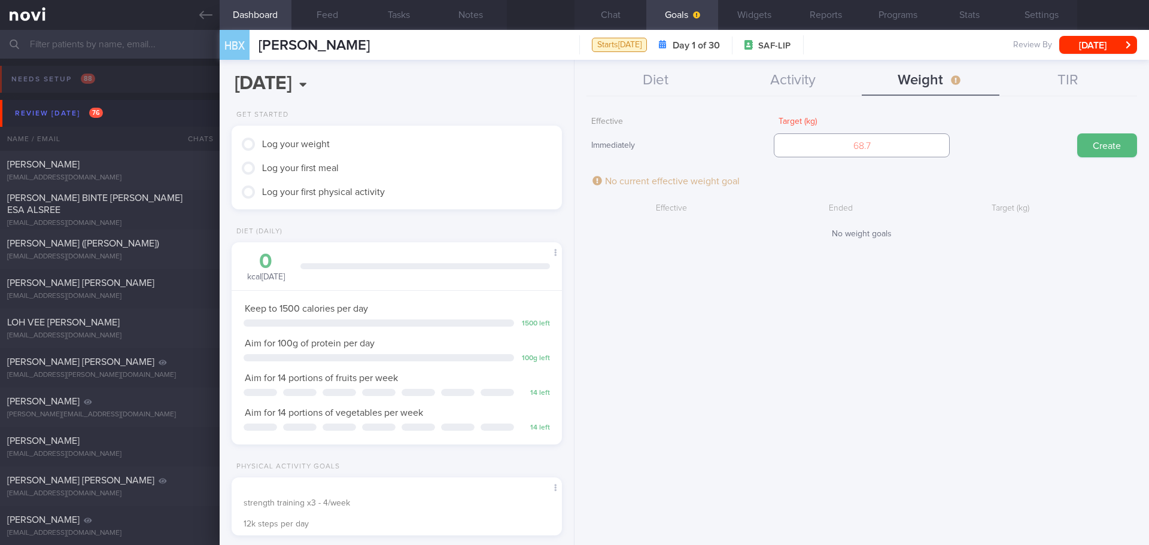
click at [902, 144] on input "number" at bounding box center [861, 145] width 175 height 24
click at [877, 144] on input "number" at bounding box center [861, 145] width 175 height 24
type input "80"
click at [1083, 141] on button "Create" at bounding box center [1107, 145] width 60 height 24
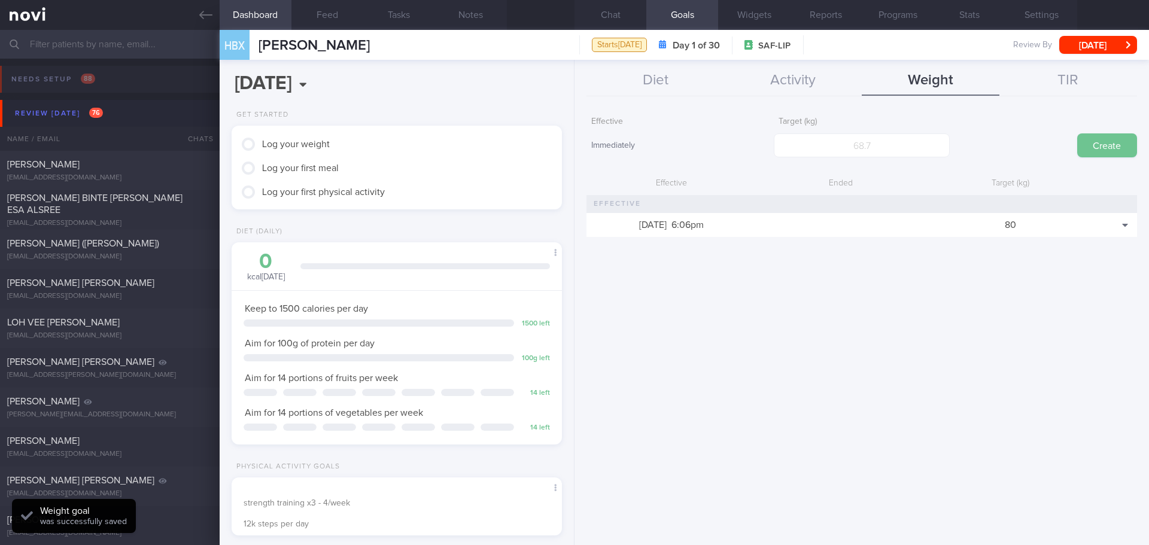
scroll to position [167, 300]
click at [966, 300] on div "Effective Immediately Target (kg) Create Effective Ended Target (kg) [DATE] 6:0…" at bounding box center [861, 323] width 574 height 443
click at [621, 15] on button "Chat" at bounding box center [610, 15] width 72 height 30
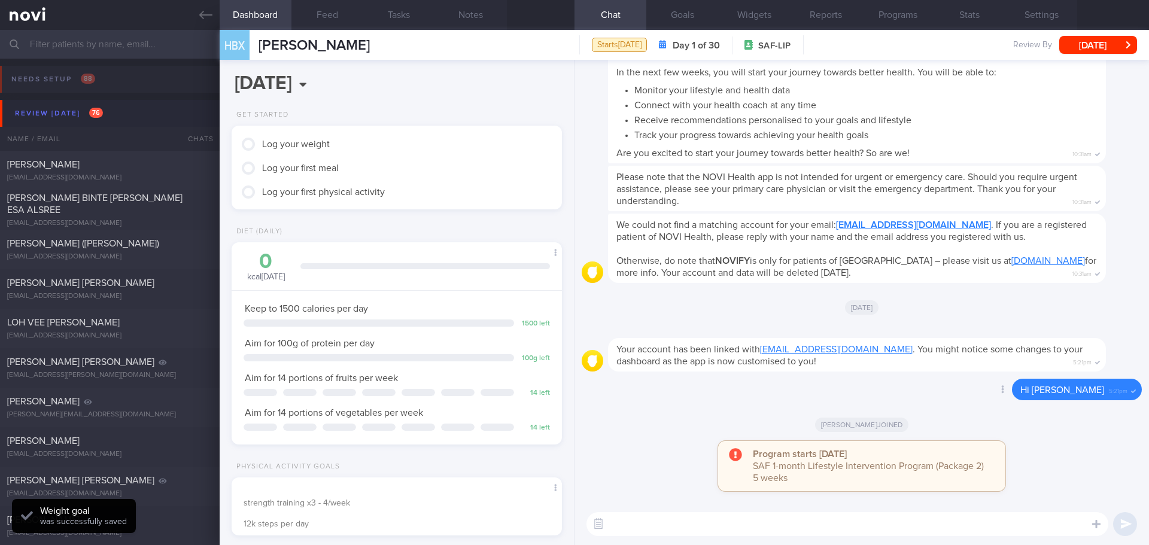
click at [685, 390] on div "Delete Hi [PERSON_NAME] 5:21pm" at bounding box center [862, 393] width 560 height 29
click at [646, 525] on textarea at bounding box center [847, 524] width 522 height 24
paste textarea "Hi XX, [PERSON_NAME] here. It was nice speaking to you [DATE]. I will be in tou…"
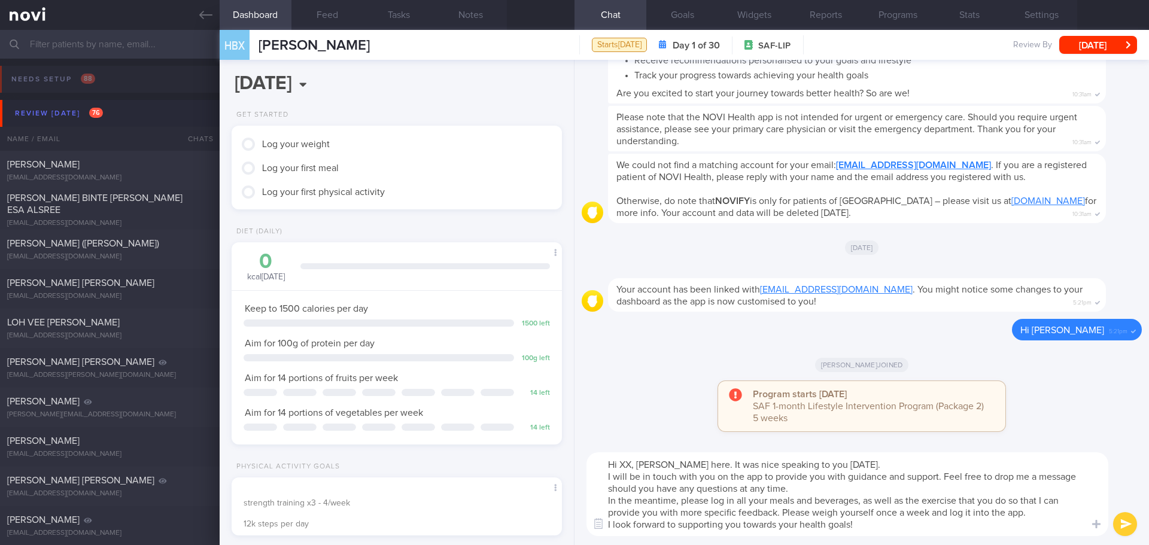
click at [631, 460] on textarea "Hi XX, [PERSON_NAME] here. It was nice speaking to you [DATE]. I will be in tou…" at bounding box center [847, 494] width 522 height 84
click at [887, 464] on textarea "Hi [PERSON_NAME] here. It was nice speaking to you [DATE]. I will be in touch w…" at bounding box center [847, 494] width 522 height 84
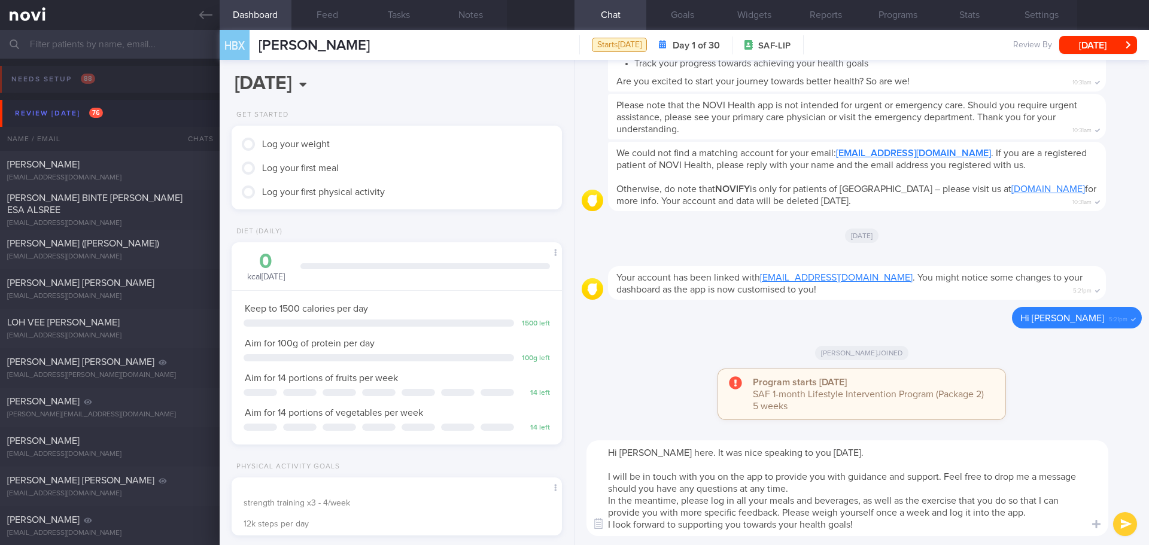
click at [849, 490] on textarea "Hi [PERSON_NAME] here. It was nice speaking to you [DATE]. I will be in touch w…" at bounding box center [847, 488] width 522 height 96
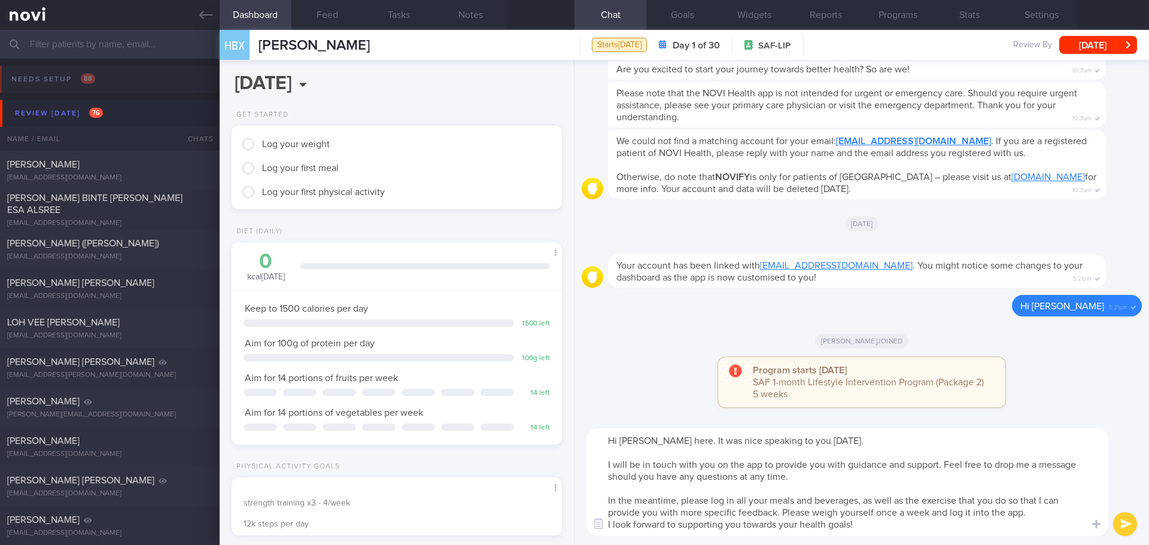
click at [913, 527] on textarea "Hi [PERSON_NAME] here. It was nice speaking to you [DATE]. I will be in touch w…" at bounding box center [847, 482] width 522 height 108
type textarea "Hi [PERSON_NAME] here. It was nice speaking to you [DATE]. I will be in touch w…"
click at [926, 544] on div "Hi [PERSON_NAME] here. It was nice speaking to you [DATE]. I will be in touch w…" at bounding box center [861, 482] width 574 height 126
click at [937, 521] on textarea "Hi [PERSON_NAME] here. It was nice speaking to you [DATE]. I will be in touch w…" at bounding box center [847, 482] width 522 height 108
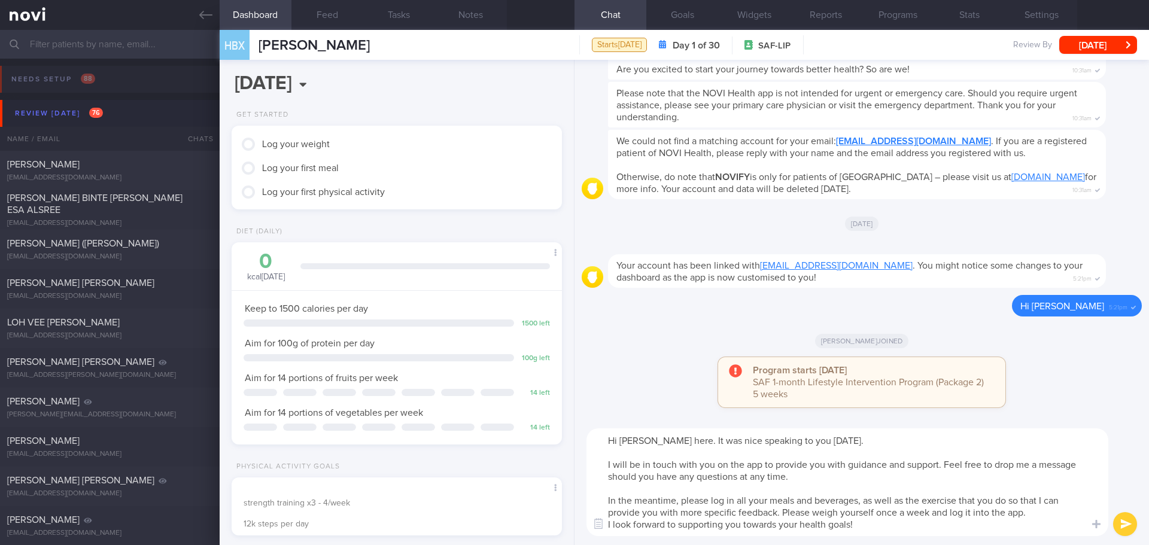
click at [1117, 518] on button "submit" at bounding box center [1125, 524] width 24 height 24
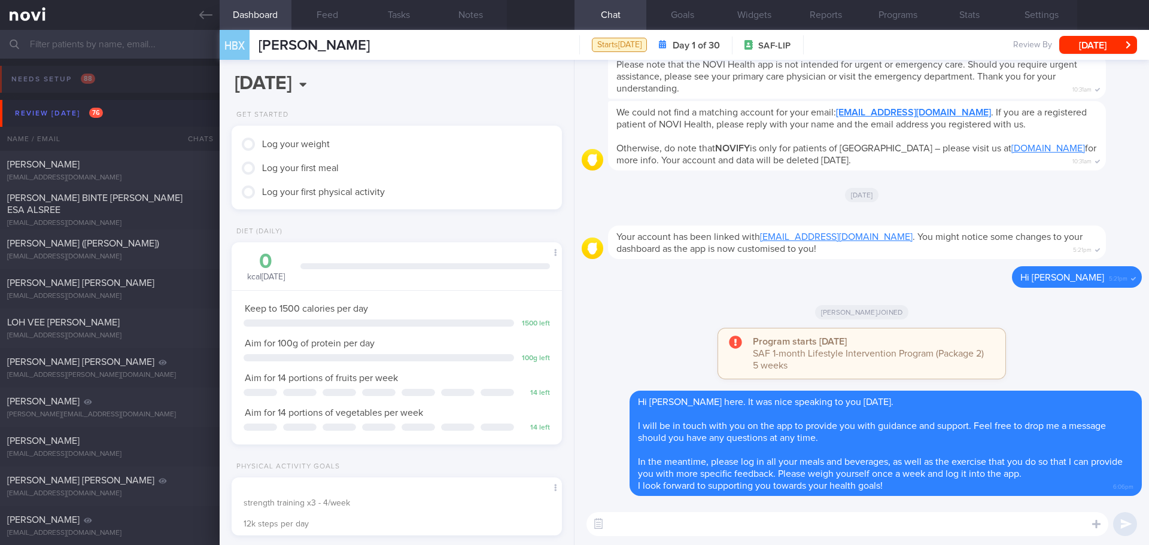
click at [656, 519] on textarea at bounding box center [847, 524] width 522 height 24
paste textarea "[URL][DOMAIN_NAME]"
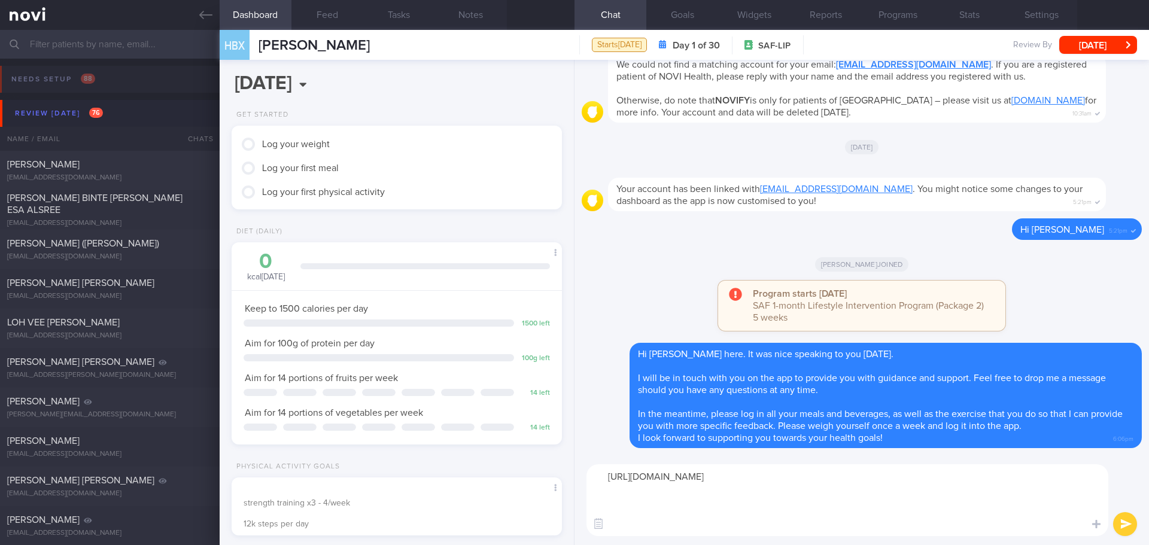
click at [731, 526] on textarea "[URL][DOMAIN_NAME]" at bounding box center [847, 500] width 522 height 72
paste textarea "[URL][DOMAIN_NAME]"
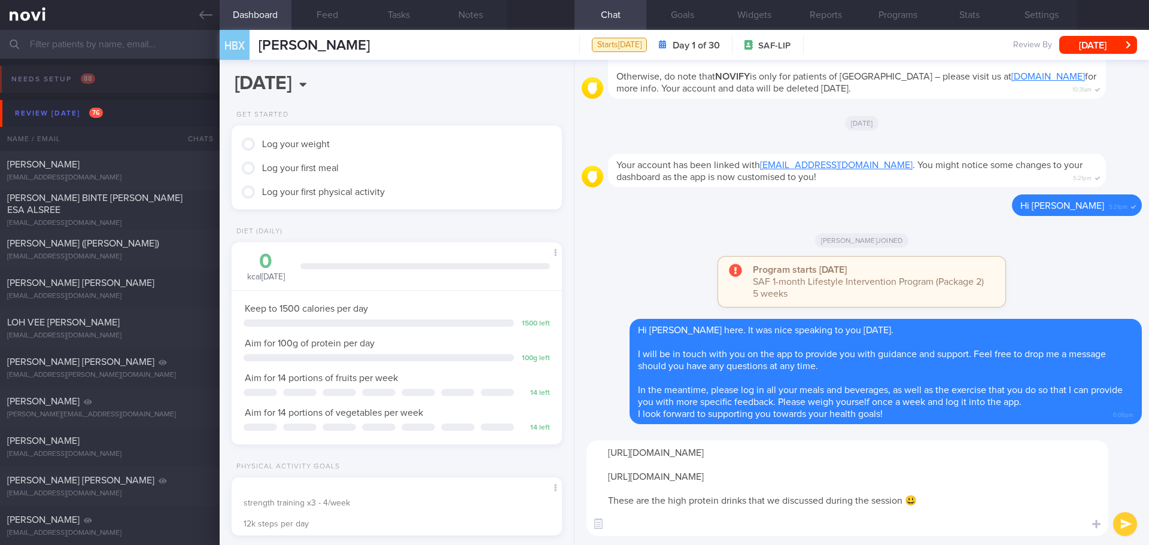
type textarea "[URL][DOMAIN_NAME] [URL][DOMAIN_NAME] These are the high protein drinks that we…"
click at [1125, 521] on button "submit" at bounding box center [1125, 524] width 24 height 24
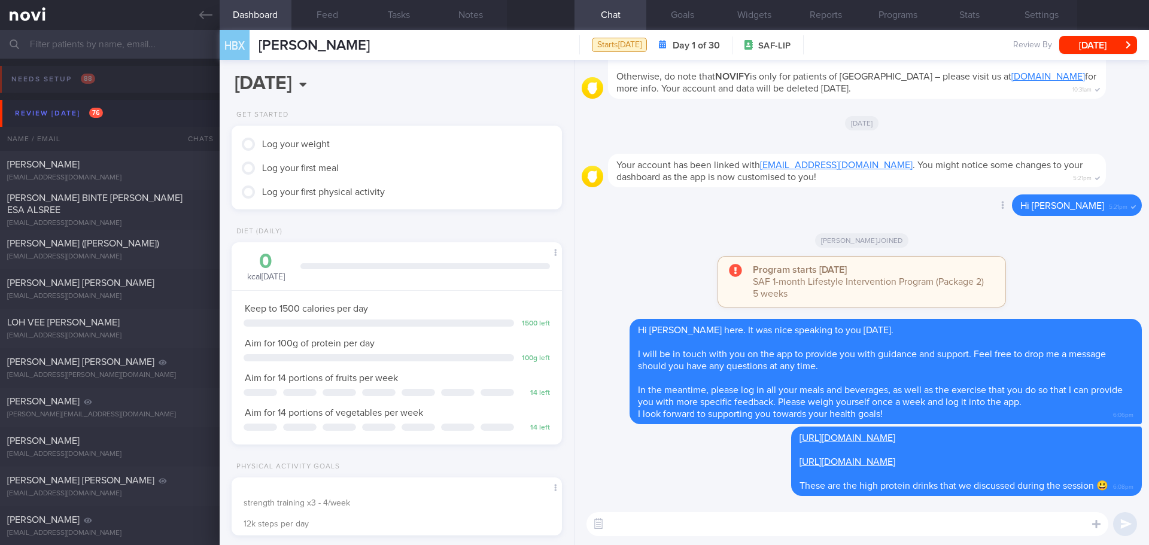
click at [679, 196] on div "Delete Hi [PERSON_NAME] 5:21pm" at bounding box center [862, 208] width 560 height 29
click at [600, 194] on div "Delete Hi [PERSON_NAME] 5:21pm" at bounding box center [862, 208] width 560 height 29
click at [1117, 44] on button "[DATE]" at bounding box center [1098, 45] width 78 height 18
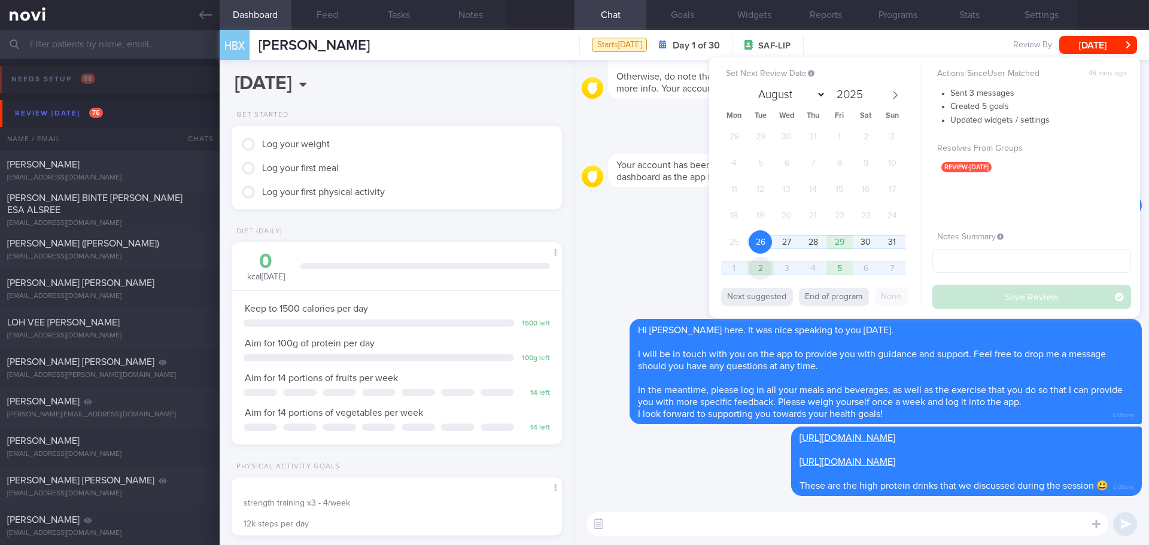
click at [753, 269] on span "2" at bounding box center [760, 268] width 23 height 23
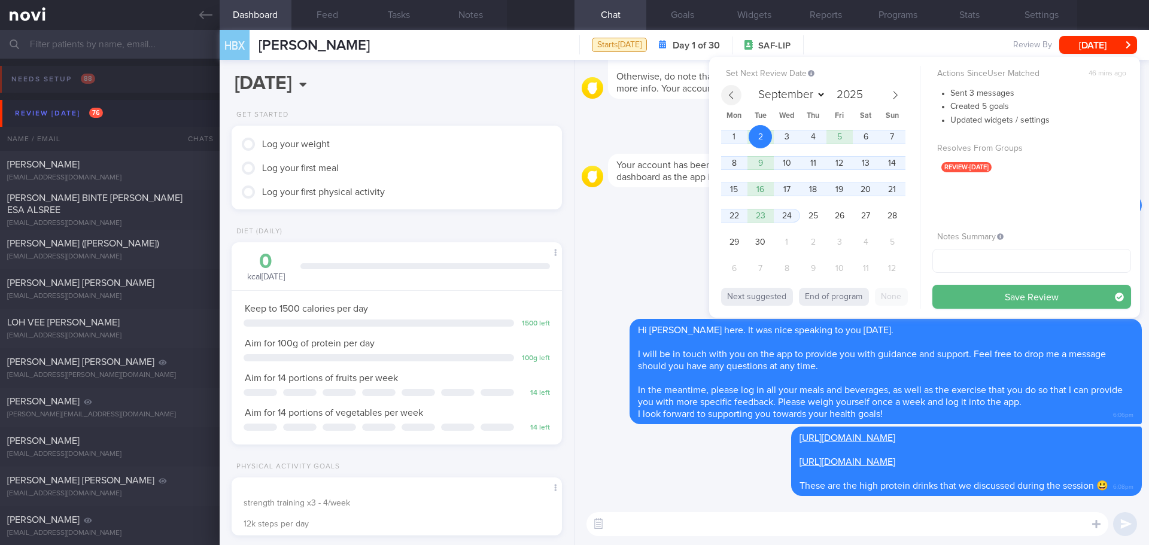
click at [733, 91] on icon at bounding box center [731, 95] width 8 height 8
select select "7"
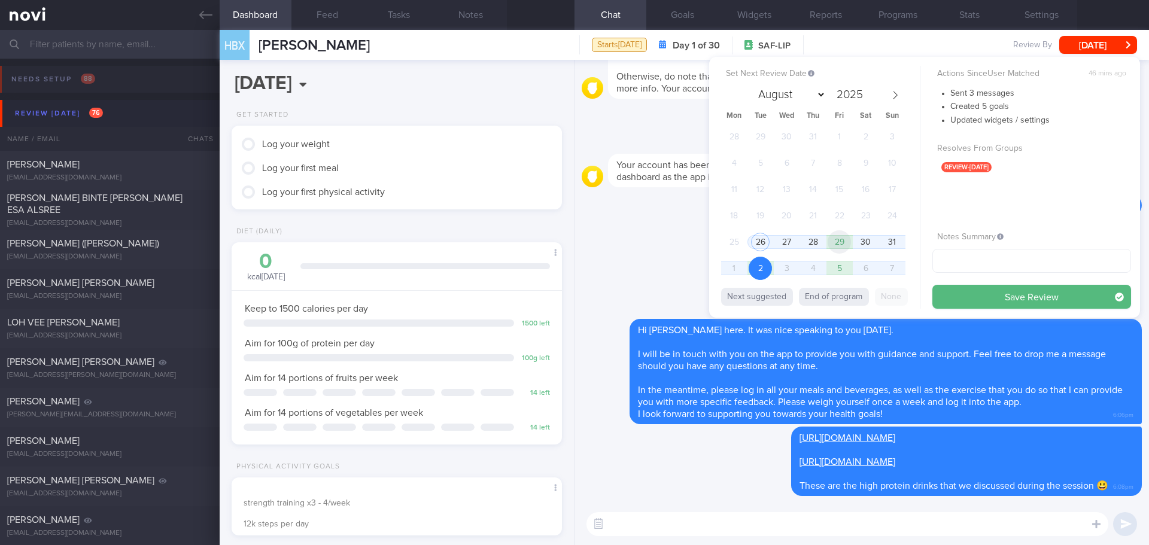
click at [834, 242] on span "29" at bounding box center [839, 241] width 23 height 23
click at [819, 245] on span "28" at bounding box center [812, 241] width 23 height 23
click at [997, 299] on button "Save Review" at bounding box center [1031, 297] width 199 height 24
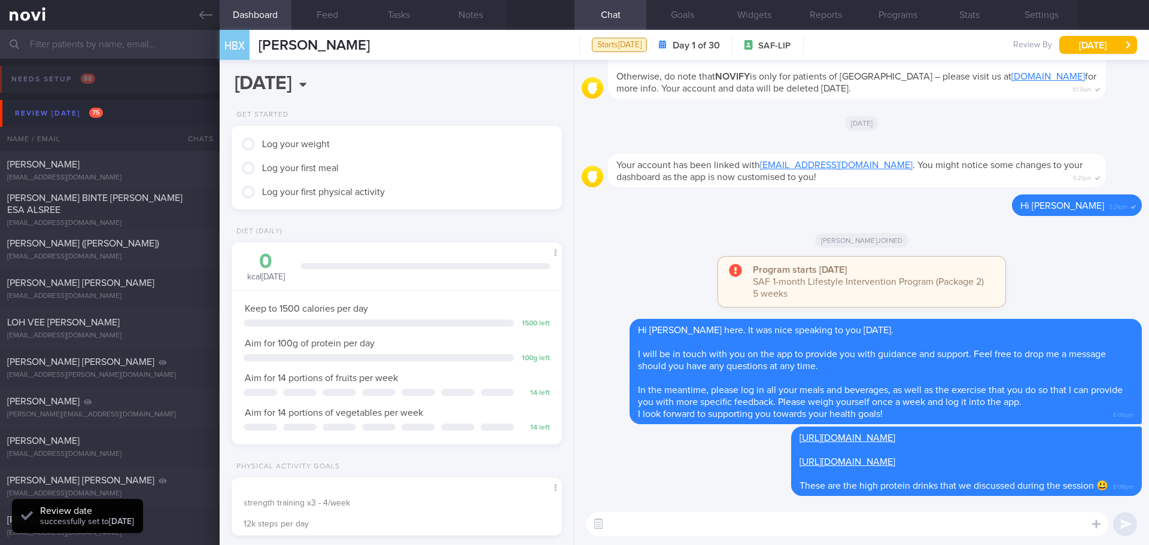
scroll to position [152, 305]
click at [644, 257] on div "Program starts [DATE] SAF 1-month Lifestyle Intervention Program (Package 2) 5 …" at bounding box center [862, 288] width 560 height 62
click at [112, 44] on input "text" at bounding box center [574, 44] width 1149 height 29
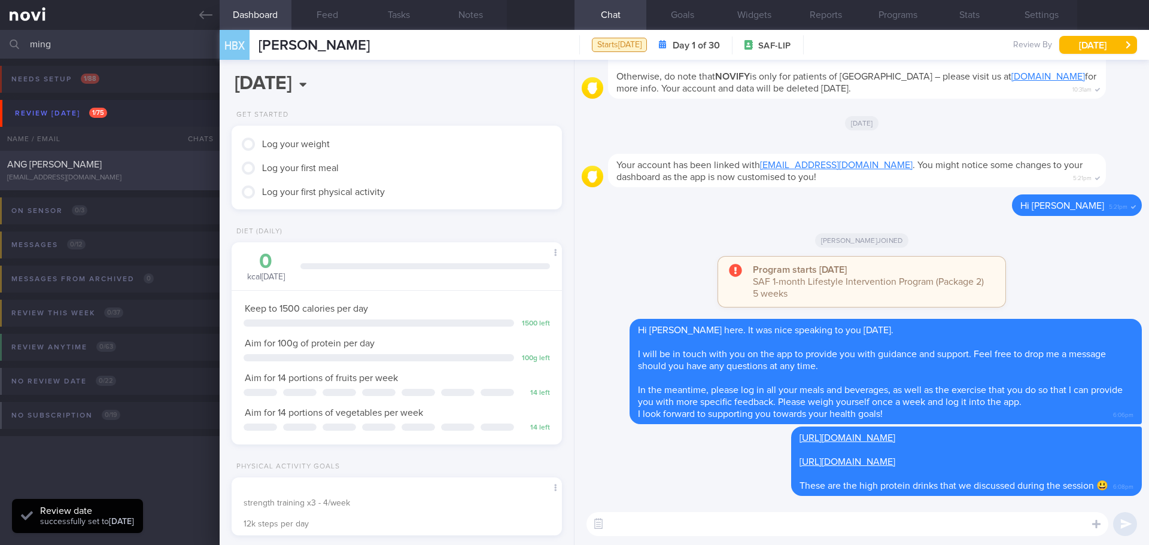
type input "ming"
drag, startPoint x: 116, startPoint y: 168, endPoint x: 103, endPoint y: 169, distance: 13.3
click at [115, 169] on div "ANG [PERSON_NAME]" at bounding box center [108, 165] width 202 height 12
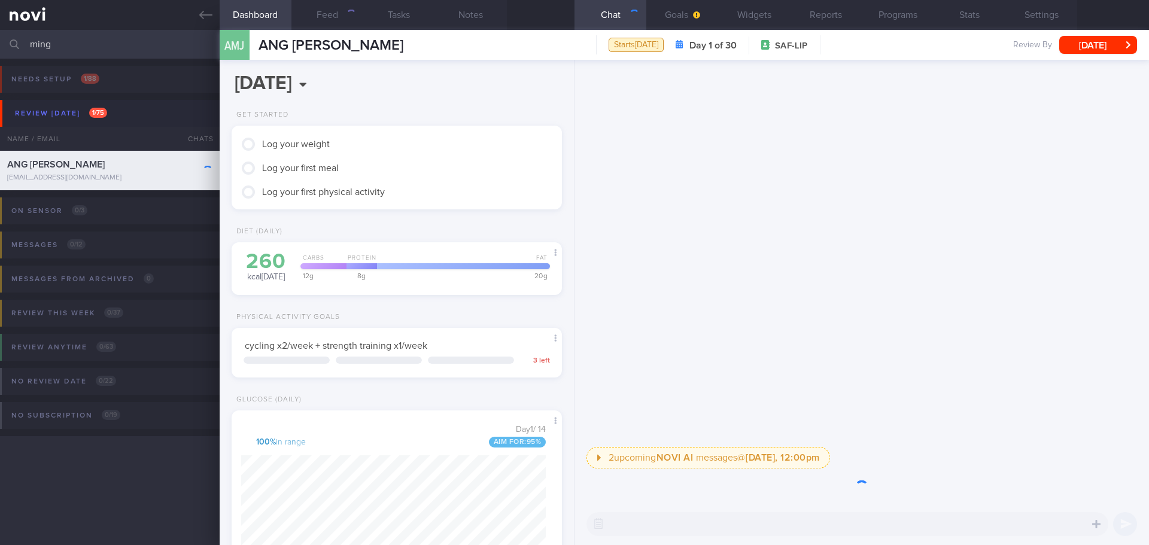
scroll to position [184, 305]
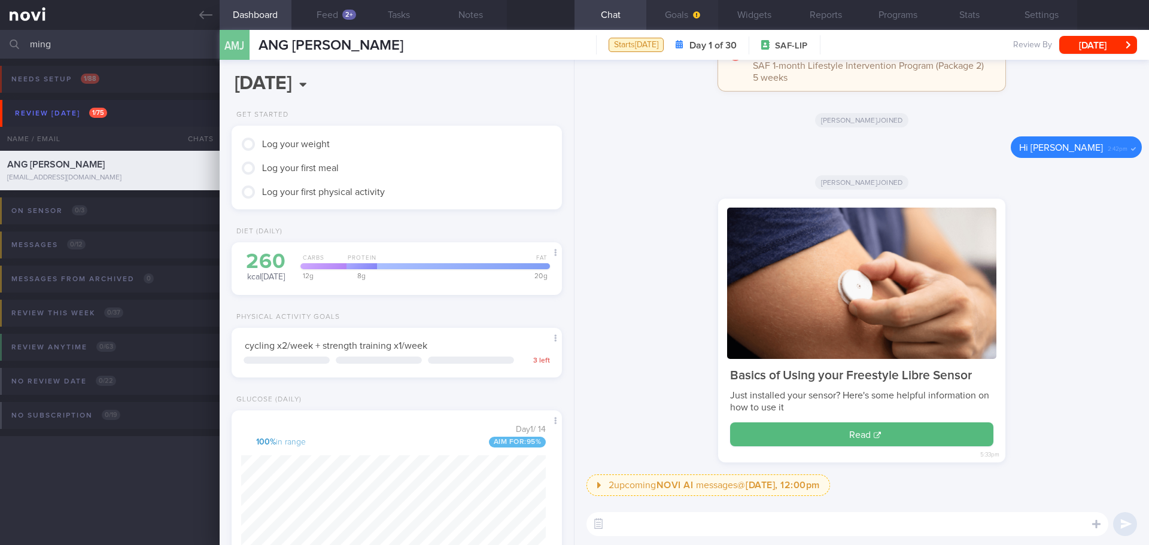
click at [674, 18] on button "Goals" at bounding box center [682, 15] width 72 height 30
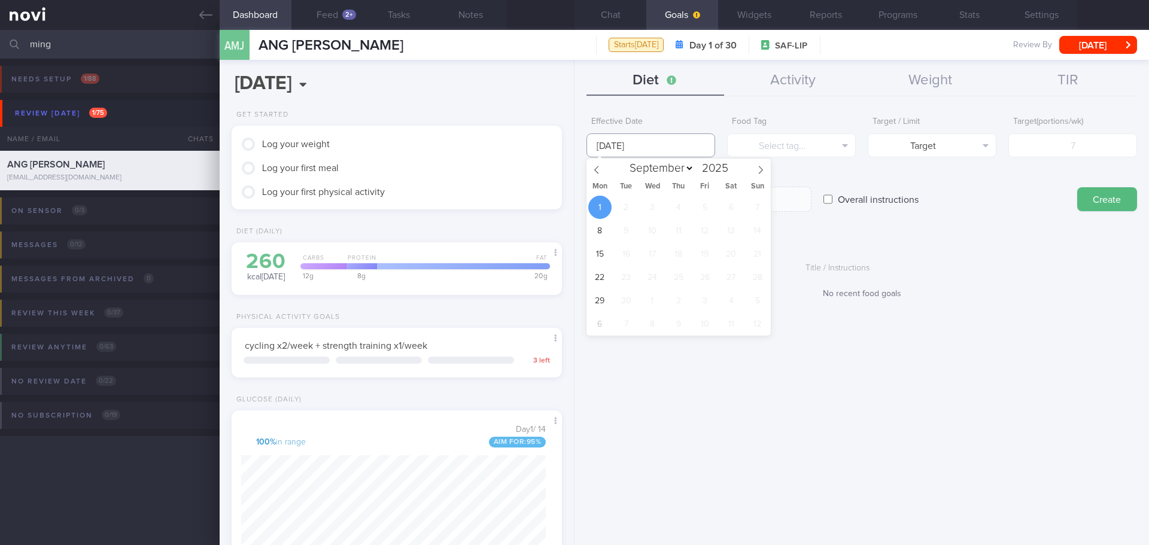
click at [634, 139] on input "[DATE]" at bounding box center [650, 145] width 129 height 24
click at [592, 169] on span at bounding box center [596, 169] width 20 height 20
select select "7"
click at [598, 308] on span "25" at bounding box center [599, 300] width 23 height 23
type input "[DATE]"
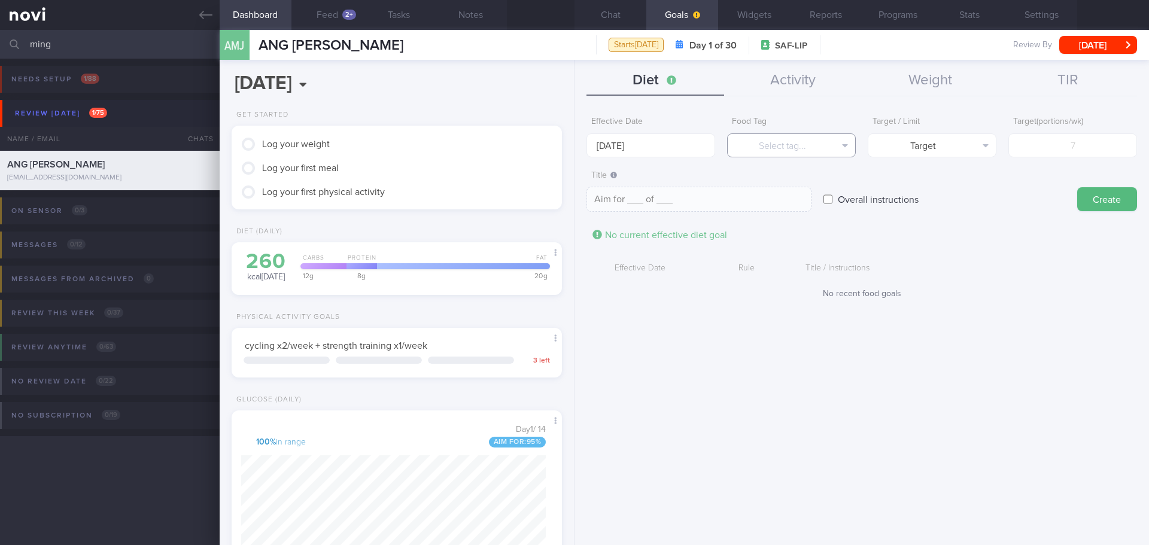
click at [758, 147] on button "Select tag..." at bounding box center [791, 145] width 129 height 24
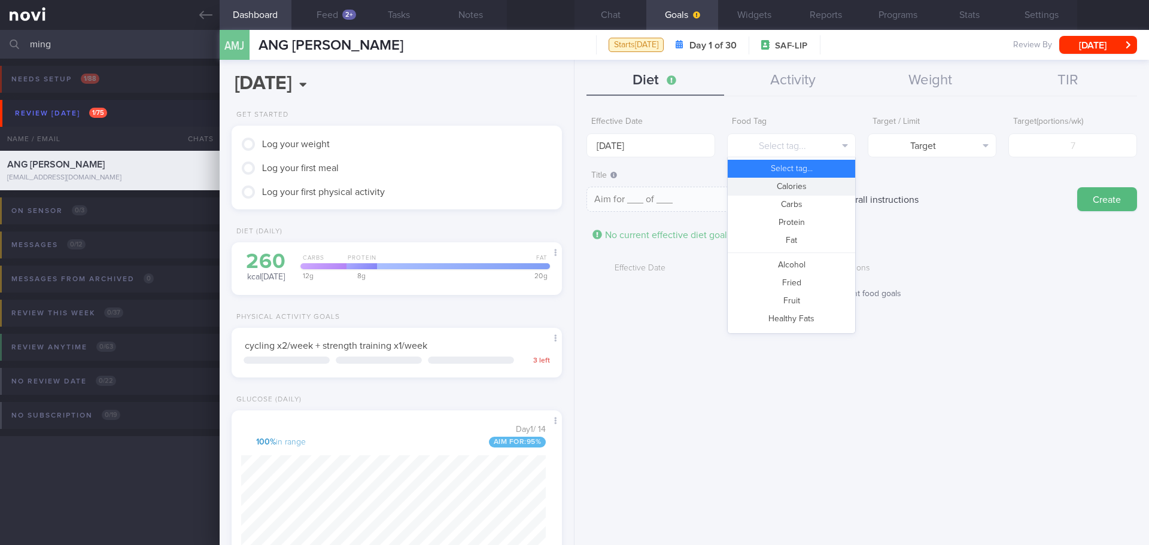
drag, startPoint x: 771, startPoint y: 187, endPoint x: 927, endPoint y: 161, distance: 157.8
click at [772, 187] on button "Calories" at bounding box center [791, 187] width 127 height 18
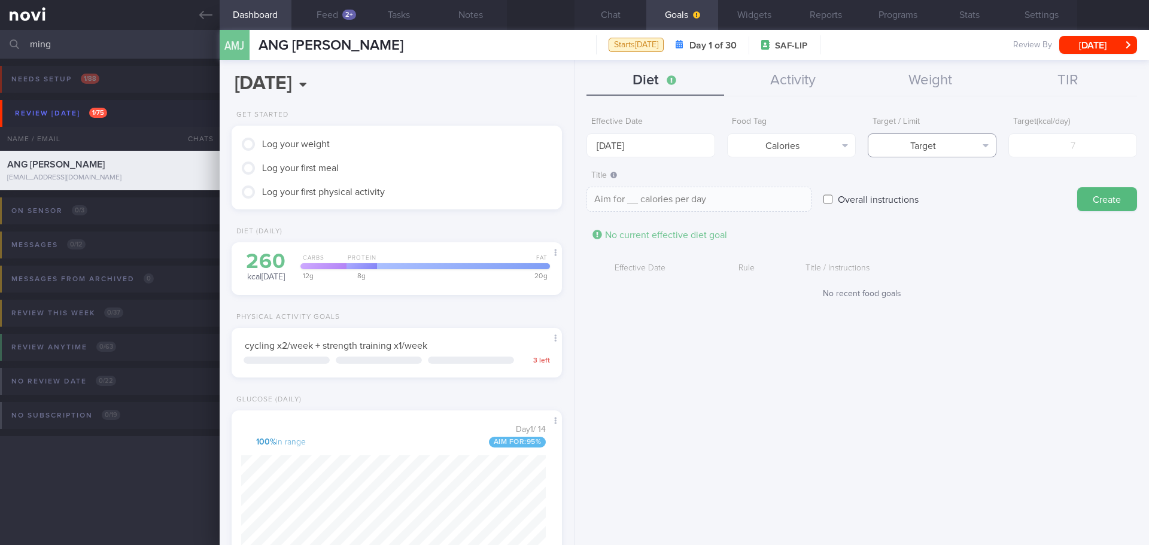
click at [936, 150] on button "Target" at bounding box center [932, 145] width 129 height 24
click at [941, 183] on button "Limit" at bounding box center [931, 187] width 127 height 18
type textarea "Keep to __ calories per day"
click at [1024, 153] on input "number" at bounding box center [1072, 145] width 129 height 24
type input "15"
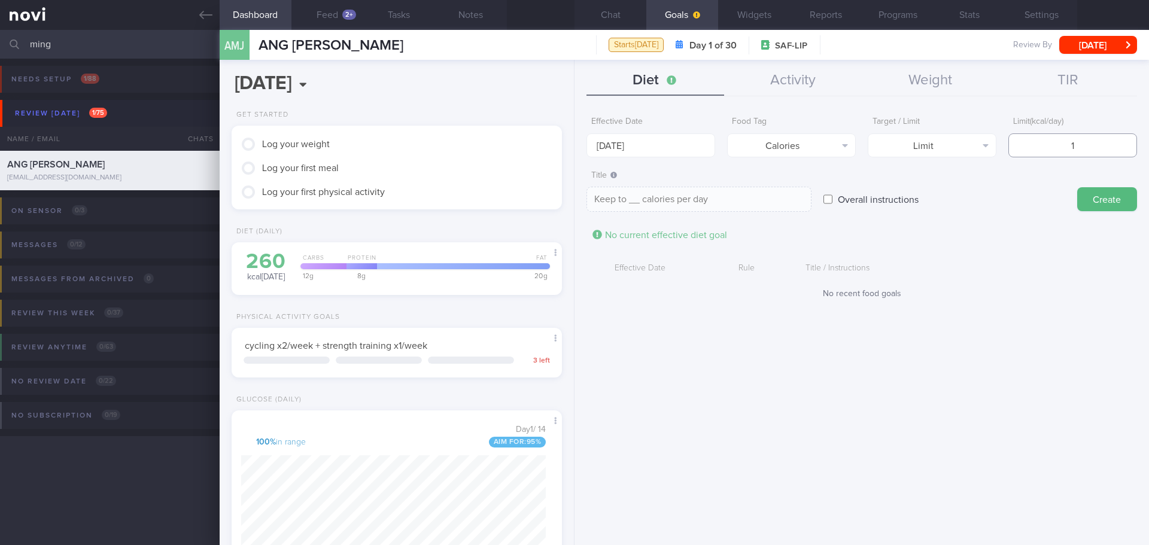
type textarea "Keep to 15 calories per day"
type input "150"
type textarea "Keep to 150 calories per day"
type input "1500"
type textarea "Keep to 1500 calories per day"
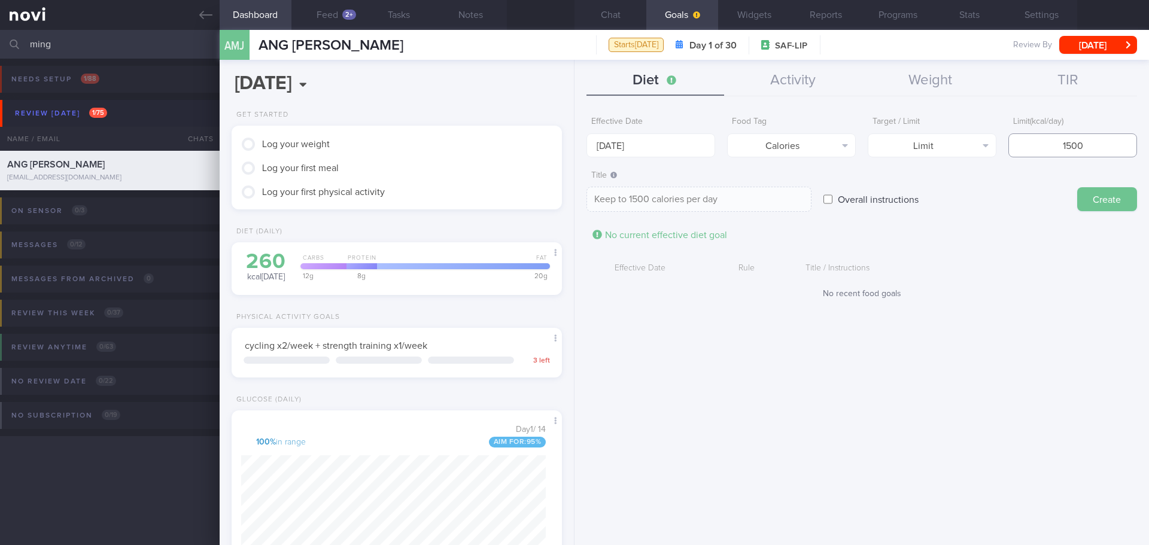
type input "1500"
click at [1106, 189] on button "Create" at bounding box center [1107, 199] width 60 height 24
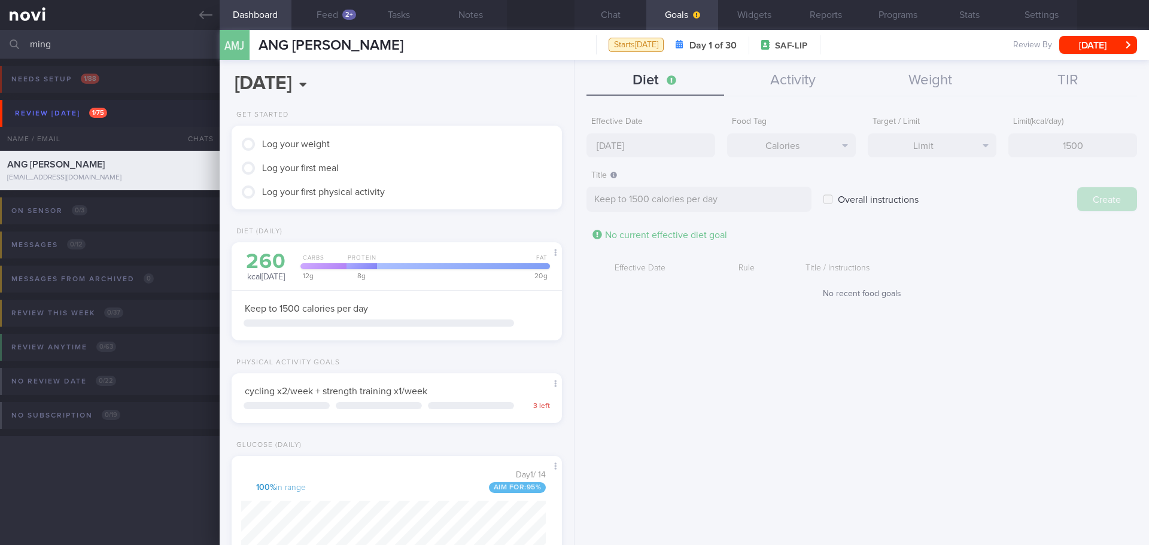
type input "[DATE]"
type textarea "Aim for ___ of ___"
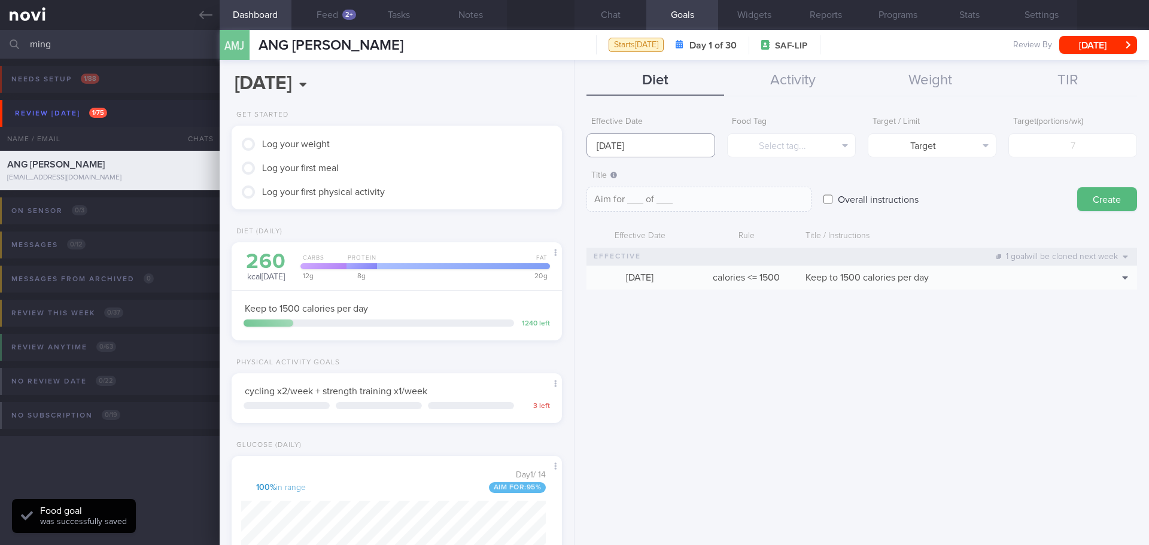
click at [644, 148] on input "[DATE]" at bounding box center [650, 145] width 129 height 24
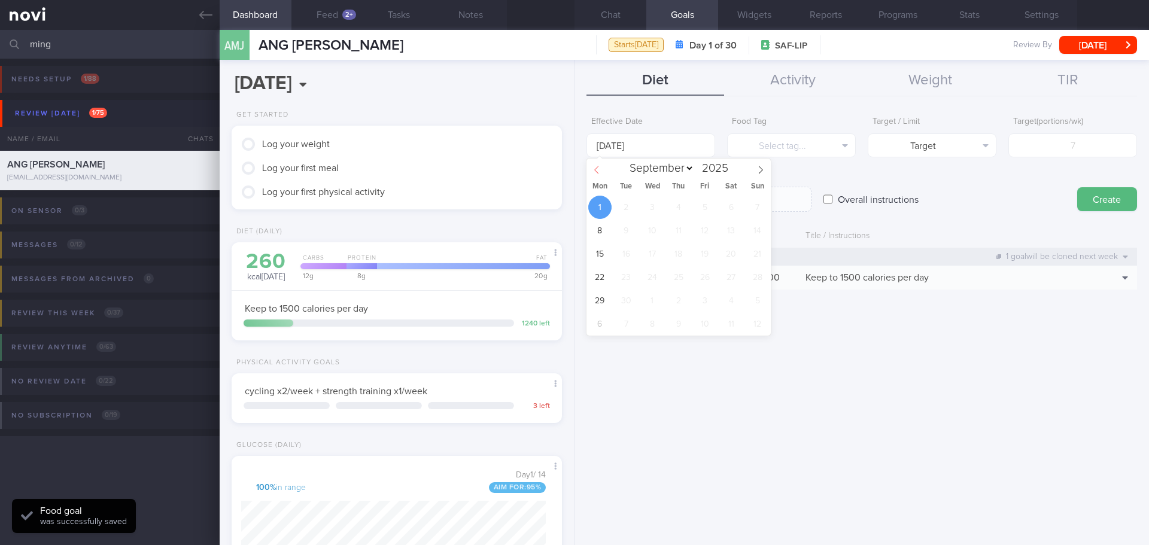
click at [599, 173] on icon at bounding box center [596, 170] width 8 height 8
select select "7"
click at [599, 299] on span "25" at bounding box center [599, 300] width 23 height 23
type input "[DATE]"
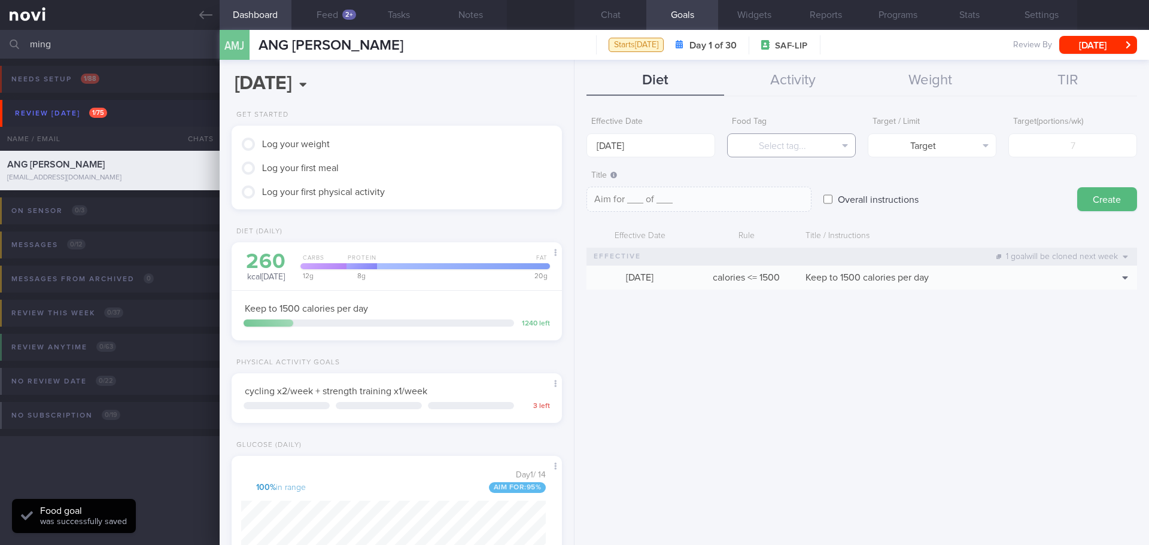
click at [768, 154] on button "Select tag..." at bounding box center [791, 145] width 129 height 24
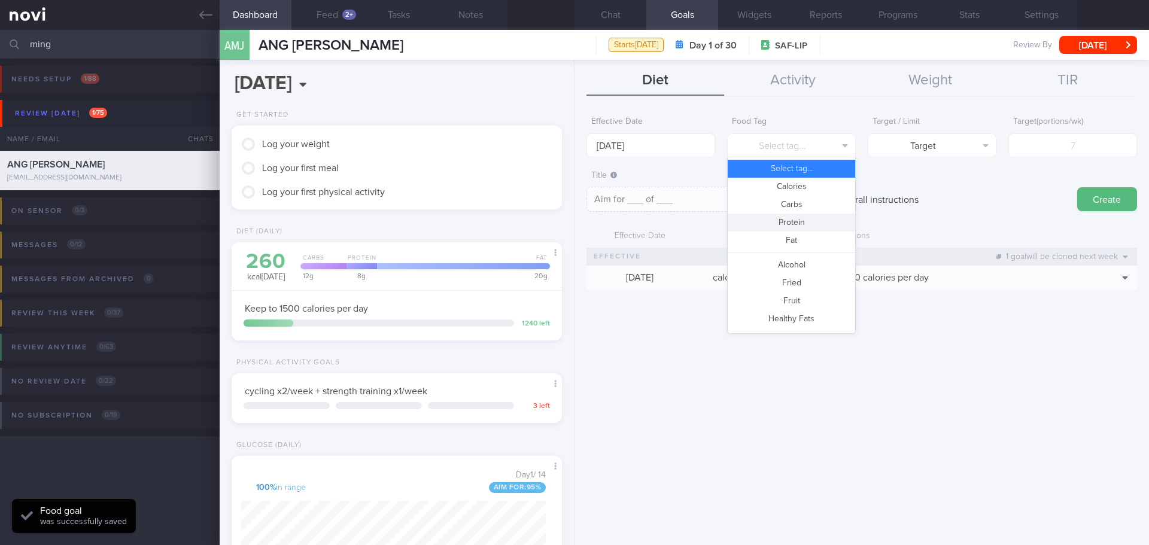
click at [778, 225] on button "Protein" at bounding box center [791, 223] width 127 height 18
type textarea "Aim for __g of protein per day"
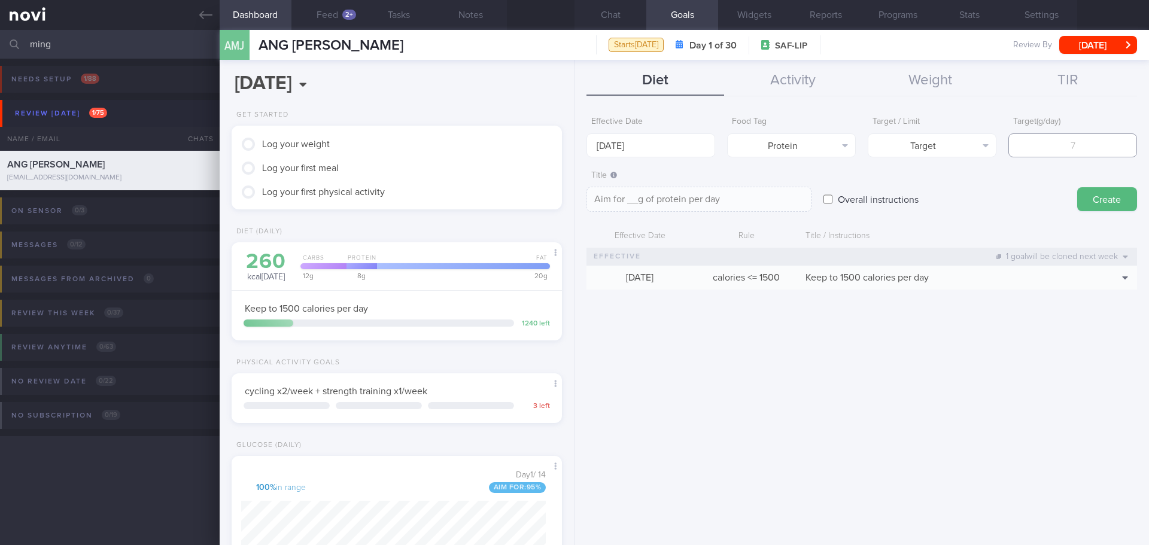
click at [1054, 142] on input "number" at bounding box center [1072, 145] width 129 height 24
type input "9"
type textarea "Aim for 9g of protein per day"
type input "95"
type textarea "Aim for 95g of protein per day"
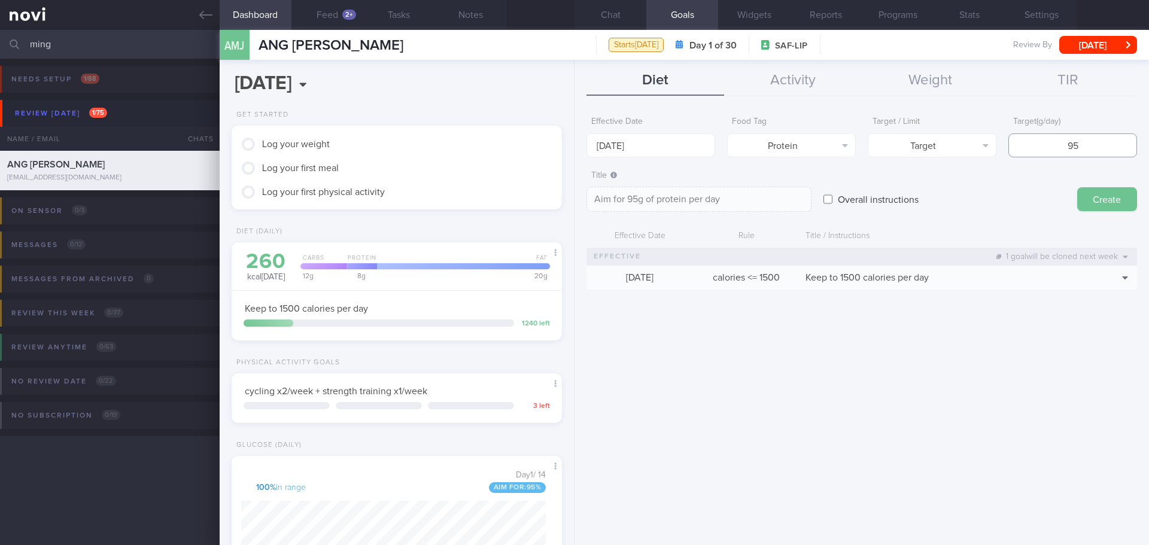
type input "95"
click at [1104, 196] on button "Create" at bounding box center [1107, 199] width 60 height 24
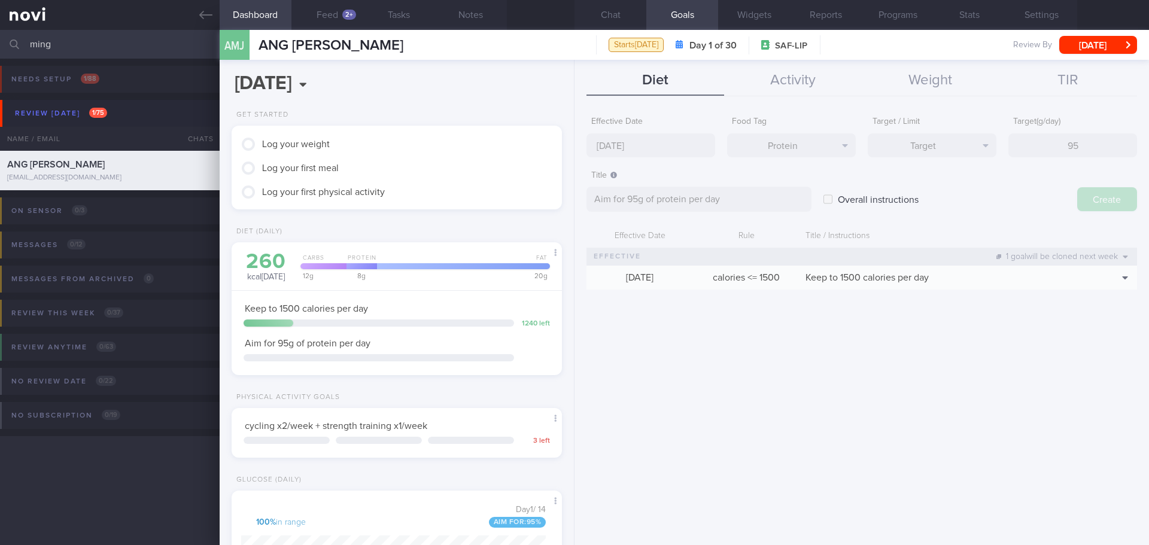
type input "[DATE]"
type textarea "Aim for ___ of ___"
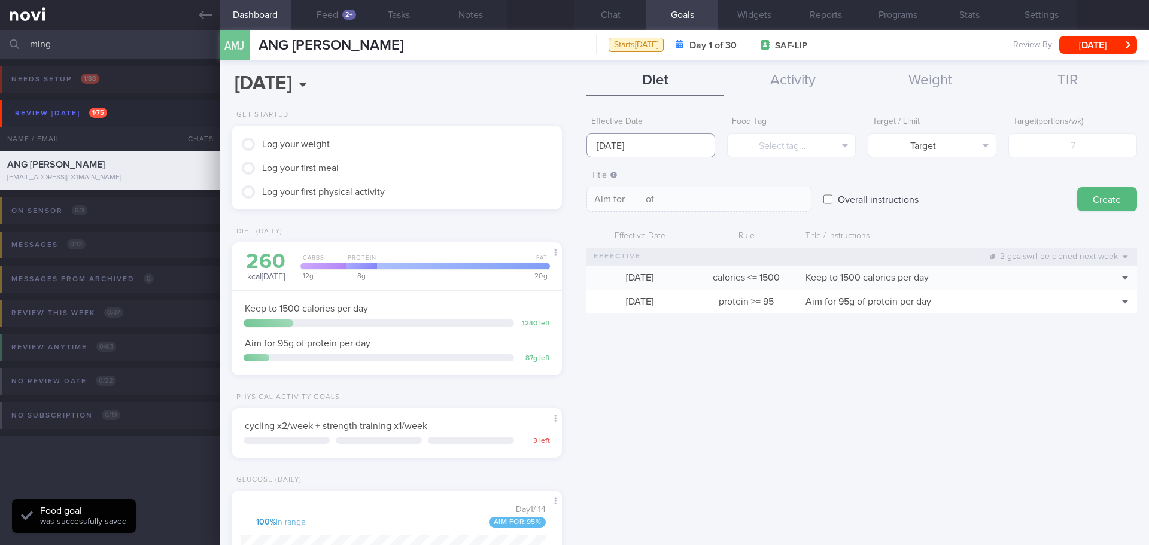
click at [659, 145] on input "[DATE]" at bounding box center [650, 145] width 129 height 24
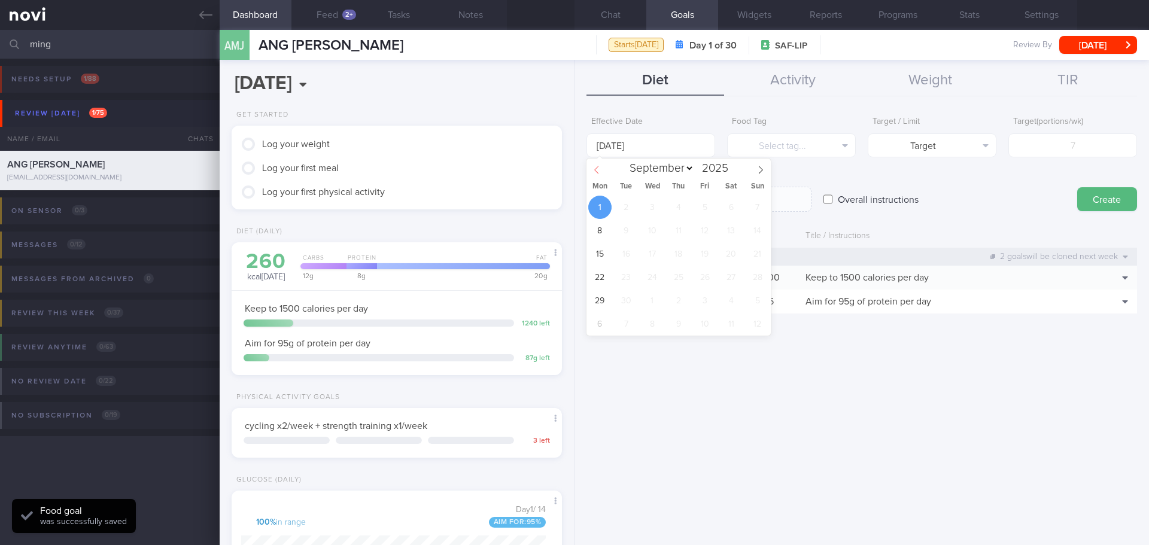
click at [600, 171] on icon at bounding box center [596, 170] width 8 height 8
select select "7"
click at [603, 293] on span "25" at bounding box center [599, 300] width 23 height 23
type input "[DATE]"
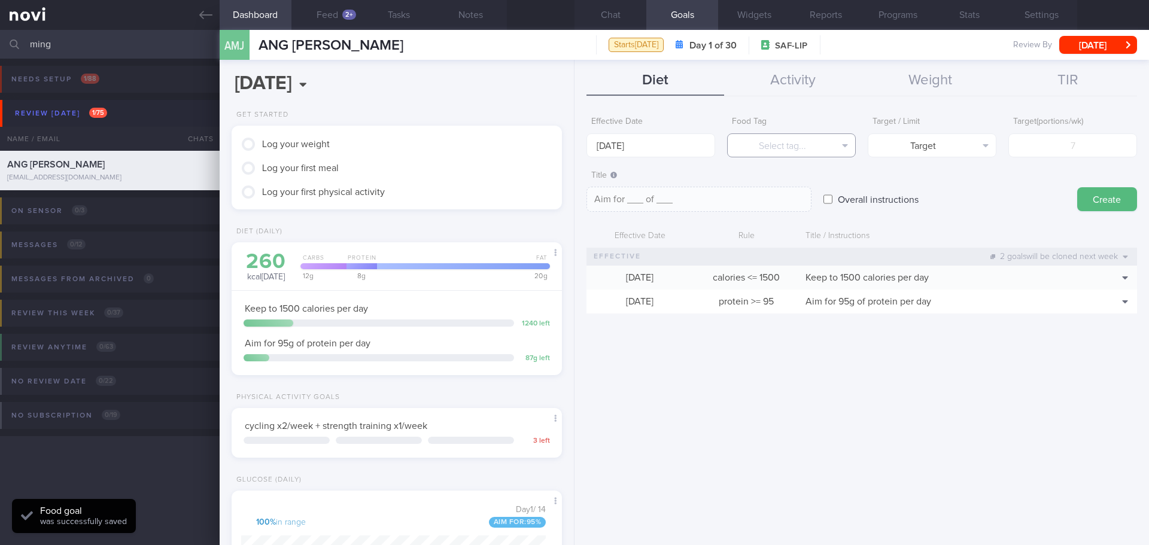
click at [787, 144] on button "Select tag..." at bounding box center [791, 145] width 129 height 24
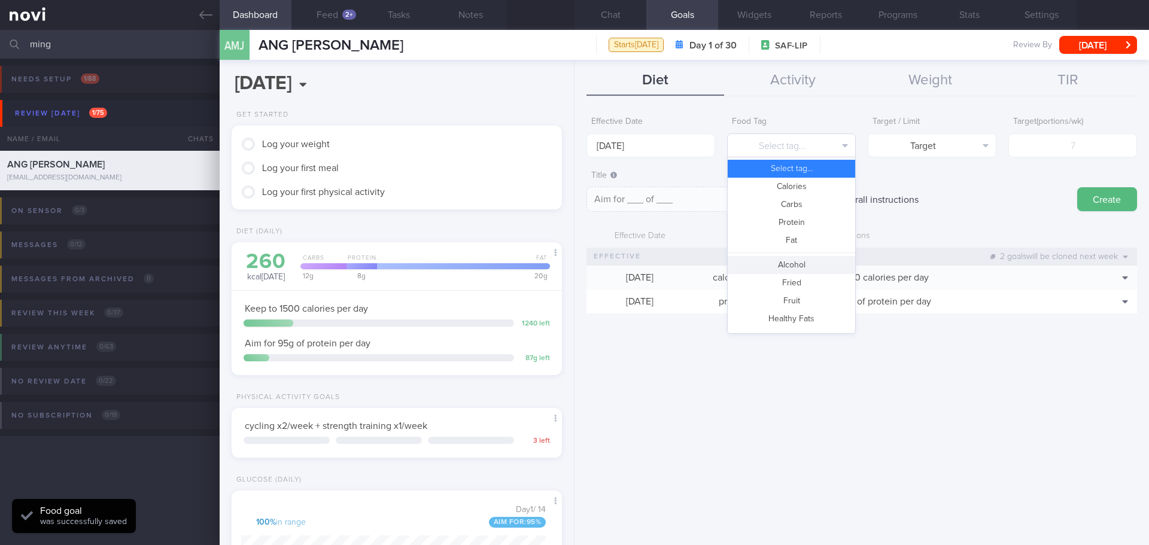
scroll to position [60, 0]
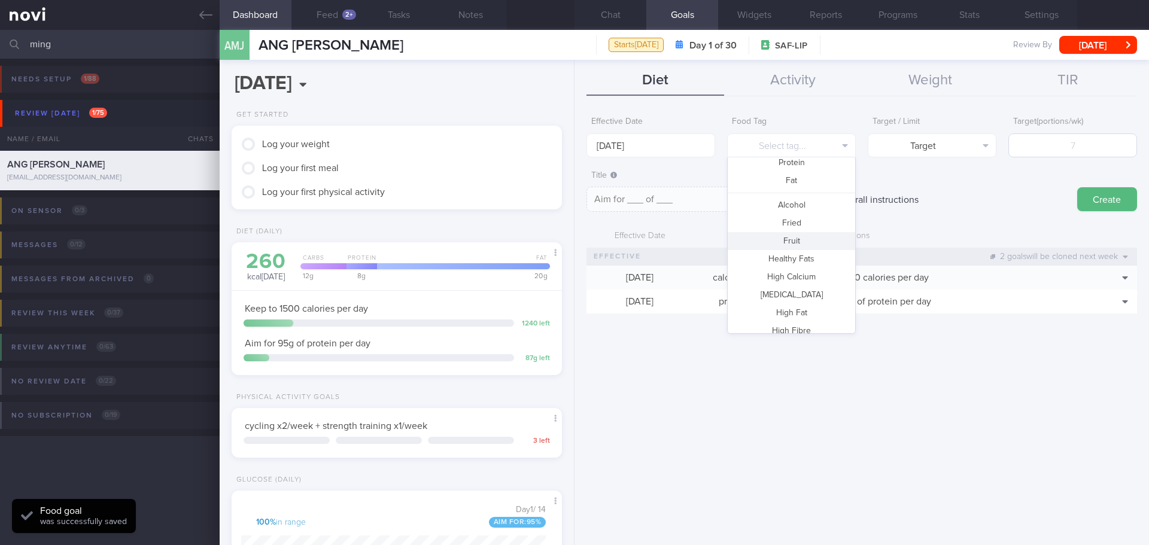
drag, startPoint x: 790, startPoint y: 238, endPoint x: 1039, endPoint y: 153, distance: 262.8
click at [791, 238] on button "Fruit" at bounding box center [791, 241] width 127 height 18
type textarea "Aim for __ portions of fruits per week"
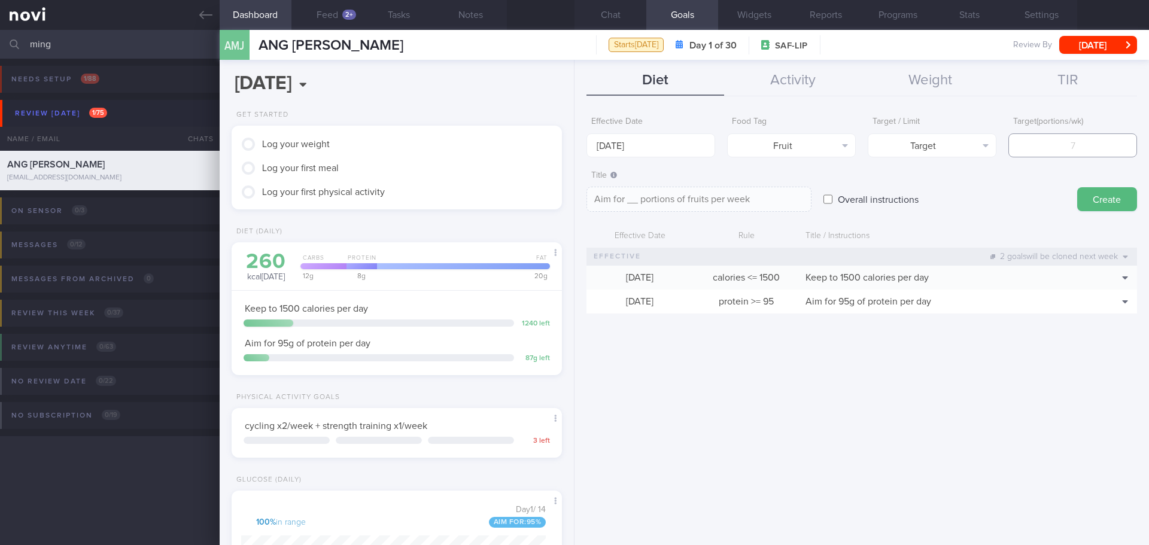
click at [1097, 142] on input "number" at bounding box center [1072, 145] width 129 height 24
type input "1"
type textarea "Aim for 1 portions of fruits per week"
type input "14"
type textarea "Aim for 14 portions of fruits per week"
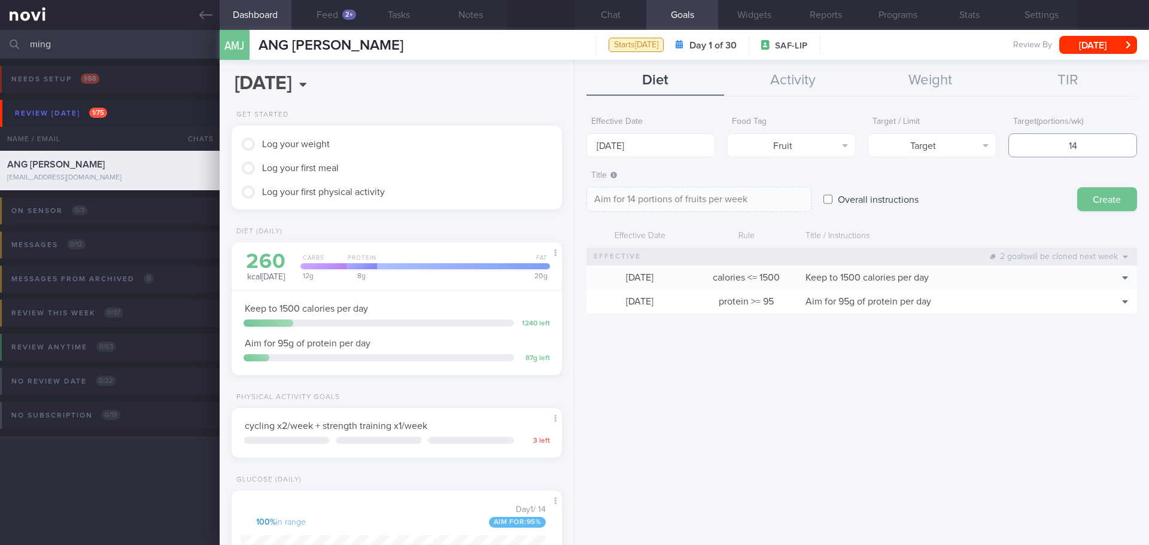
type input "14"
click at [1103, 198] on button "Create" at bounding box center [1107, 199] width 60 height 24
type input "[DATE]"
type textarea "Aim for ___ of ___"
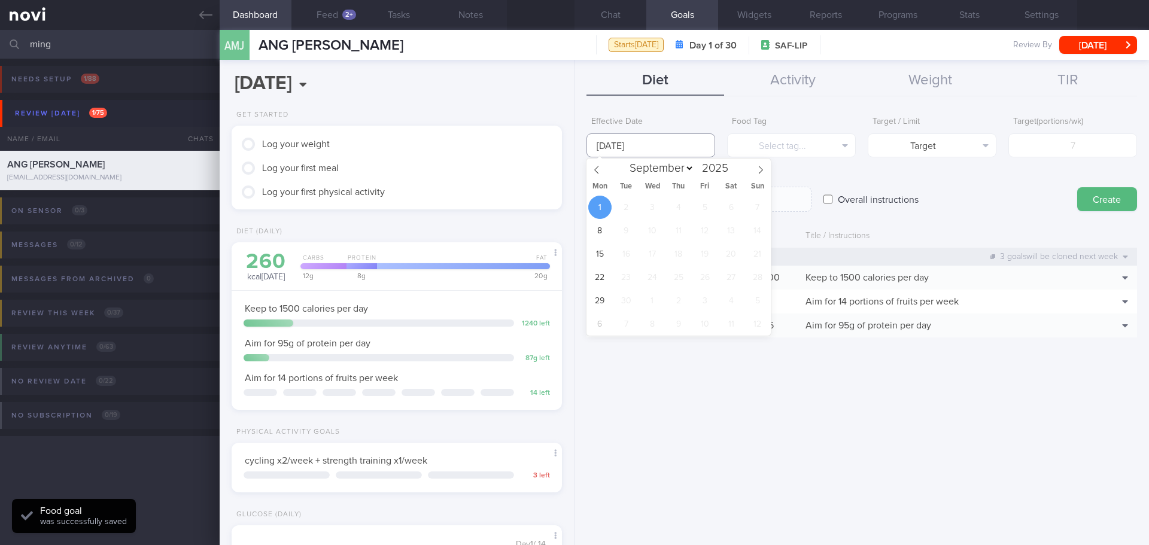
click at [632, 141] on input "[DATE]" at bounding box center [650, 145] width 129 height 24
click at [593, 167] on icon at bounding box center [596, 170] width 8 height 8
select select "7"
click at [597, 294] on span "25" at bounding box center [599, 300] width 23 height 23
type input "[DATE]"
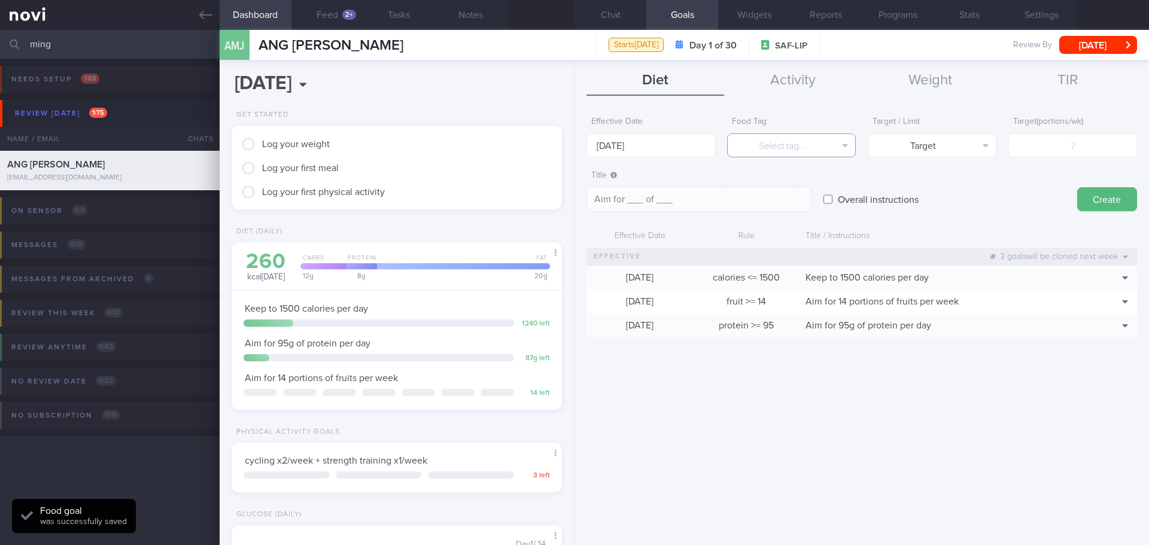
click at [837, 134] on button "Select tag..." at bounding box center [791, 145] width 129 height 24
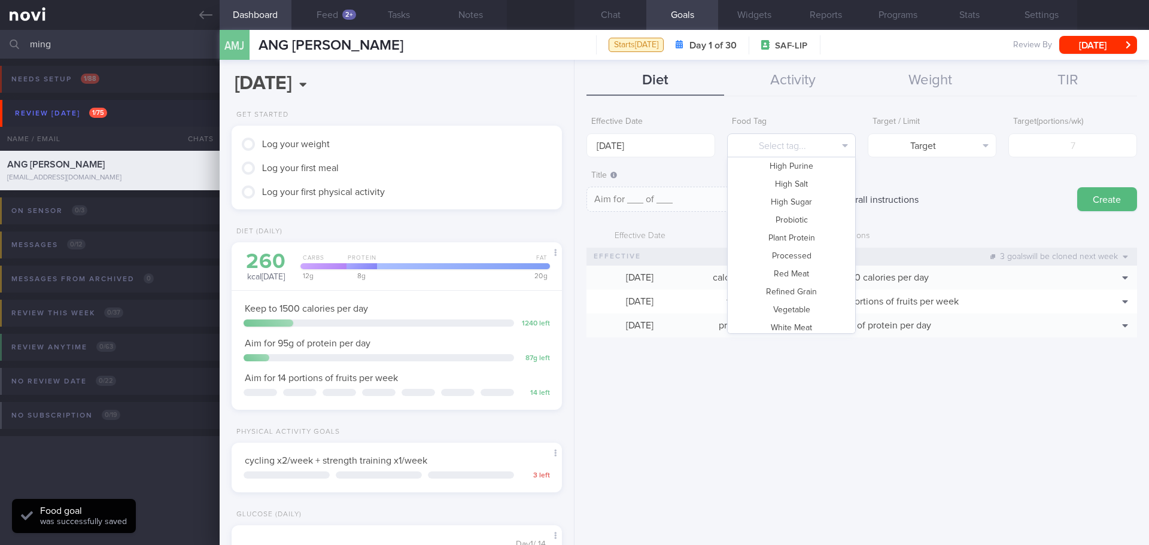
scroll to position [356, 0]
click at [804, 265] on button "Refined Grain" at bounding box center [791, 268] width 127 height 18
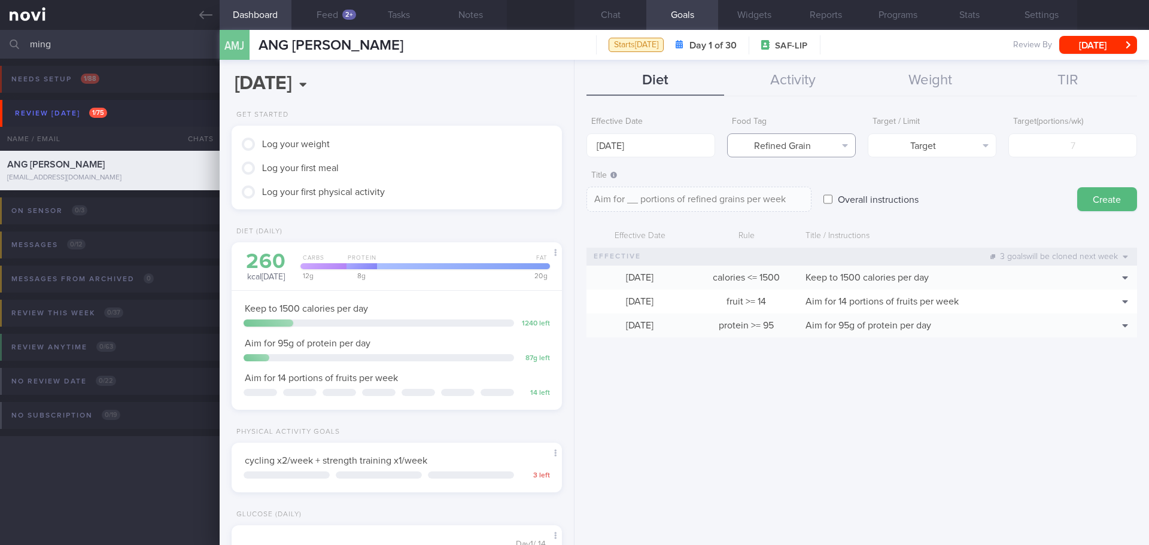
click at [838, 150] on button "Refined Grain" at bounding box center [791, 145] width 129 height 24
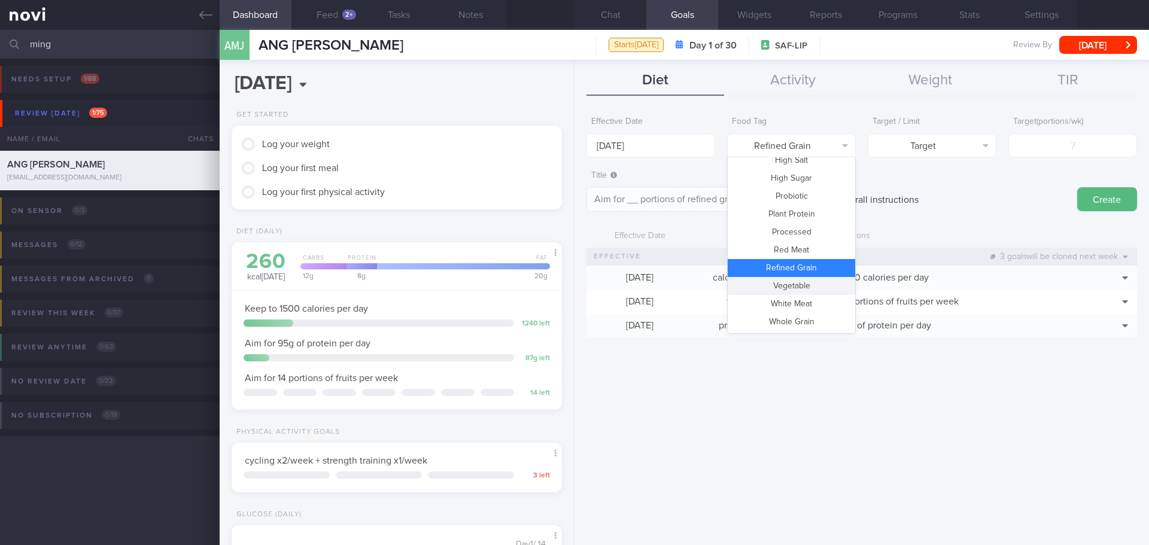
click at [804, 284] on button "Vegetable" at bounding box center [791, 286] width 127 height 18
type textarea "Aim for __ portions of vegetables per week"
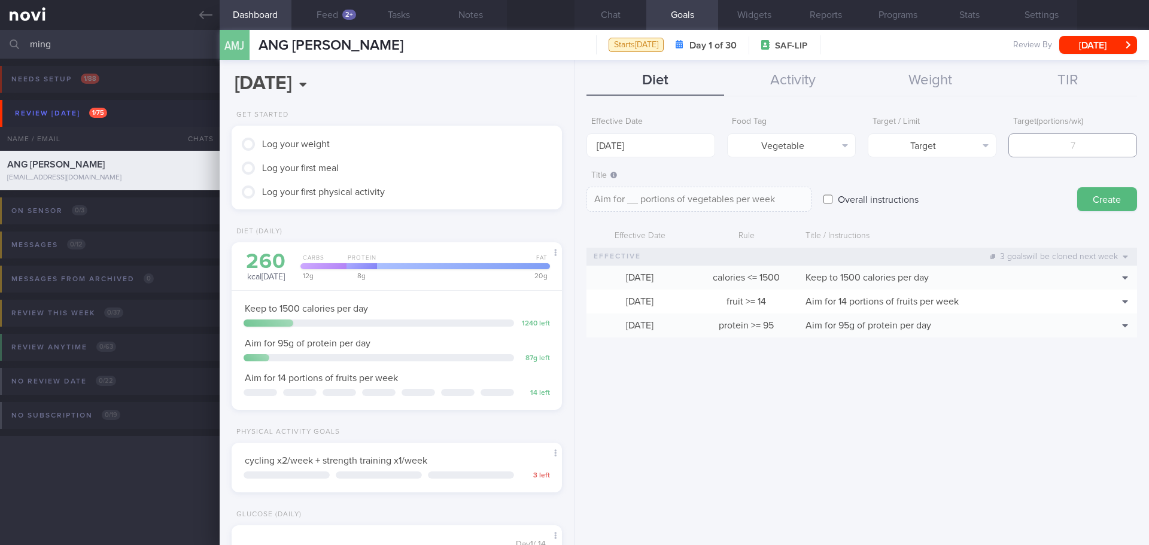
click at [1101, 144] on input "number" at bounding box center [1072, 145] width 129 height 24
type input "1"
type textarea "Aim for 1 portions of vegetables per week"
type input "14"
type textarea "Aim for 14 portions of vegetables per week"
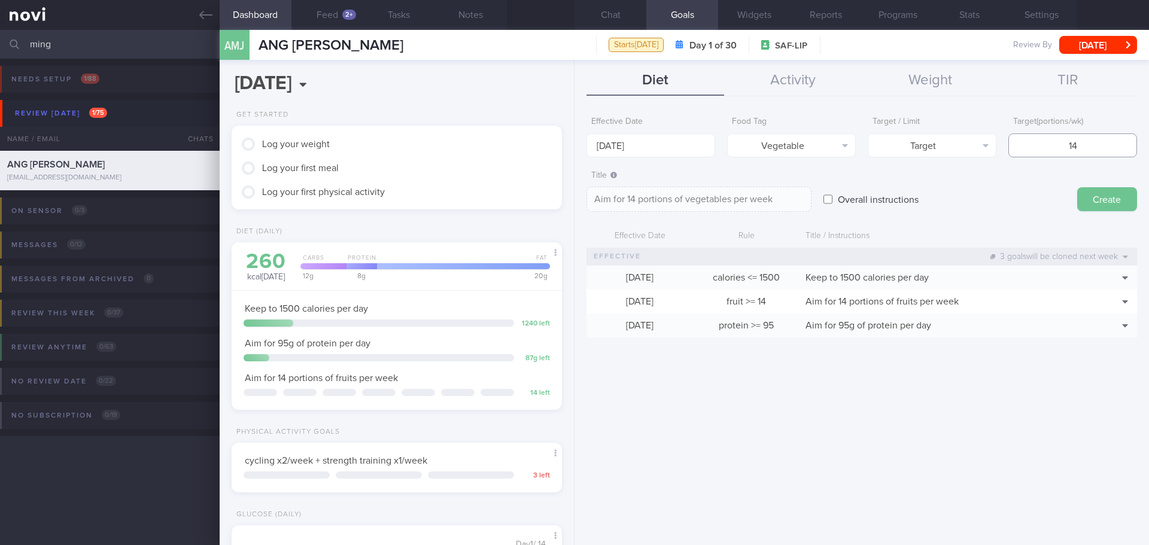
type input "14"
click at [1118, 201] on button "Create" at bounding box center [1107, 199] width 60 height 24
type input "[DATE]"
type textarea "Aim for ___ of ___"
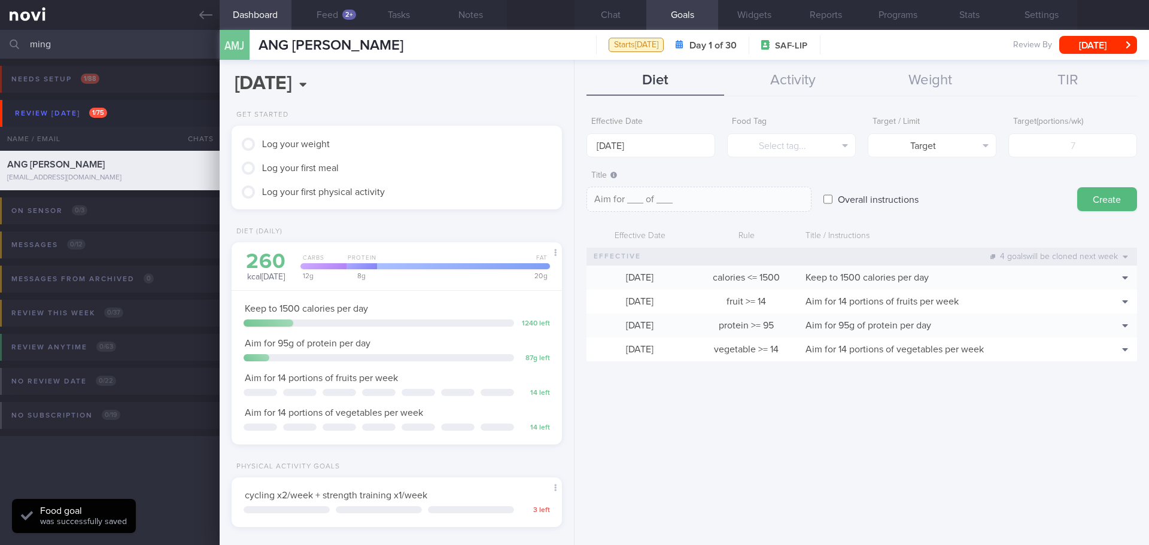
click at [957, 194] on div "Overall instructions" at bounding box center [944, 188] width 242 height 47
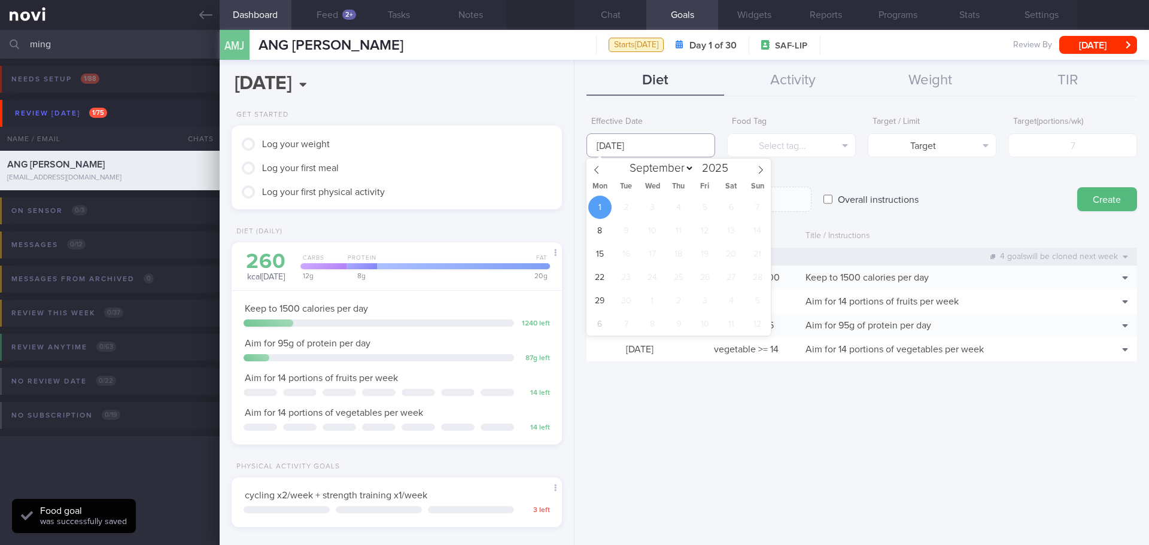
click at [616, 150] on input "[DATE]" at bounding box center [650, 145] width 129 height 24
click at [597, 170] on icon at bounding box center [596, 170] width 8 height 8
select select "7"
click at [603, 304] on span "25" at bounding box center [599, 300] width 23 height 23
type input "[DATE]"
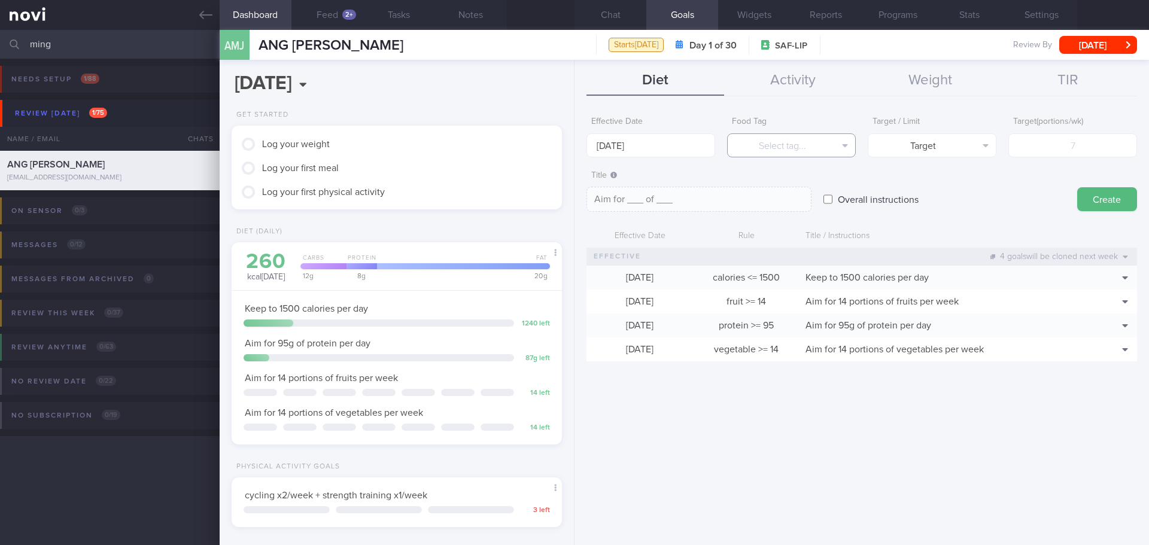
click at [823, 153] on button "Select tag..." at bounding box center [791, 145] width 129 height 24
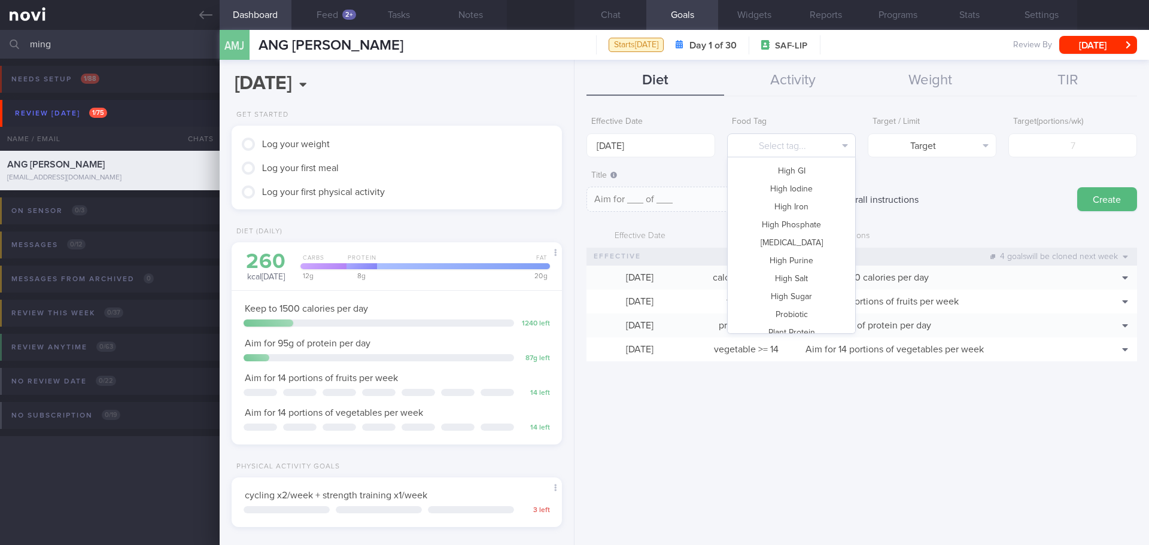
scroll to position [117, 0]
drag, startPoint x: 799, startPoint y: 254, endPoint x: 919, endPoint y: 188, distance: 136.3
click at [799, 254] on button "High Fat" at bounding box center [791, 256] width 127 height 18
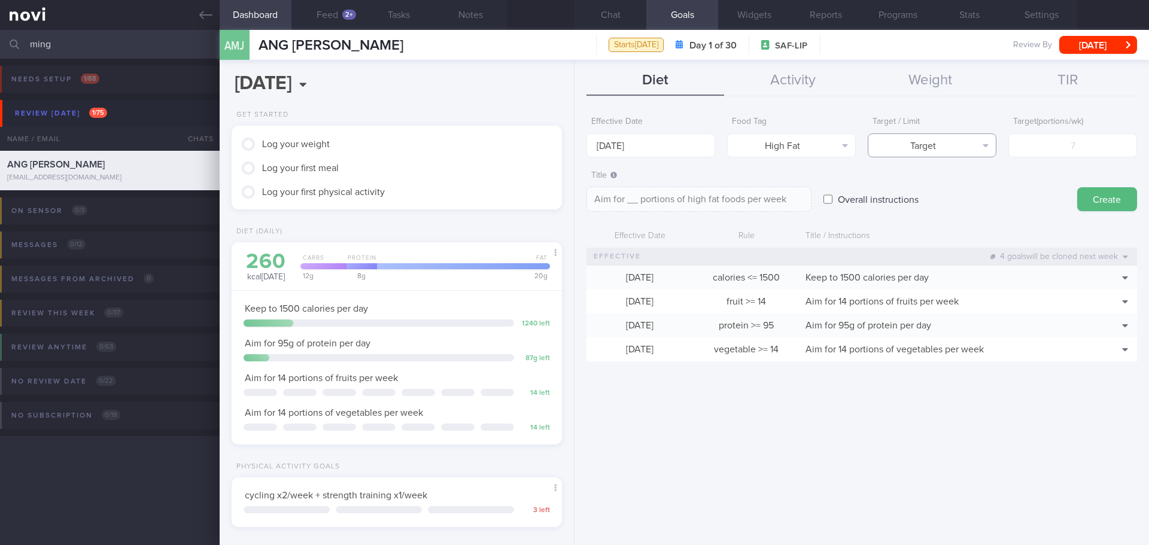
click at [976, 145] on button "Target" at bounding box center [932, 145] width 129 height 24
click at [943, 183] on button "Limit" at bounding box center [931, 187] width 127 height 18
type textarea "Keep to __ portions of high fat foods per week"
click at [1083, 152] on input "number" at bounding box center [1072, 145] width 129 height 24
type input "3"
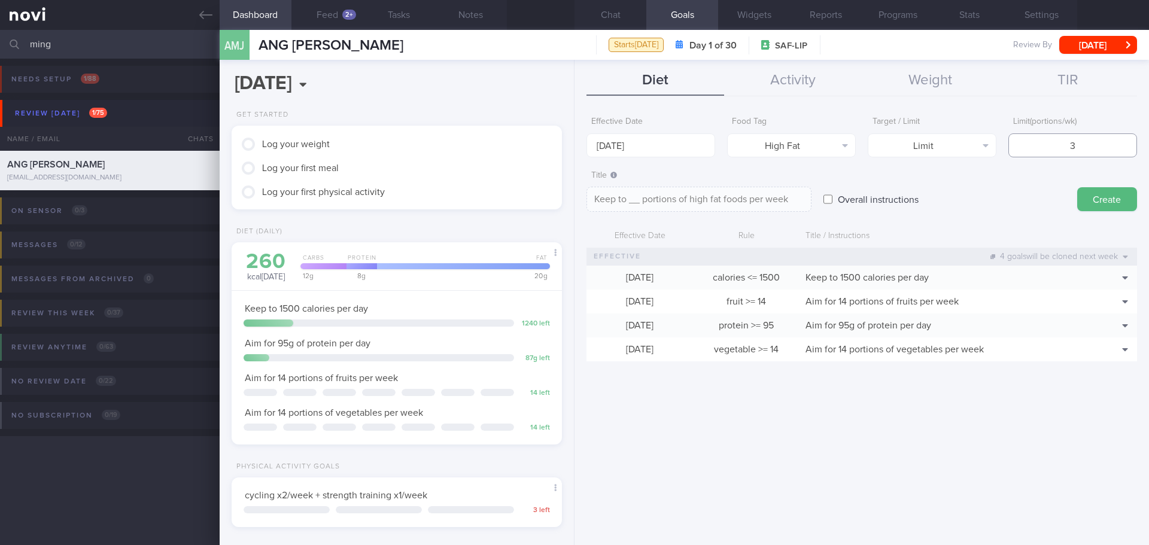
type textarea "Keep to 3 portions of high fat foods per week"
type input "3"
click at [1096, 192] on button "Create" at bounding box center [1107, 199] width 60 height 24
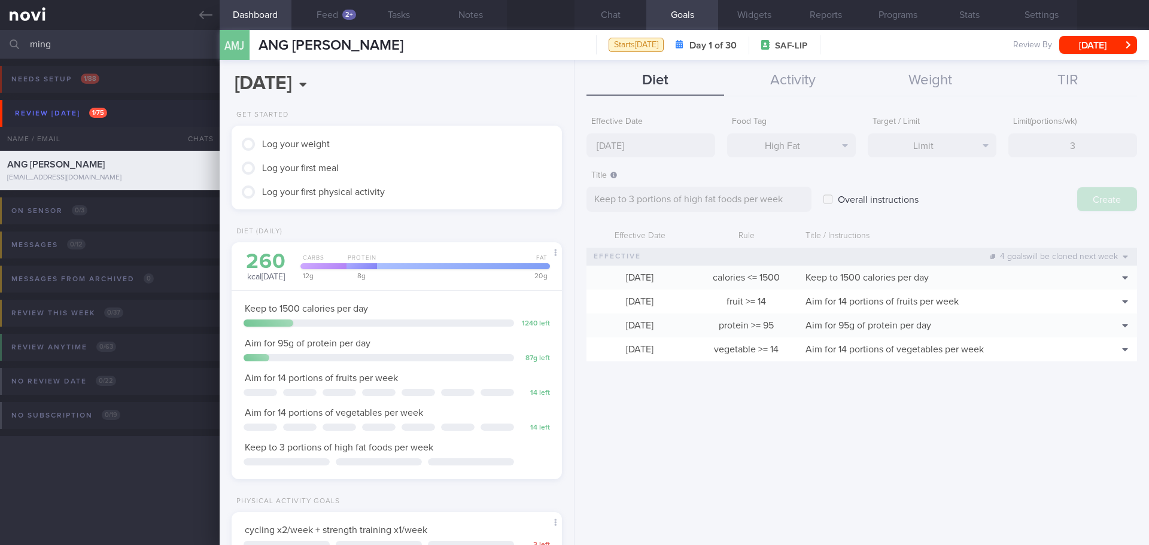
type input "[DATE]"
type textarea "Aim for ___ of ___"
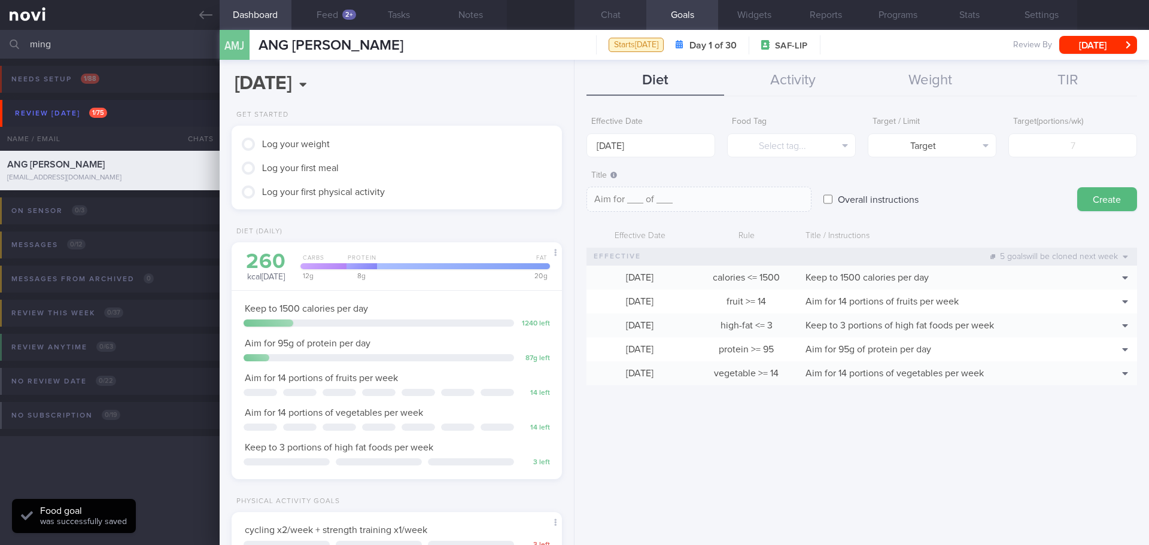
click at [617, 13] on button "Chat" at bounding box center [610, 15] width 72 height 30
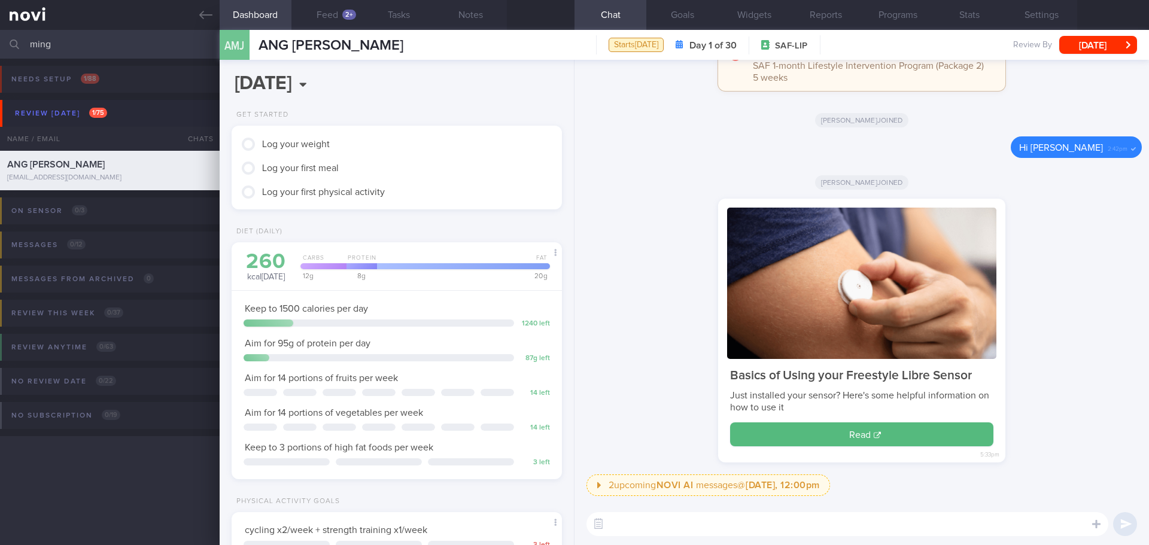
click at [652, 529] on textarea at bounding box center [847, 524] width 522 height 24
paste textarea "Hi XX, [PERSON_NAME] here. It was nice speaking to you [DATE]. I will be in tou…"
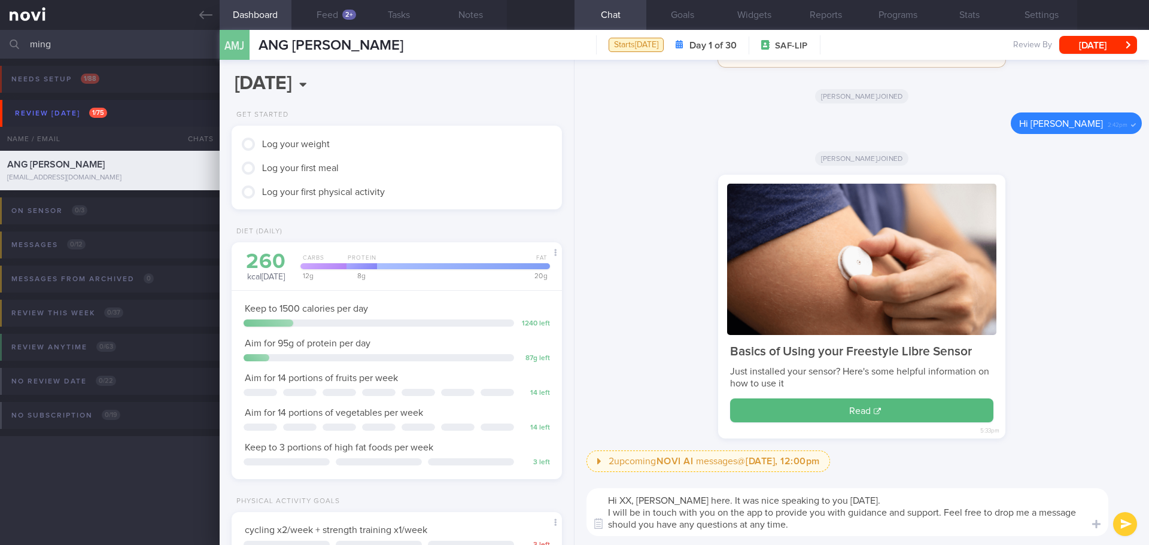
click at [632, 495] on textarea "Hi XX, [PERSON_NAME] here. It was nice speaking to you [DATE]. I will be in tou…" at bounding box center [847, 512] width 522 height 48
click at [877, 505] on textarea "Hi [PERSON_NAME], [PERSON_NAME] here. It was nice speaking to you [DATE]. I wil…" at bounding box center [847, 512] width 522 height 48
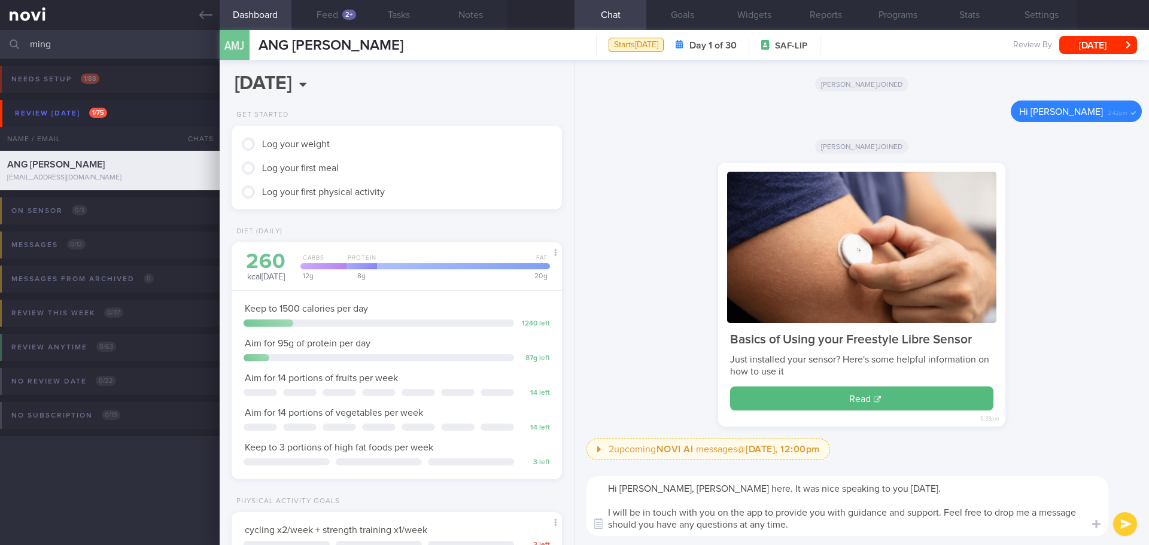
click at [871, 522] on textarea "Hi [PERSON_NAME], [PERSON_NAME] here. It was nice speaking to you [DATE]. I wil…" at bounding box center [847, 506] width 522 height 60
type textarea "Hi [PERSON_NAME], [PERSON_NAME] here. It was nice speaking to you [DATE]. I wil…"
click at [1126, 515] on button "submit" at bounding box center [1125, 524] width 24 height 24
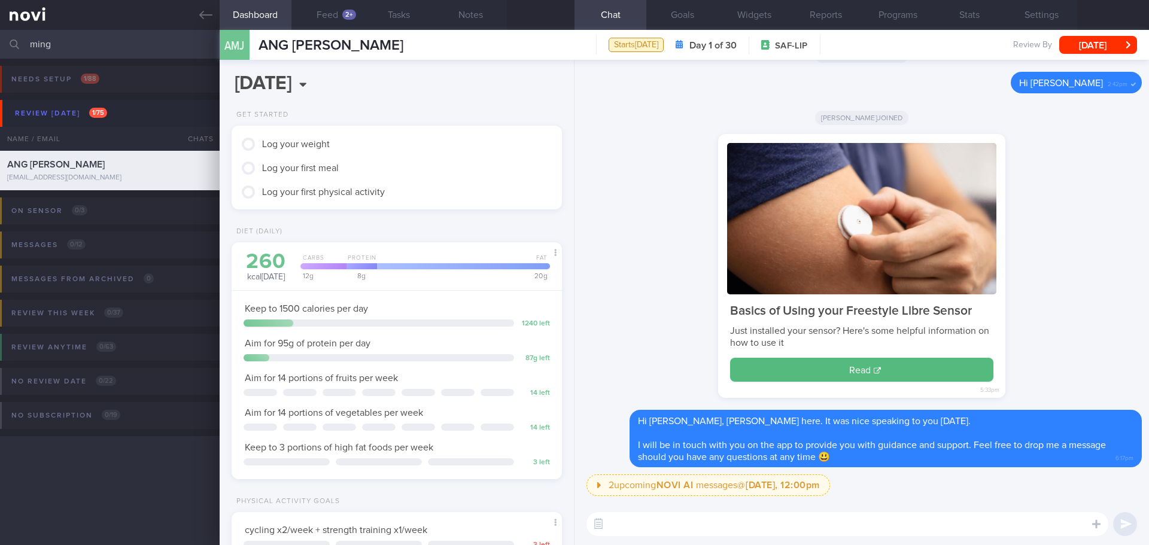
click at [1071, 332] on div "Basics of Using your Freestyle Libre Sensor Just installed your sensor? Here's …" at bounding box center [862, 272] width 560 height 276
click at [322, 12] on button "Feed 2+" at bounding box center [327, 15] width 72 height 30
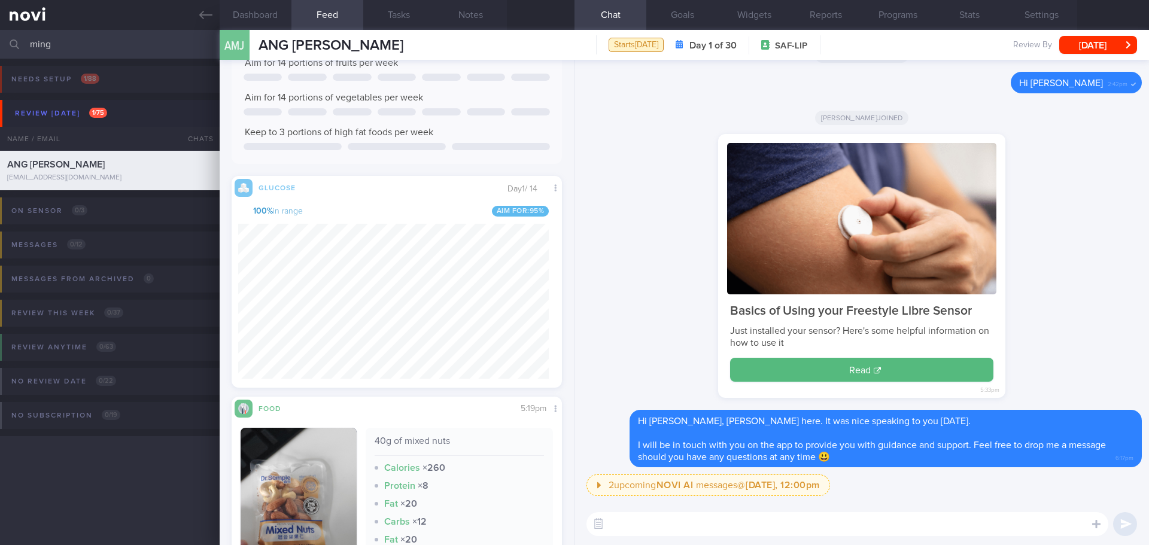
scroll to position [328, 0]
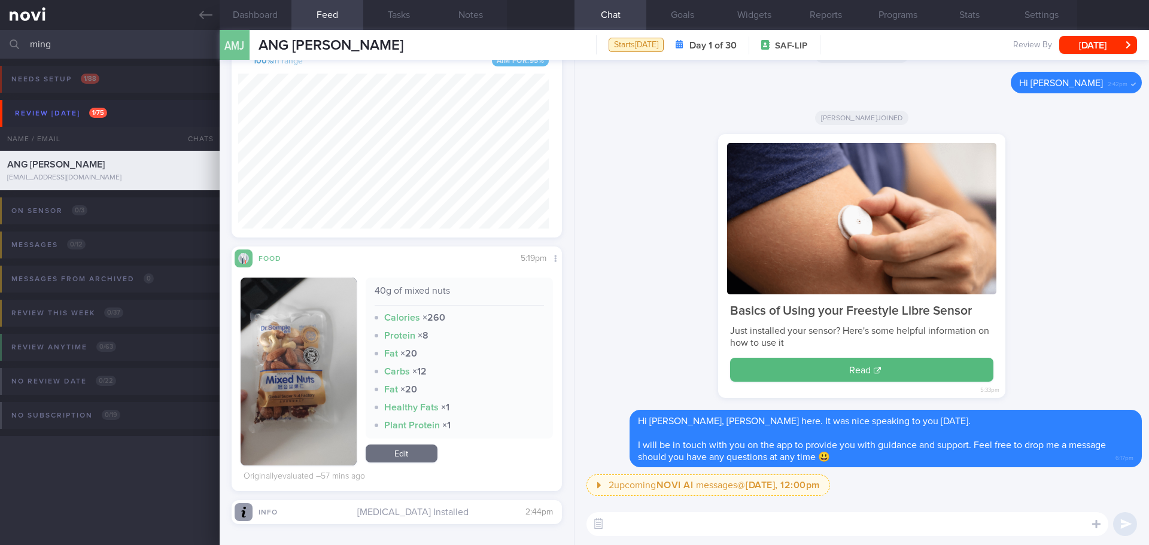
click at [339, 313] on button "button" at bounding box center [299, 372] width 116 height 188
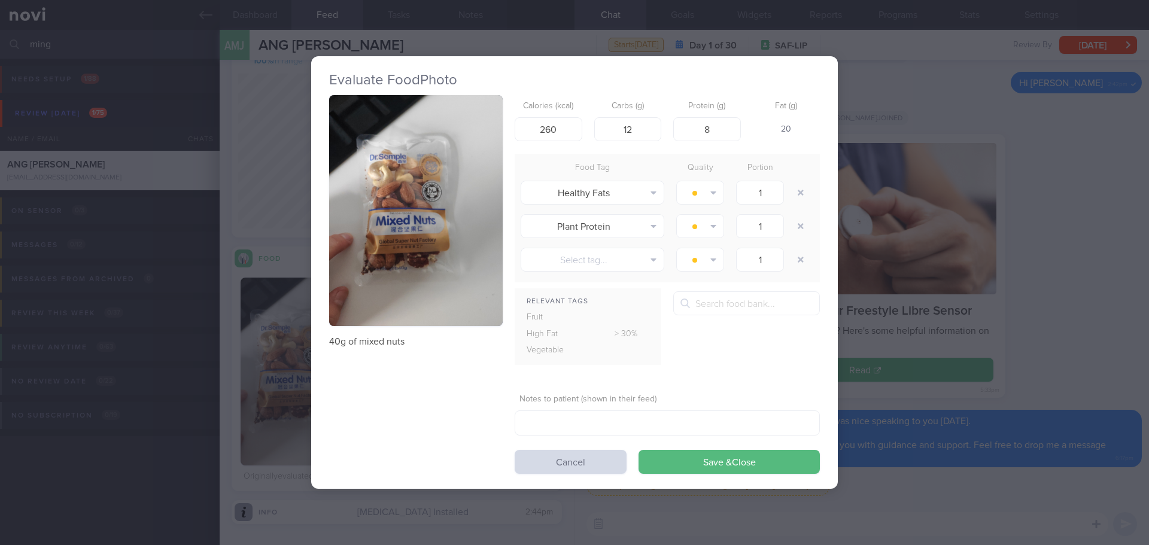
click at [412, 204] on button "button" at bounding box center [416, 211] width 174 height 232
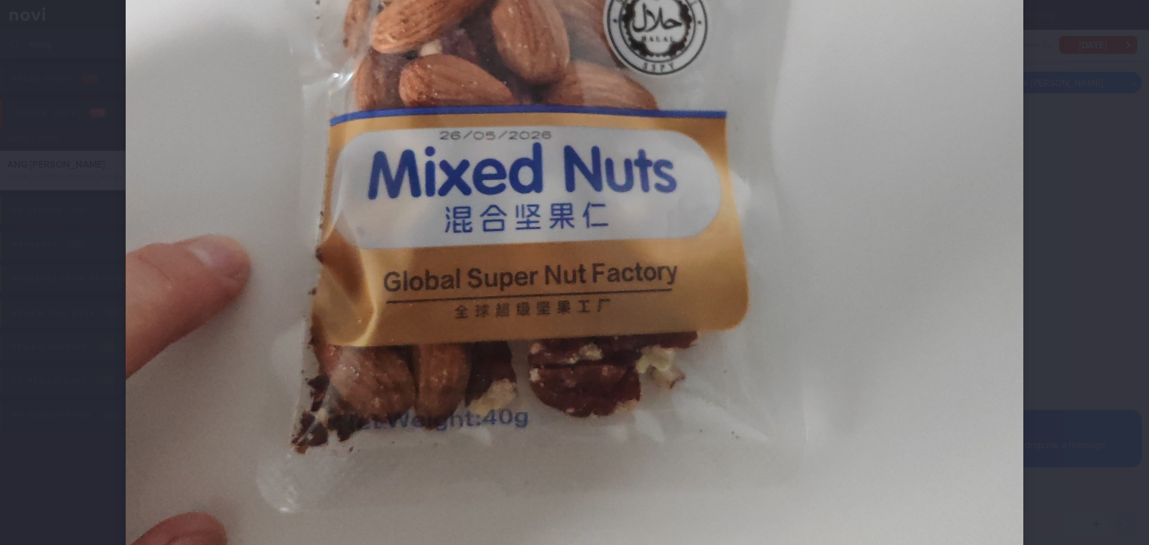
scroll to position [539, 0]
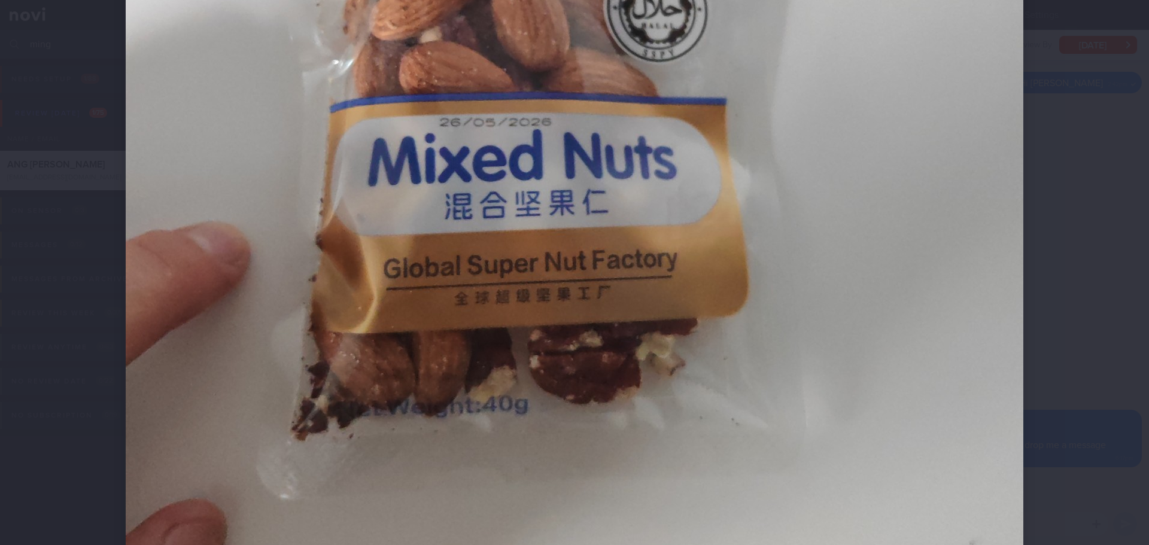
click at [1053, 186] on div at bounding box center [574, 107] width 993 height 1292
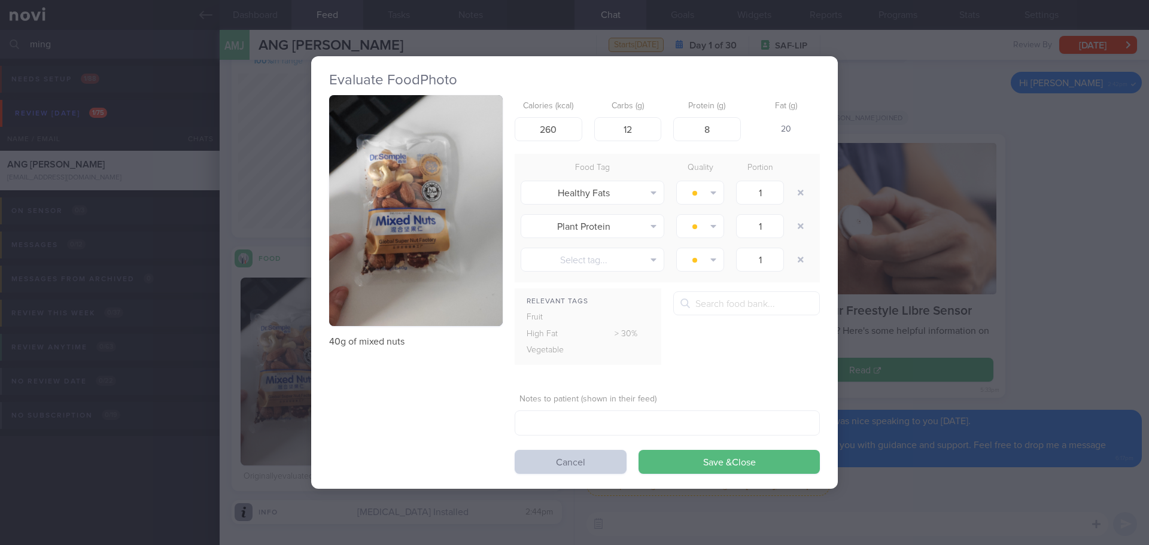
click at [576, 473] on button "Cancel" at bounding box center [571, 462] width 112 height 24
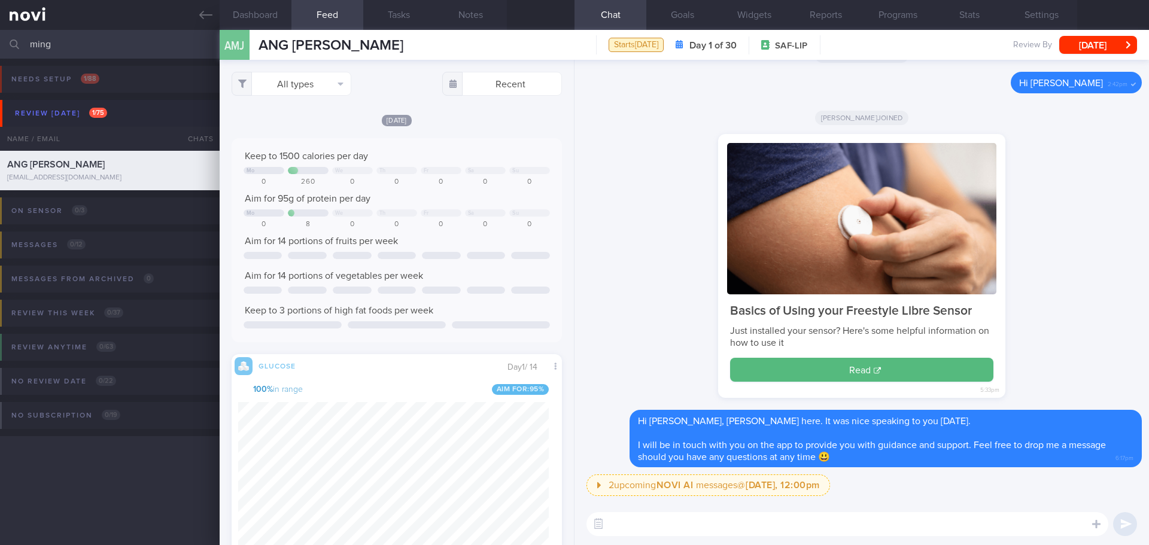
click at [655, 525] on textarea at bounding box center [847, 524] width 522 height 24
paste textarea "[URL][DOMAIN_NAME]"
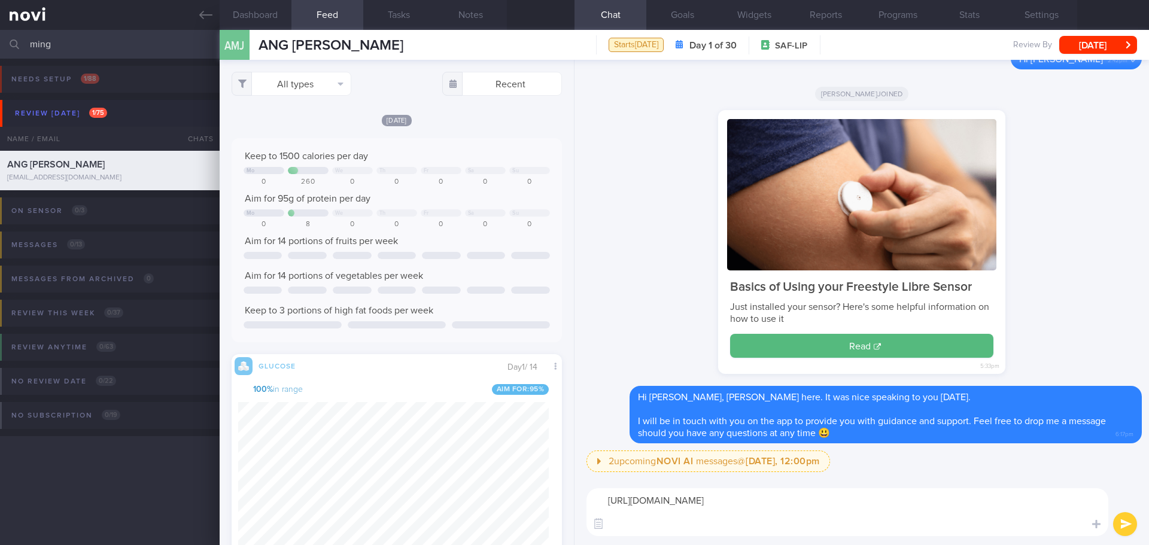
click at [663, 530] on textarea "[URL][DOMAIN_NAME]" at bounding box center [847, 512] width 522 height 48
paste textarea "[URL][DOMAIN_NAME]"
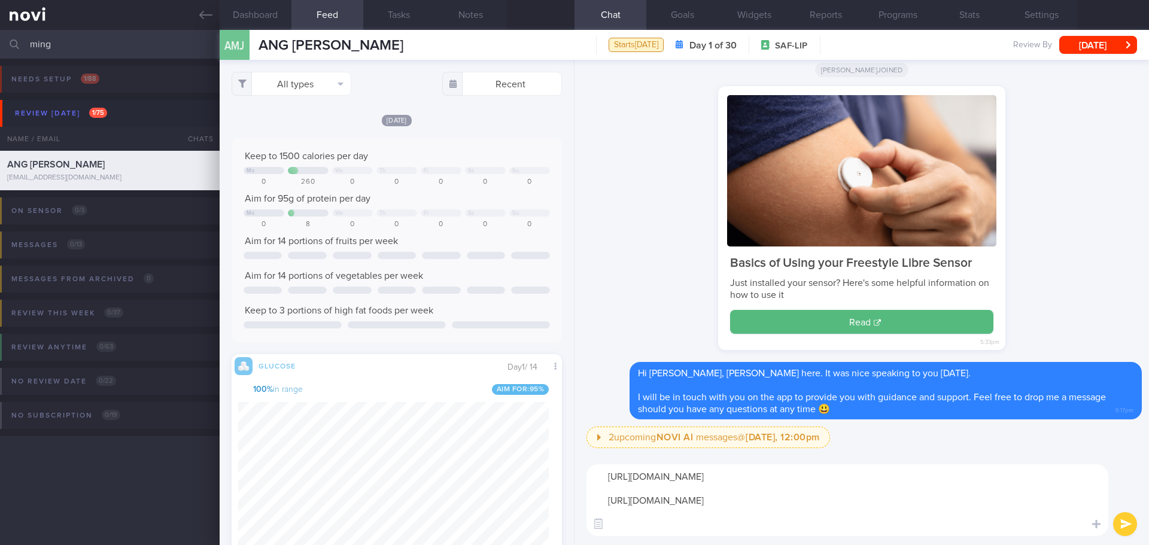
click at [695, 528] on textarea "[URL][DOMAIN_NAME] [URL][DOMAIN_NAME]" at bounding box center [847, 500] width 522 height 72
paste textarea "[URL][DOMAIN_NAME]"
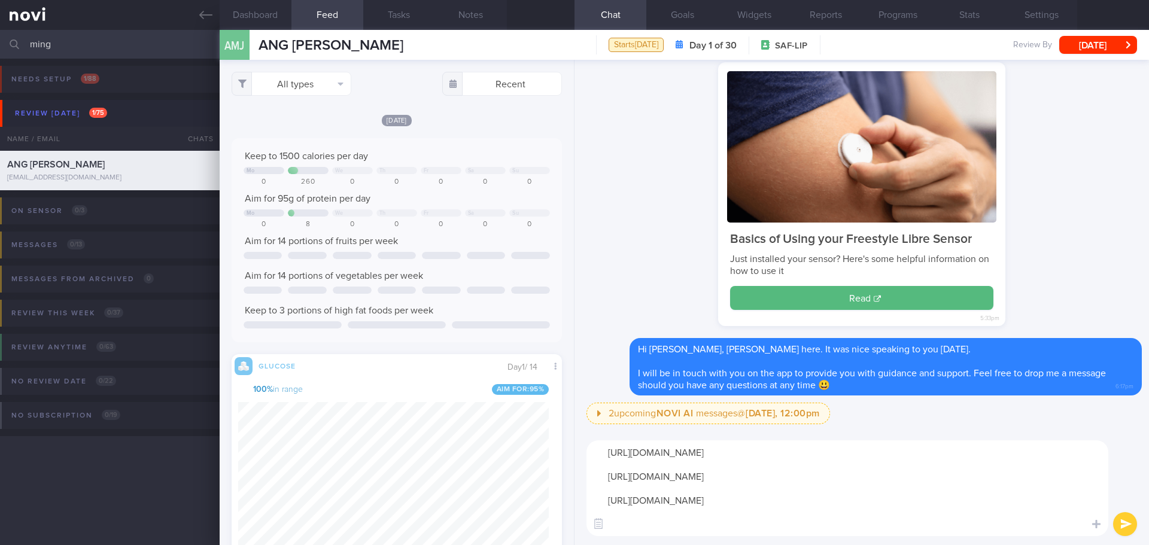
click at [614, 520] on textarea "[URL][DOMAIN_NAME] [URL][DOMAIN_NAME] [URL][DOMAIN_NAME]" at bounding box center [847, 488] width 522 height 96
paste textarea "[URL][DOMAIN_NAME]"
click at [816, 527] on textarea "[URL][DOMAIN_NAME] [URL][DOMAIN_NAME] [URL][DOMAIN_NAME] [URL][DOMAIN_NAME]" at bounding box center [847, 488] width 522 height 96
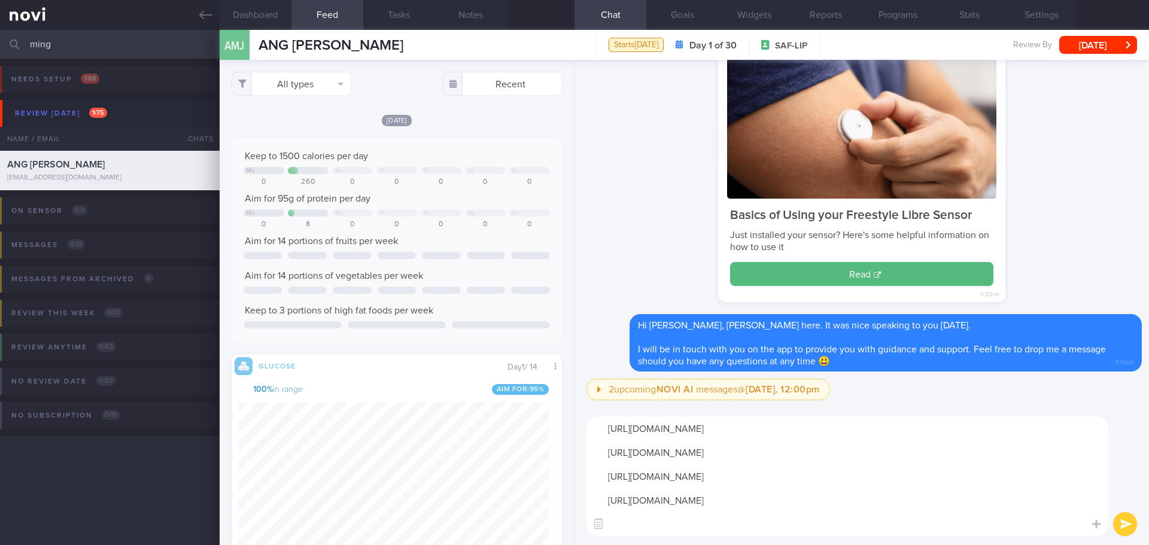
paste textarea "[URL][DOMAIN_NAME]"
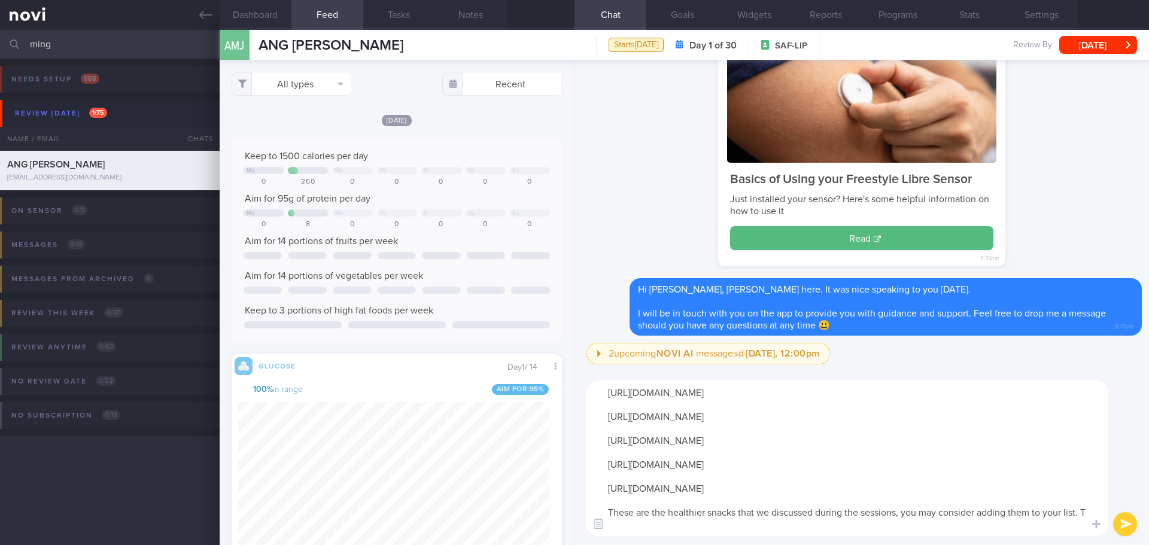
type textarea "[URL][DOMAIN_NAME] [URL][DOMAIN_NAME] [URL][DOMAIN_NAME] [URL][DOMAIN_NAME] [UR…"
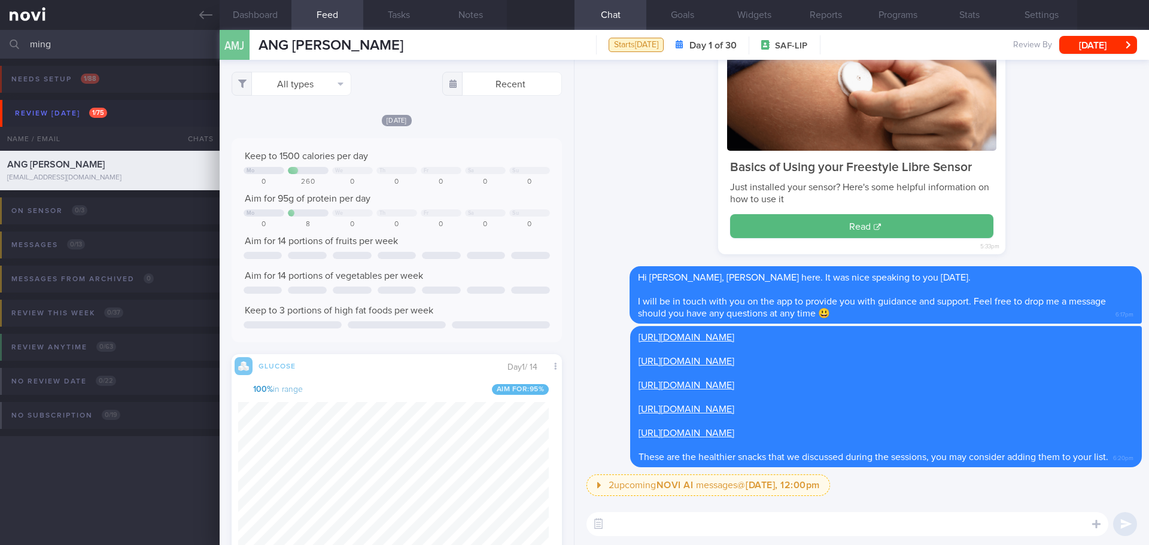
drag, startPoint x: 70, startPoint y: 47, endPoint x: 4, endPoint y: 46, distance: 66.4
click at [4, 46] on div "ming Assigned patients Assigned patients All active patients Archived patients" at bounding box center [574, 44] width 1149 height 29
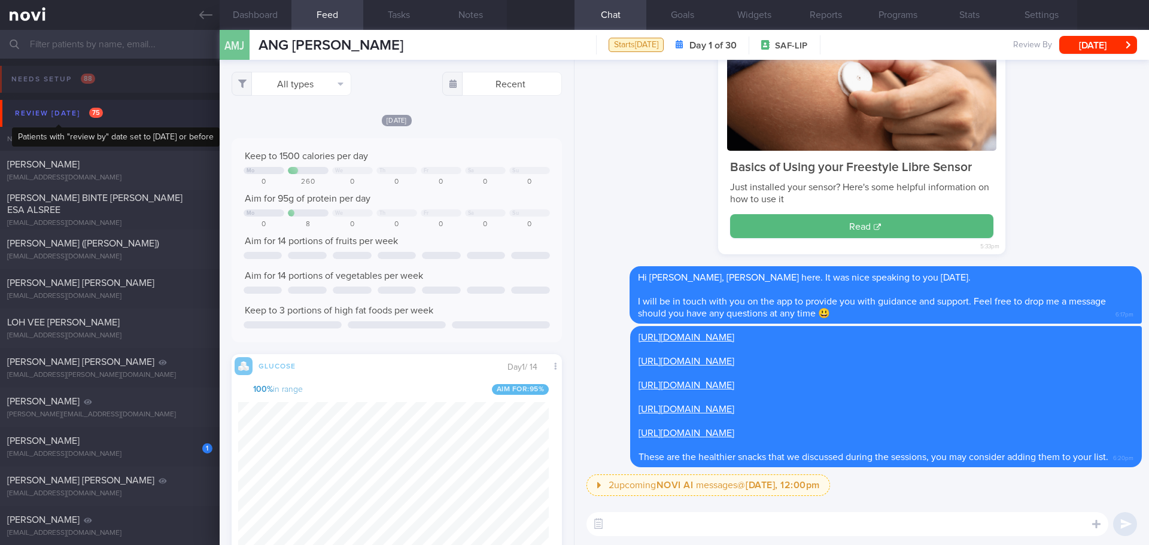
click at [79, 116] on div "Review [DATE] 75" at bounding box center [59, 113] width 94 height 16
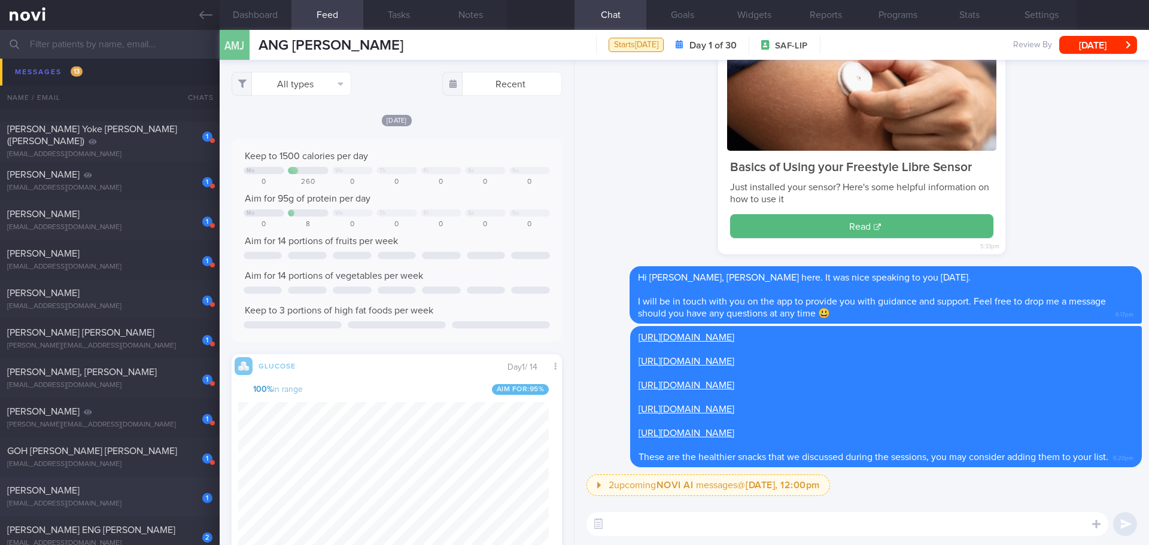
scroll to position [479, 0]
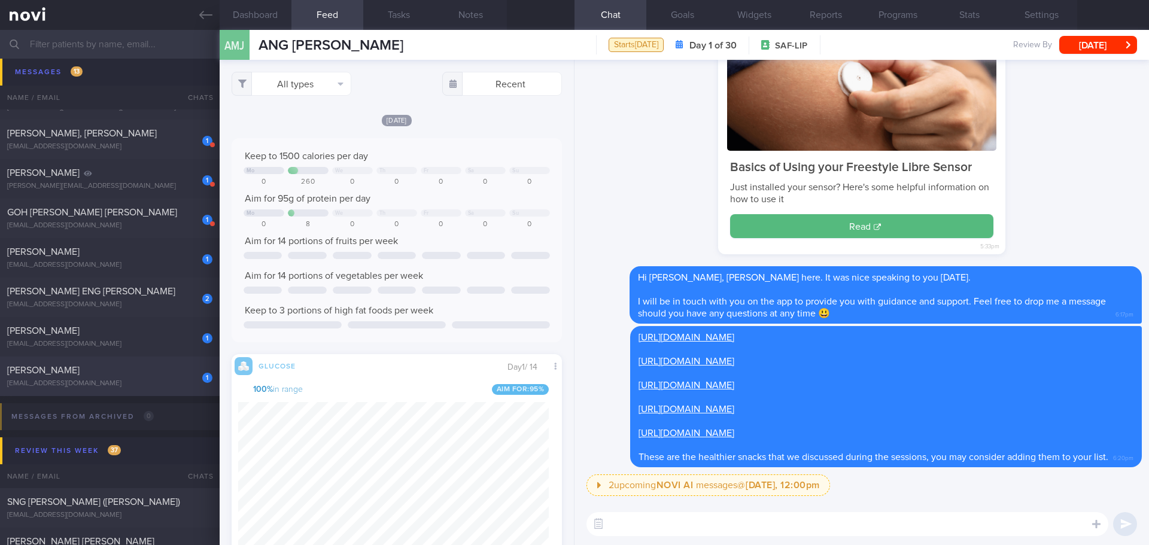
click at [166, 384] on div "[EMAIL_ADDRESS][DOMAIN_NAME]" at bounding box center [109, 383] width 205 height 9
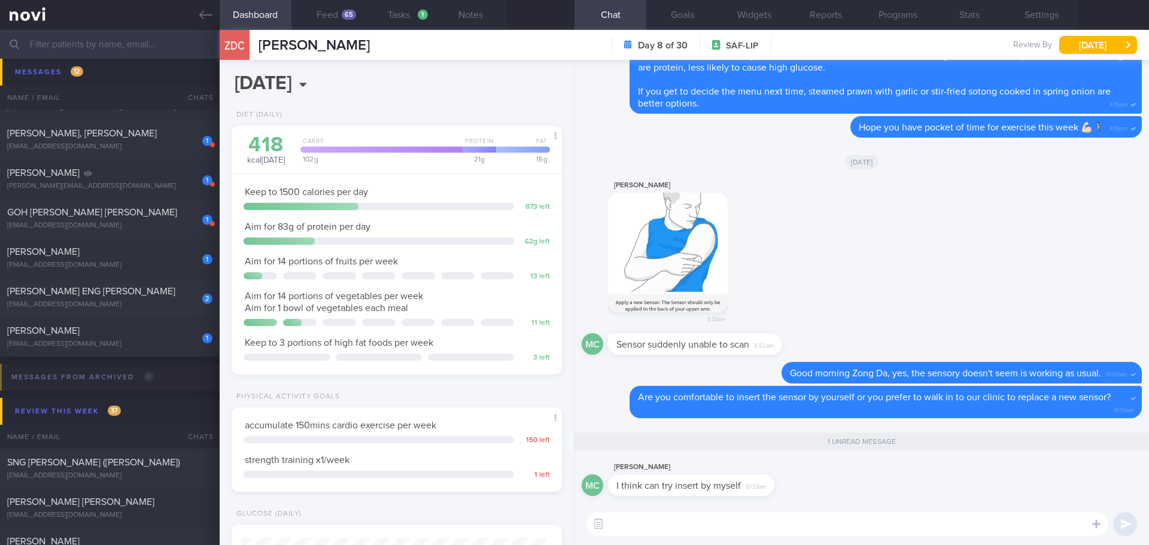
scroll to position [152, 305]
click at [1113, 492] on button "button" at bounding box center [1110, 488] width 24 height 24
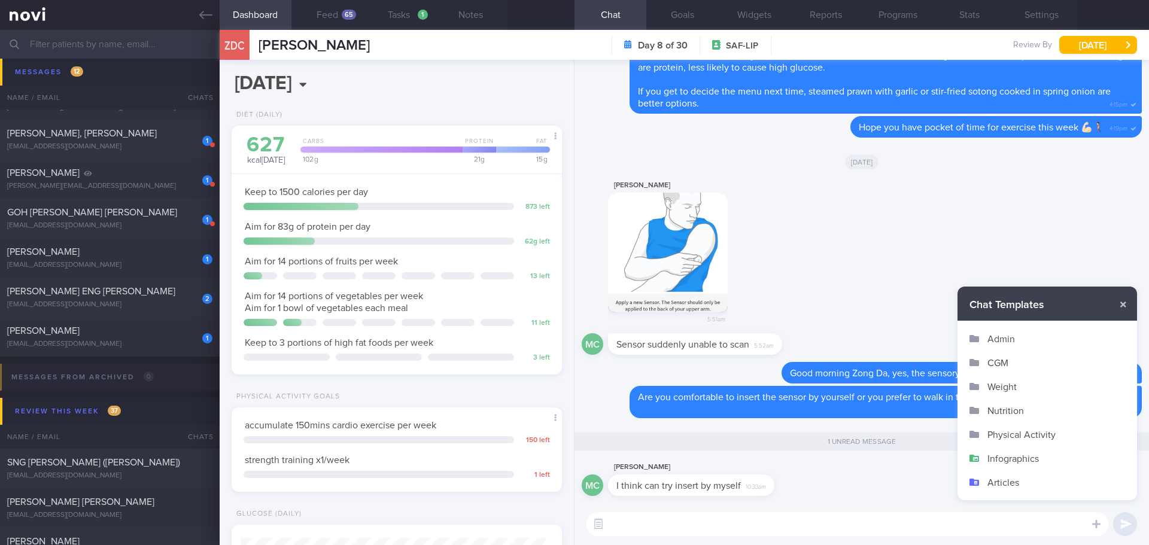
click at [999, 354] on button "CGM" at bounding box center [1047, 363] width 180 height 24
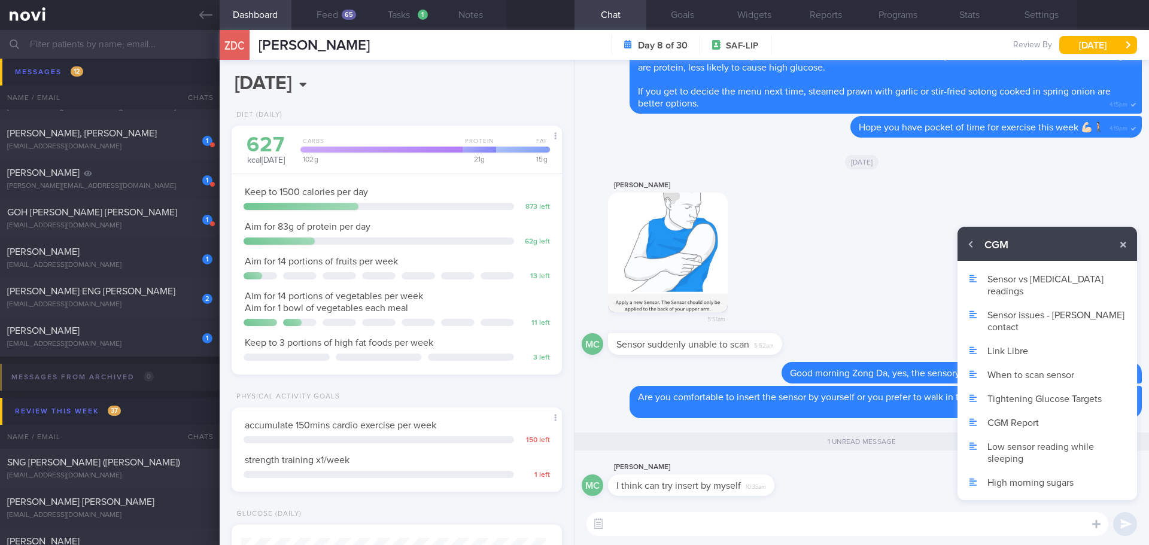
click at [1031, 303] on button "Sensor issues - [PERSON_NAME] contact" at bounding box center [1047, 321] width 180 height 36
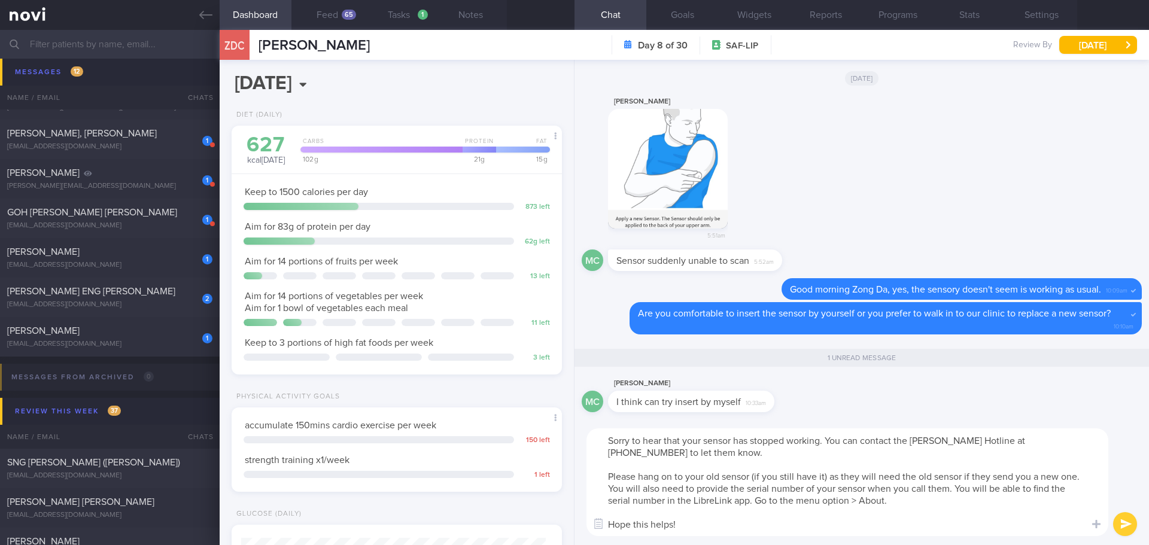
click at [880, 449] on textarea "Sorry to hear that your sensor has stopped working. You can contact the [PERSON…" at bounding box center [847, 482] width 522 height 108
drag, startPoint x: 828, startPoint y: 440, endPoint x: 584, endPoint y: 443, distance: 243.5
click at [584, 443] on div "Sorry to hear that your sensor has stopped working. You can contact the [PERSON…" at bounding box center [861, 482] width 574 height 126
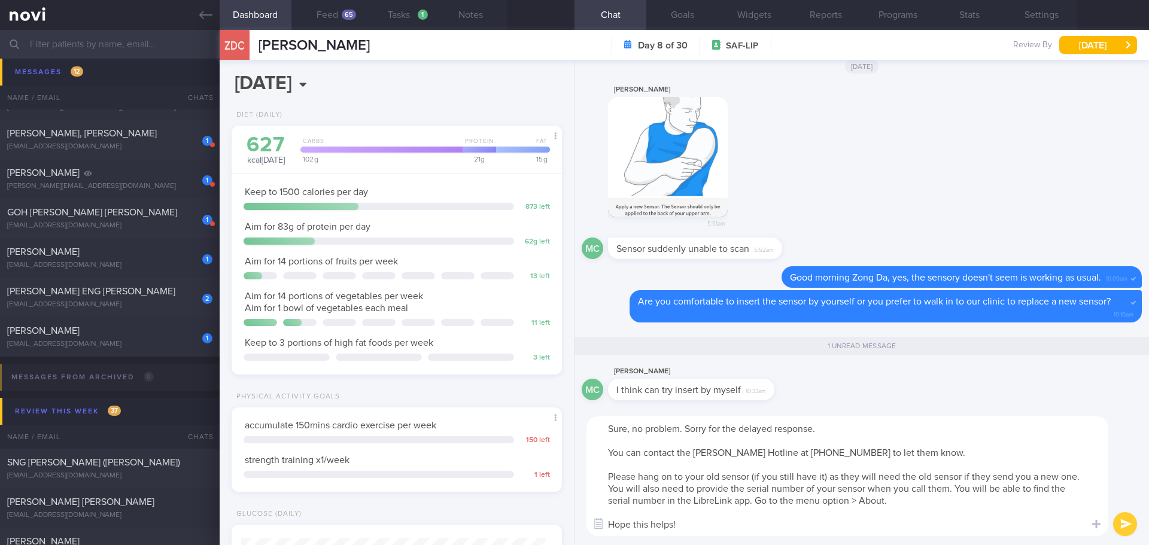
click at [710, 527] on textarea "Sure, no problem. Sorry for the delayed response. You can contact the [PERSON_N…" at bounding box center [847, 476] width 522 height 120
click at [708, 527] on textarea "Sure, no problem. Sorry for the delayed response. You can contact the [PERSON_N…" at bounding box center [847, 476] width 522 height 120
click at [822, 433] on textarea "Sure, no problem. Sorry for the delayed response. You can contact the [PERSON_N…" at bounding box center [847, 476] width 522 height 120
click at [735, 528] on textarea "Sure, no problem. Sorry for the delayed response. You can contact the [PERSON_N…" at bounding box center [847, 476] width 522 height 120
click at [744, 526] on textarea "Sure, no problem. Sorry for the delayed response. You can contact the [PERSON_N…" at bounding box center [847, 476] width 522 height 120
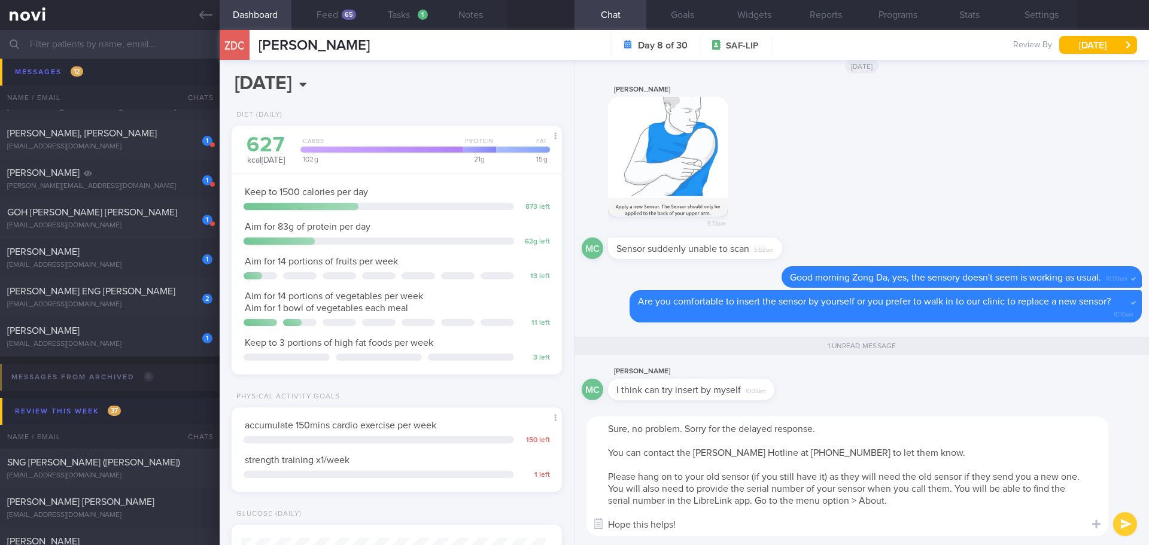
click at [778, 521] on textarea "Sure, no problem. Sorry for the delayed response. You can contact the [PERSON_N…" at bounding box center [847, 476] width 522 height 120
click at [926, 526] on textarea "Sure, no problem. Sorry for the delayed response. You can contact the [PERSON_N…" at bounding box center [847, 476] width 522 height 120
click at [959, 517] on textarea "Sure, no problem. Sorry for the delayed response. You can contact the [PERSON_N…" at bounding box center [847, 476] width 522 height 120
click at [979, 507] on textarea "Sure, no problem. Sorry for the delayed response. You can contact the [PERSON_N…" at bounding box center [847, 476] width 522 height 120
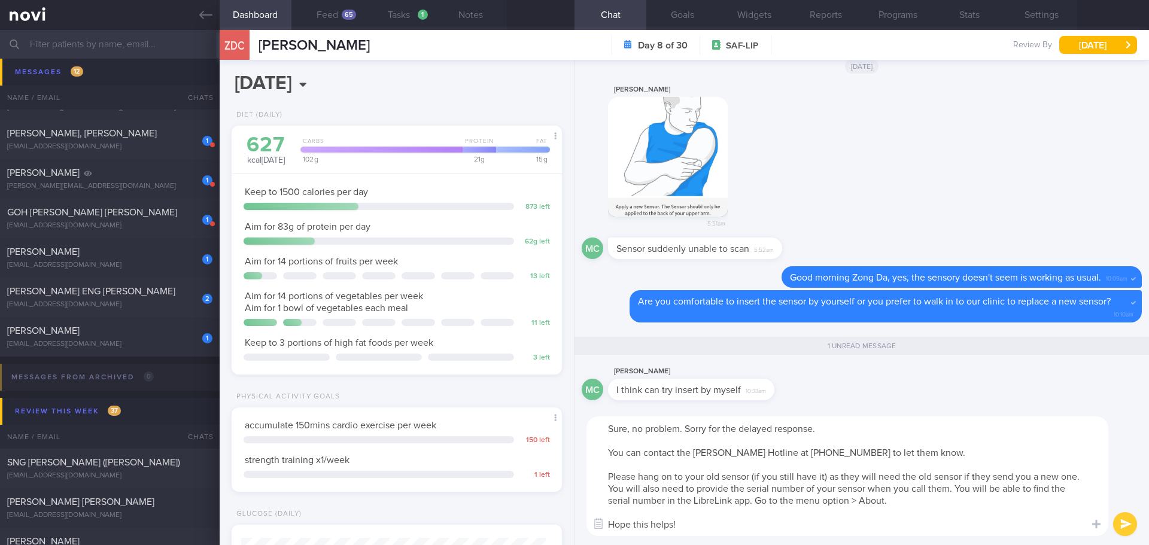
click at [979, 508] on textarea "Sure, no problem. Sorry for the delayed response. You can contact the [PERSON_N…" at bounding box center [847, 476] width 522 height 120
click at [999, 510] on textarea "Sure, no problem. Sorry for the delayed response. You can contact the [PERSON_N…" at bounding box center [847, 476] width 522 height 120
click at [956, 522] on textarea "Sure, no problem. Sorry for the delayed response. You can contact the [PERSON_N…" at bounding box center [847, 476] width 522 height 120
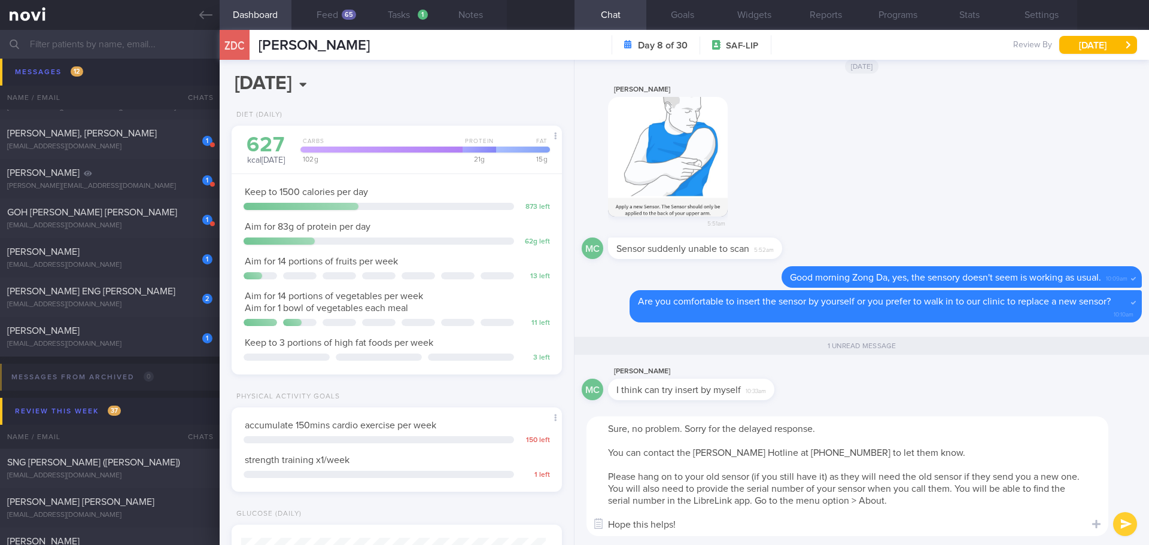
click at [963, 519] on textarea "Sure, no problem. Sorry for the delayed response. You can contact the [PERSON_N…" at bounding box center [847, 476] width 522 height 120
click at [964, 519] on textarea "Sure, no problem. Sorry for the delayed response. You can contact the [PERSON_N…" at bounding box center [847, 476] width 522 height 120
drag, startPoint x: 685, startPoint y: 425, endPoint x: 585, endPoint y: 426, distance: 99.9
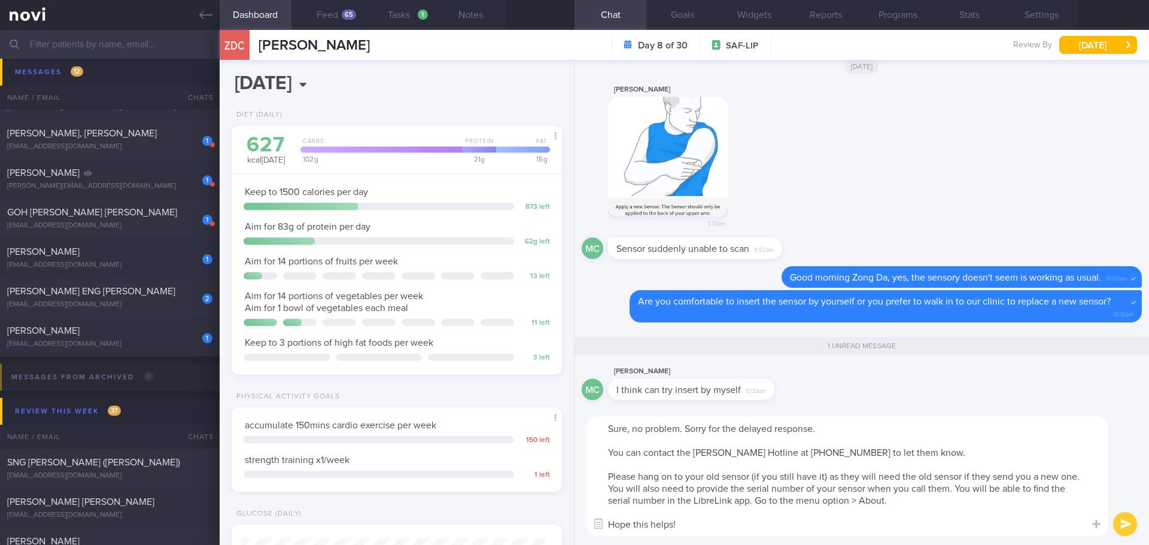
click at [585, 426] on div "Sure, no problem. Sorry for the delayed response. You can contact the [PERSON_N…" at bounding box center [861, 476] width 574 height 138
click at [742, 427] on textarea "Sorry for the delayed response. You can contact the [PERSON_NAME] Hotline at [P…" at bounding box center [847, 476] width 522 height 120
click at [804, 440] on textarea "Sorry for the delayed response. You can contact the [PERSON_NAME] Hotline at [P…" at bounding box center [847, 476] width 522 height 120
click at [938, 443] on textarea "Sorry for the delayed response. You can contact the [PERSON_NAME] Hotline at [P…" at bounding box center [847, 476] width 522 height 120
type textarea "Sorry for the delayed response. You can contact the [PERSON_NAME] Hotline at [P…"
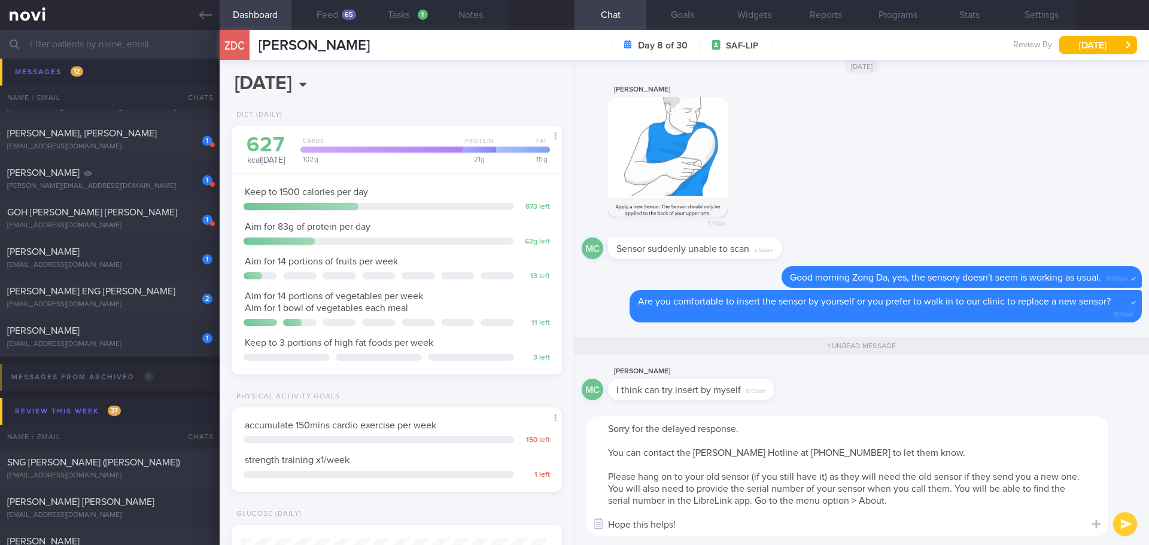
click at [1118, 526] on button "submit" at bounding box center [1125, 524] width 24 height 24
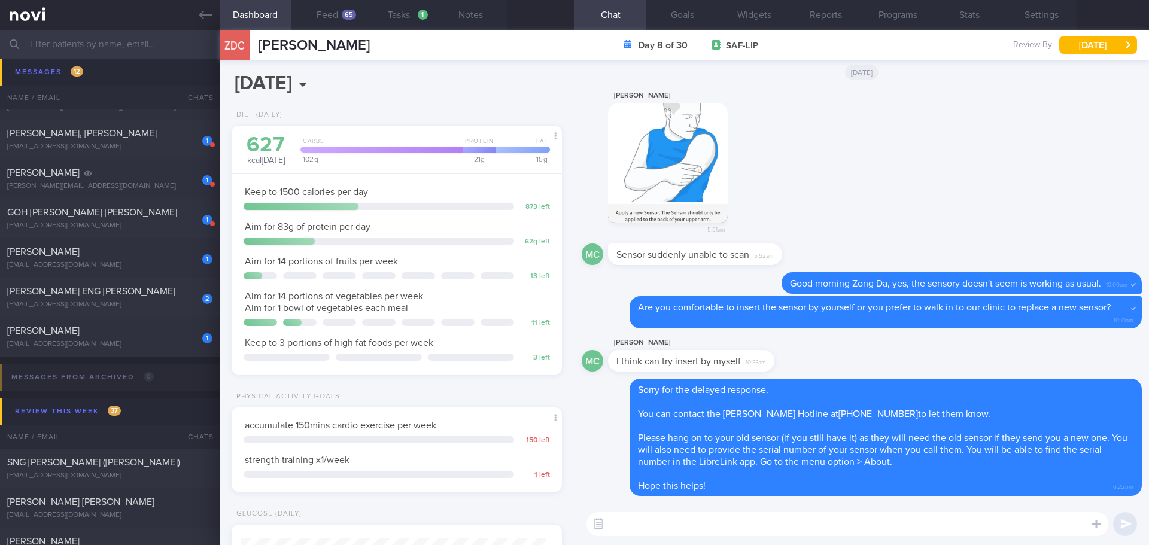
click at [941, 525] on textarea at bounding box center [847, 524] width 522 height 24
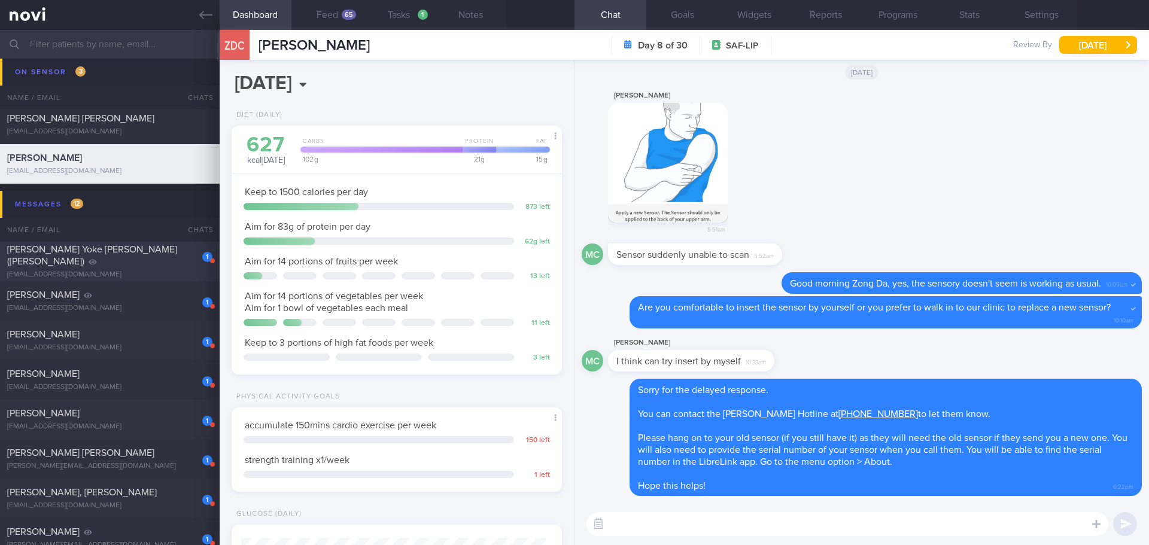
scroll to position [0, 0]
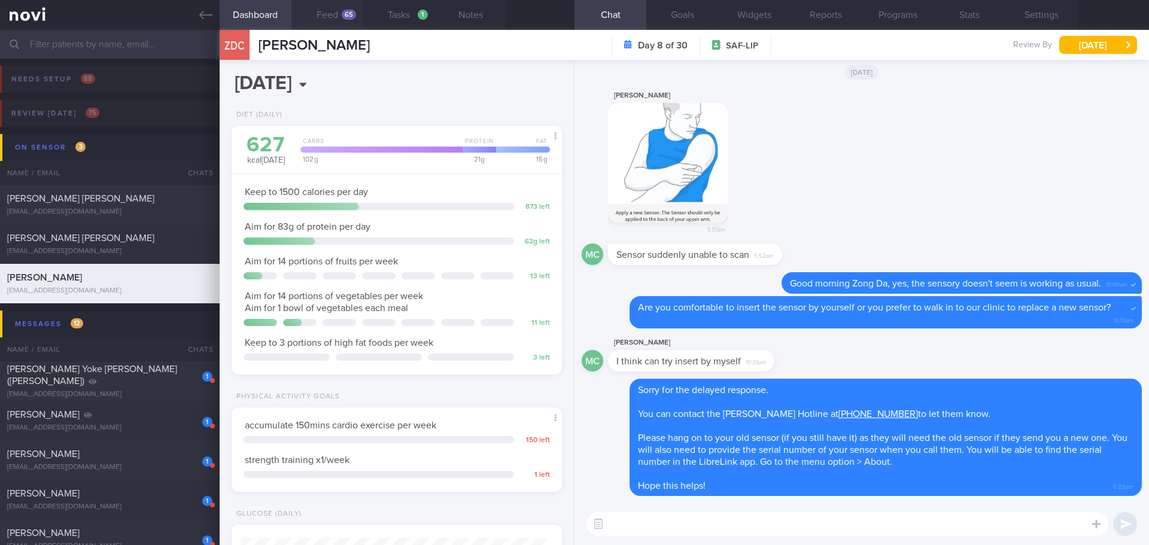
click at [330, 13] on button "Feed 65" at bounding box center [327, 15] width 72 height 30
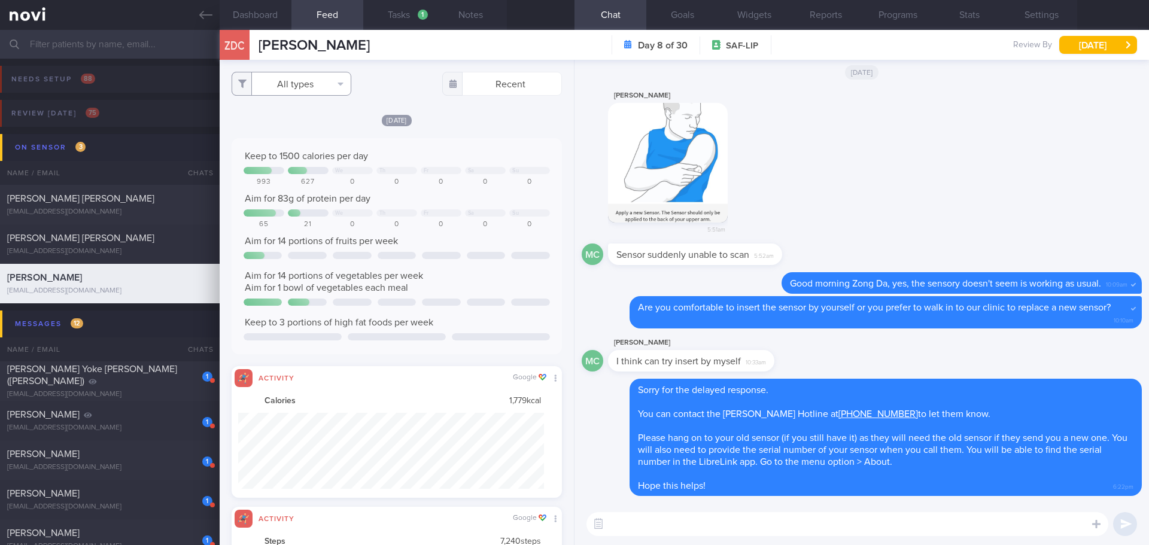
click at [328, 84] on button "All types" at bounding box center [292, 84] width 120 height 24
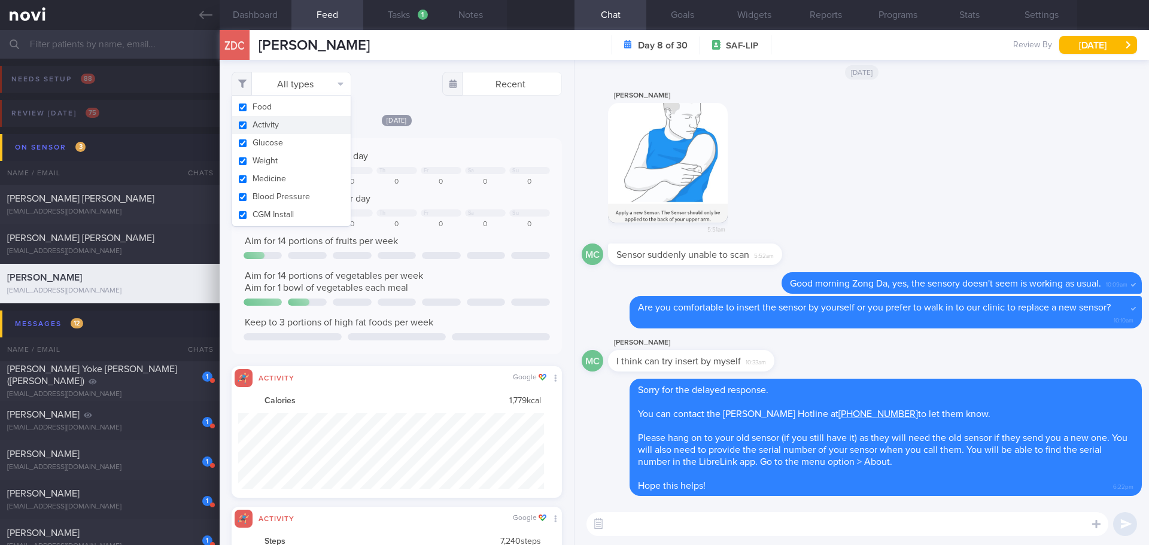
click at [293, 124] on button "Activity" at bounding box center [291, 125] width 118 height 18
checkbox input "false"
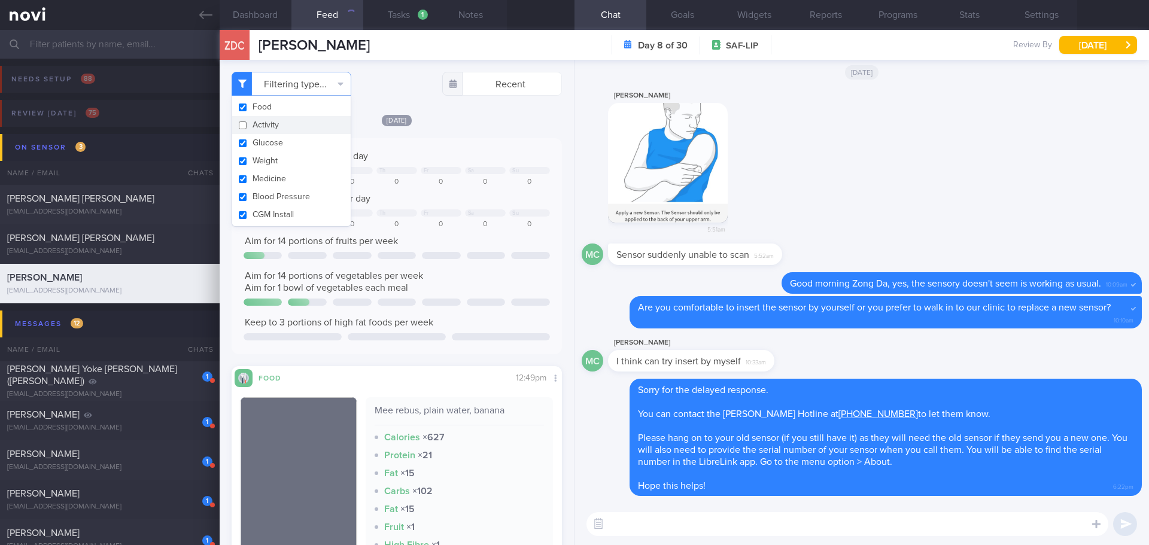
click at [439, 124] on div "[DATE]" at bounding box center [397, 120] width 330 height 13
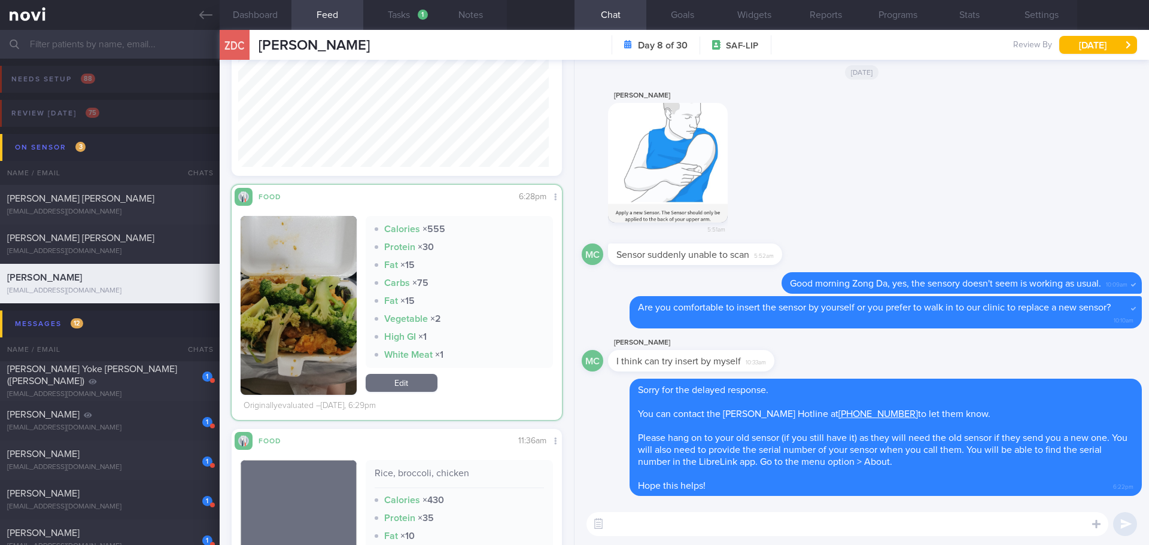
click at [321, 267] on img "button" at bounding box center [299, 305] width 116 height 179
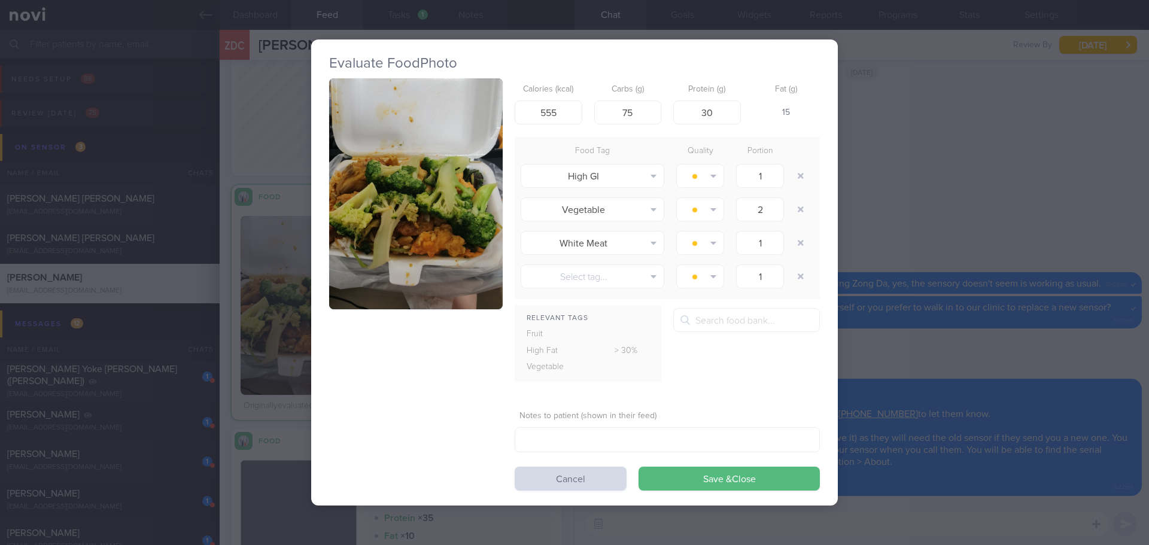
click at [382, 197] on button "button" at bounding box center [416, 194] width 174 height 232
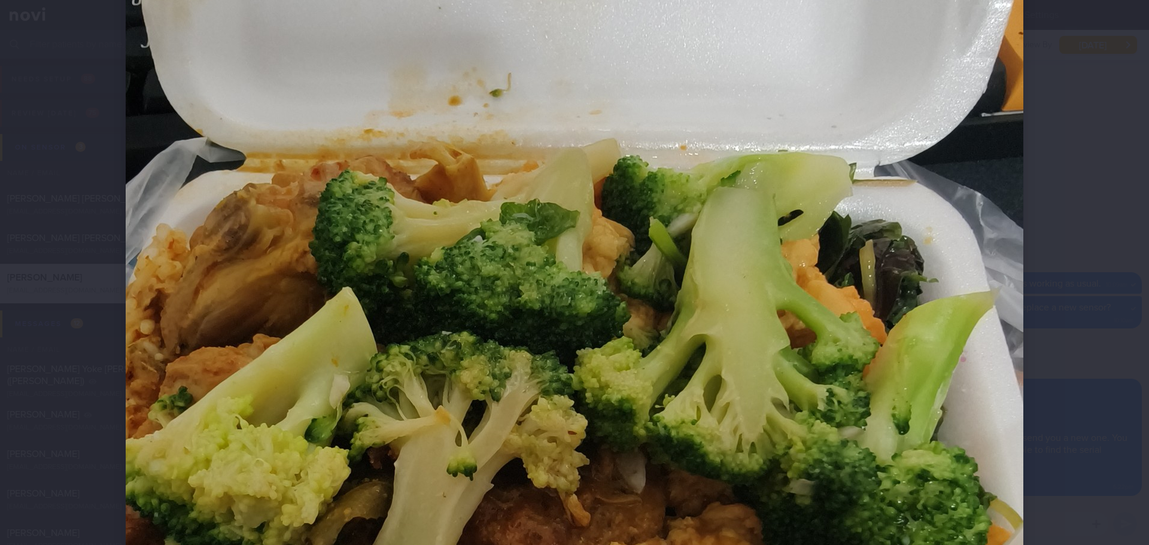
click at [1067, 199] on div at bounding box center [574, 272] width 1149 height 545
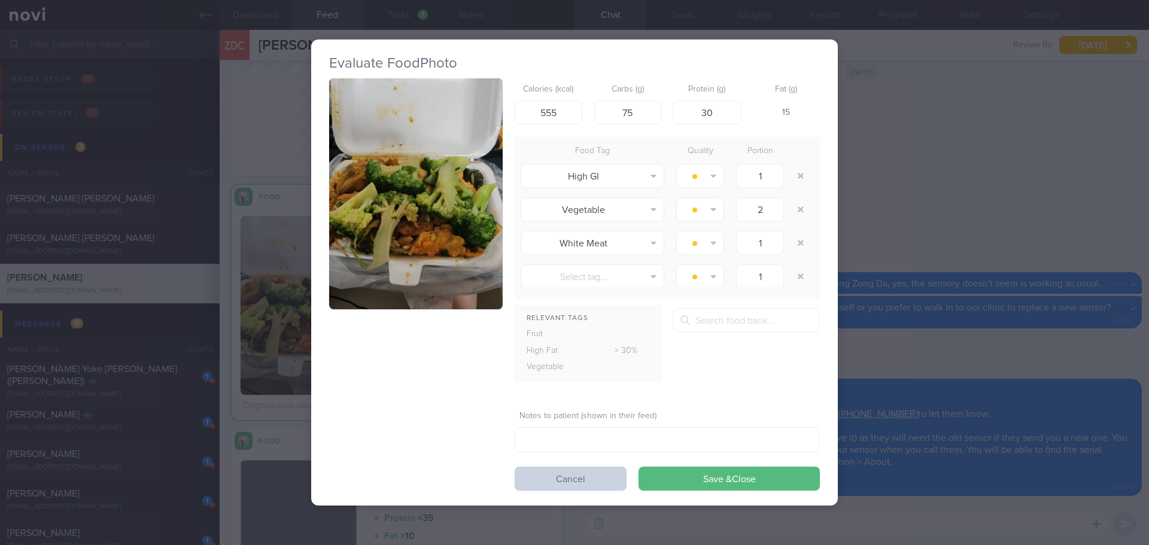
click at [559, 472] on button "Cancel" at bounding box center [571, 479] width 112 height 24
